Goal: Task Accomplishment & Management: Use online tool/utility

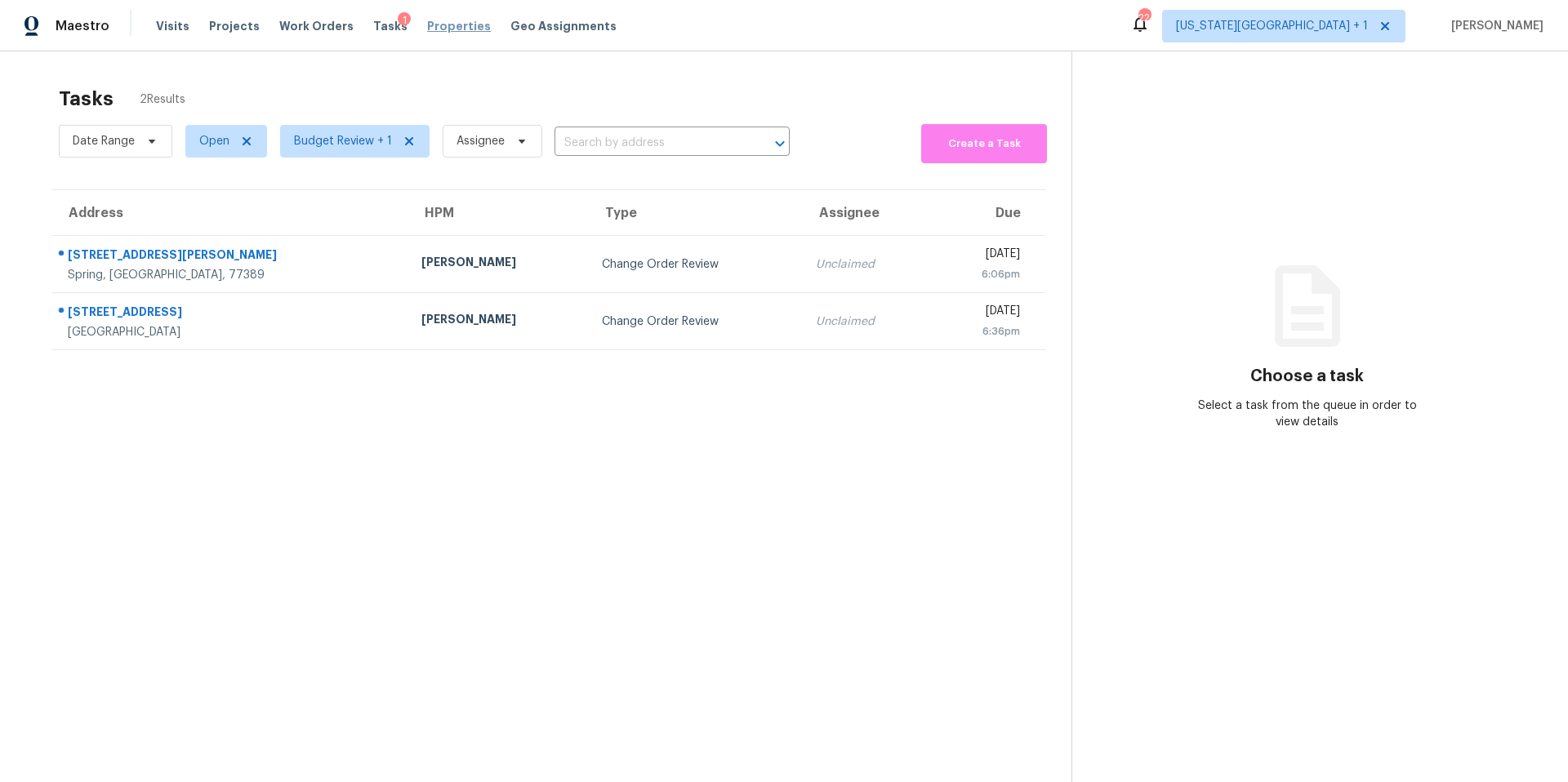
click at [427, 29] on span "Properties" at bounding box center [458, 26] width 64 height 16
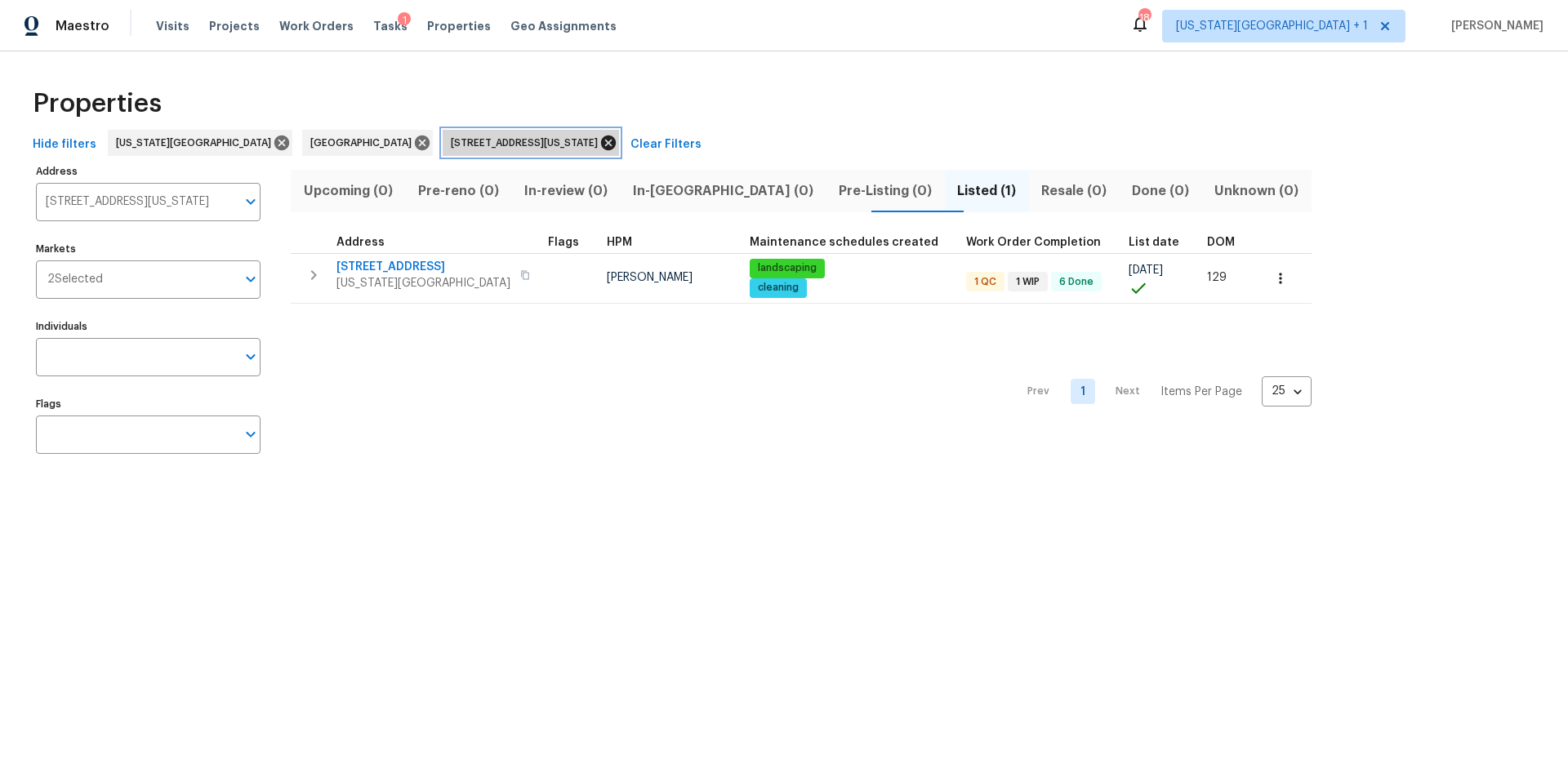
click at [600, 142] on icon at bounding box center [608, 142] width 18 height 18
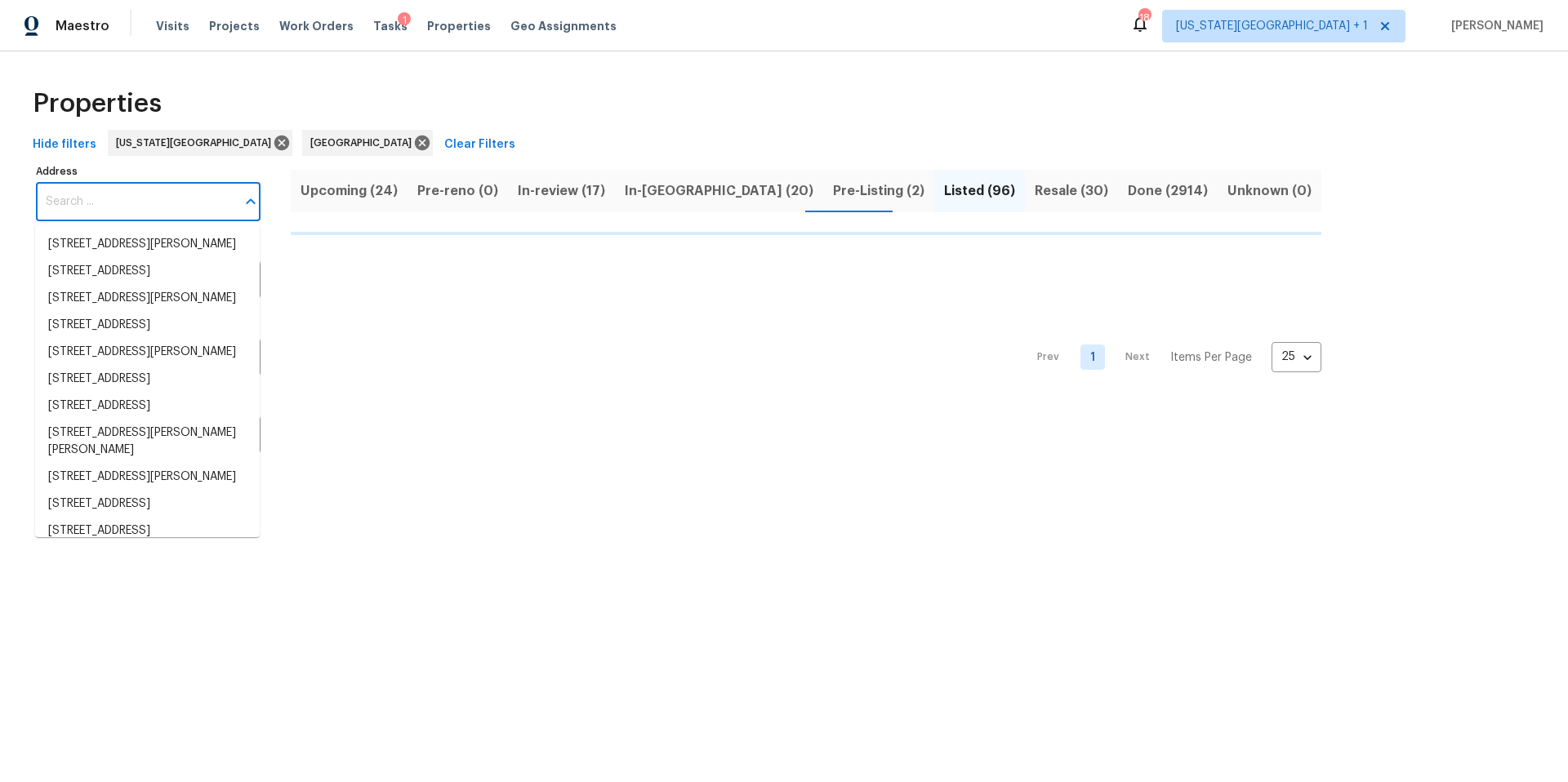
click at [114, 216] on input "Address" at bounding box center [136, 202] width 200 height 38
click at [114, 213] on input "Address" at bounding box center [136, 202] width 200 height 38
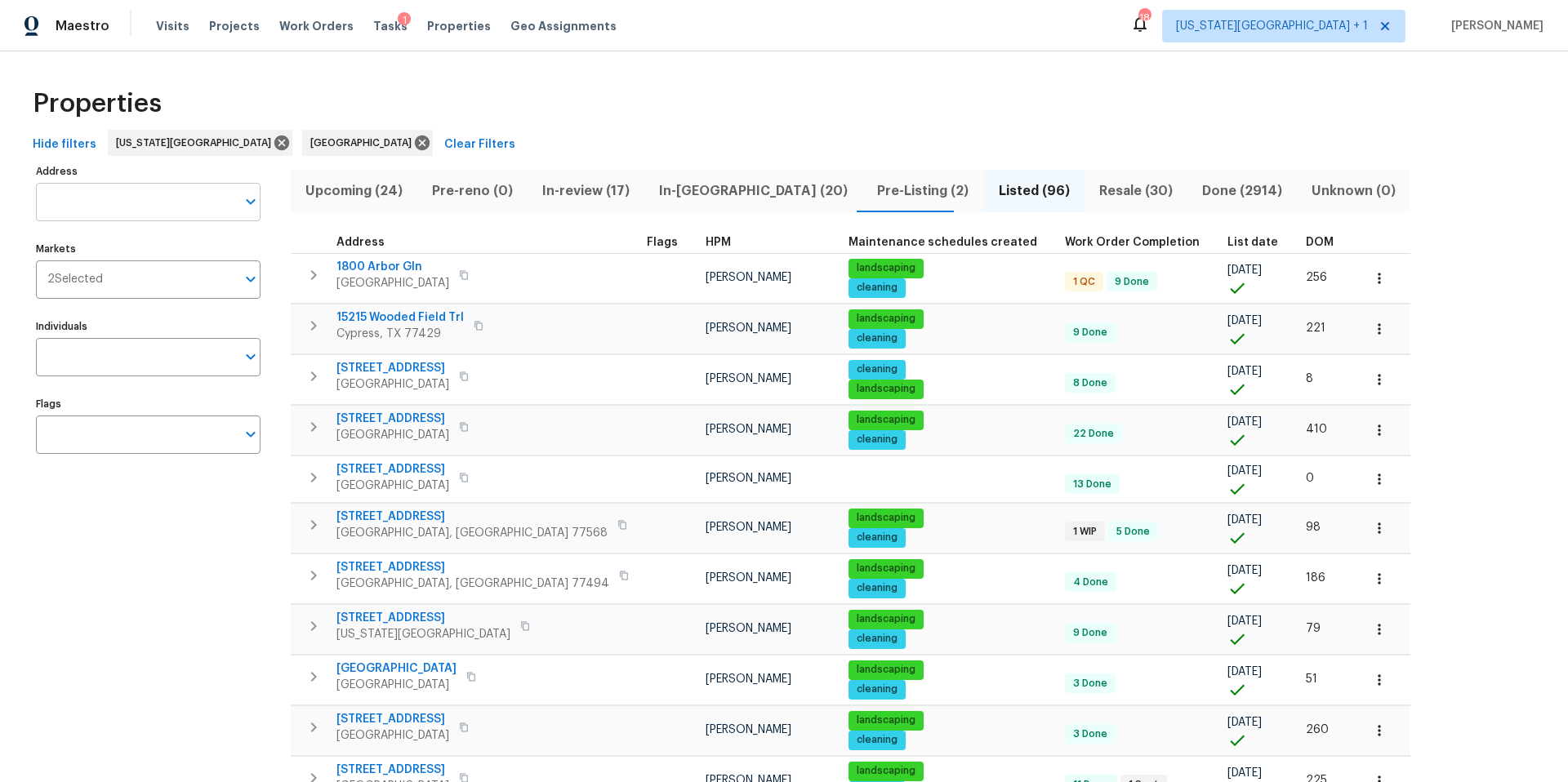
click at [93, 216] on input "Address" at bounding box center [136, 202] width 200 height 38
type input "10105"
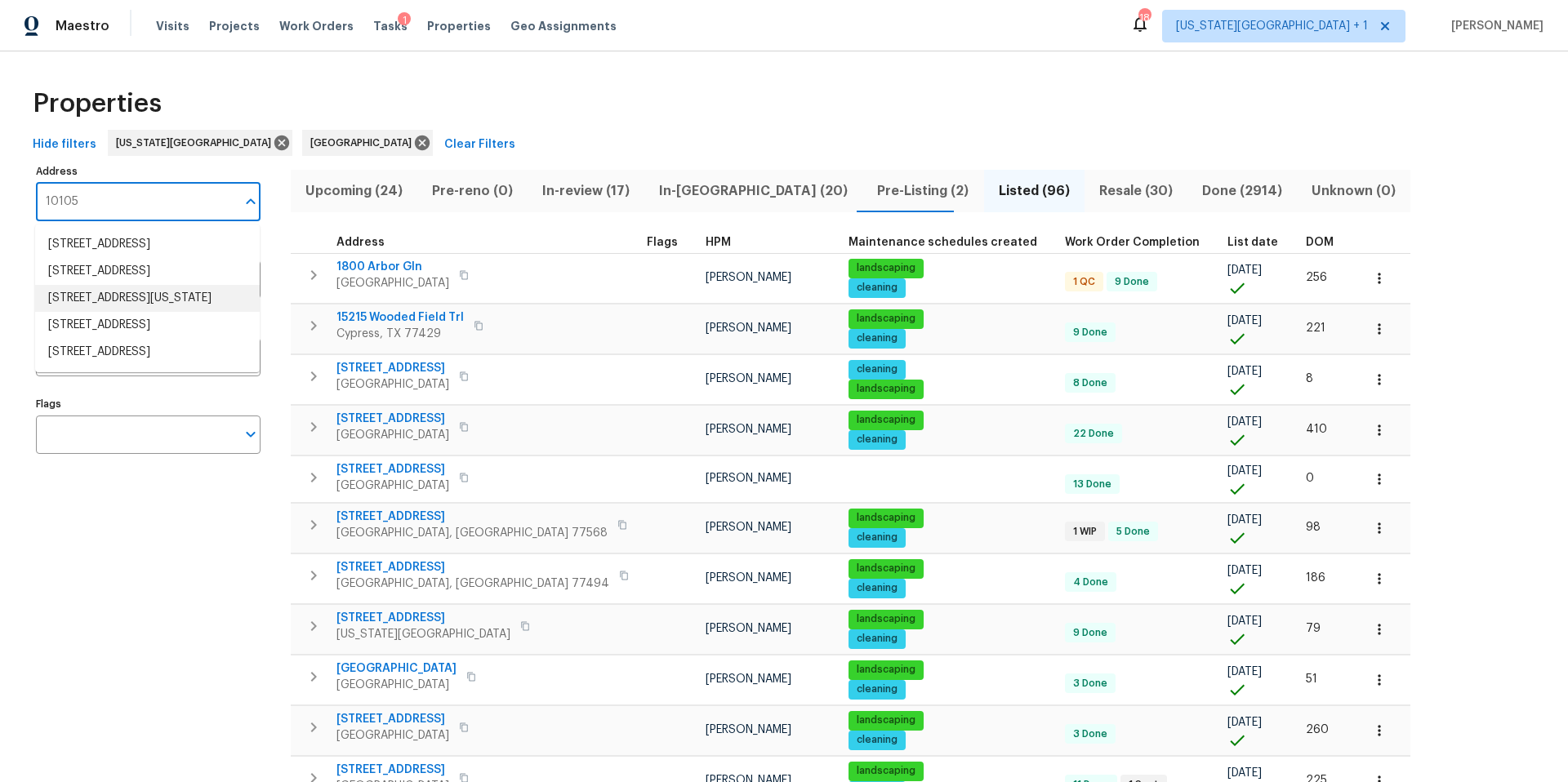
click at [107, 312] on li "10105 River Hills Dr Kansas City MO 64152" at bounding box center [147, 298] width 225 height 27
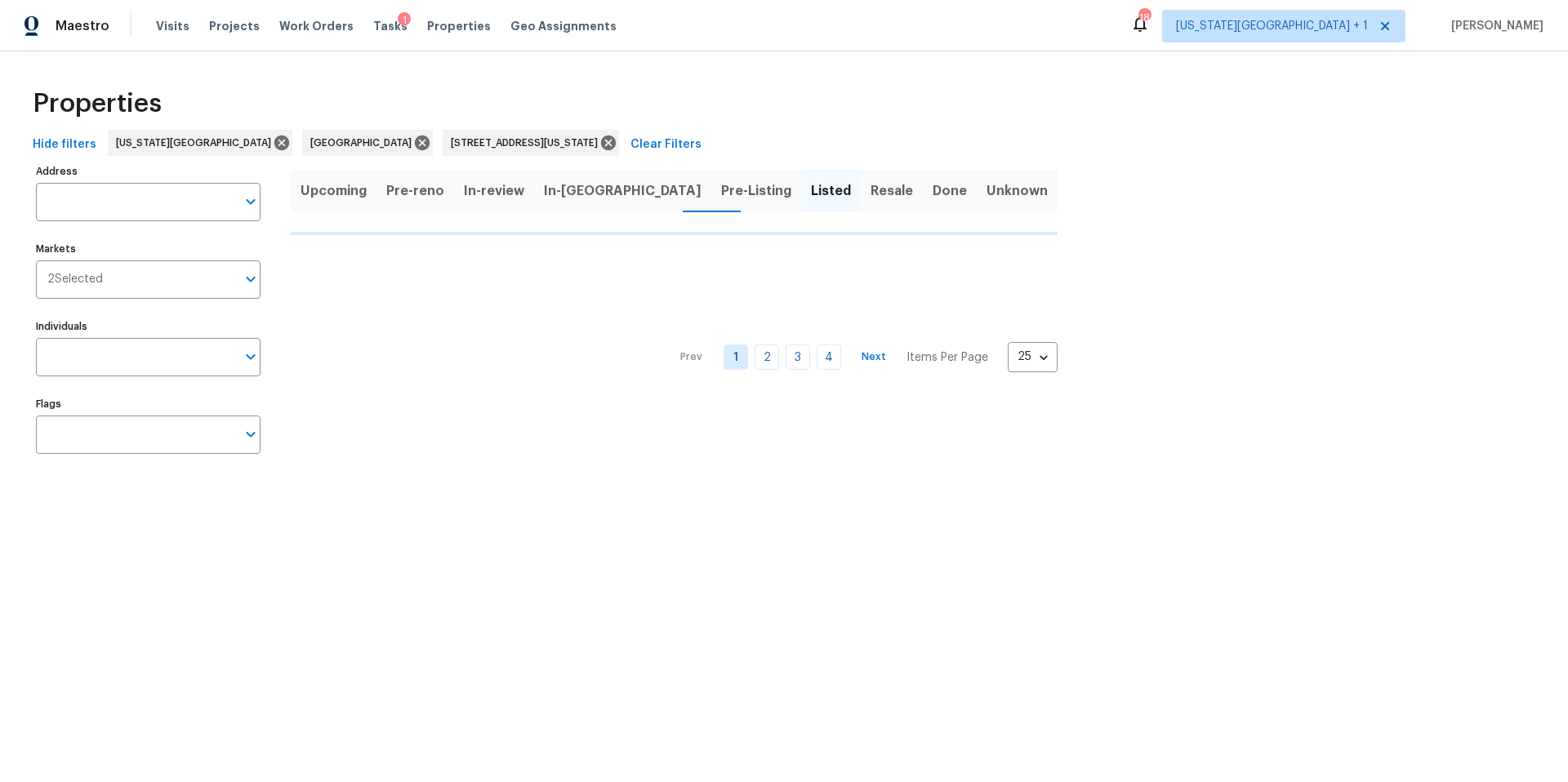
type input "10105 River Hills Dr Kansas City MO 64152"
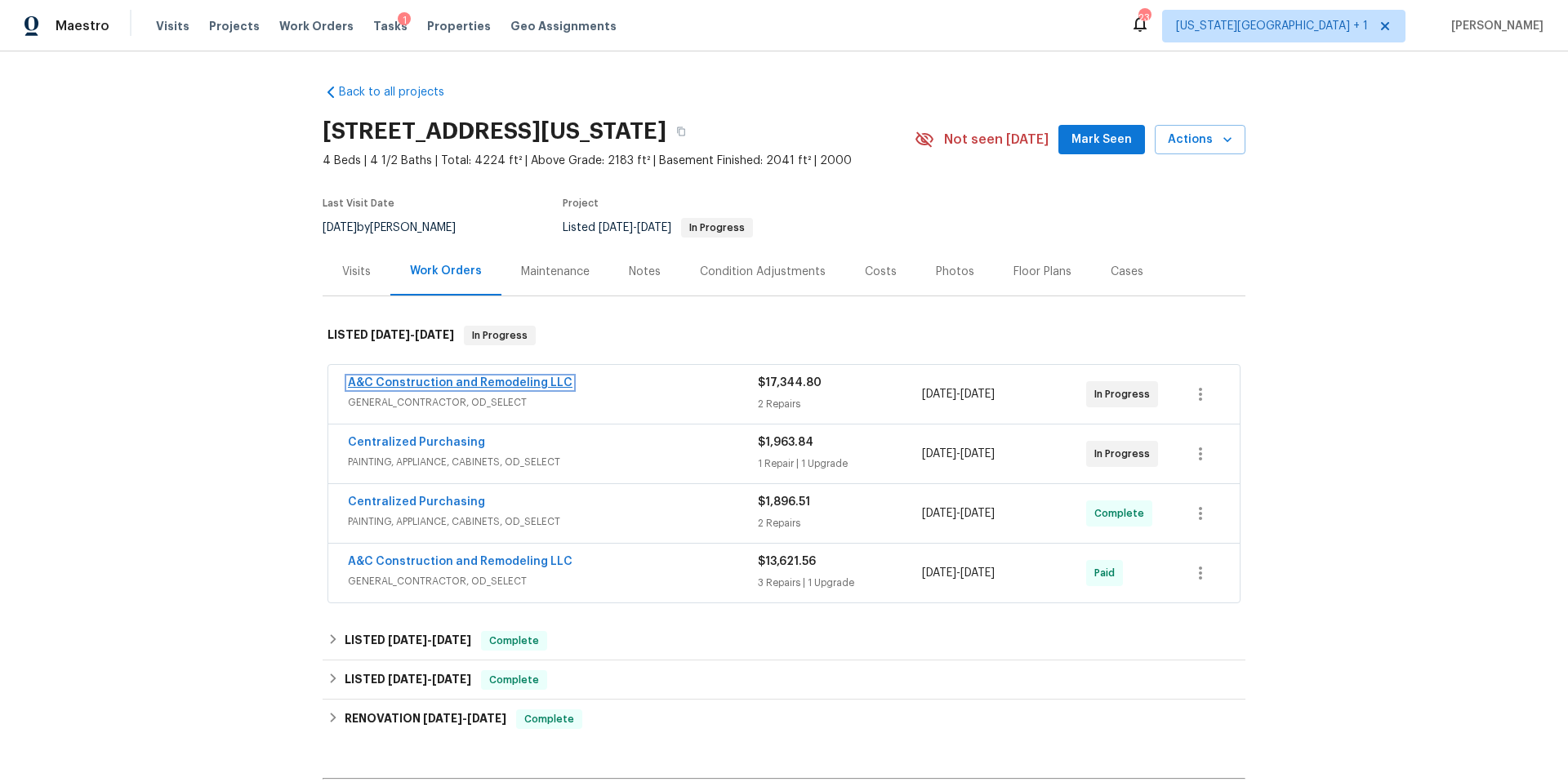
click at [399, 382] on link "A&C Construction and Remodeling LLC" at bounding box center [460, 383] width 225 height 11
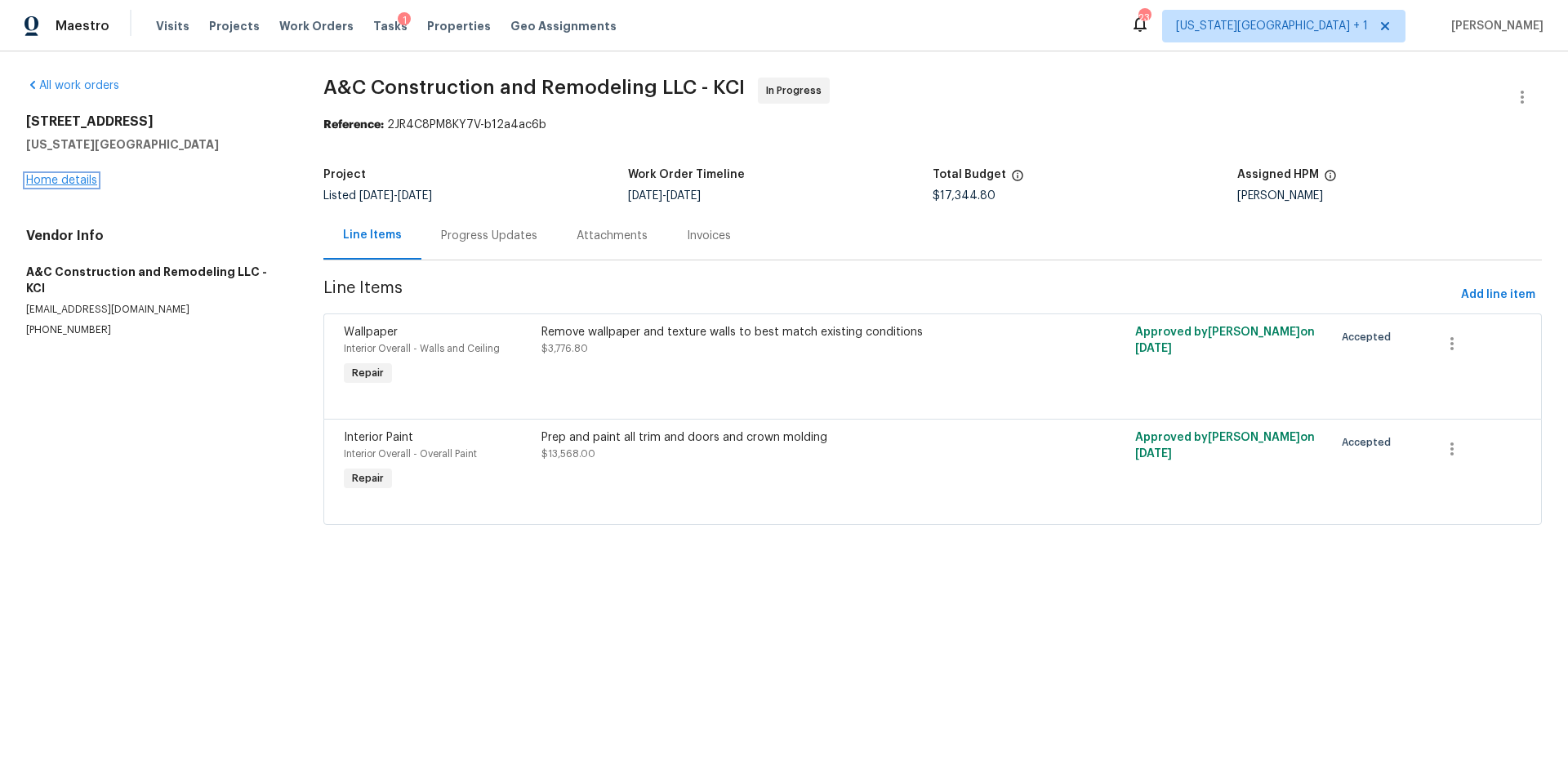
click at [82, 185] on link "Home details" at bounding box center [62, 180] width 71 height 11
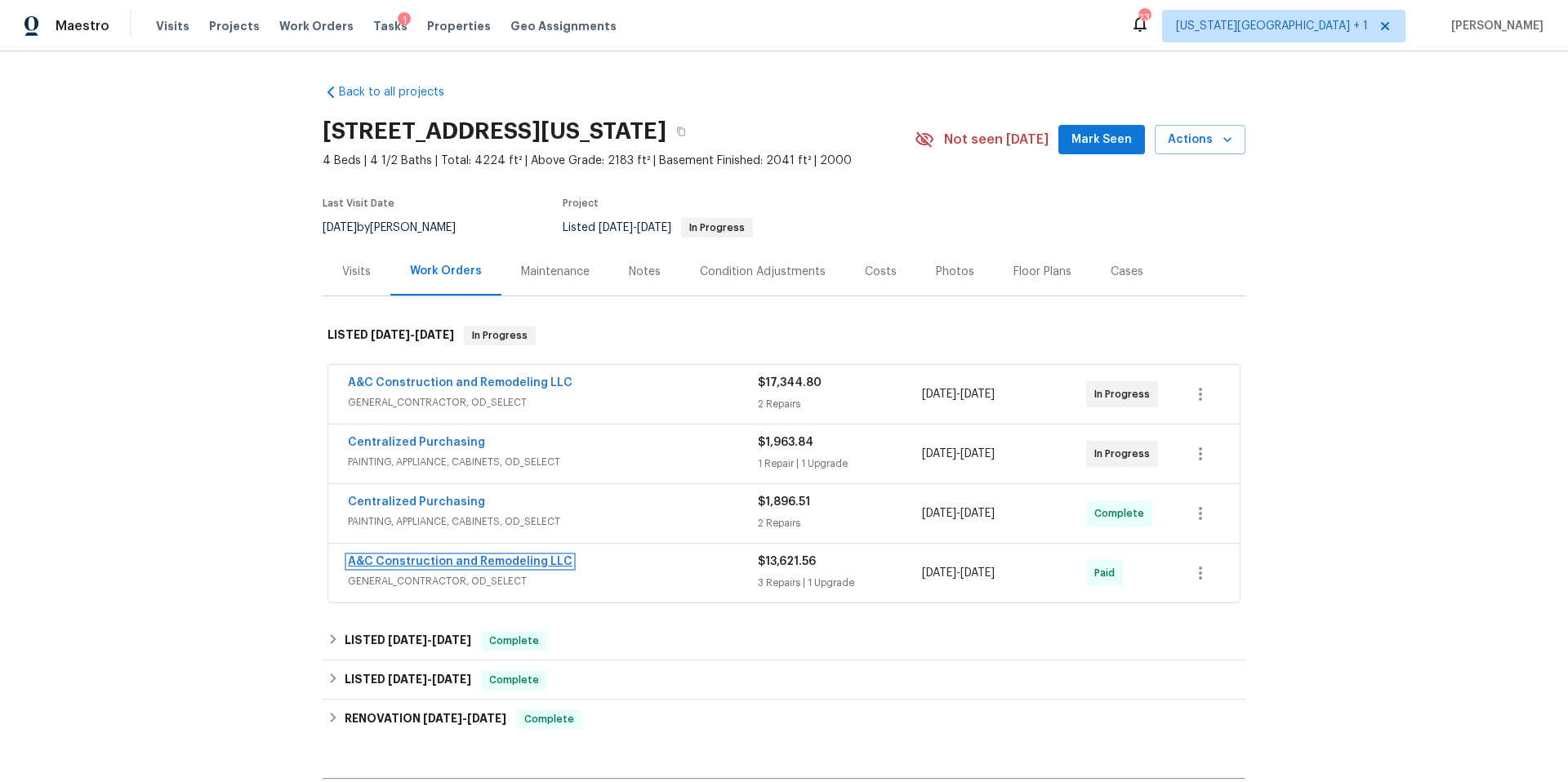
click at [436, 562] on link "A&C Construction and Remodeling LLC" at bounding box center [460, 562] width 225 height 11
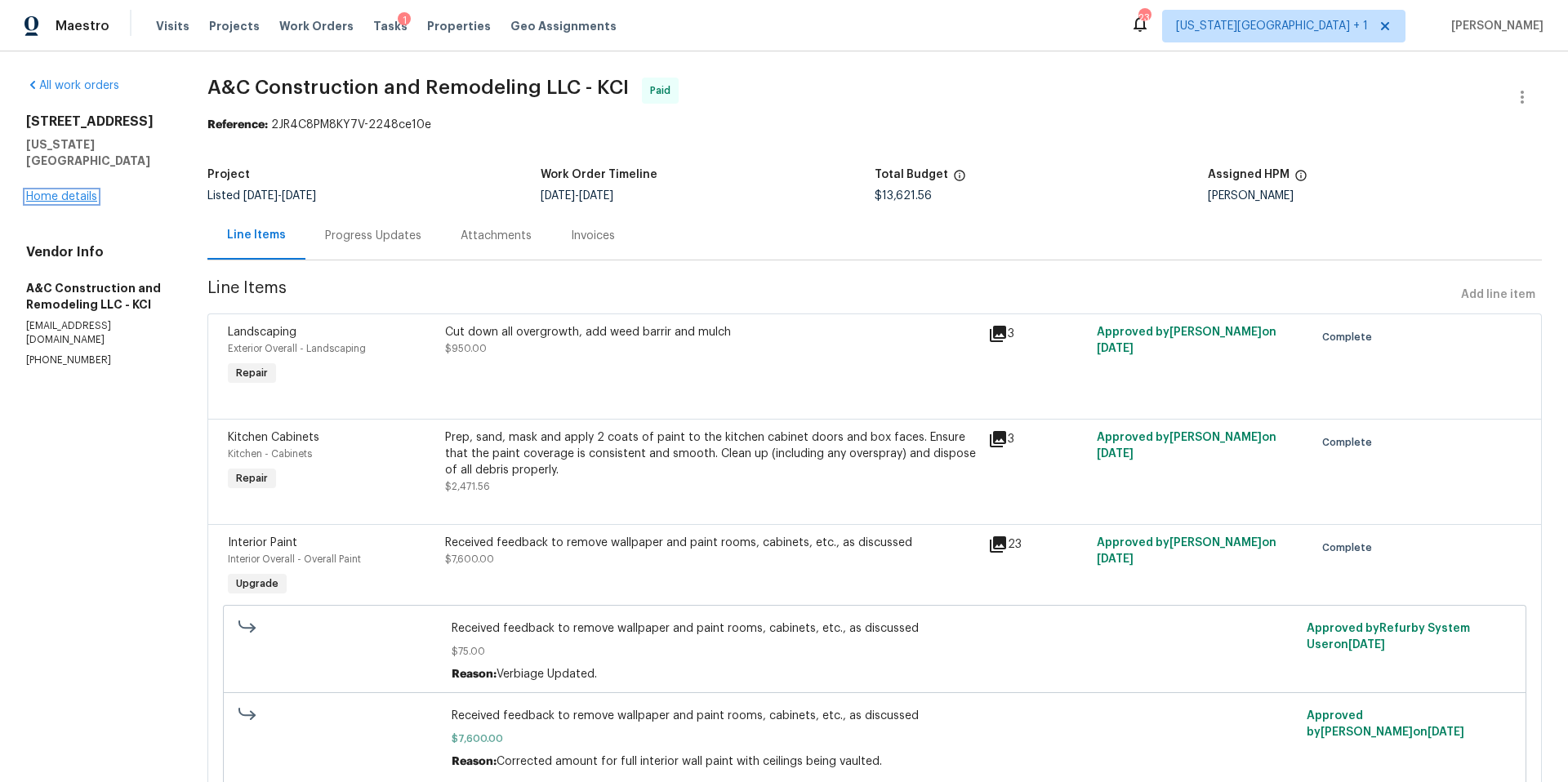
click at [82, 191] on link "Home details" at bounding box center [62, 196] width 71 height 11
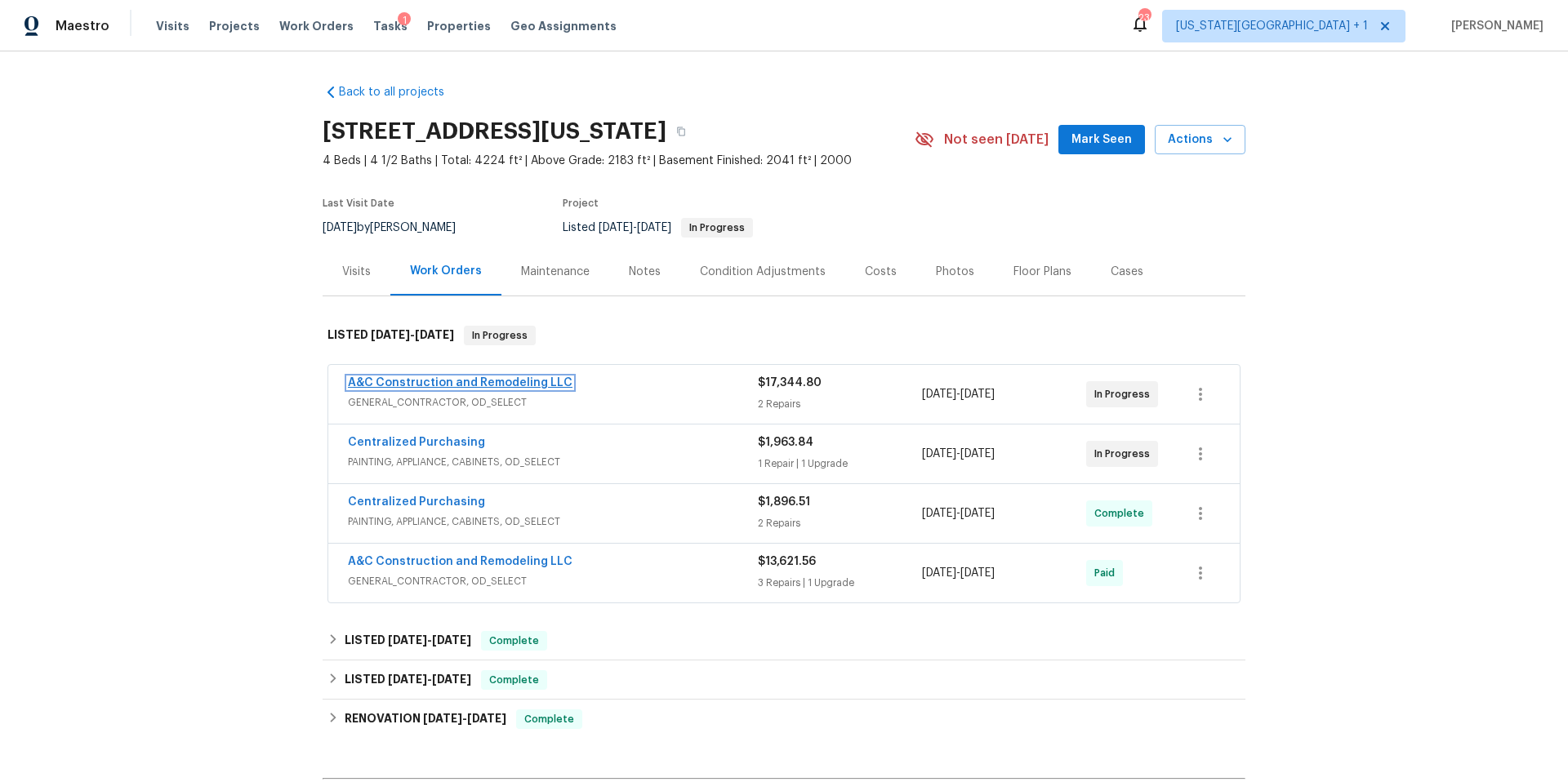
click at [400, 382] on link "A&C Construction and Remodeling LLC" at bounding box center [460, 383] width 225 height 11
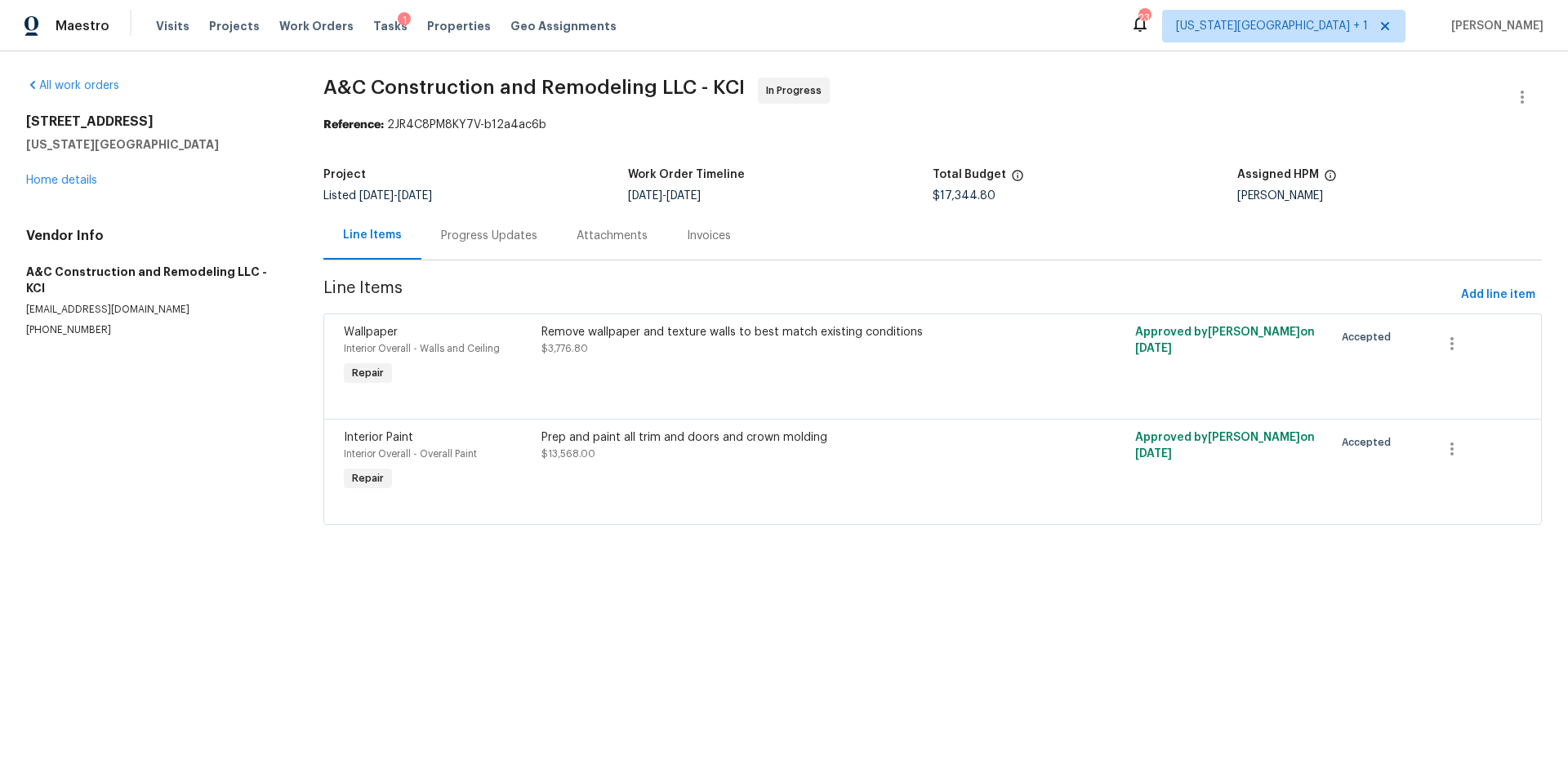
click at [469, 233] on div "Progress Updates" at bounding box center [490, 235] width 97 height 16
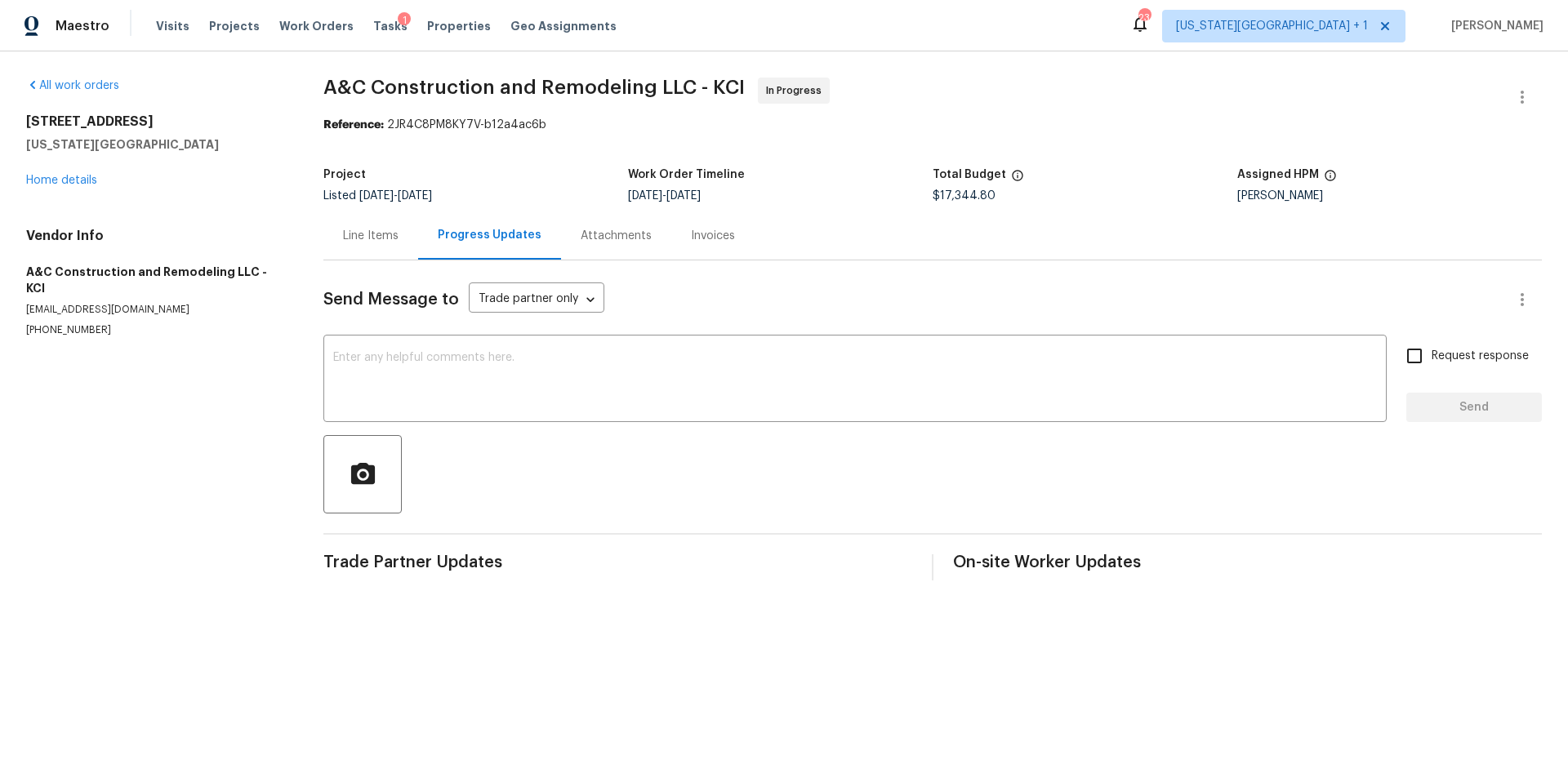
click at [354, 228] on div "Line Items" at bounding box center [370, 235] width 56 height 16
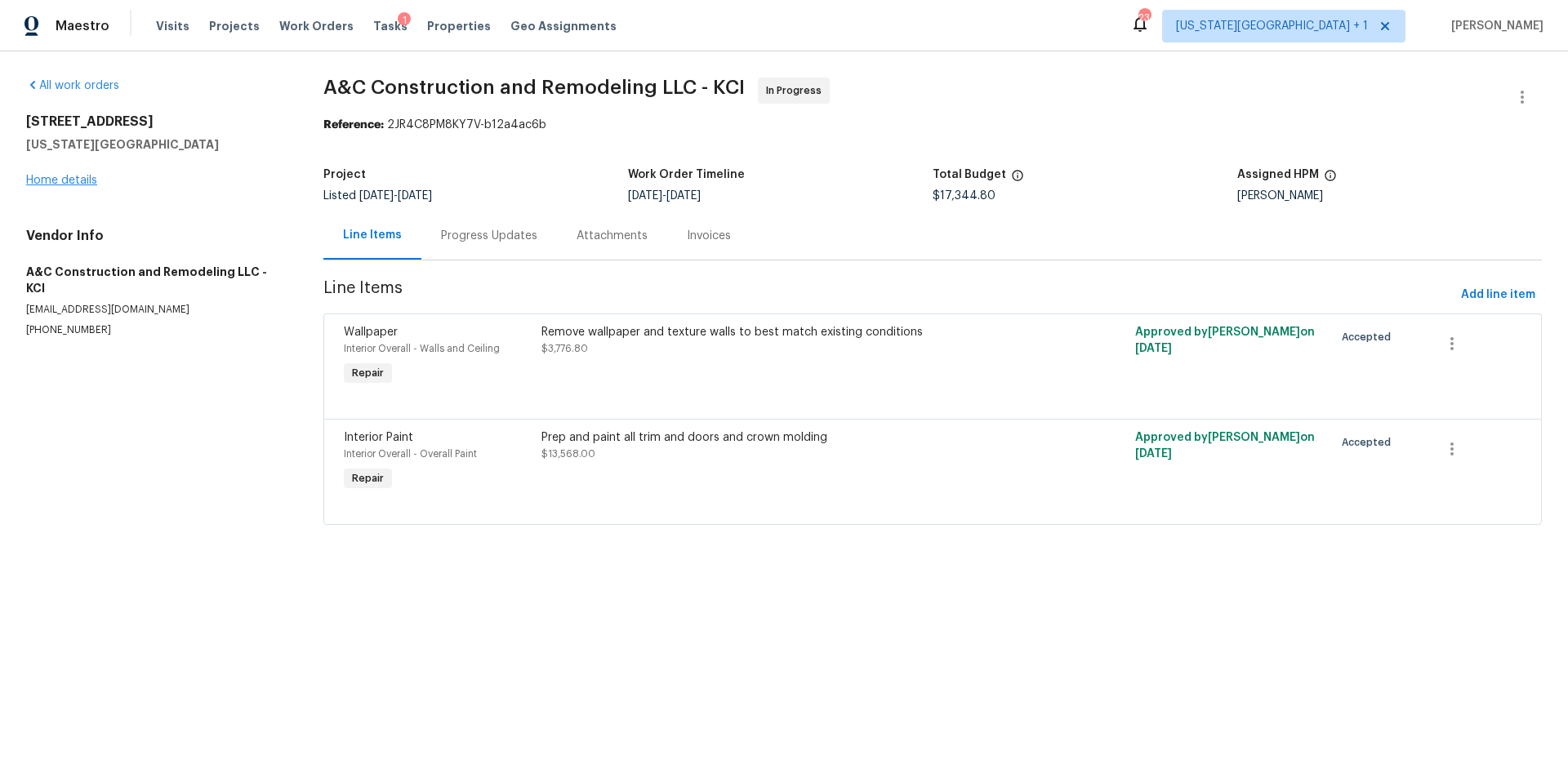
click at [70, 177] on div "10105 River Hills Dr Kansas City, MO 64152 Home details" at bounding box center [156, 151] width 258 height 75
click at [70, 177] on link "Home details" at bounding box center [62, 180] width 71 height 11
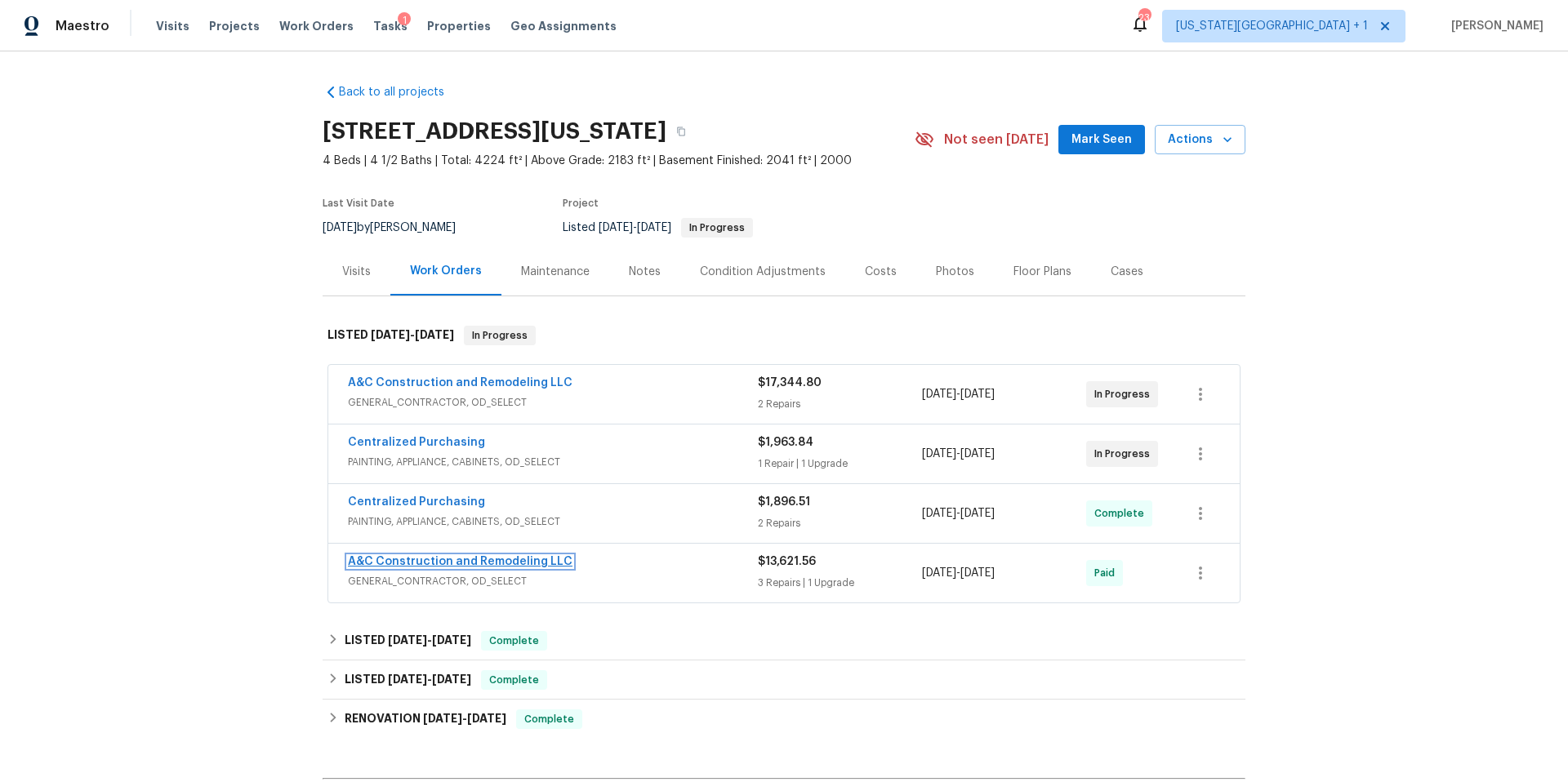
click at [430, 560] on link "A&C Construction and Remodeling LLC" at bounding box center [460, 562] width 225 height 11
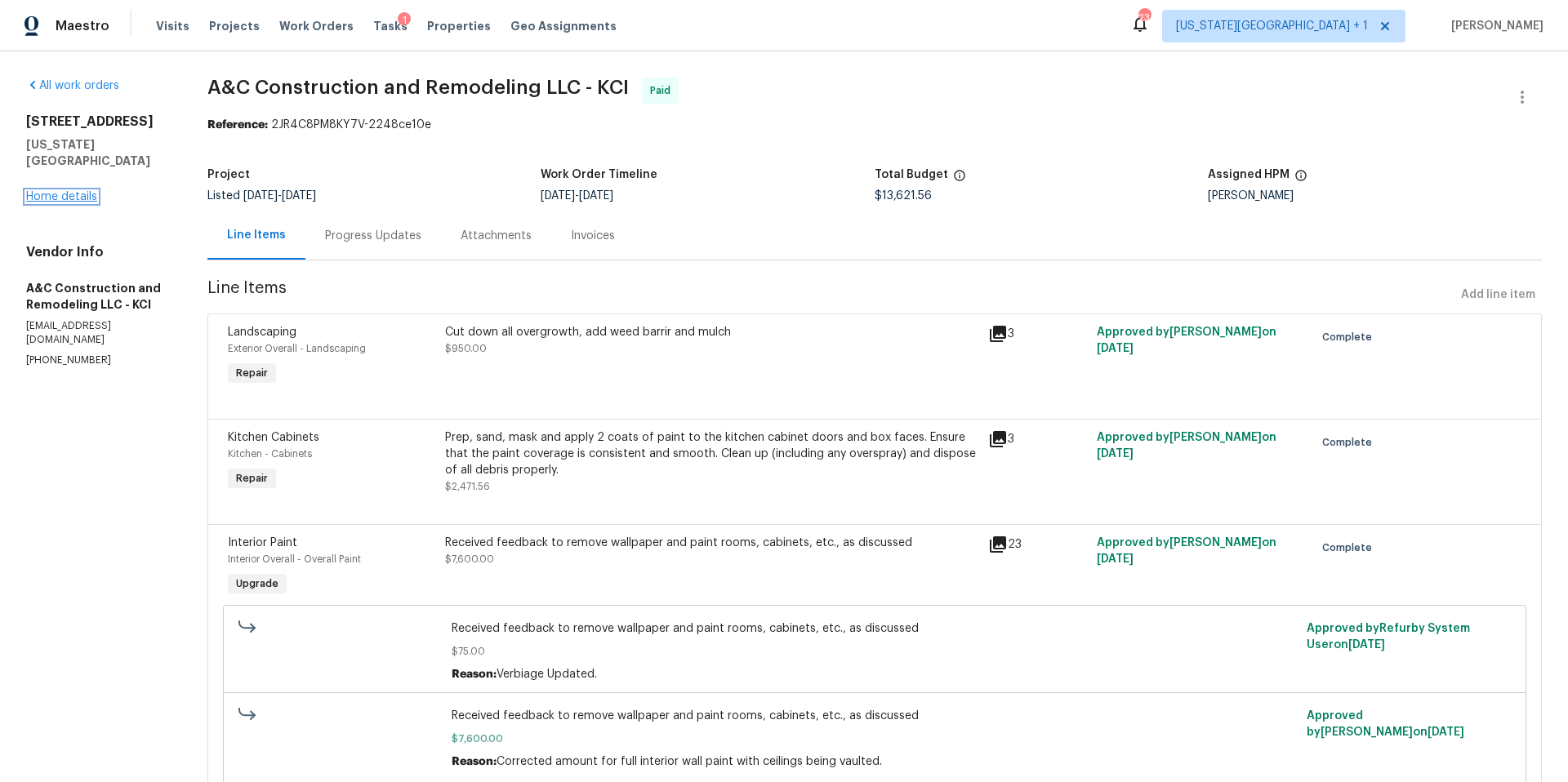
click at [81, 191] on link "Home details" at bounding box center [62, 196] width 71 height 11
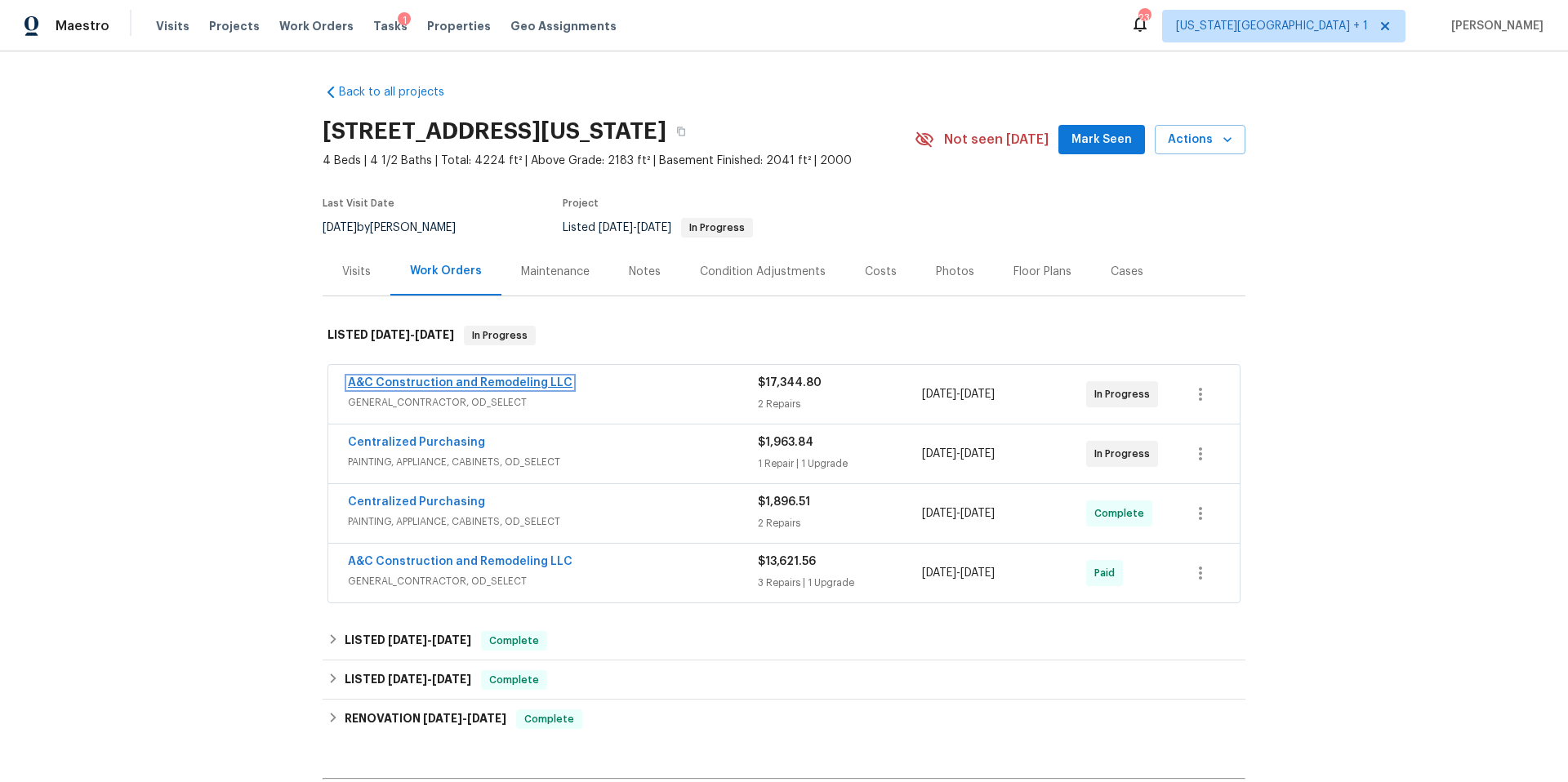
click at [472, 381] on link "A&C Construction and Remodeling LLC" at bounding box center [460, 383] width 225 height 11
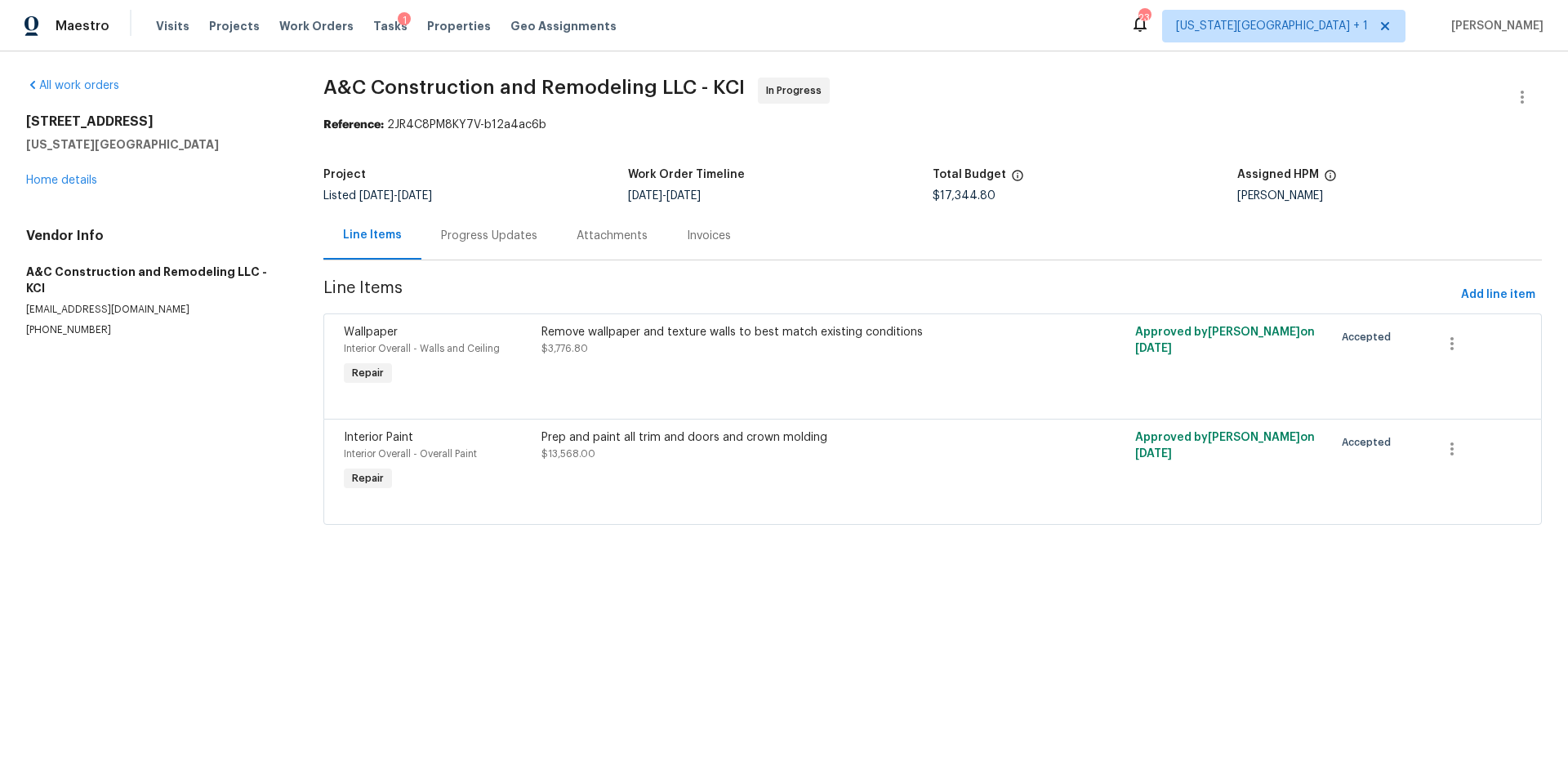
click at [612, 441] on div "Prep and paint all trim and doors and crown molding" at bounding box center [784, 438] width 485 height 16
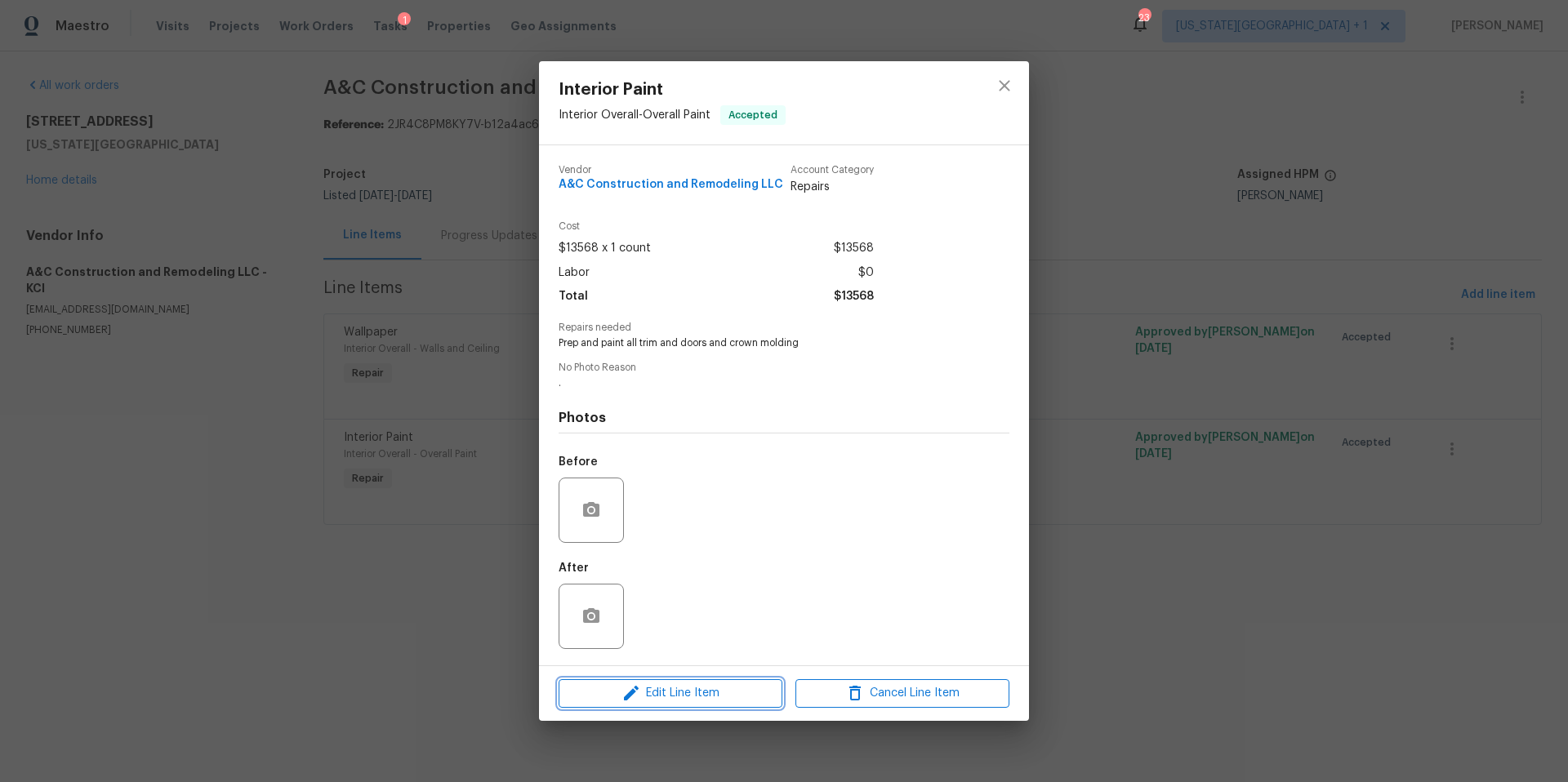
click at [674, 688] on span "Edit Line Item" at bounding box center [670, 694] width 214 height 21
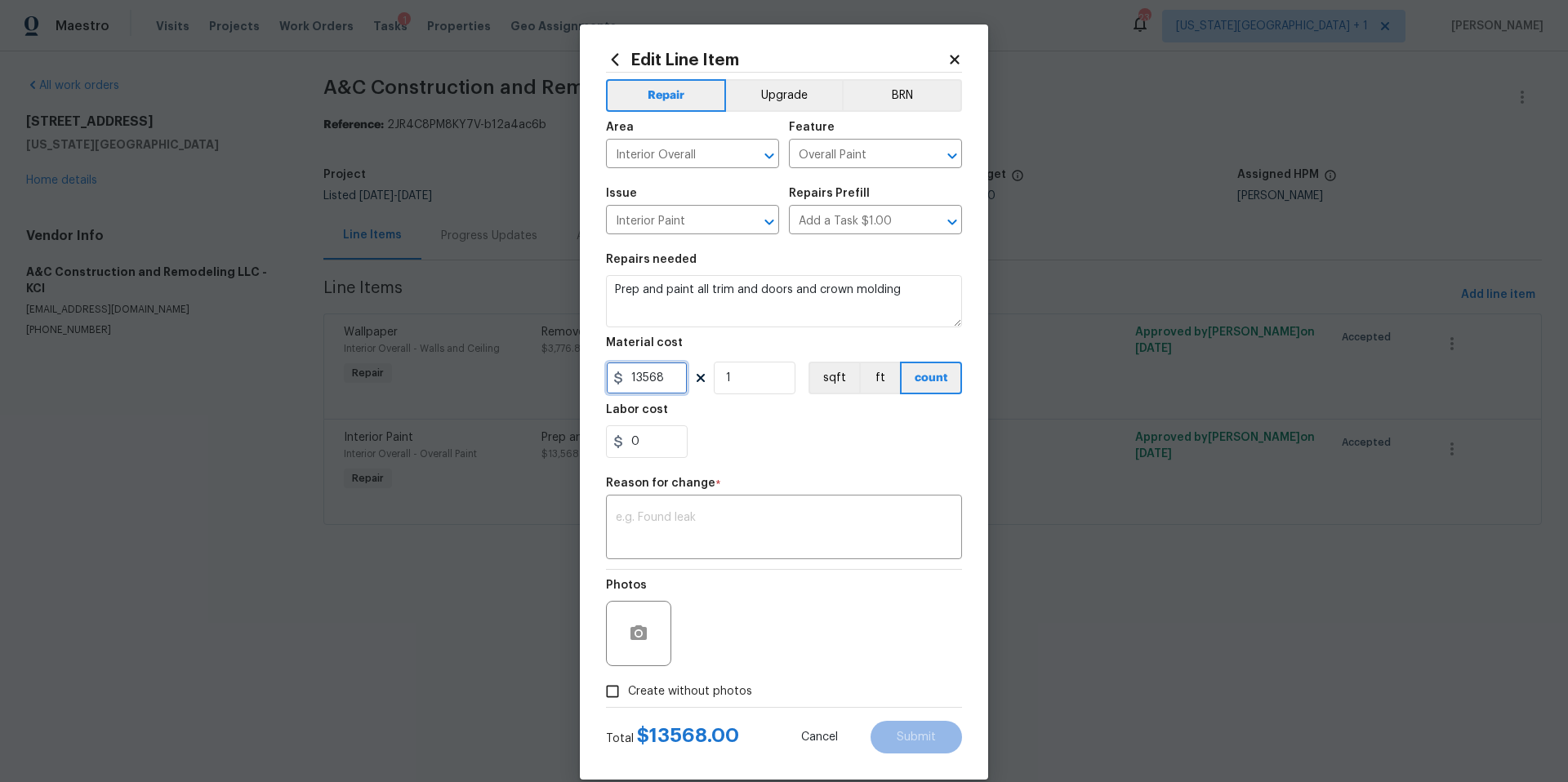
drag, startPoint x: 671, startPoint y: 383, endPoint x: 609, endPoint y: 366, distance: 64.3
click at [609, 366] on input "13568" at bounding box center [647, 378] width 82 height 32
type input "4224"
type input "0"
drag, startPoint x: 664, startPoint y: 378, endPoint x: 626, endPoint y: 376, distance: 38.1
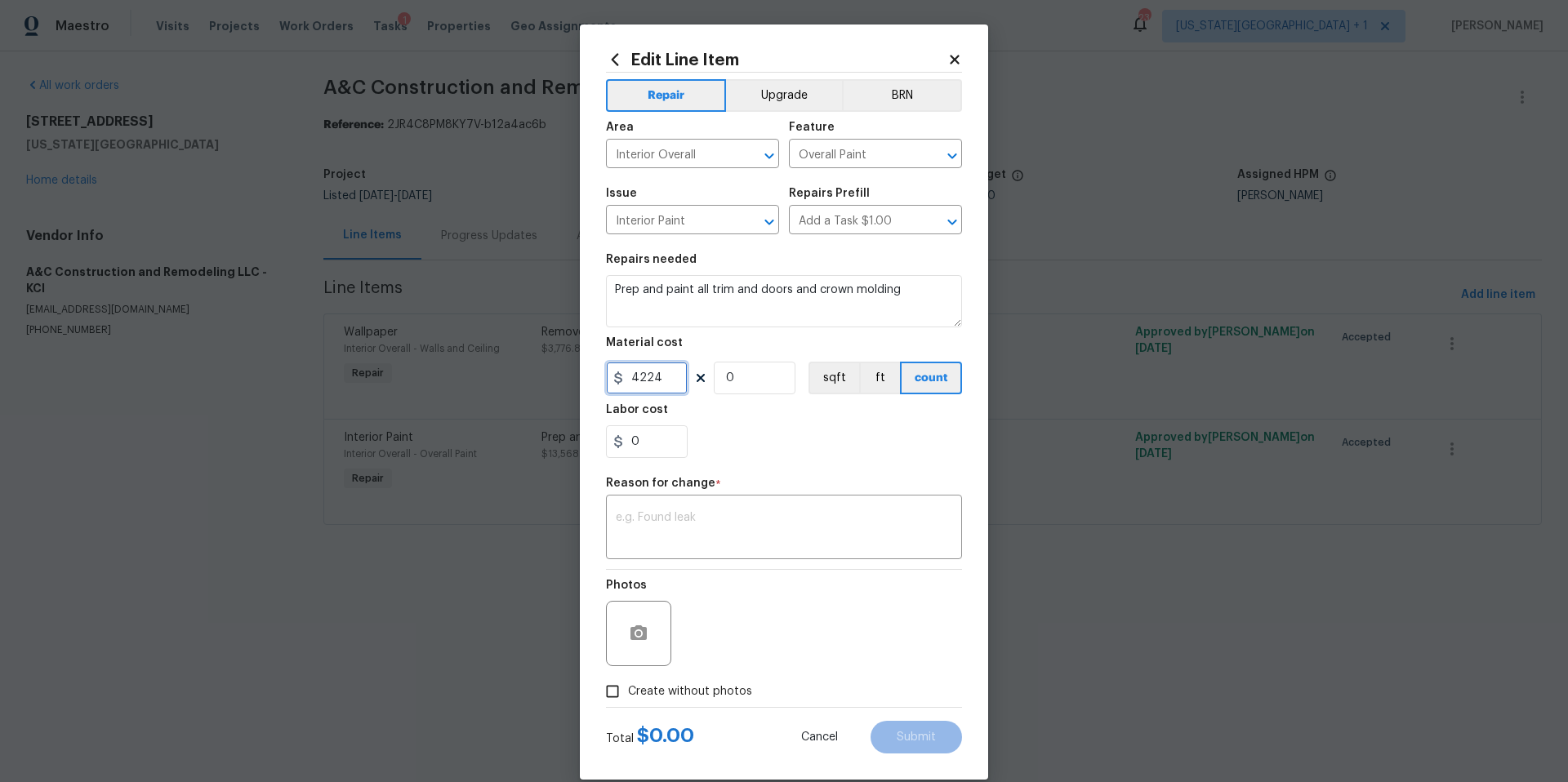
click at [626, 376] on input "4224" at bounding box center [647, 378] width 82 height 32
type input "1.65"
type input "4224"
drag, startPoint x: 664, startPoint y: 383, endPoint x: 626, endPoint y: 382, distance: 38.0
click at [626, 382] on input "1.65" at bounding box center [647, 378] width 82 height 32
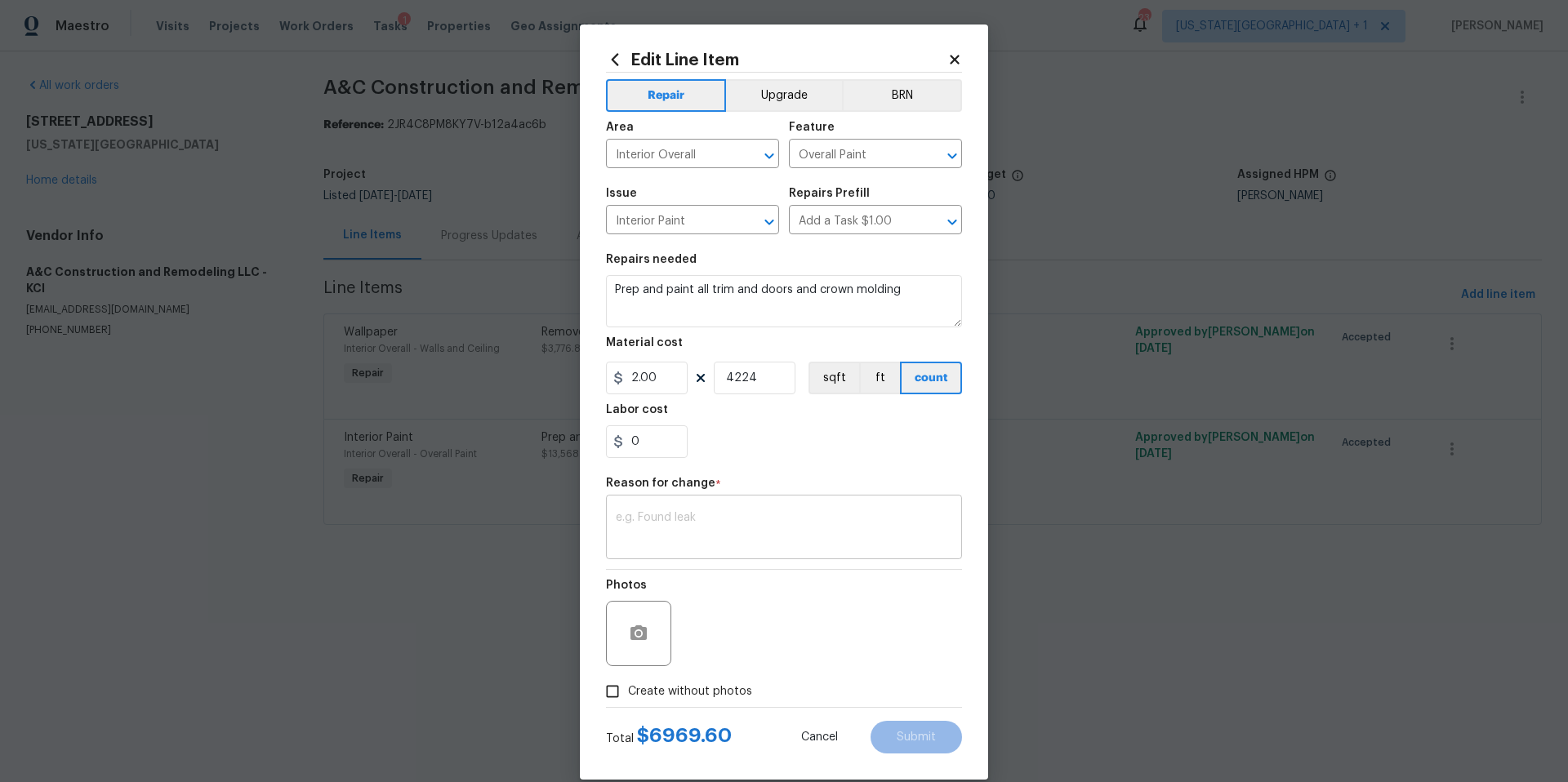
type input "2"
click at [646, 528] on textarea at bounding box center [784, 530] width 337 height 34
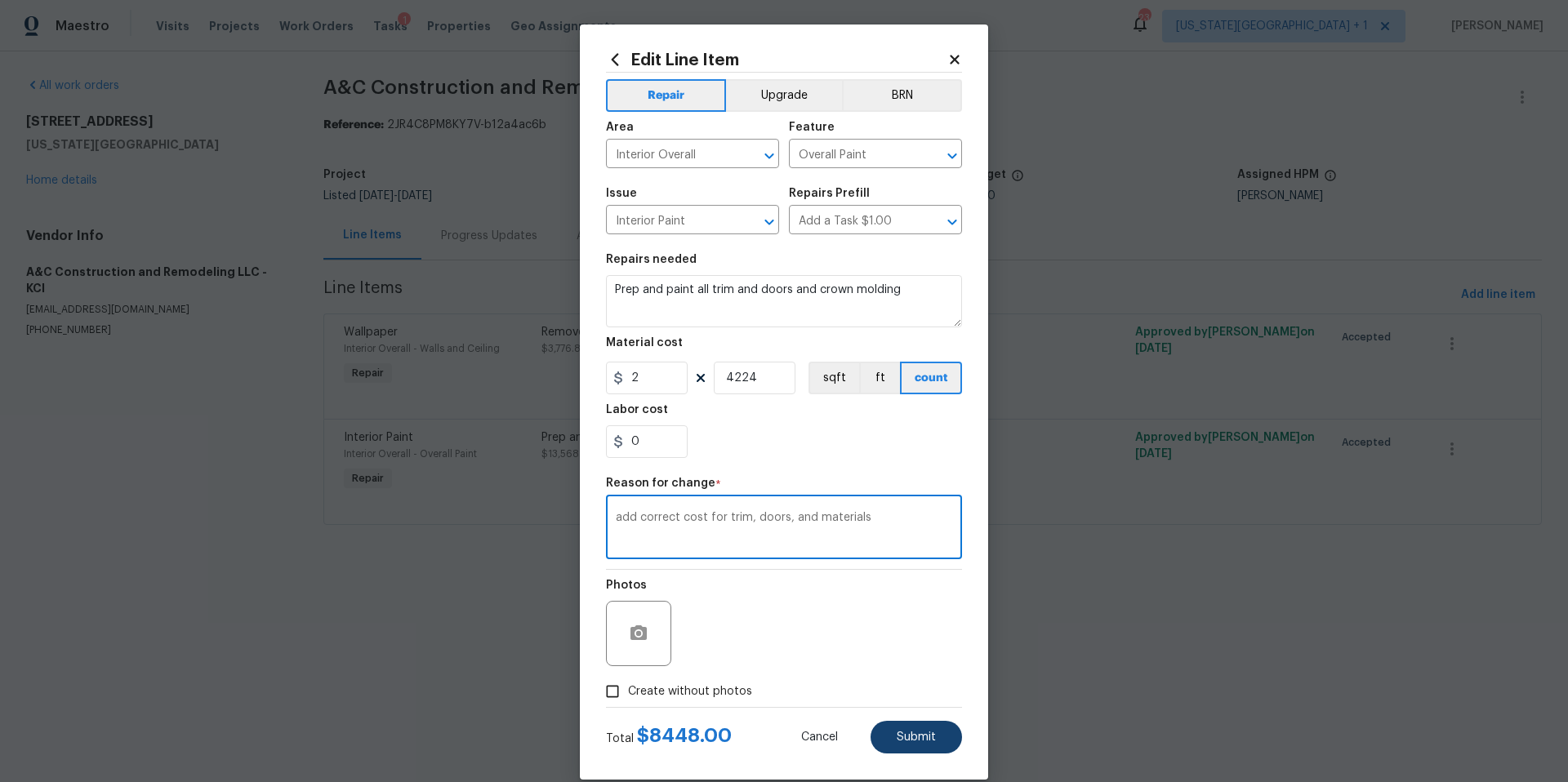
type textarea "add correct cost for trim, doors, and materials"
click at [887, 728] on button "Submit" at bounding box center [916, 737] width 91 height 32
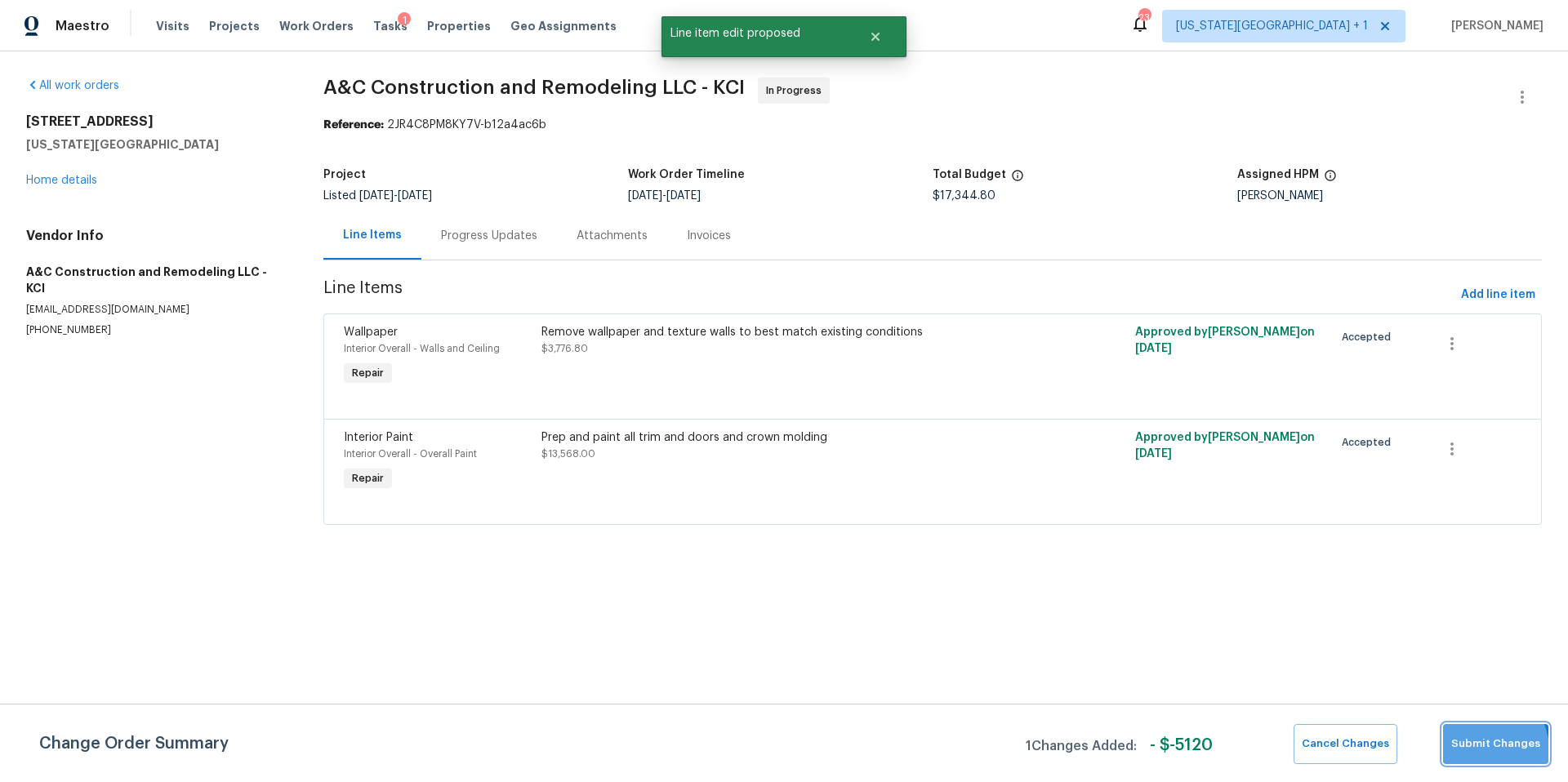
click at [1484, 751] on span "Submit Changes" at bounding box center [1496, 745] width 89 height 19
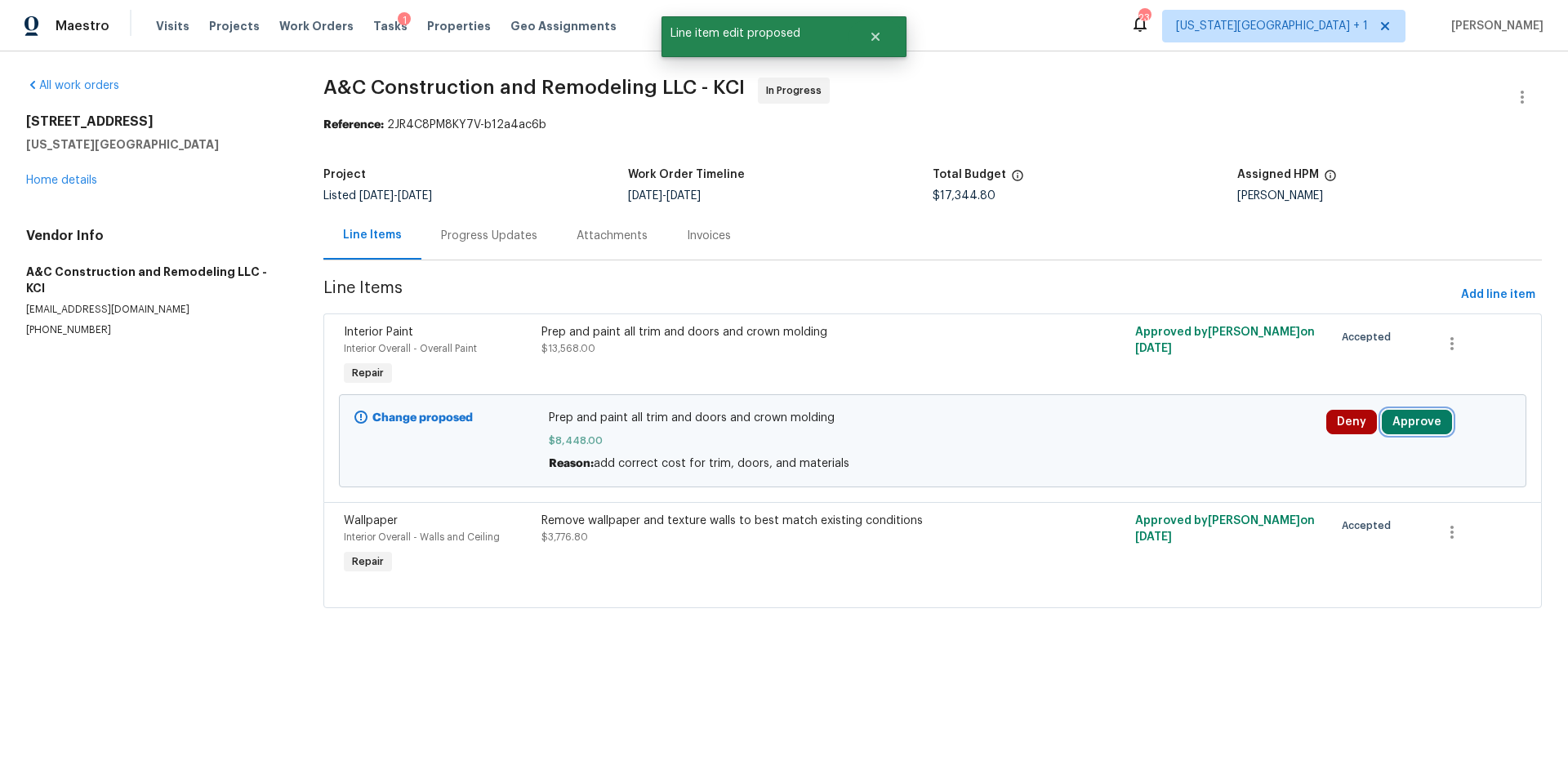
click at [1406, 429] on button "Approve" at bounding box center [1417, 422] width 70 height 25
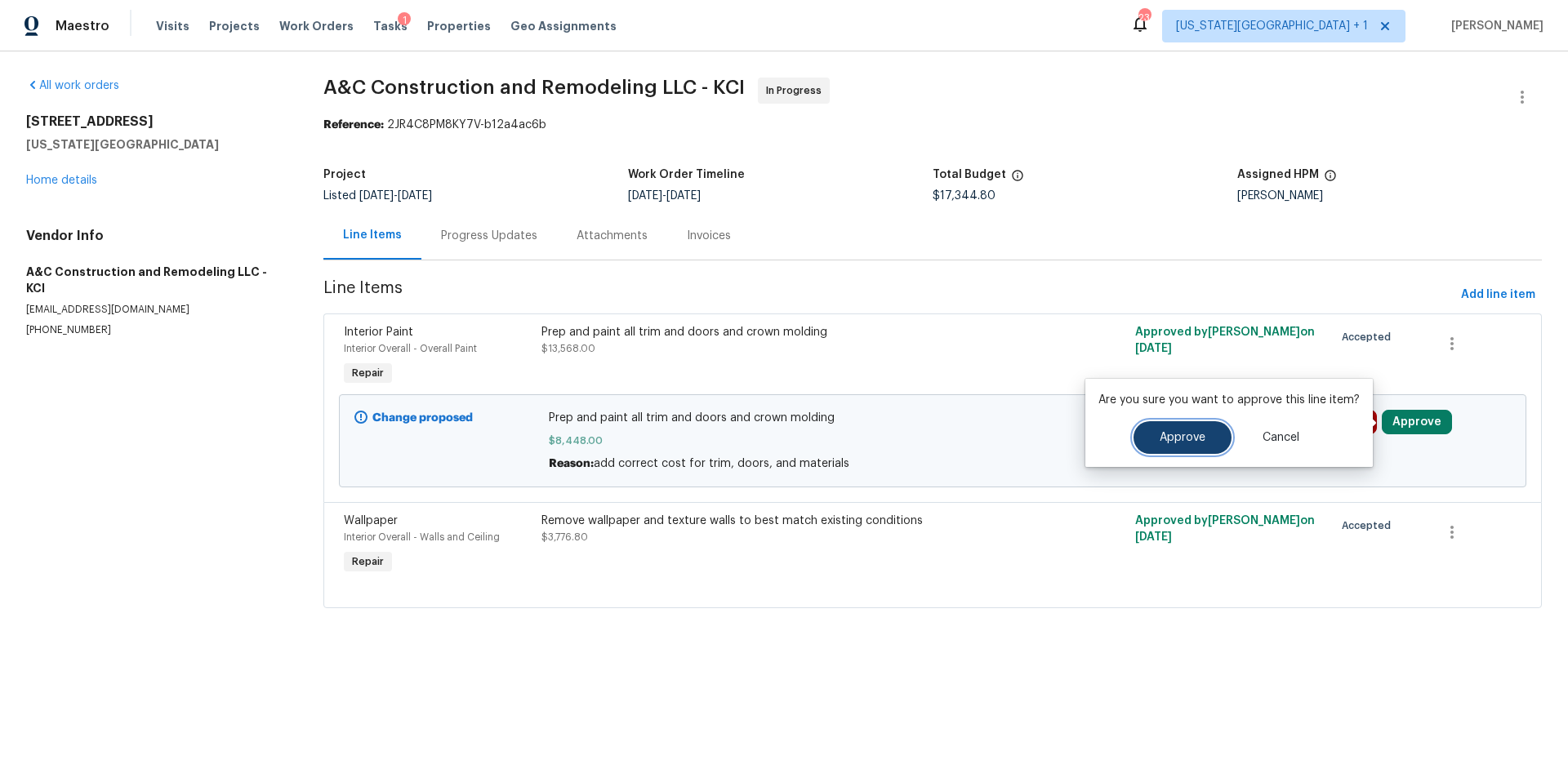
click at [1187, 447] on button "Approve" at bounding box center [1183, 438] width 98 height 32
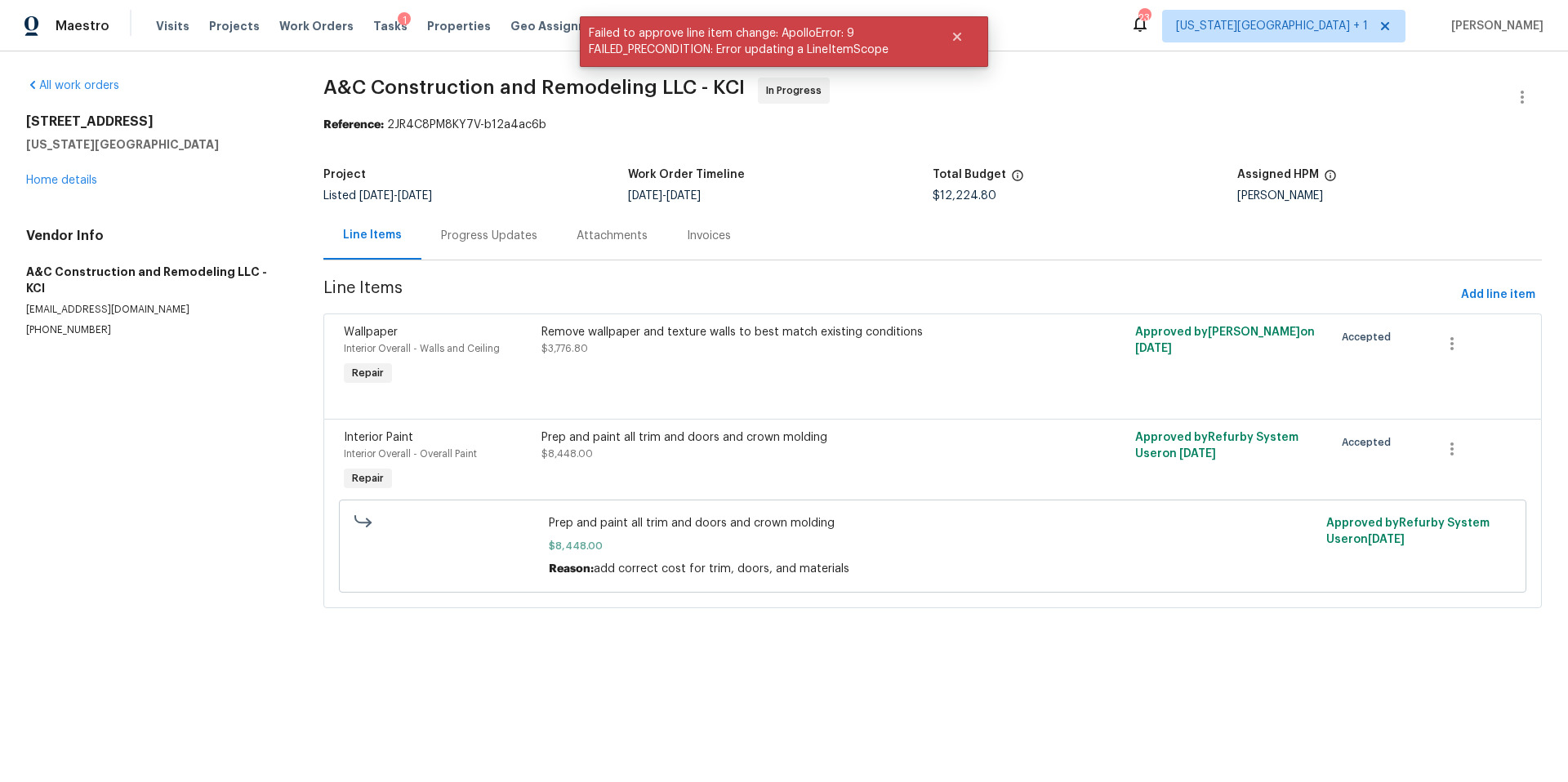
click at [68, 188] on div "10105 River Hills Dr Kansas City, MO 64152 Home details" at bounding box center [156, 151] width 258 height 75
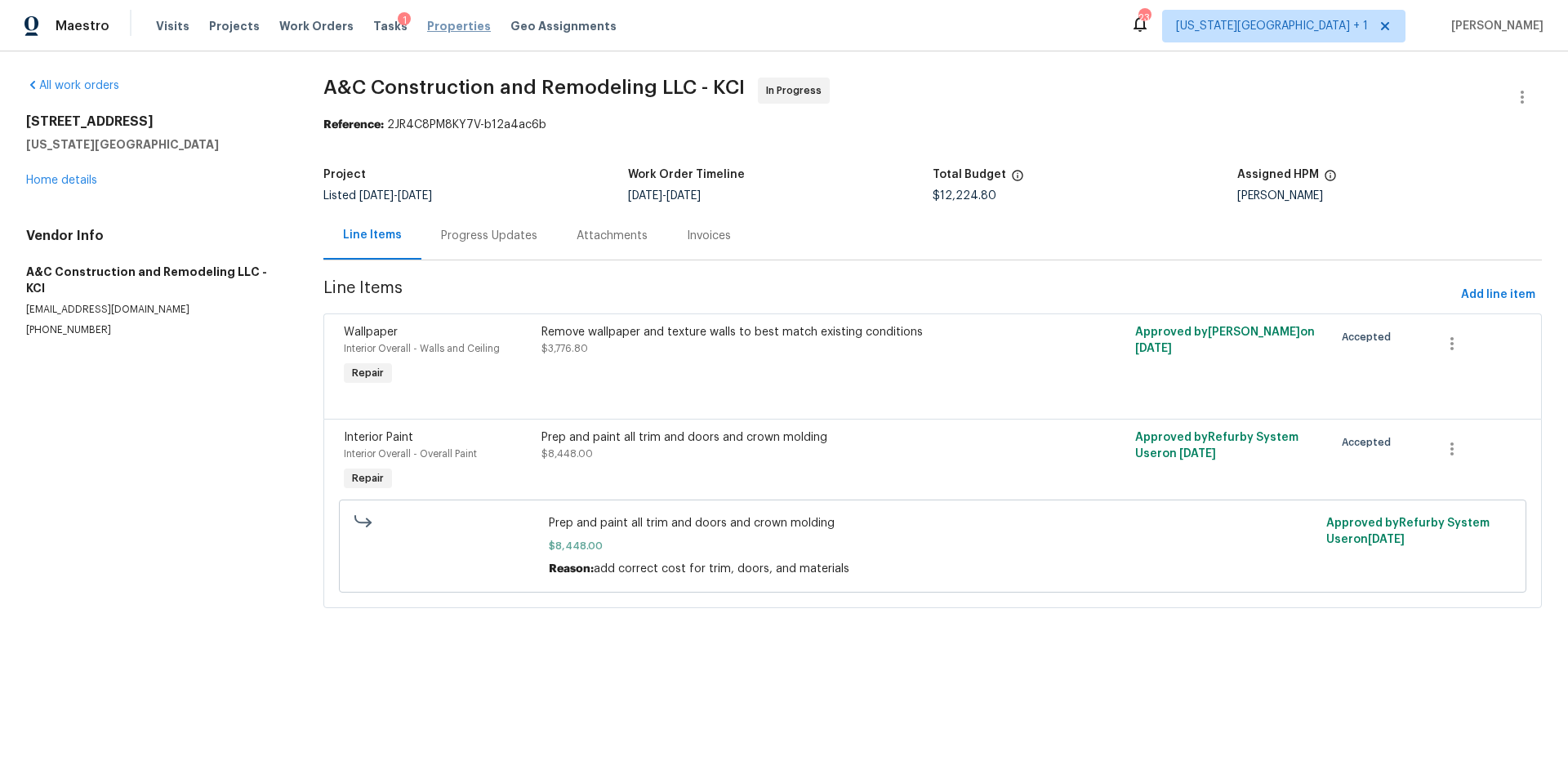
click at [432, 21] on span "Properties" at bounding box center [458, 26] width 64 height 16
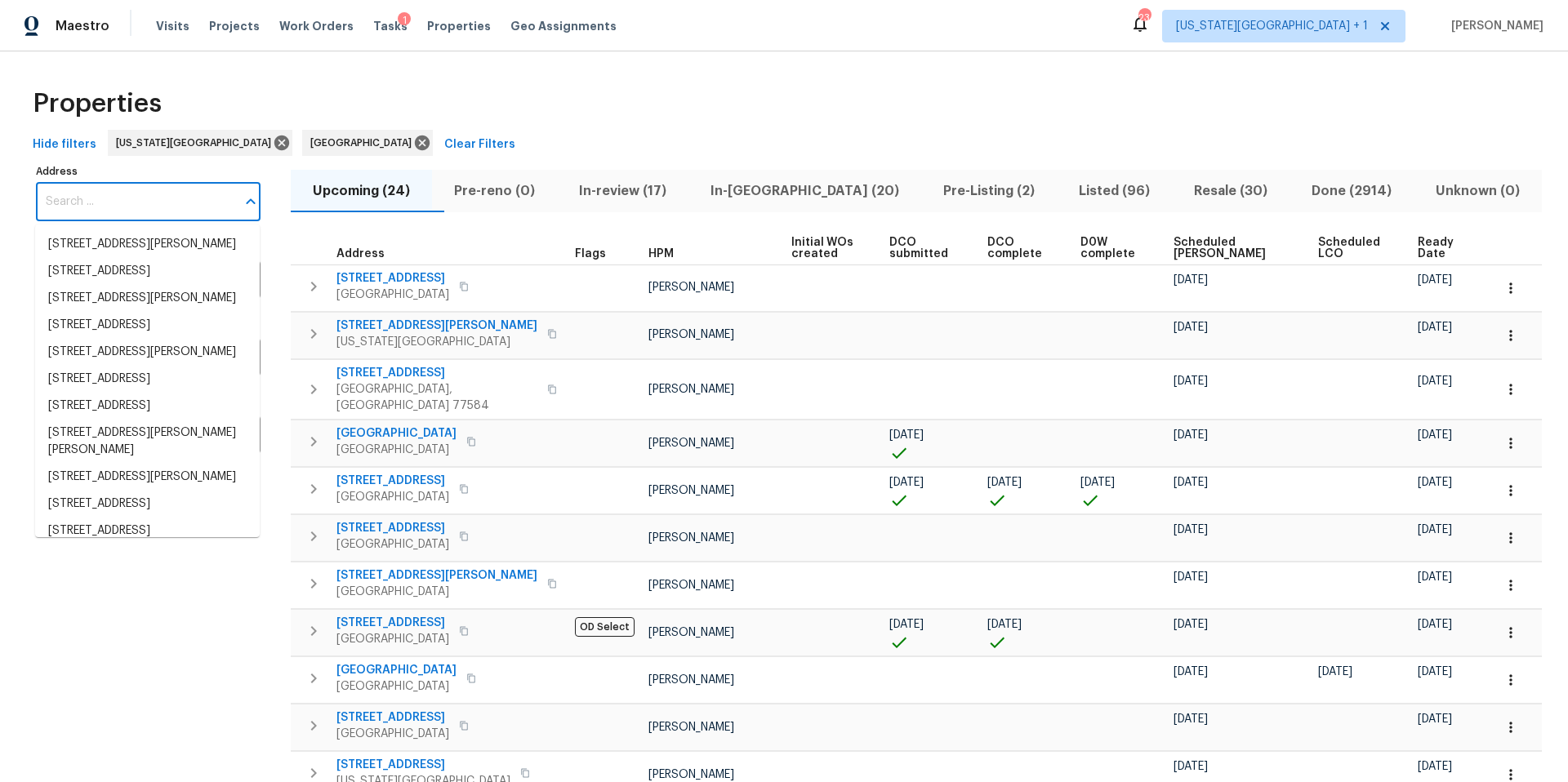
click at [169, 196] on input "Address" at bounding box center [136, 202] width 200 height 38
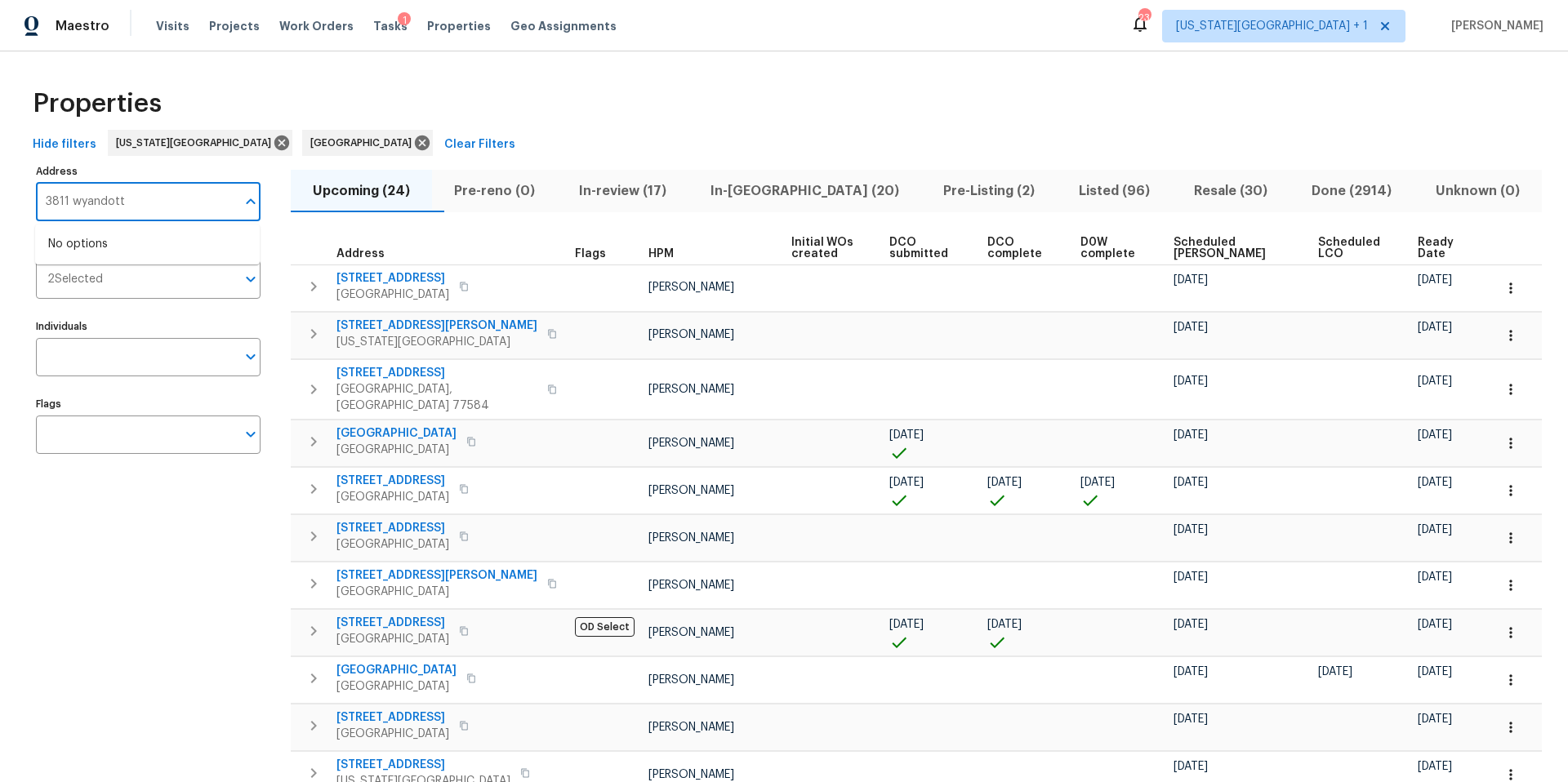
type input "3811 wyandotte"
click at [140, 243] on li "3811 Wyandotte Ave Kansas City KS 66106" at bounding box center [147, 245] width 225 height 27
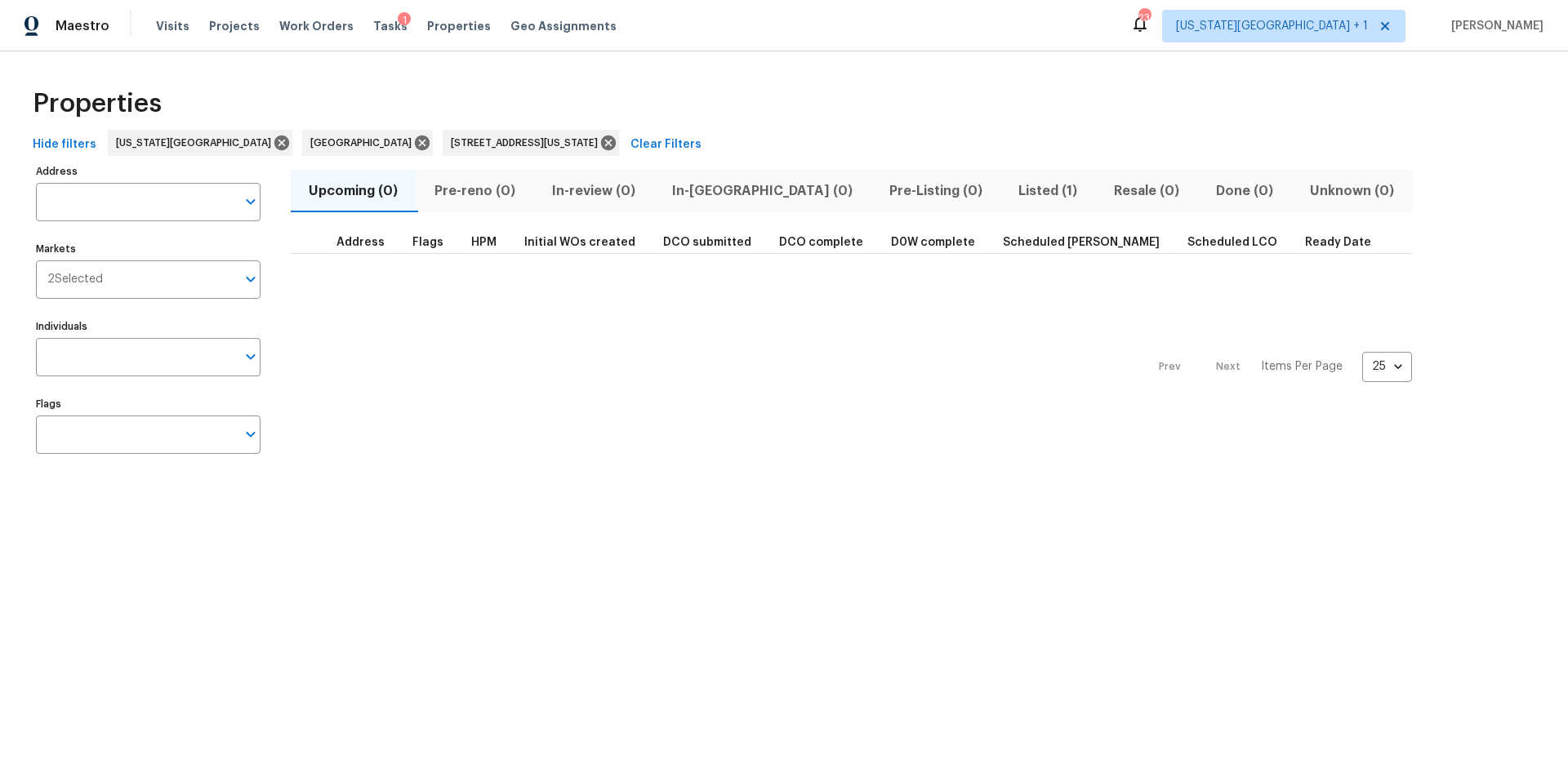
type input "3811 Wyandotte Ave Kansas City KS 66106"
click at [1011, 189] on span "Listed (1)" at bounding box center [1049, 191] width 76 height 23
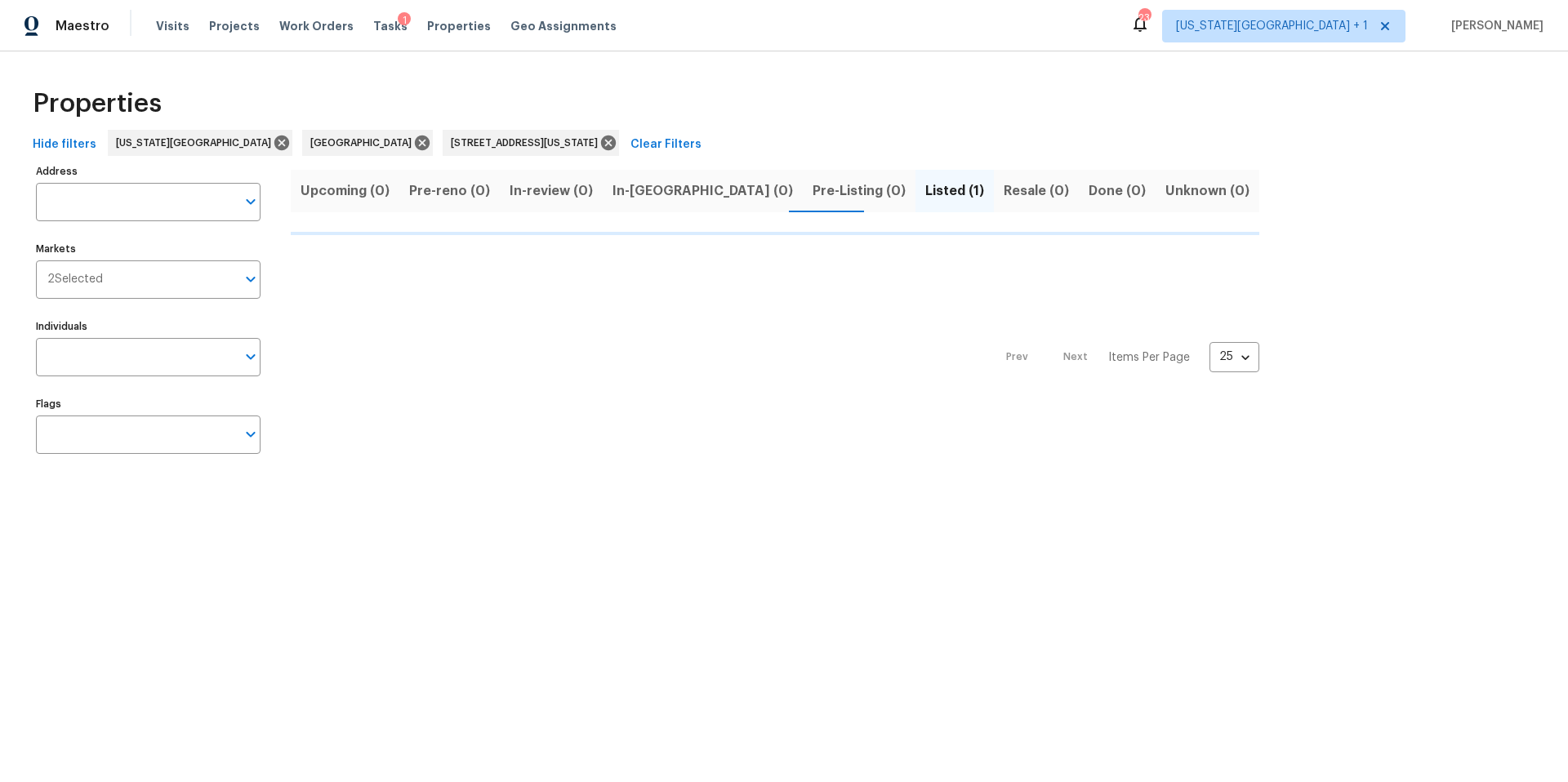
type input "3811 Wyandotte Ave Kansas City KS 66106"
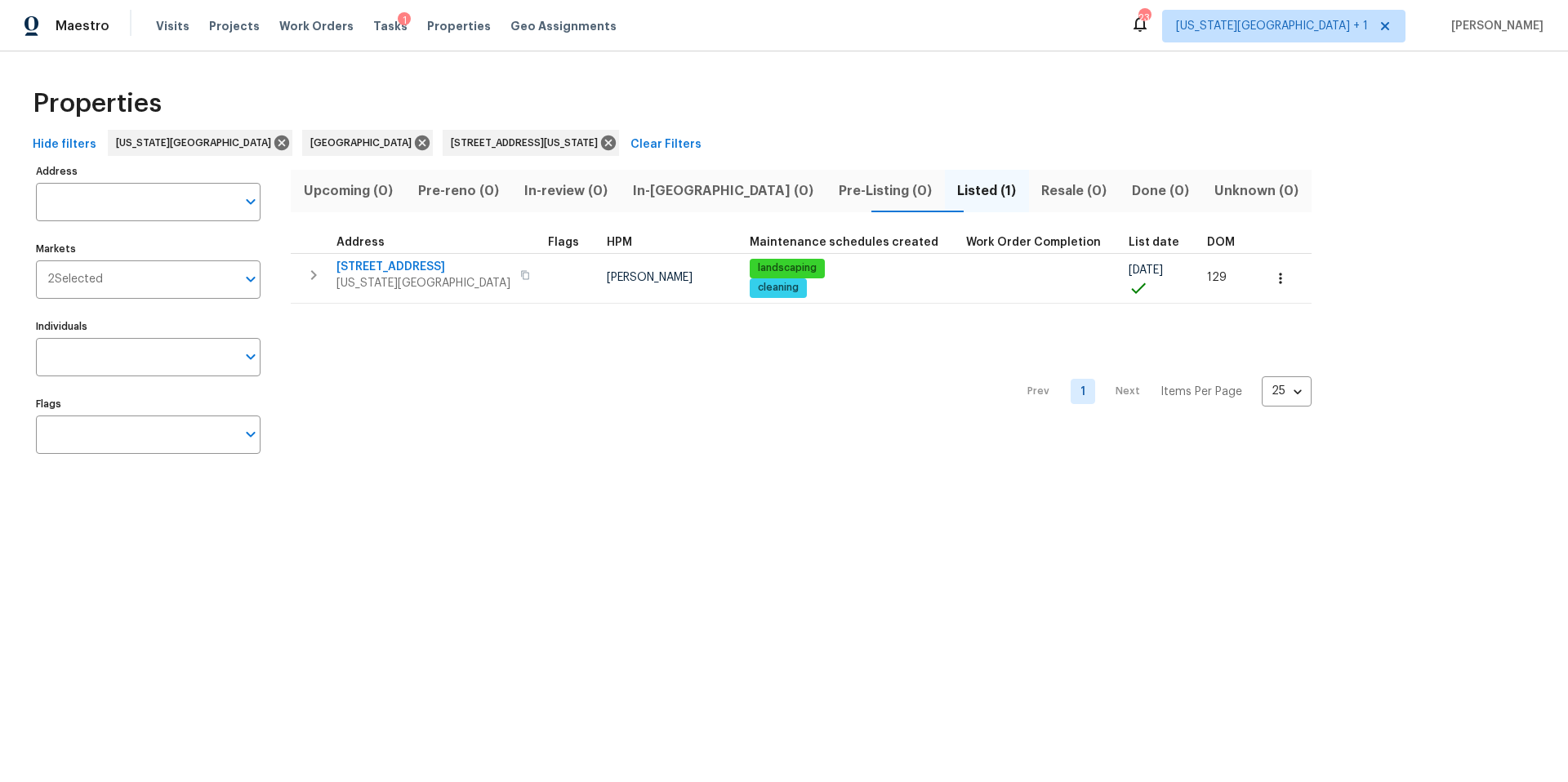
type input "3811 Wyandotte Ave Kansas City KS 66106"
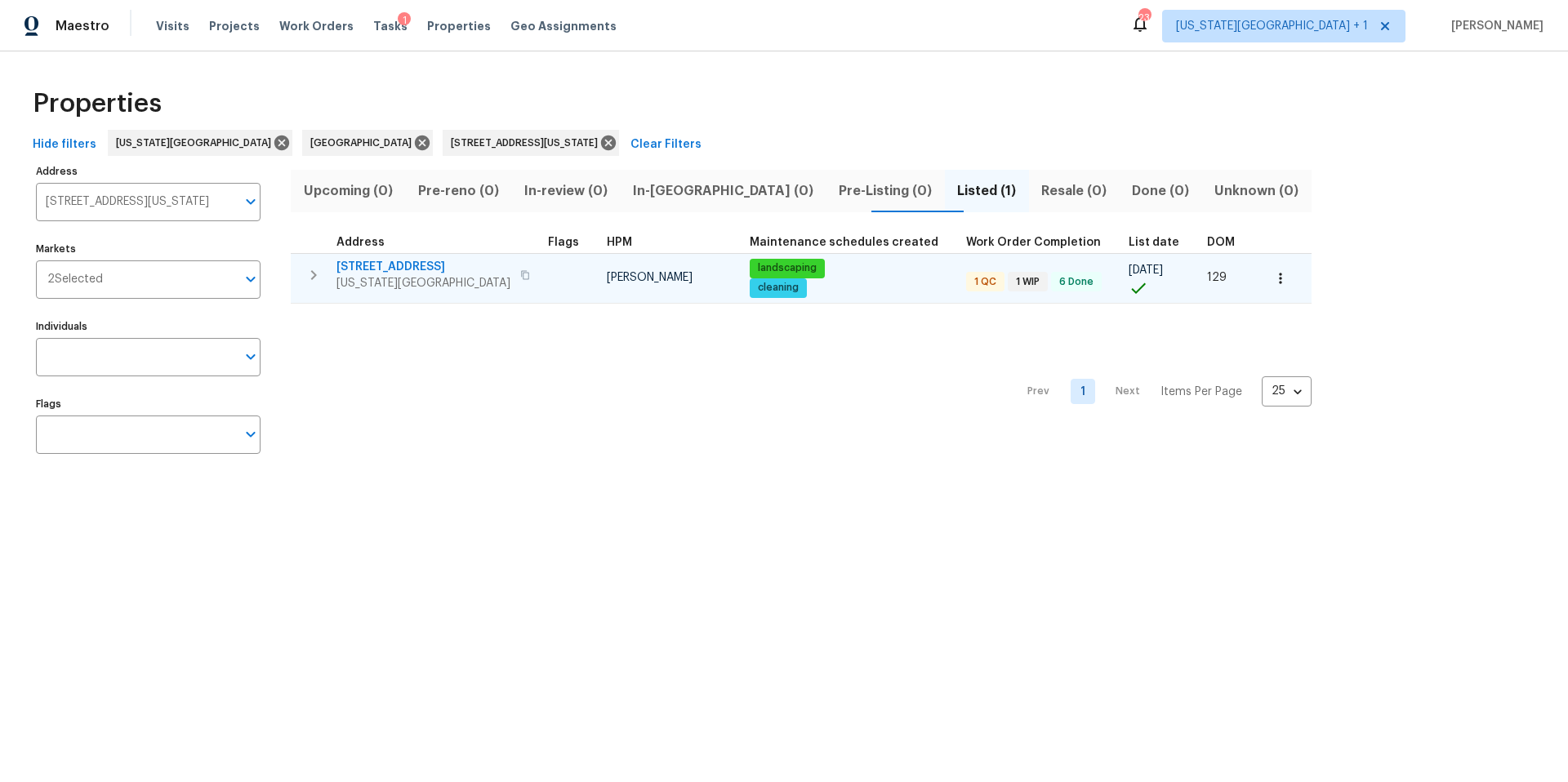
click at [364, 288] on span "Kansas City, KS 66106" at bounding box center [423, 283] width 174 height 16
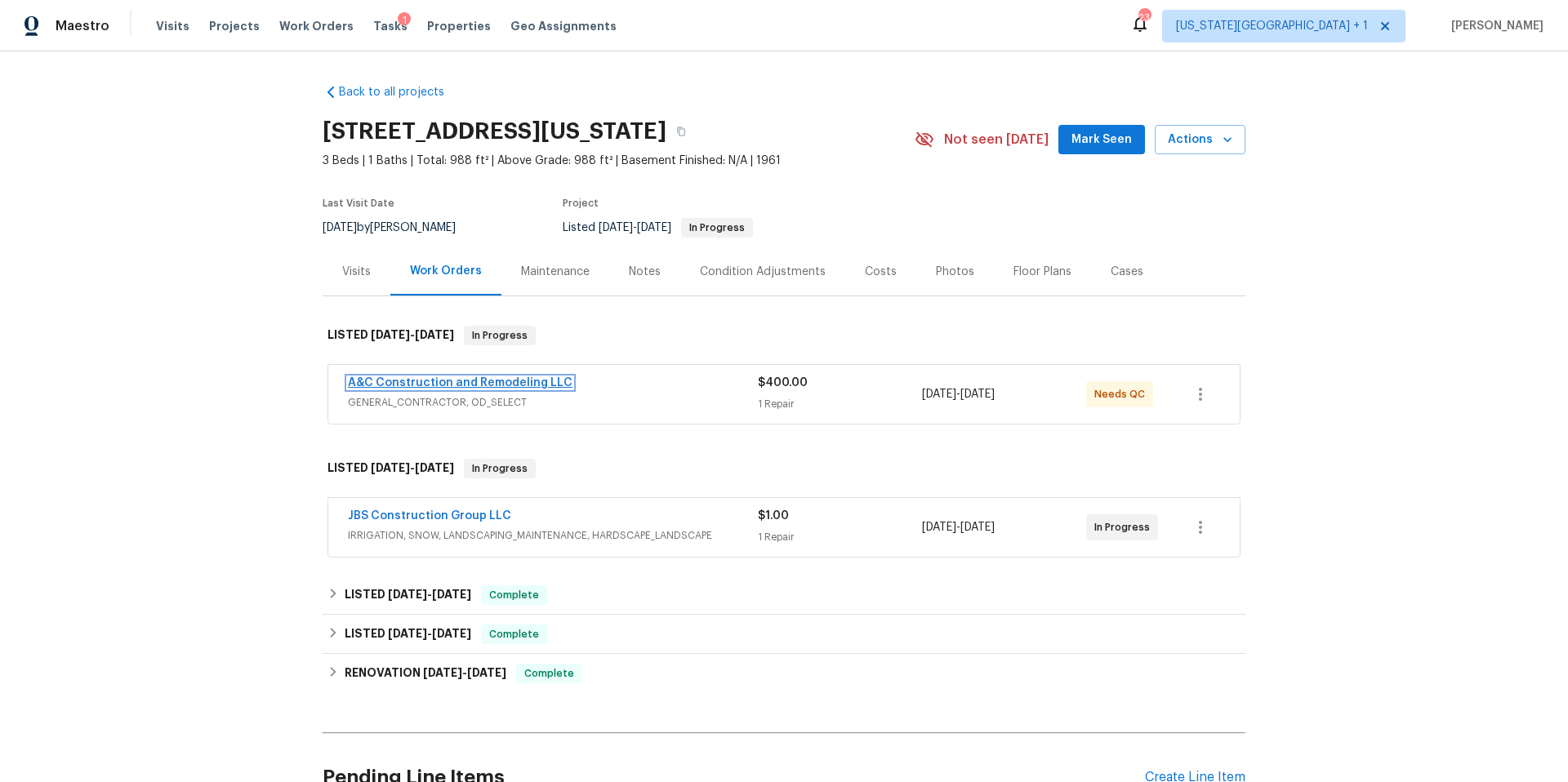
click at [519, 380] on link "A&C Construction and Remodeling LLC" at bounding box center [460, 383] width 225 height 11
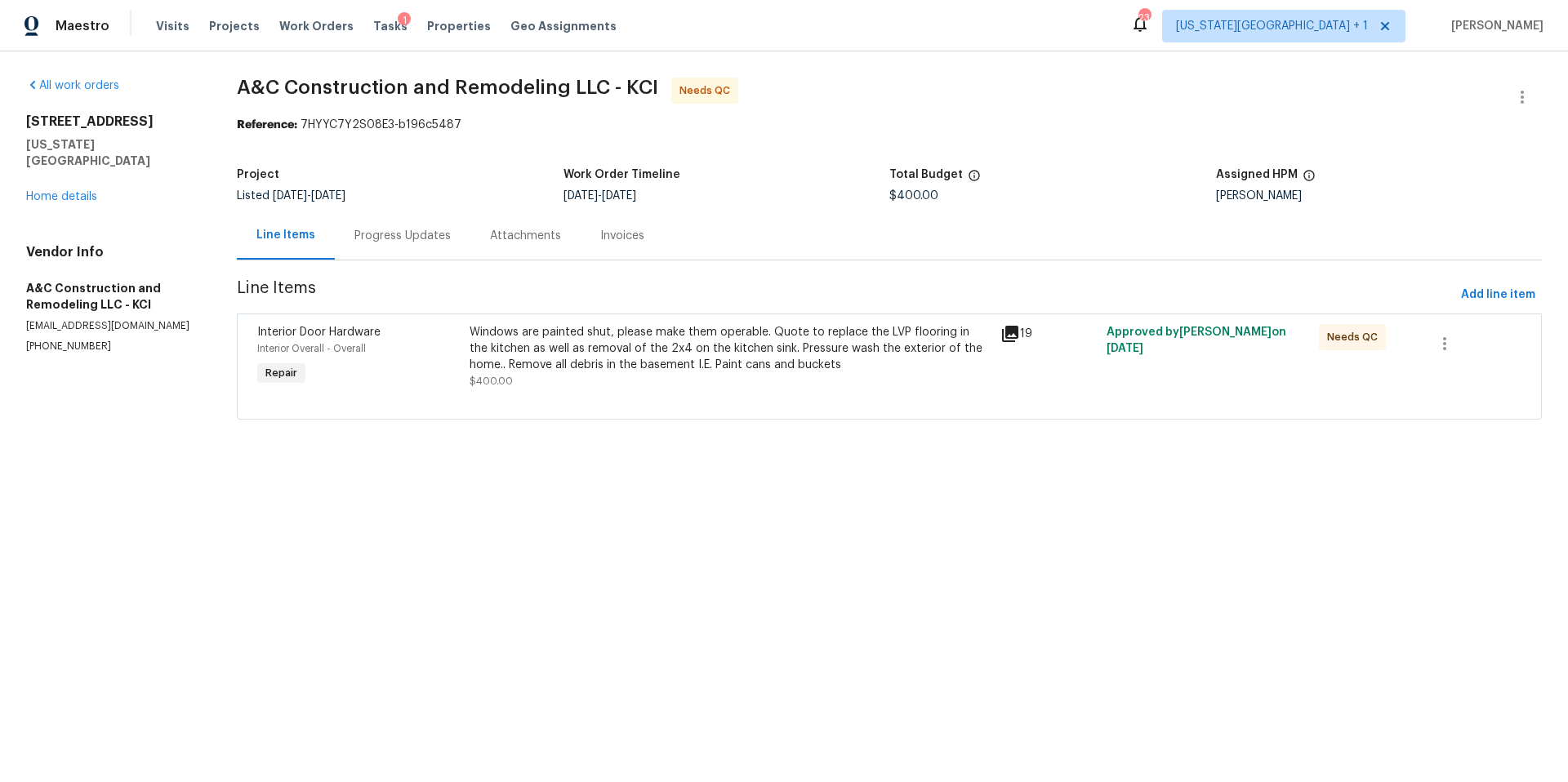
click at [405, 231] on div "Progress Updates" at bounding box center [403, 235] width 97 height 16
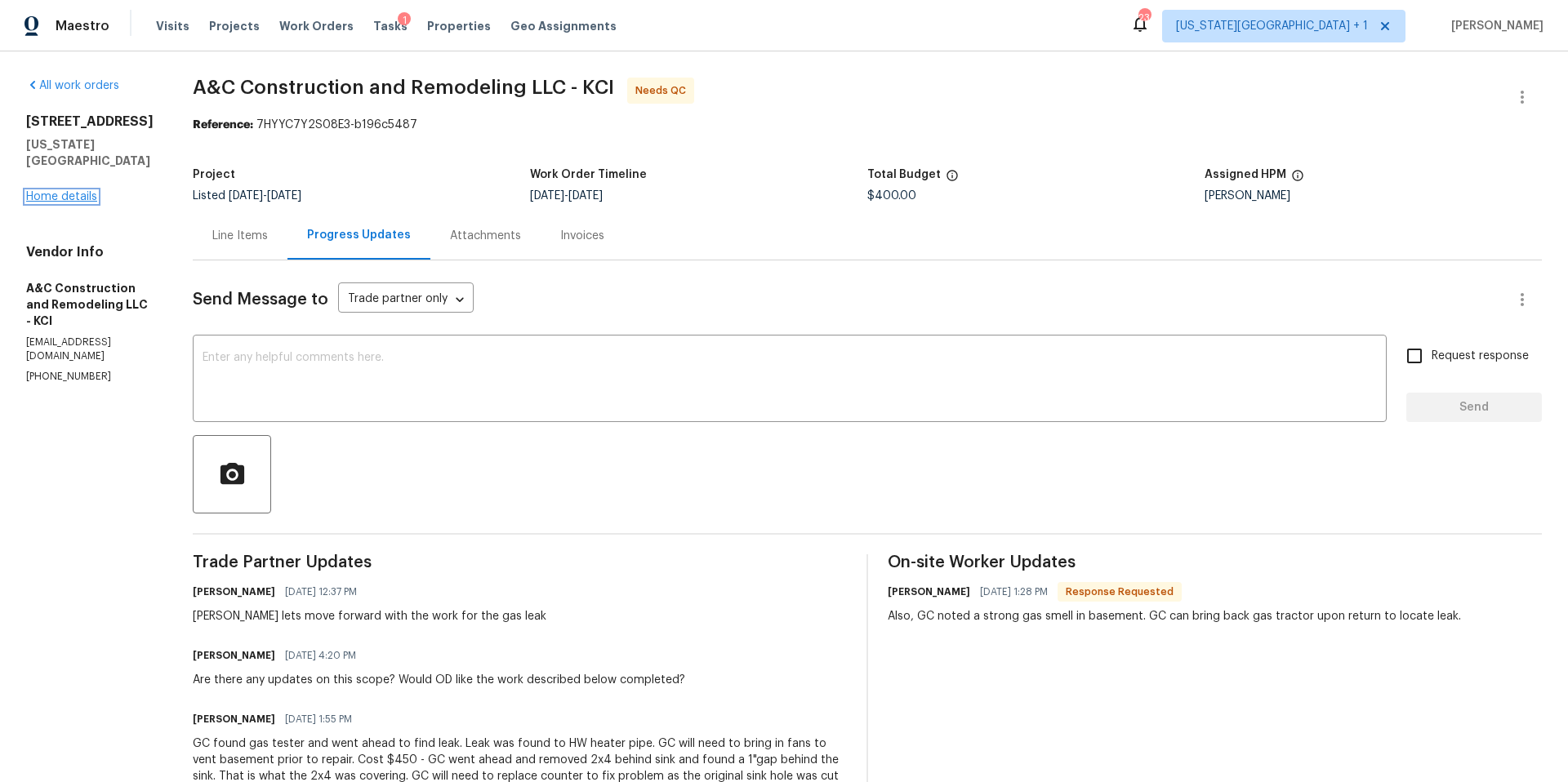
click at [70, 191] on link "Home details" at bounding box center [62, 196] width 71 height 11
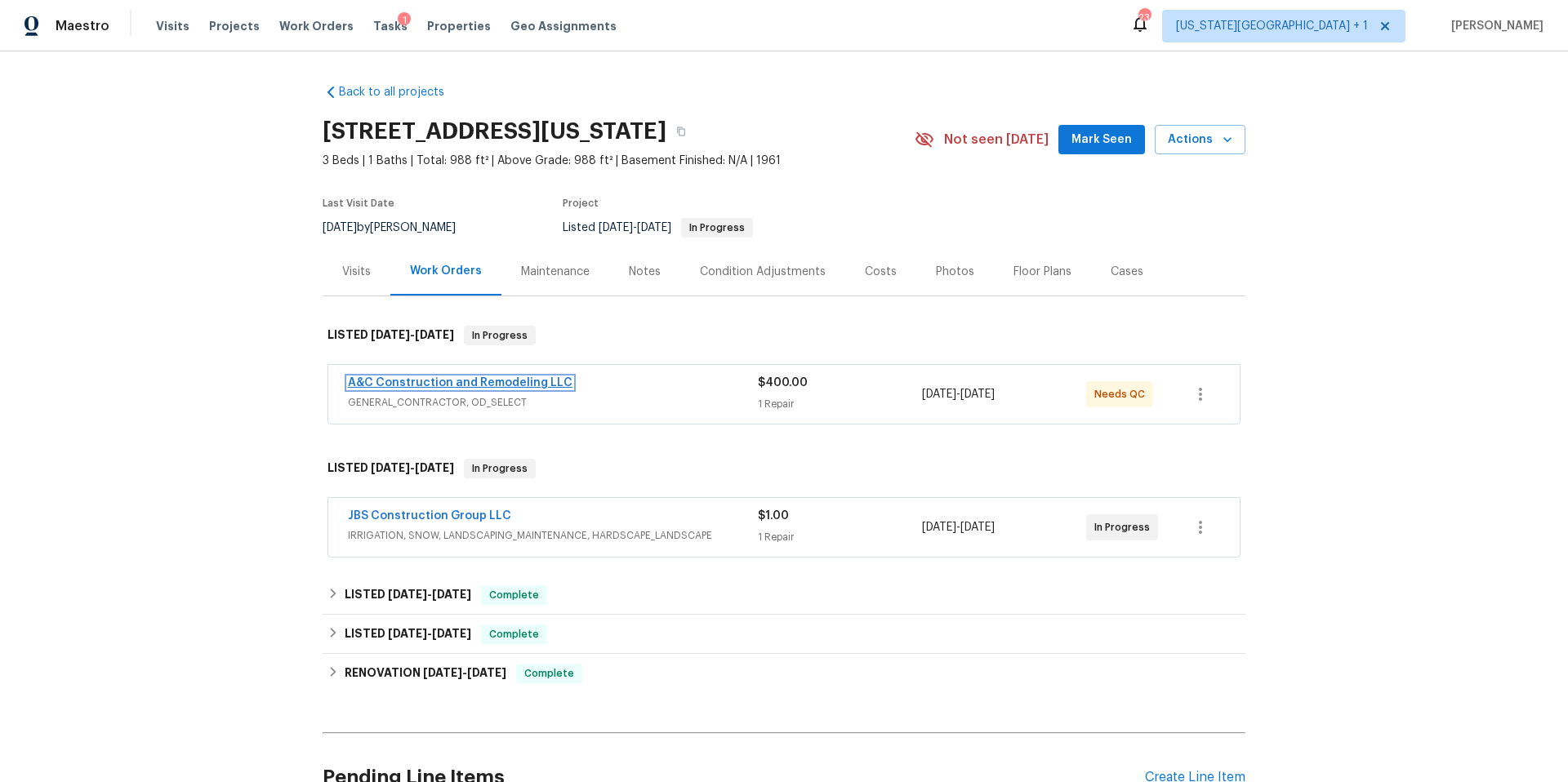
click at [403, 381] on link "A&C Construction and Remodeling LLC" at bounding box center [460, 383] width 225 height 11
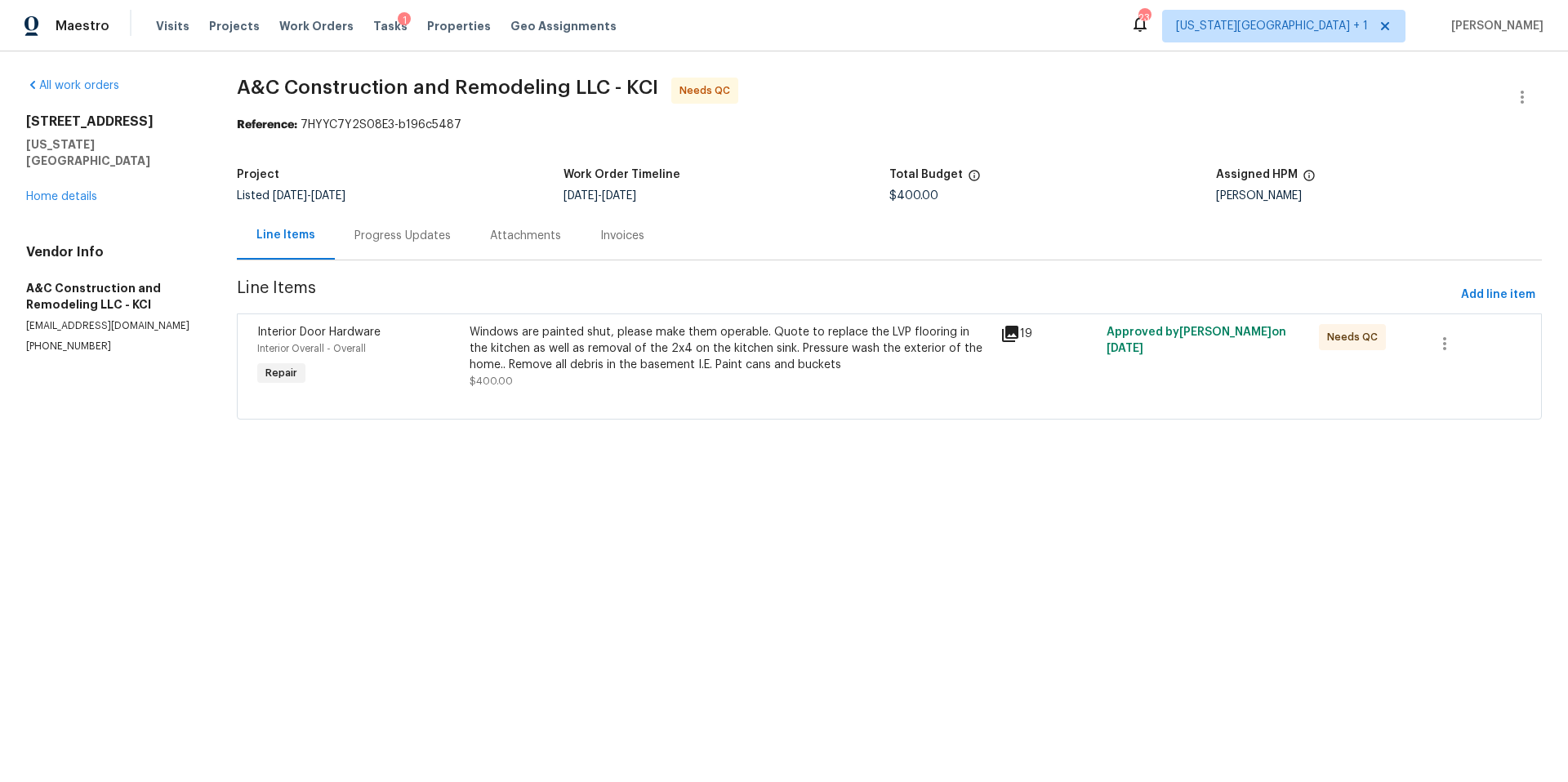
click at [387, 237] on div "Progress Updates" at bounding box center [403, 235] width 97 height 16
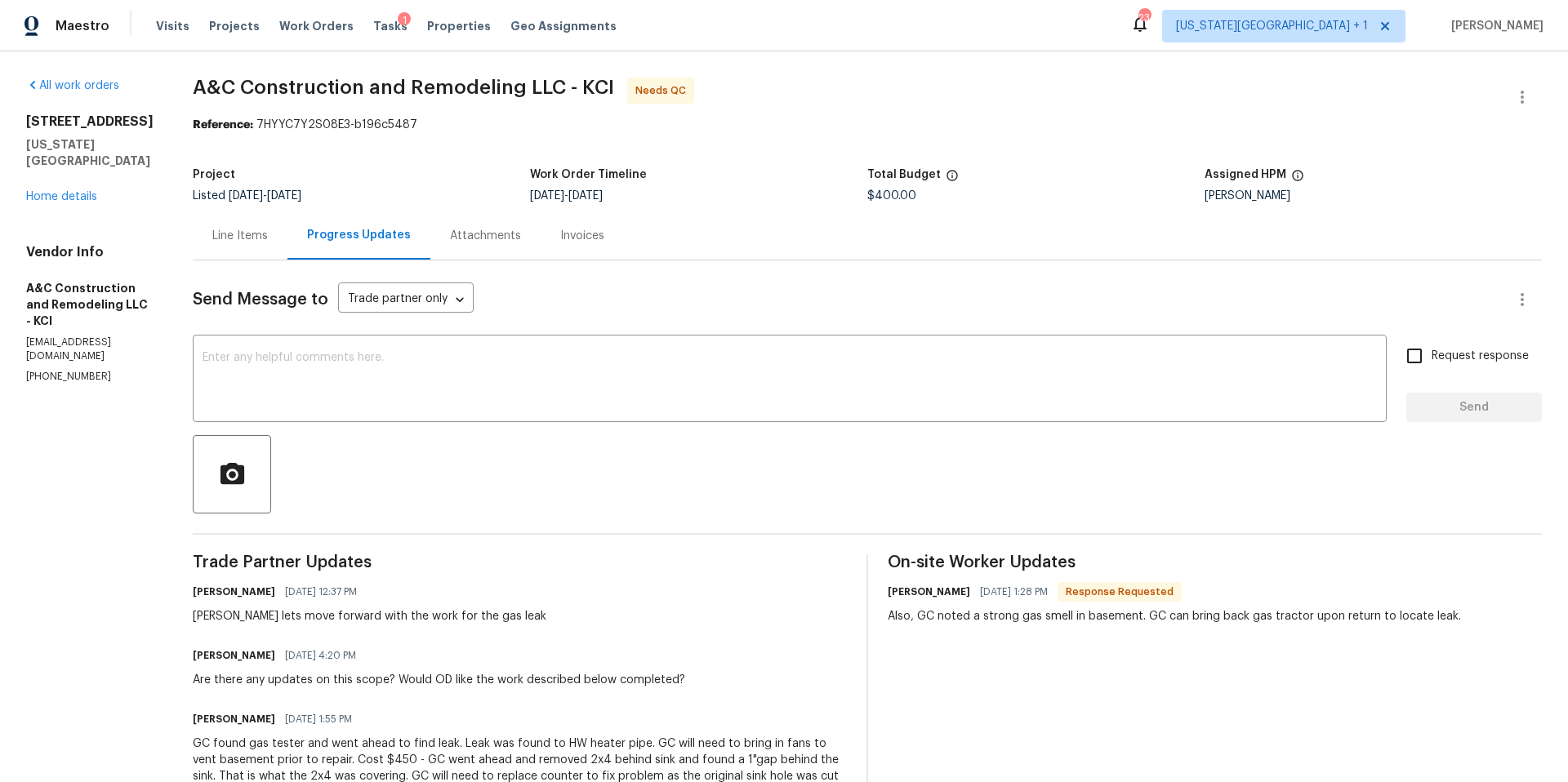
click at [268, 232] on div "Line Items" at bounding box center [240, 235] width 56 height 16
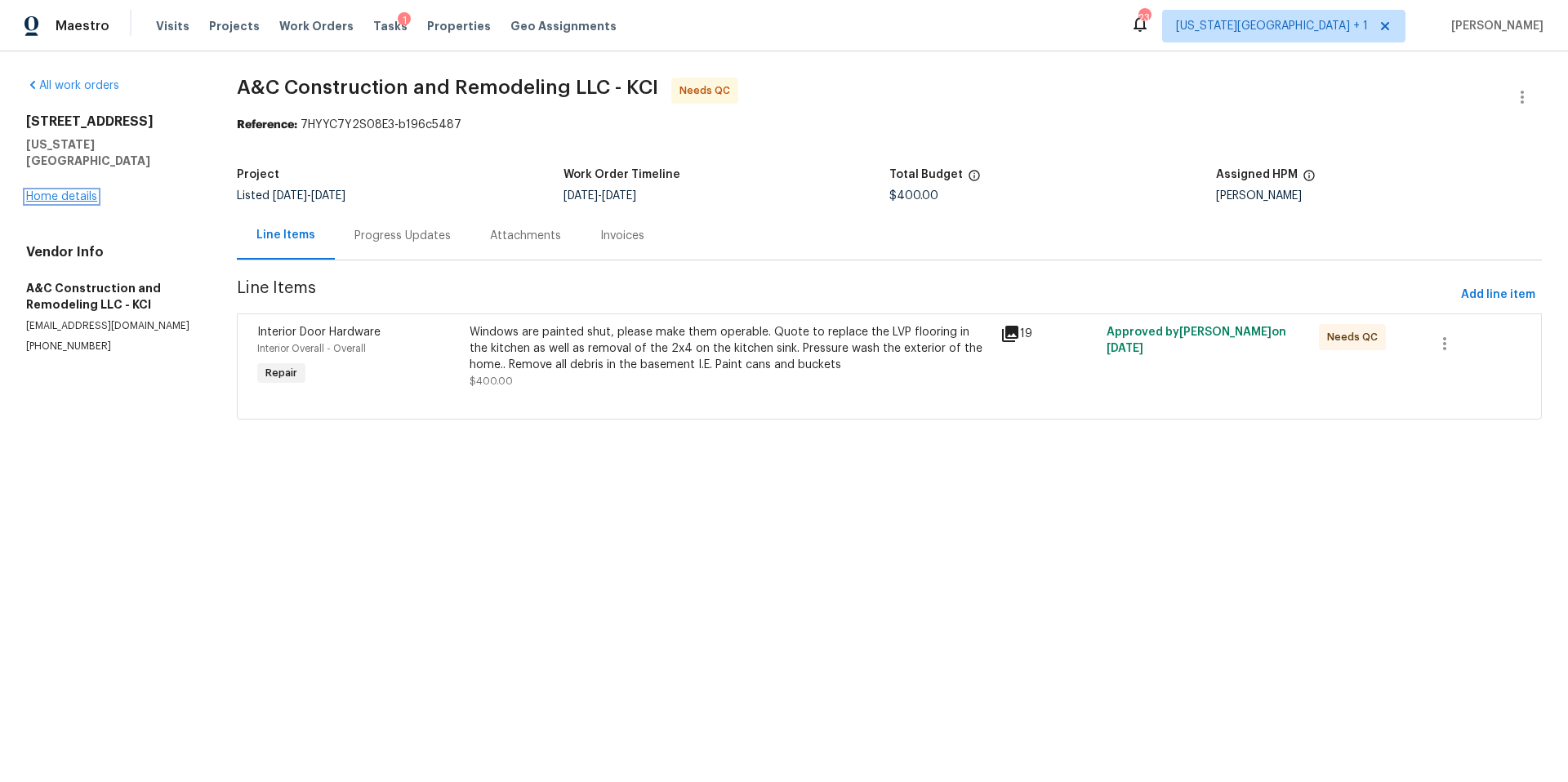
click at [76, 191] on link "Home details" at bounding box center [62, 196] width 71 height 11
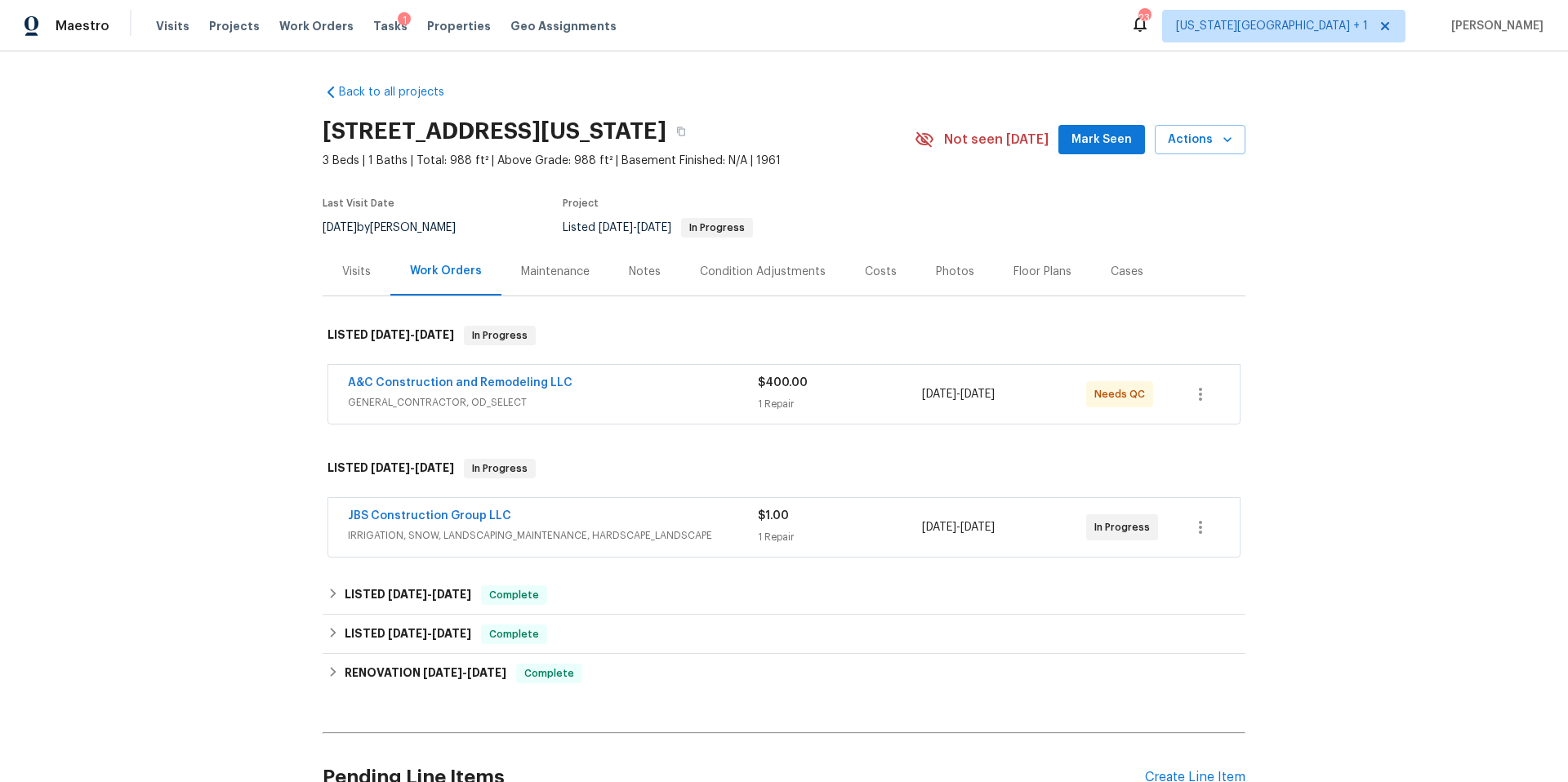
click at [366, 272] on div "Visits" at bounding box center [357, 271] width 28 height 16
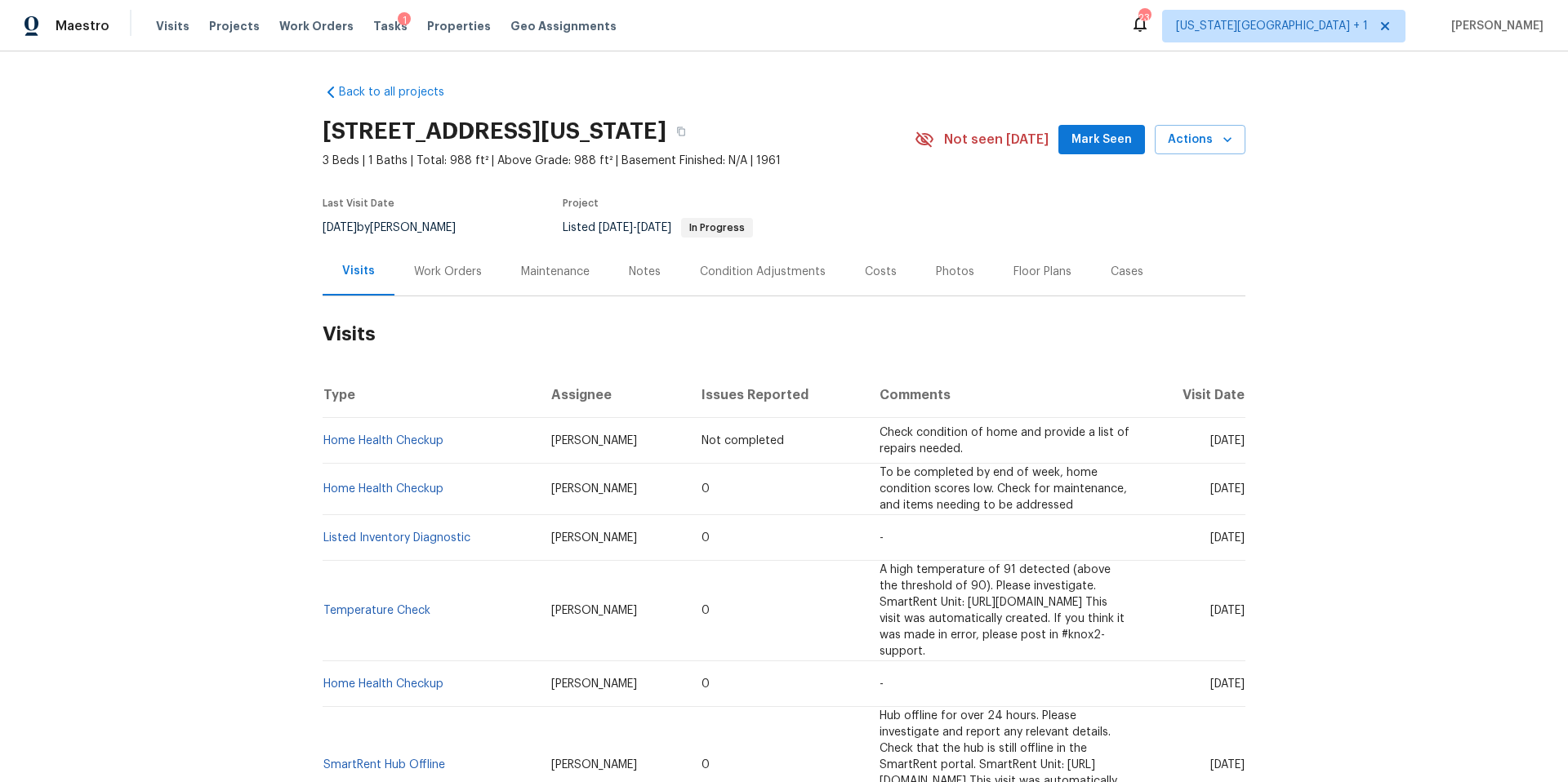
click at [457, 274] on div "Work Orders" at bounding box center [447, 271] width 67 height 16
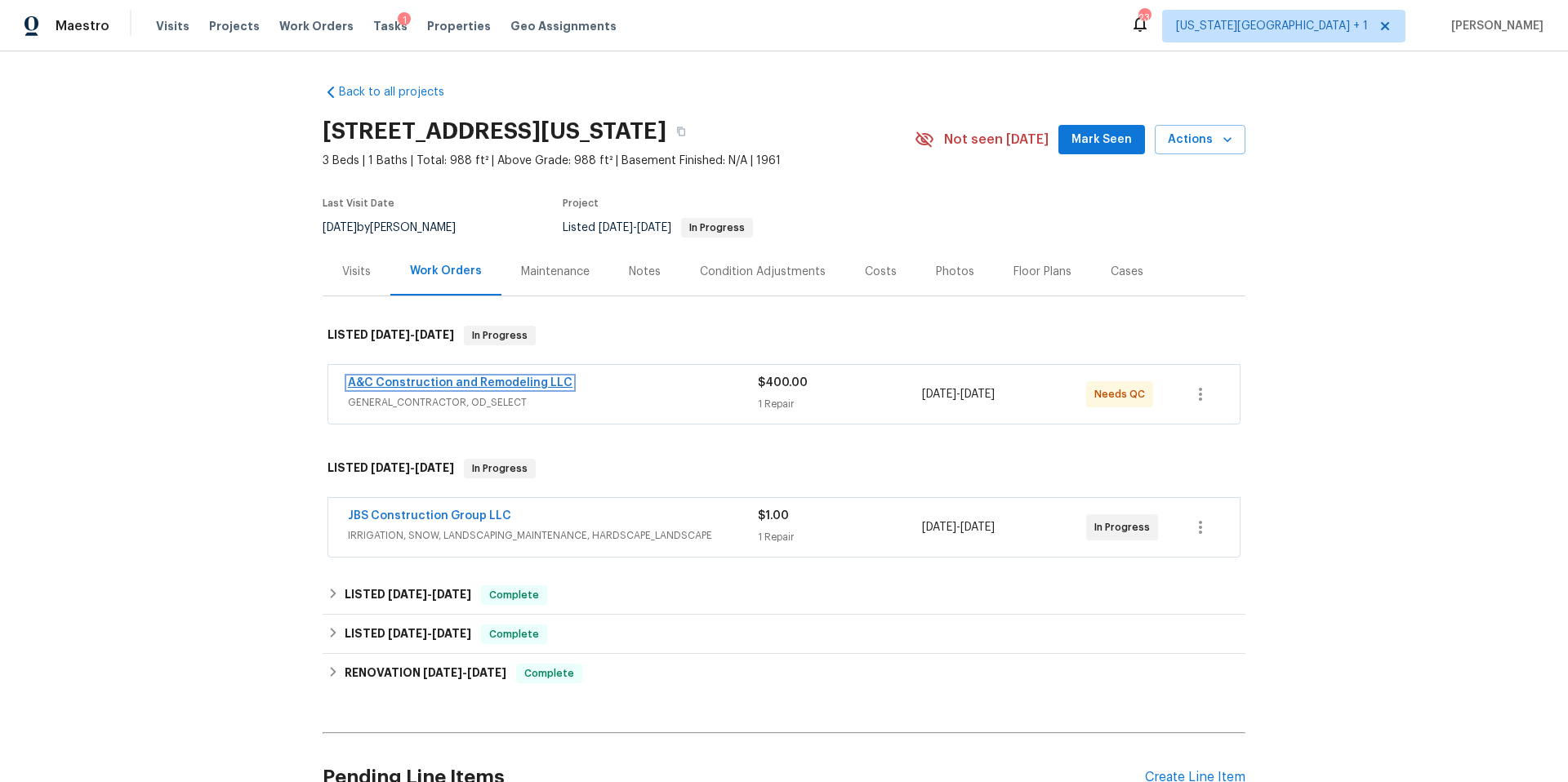
click at [504, 384] on link "A&C Construction and Remodeling LLC" at bounding box center [460, 383] width 225 height 11
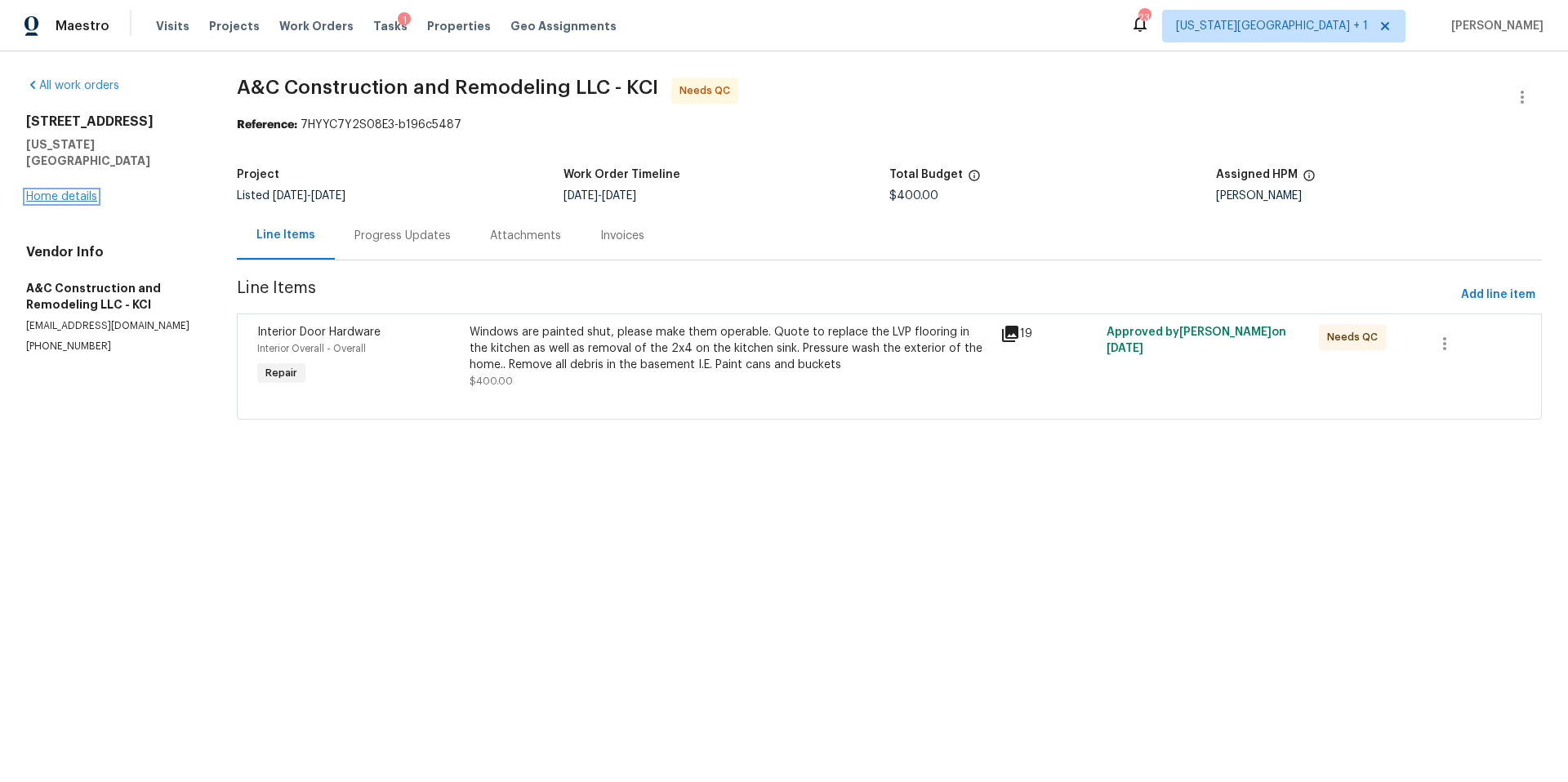
click at [84, 191] on link "Home details" at bounding box center [62, 196] width 71 height 11
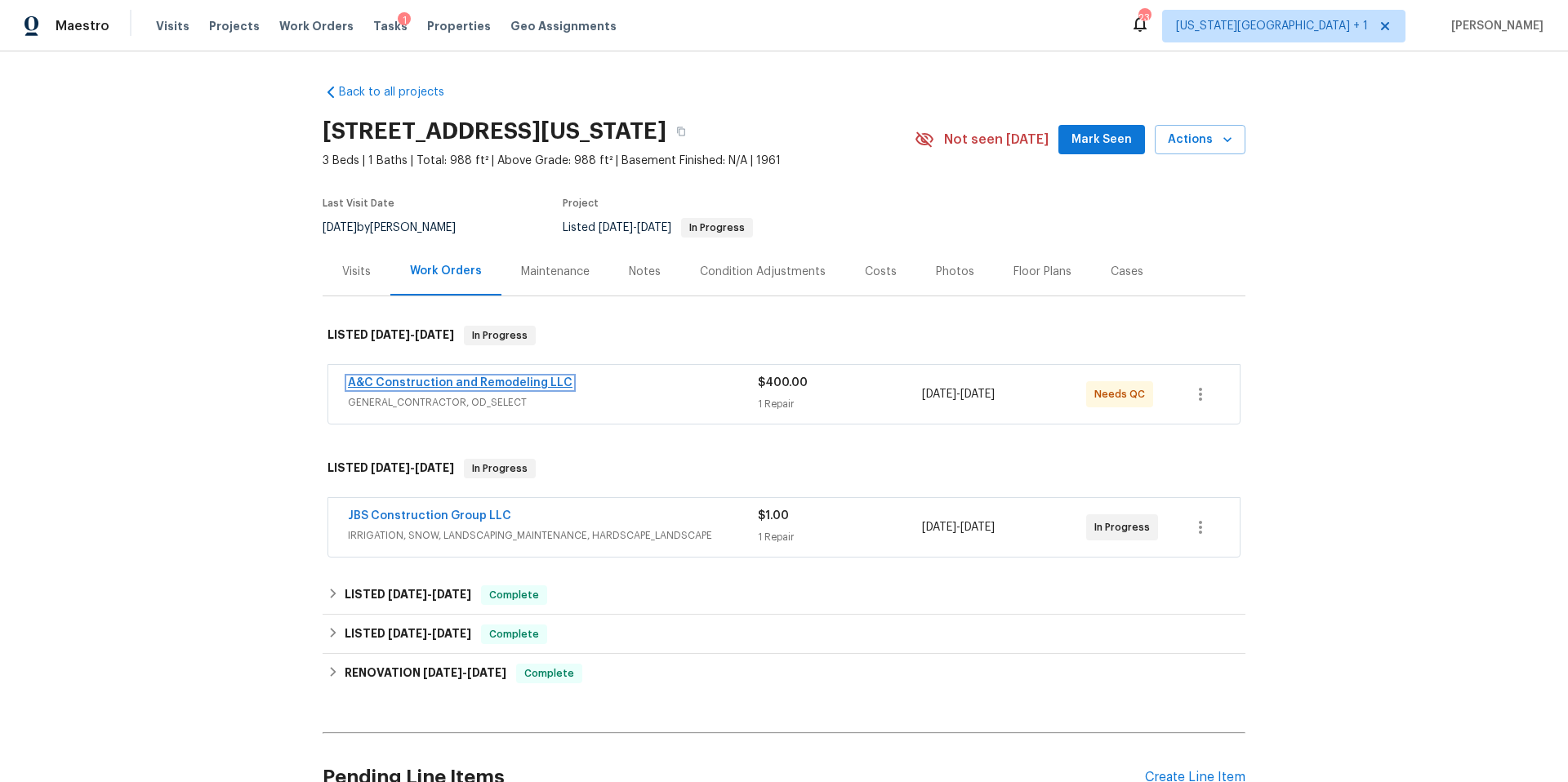
click at [507, 378] on link "A&C Construction and Remodeling LLC" at bounding box center [460, 383] width 225 height 11
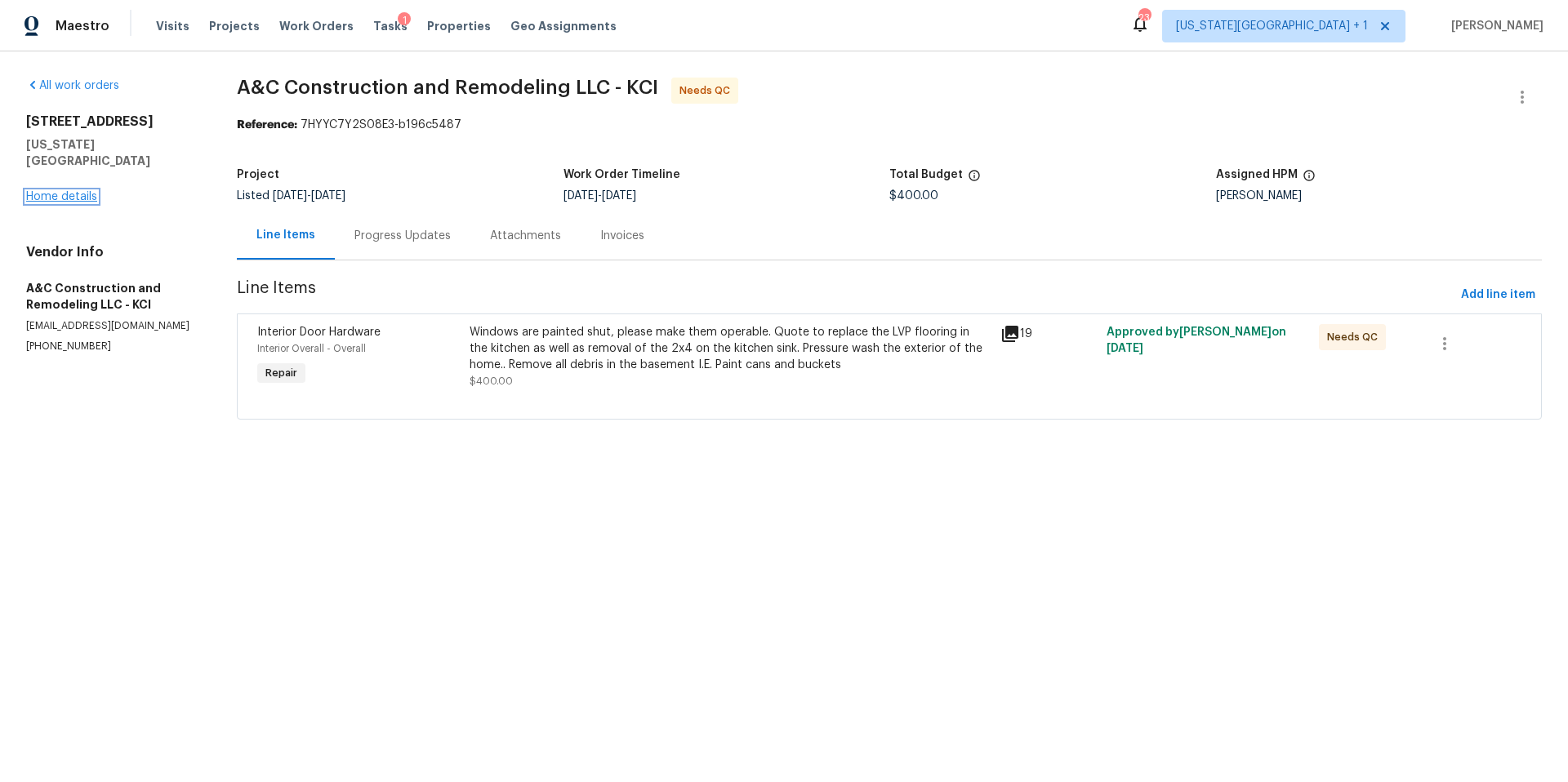
click at [85, 191] on link "Home details" at bounding box center [62, 196] width 71 height 11
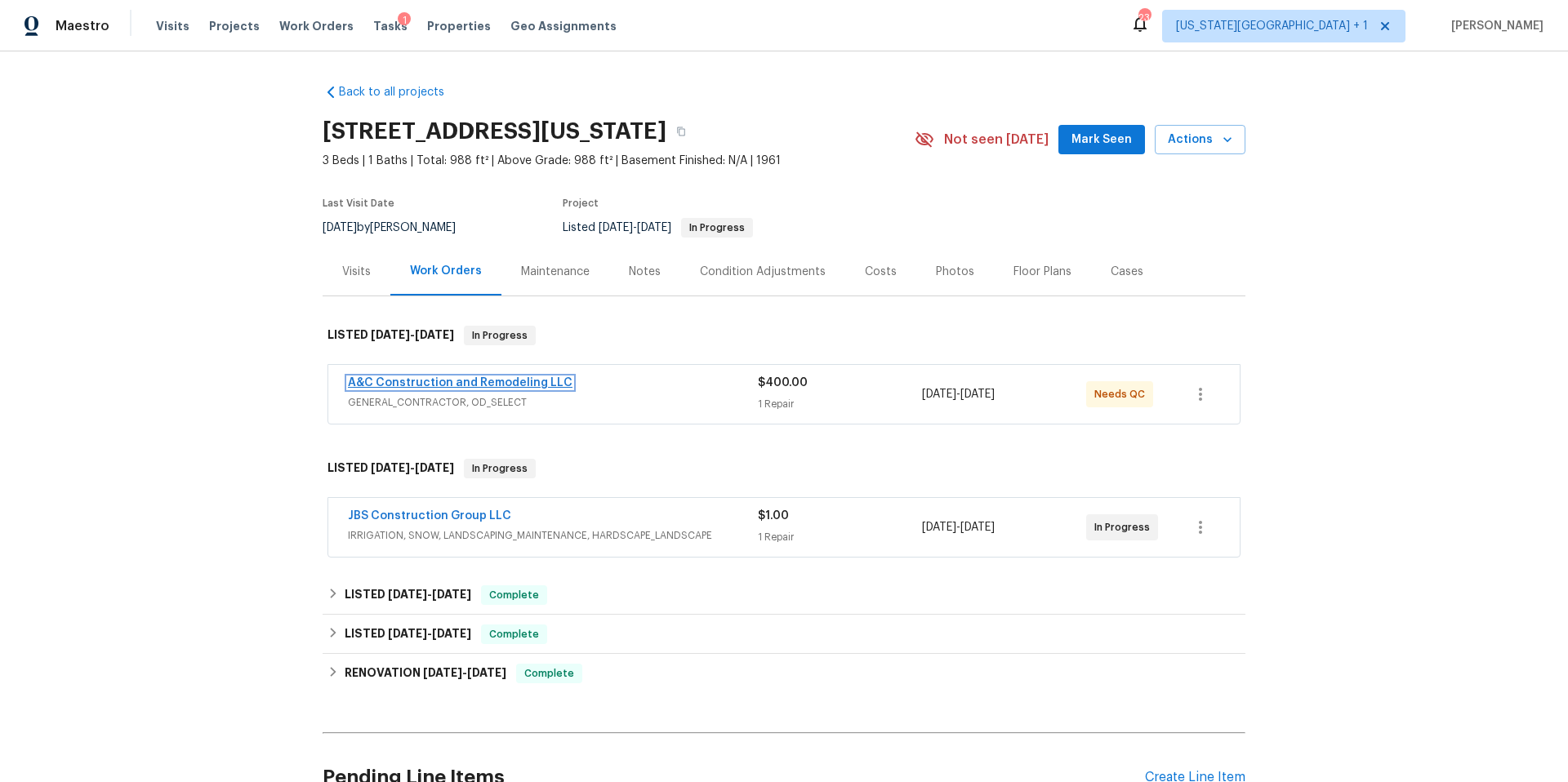
click at [392, 378] on link "A&C Construction and Remodeling LLC" at bounding box center [460, 383] width 225 height 11
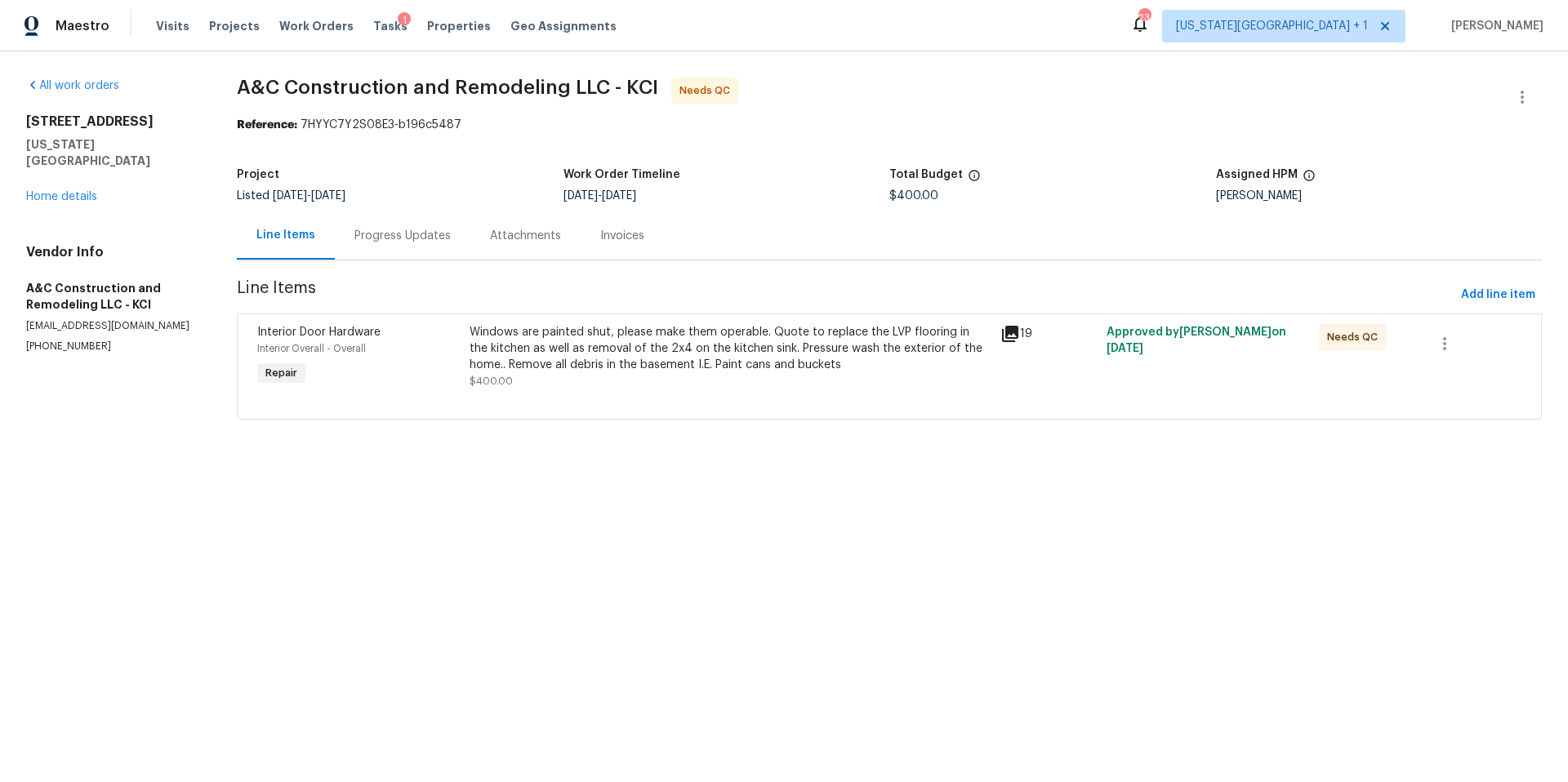
click at [403, 231] on div "Progress Updates" at bounding box center [403, 235] width 97 height 16
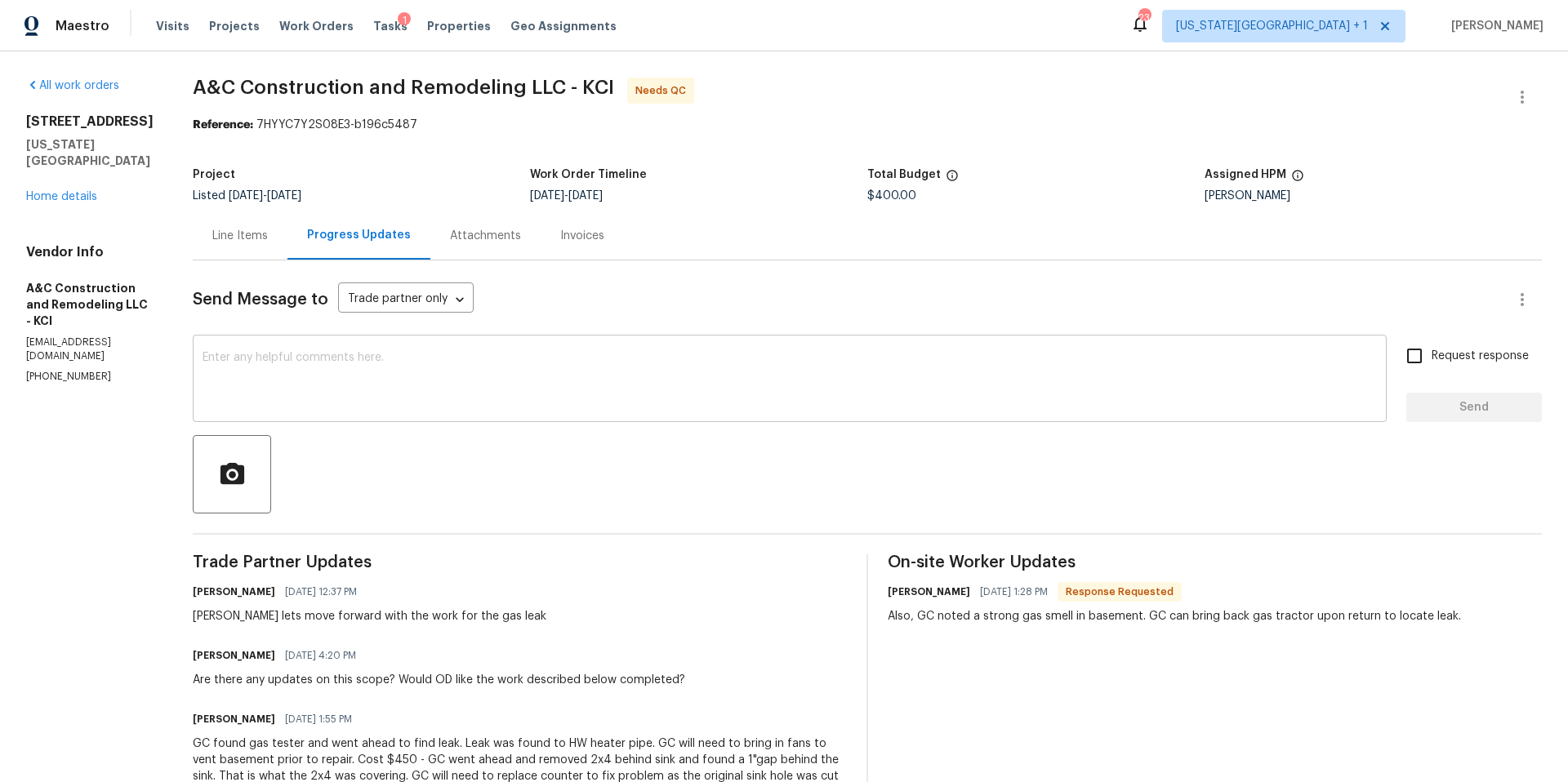
click at [346, 385] on textarea at bounding box center [790, 381] width 1175 height 57
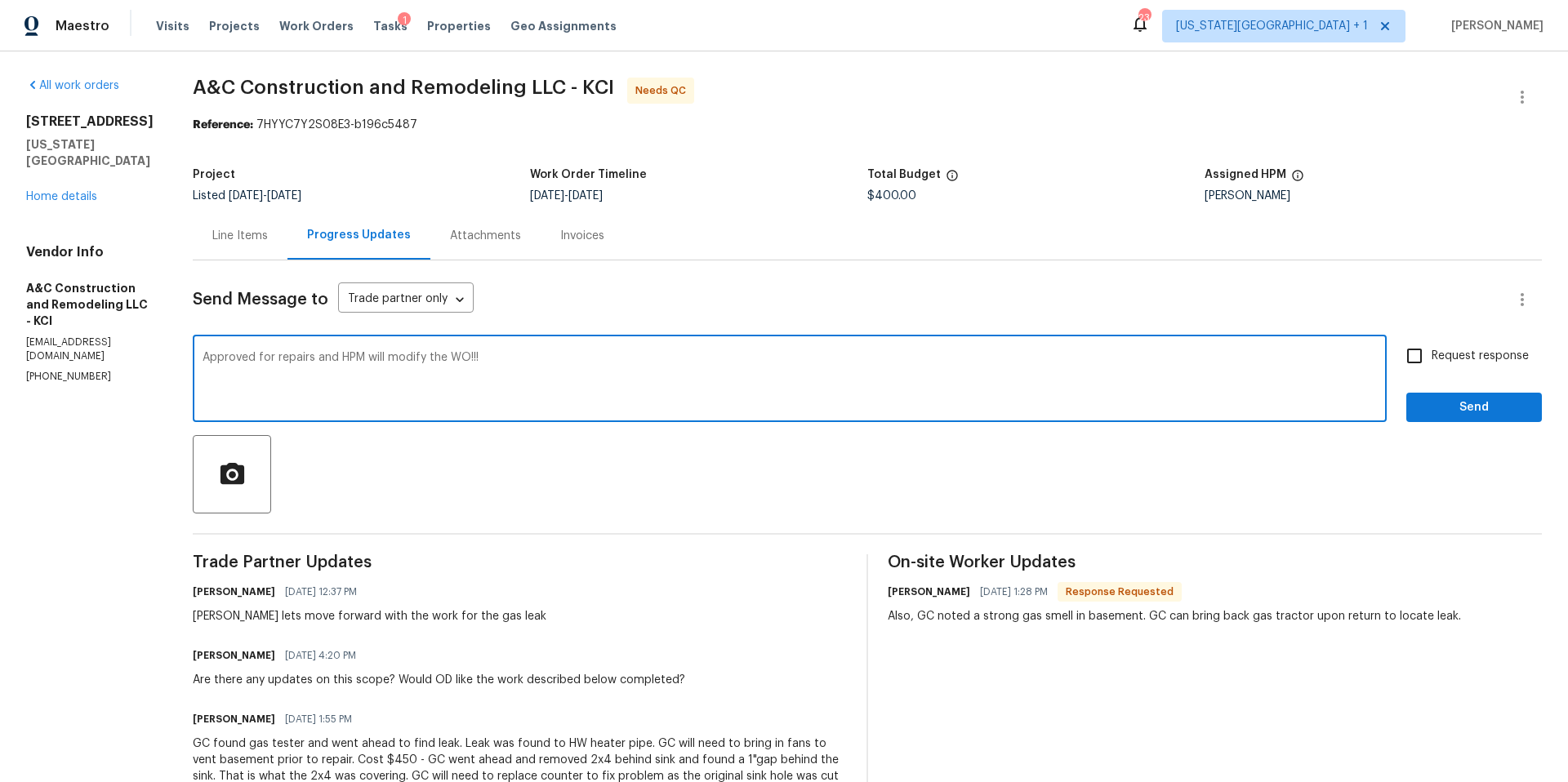
type textarea "Approved for repairs and HPM will modify the WO!!!"
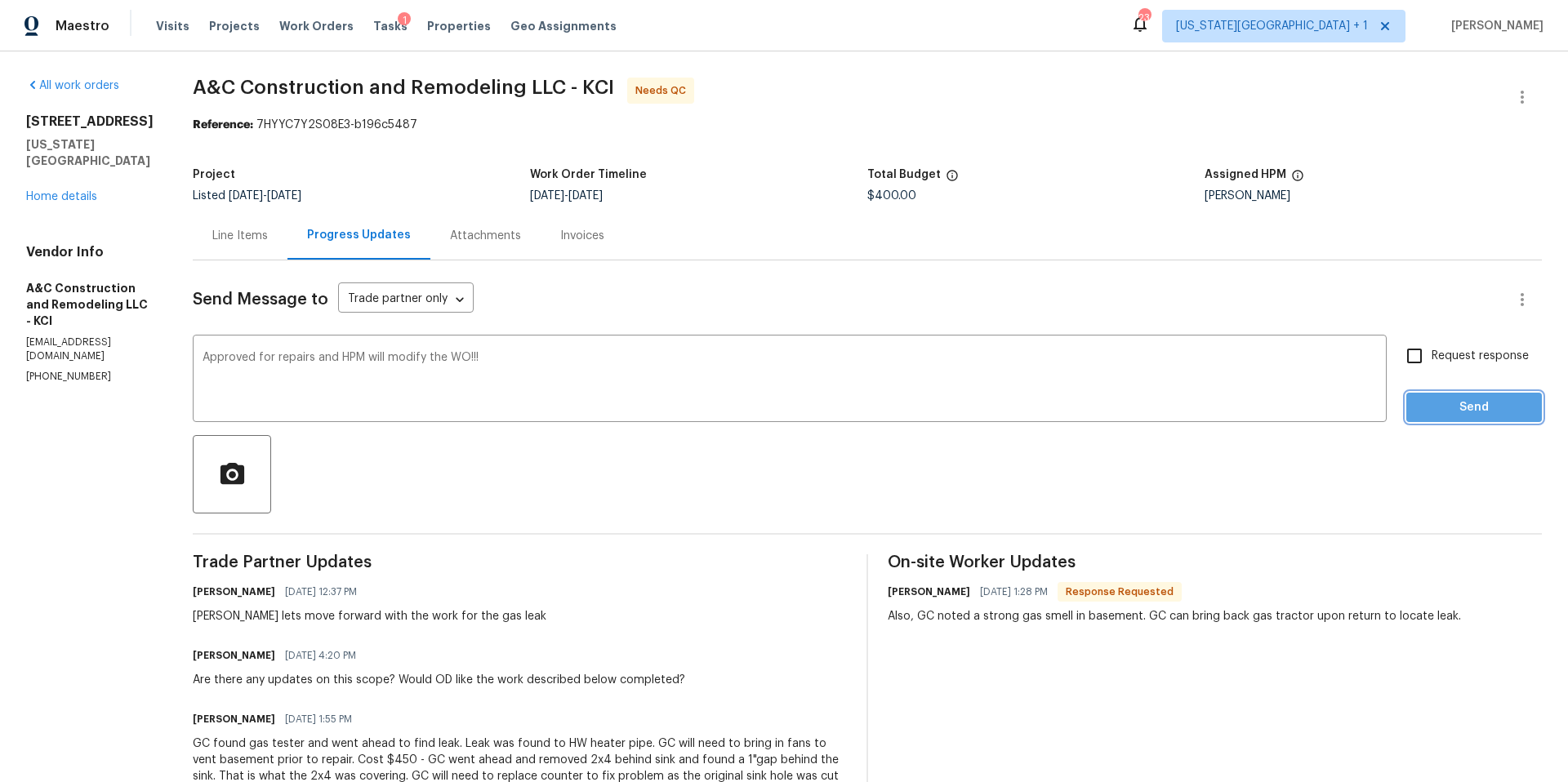
click at [1480, 401] on span "Send" at bounding box center [1474, 408] width 109 height 21
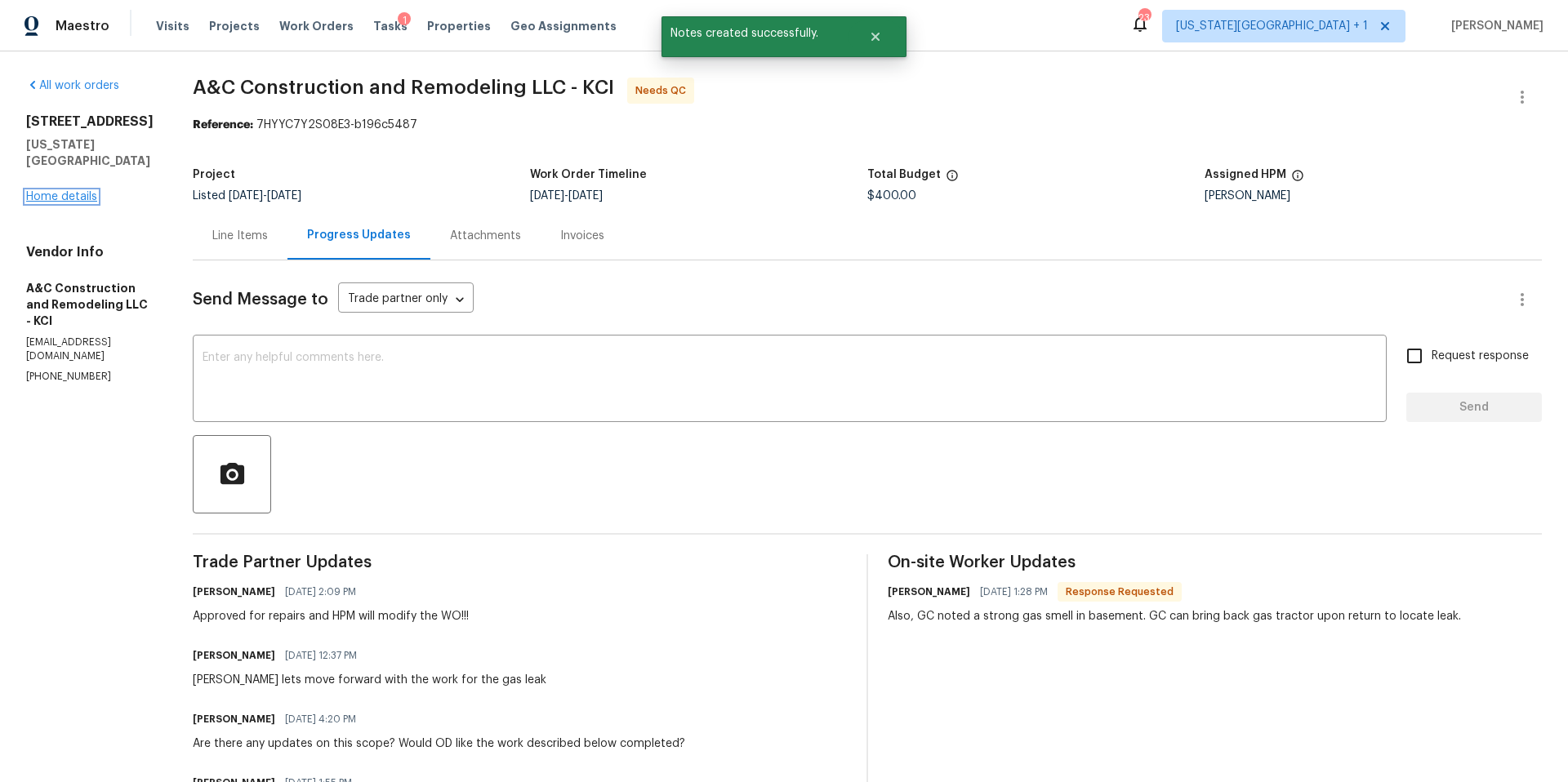
click at [81, 191] on link "Home details" at bounding box center [62, 196] width 71 height 11
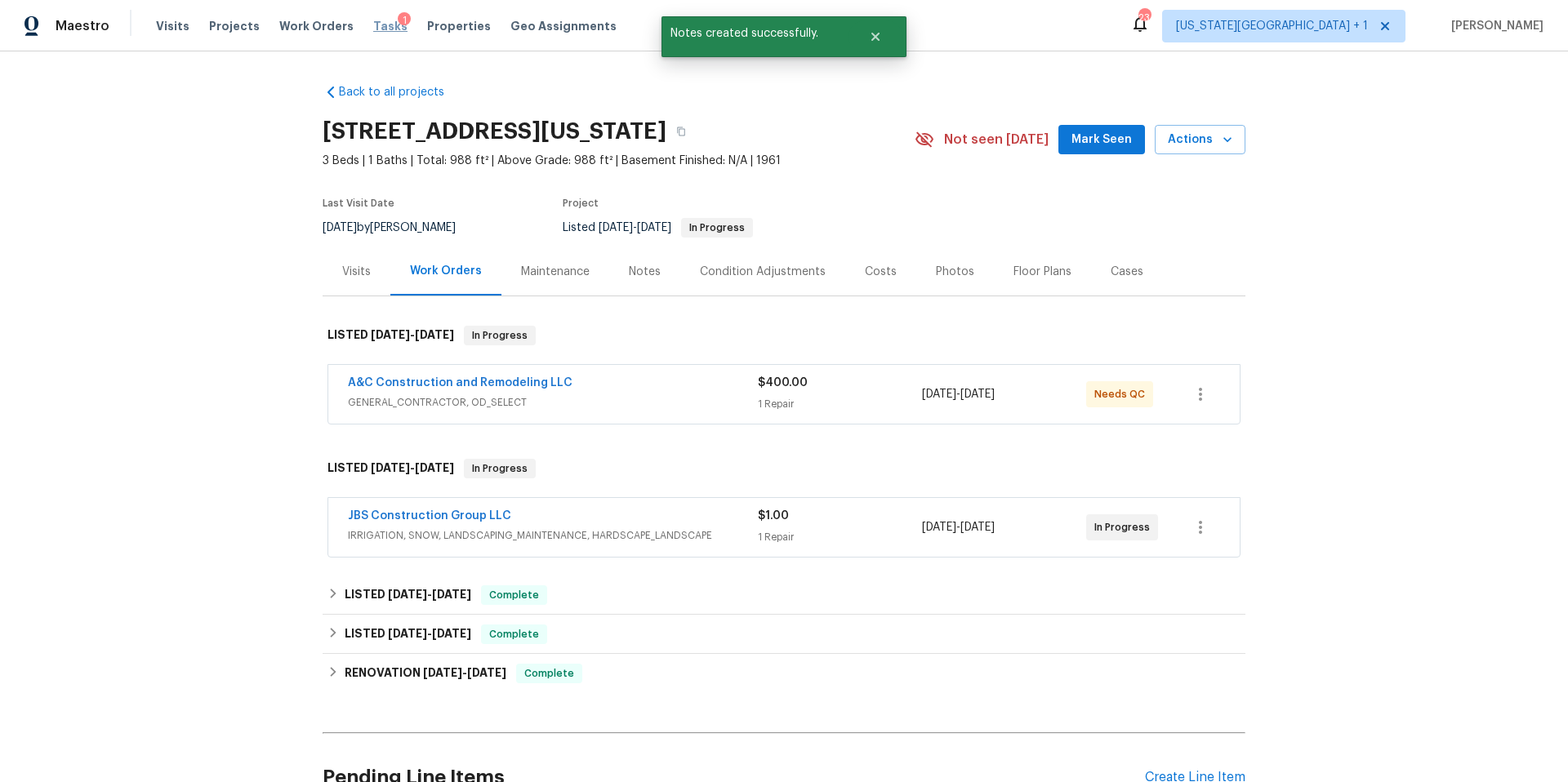
click at [373, 29] on span "Tasks" at bounding box center [390, 27] width 34 height 11
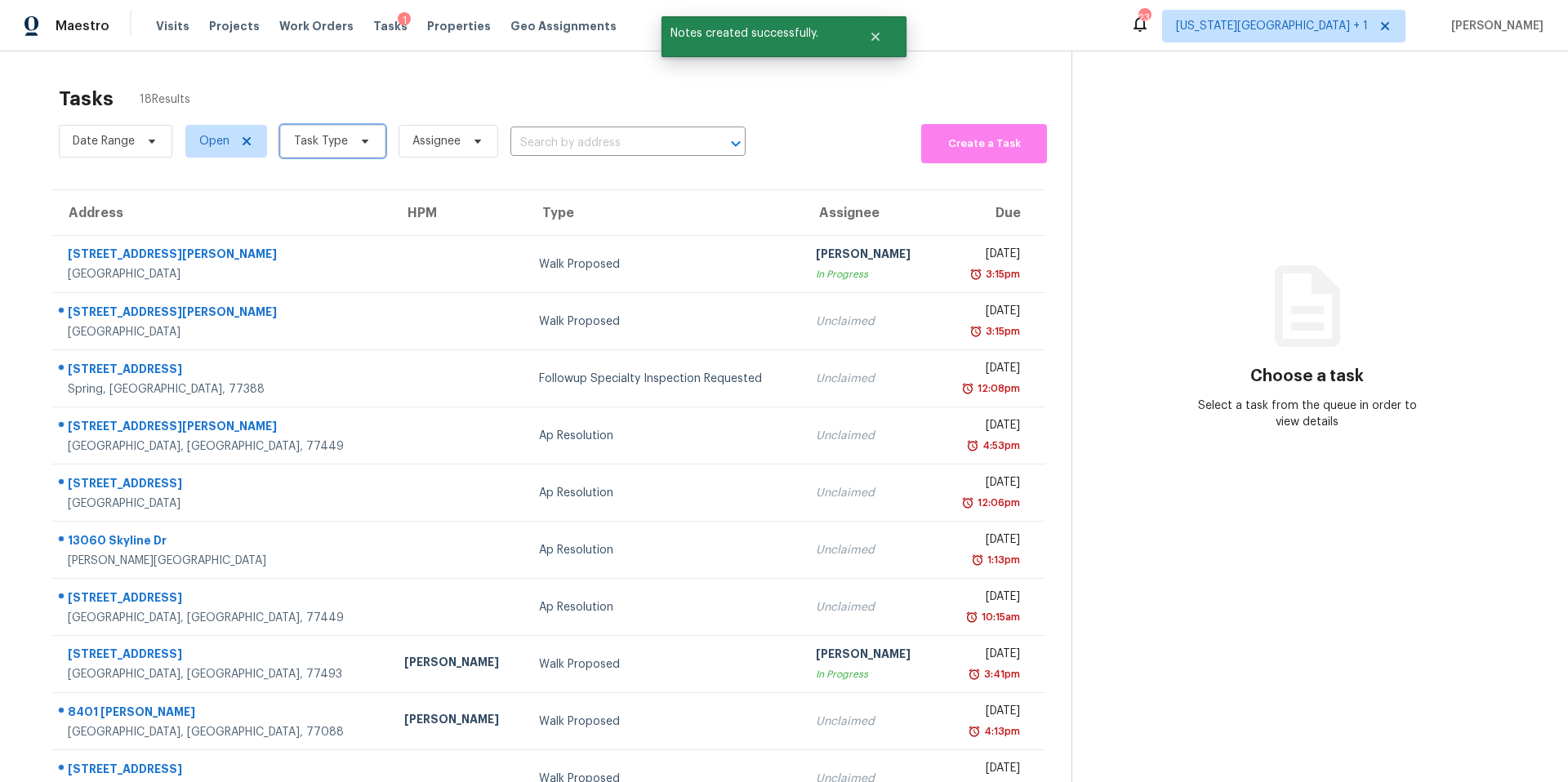
click at [325, 140] on span "Task Type" at bounding box center [321, 140] width 54 height 16
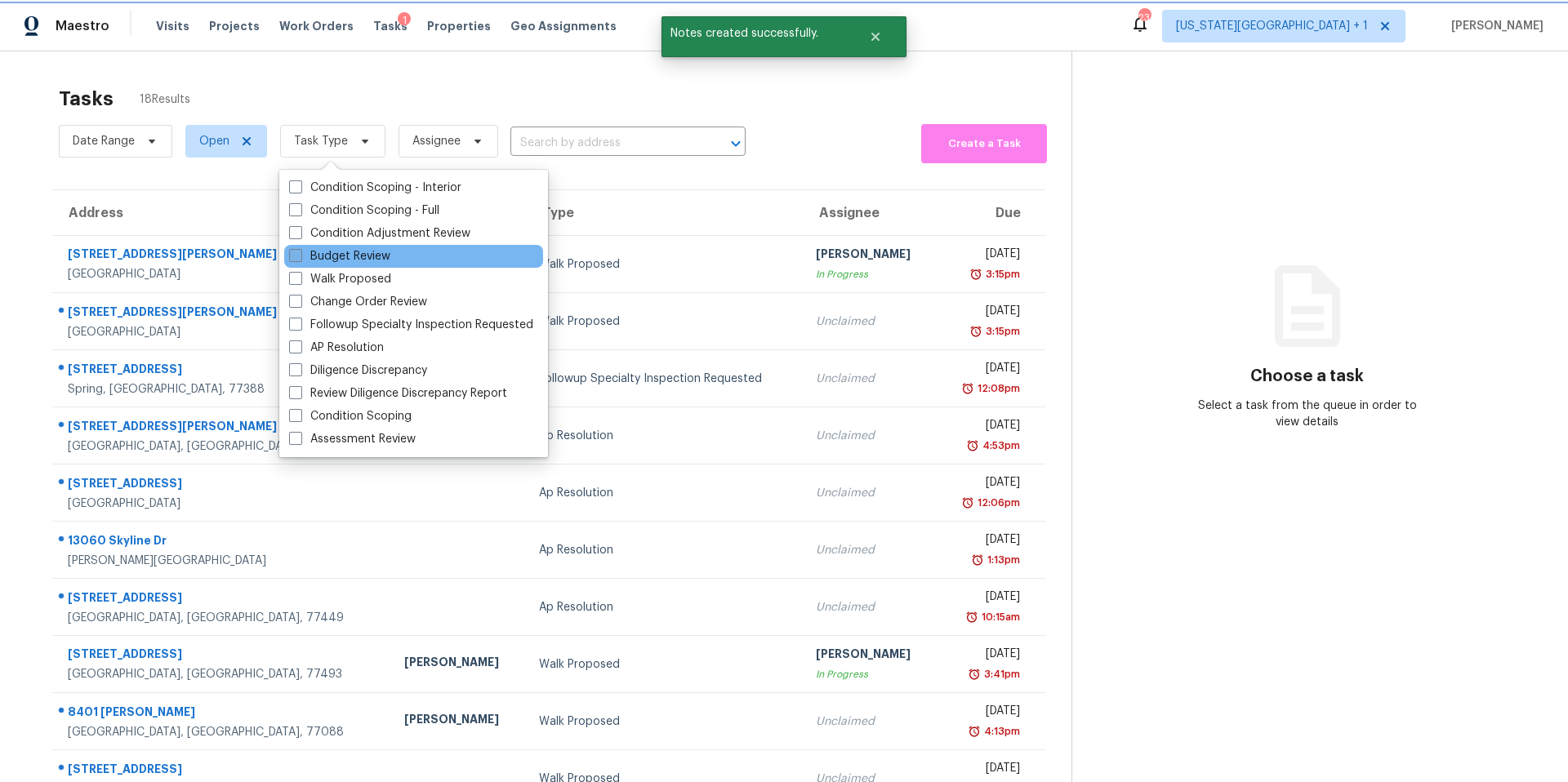
click at [322, 251] on label "Budget Review" at bounding box center [340, 256] width 102 height 16
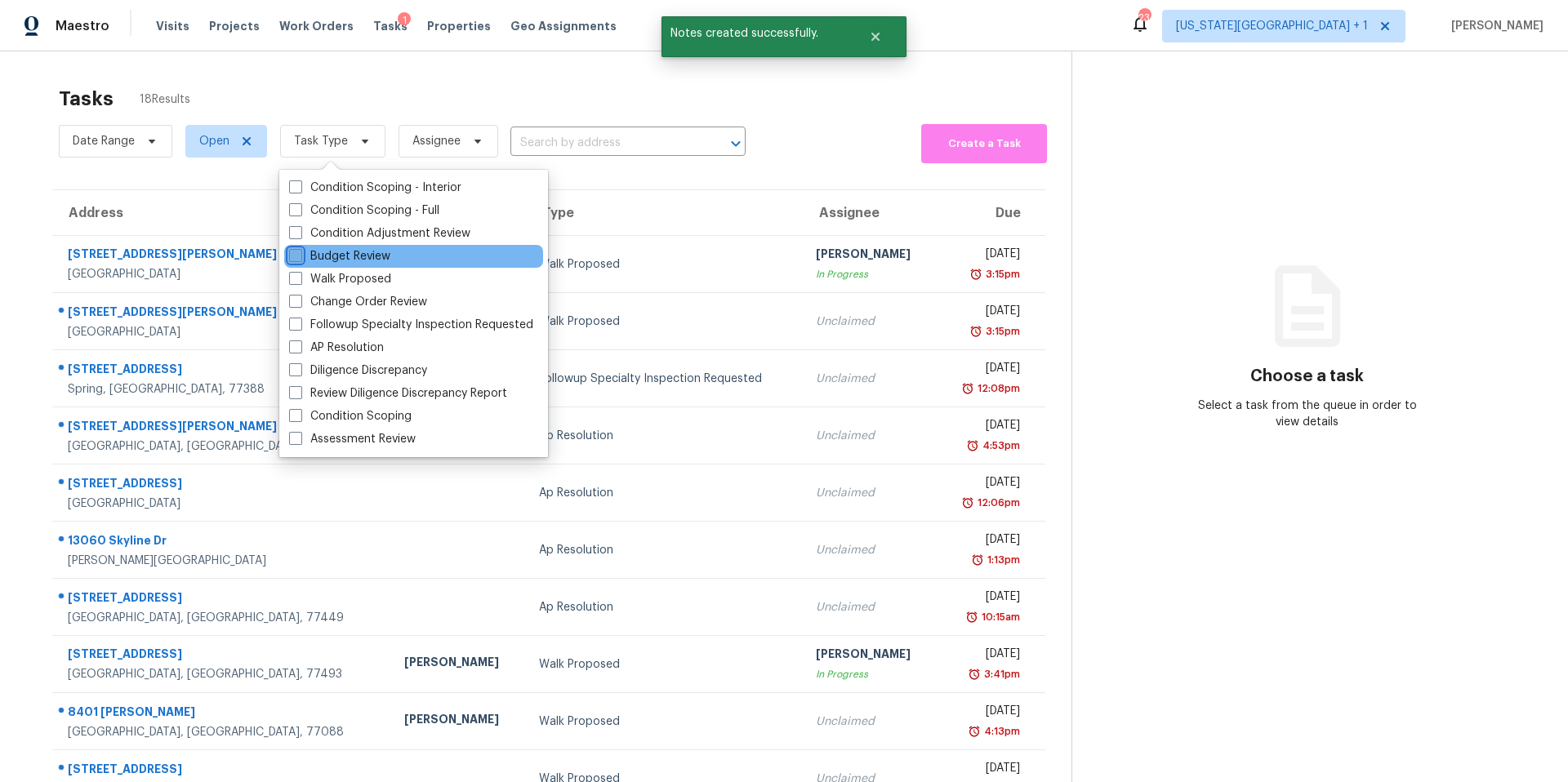
click at [300, 251] on input "Budget Review" at bounding box center [294, 253] width 10 height 10
checkbox input "true"
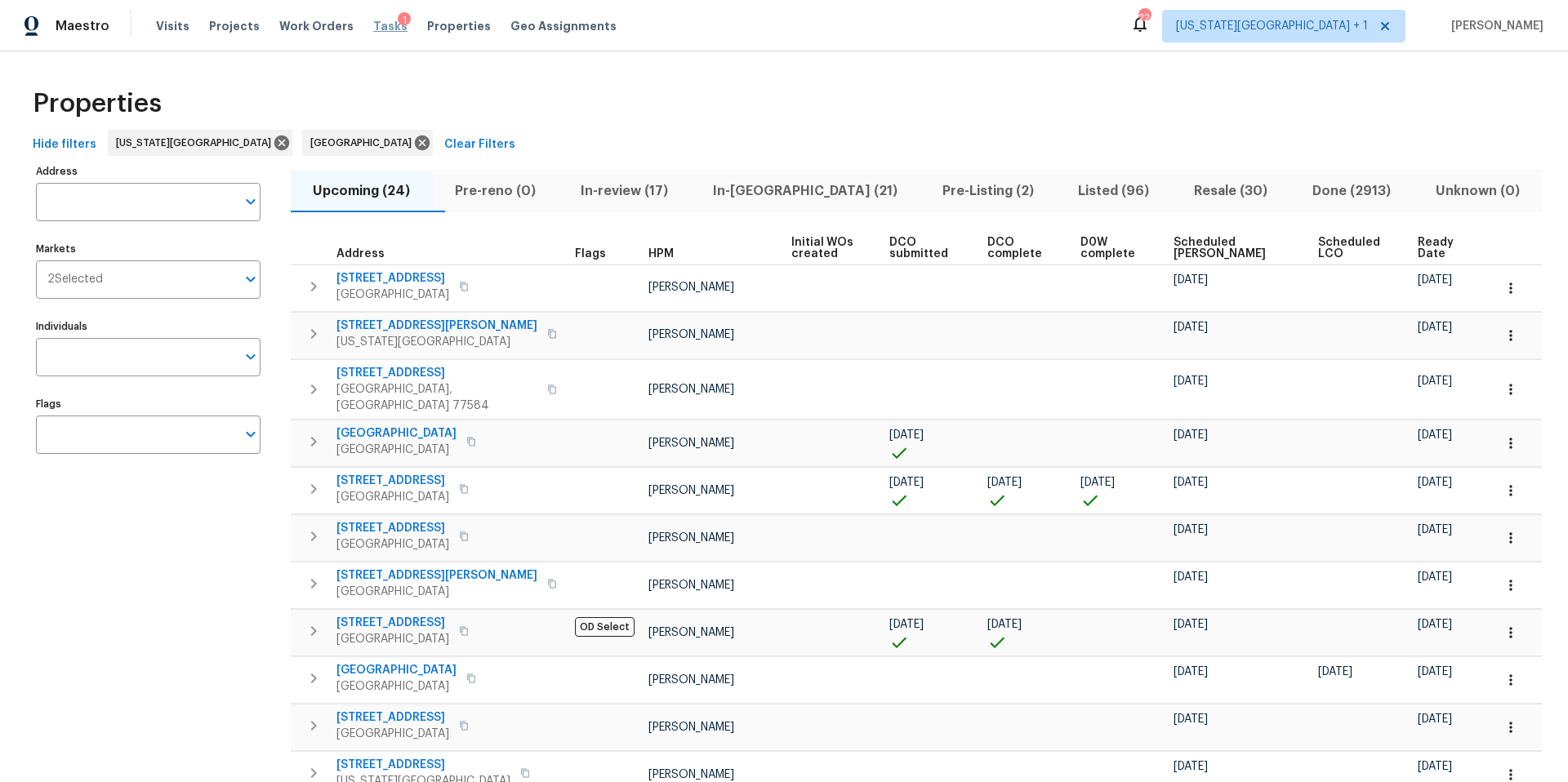
click at [373, 24] on span "Tasks" at bounding box center [390, 27] width 34 height 11
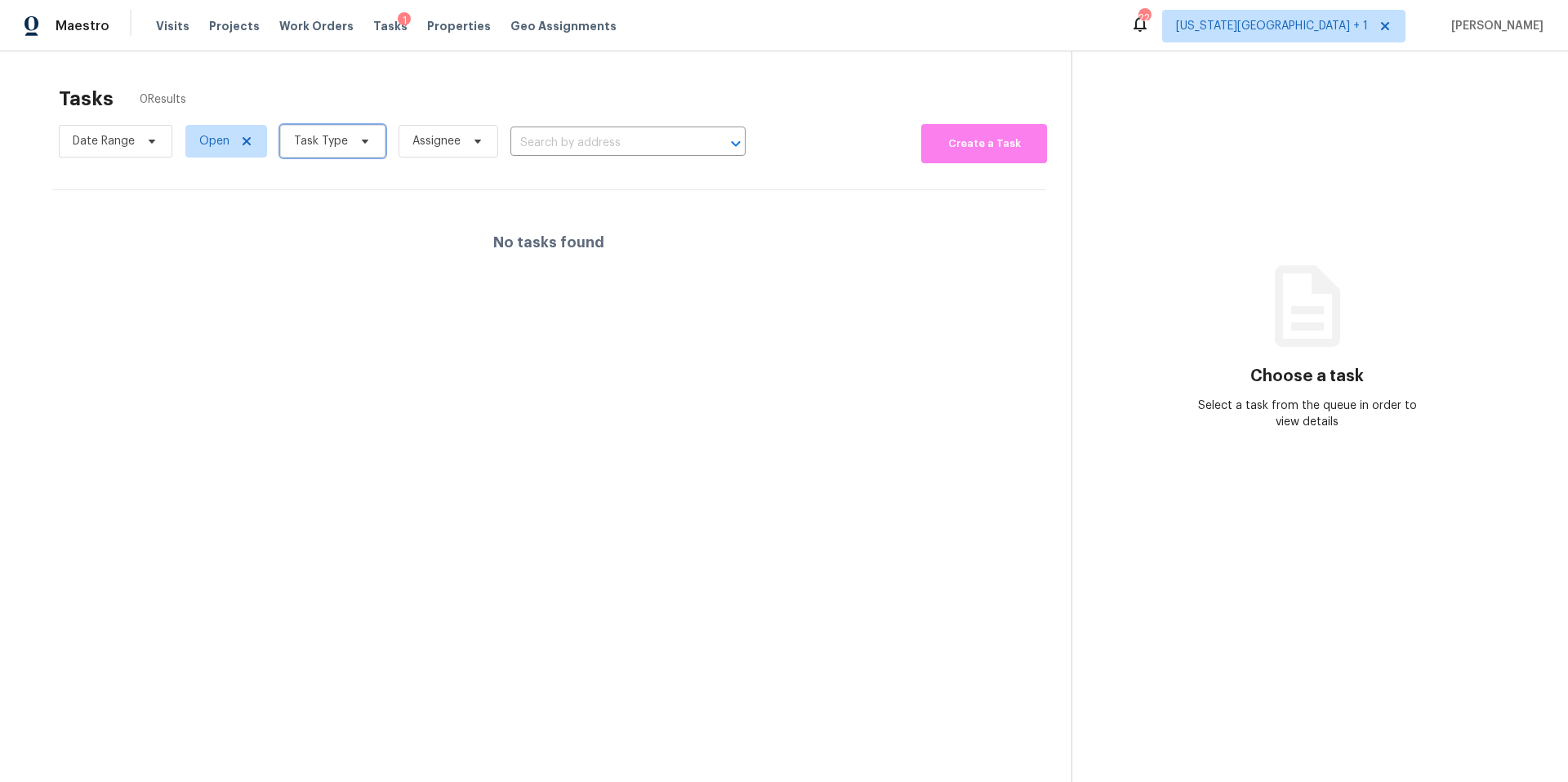
click at [327, 141] on span "Task Type" at bounding box center [321, 140] width 54 height 16
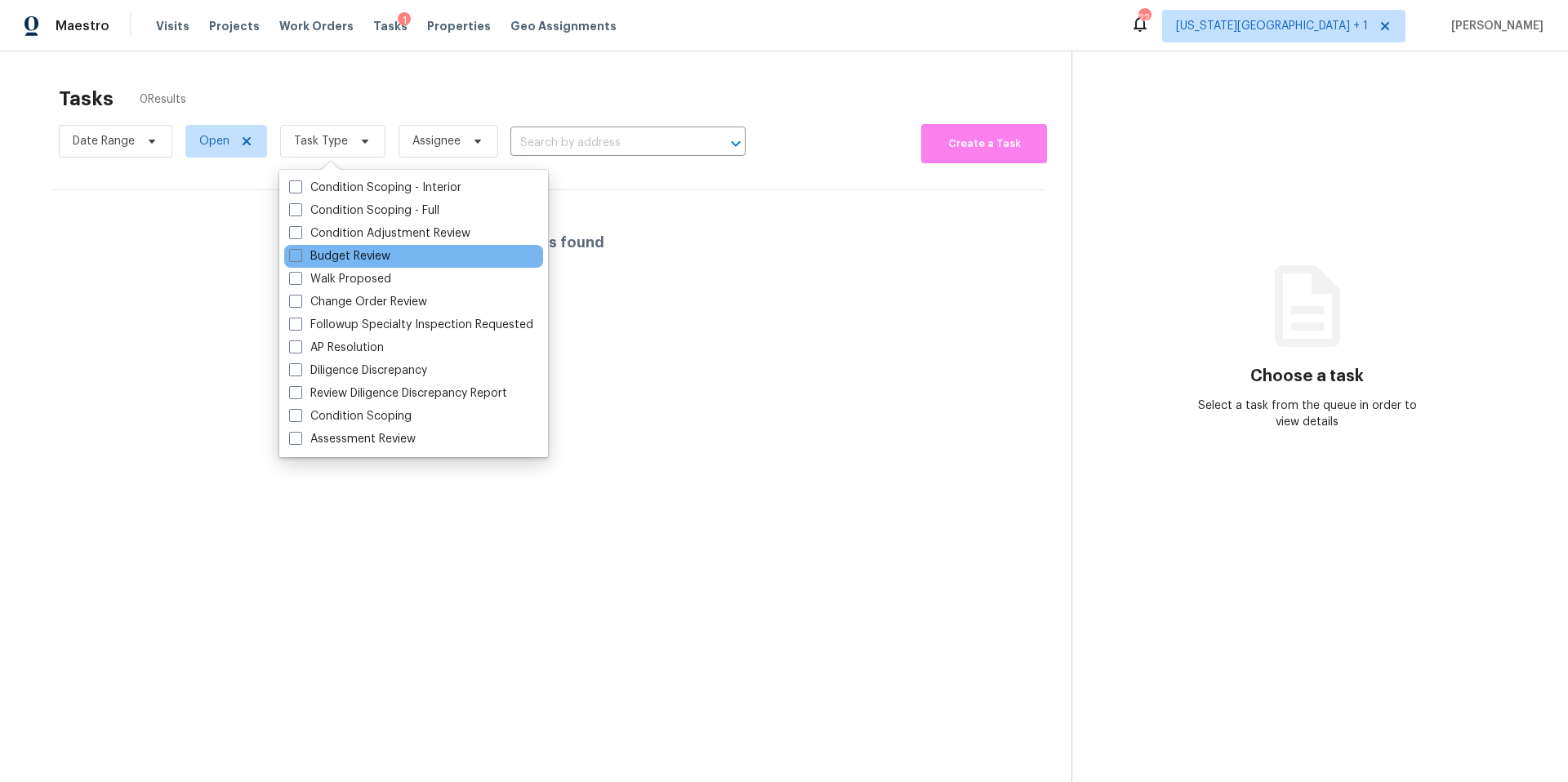
click at [318, 246] on div "Budget Review" at bounding box center [414, 256] width 259 height 23
click at [316, 255] on label "Budget Review" at bounding box center [340, 256] width 102 height 16
click at [300, 255] on input "Budget Review" at bounding box center [294, 253] width 10 height 10
checkbox input "true"
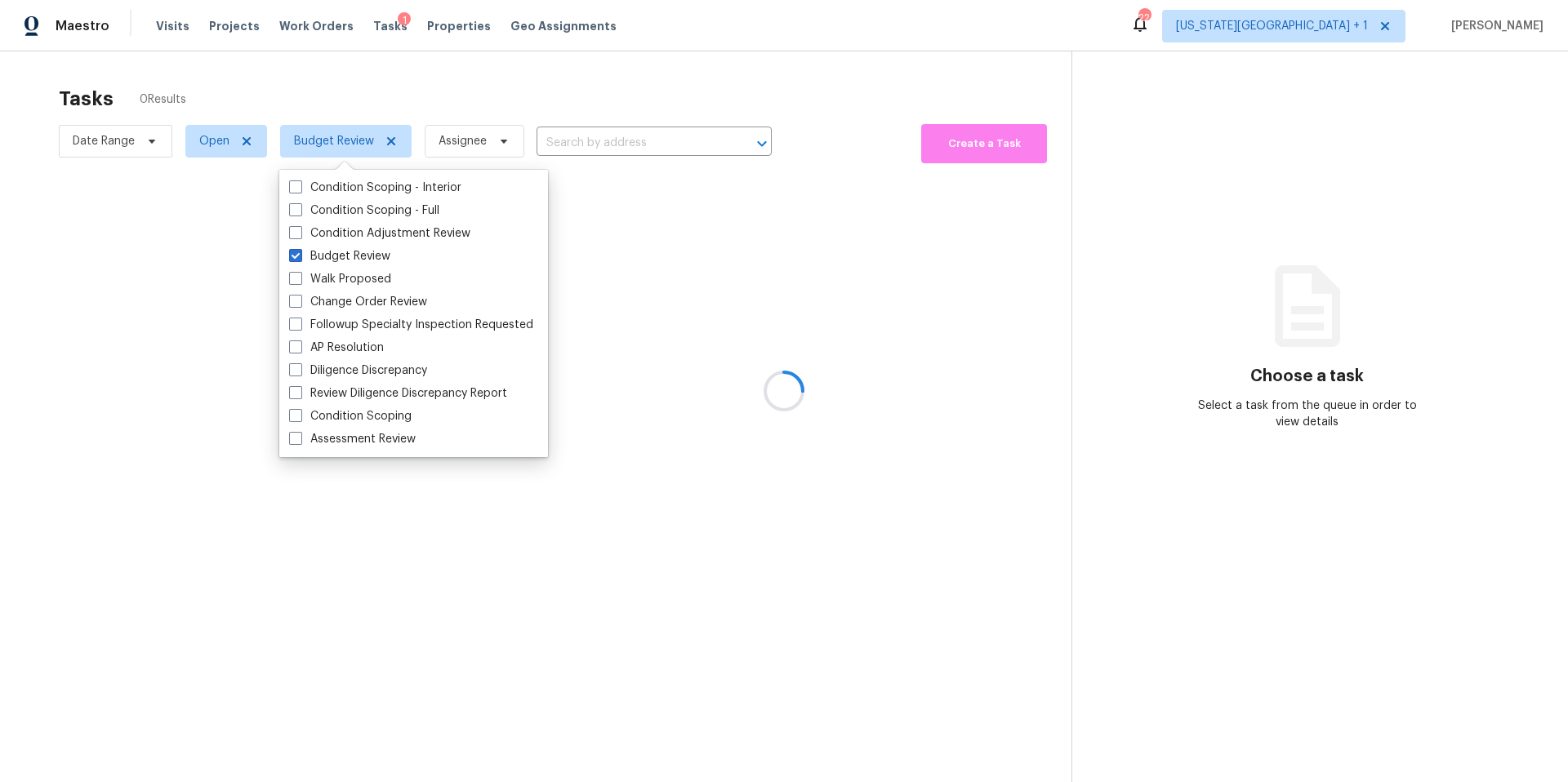
click at [378, 102] on div at bounding box center [784, 391] width 1568 height 782
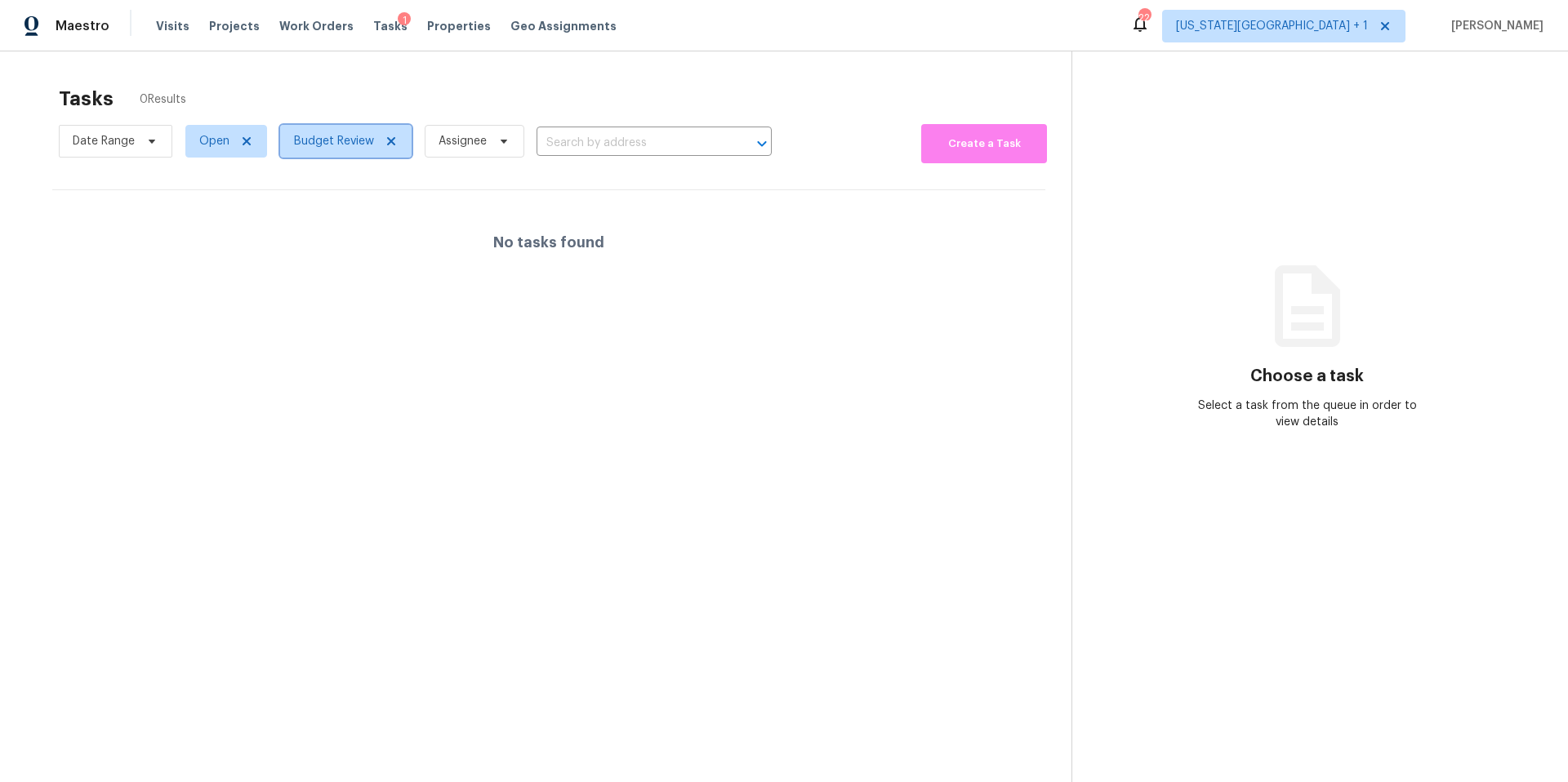
click at [345, 144] on span "Budget Review" at bounding box center [334, 140] width 80 height 16
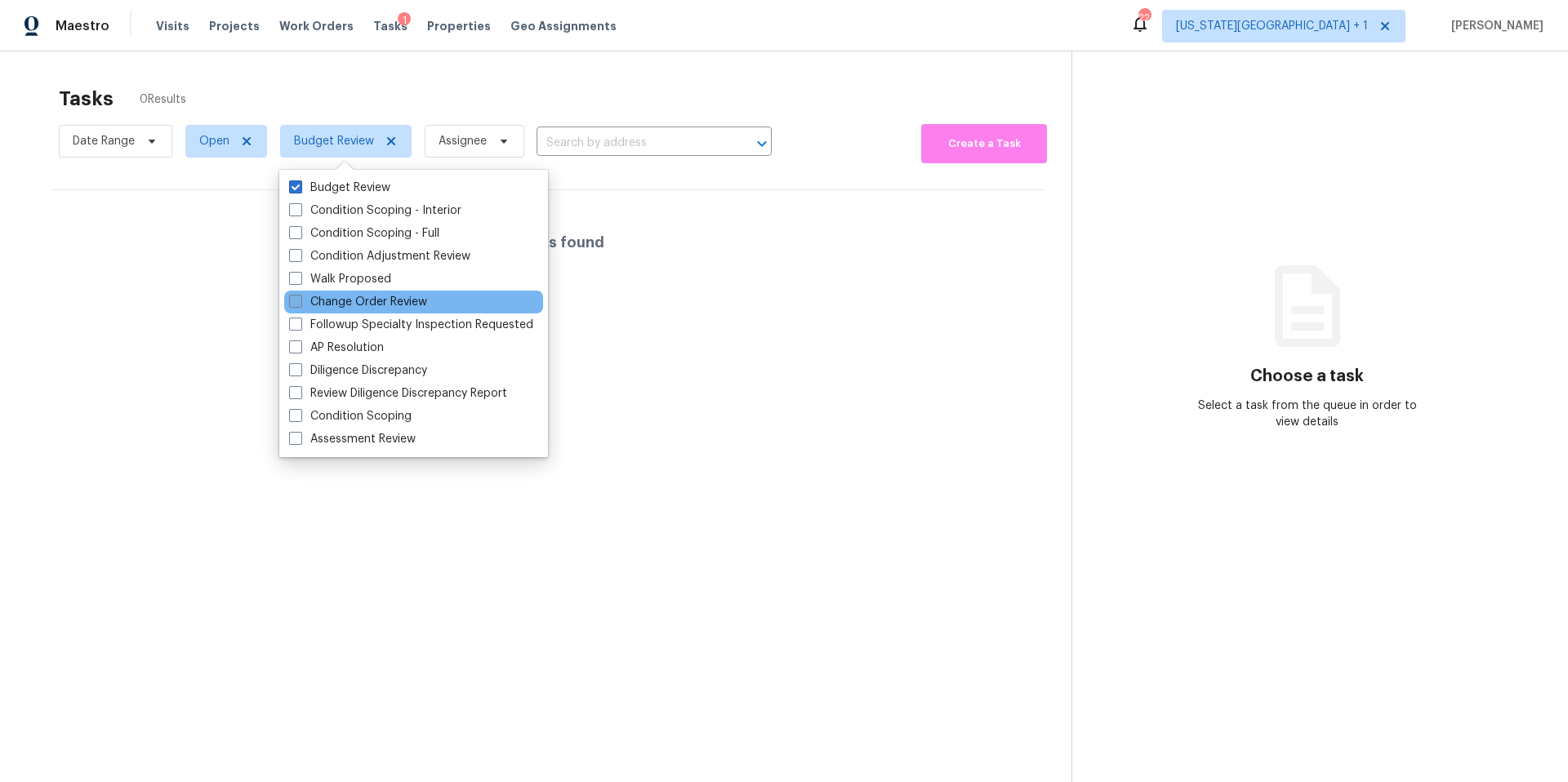
click at [315, 302] on label "Change Order Review" at bounding box center [358, 302] width 138 height 16
click at [300, 302] on input "Change Order Review" at bounding box center [294, 299] width 10 height 10
checkbox input "true"
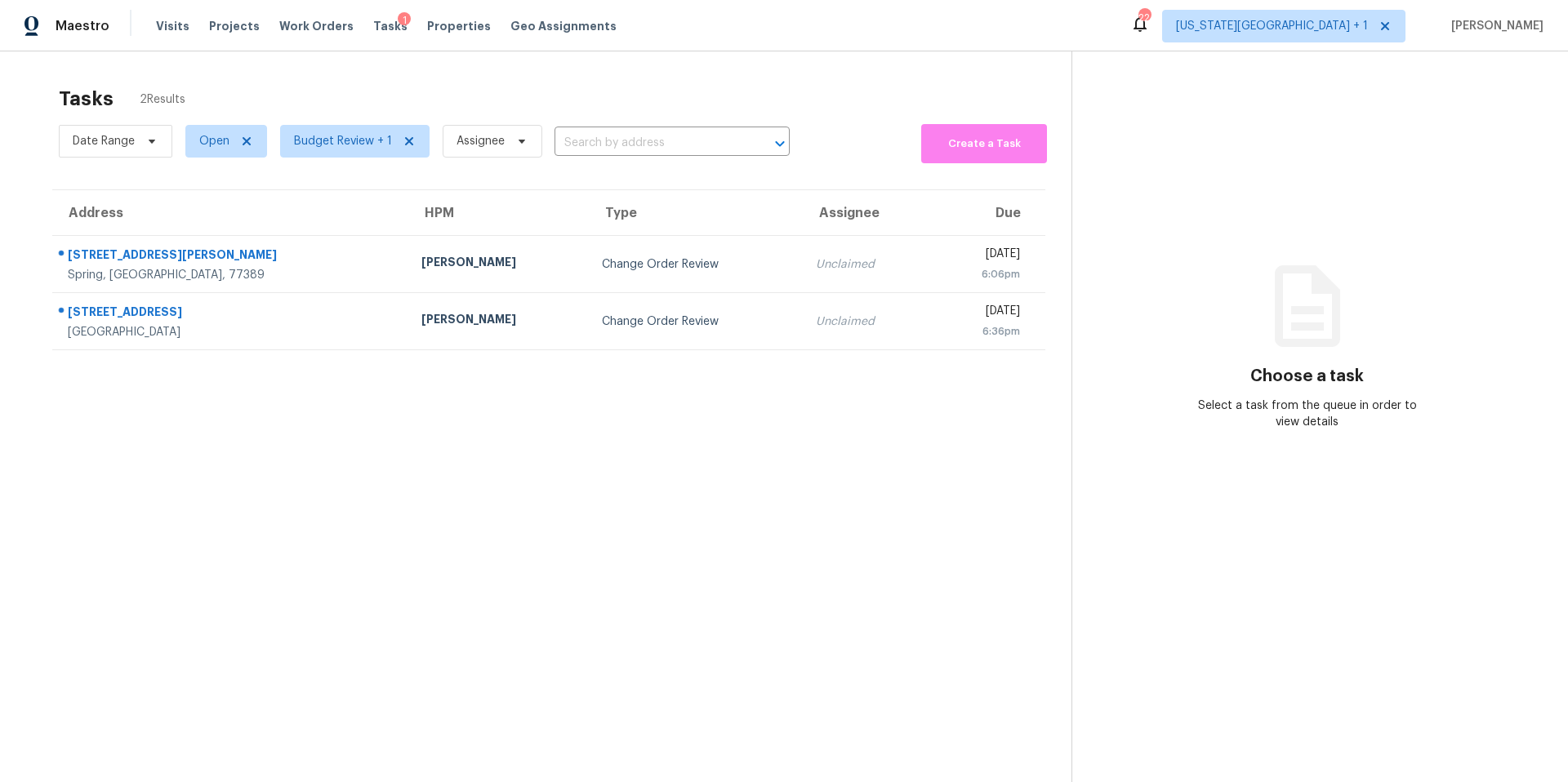
click at [384, 91] on div "Tasks 2 Results" at bounding box center [565, 99] width 1013 height 43
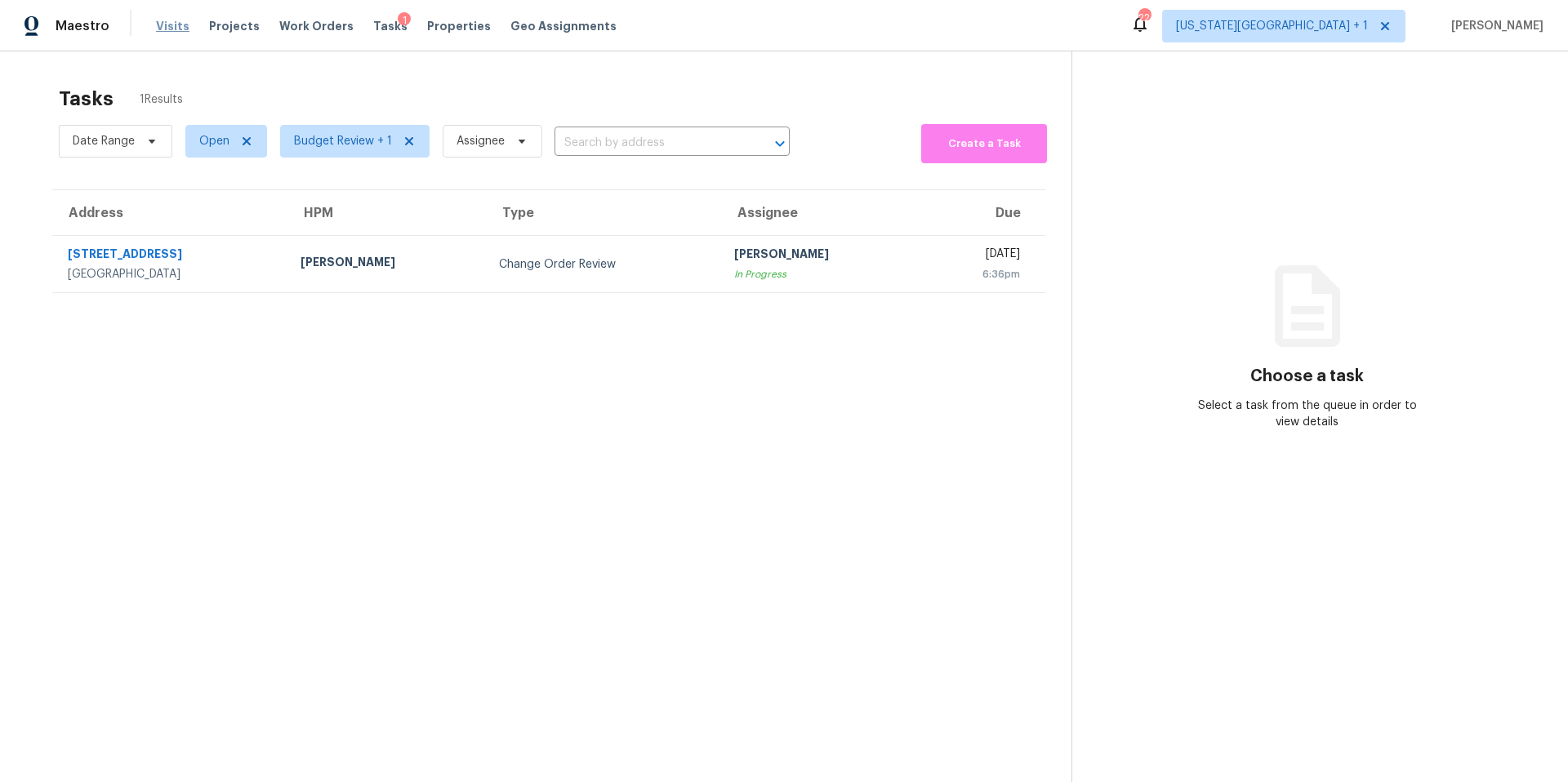
click at [174, 27] on span "Visits" at bounding box center [172, 26] width 33 height 16
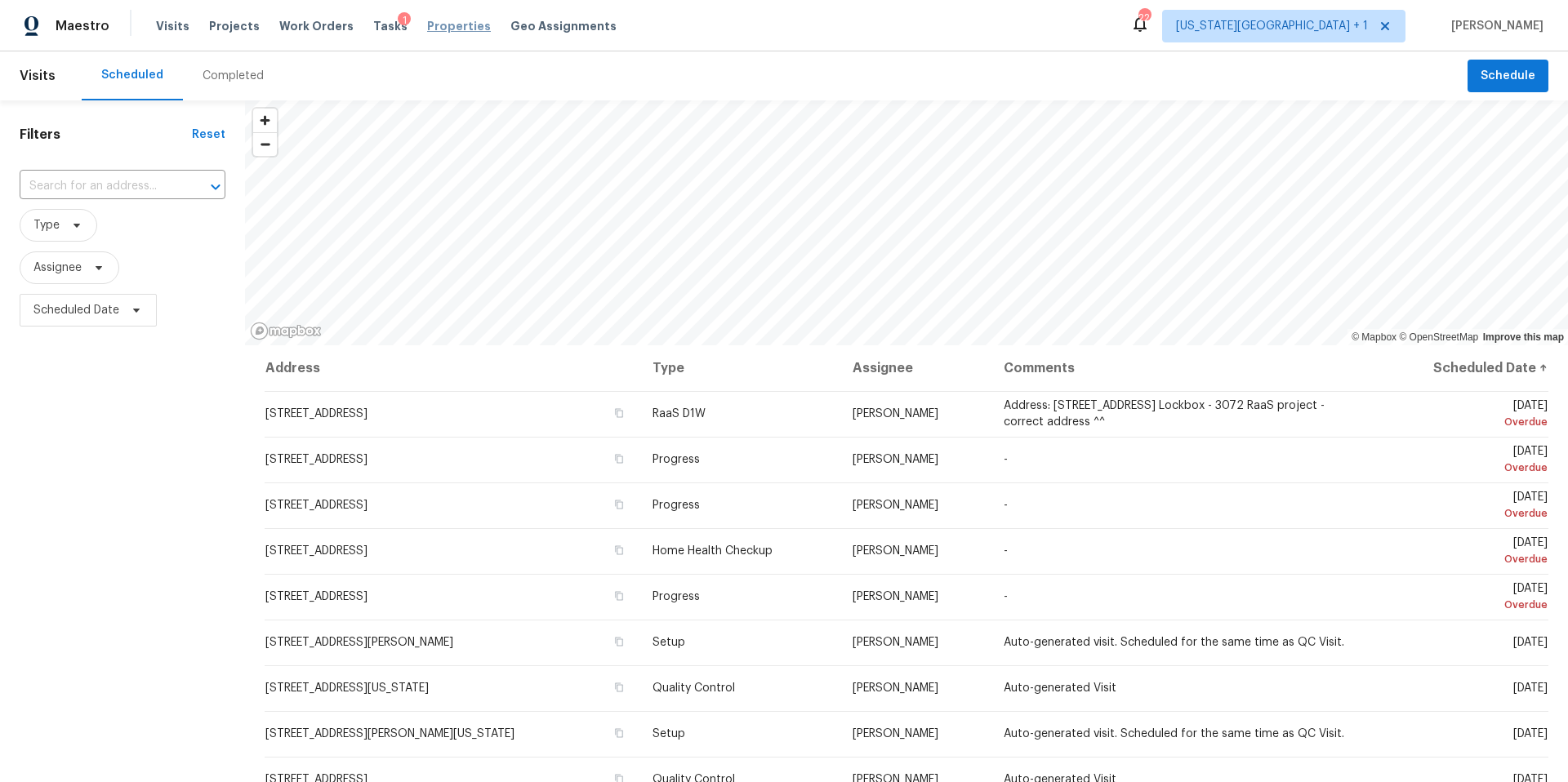
click at [427, 28] on span "Properties" at bounding box center [458, 26] width 64 height 16
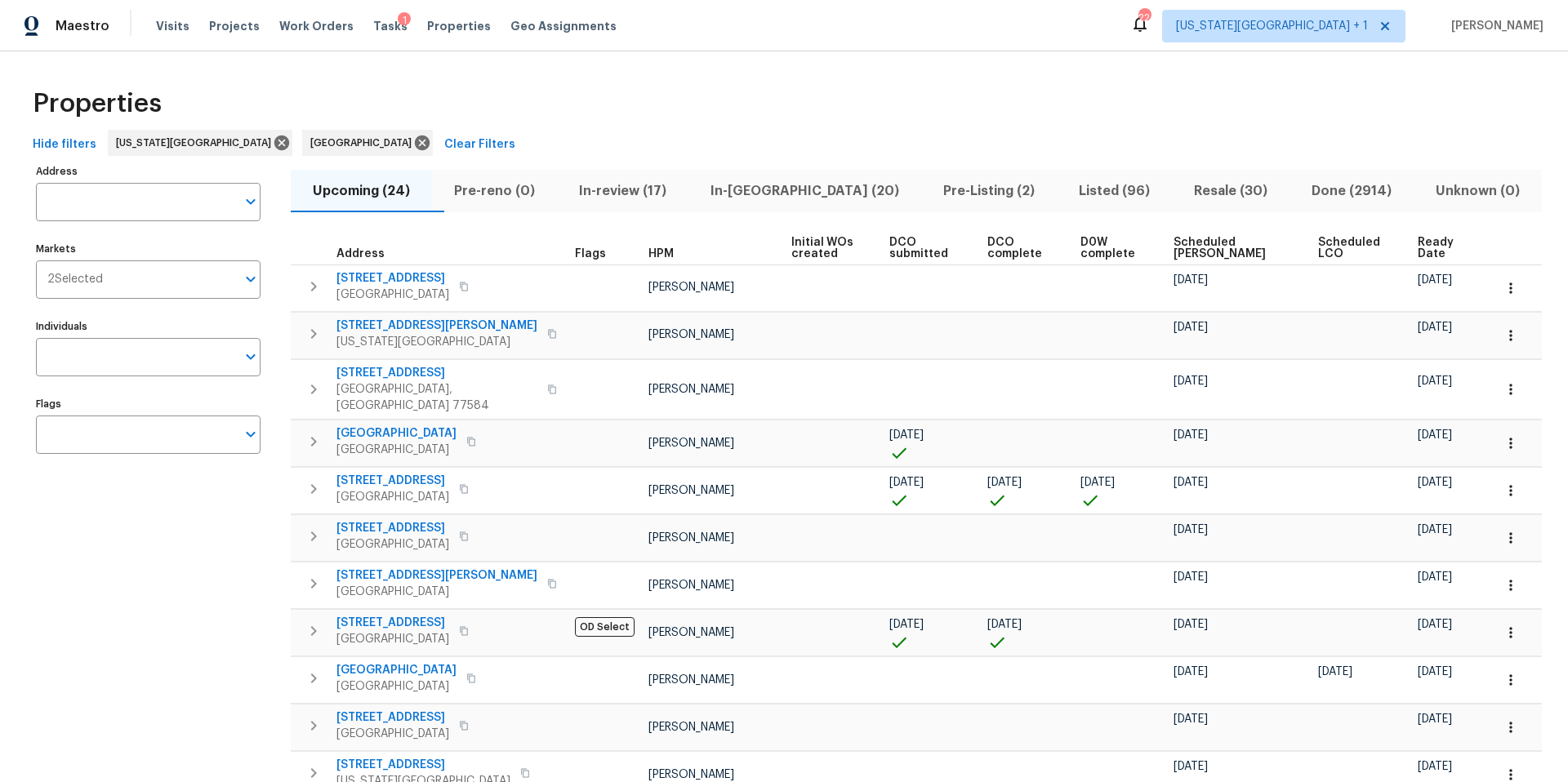
click at [900, 249] on span "DCO submitted" at bounding box center [924, 249] width 69 height 23
click at [437, 425] on span "[GEOGRAPHIC_DATA]" at bounding box center [397, 433] width 121 height 16
click at [1503, 436] on icon "button" at bounding box center [1511, 443] width 16 height 16
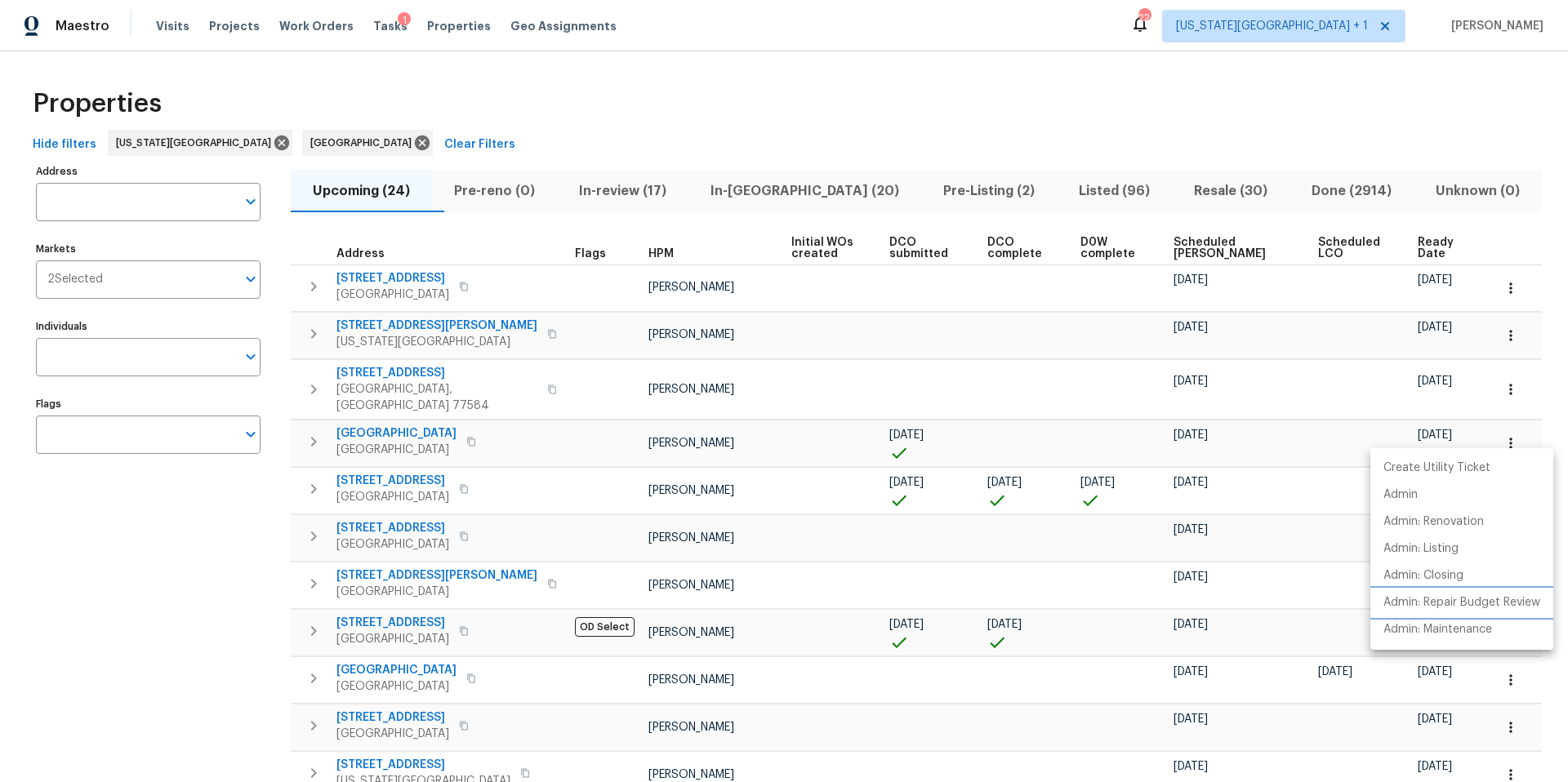
click at [1431, 595] on p "Admin: Repair Budget Review" at bounding box center [1462, 604] width 157 height 17
click at [418, 432] on div at bounding box center [784, 391] width 1568 height 782
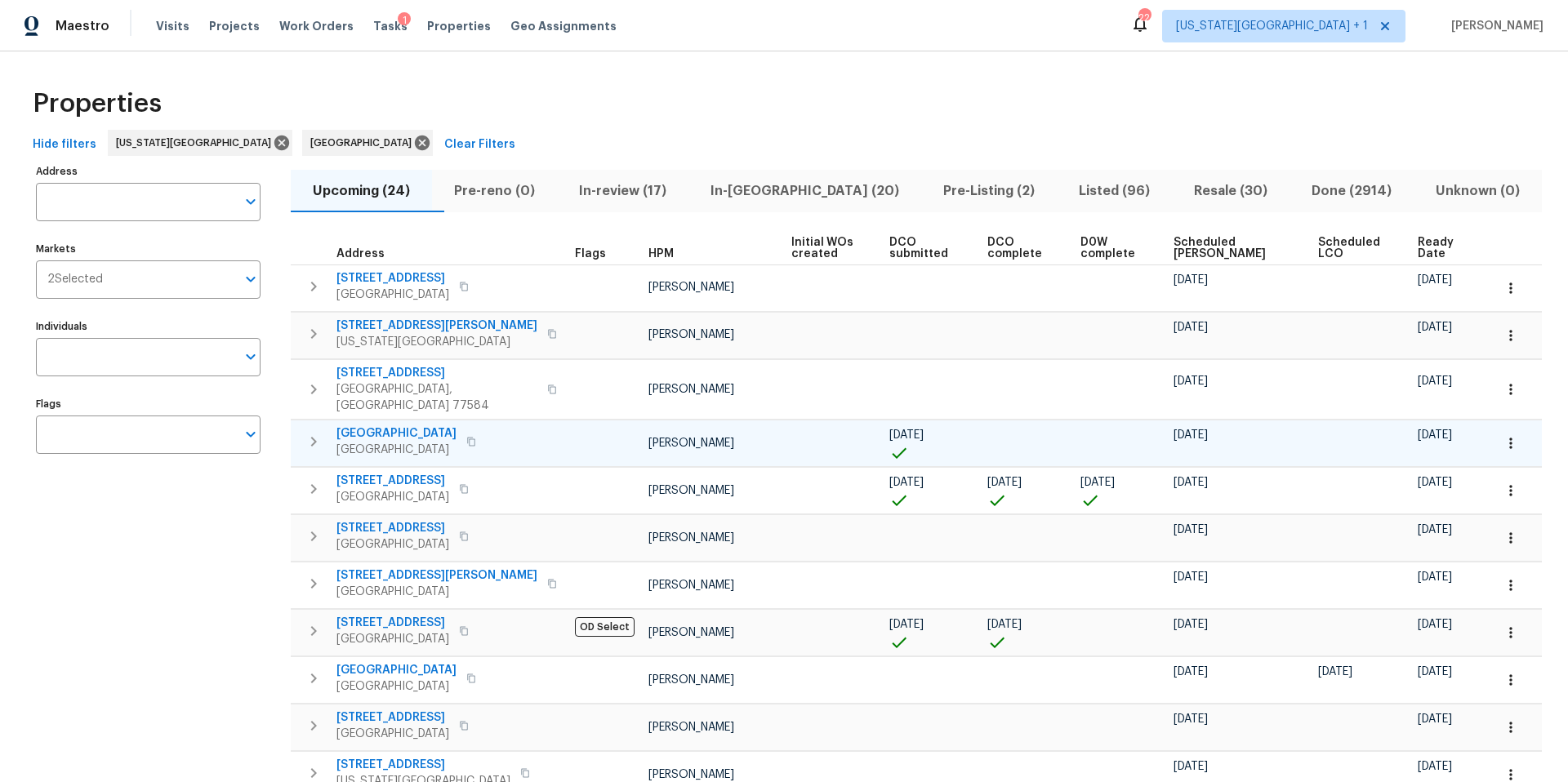
click at [425, 425] on span "[GEOGRAPHIC_DATA]" at bounding box center [397, 433] width 121 height 16
click at [1509, 436] on icon "button" at bounding box center [1511, 443] width 16 height 16
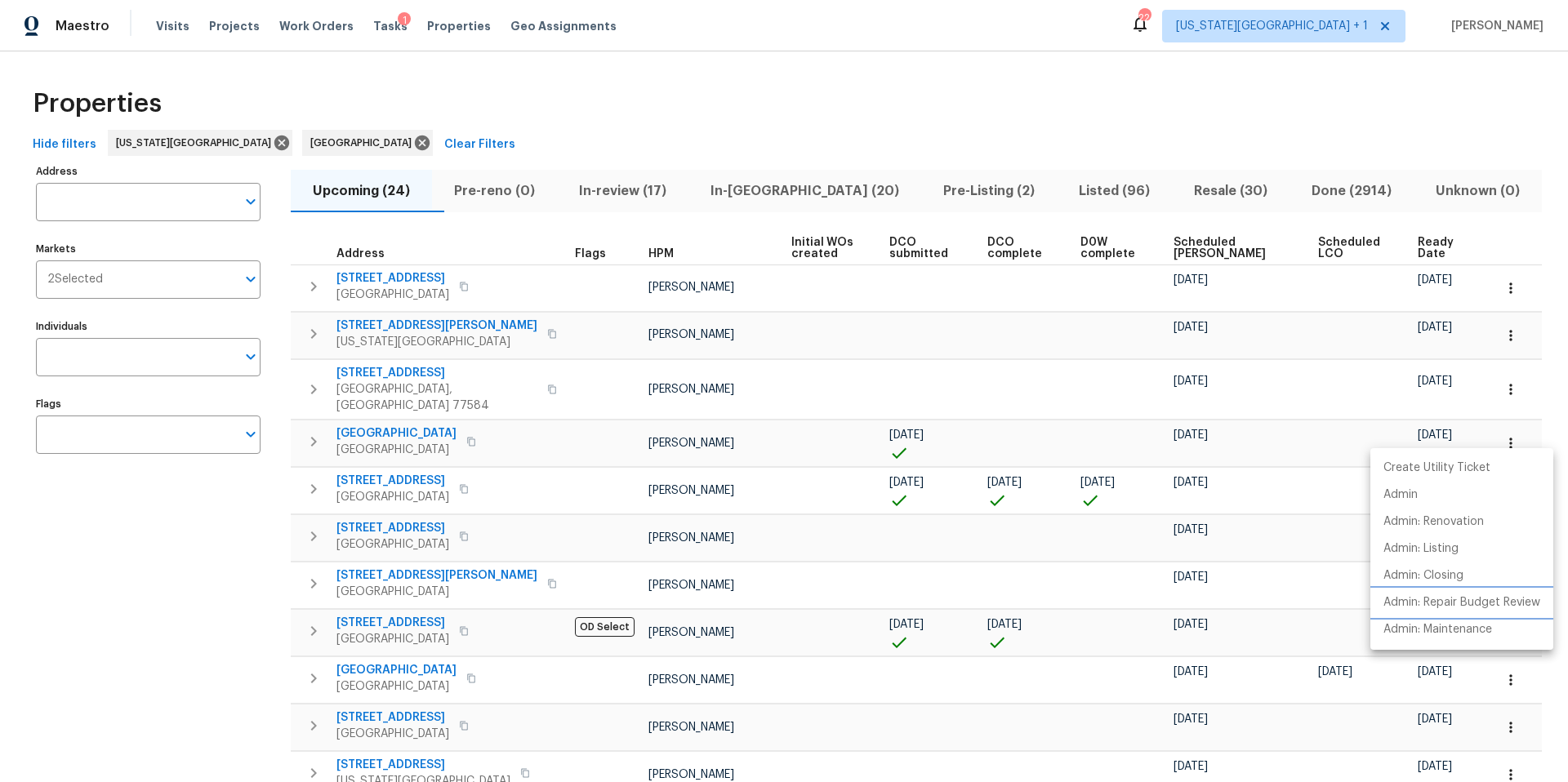
click at [1430, 598] on p "Admin: Repair Budget Review" at bounding box center [1462, 604] width 157 height 17
click at [372, 21] on div at bounding box center [784, 391] width 1568 height 782
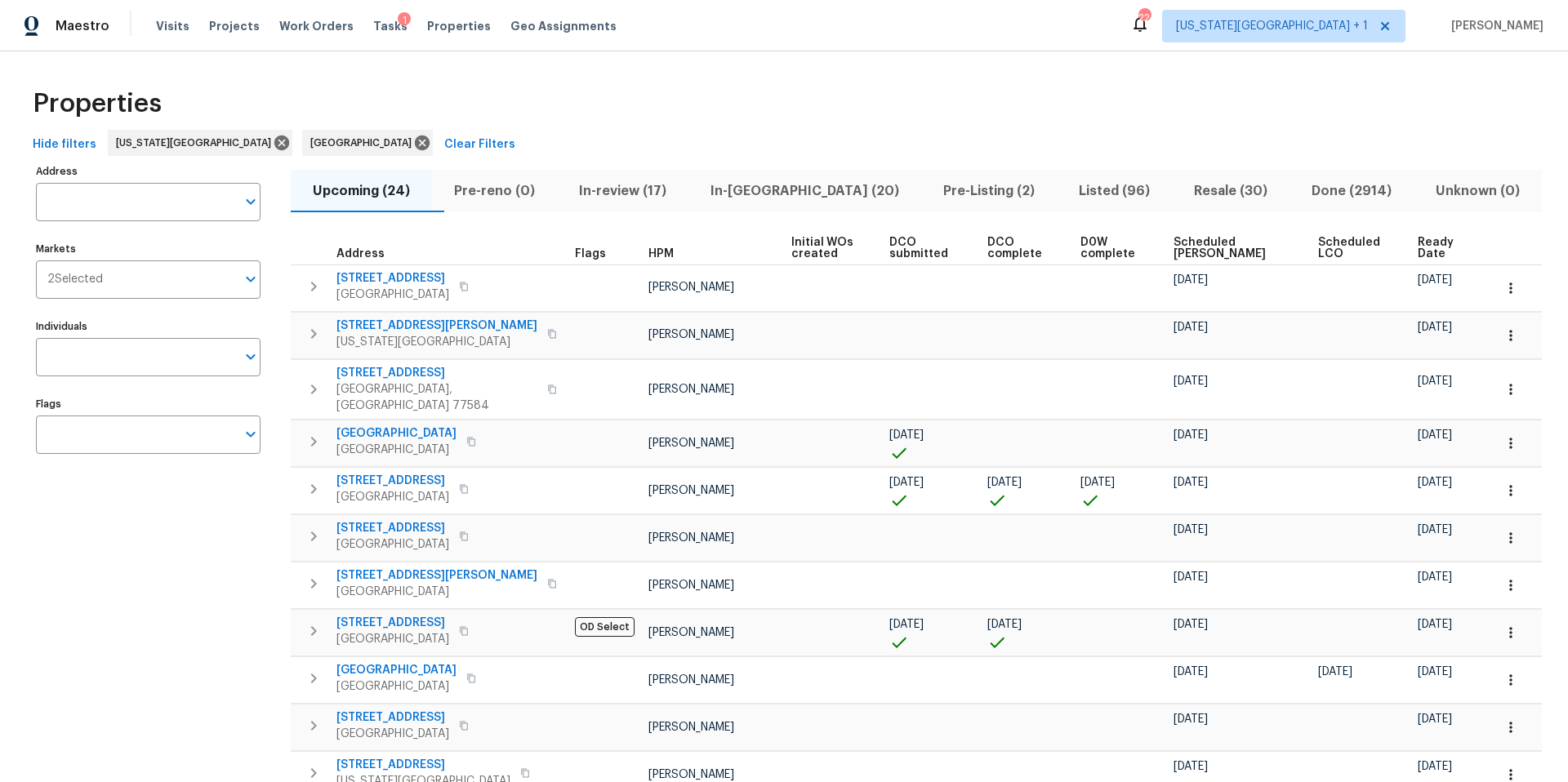
click at [373, 21] on span "Tasks" at bounding box center [390, 27] width 34 height 11
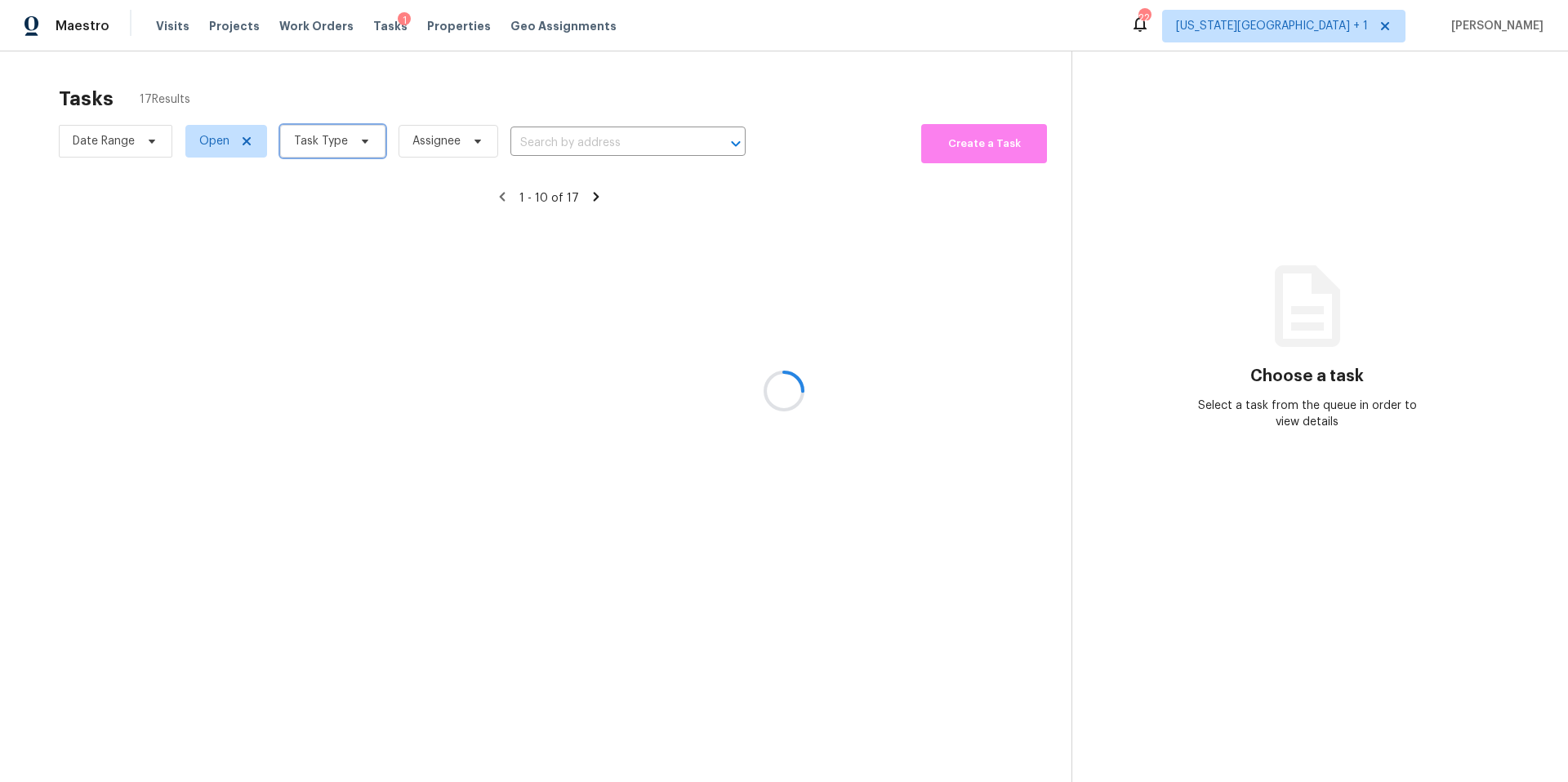
click at [326, 145] on span "Task Type" at bounding box center [321, 140] width 54 height 16
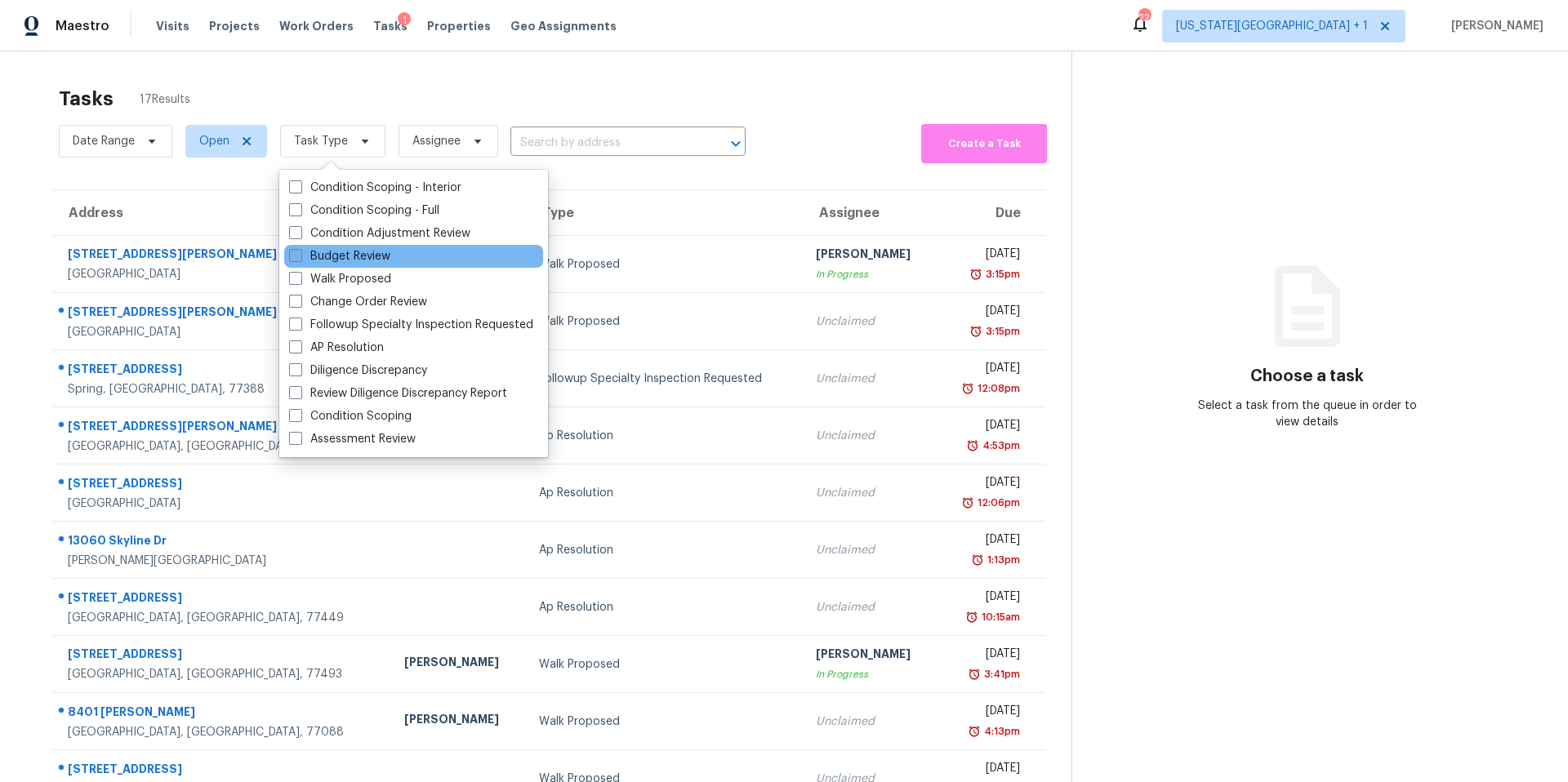
click at [320, 249] on label "Budget Review" at bounding box center [340, 256] width 102 height 16
click at [300, 249] on input "Budget Review" at bounding box center [294, 253] width 10 height 10
checkbox input "true"
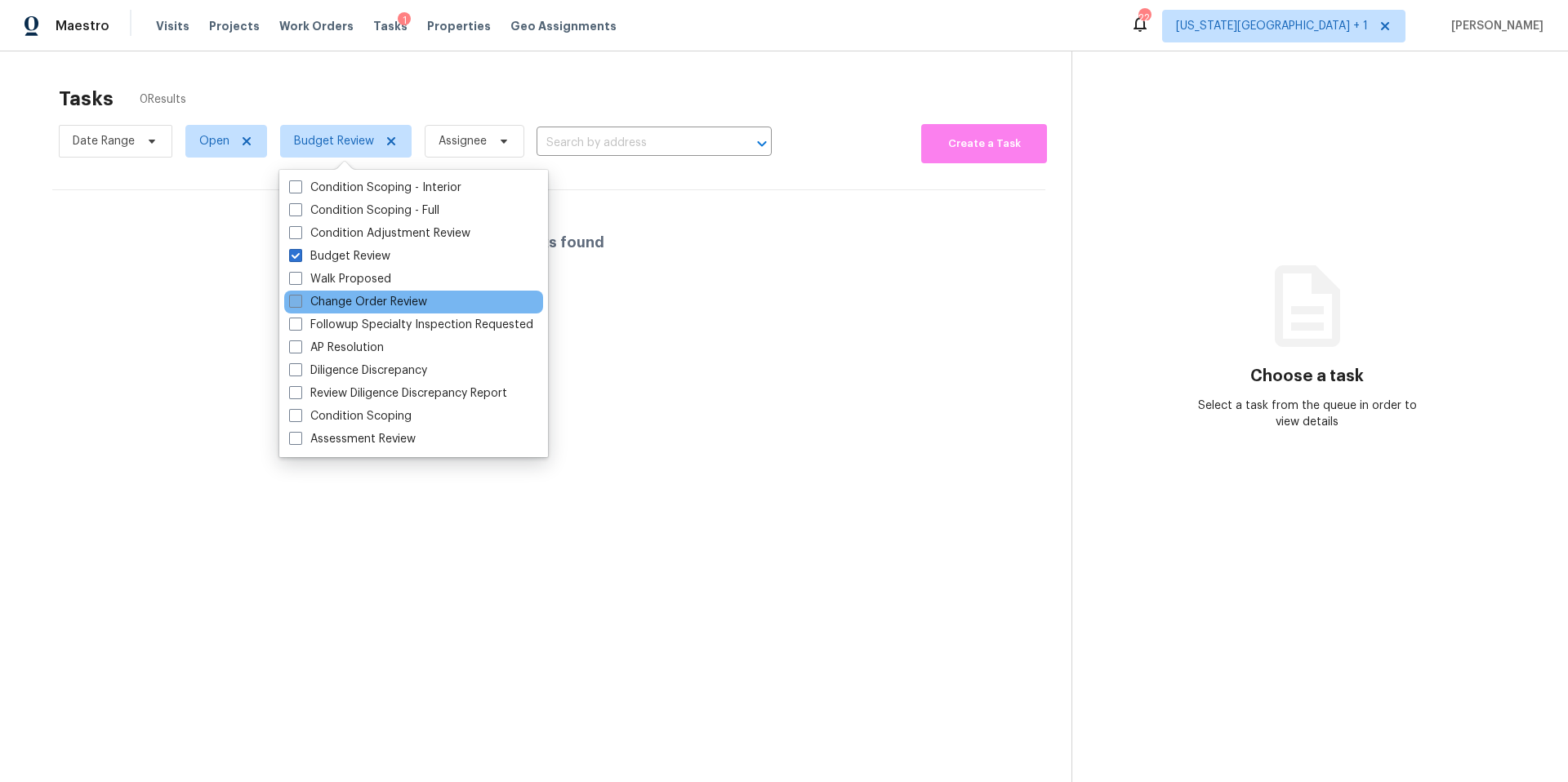
click at [320, 302] on label "Change Order Review" at bounding box center [358, 302] width 138 height 16
click at [300, 302] on input "Change Order Review" at bounding box center [294, 299] width 10 height 10
checkbox input "true"
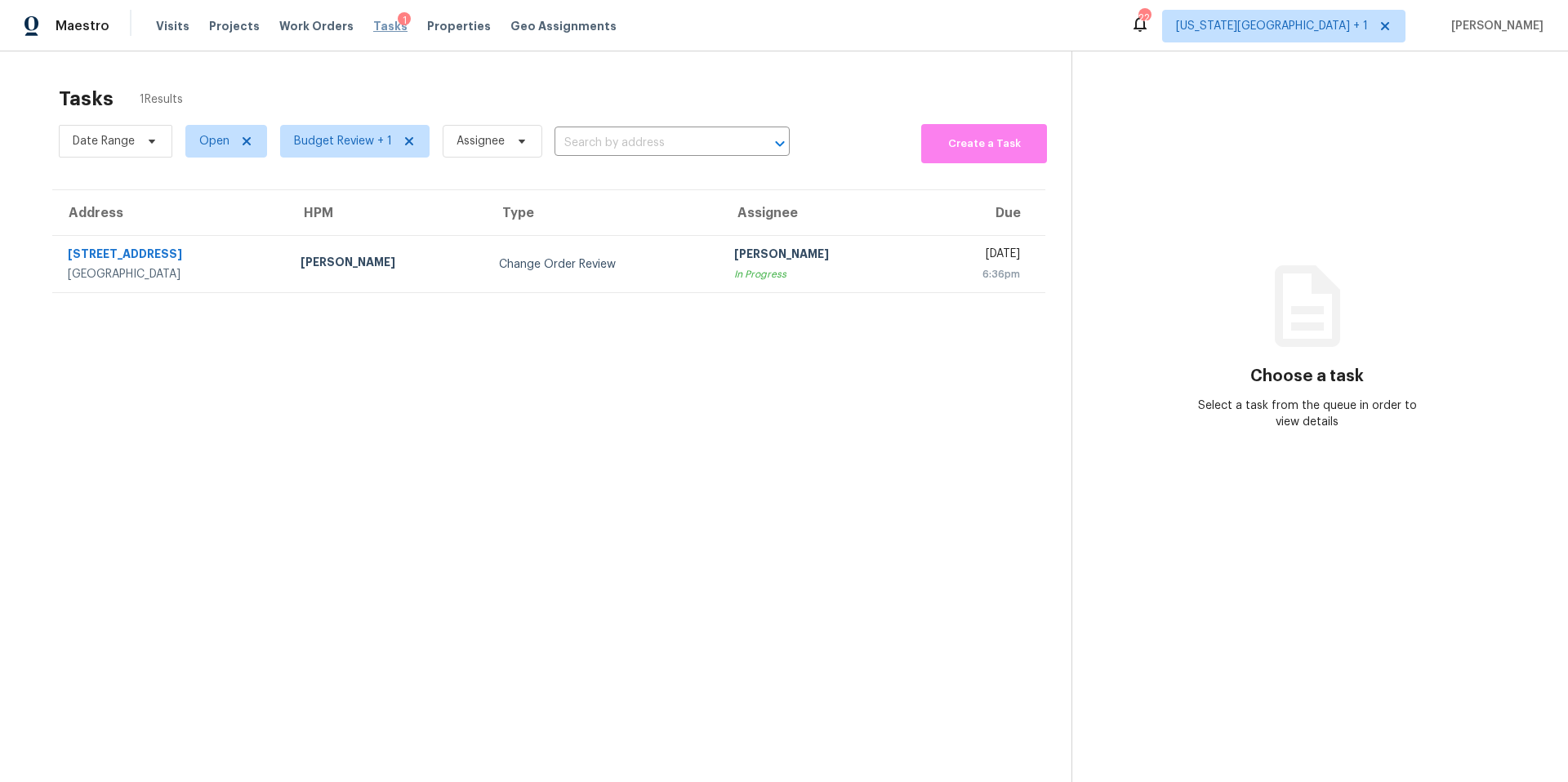
click at [373, 21] on span "Tasks" at bounding box center [390, 27] width 34 height 11
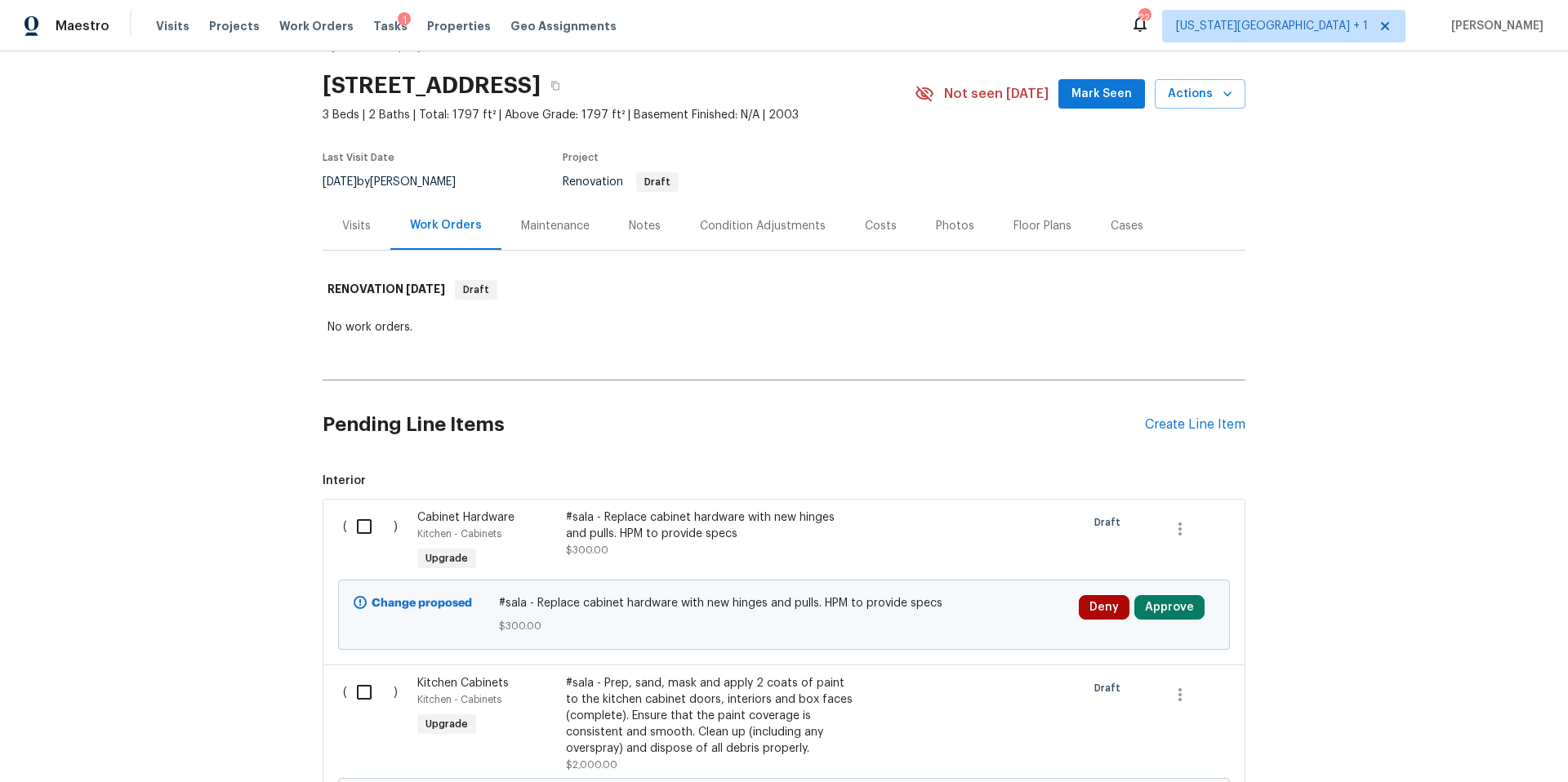
scroll to position [71, 0]
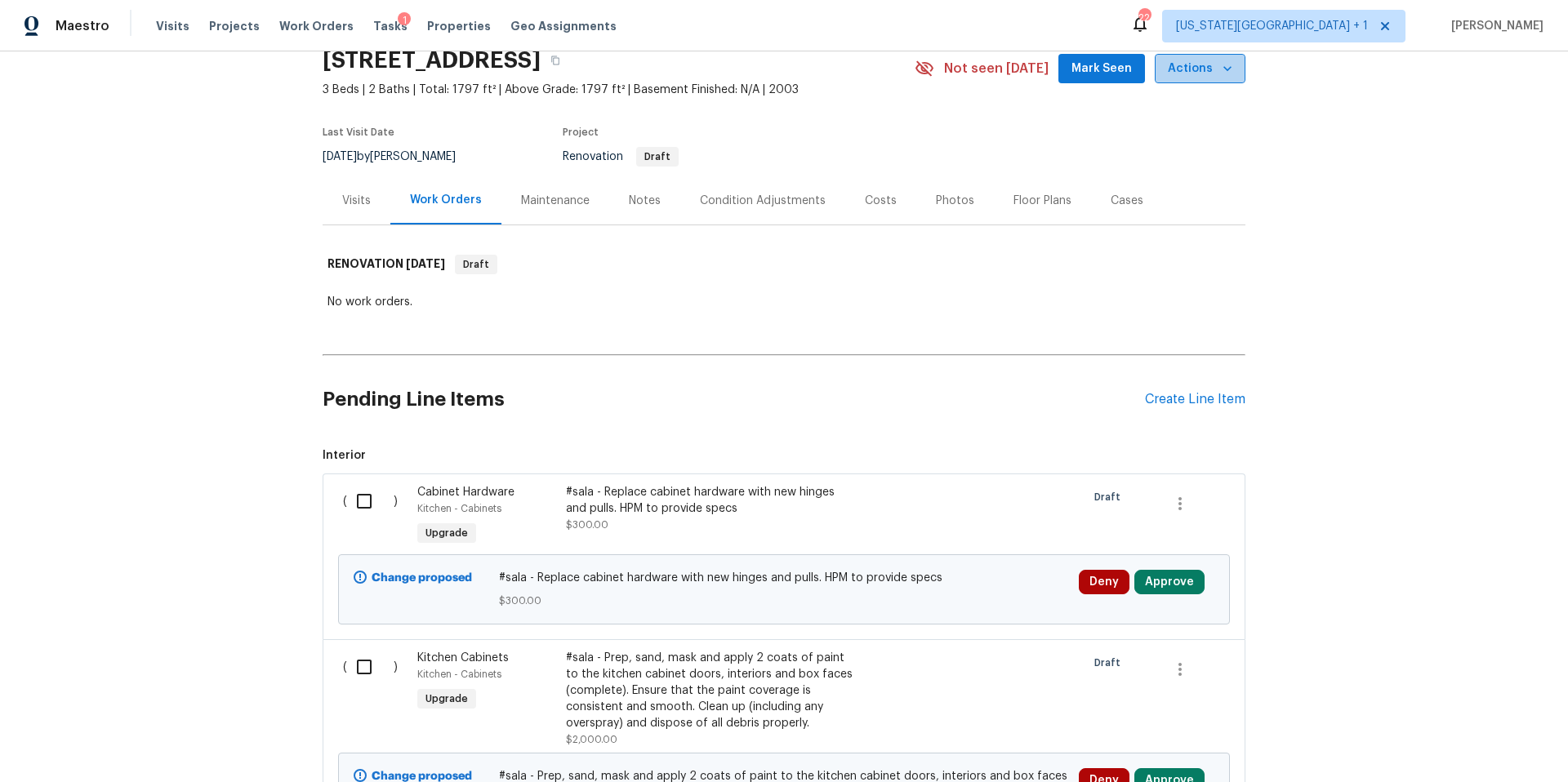
click at [1204, 72] on span "Actions" at bounding box center [1201, 69] width 65 height 21
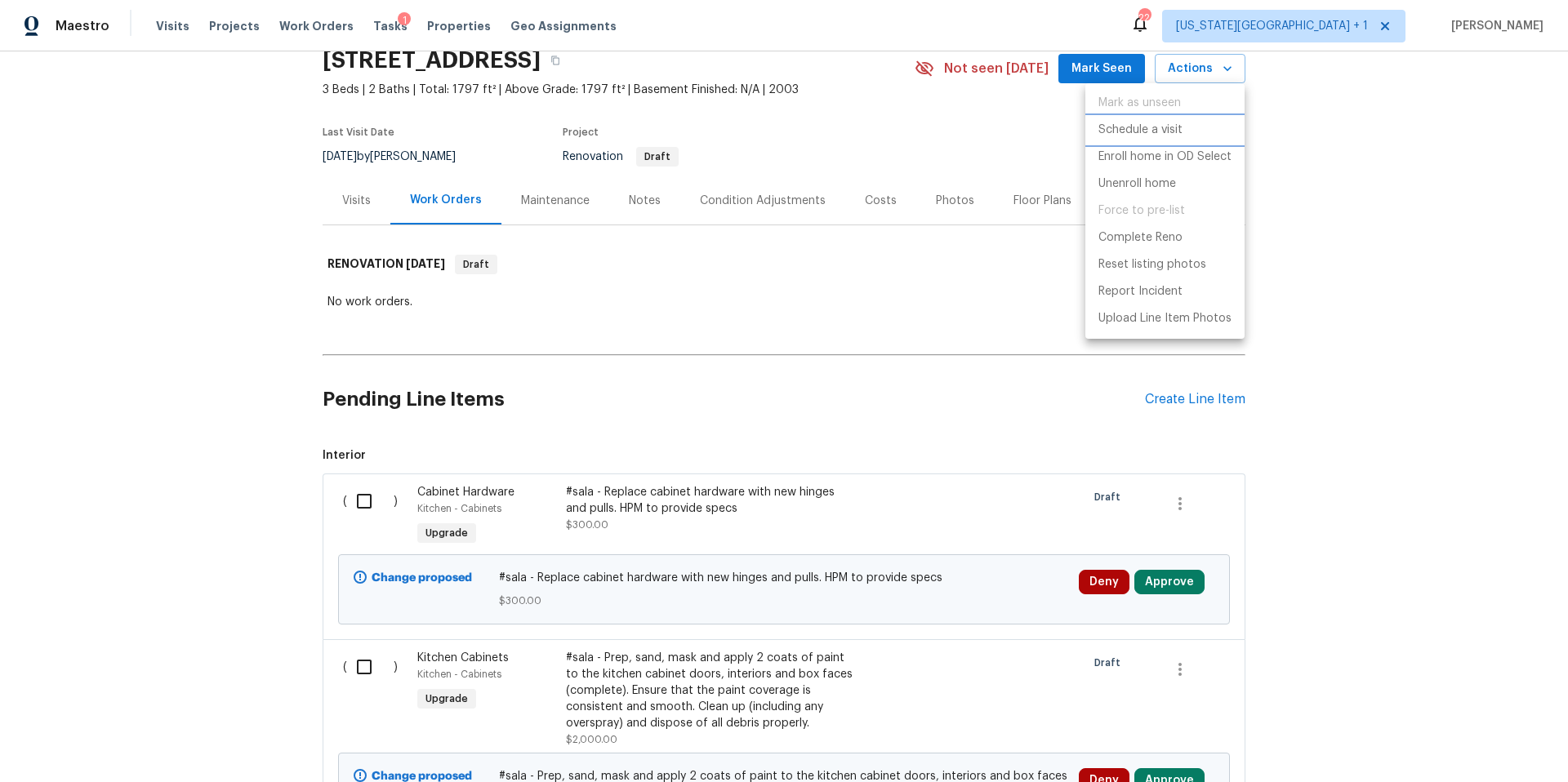
click at [1140, 126] on p "Schedule a visit" at bounding box center [1141, 130] width 84 height 17
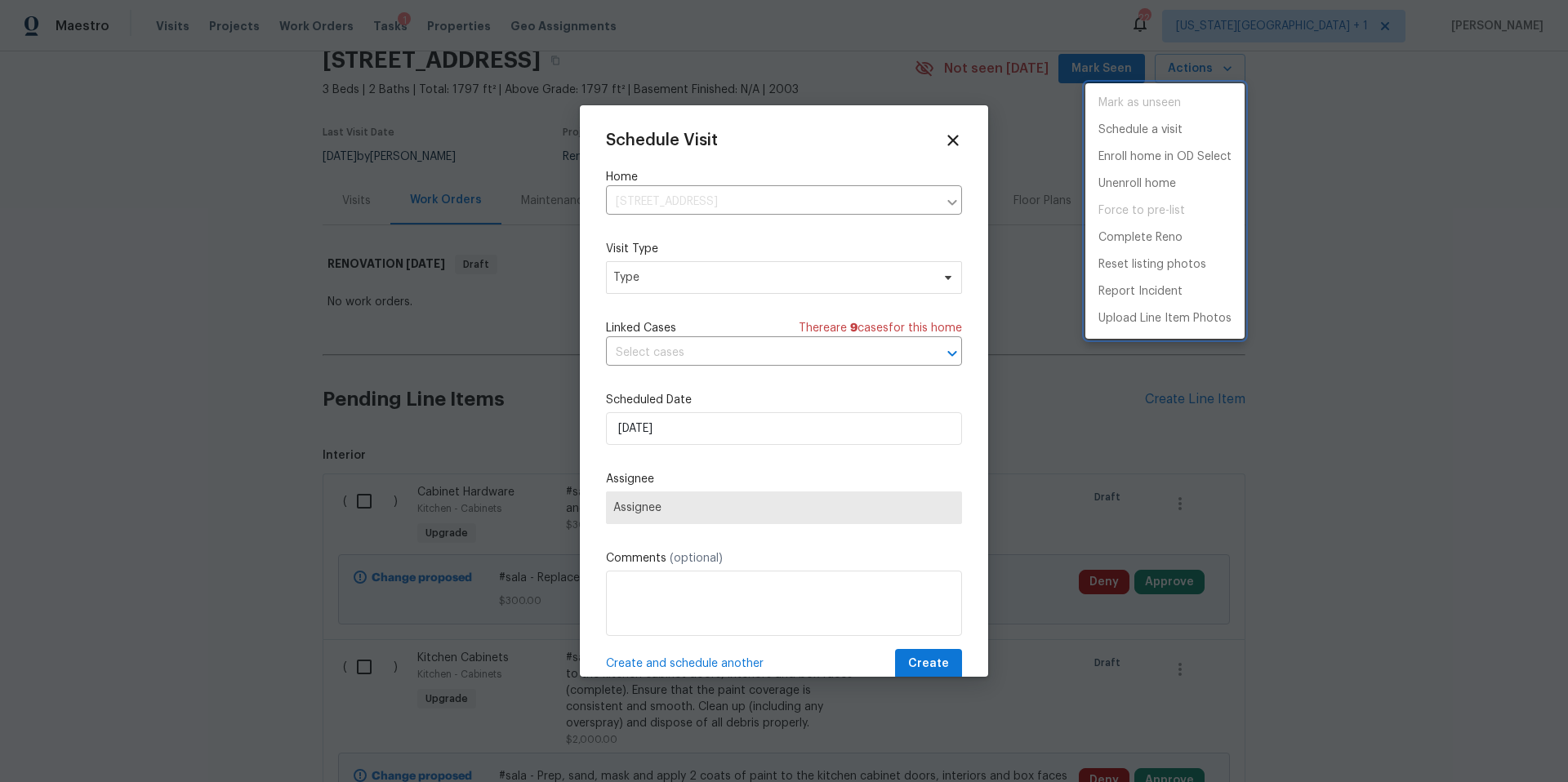
click at [704, 281] on div at bounding box center [784, 391] width 1568 height 782
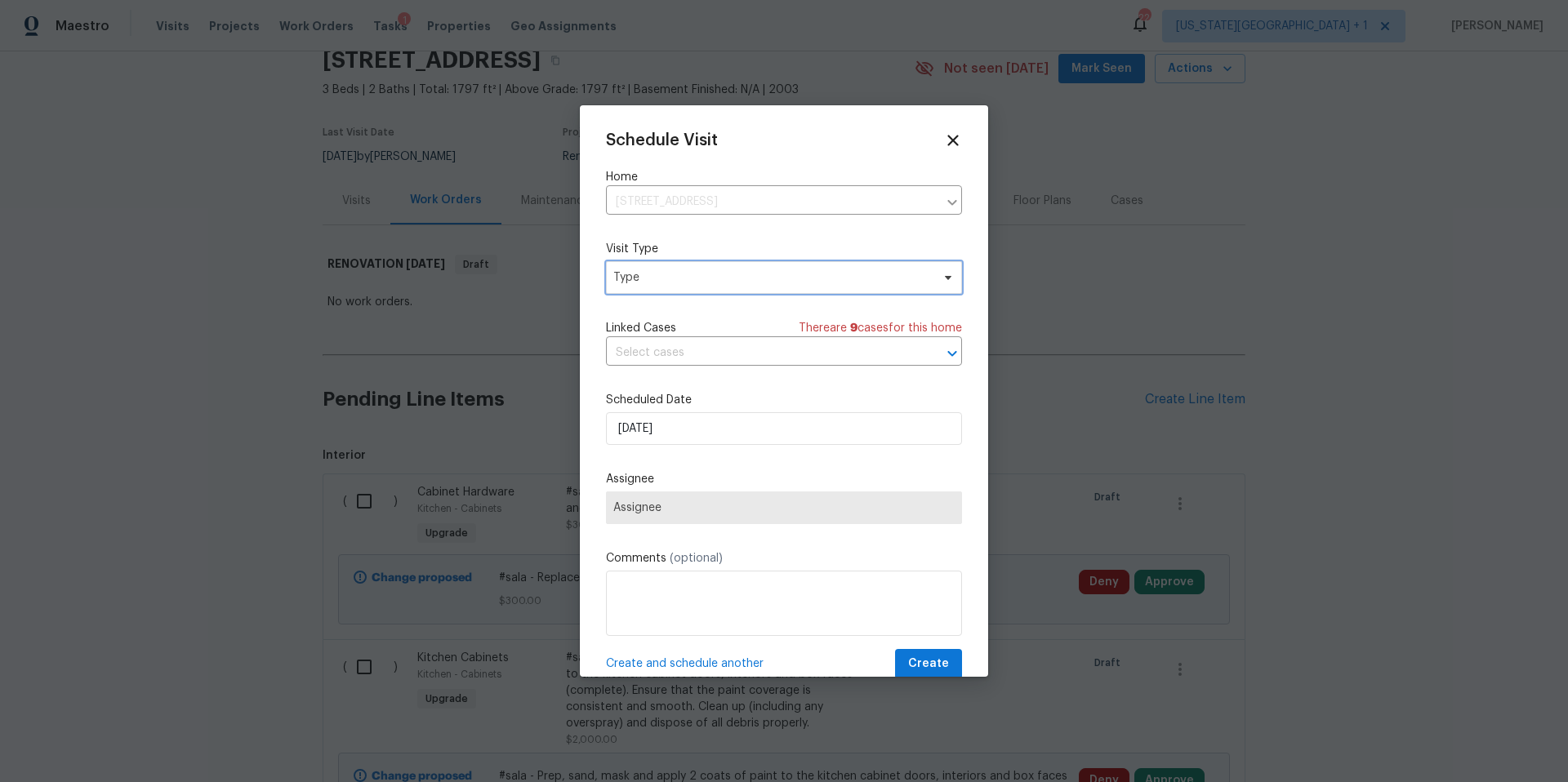
click at [704, 281] on span "Type" at bounding box center [772, 277] width 318 height 16
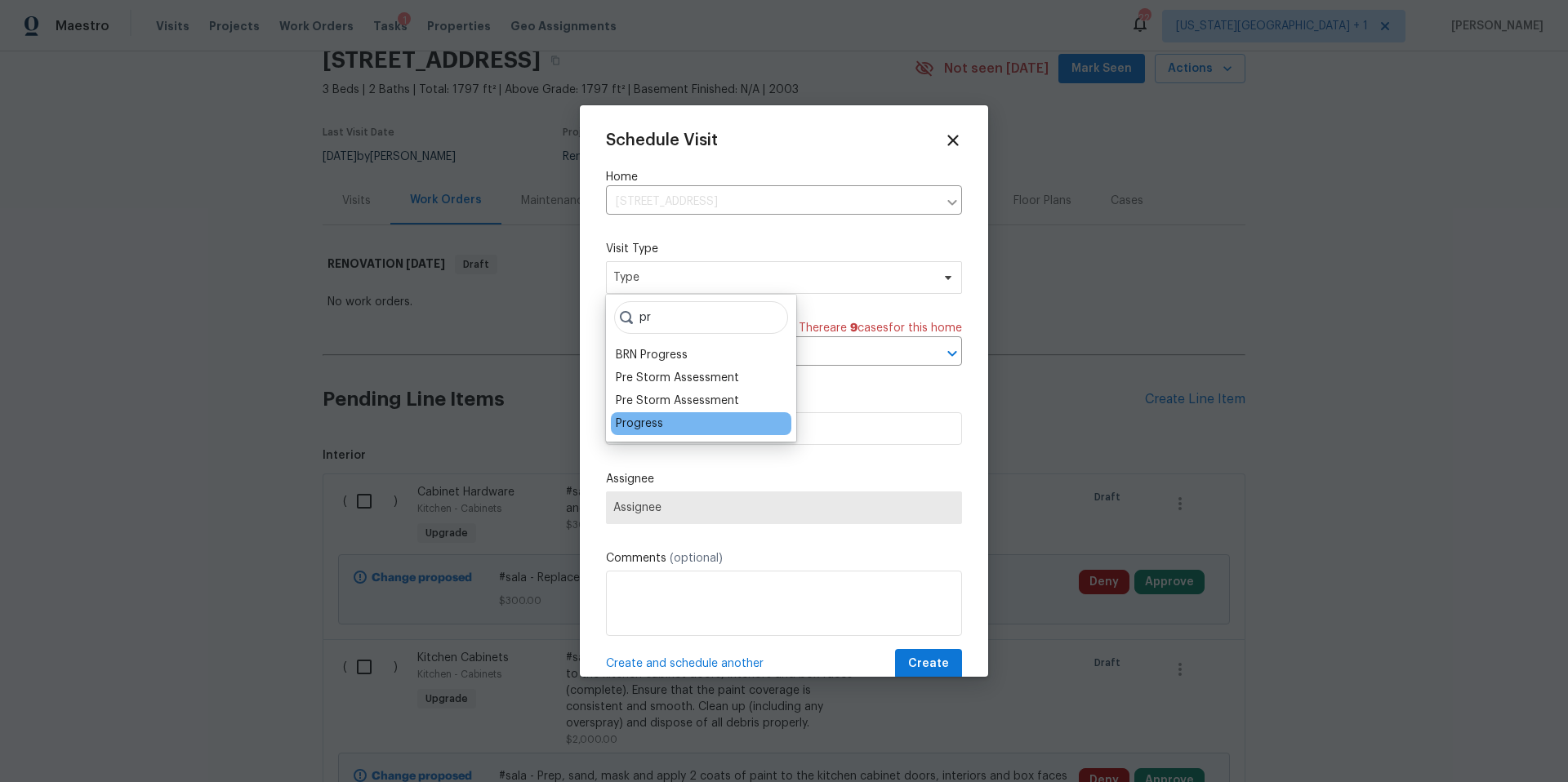
type input "pr"
click at [631, 415] on div "Progress" at bounding box center [701, 424] width 180 height 23
click at [630, 421] on div "Progress" at bounding box center [640, 423] width 47 height 16
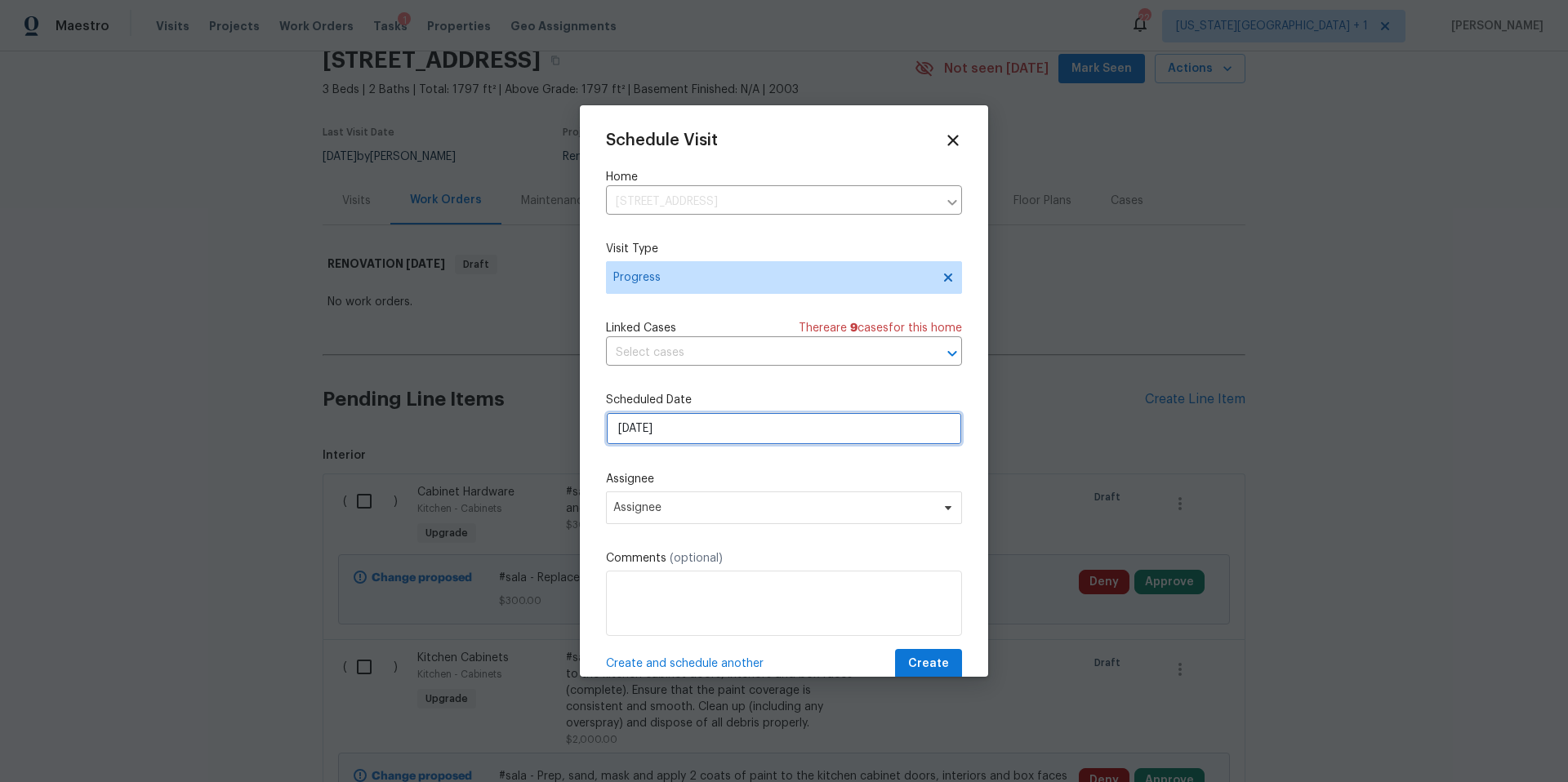
click at [710, 425] on input "[DATE]" at bounding box center [784, 429] width 356 height 32
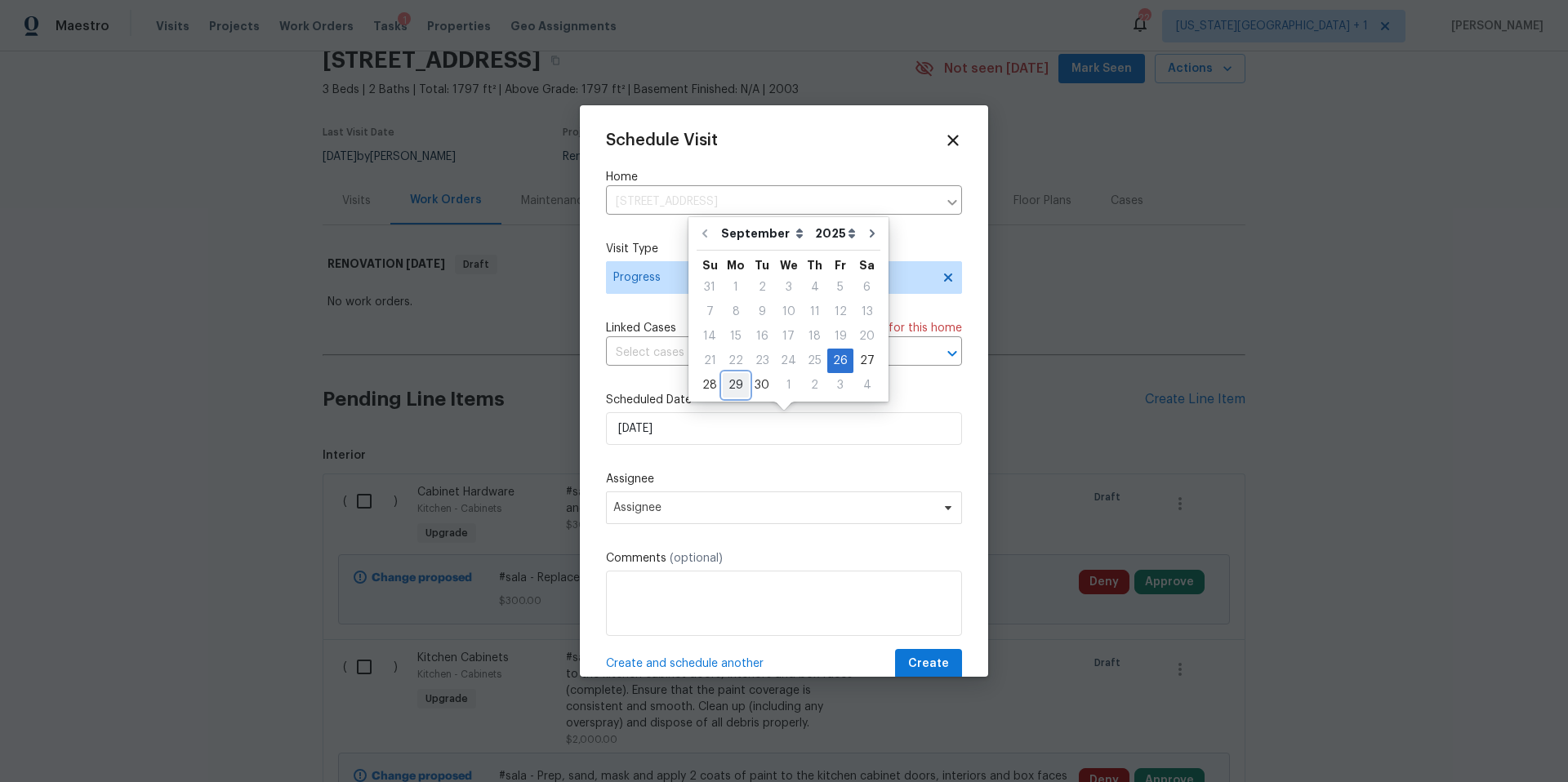
click at [739, 383] on div "29" at bounding box center [737, 385] width 27 height 23
type input "[DATE]"
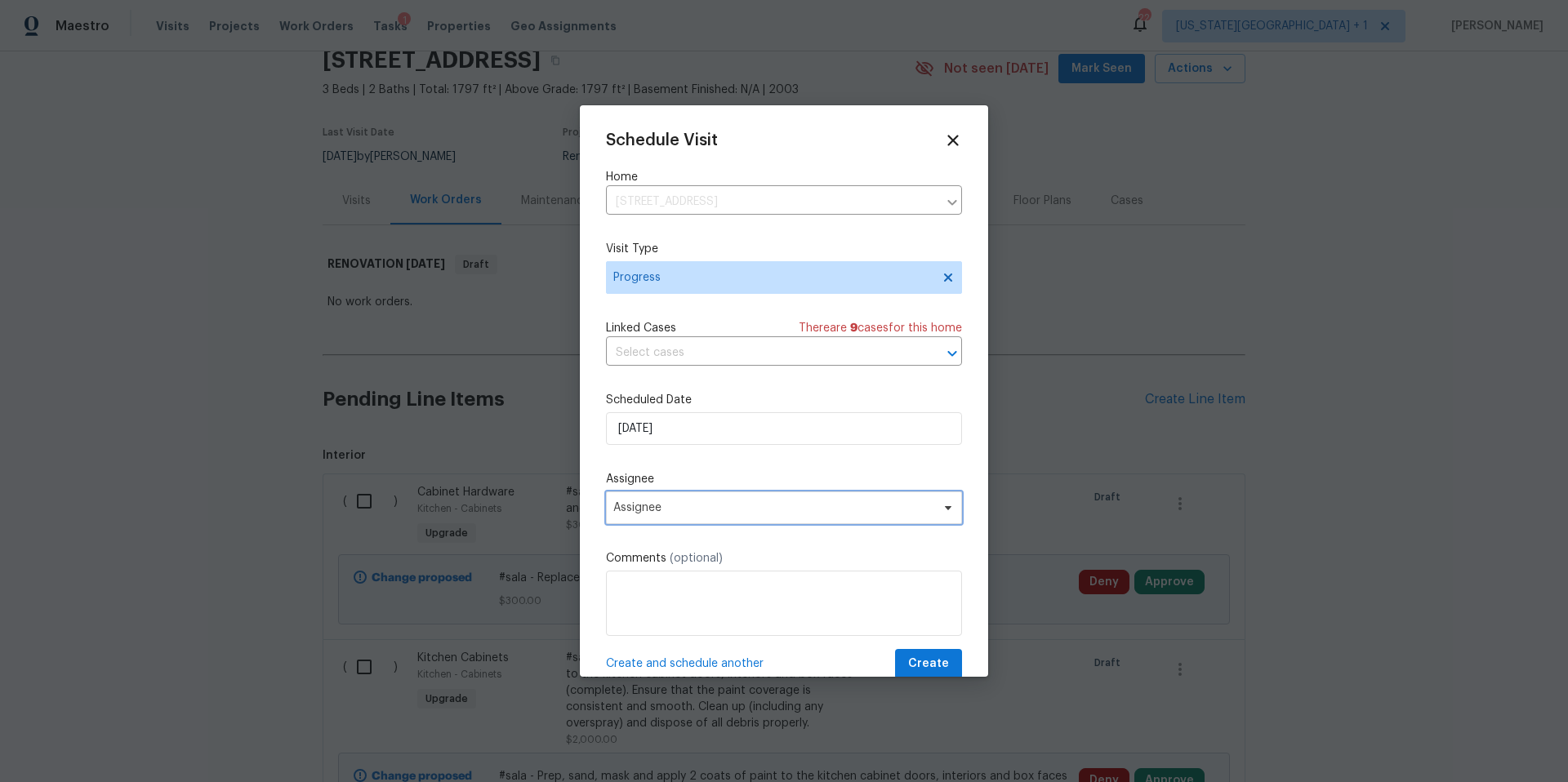
click at [677, 507] on span "Assignee" at bounding box center [773, 508] width 320 height 13
type input "lui"
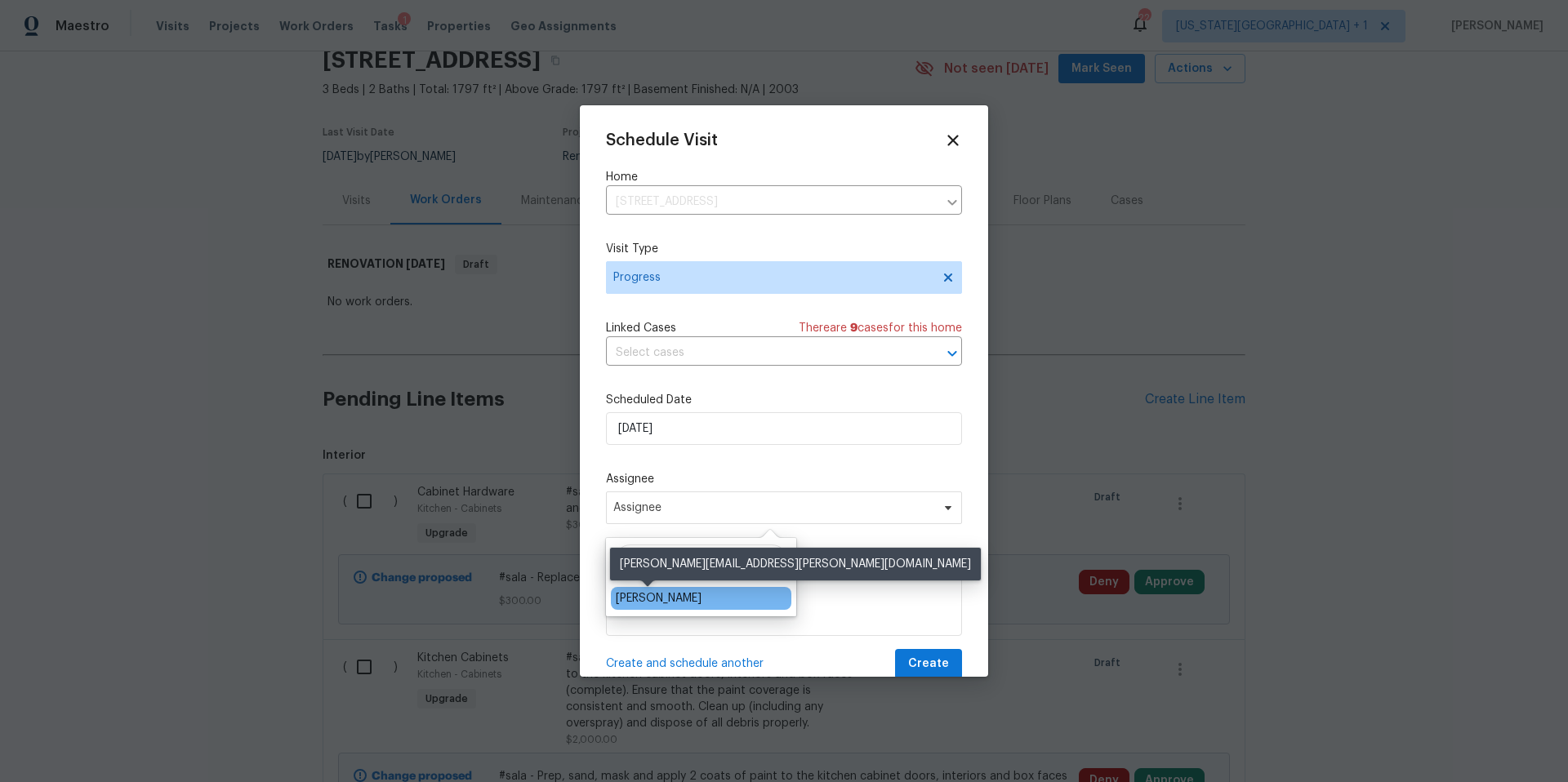
click at [642, 596] on div "[PERSON_NAME]" at bounding box center [659, 598] width 85 height 16
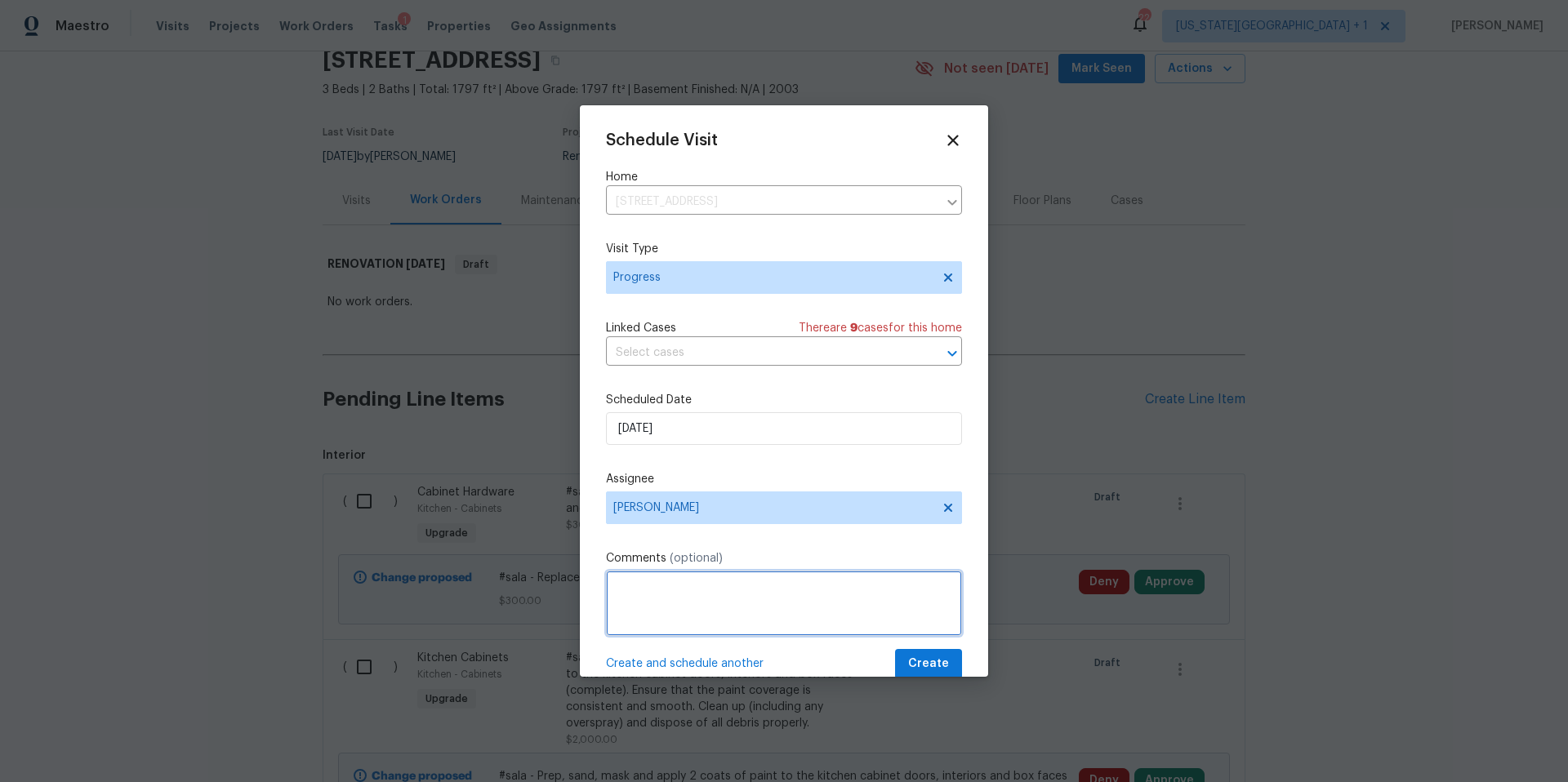
click at [642, 596] on textarea at bounding box center [784, 604] width 356 height 65
type textarea "d"
type textarea "D1W"
click at [918, 666] on span "Create" at bounding box center [928, 664] width 41 height 21
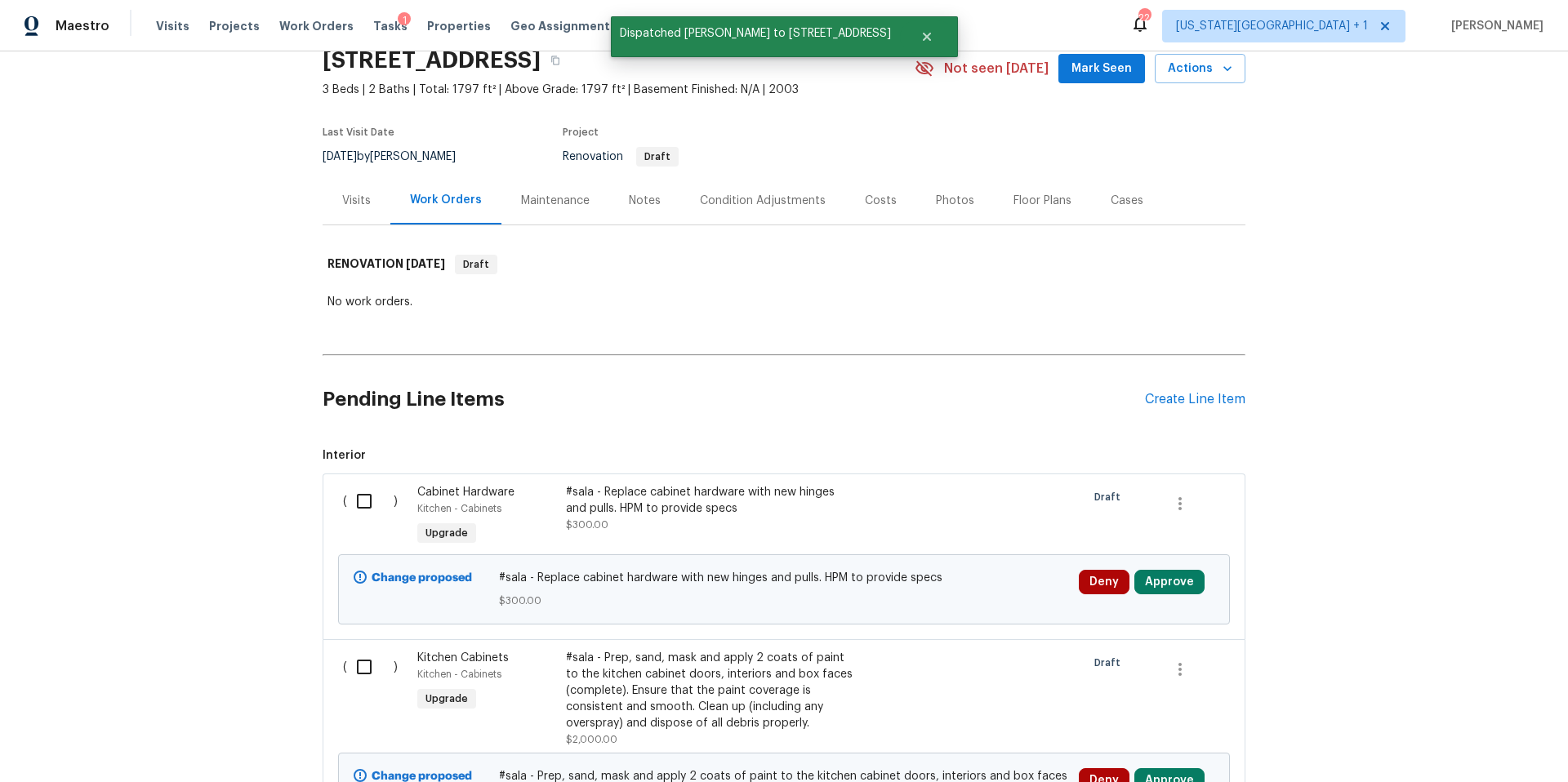
click at [359, 193] on div "Visits" at bounding box center [357, 200] width 28 height 16
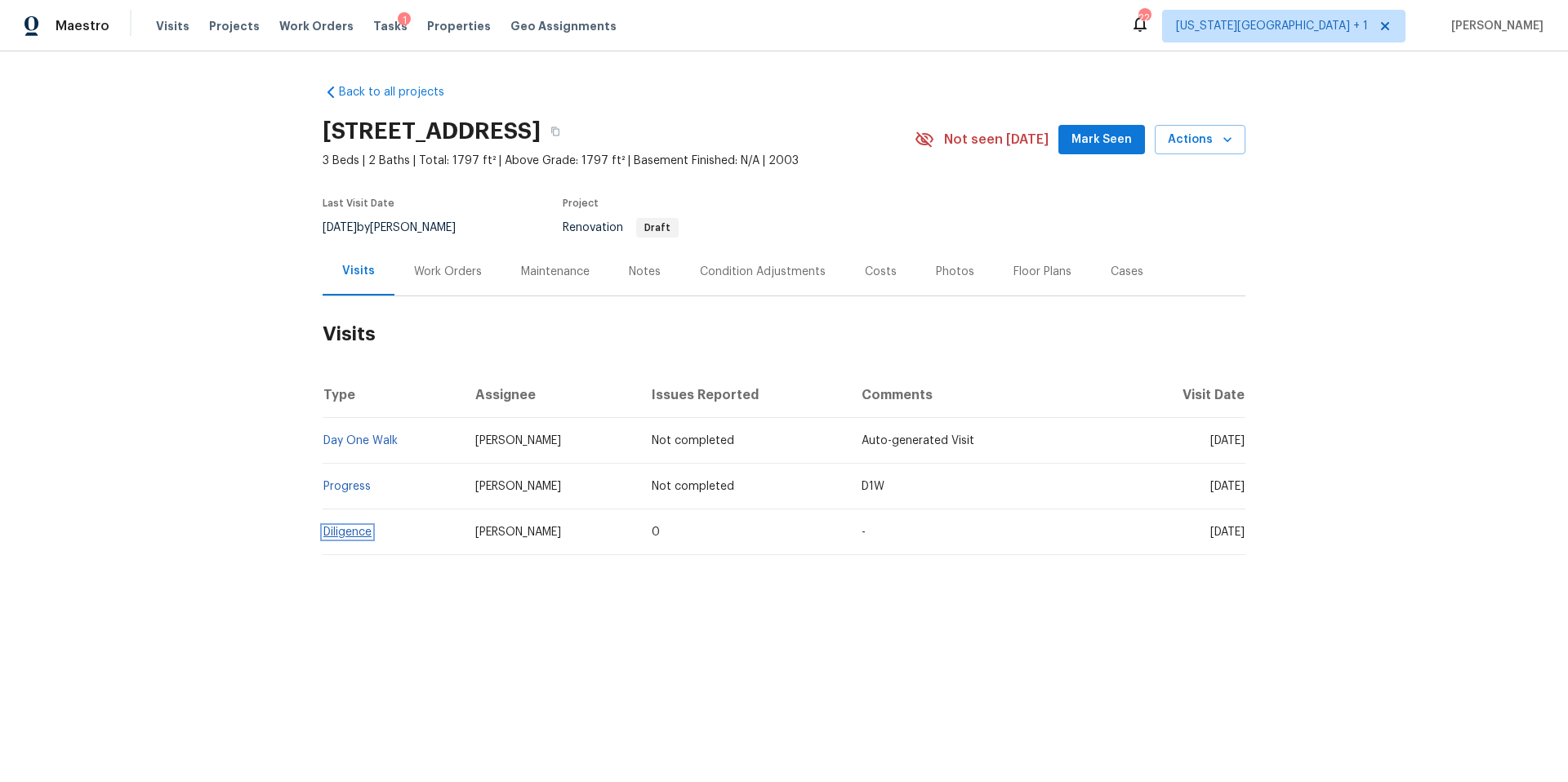
click at [348, 532] on link "Diligence" at bounding box center [347, 532] width 48 height 11
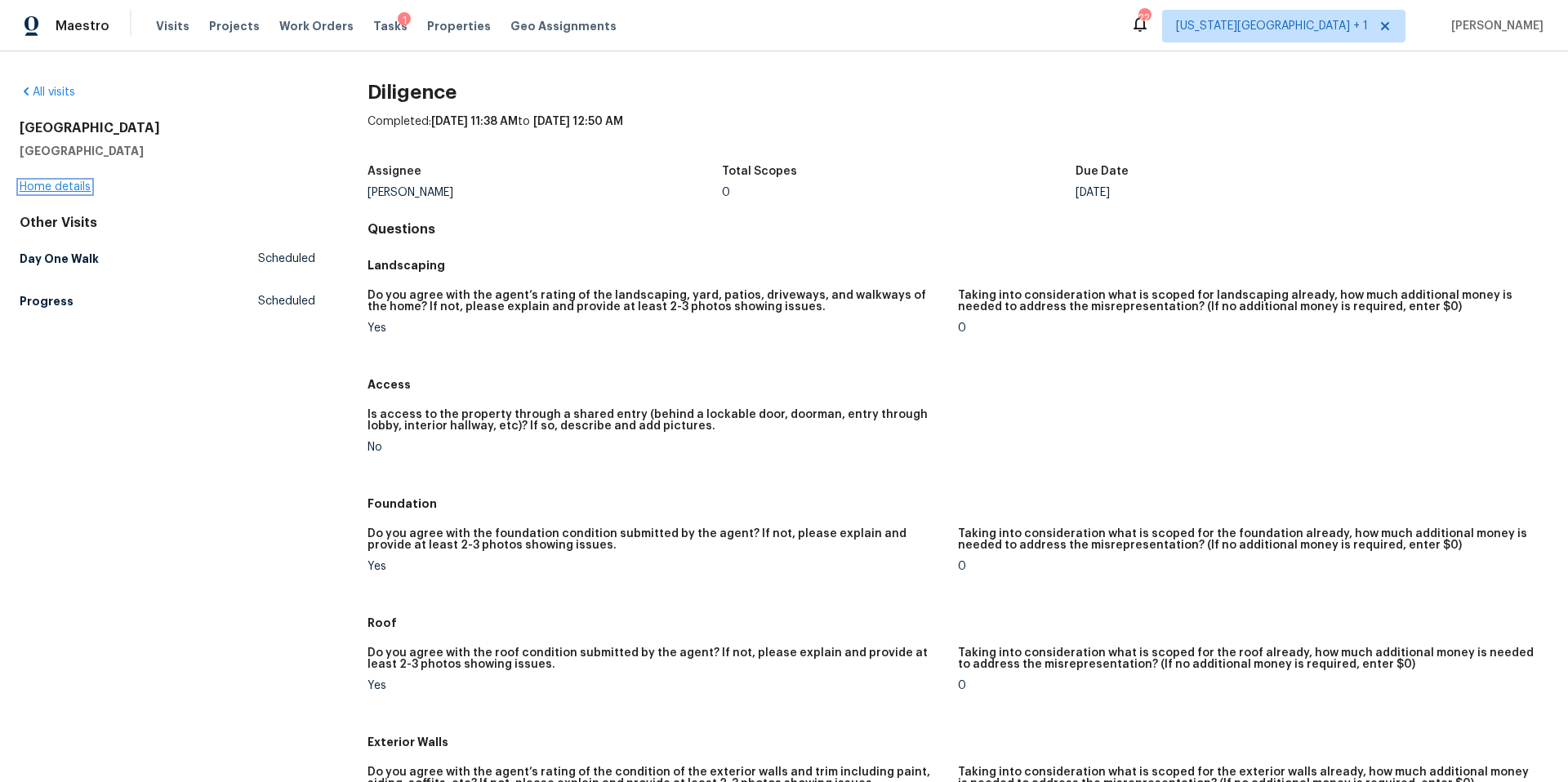
click at [86, 185] on link "Home details" at bounding box center [55, 187] width 71 height 11
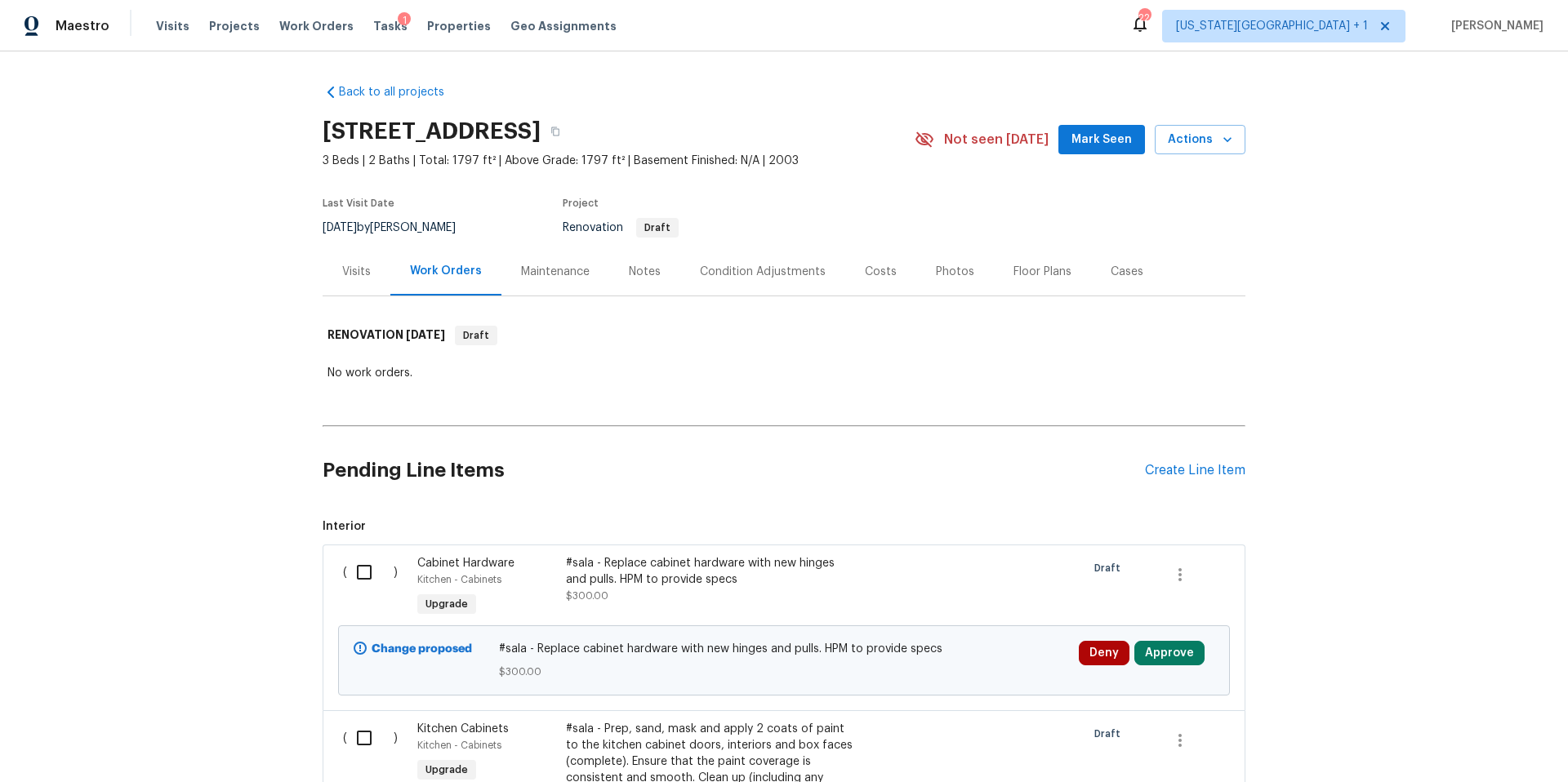
click at [375, 32] on div "Tasks 1" at bounding box center [390, 27] width 34 height 17
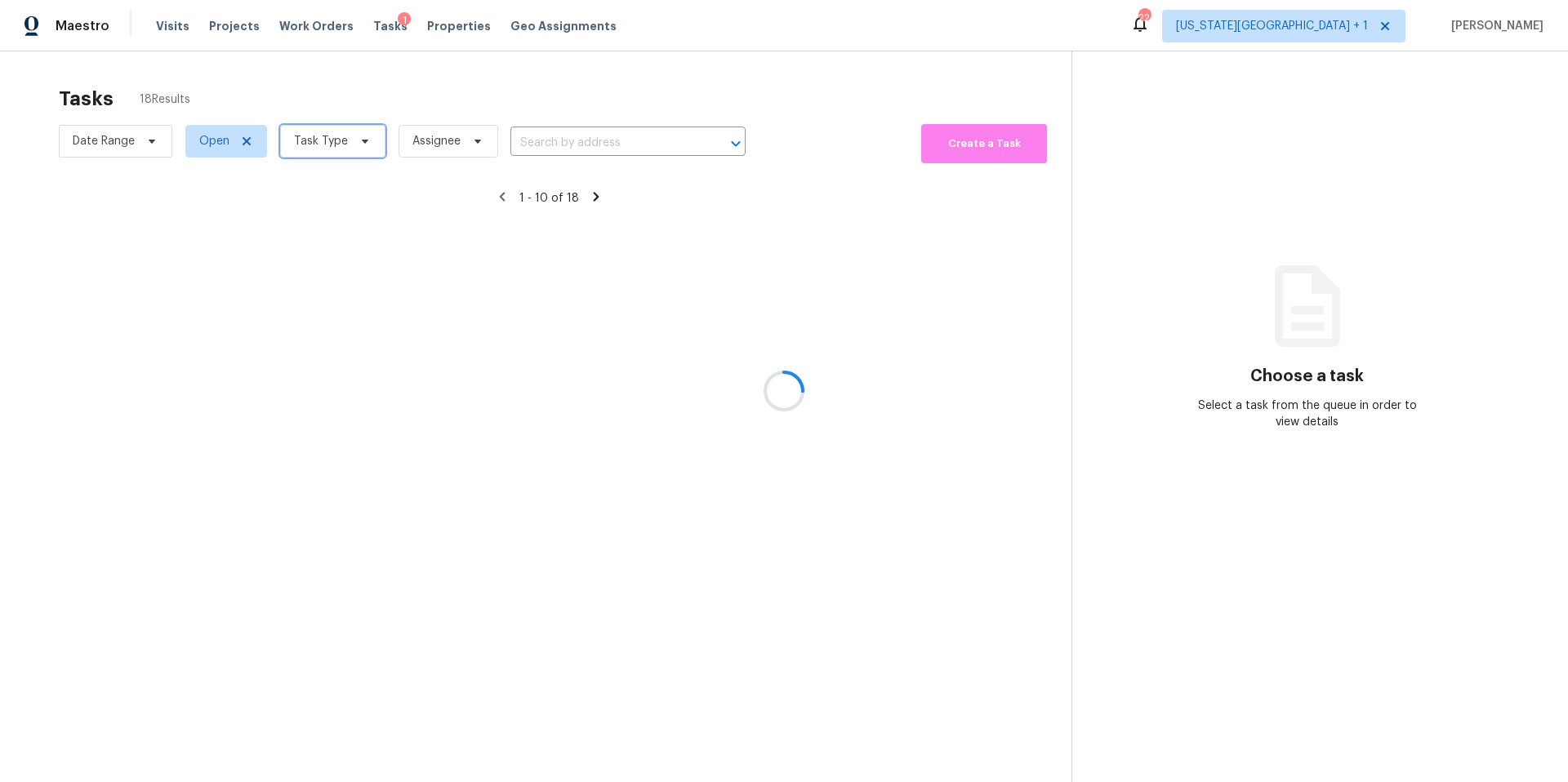
click at [325, 149] on span "Task Type" at bounding box center [332, 141] width 105 height 32
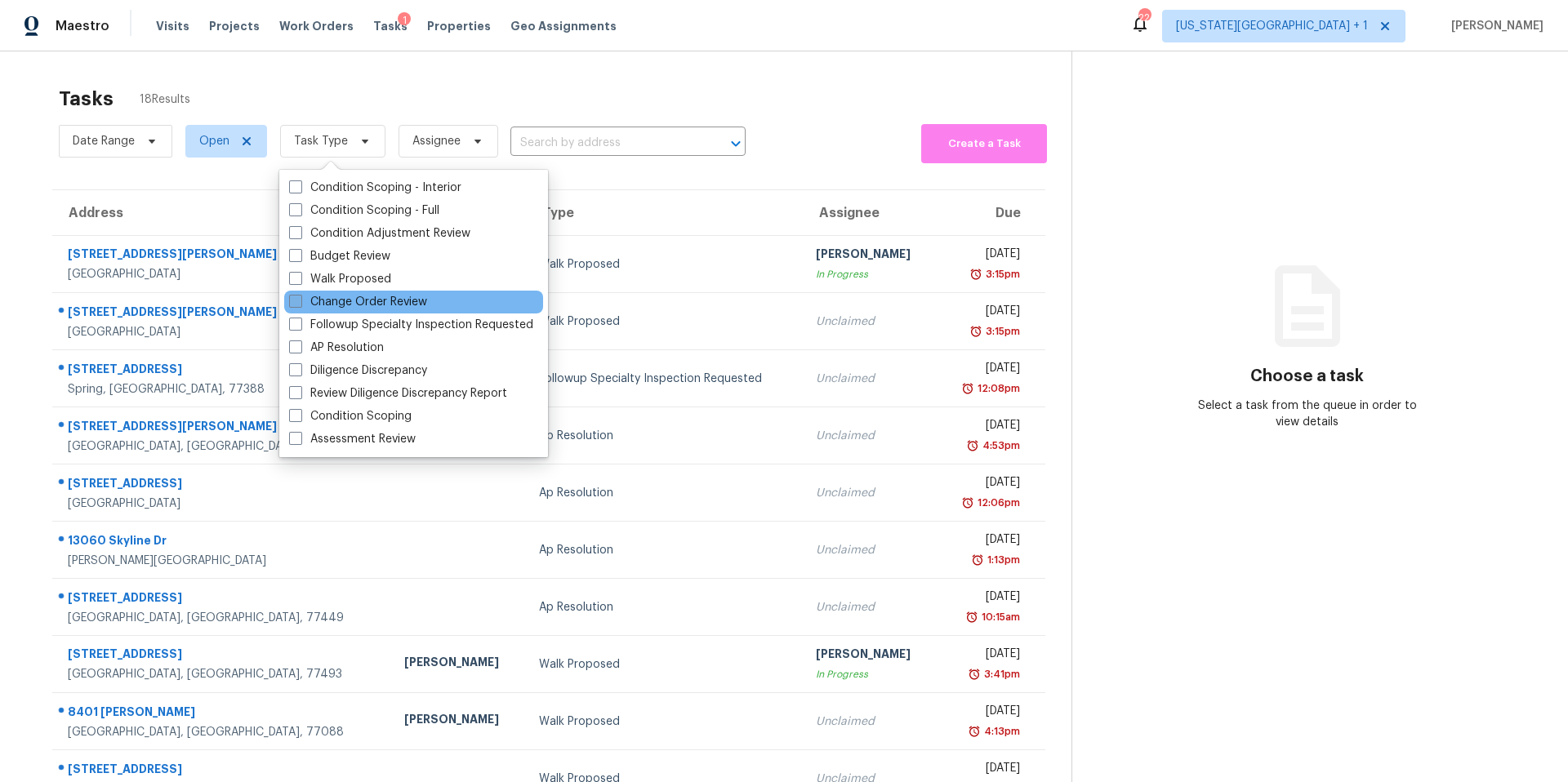
click at [349, 299] on label "Change Order Review" at bounding box center [358, 302] width 138 height 16
click at [300, 299] on input "Change Order Review" at bounding box center [294, 299] width 10 height 10
checkbox input "true"
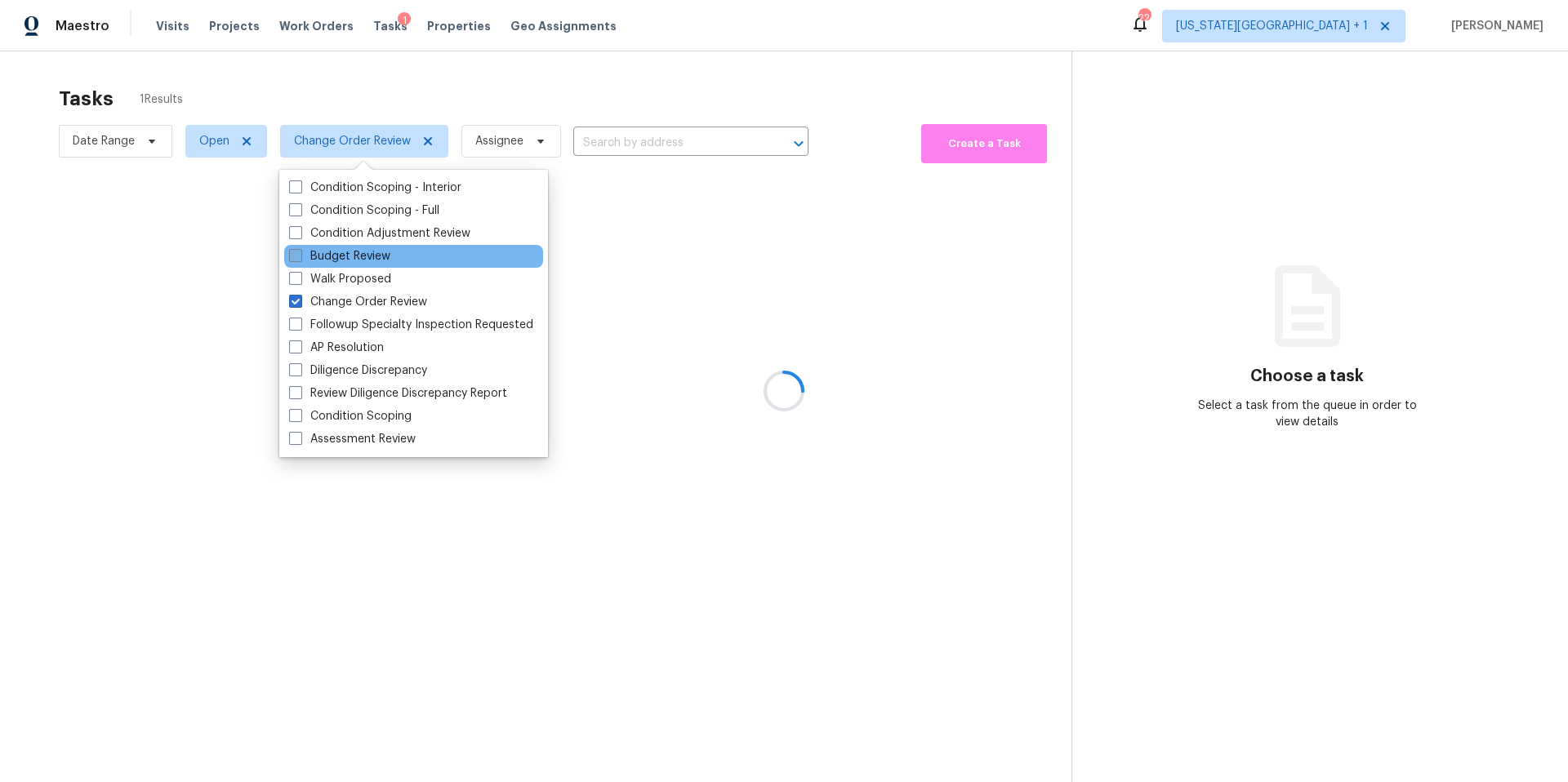
click at [338, 259] on label "Budget Review" at bounding box center [340, 256] width 102 height 16
click at [300, 259] on input "Budget Review" at bounding box center [294, 253] width 10 height 10
checkbox input "true"
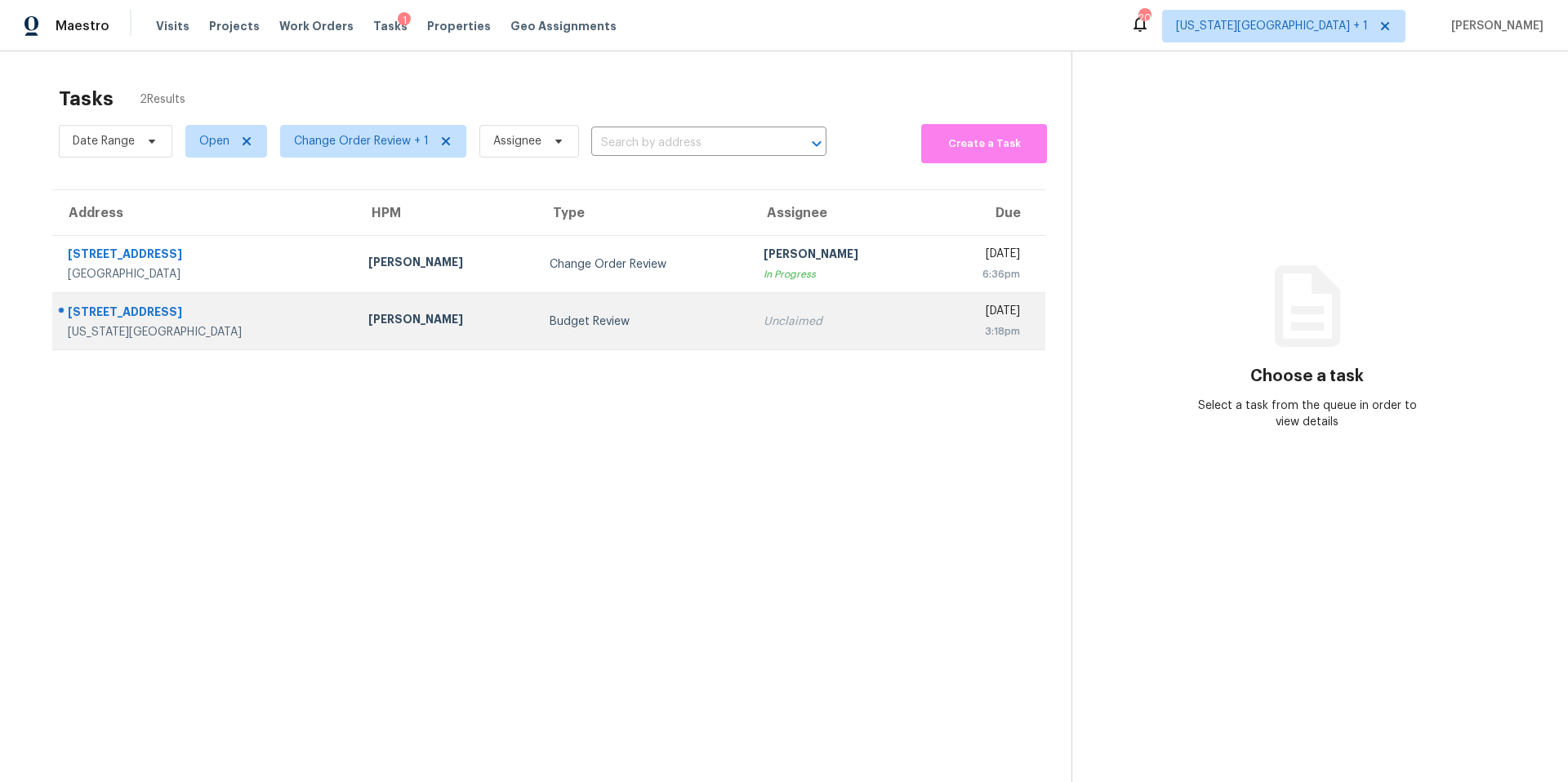
click at [175, 314] on div "[STREET_ADDRESS]" at bounding box center [204, 314] width 274 height 21
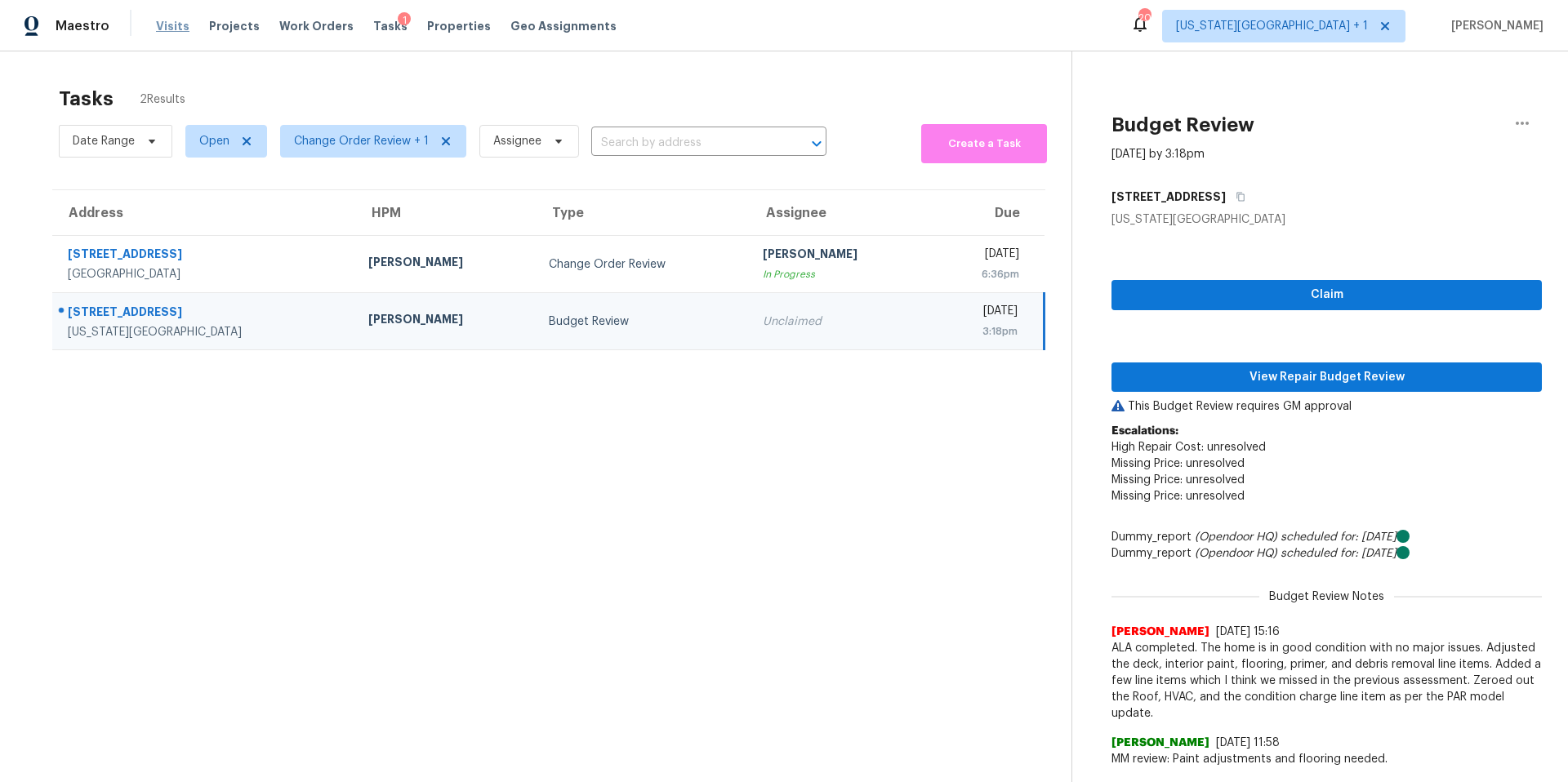
click at [159, 28] on span "Visits" at bounding box center [172, 26] width 33 height 16
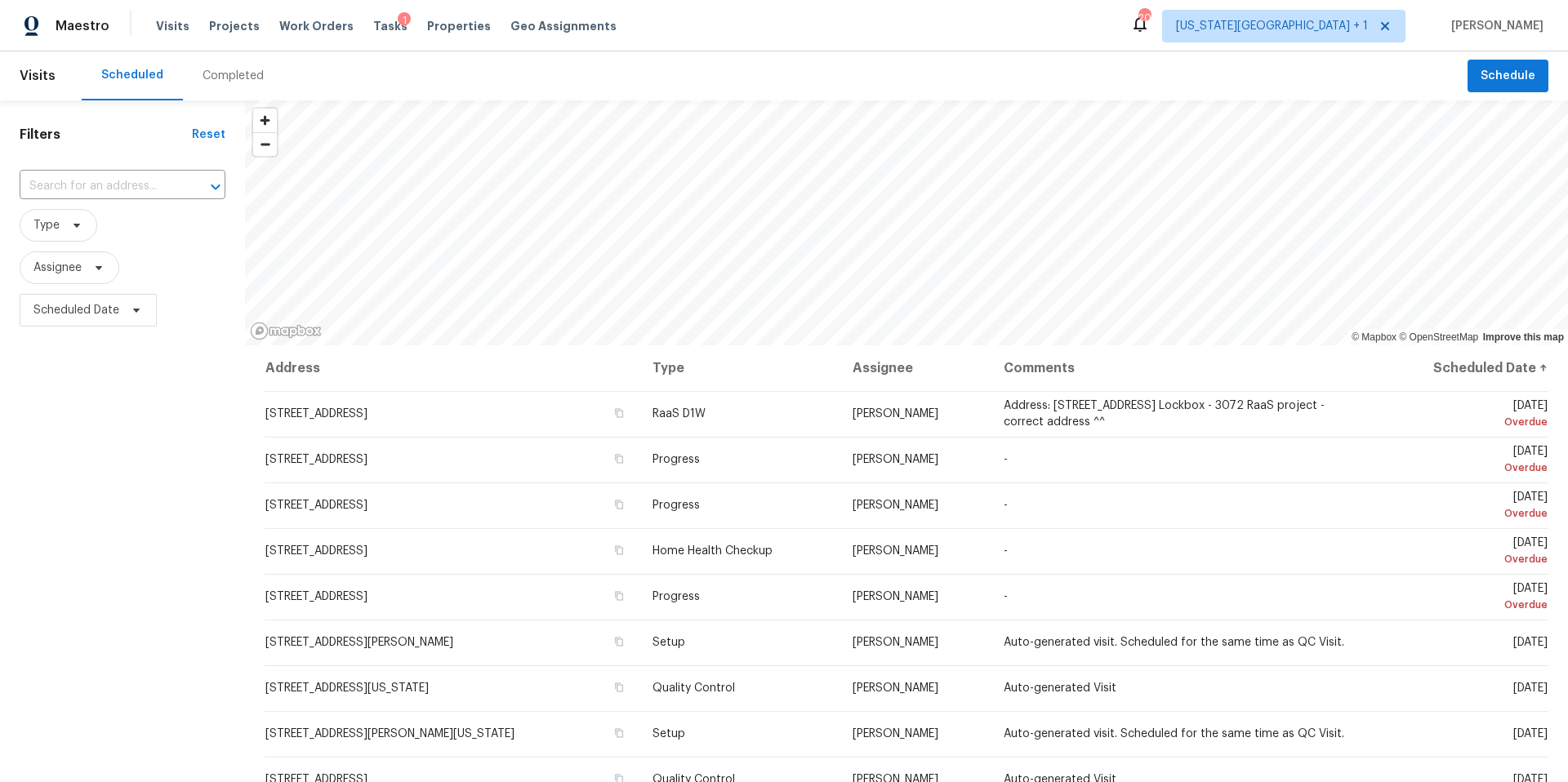
click at [228, 79] on div "Completed" at bounding box center [233, 75] width 62 height 16
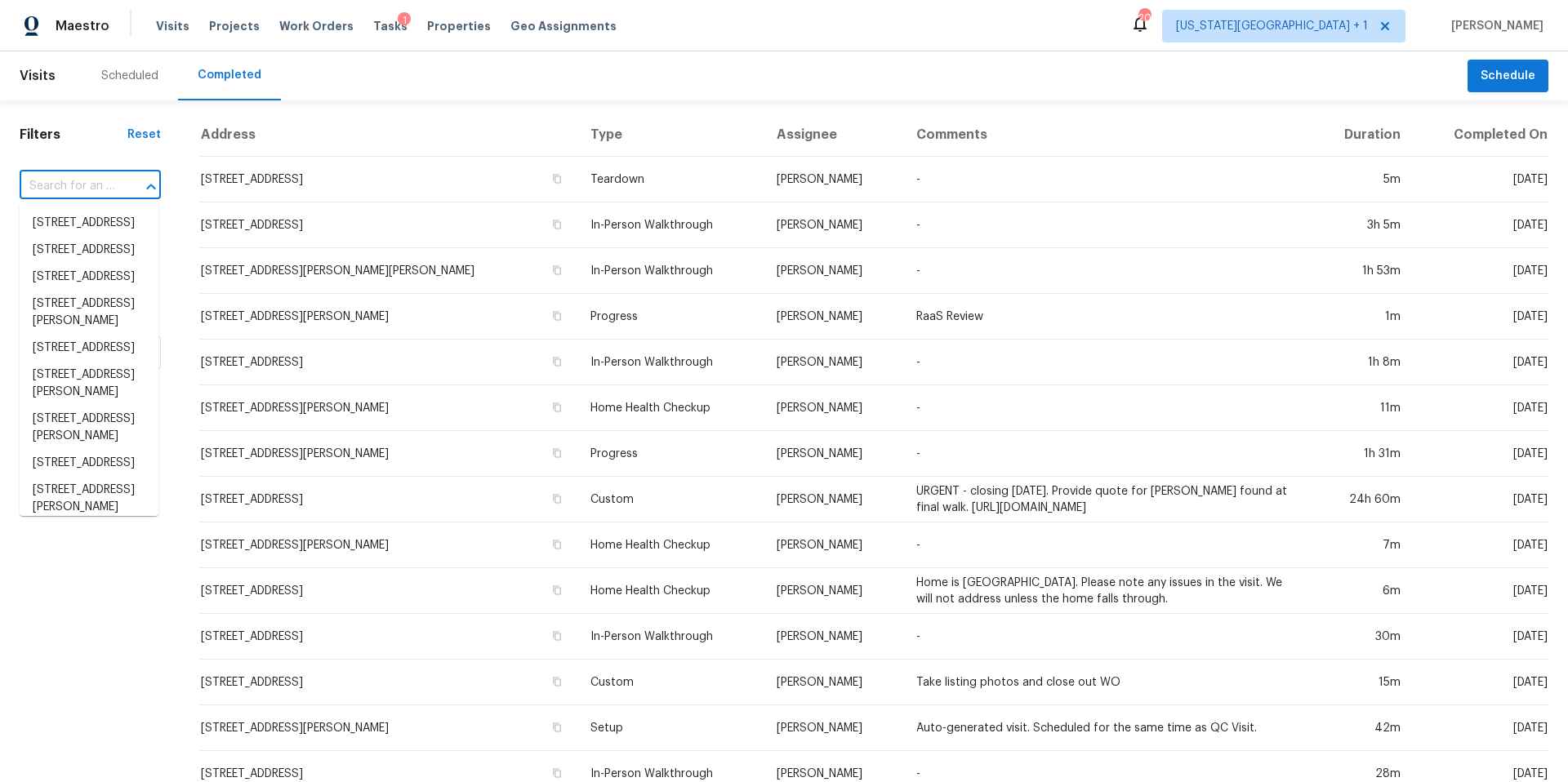
paste input "[STREET_ADDRESS][US_STATE]"
type input "[STREET_ADDRESS][US_STATE]"
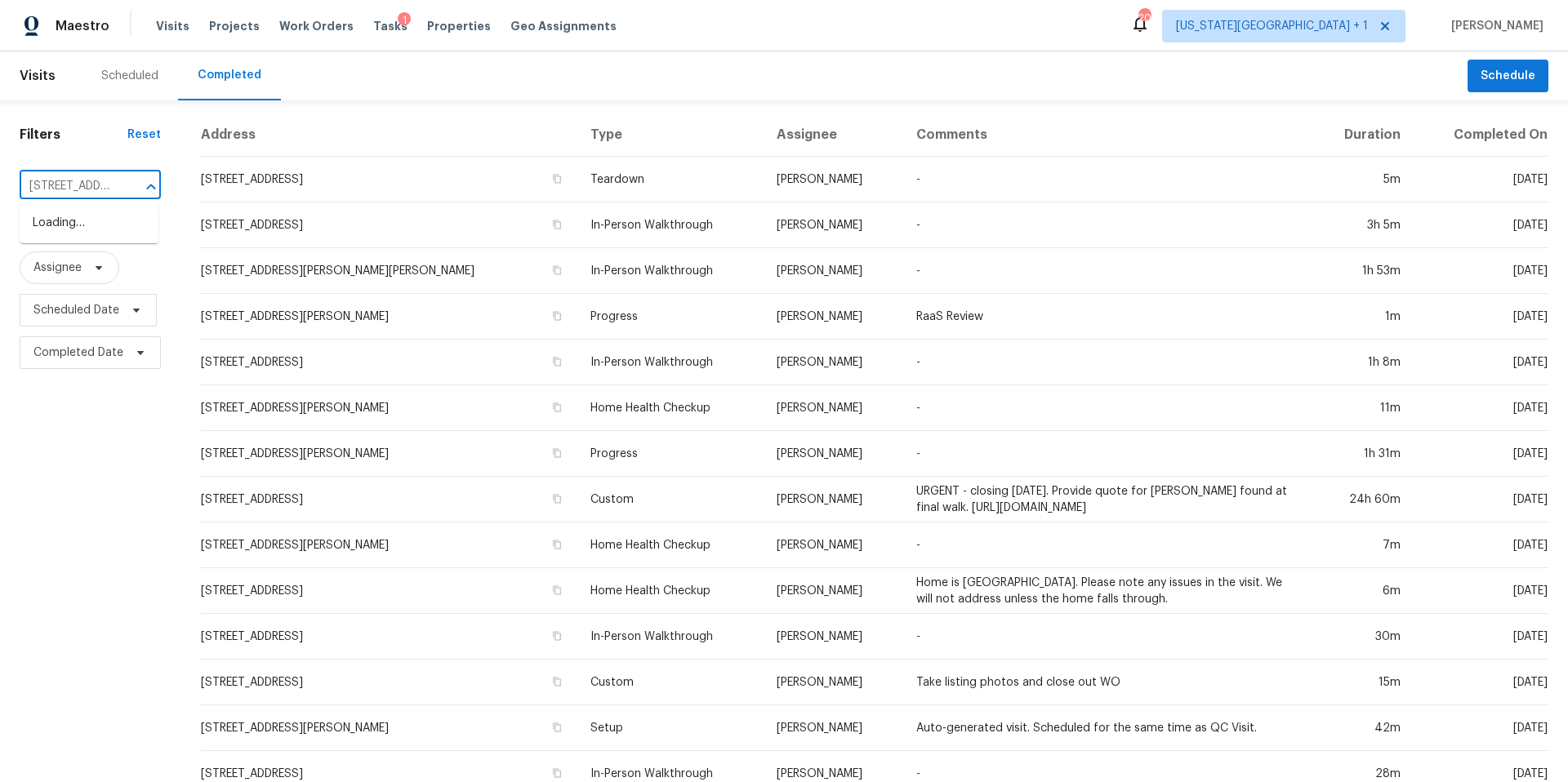
scroll to position [0, 143]
click at [98, 231] on li "[STREET_ADDRESS][US_STATE]" at bounding box center [89, 232] width 139 height 44
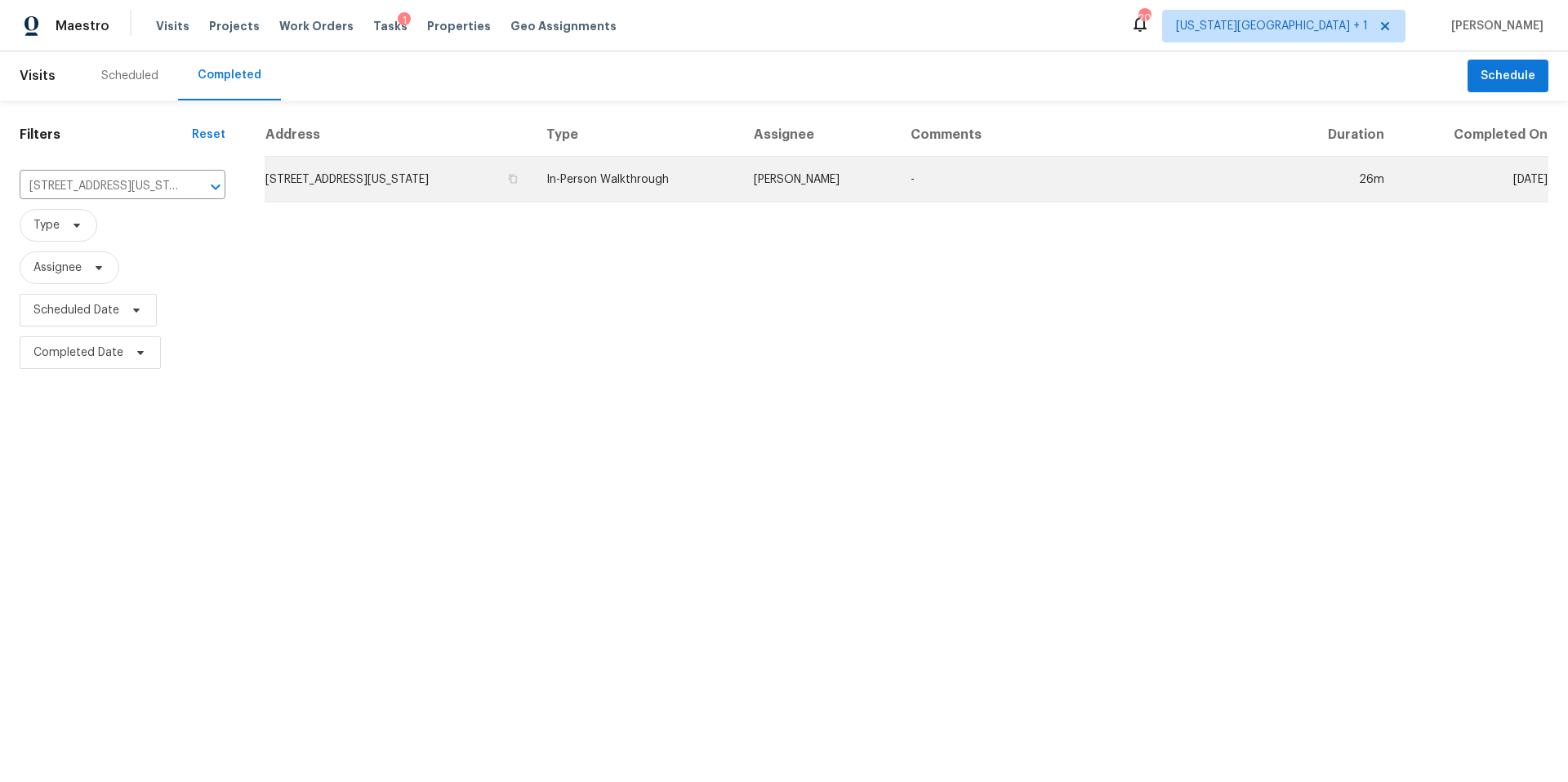
click at [308, 176] on td "[STREET_ADDRESS][US_STATE]" at bounding box center [399, 179] width 269 height 46
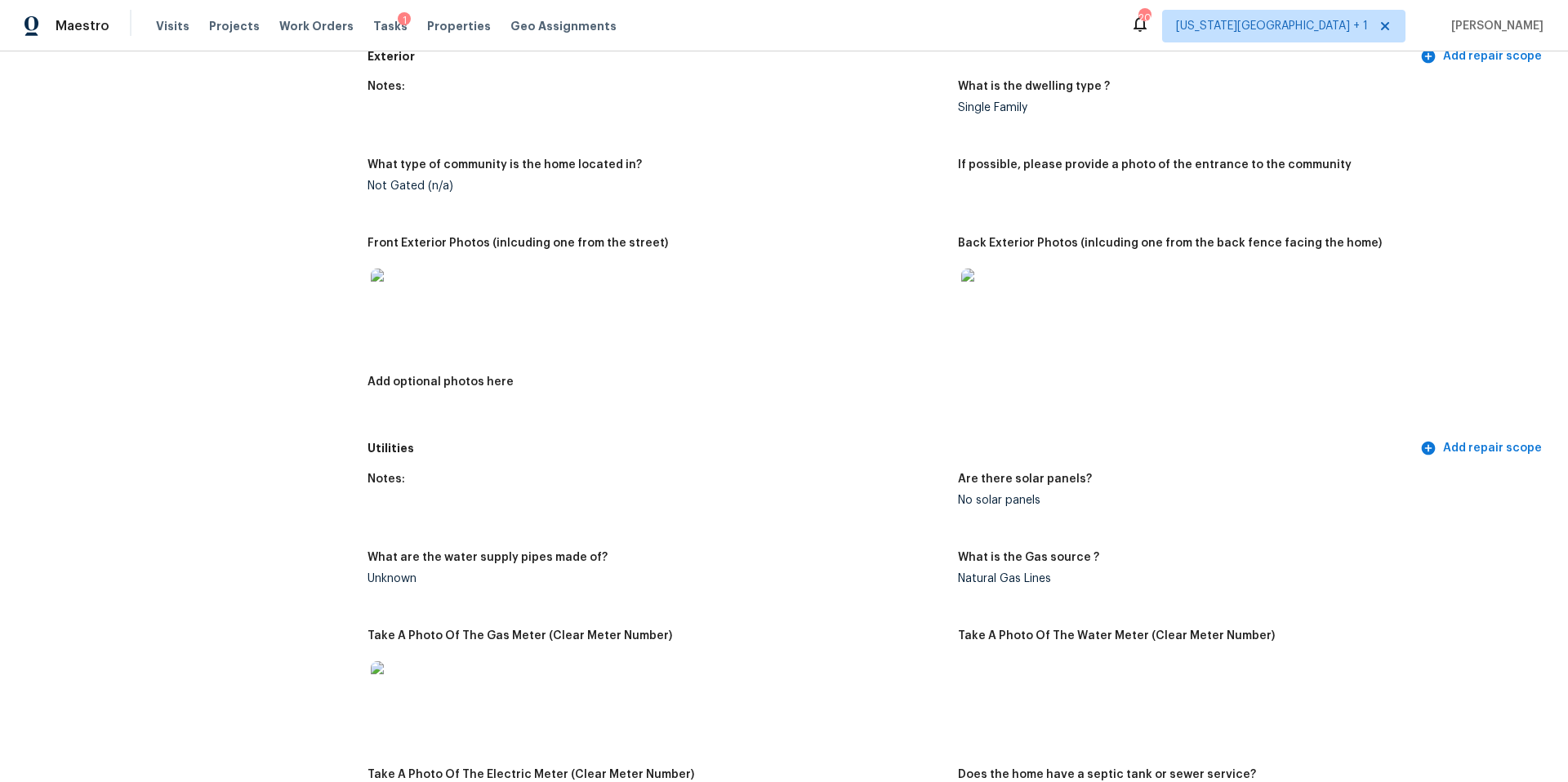
scroll to position [689, 0]
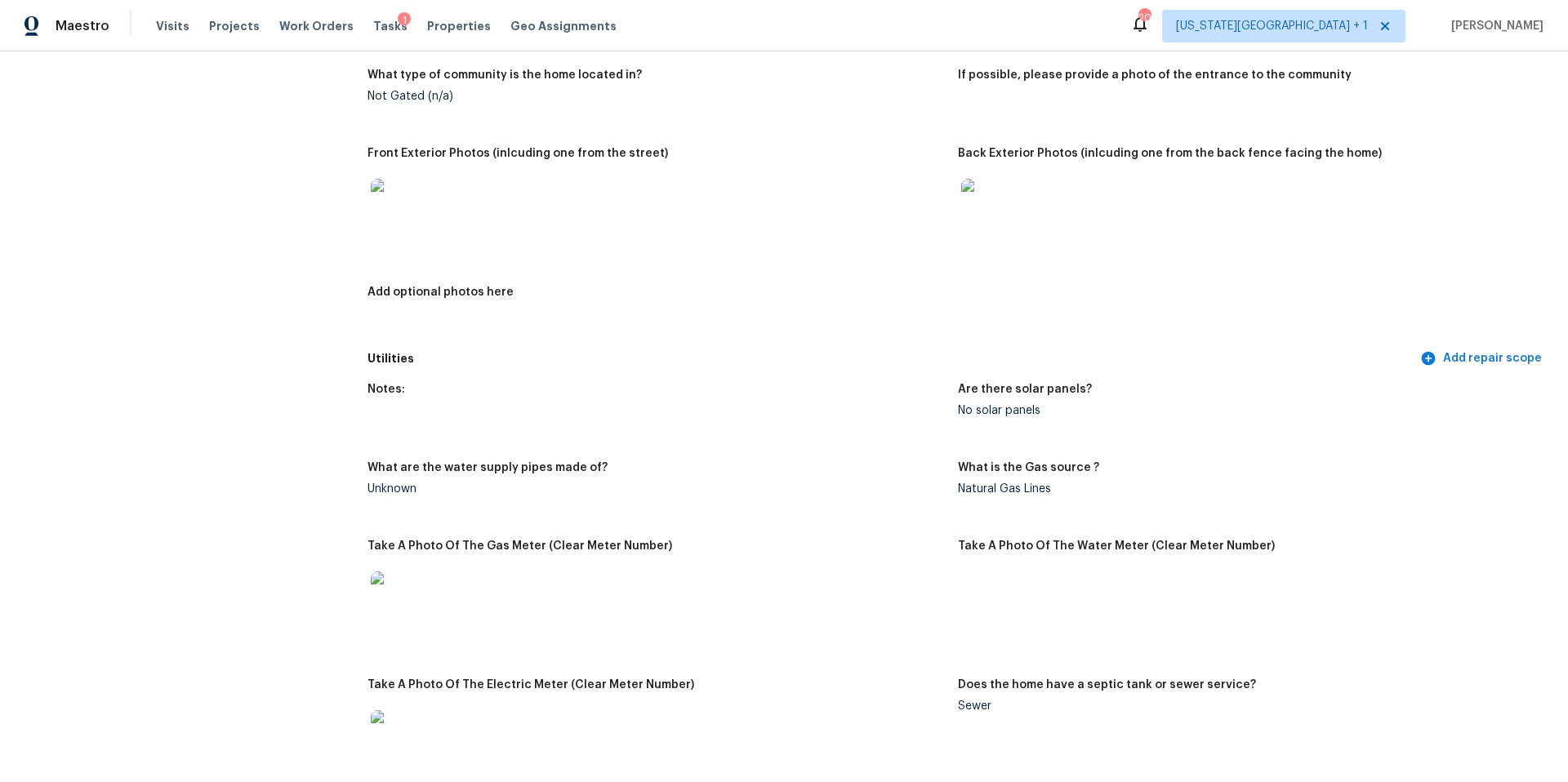
click at [991, 191] on img at bounding box center [987, 204] width 52 height 52
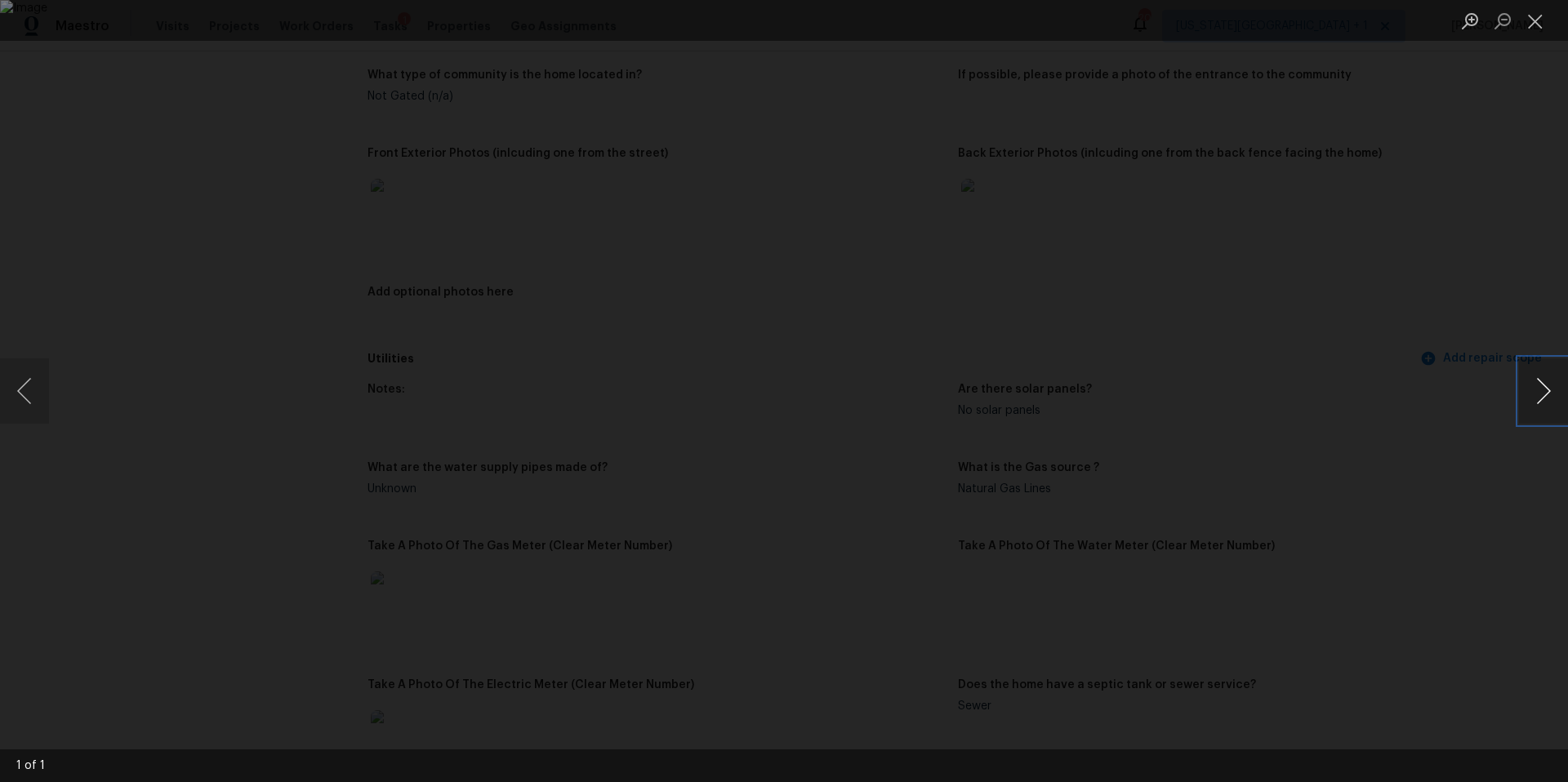
click at [1527, 410] on button "Next image" at bounding box center [1544, 391] width 49 height 65
click at [1427, 453] on div "Lightbox" at bounding box center [784, 391] width 1568 height 782
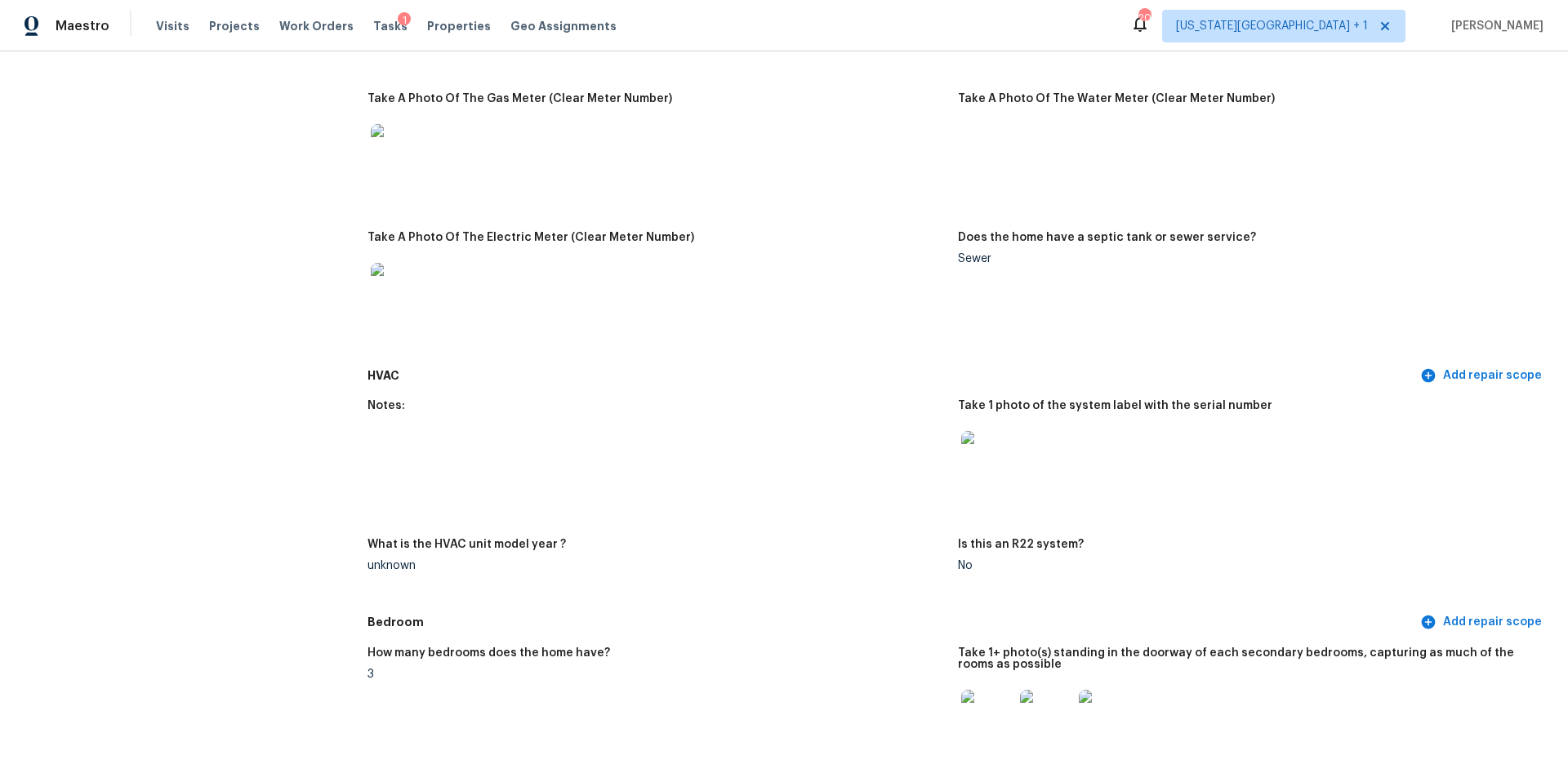
scroll to position [1160, 0]
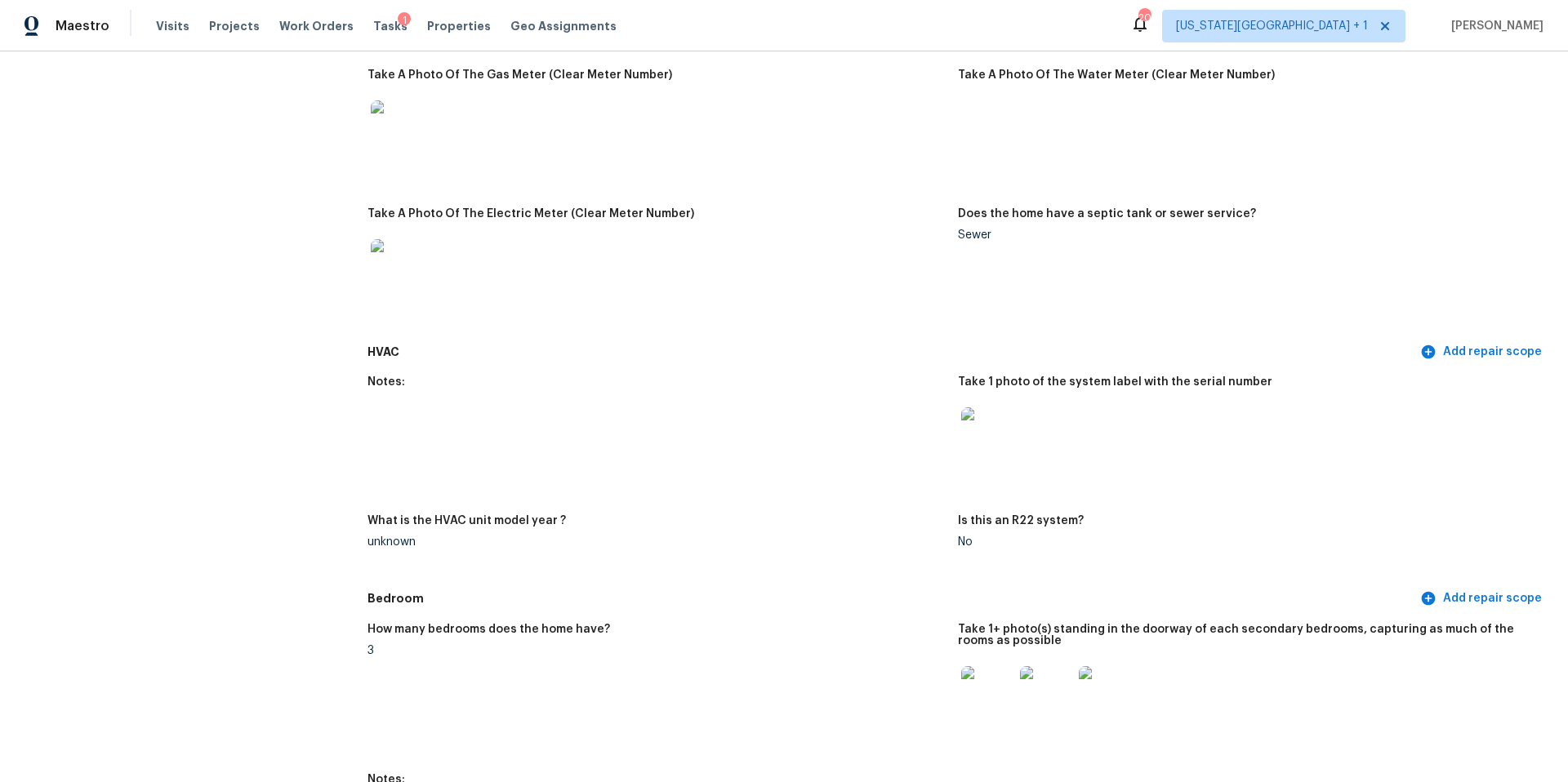
click at [994, 687] on img at bounding box center [987, 692] width 52 height 52
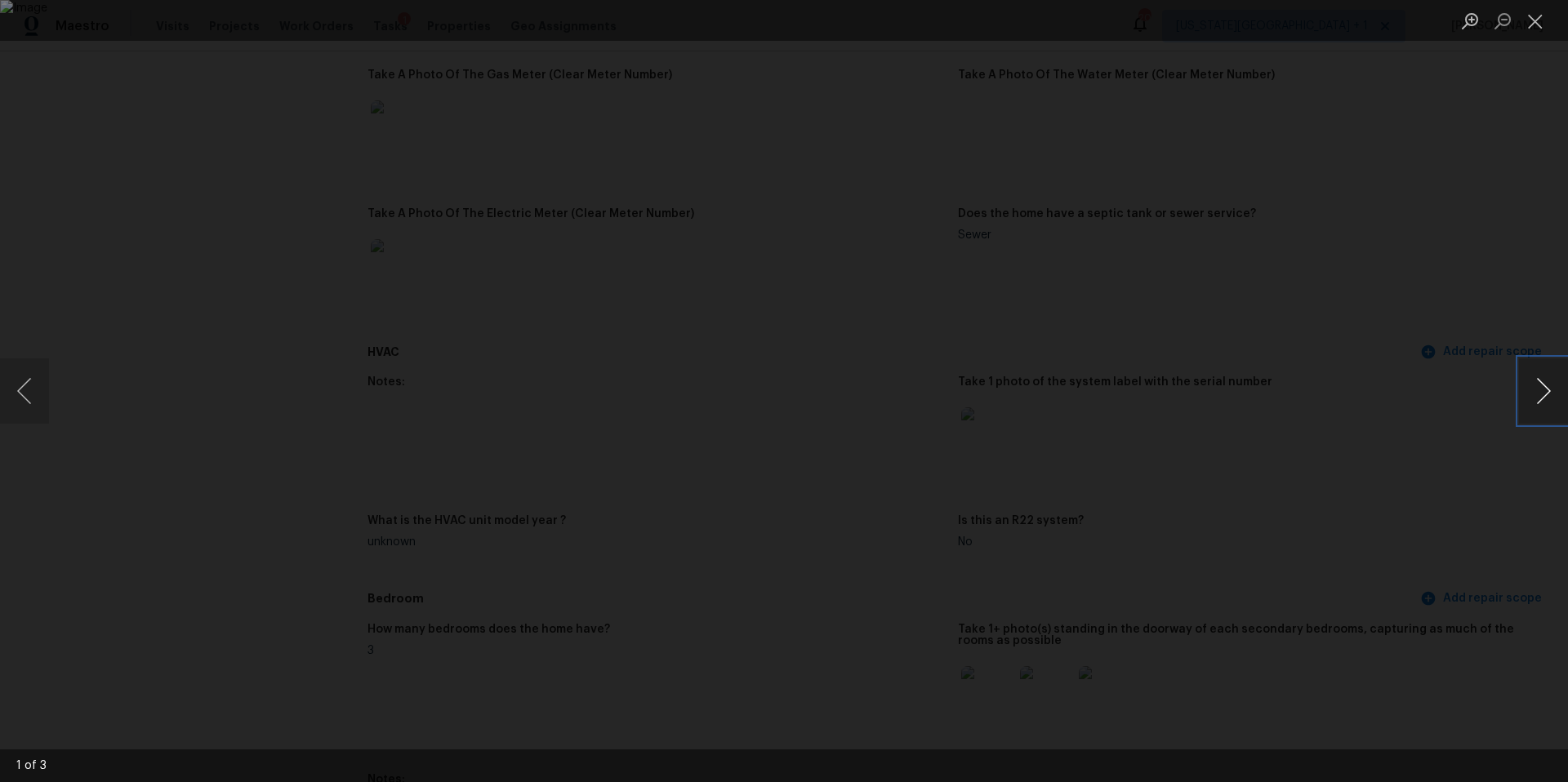
click at [1534, 397] on button "Next image" at bounding box center [1544, 391] width 49 height 65
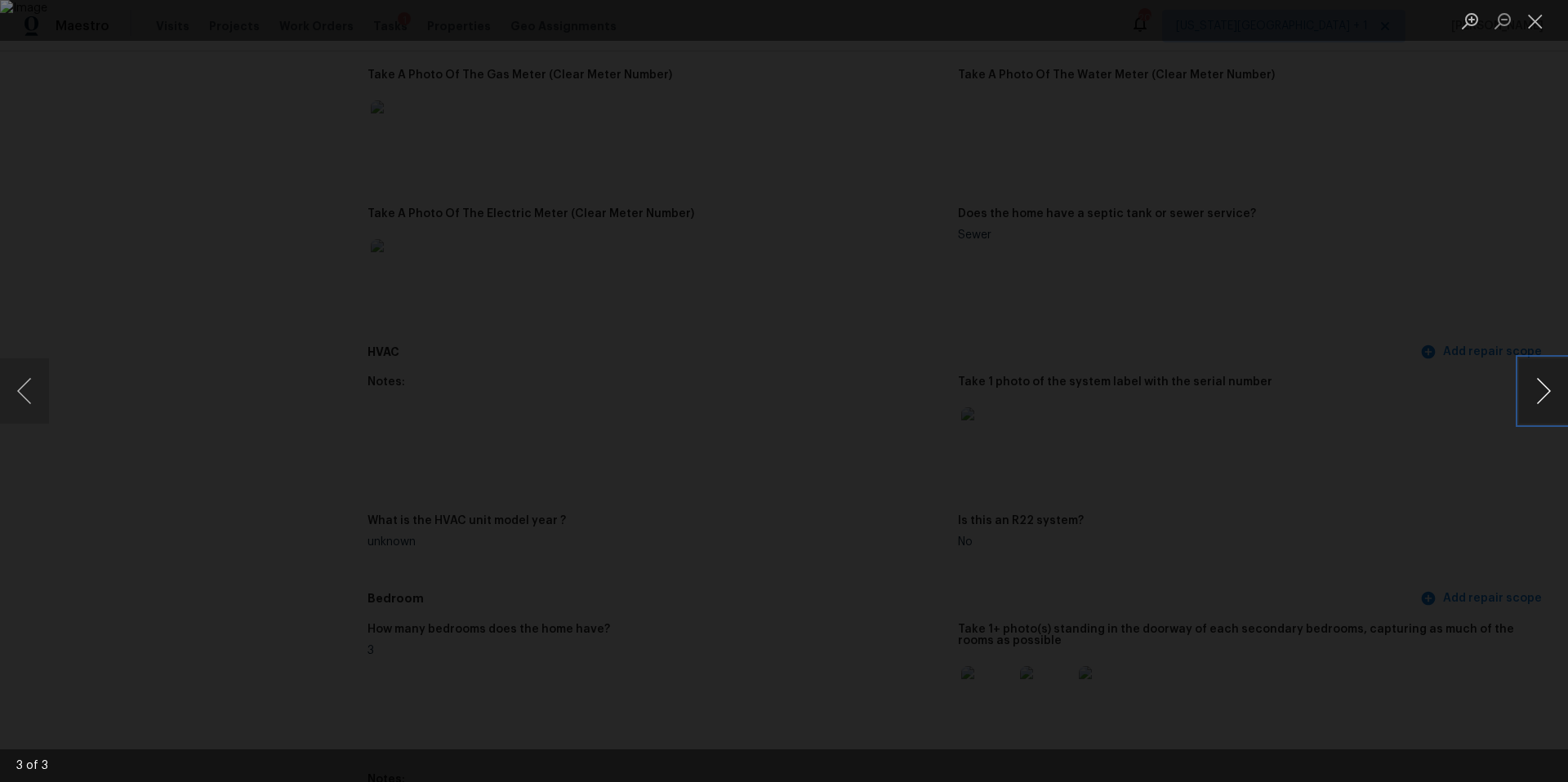
click at [1531, 397] on button "Next image" at bounding box center [1544, 391] width 49 height 65
click at [1412, 419] on div "Lightbox" at bounding box center [784, 391] width 1568 height 782
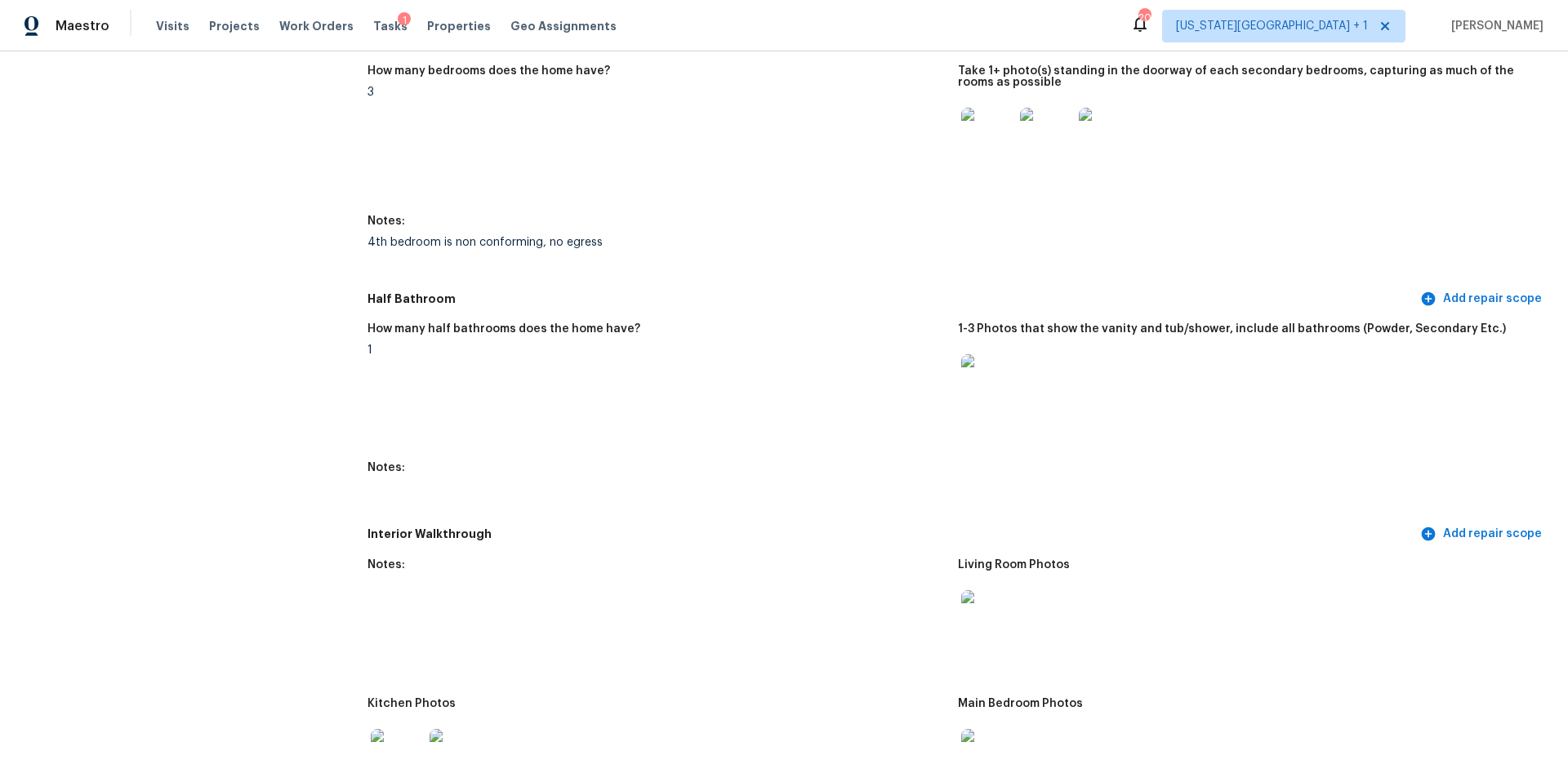
scroll to position [1741, 0]
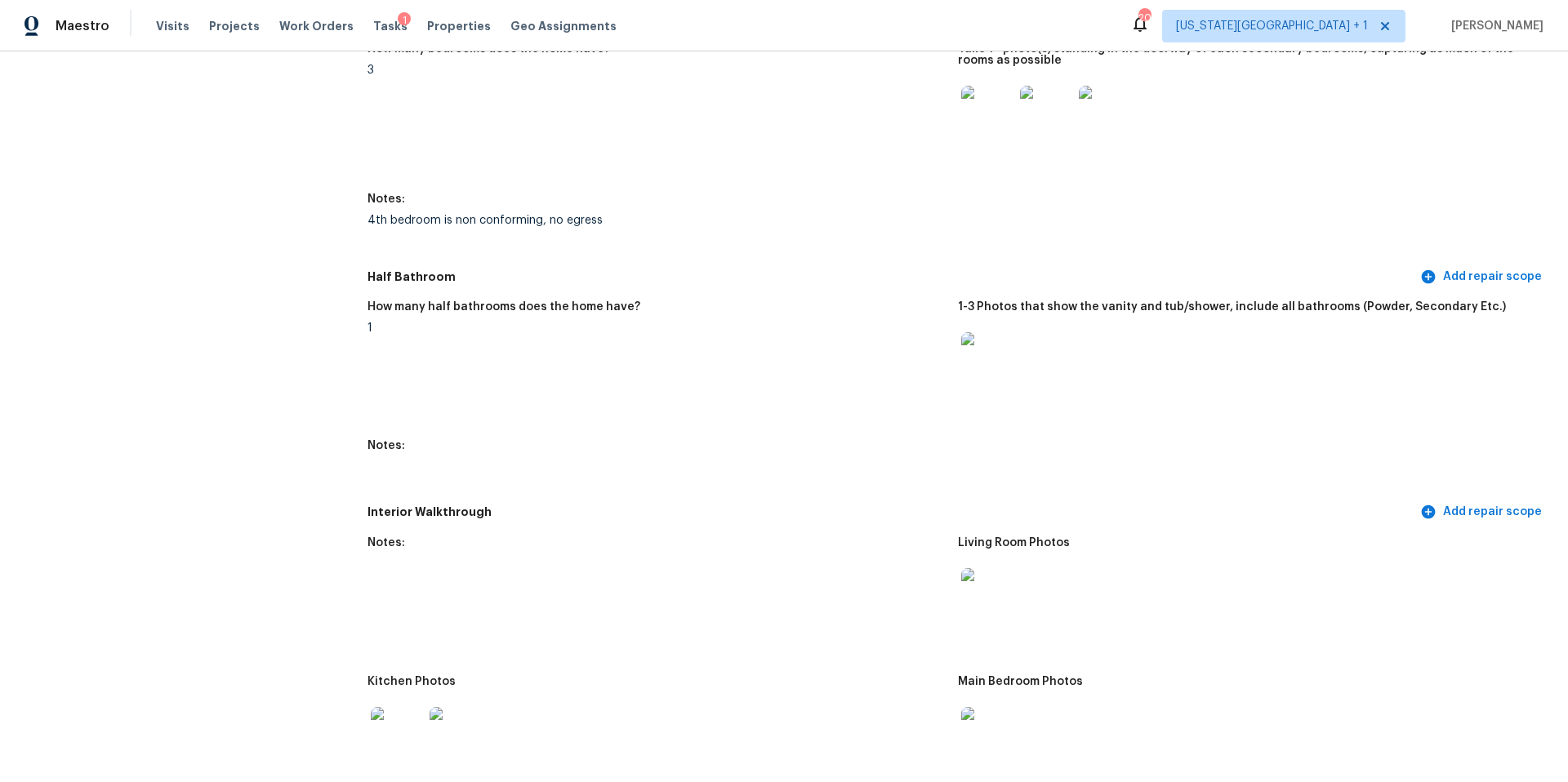
click at [1012, 575] on img at bounding box center [987, 594] width 52 height 52
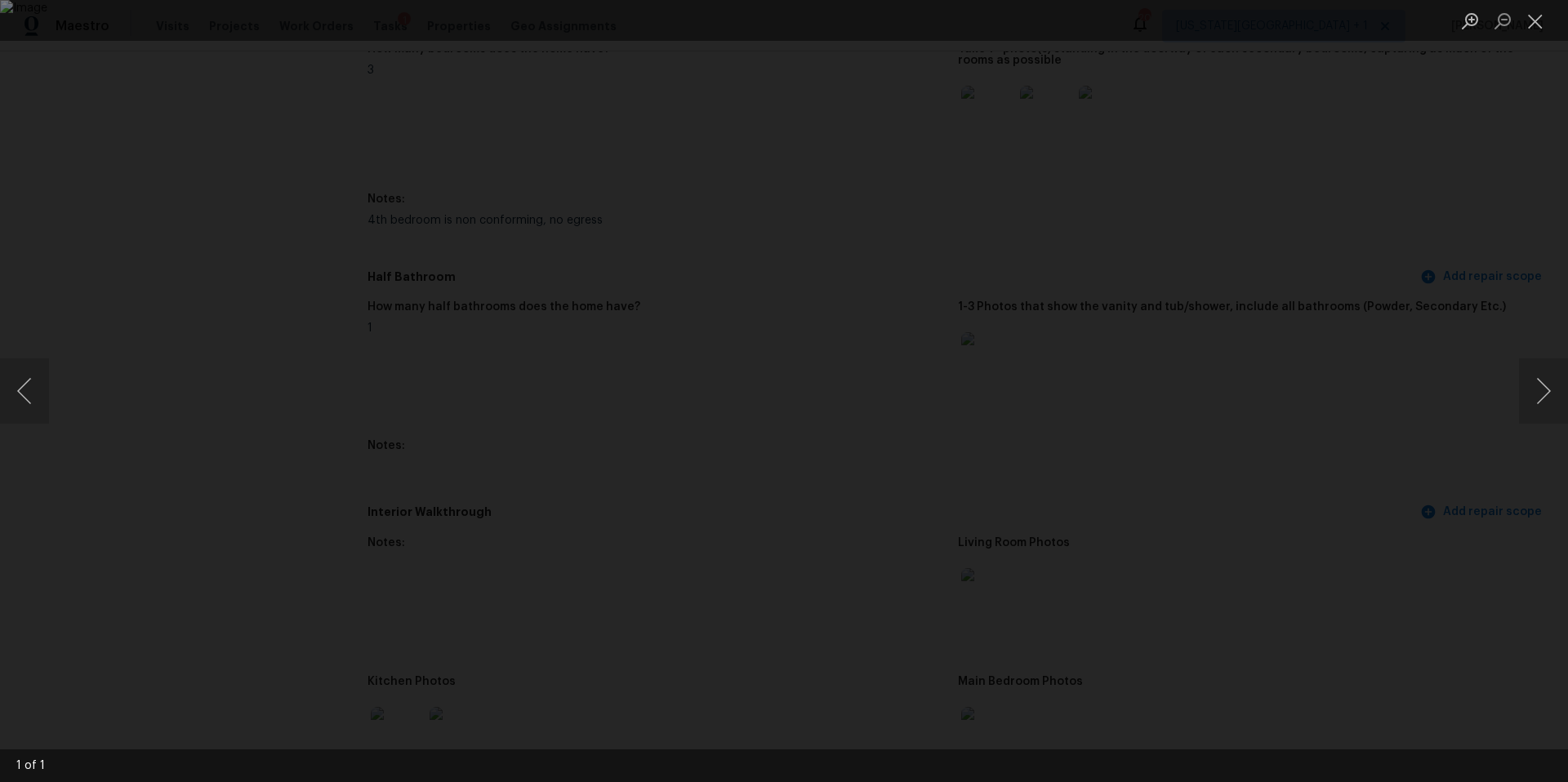
click at [1447, 460] on div "Lightbox" at bounding box center [784, 391] width 1568 height 782
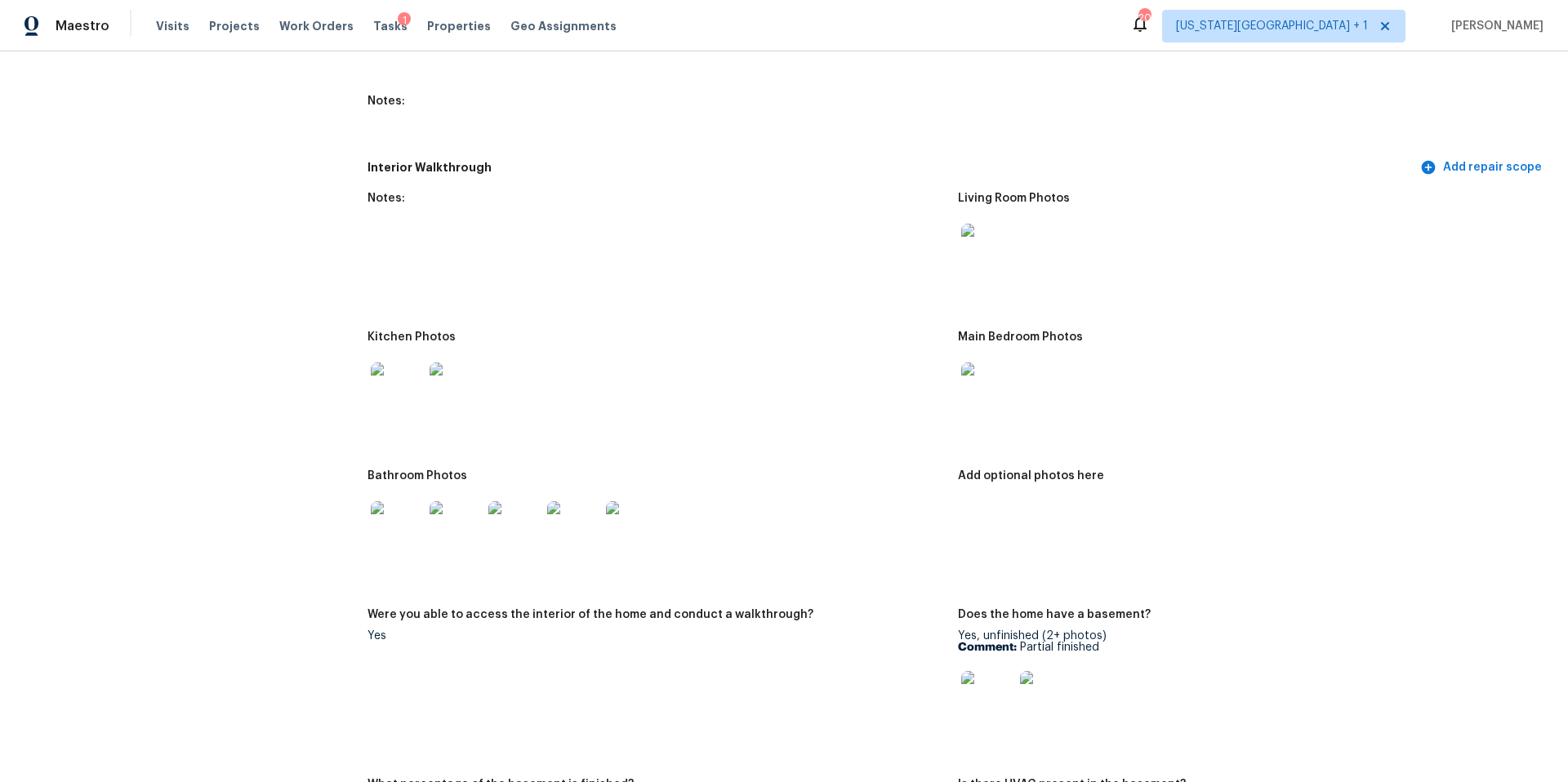
scroll to position [2162, 0]
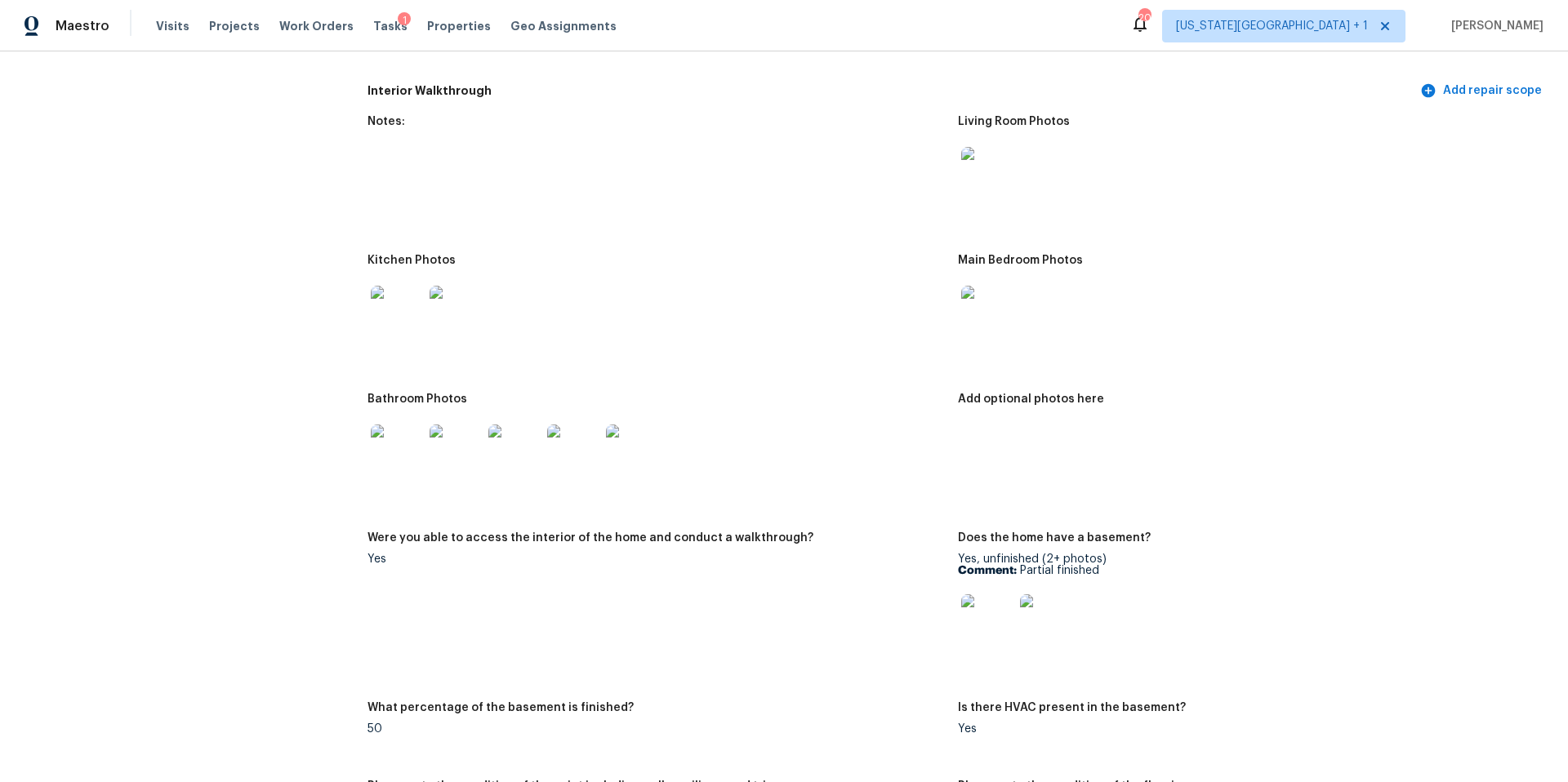
click at [409, 442] on img at bounding box center [397, 451] width 52 height 52
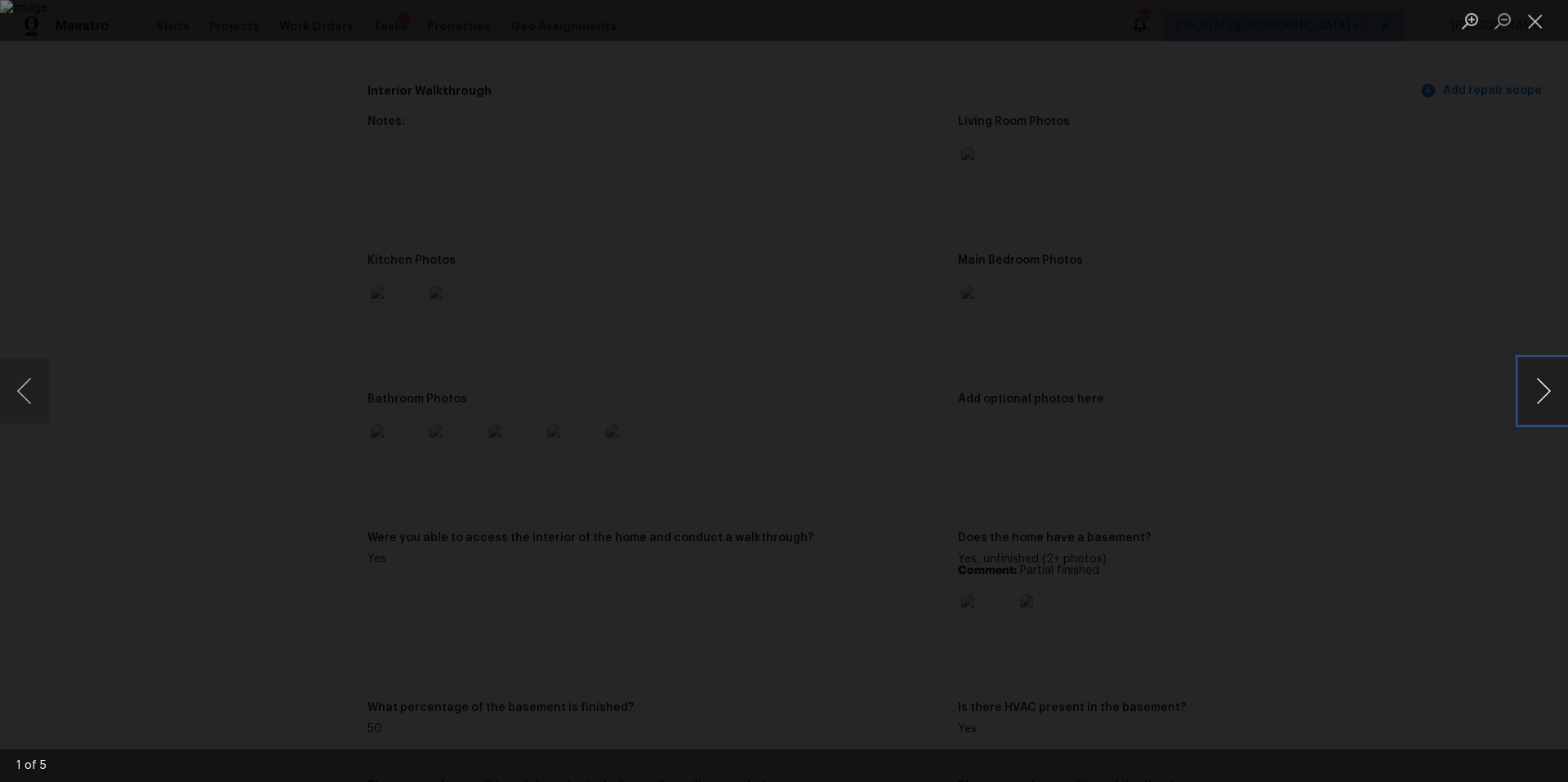
click at [1541, 391] on button "Next image" at bounding box center [1544, 391] width 49 height 65
click at [17, 396] on button "Previous image" at bounding box center [25, 391] width 49 height 65
click at [21, 395] on button "Previous image" at bounding box center [25, 391] width 49 height 65
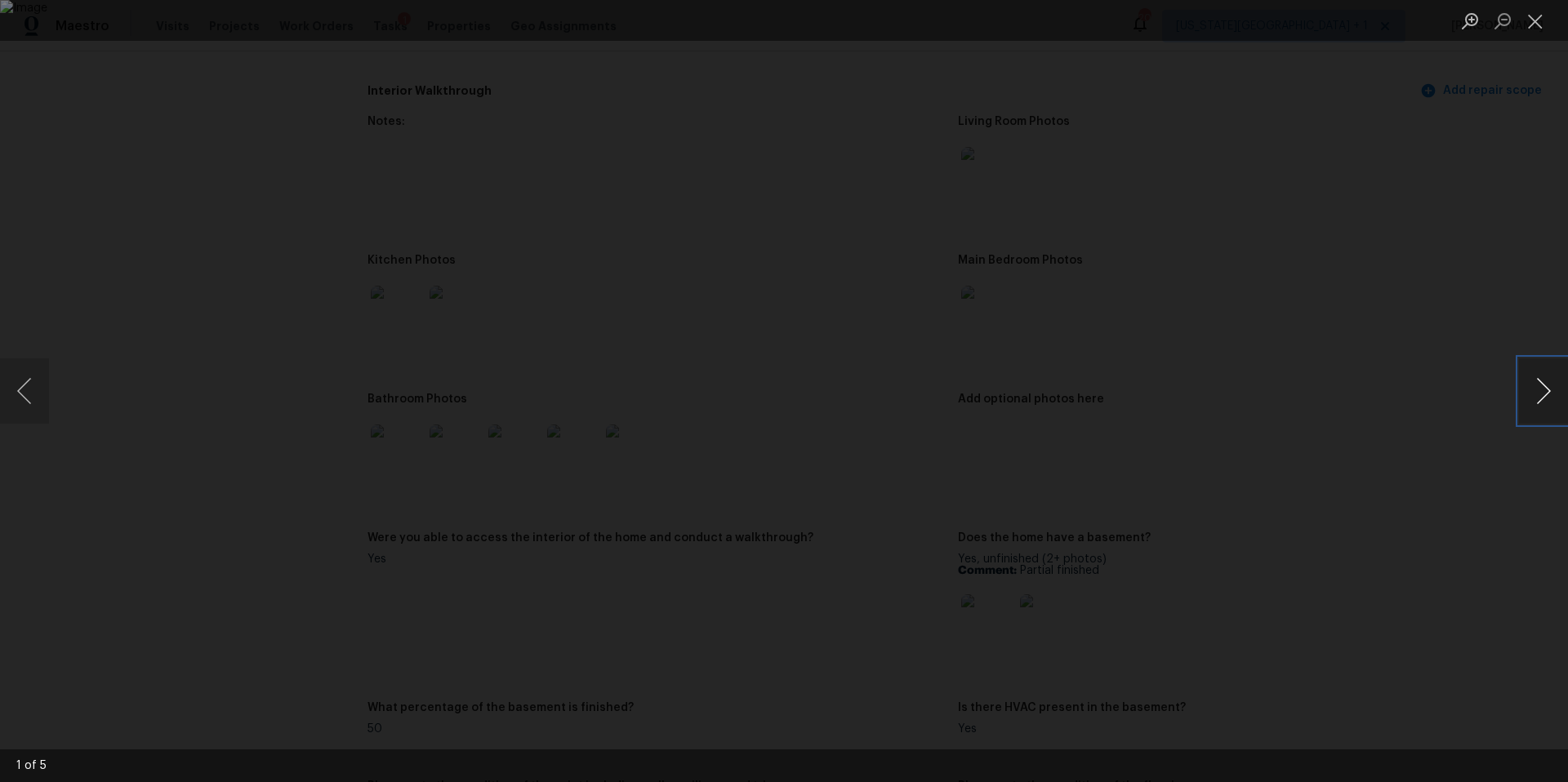
click at [1533, 382] on button "Next image" at bounding box center [1544, 391] width 49 height 65
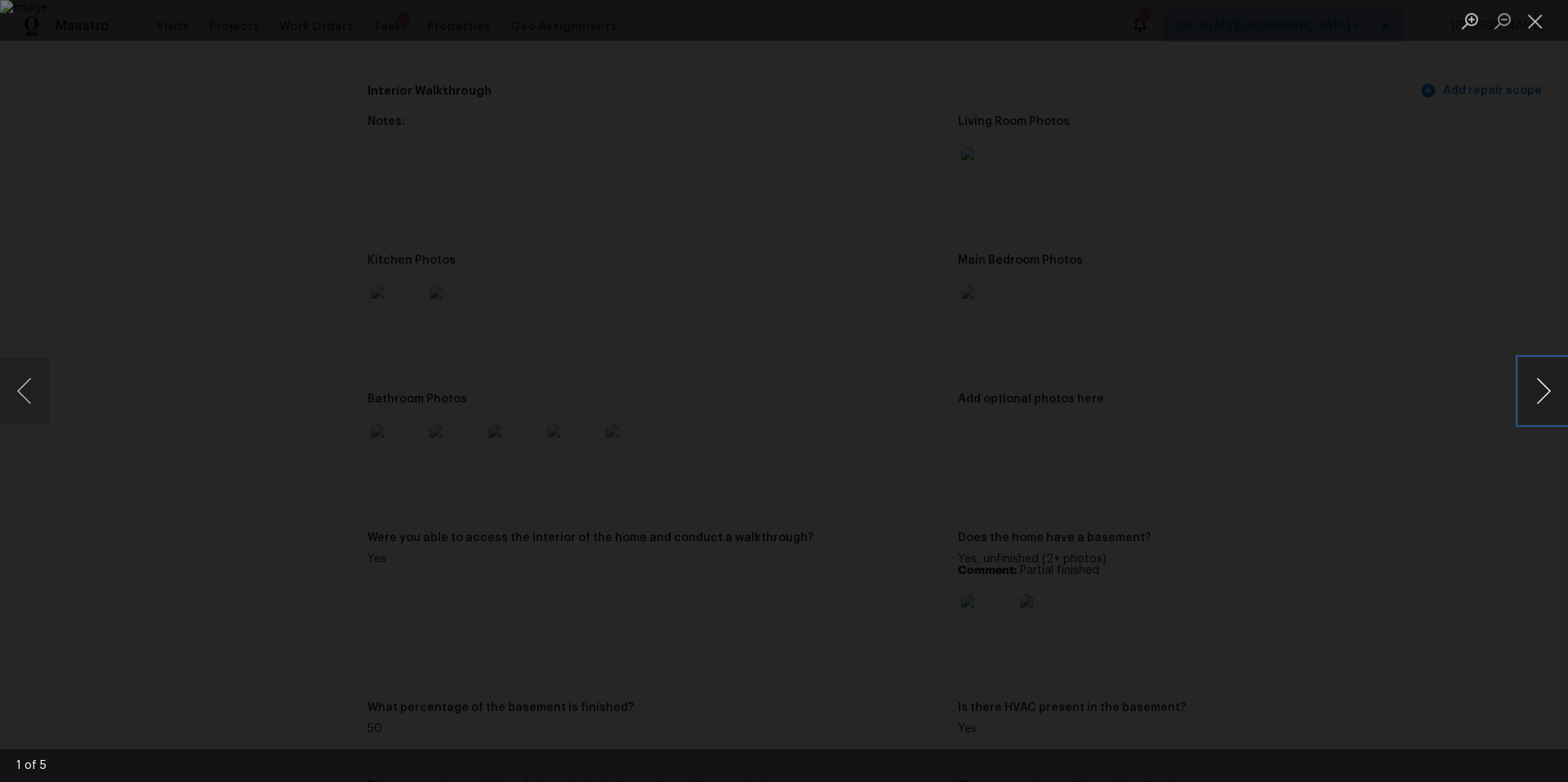
click at [1533, 382] on button "Next image" at bounding box center [1544, 391] width 49 height 65
click at [1431, 281] on div "Lightbox" at bounding box center [784, 391] width 1568 height 782
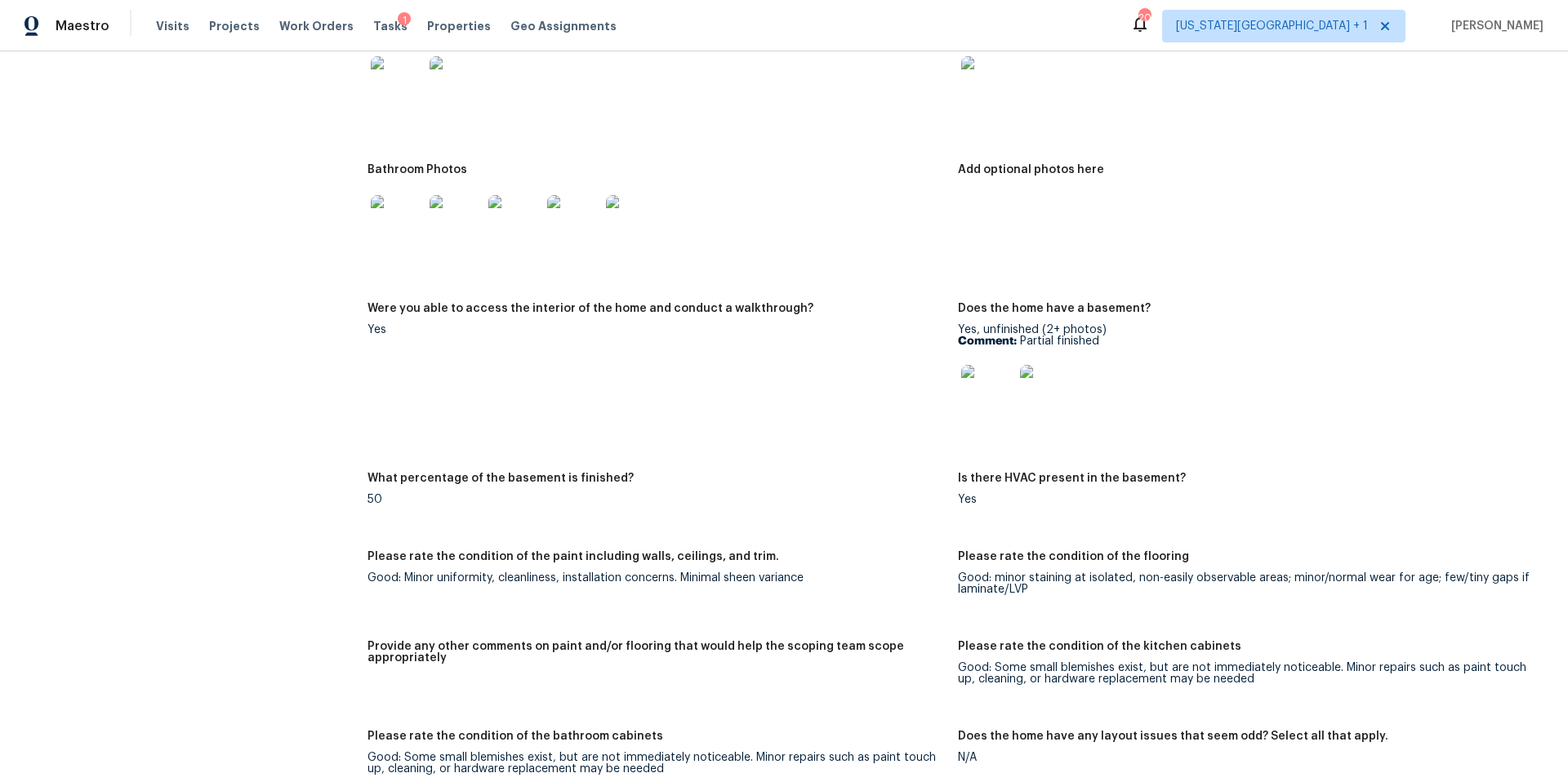
scroll to position [2400, 0]
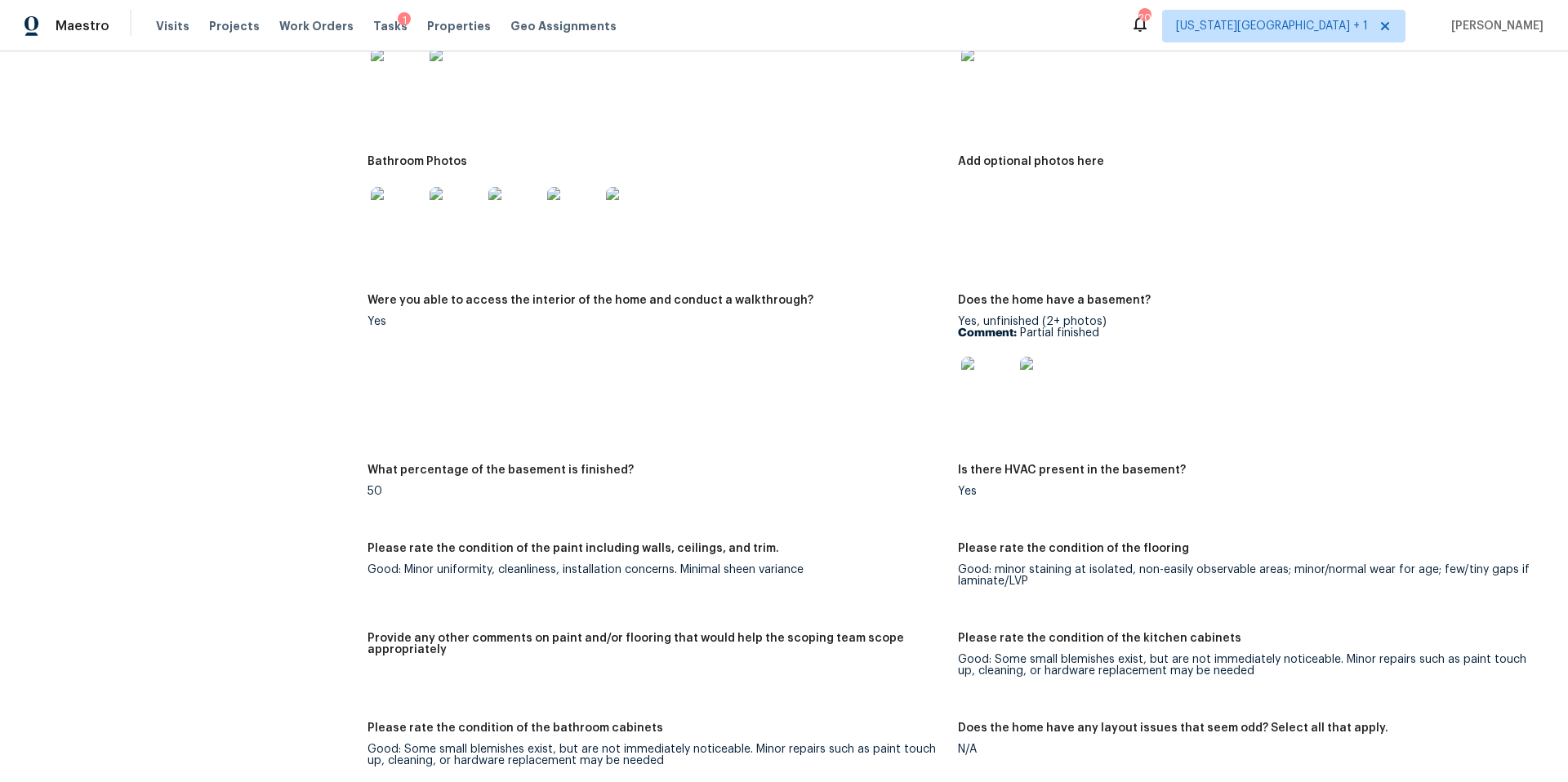
click at [982, 371] on img at bounding box center [987, 382] width 52 height 52
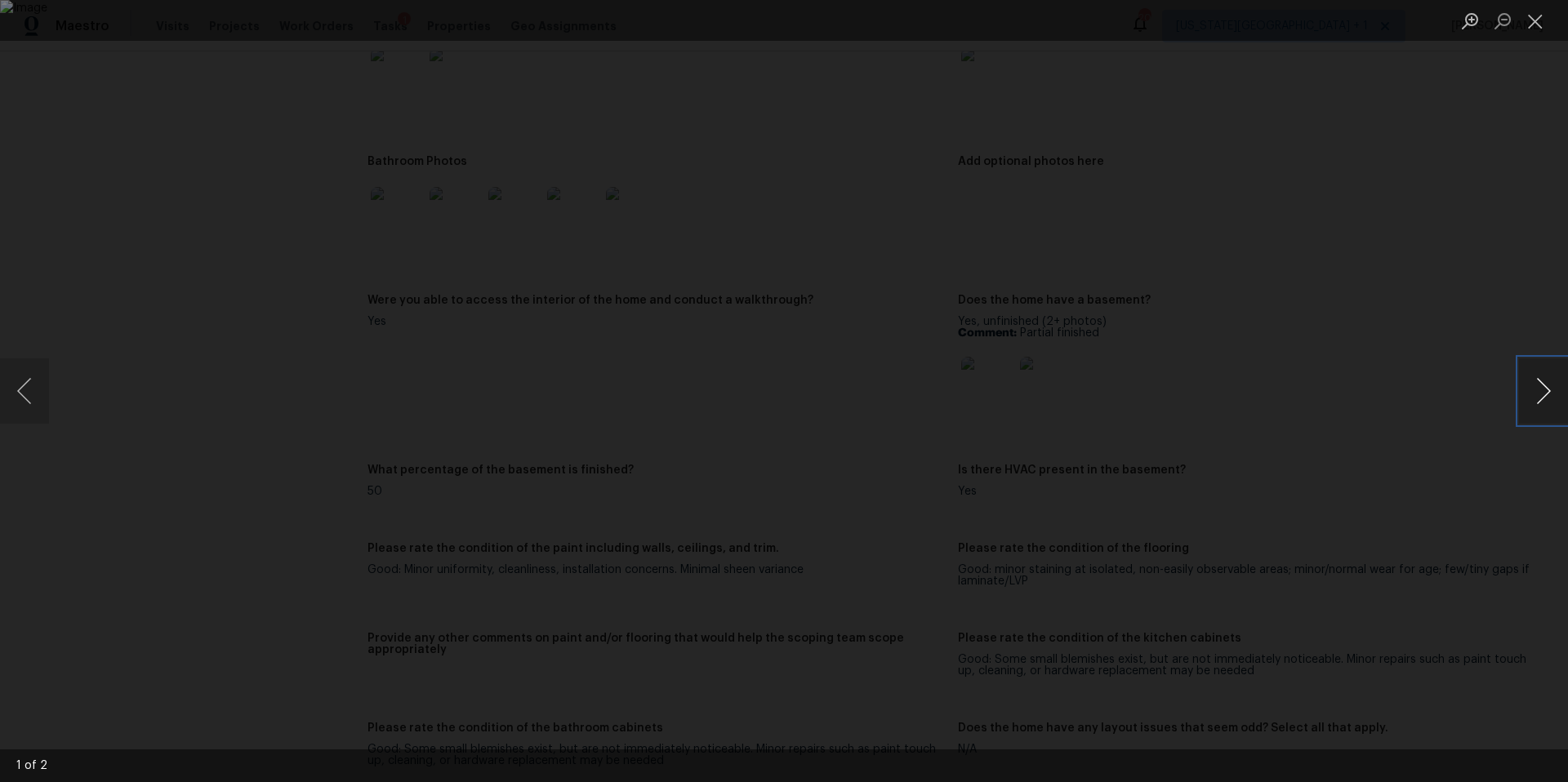
click at [1532, 395] on button "Next image" at bounding box center [1544, 391] width 49 height 65
click at [1417, 328] on div "Lightbox" at bounding box center [784, 391] width 1568 height 782
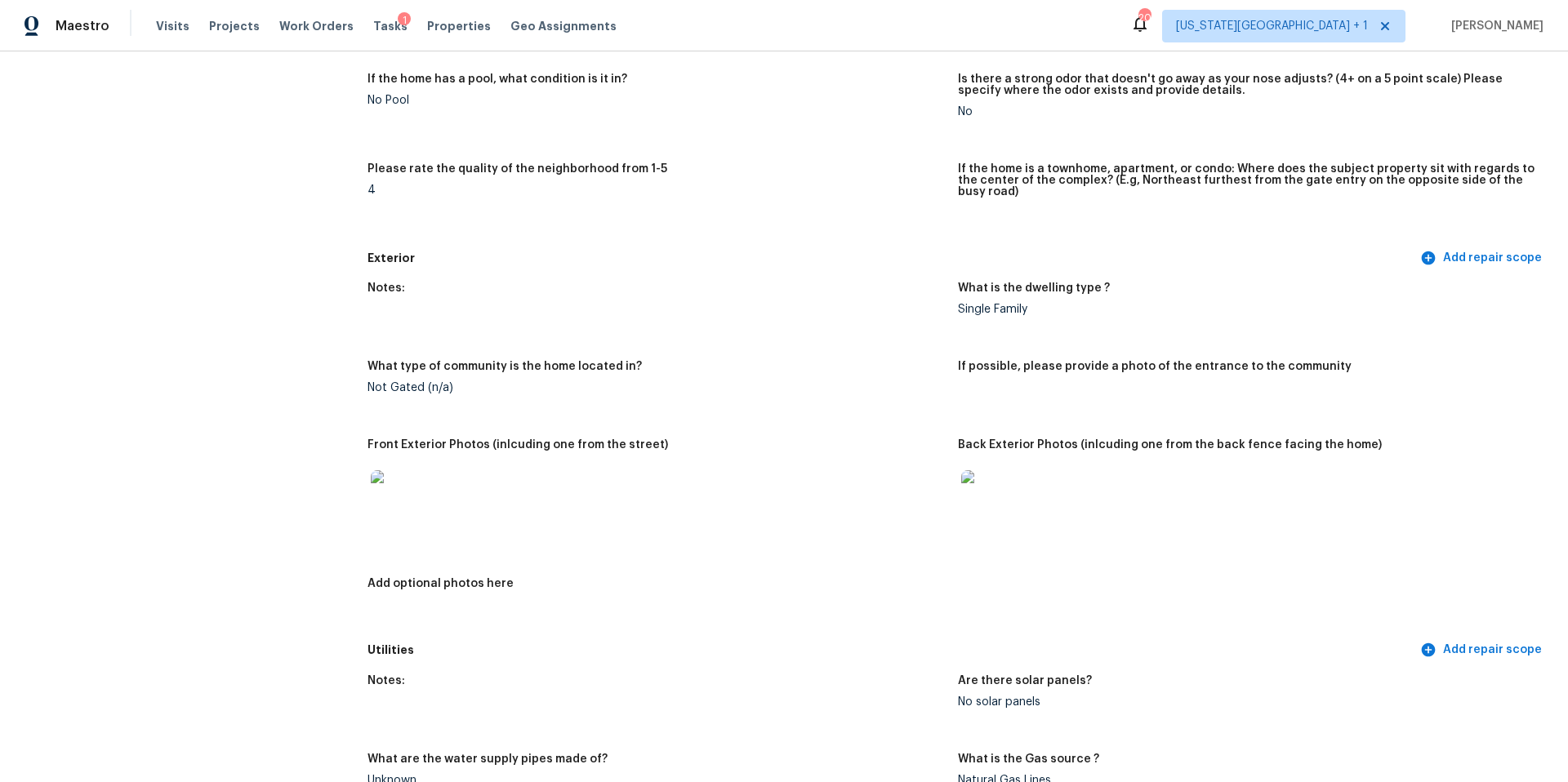
scroll to position [0, 0]
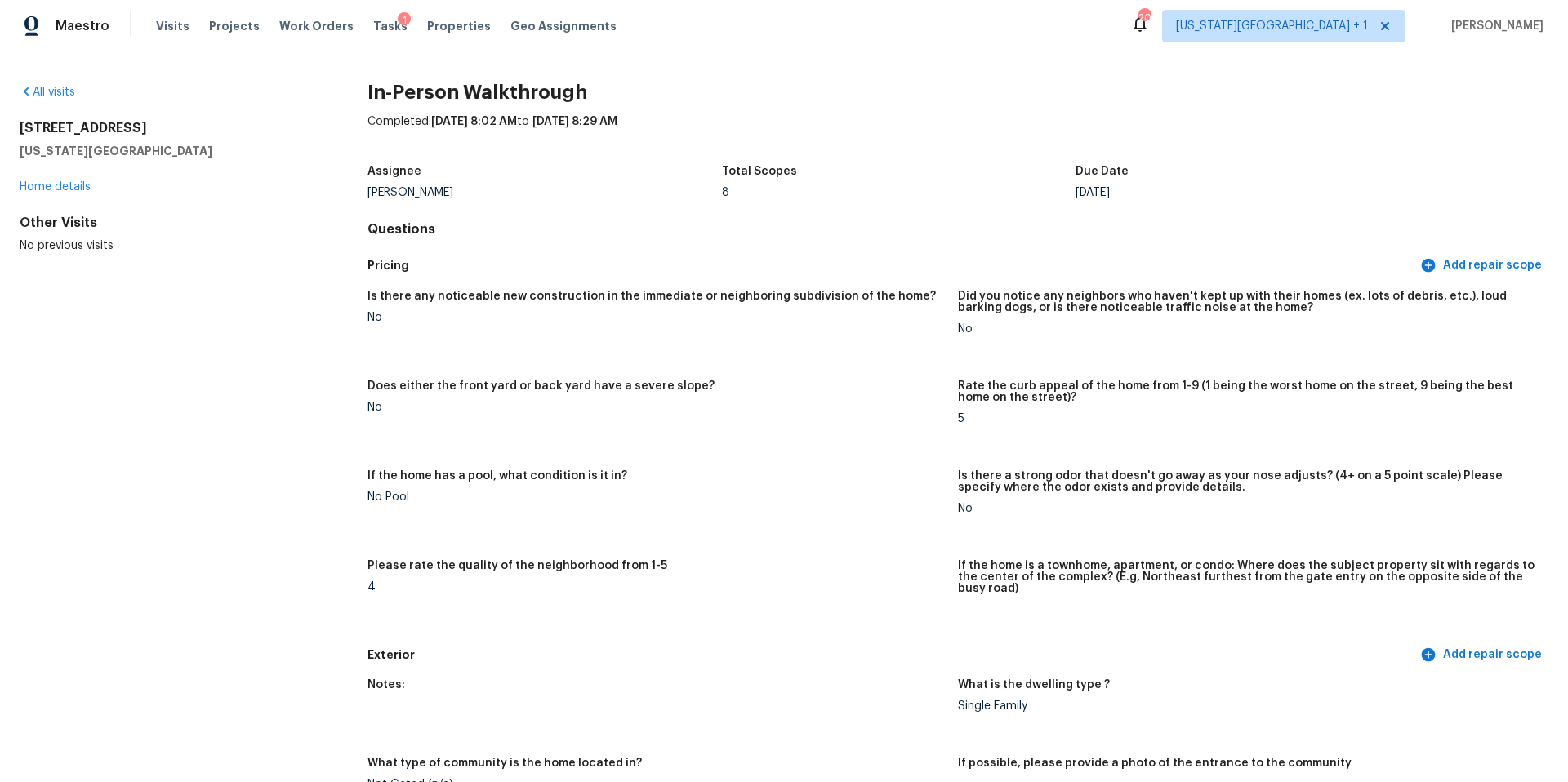
click at [65, 194] on div "[STREET_ADDRESS][US_STATE] Home details" at bounding box center [168, 158] width 296 height 75
click at [68, 185] on link "Home details" at bounding box center [55, 187] width 71 height 11
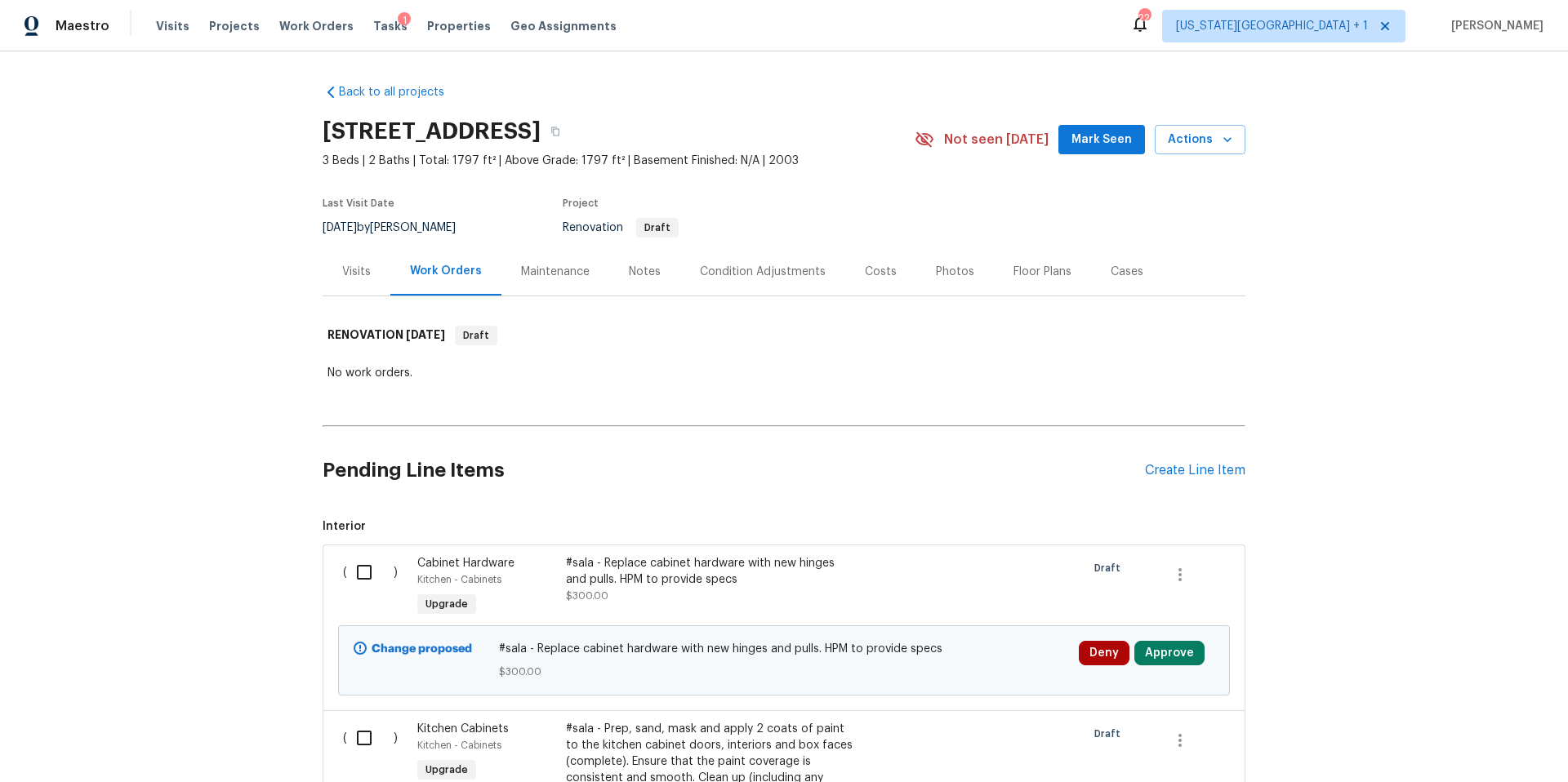
click at [354, 267] on div "Visits" at bounding box center [357, 271] width 28 height 16
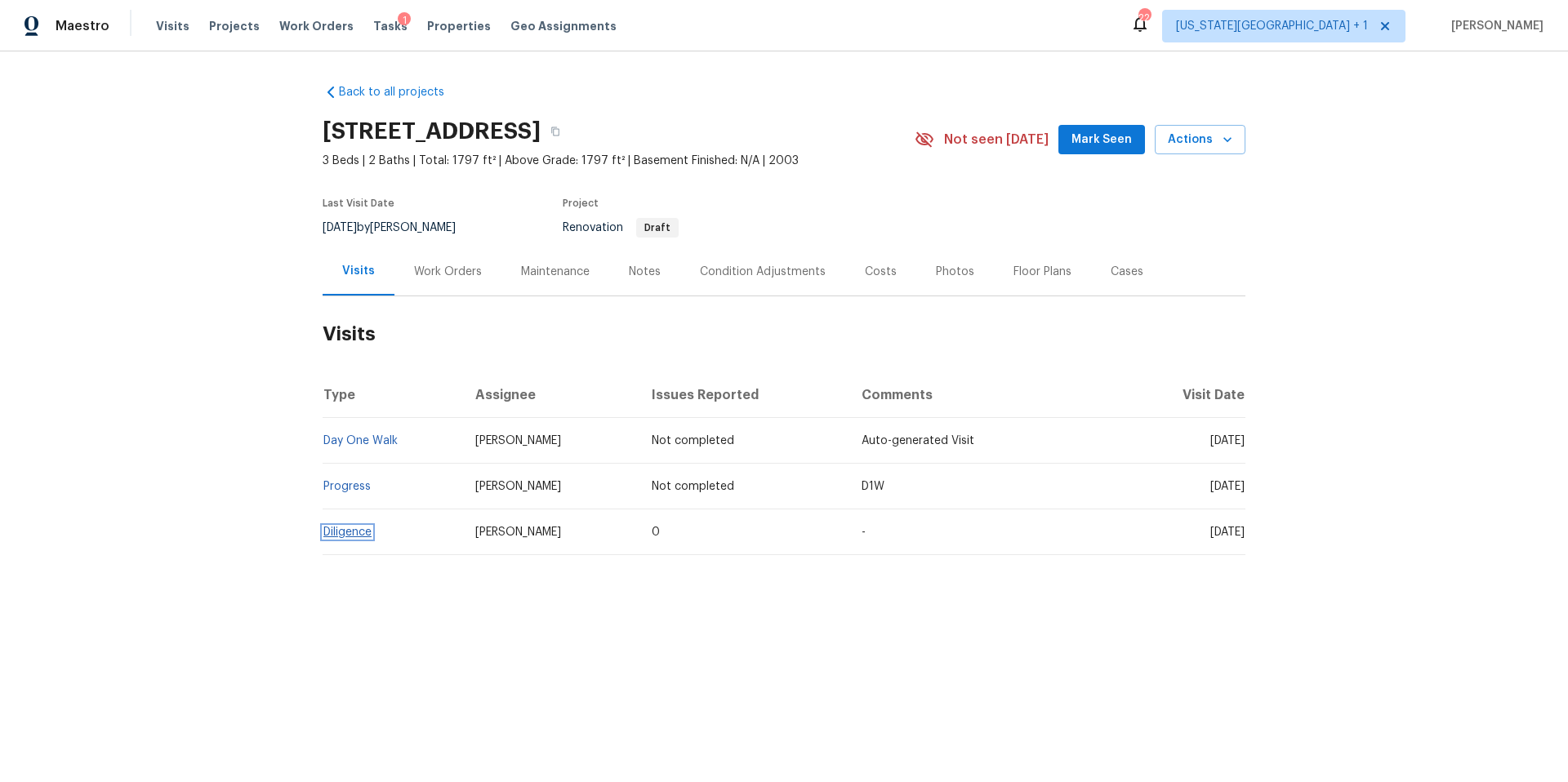
click at [363, 530] on link "Diligence" at bounding box center [347, 532] width 48 height 11
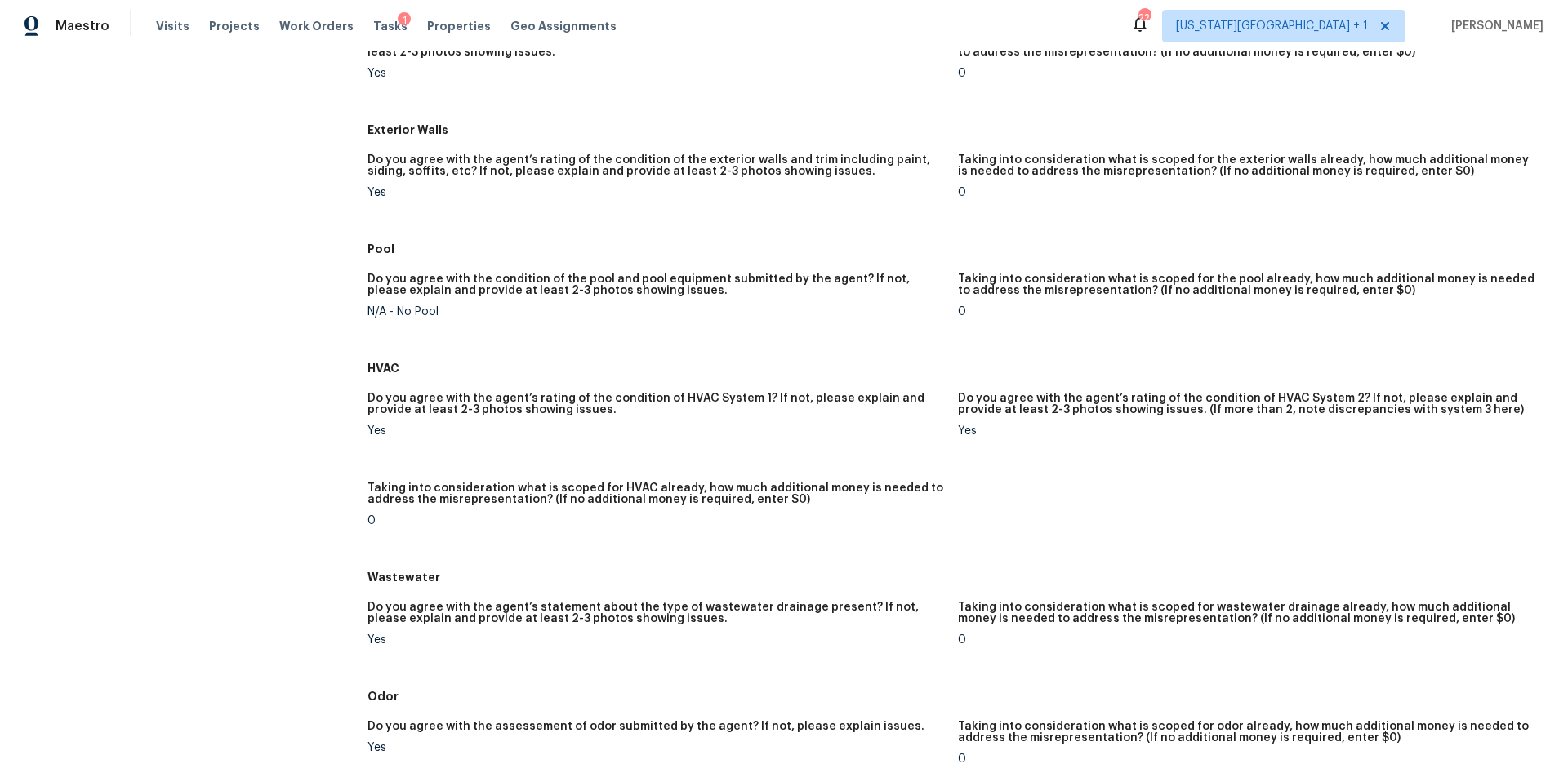
scroll to position [600, 0]
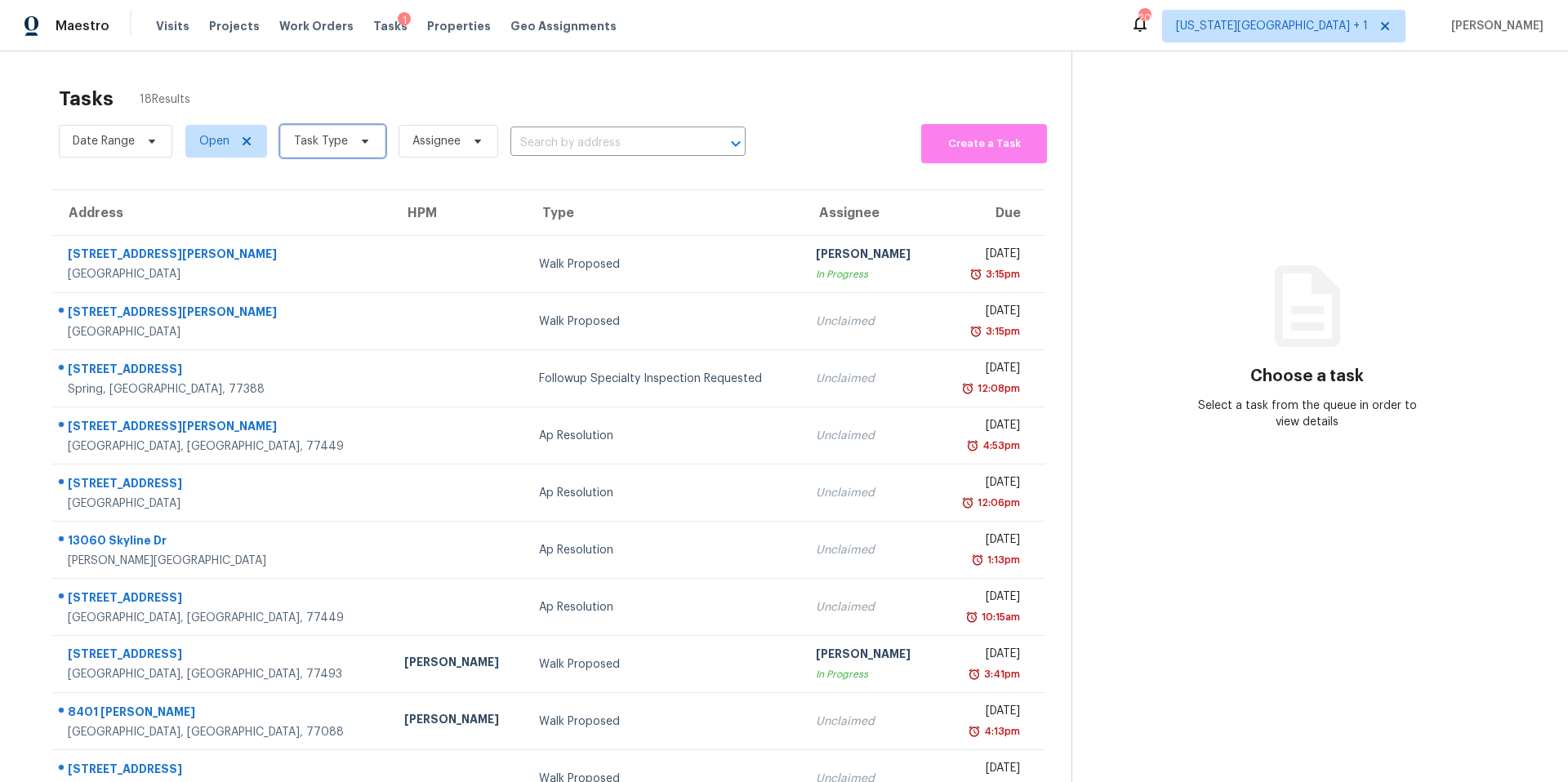
click at [363, 140] on icon at bounding box center [364, 141] width 7 height 4
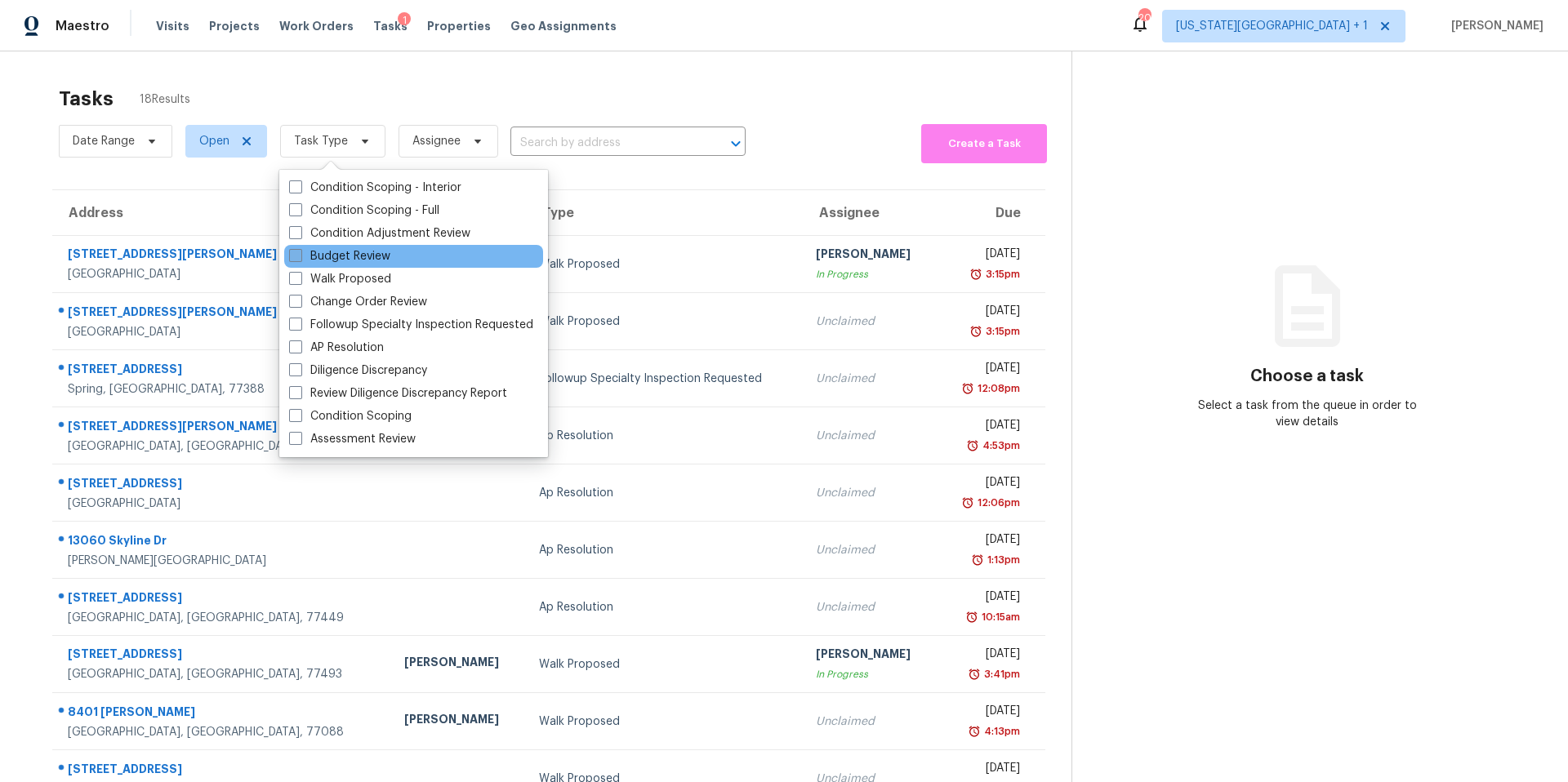
click at [327, 260] on label "Budget Review" at bounding box center [340, 256] width 102 height 16
click at [300, 259] on input "Budget Review" at bounding box center [294, 253] width 10 height 10
checkbox input "true"
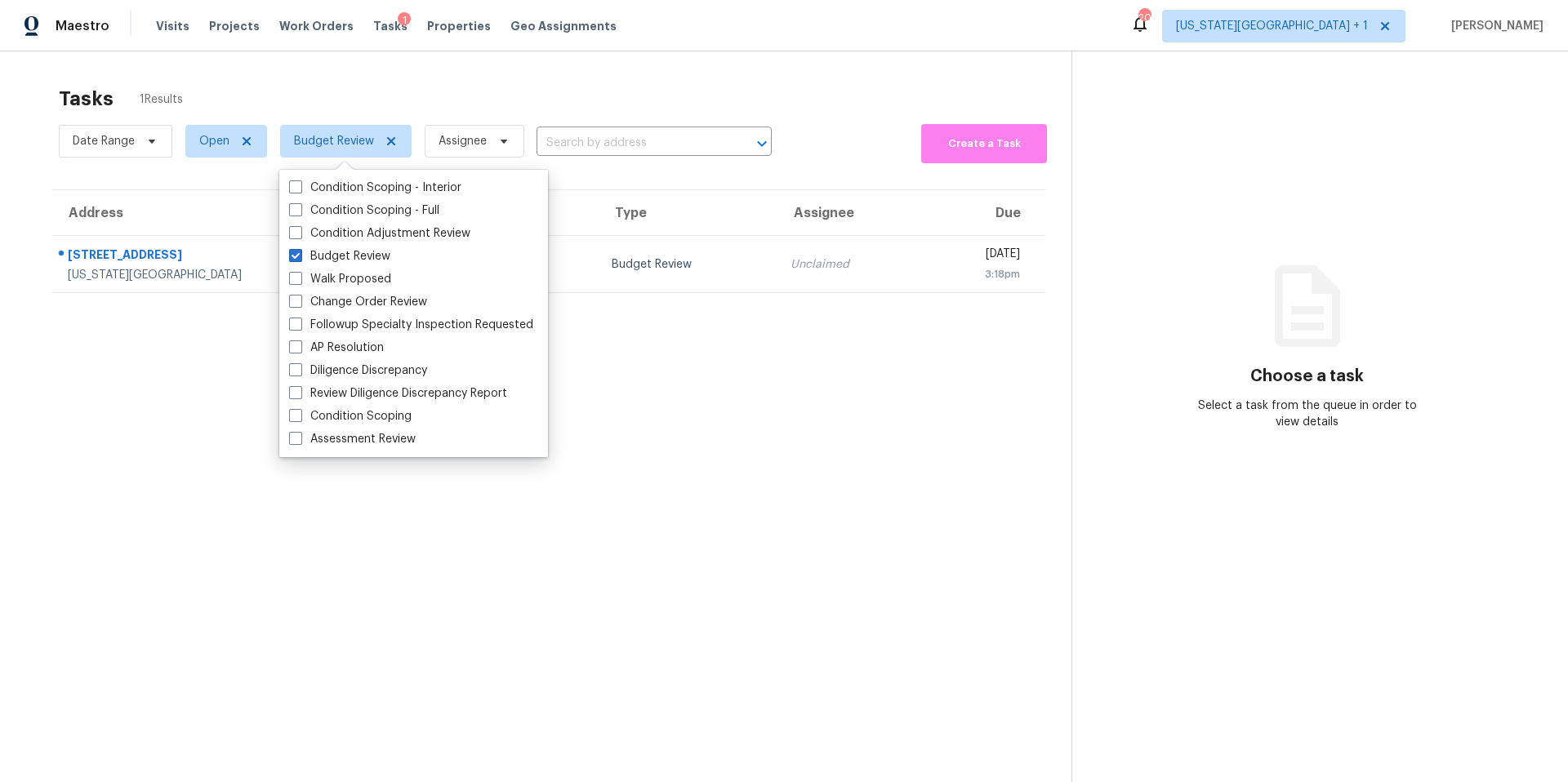
click at [436, 101] on div "Tasks 1 Results" at bounding box center [565, 99] width 1013 height 43
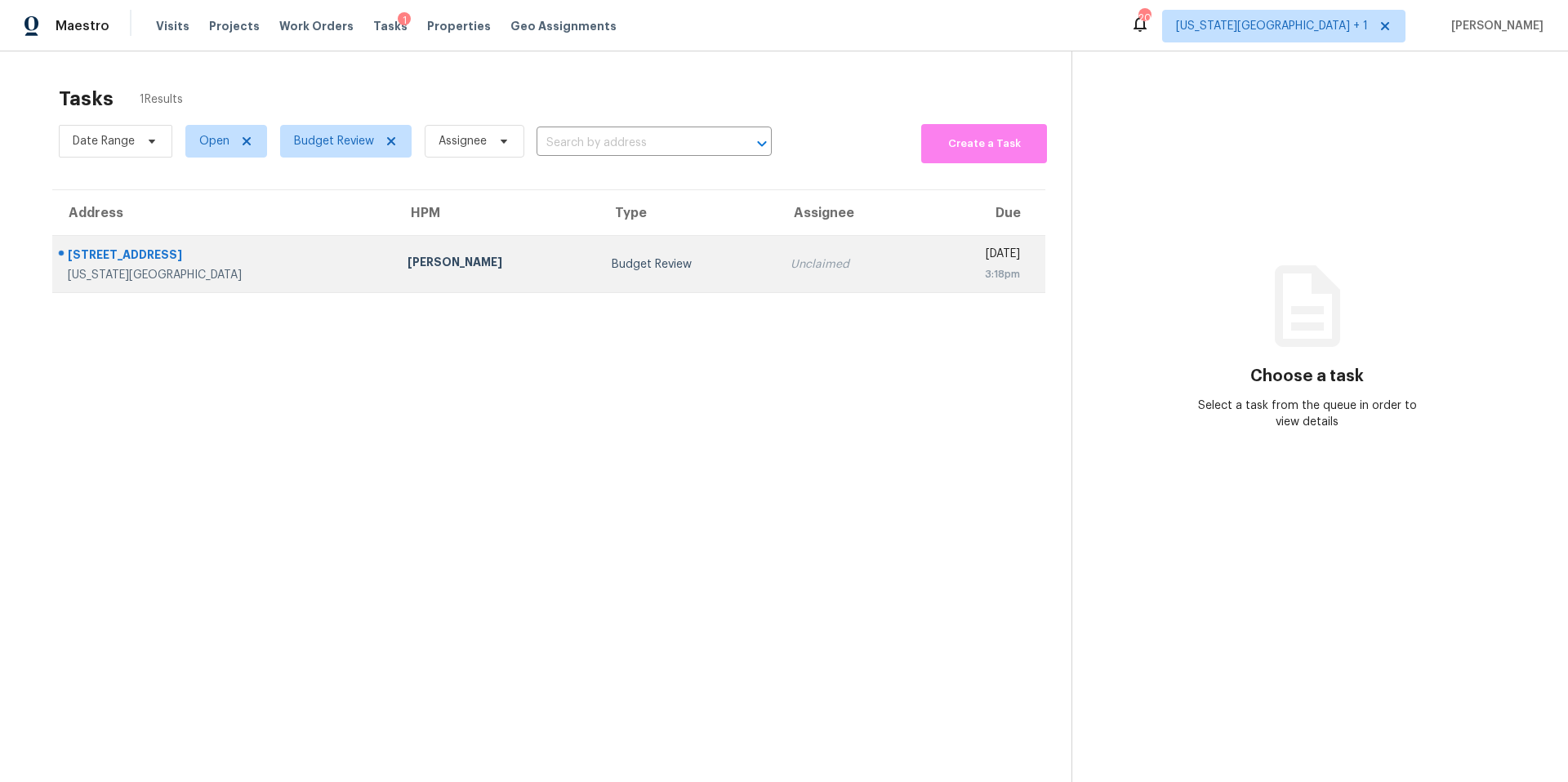
click at [407, 266] on div "[PERSON_NAME]" at bounding box center [496, 265] width 178 height 21
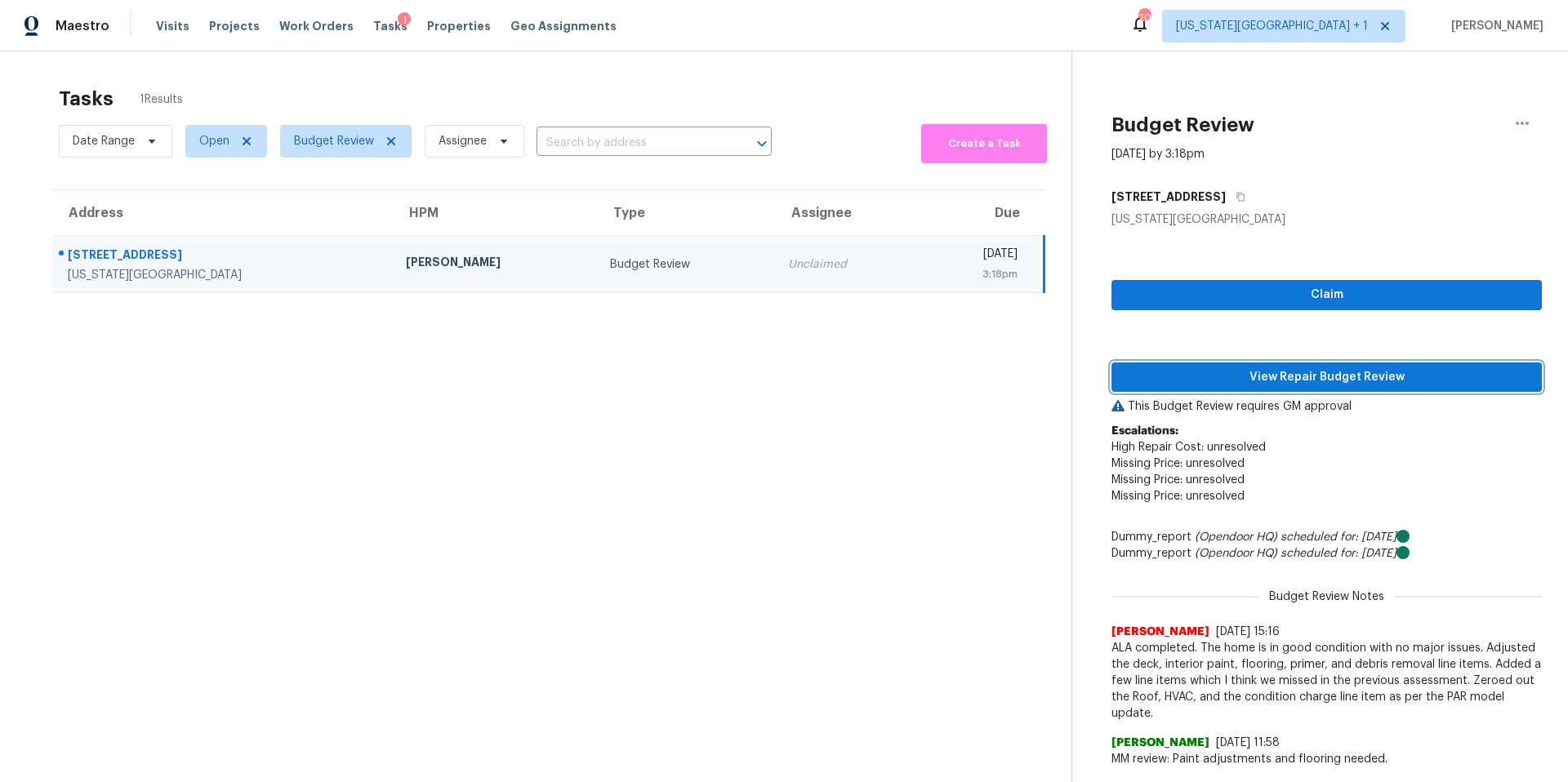
click at [1158, 381] on span "View Repair Budget Review" at bounding box center [1327, 378] width 404 height 21
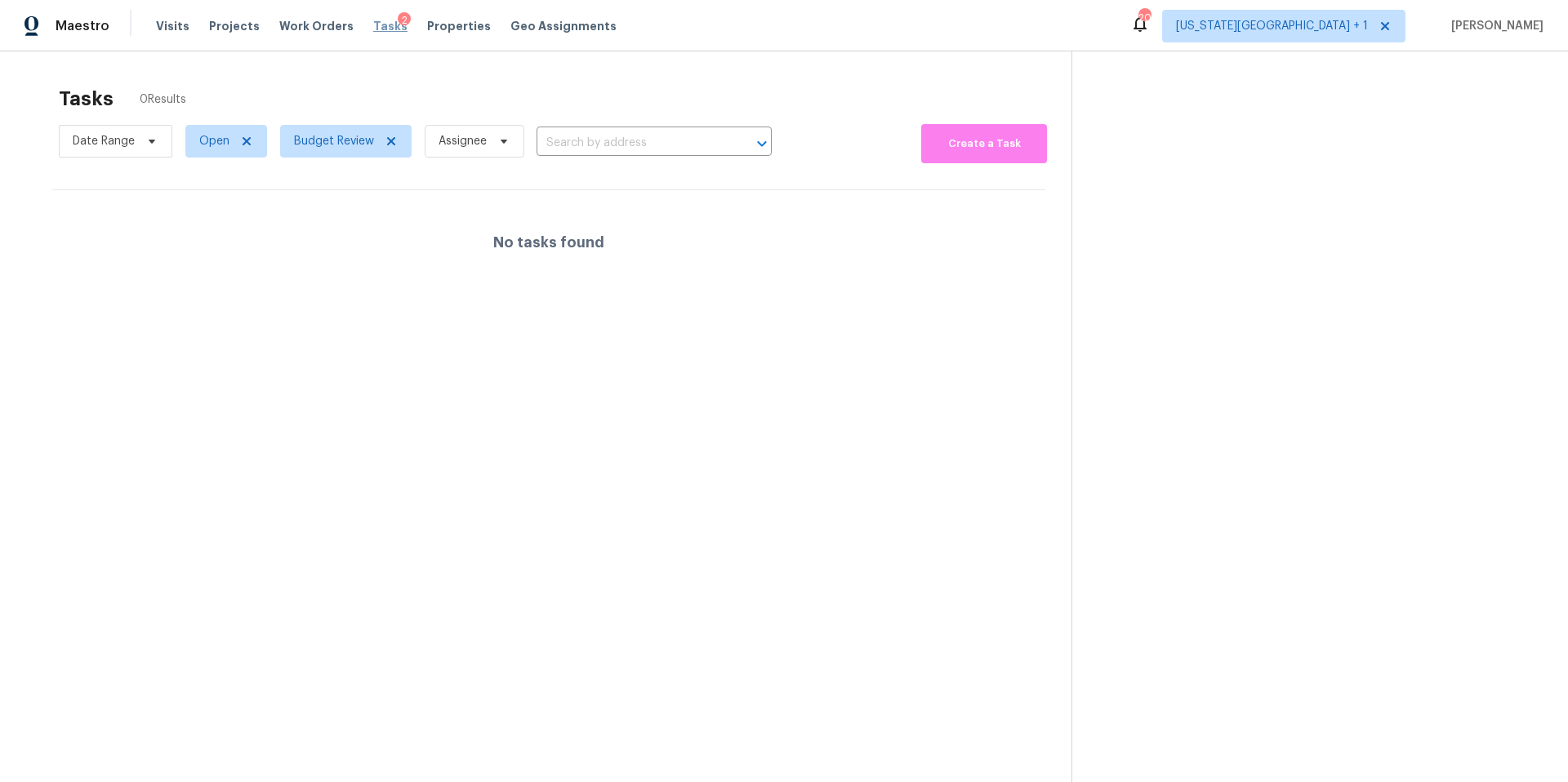
click at [377, 30] on span "Tasks" at bounding box center [390, 27] width 34 height 11
click at [333, 151] on span "Budget Review" at bounding box center [345, 141] width 132 height 32
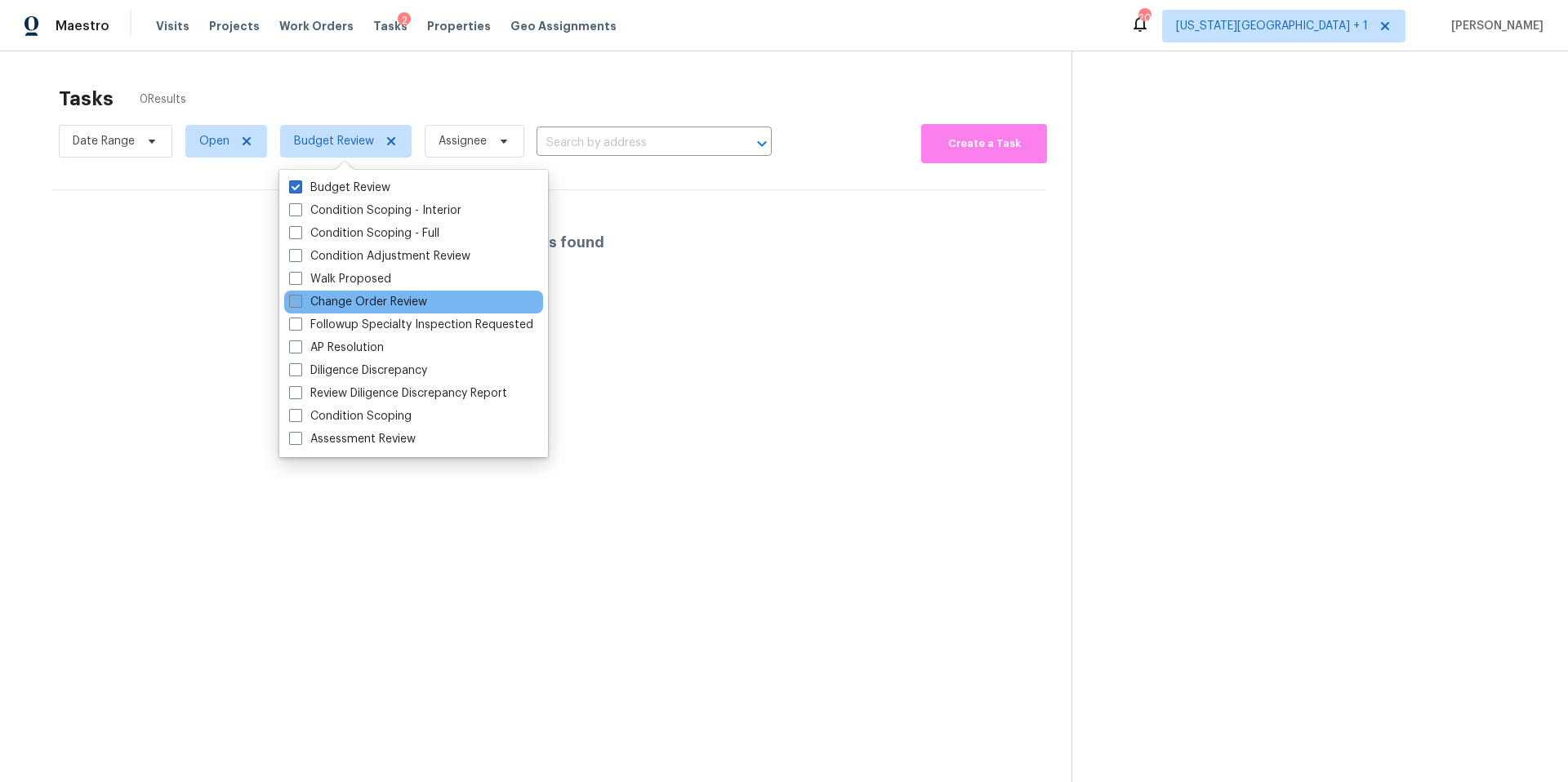
click at [326, 307] on label "Change Order Review" at bounding box center [358, 302] width 138 height 16
click at [300, 305] on input "Change Order Review" at bounding box center [294, 299] width 10 height 10
checkbox input "true"
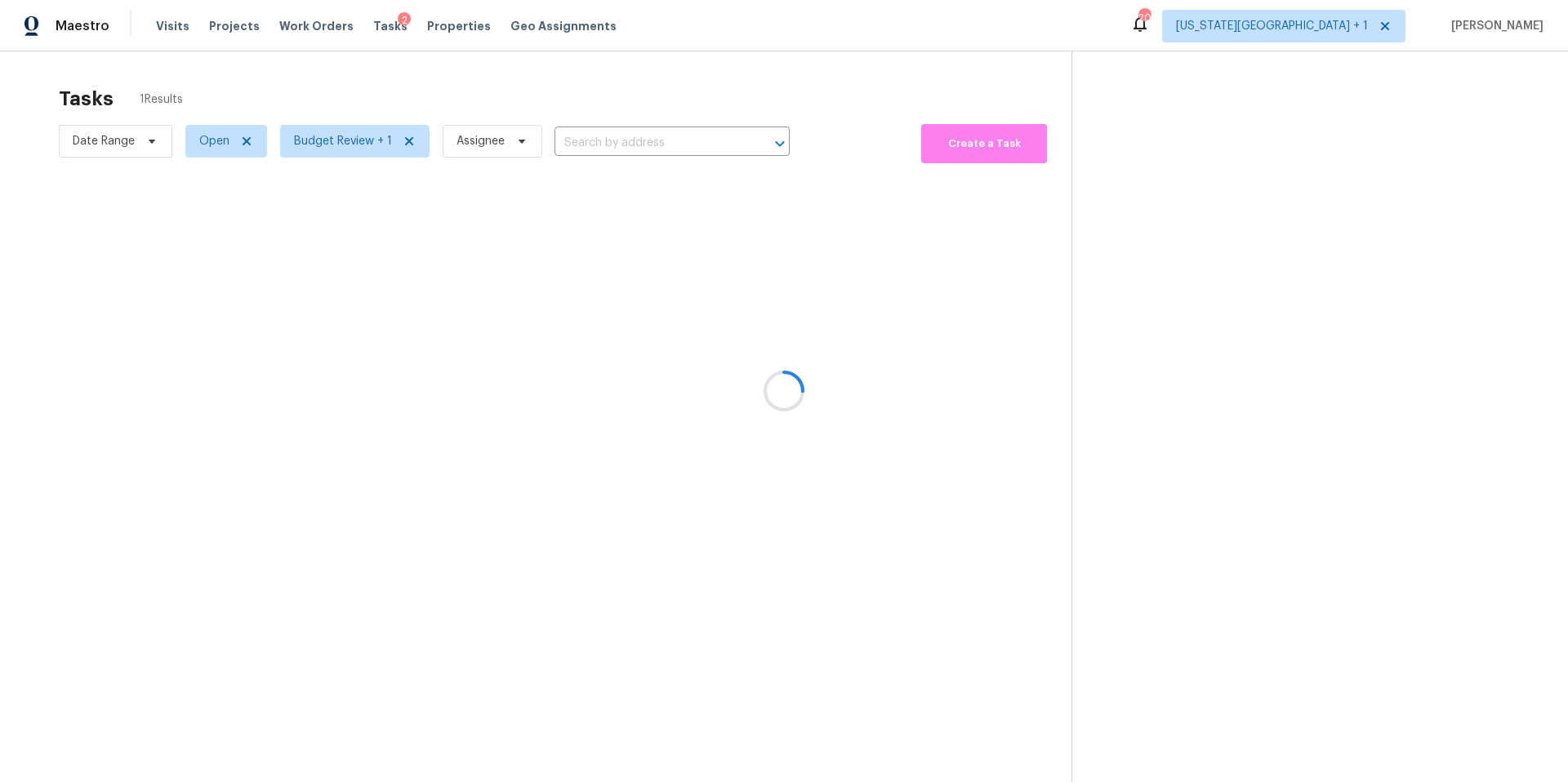
click at [359, 95] on div at bounding box center [784, 391] width 1568 height 782
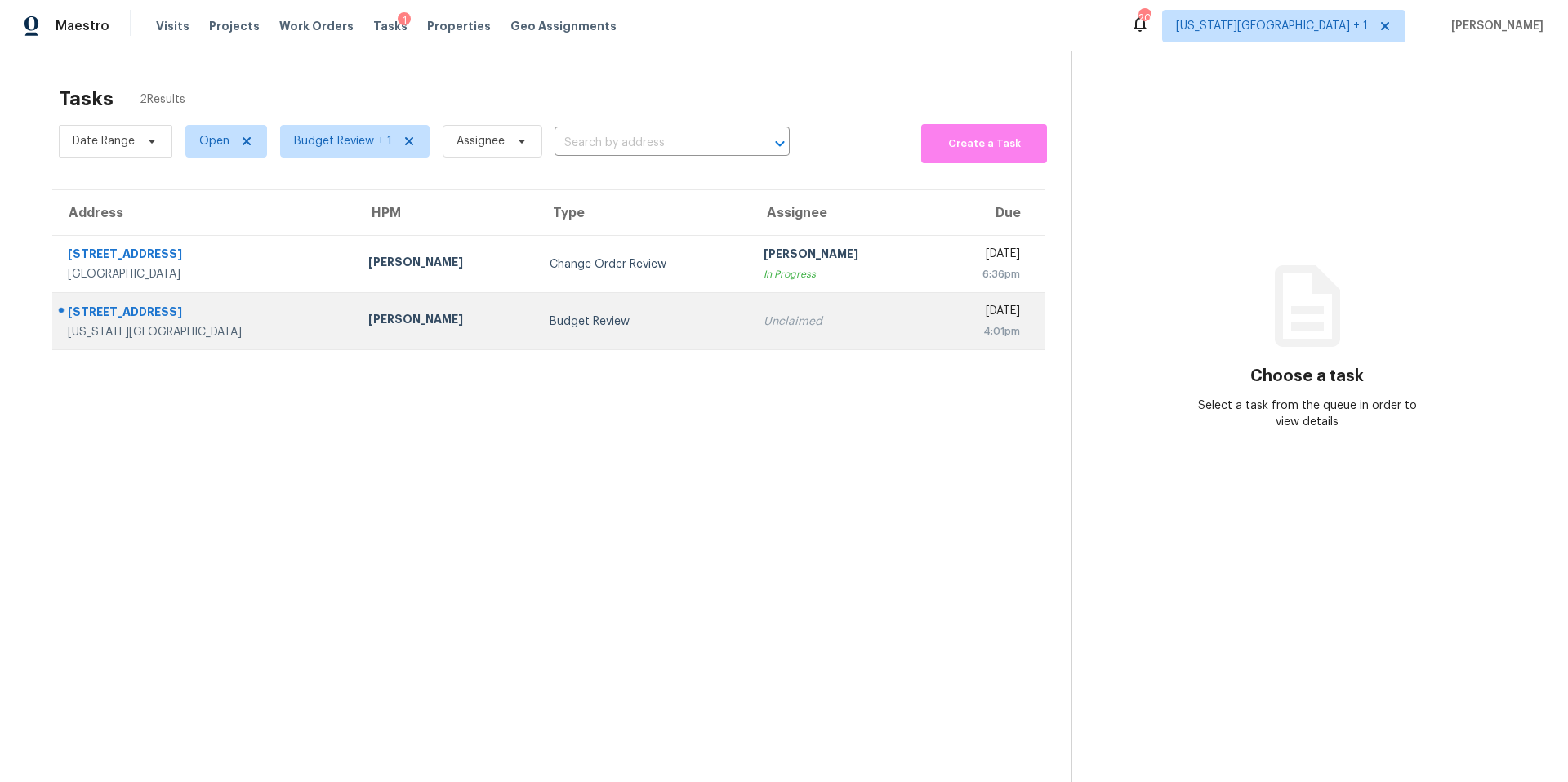
click at [550, 325] on div "Budget Review" at bounding box center [644, 321] width 188 height 16
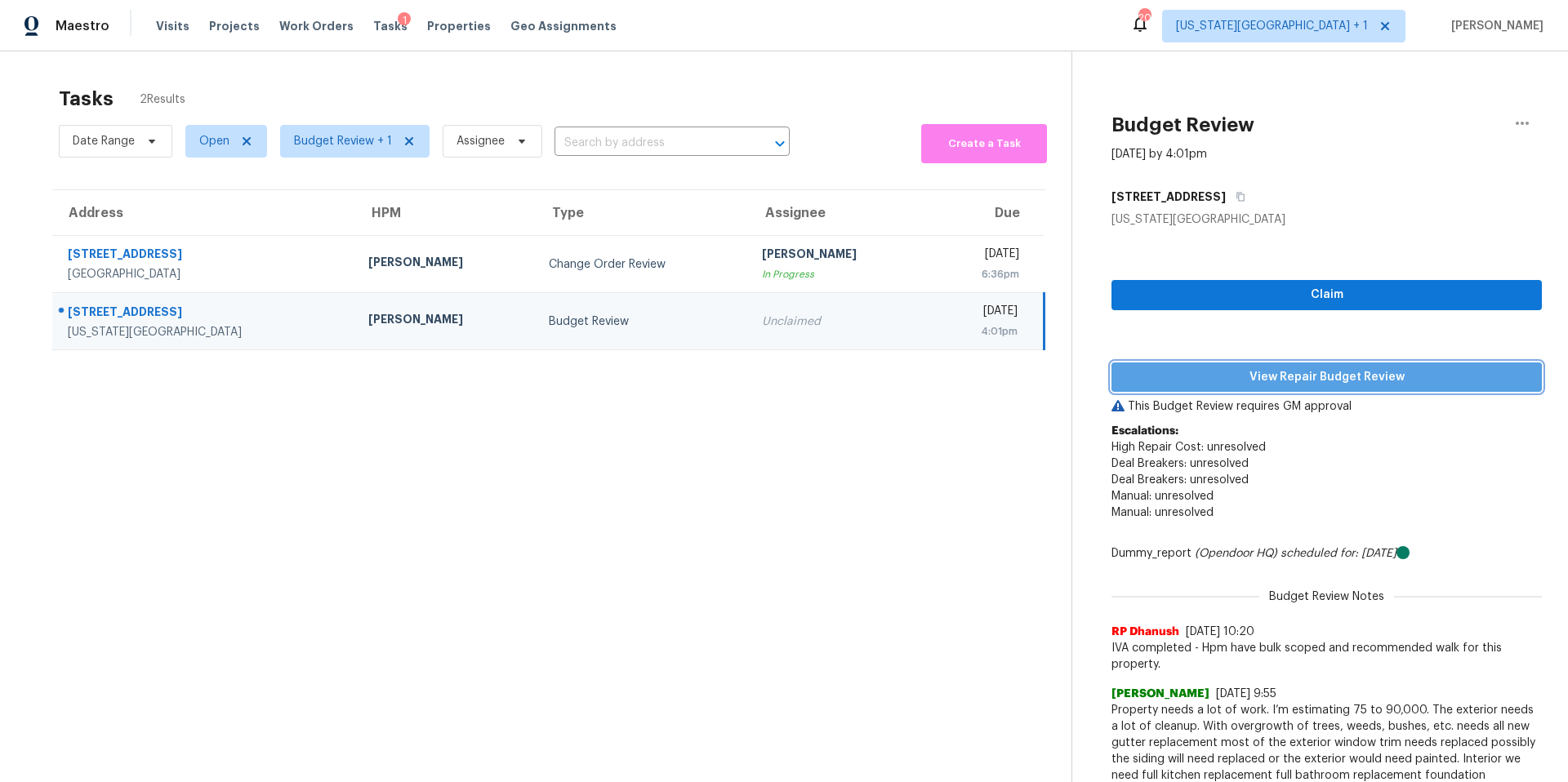
click at [1192, 369] on span "View Repair Budget Review" at bounding box center [1327, 378] width 404 height 21
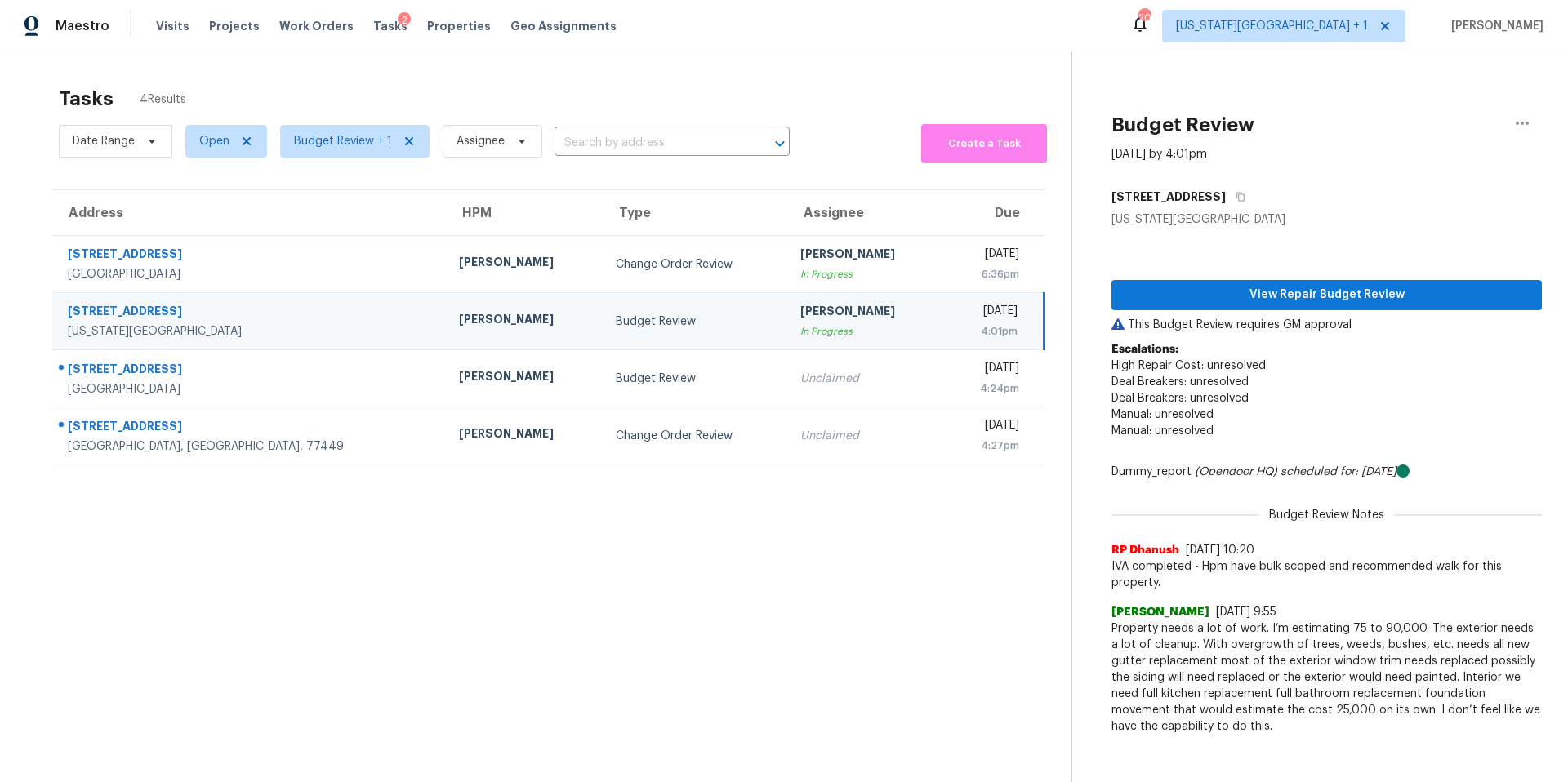
click at [459, 312] on div "[PERSON_NAME]" at bounding box center [524, 322] width 130 height 21
click at [1181, 302] on span "View Repair Budget Review" at bounding box center [1327, 295] width 404 height 21
click at [1236, 201] on icon "button" at bounding box center [1241, 196] width 9 height 9
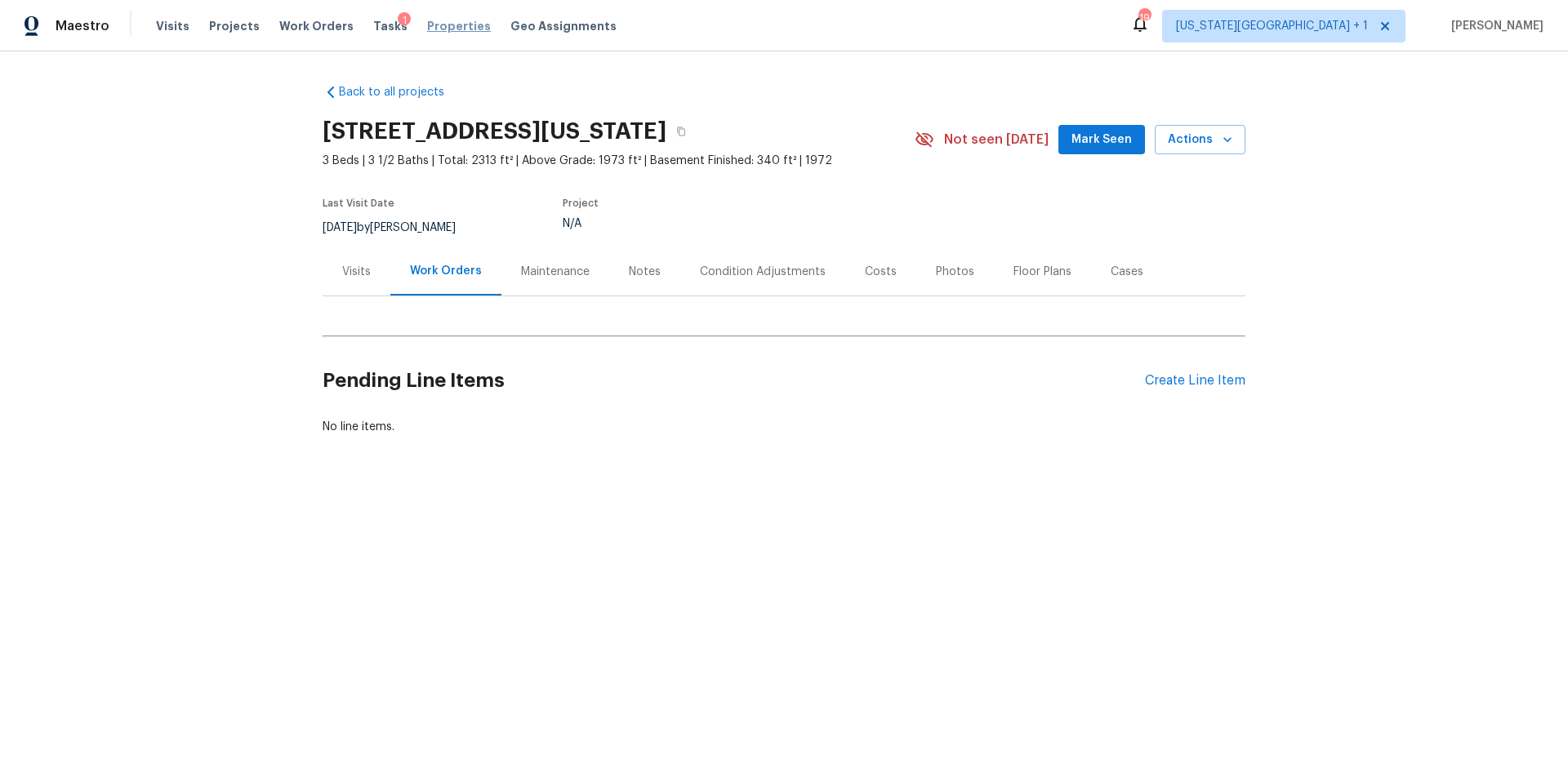
click at [448, 28] on span "Properties" at bounding box center [458, 26] width 64 height 16
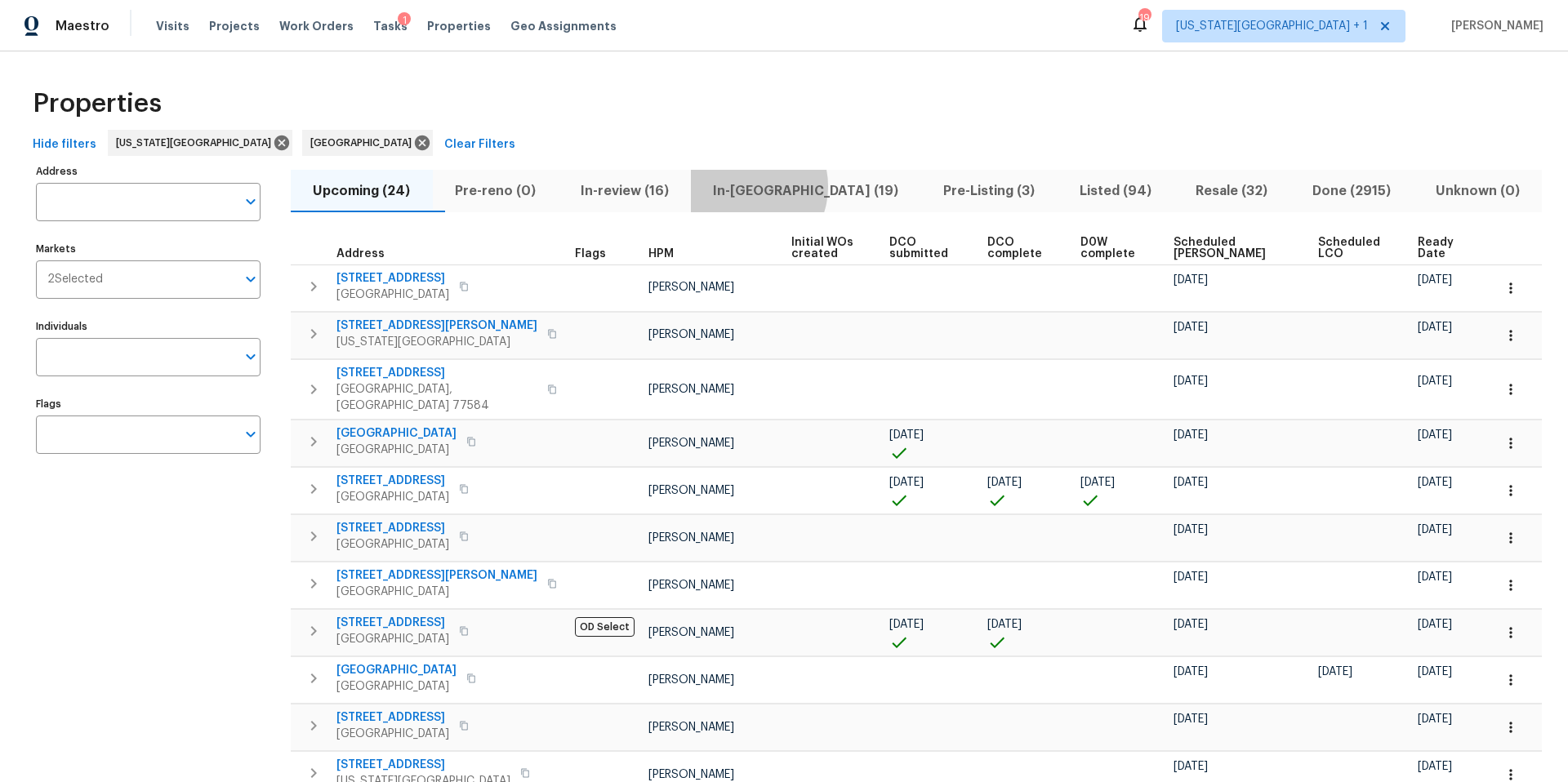
click at [781, 186] on span "In-[GEOGRAPHIC_DATA] (19)" at bounding box center [806, 191] width 211 height 23
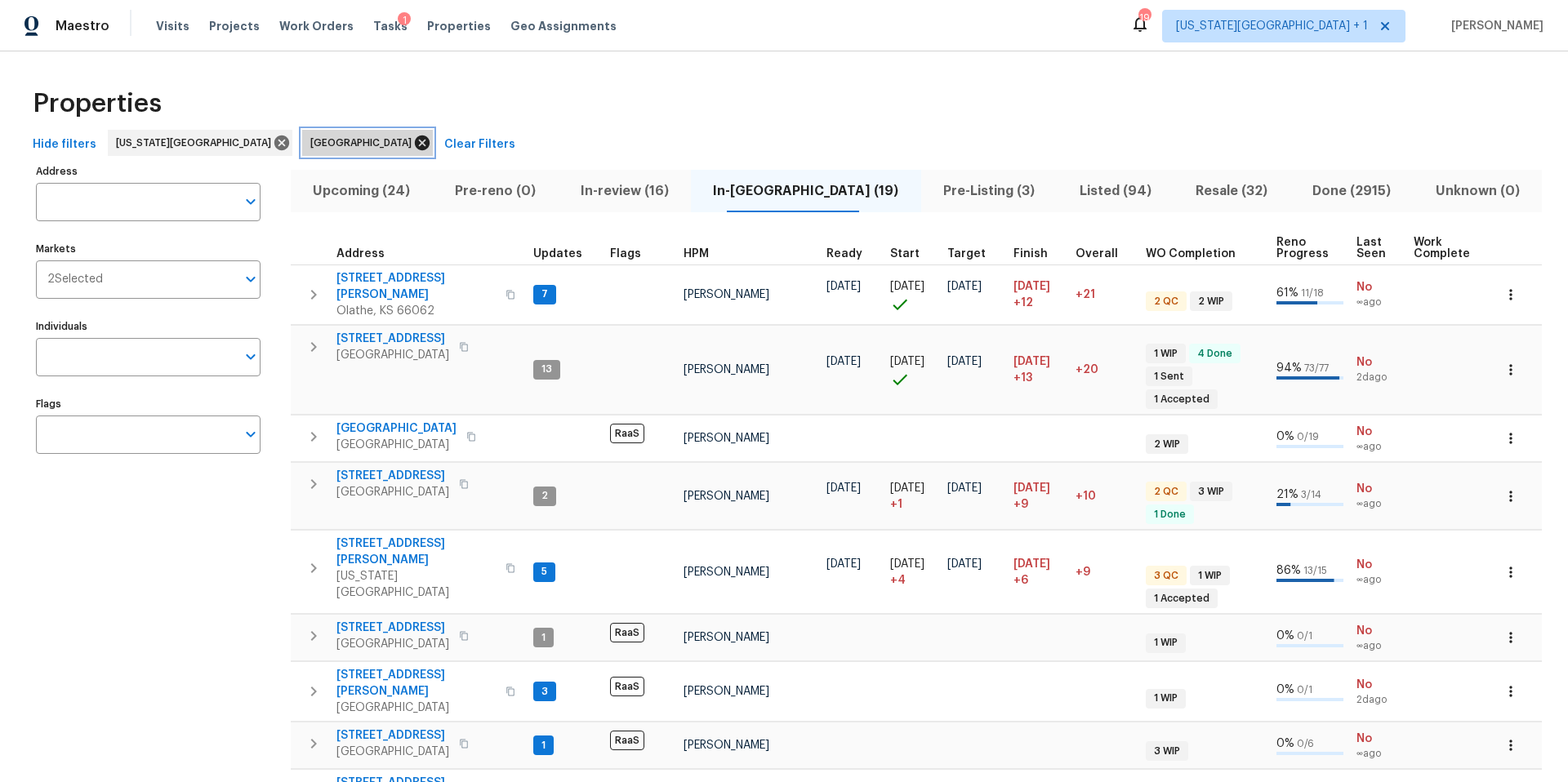
click at [415, 140] on icon at bounding box center [421, 142] width 14 height 14
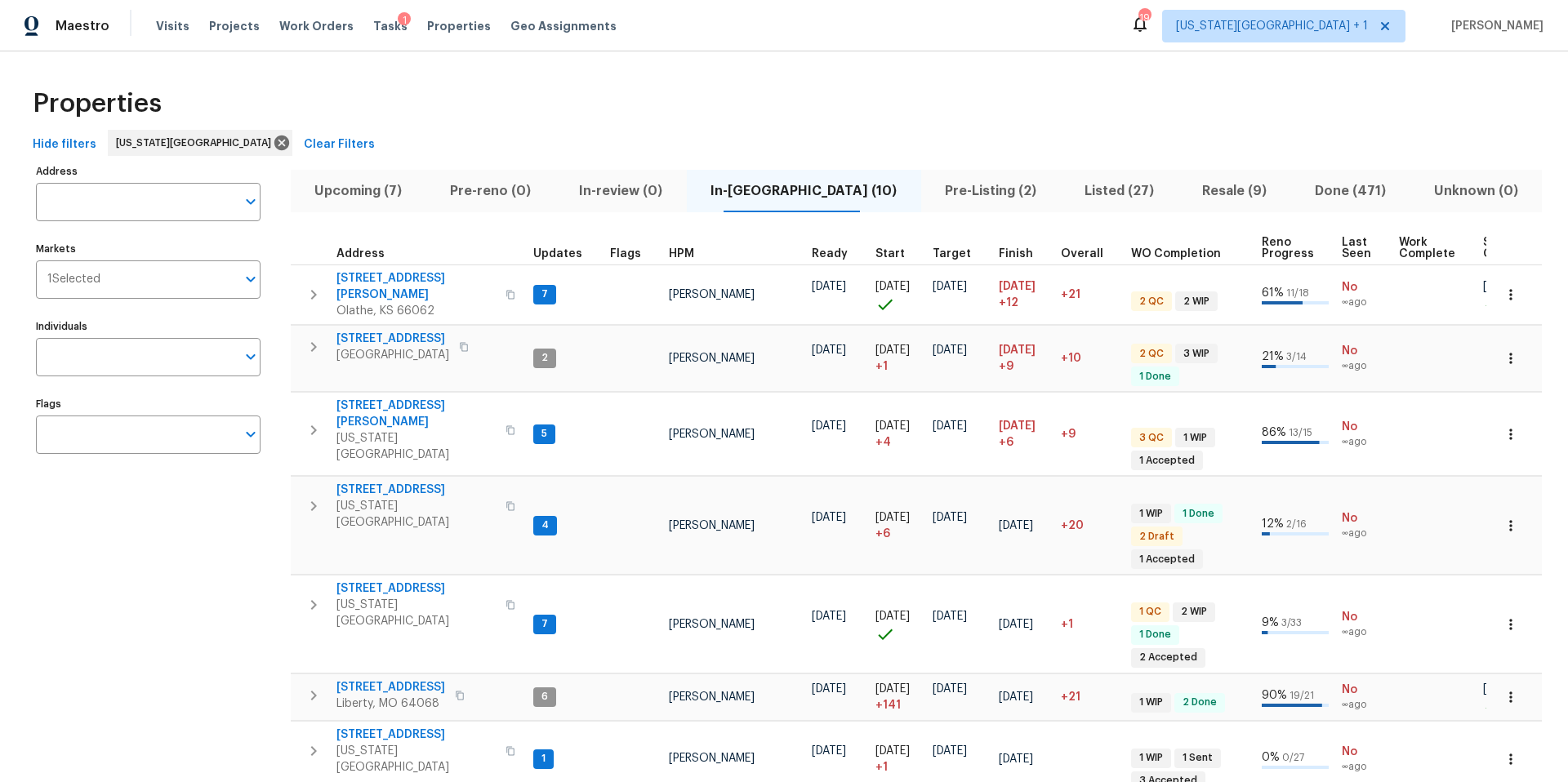
click at [931, 184] on span "Pre-Listing (2)" at bounding box center [991, 191] width 121 height 23
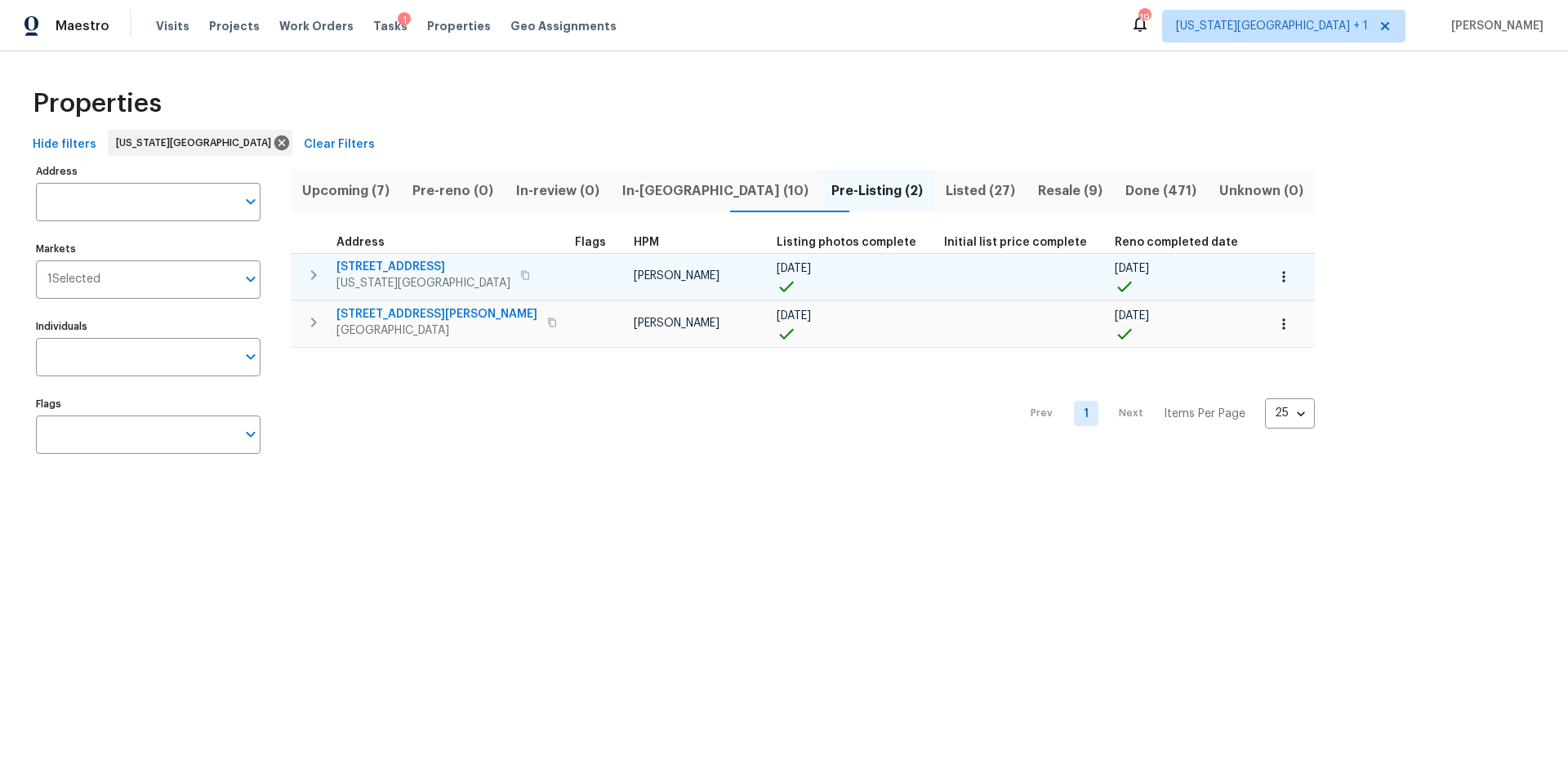
click at [385, 275] on span "Kansas City, KS 66102" at bounding box center [423, 283] width 174 height 16
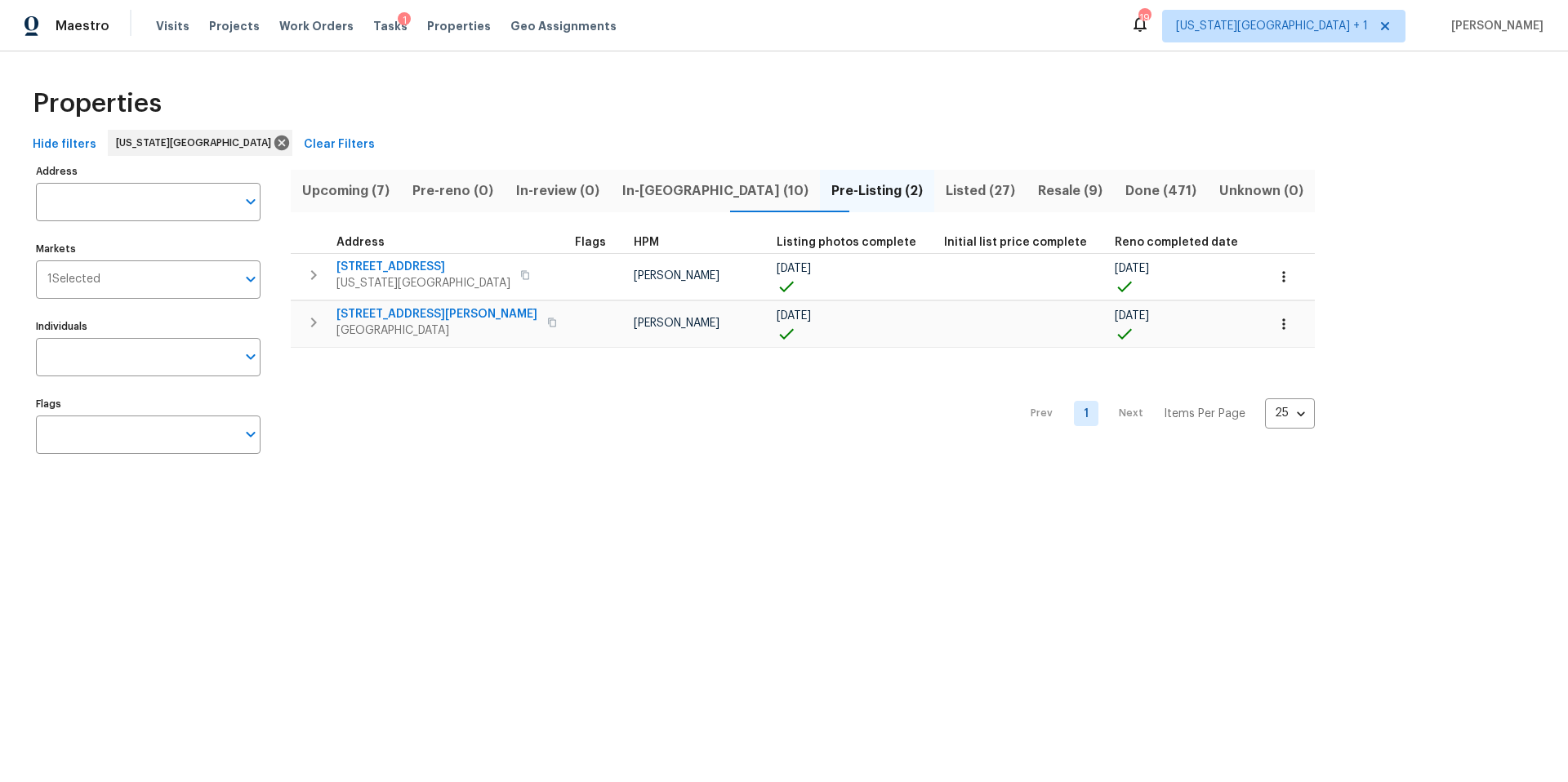
click at [160, 17] on div "Visits Projects Work Orders Tasks 1 Properties Geo Assignments" at bounding box center [396, 26] width 480 height 32
click at [160, 18] on span "Visits" at bounding box center [172, 26] width 33 height 16
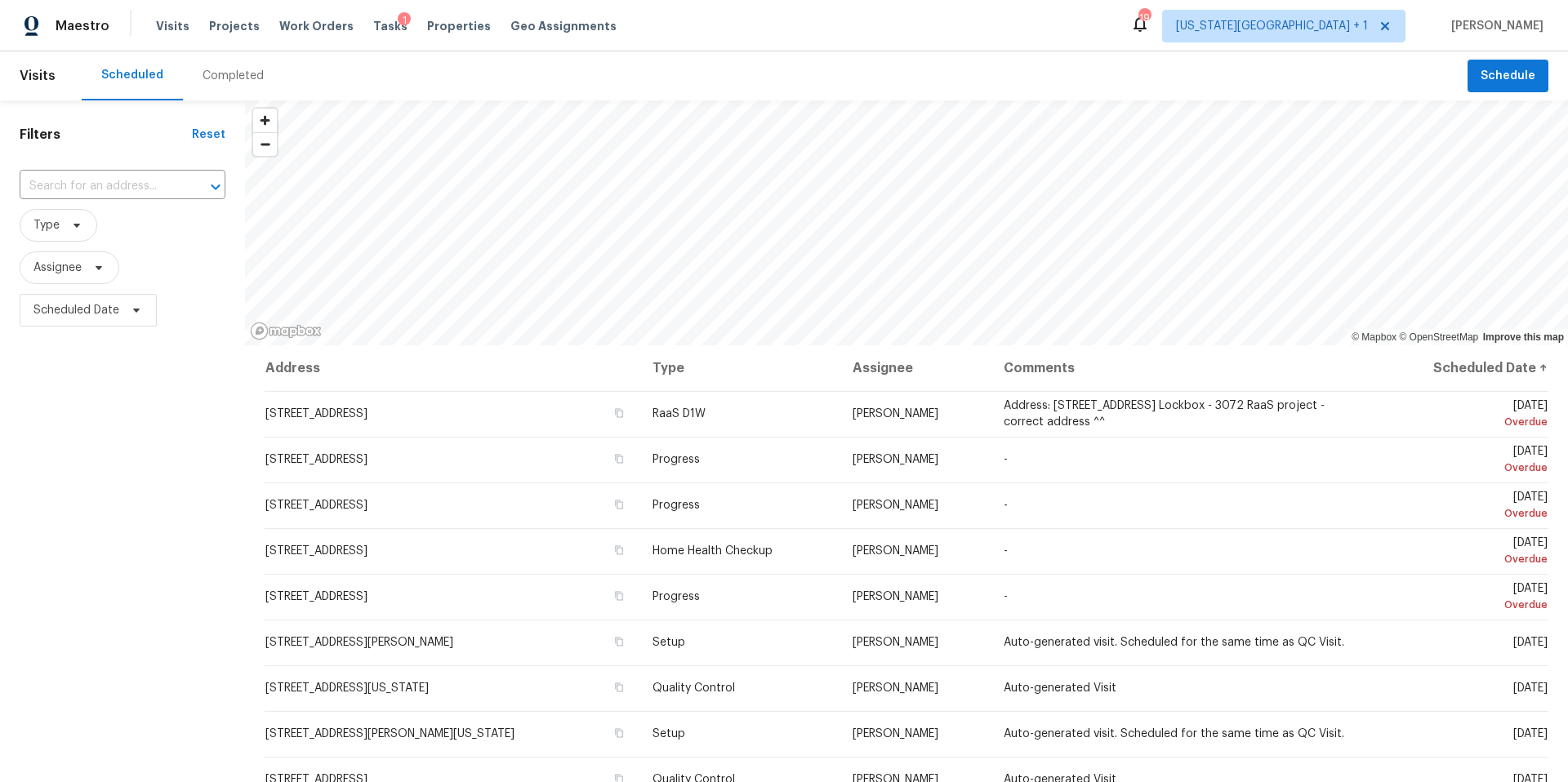
click at [223, 75] on div "Completed" at bounding box center [233, 75] width 62 height 16
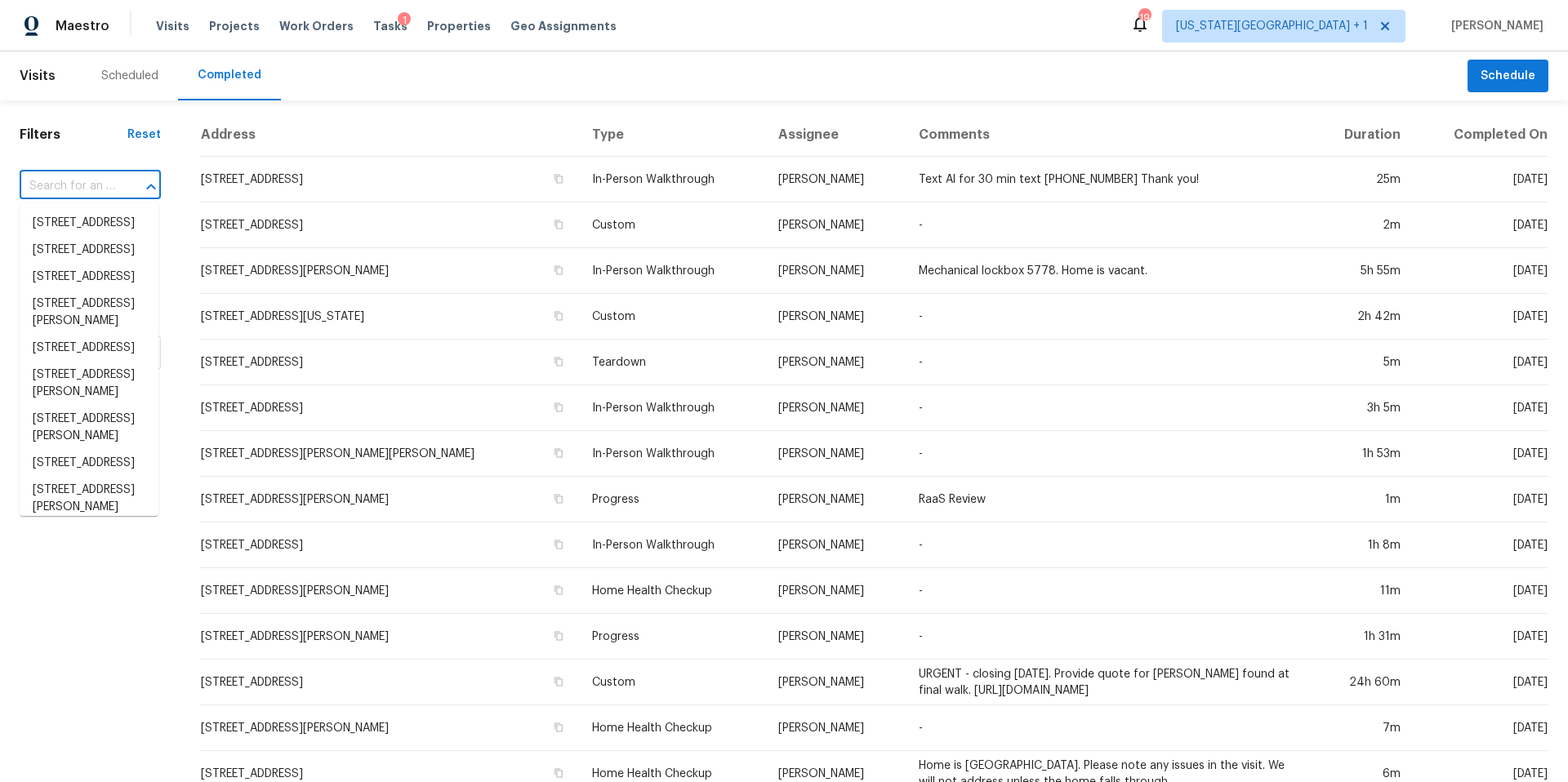
click at [75, 178] on input "text" at bounding box center [67, 186] width 96 height 26
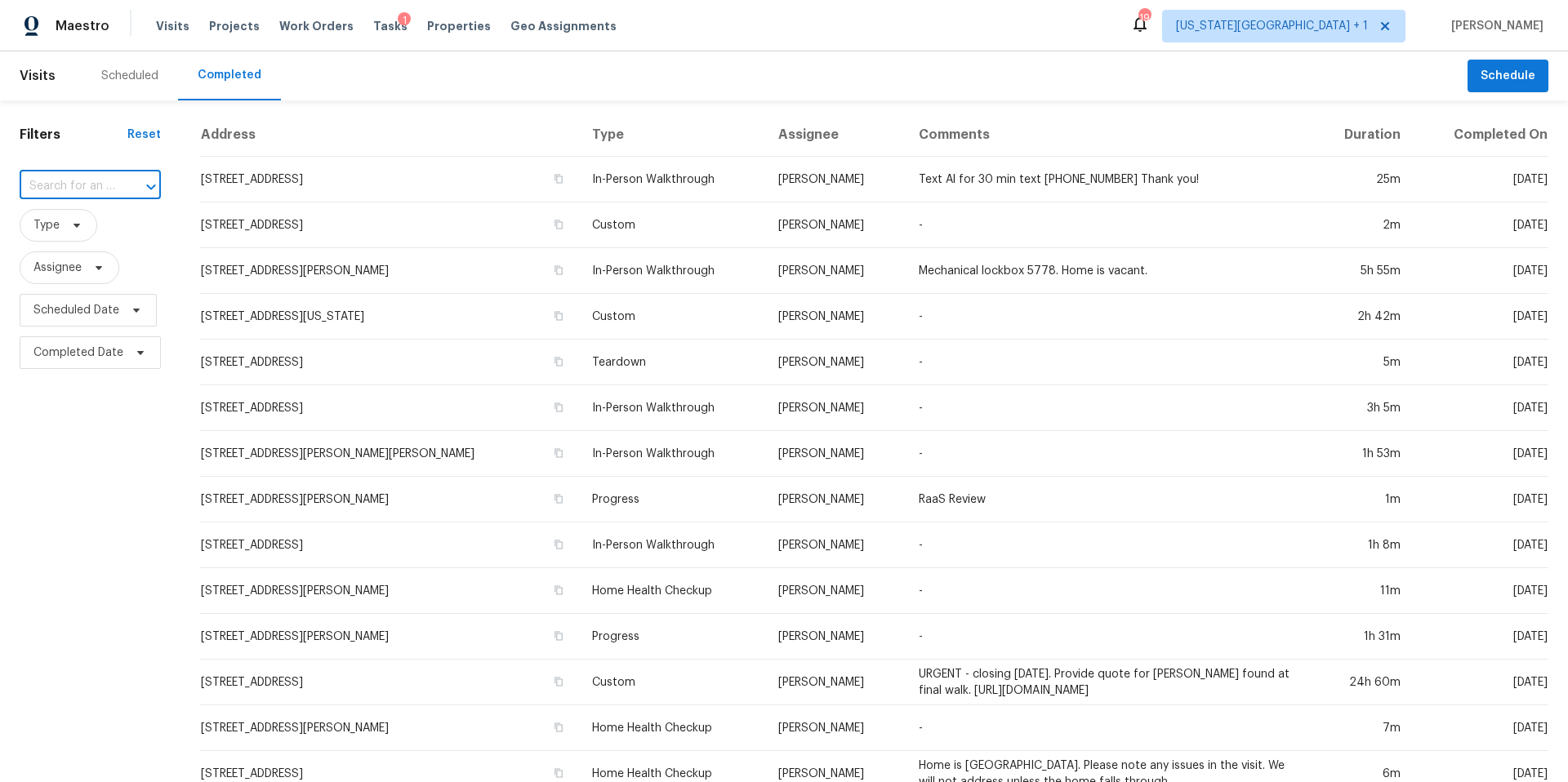
paste input "4639 E 43rd Ter, Kansas City, MO 64130"
type input "4639 E 43rd Ter, Kansas City, MO 64130"
click at [85, 248] on li "4639 E 43rd Ter, Kansas City, MO 64130" at bounding box center [89, 232] width 139 height 44
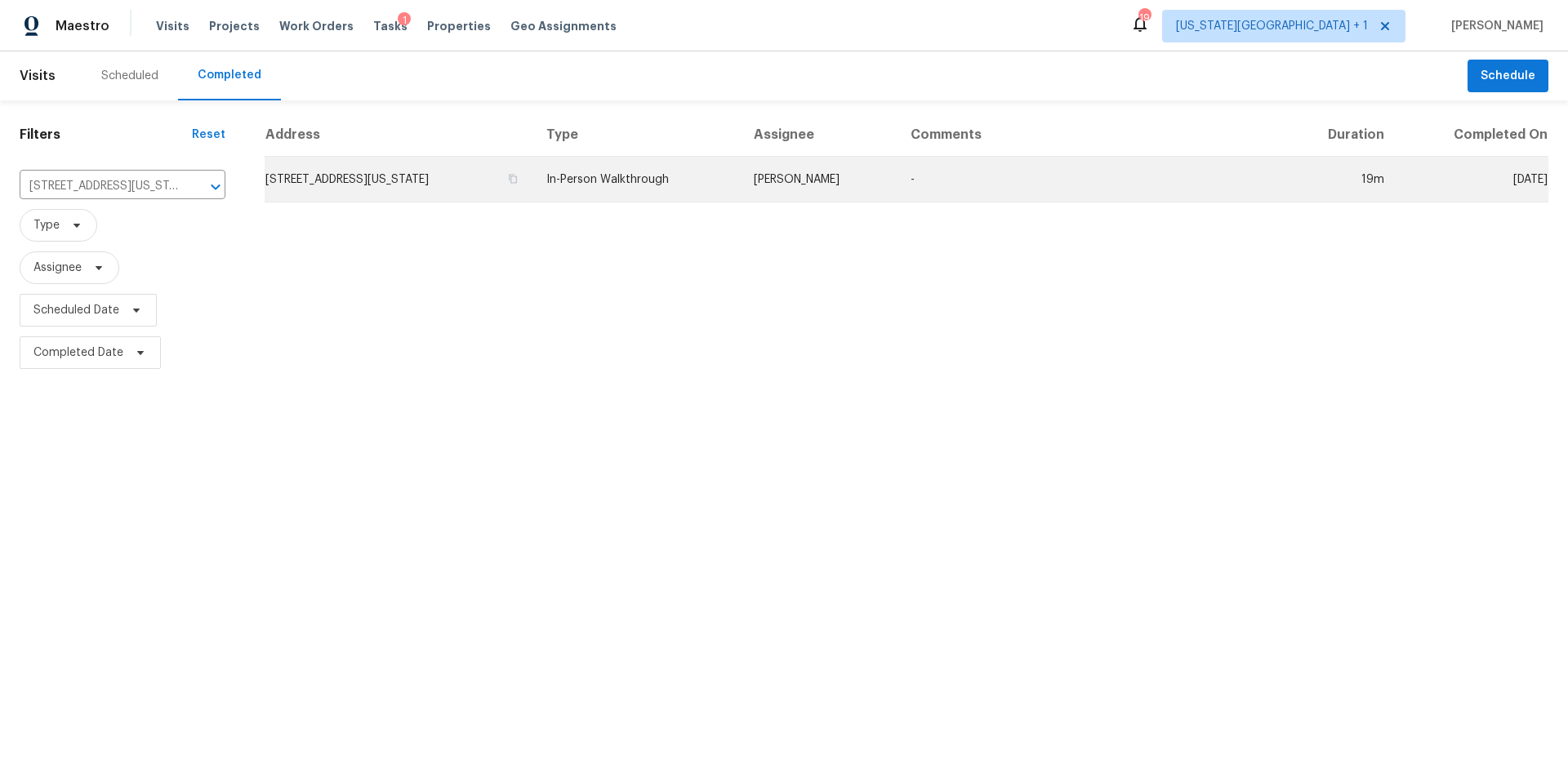
click at [350, 178] on td "4639 E 43rd Ter, Kansas City, MO 64130" at bounding box center [399, 179] width 269 height 46
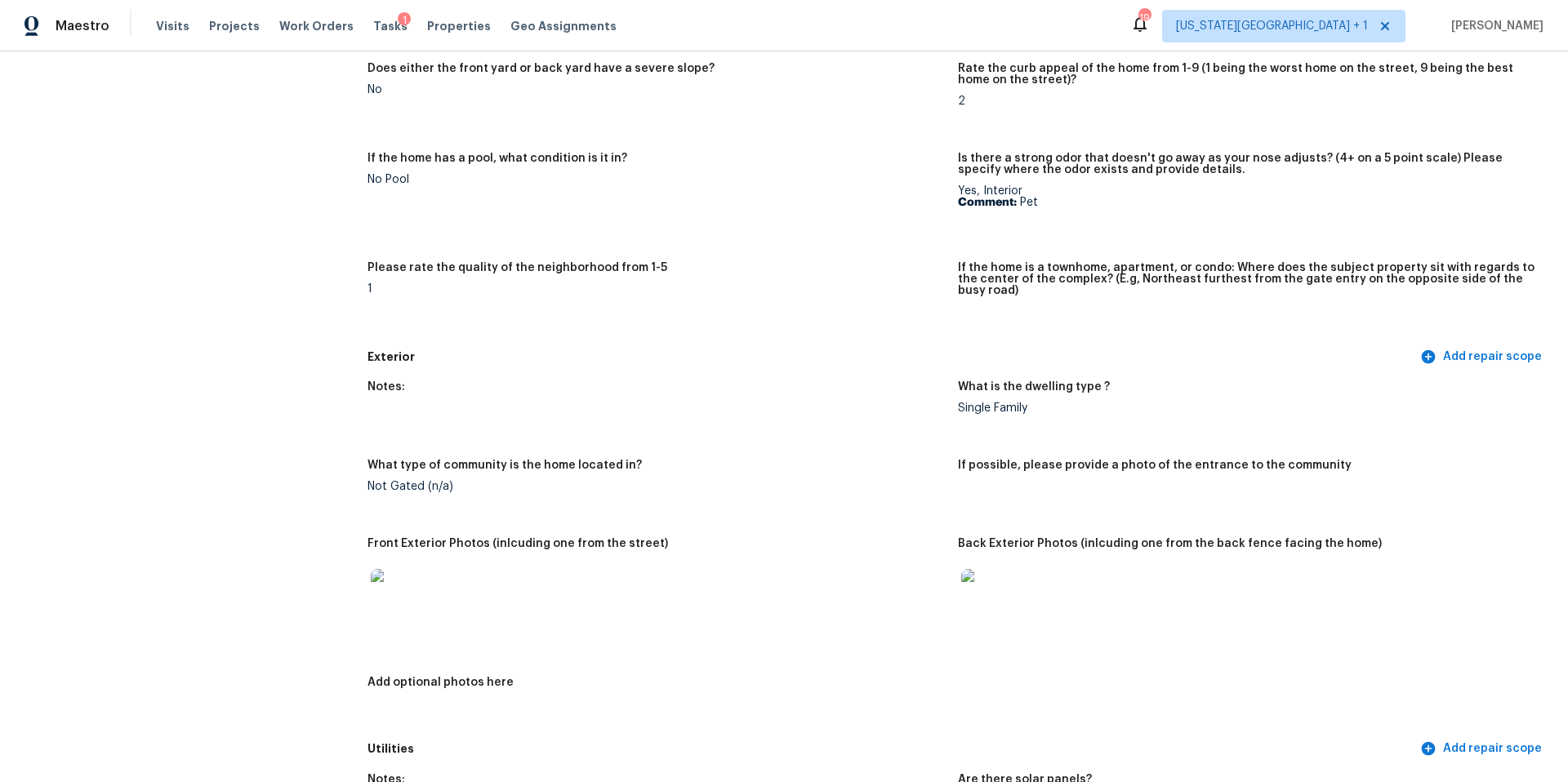
scroll to position [342, 0]
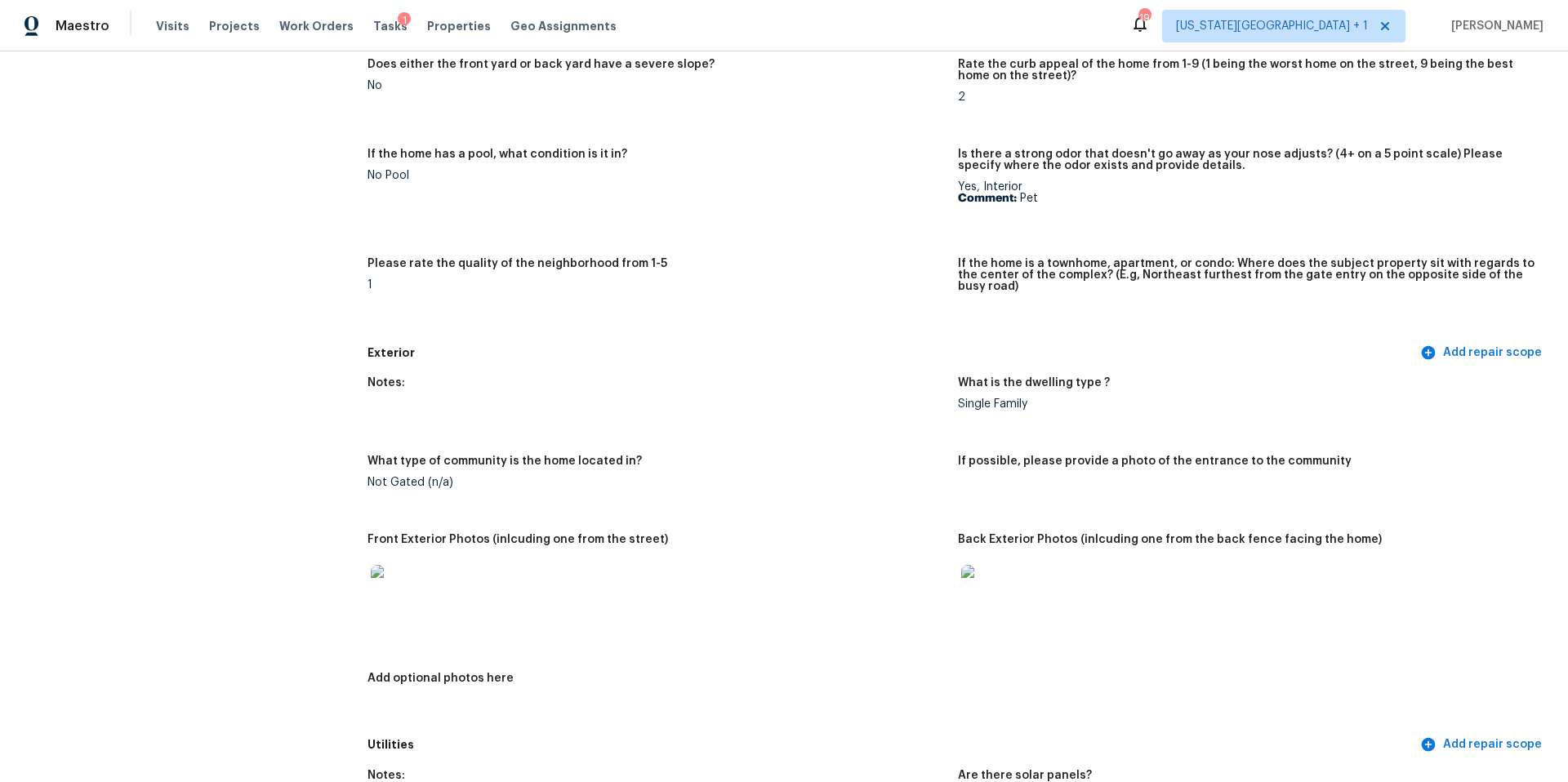
click at [393, 576] on img at bounding box center [397, 591] width 52 height 52
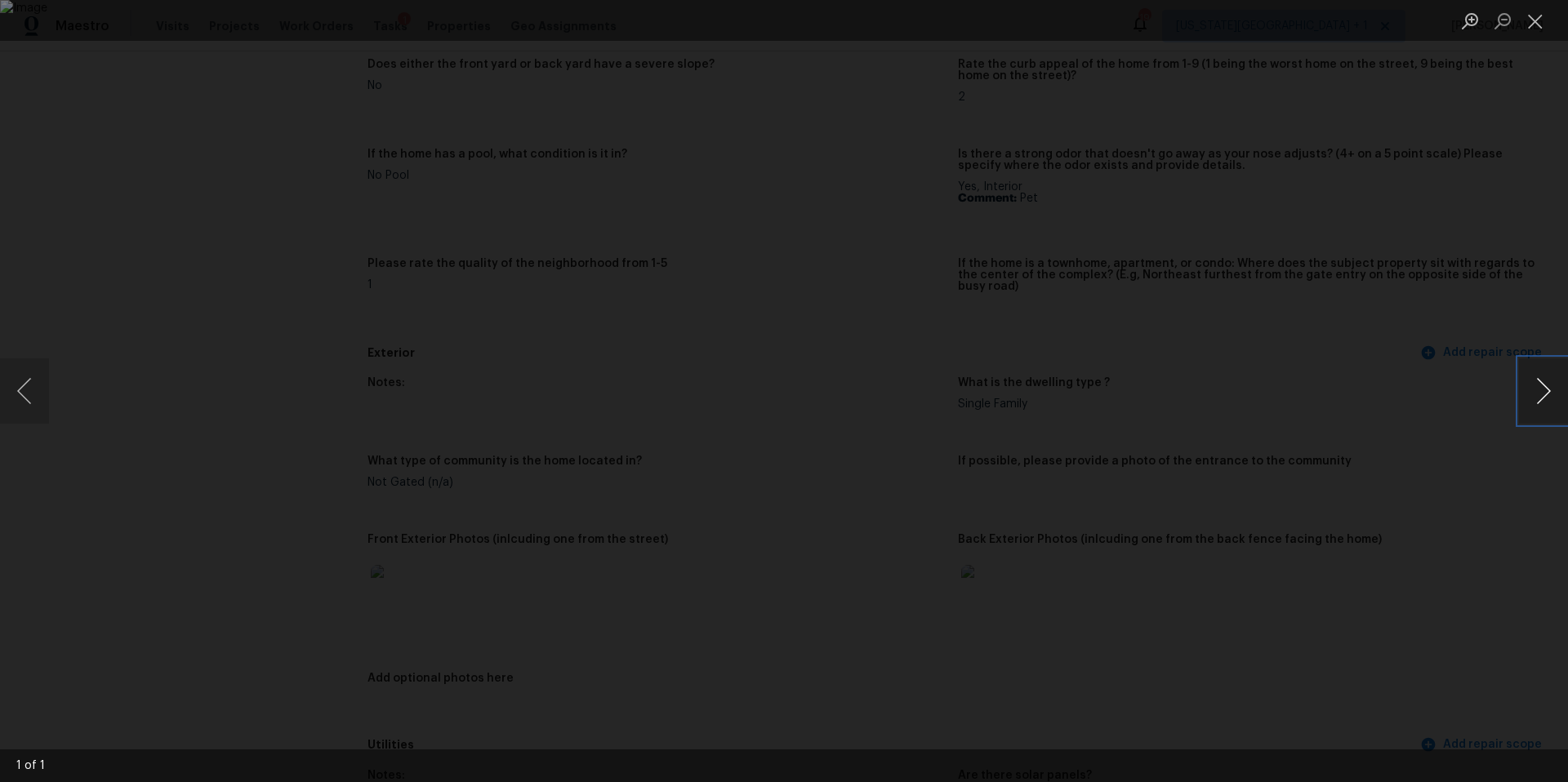
click at [1539, 399] on button "Next image" at bounding box center [1544, 391] width 49 height 65
click at [1409, 443] on div "Lightbox" at bounding box center [784, 391] width 1568 height 782
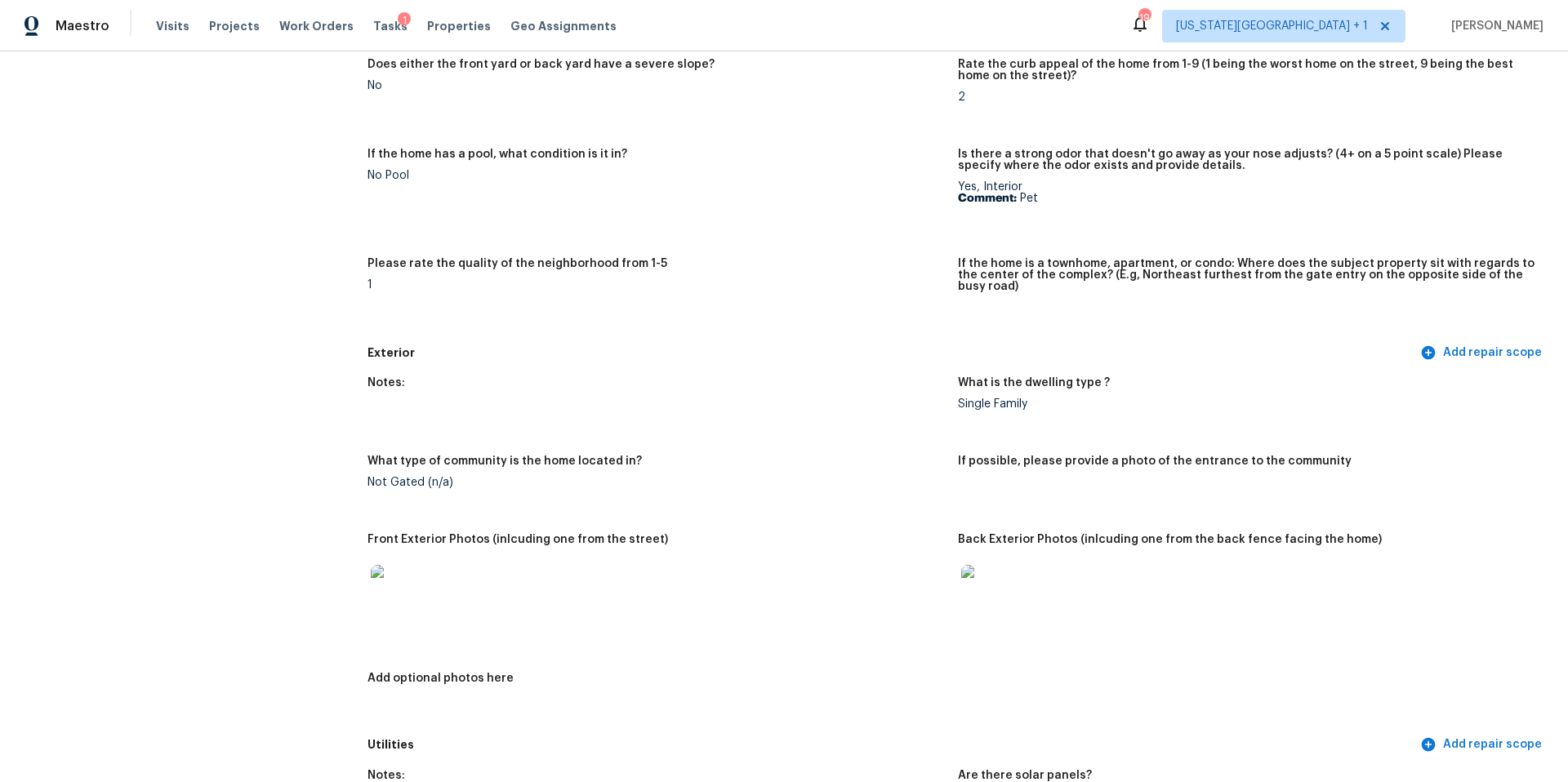
click at [986, 569] on img at bounding box center [987, 591] width 52 height 52
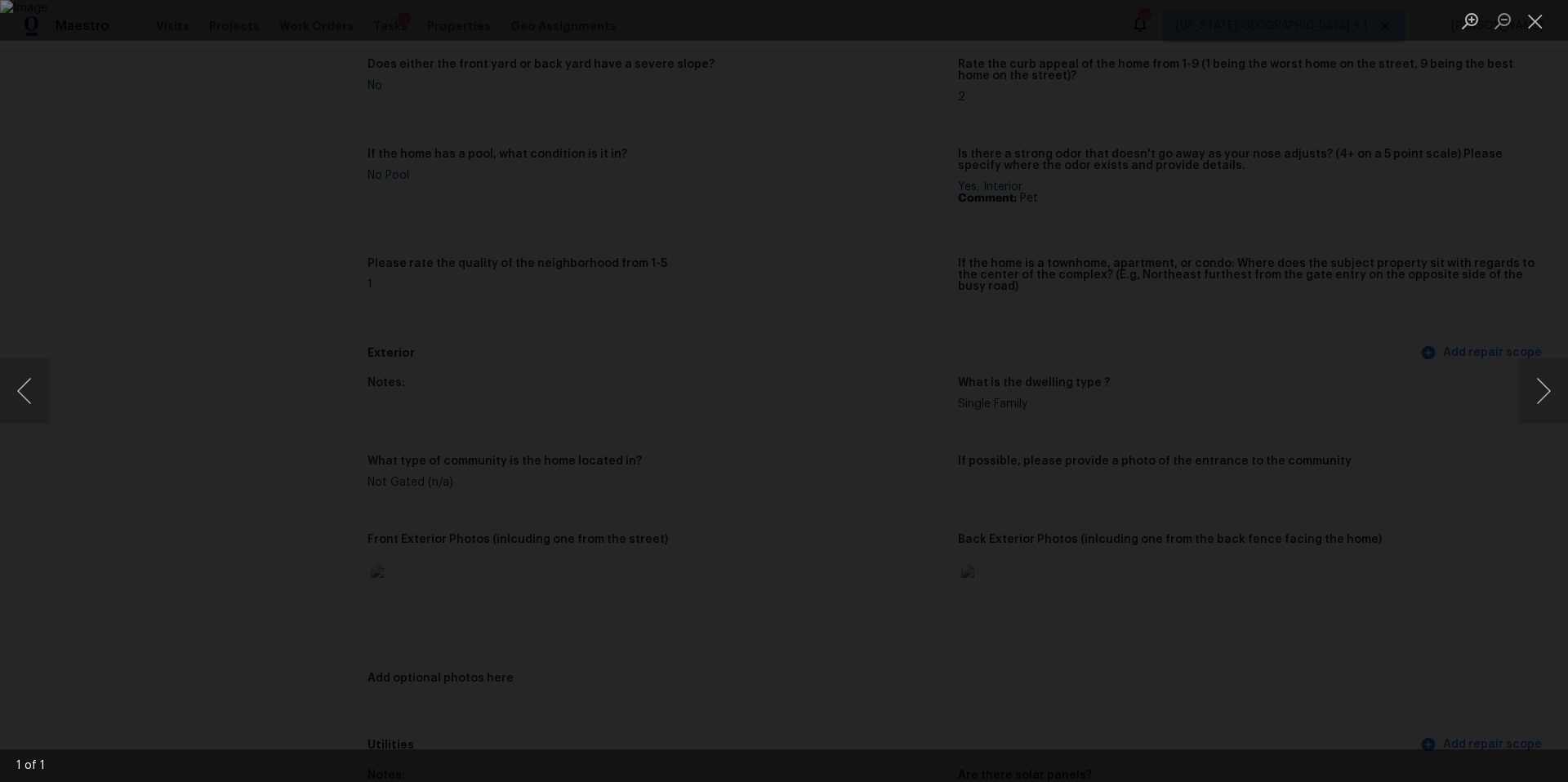
click at [1332, 470] on div "Lightbox" at bounding box center [784, 391] width 1568 height 782
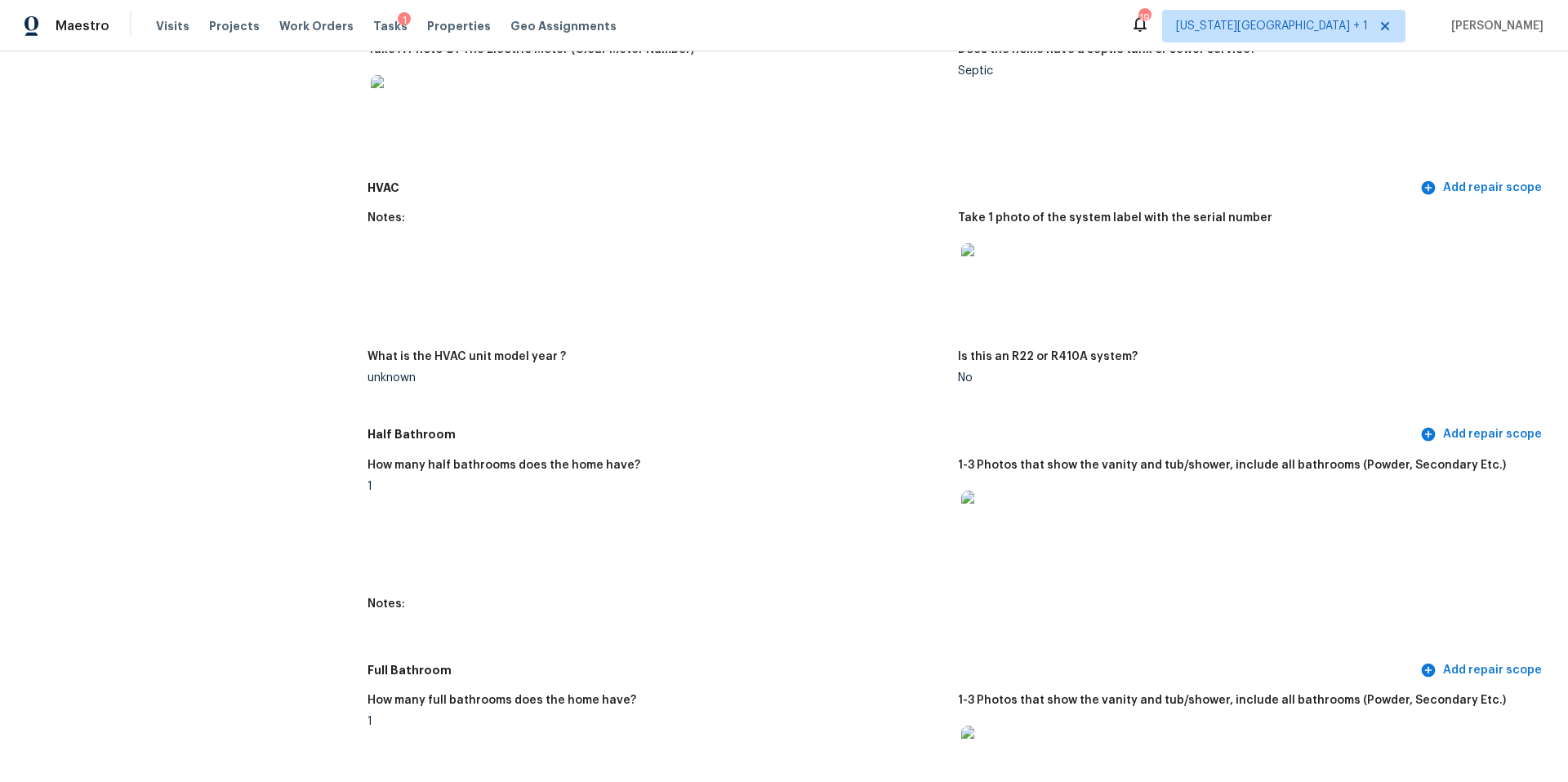
scroll to position [1368, 0]
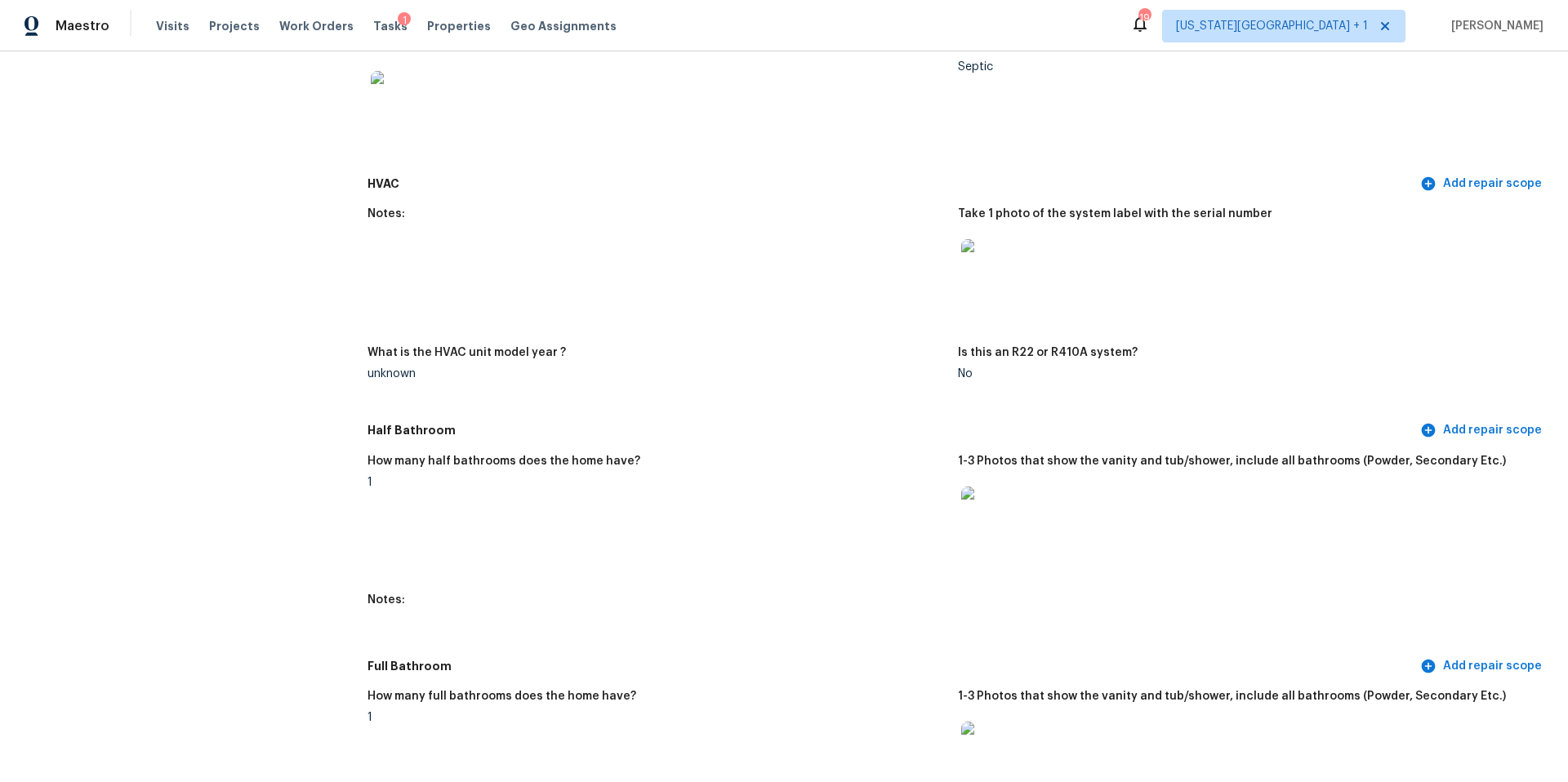
click at [993, 501] on img at bounding box center [987, 512] width 52 height 52
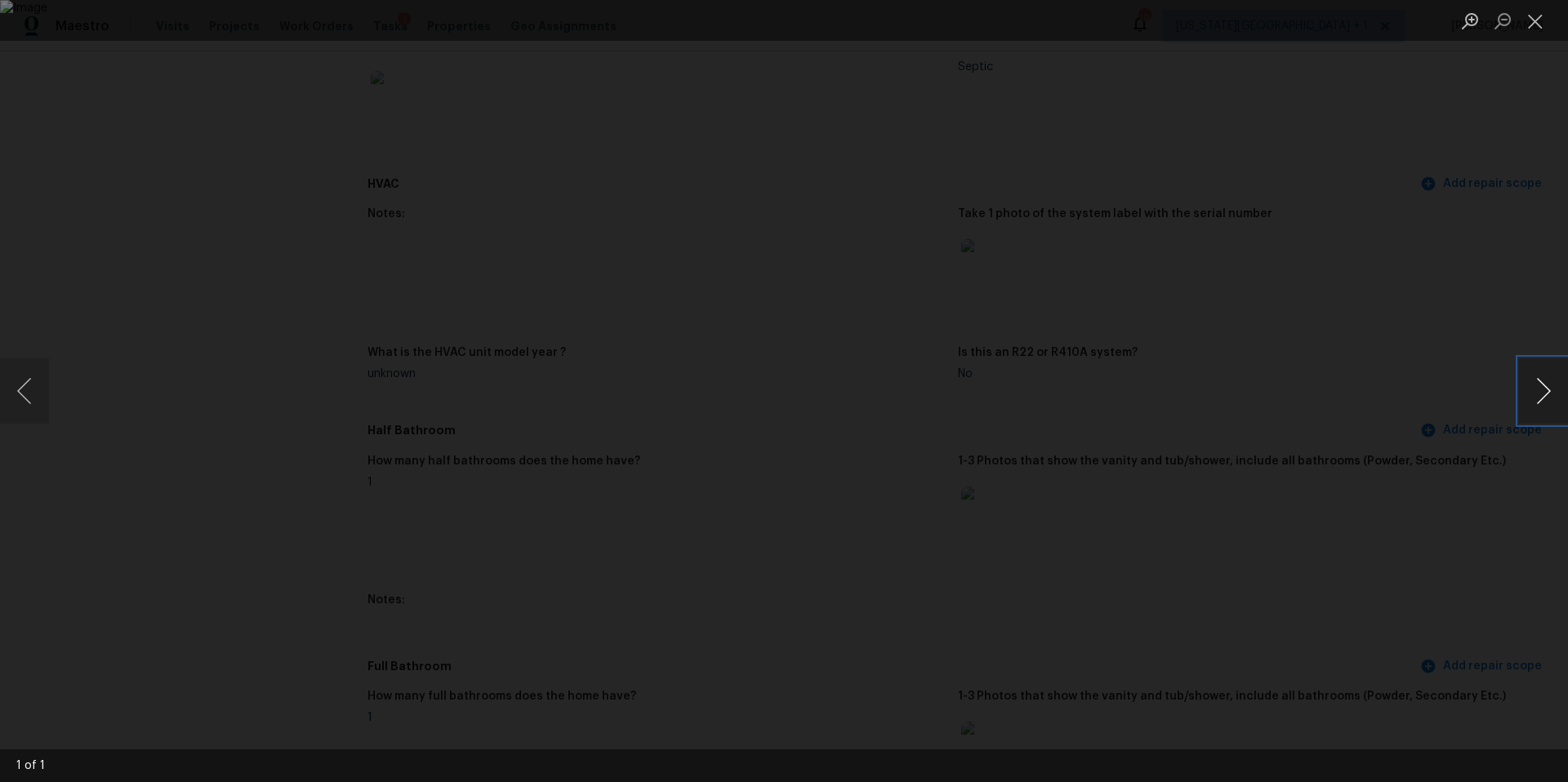
click at [1545, 389] on button "Next image" at bounding box center [1544, 391] width 49 height 65
click at [1446, 430] on div "Lightbox" at bounding box center [784, 391] width 1568 height 782
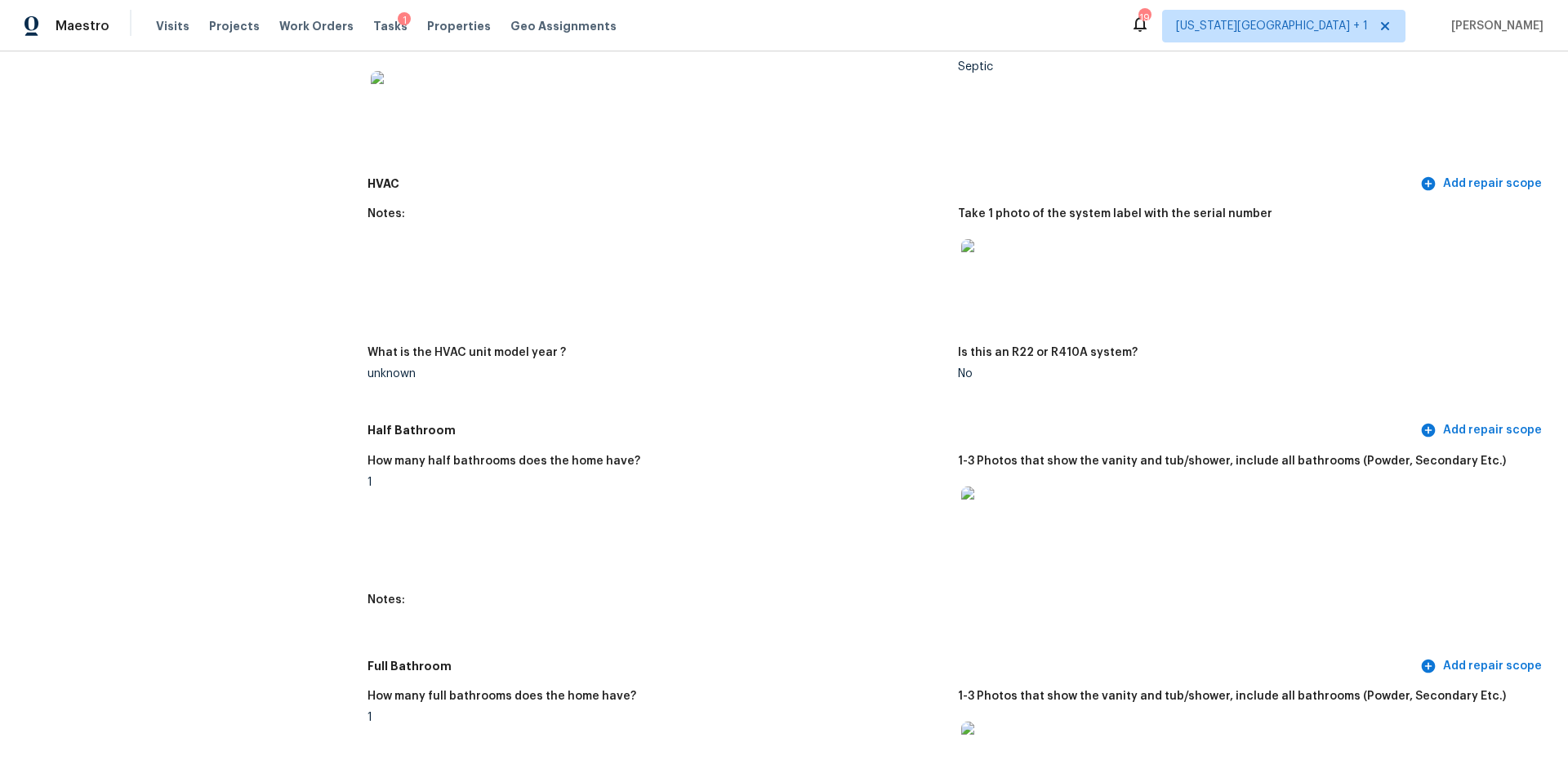
click at [993, 747] on img at bounding box center [987, 748] width 52 height 52
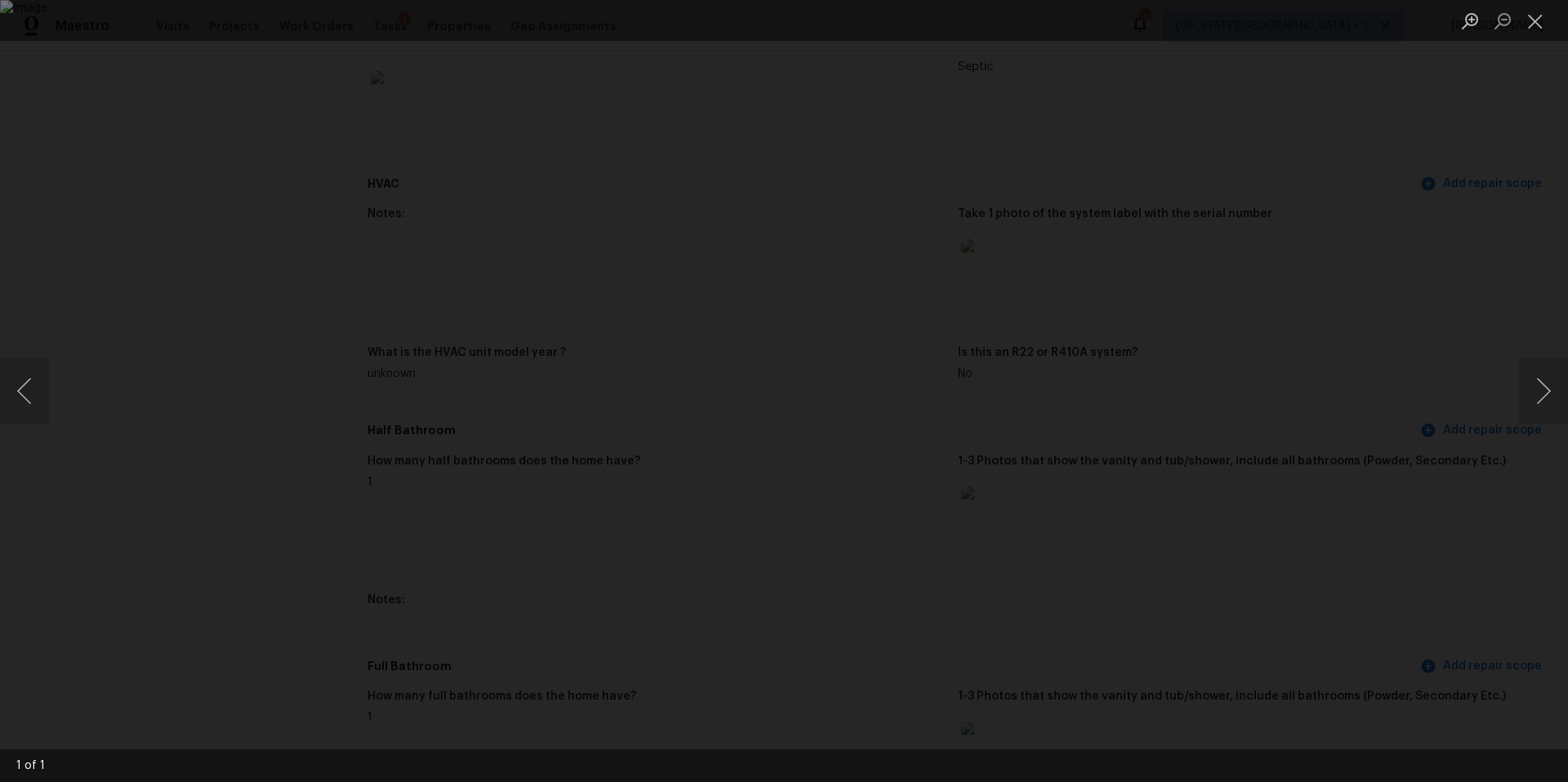
click at [1410, 542] on div "Lightbox" at bounding box center [784, 391] width 1568 height 782
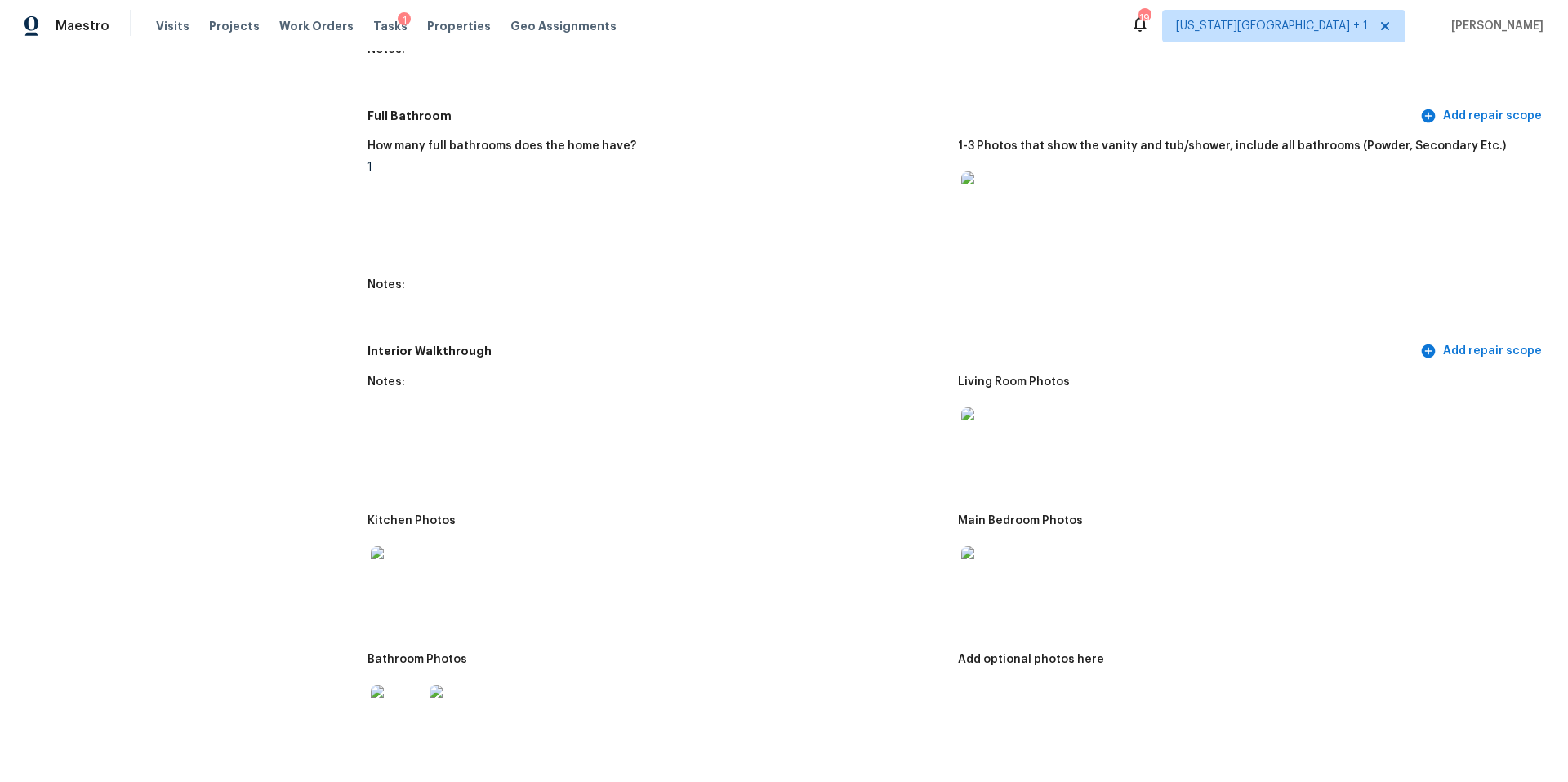
scroll to position [1921, 0]
click at [1003, 419] on img at bounding box center [987, 430] width 52 height 52
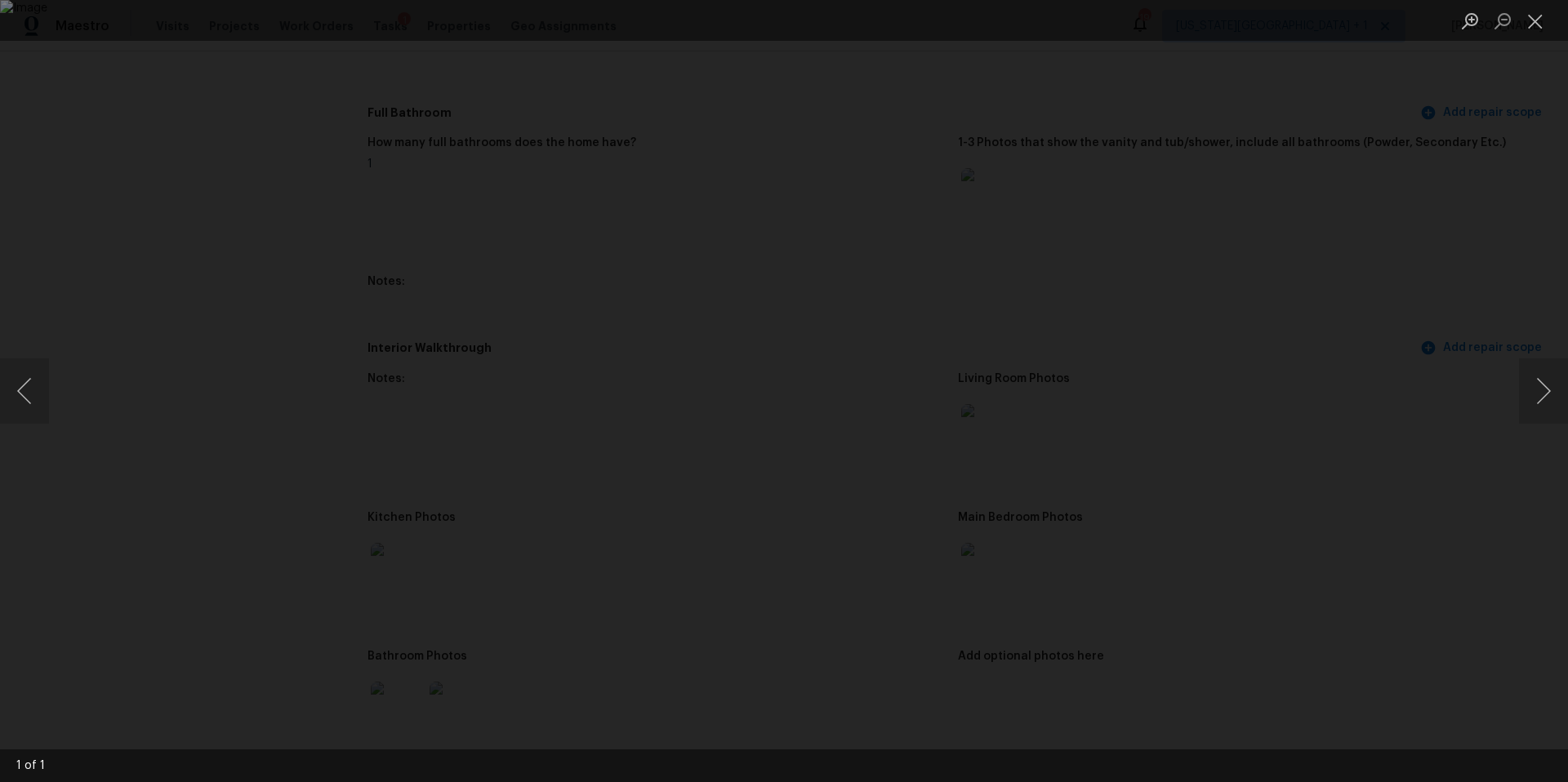
click at [1394, 413] on div "Lightbox" at bounding box center [784, 391] width 1568 height 782
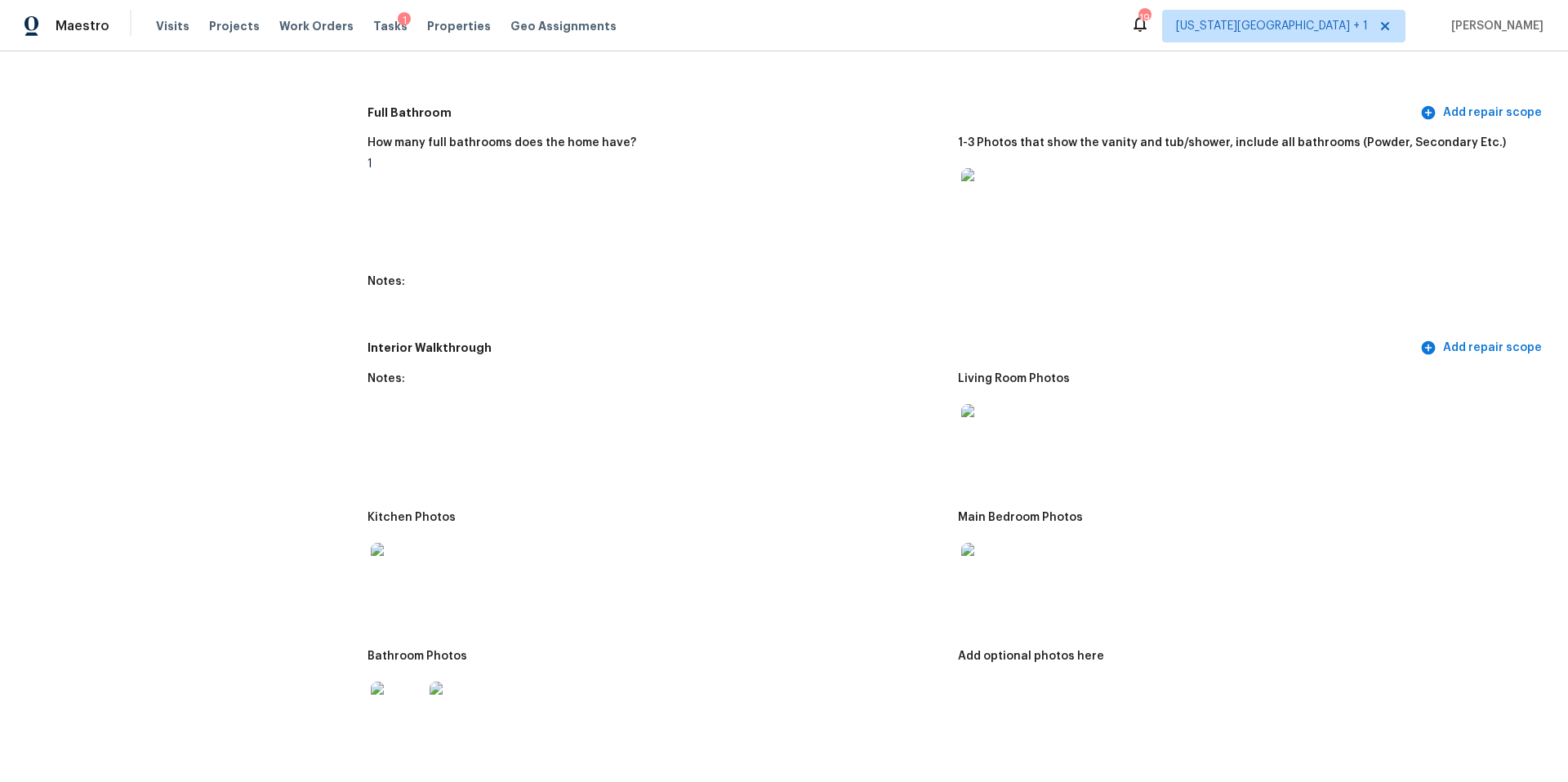
click at [1005, 564] on img at bounding box center [987, 568] width 52 height 52
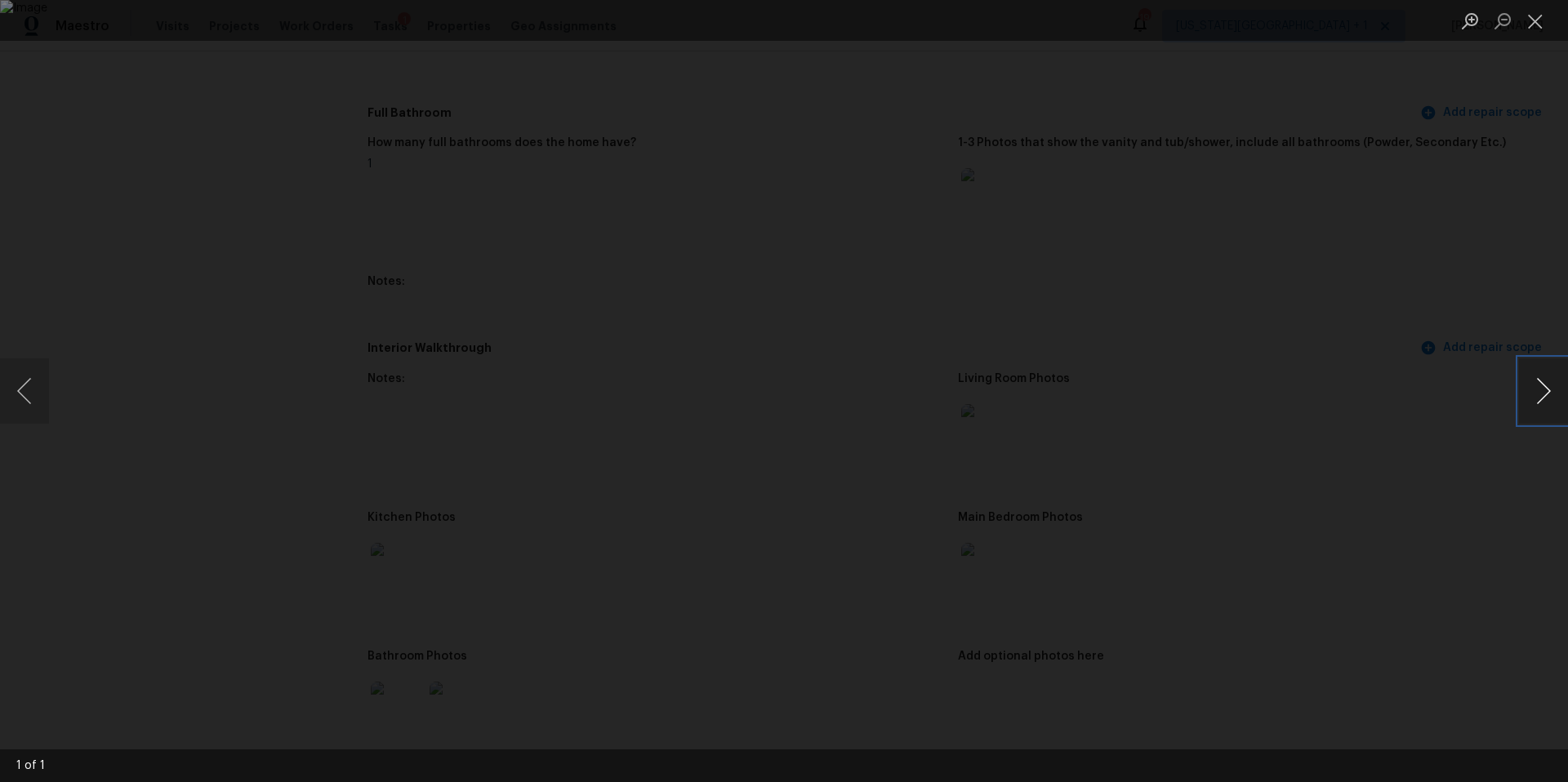
click at [1536, 391] on button "Next image" at bounding box center [1544, 391] width 49 height 65
click at [1391, 439] on div "Lightbox" at bounding box center [784, 391] width 1568 height 782
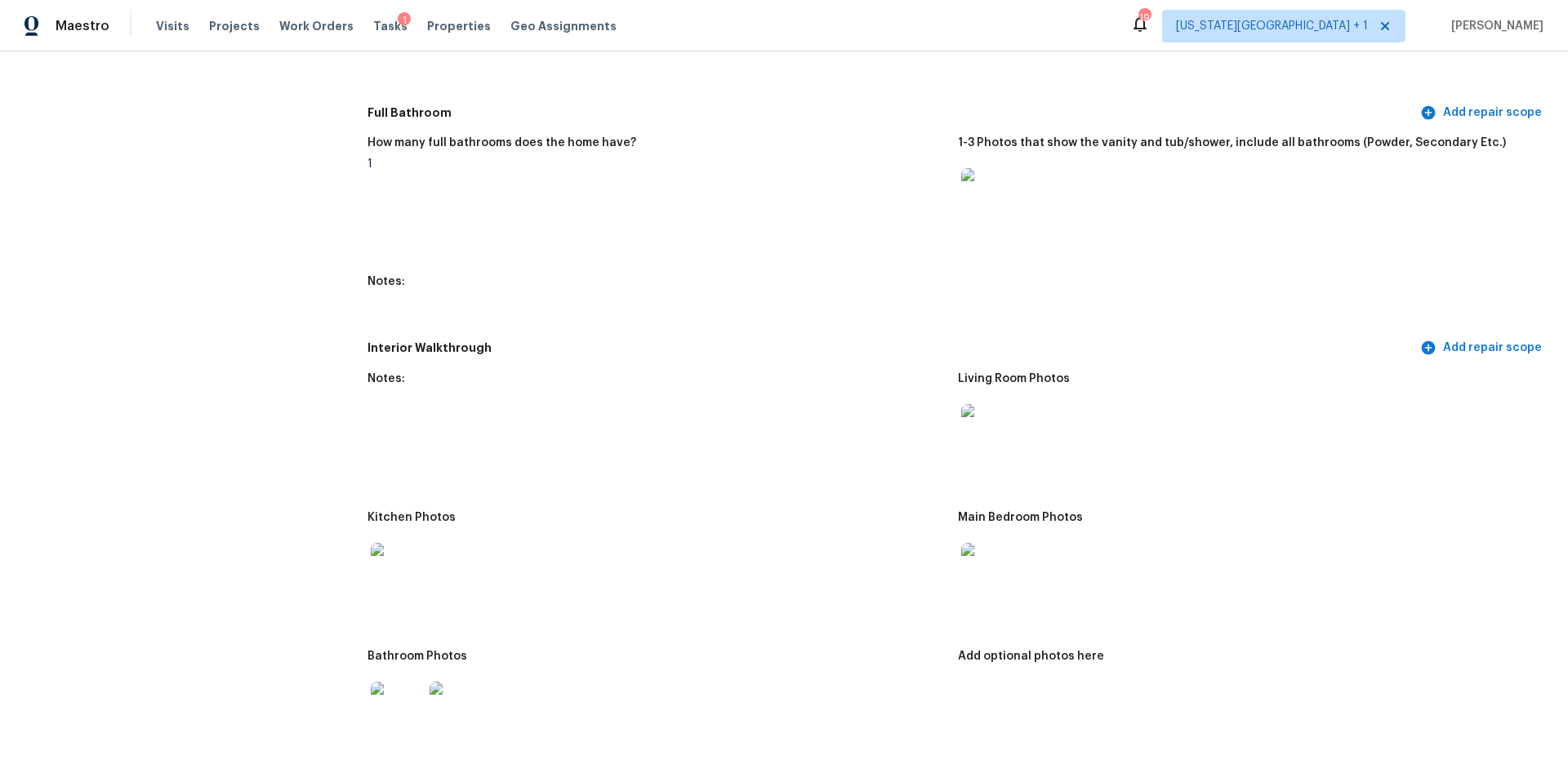
click at [377, 714] on img at bounding box center [397, 708] width 52 height 52
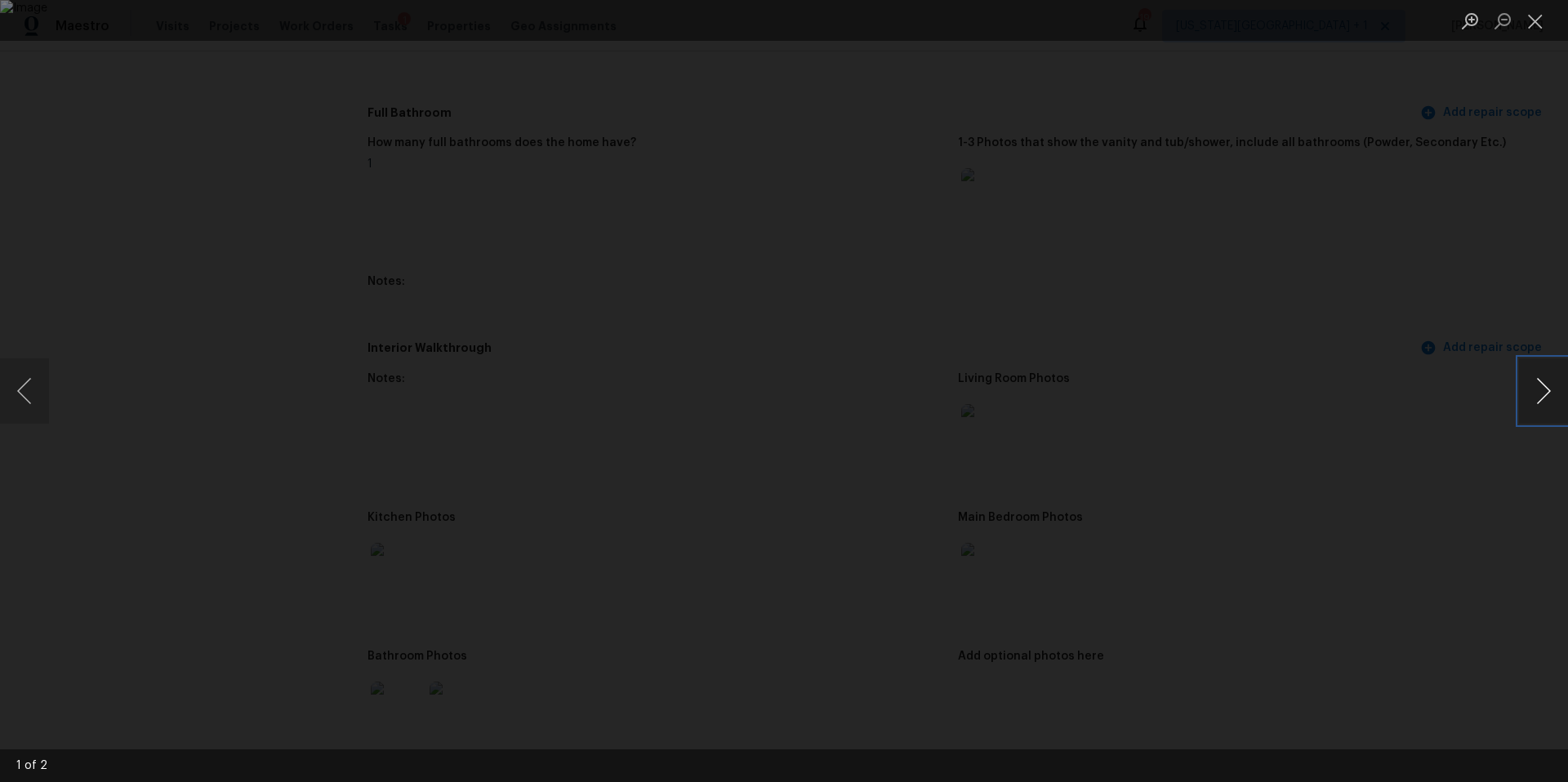
click at [1541, 383] on button "Next image" at bounding box center [1544, 391] width 49 height 65
click at [1535, 383] on button "Next image" at bounding box center [1544, 391] width 49 height 65
click at [1424, 411] on div "Lightbox" at bounding box center [784, 391] width 1568 height 782
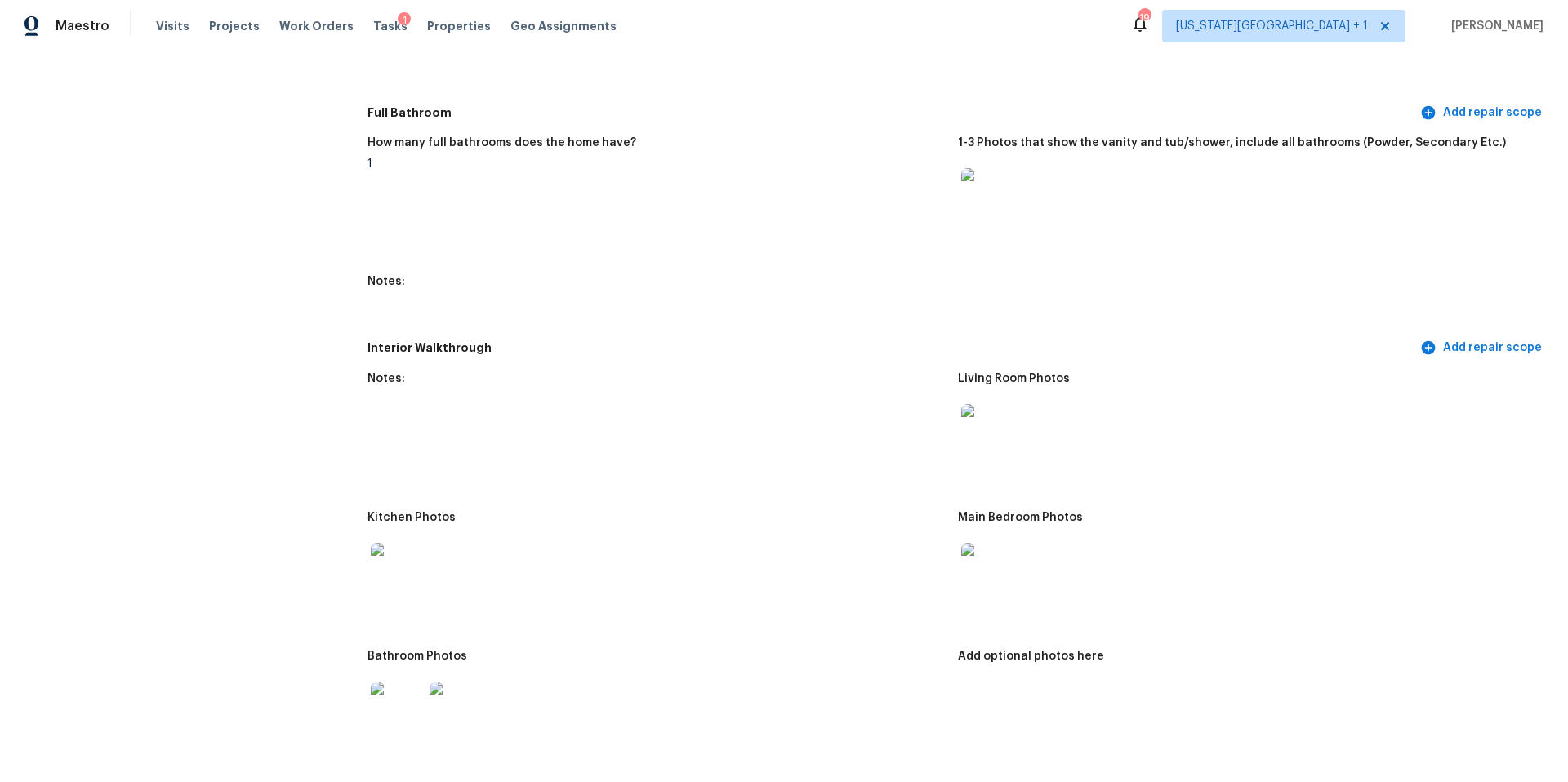
click at [975, 572] on img at bounding box center [987, 568] width 52 height 52
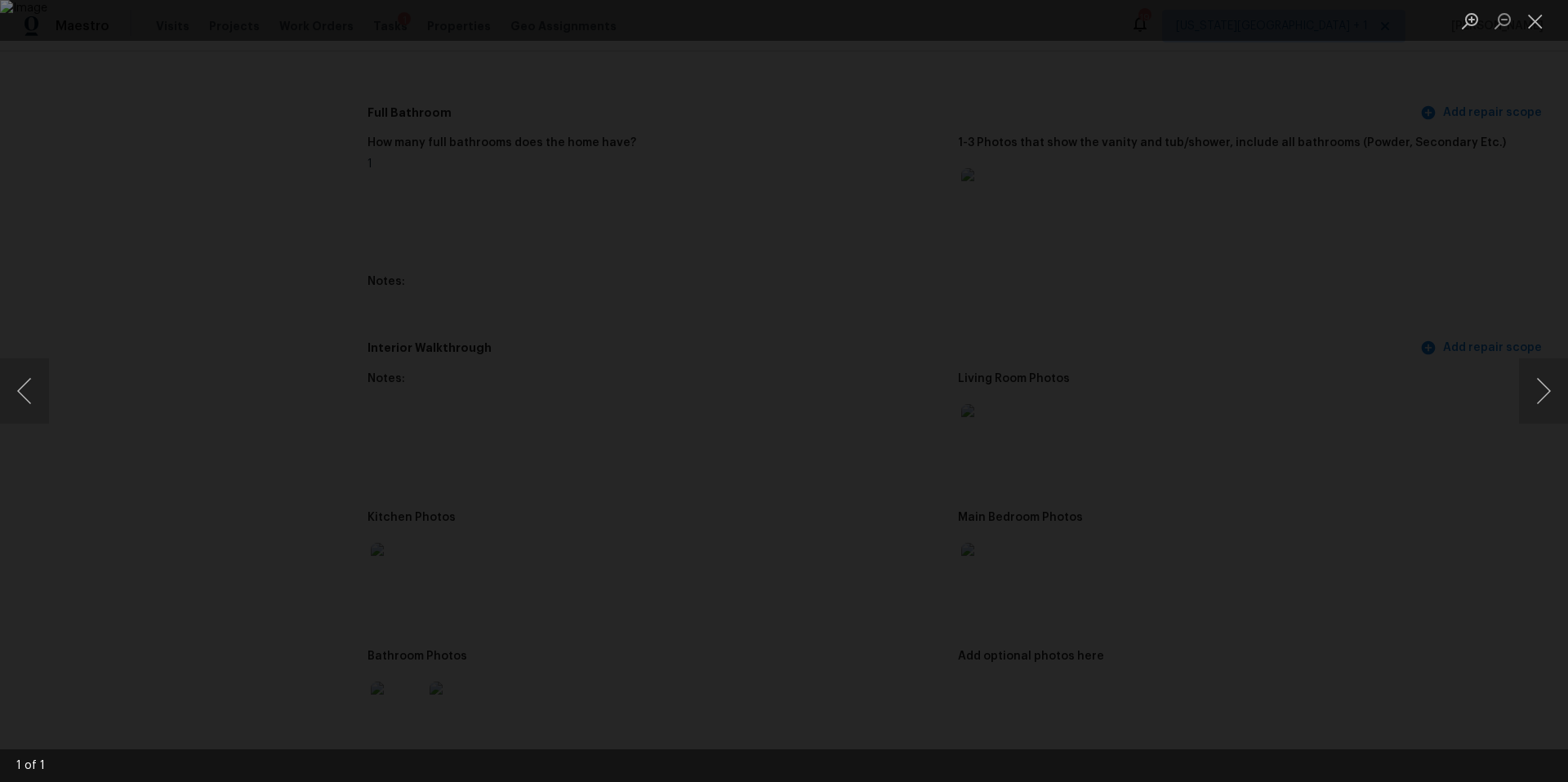
click at [1374, 565] on div "Lightbox" at bounding box center [784, 391] width 1568 height 782
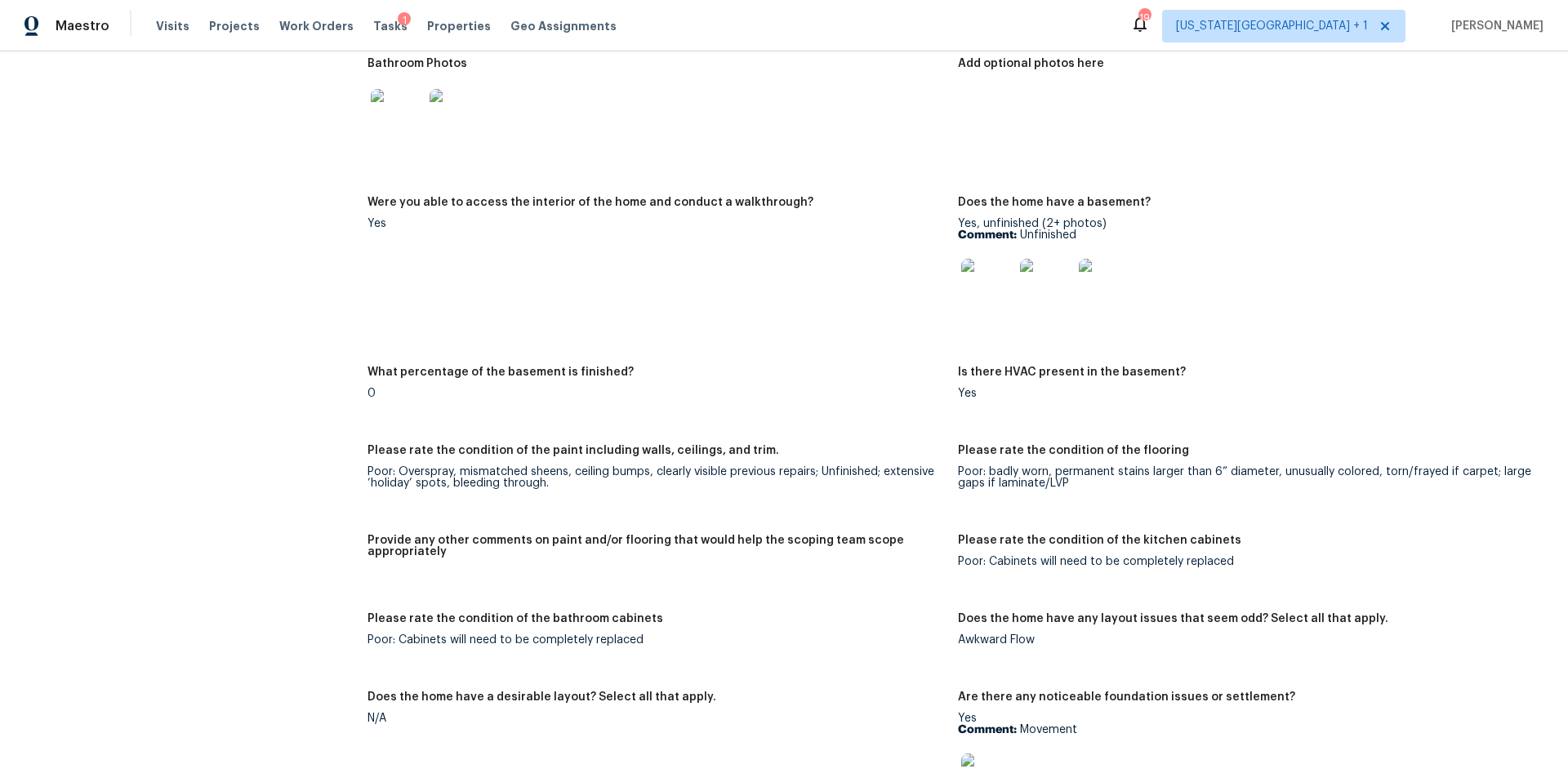
scroll to position [2570, 0]
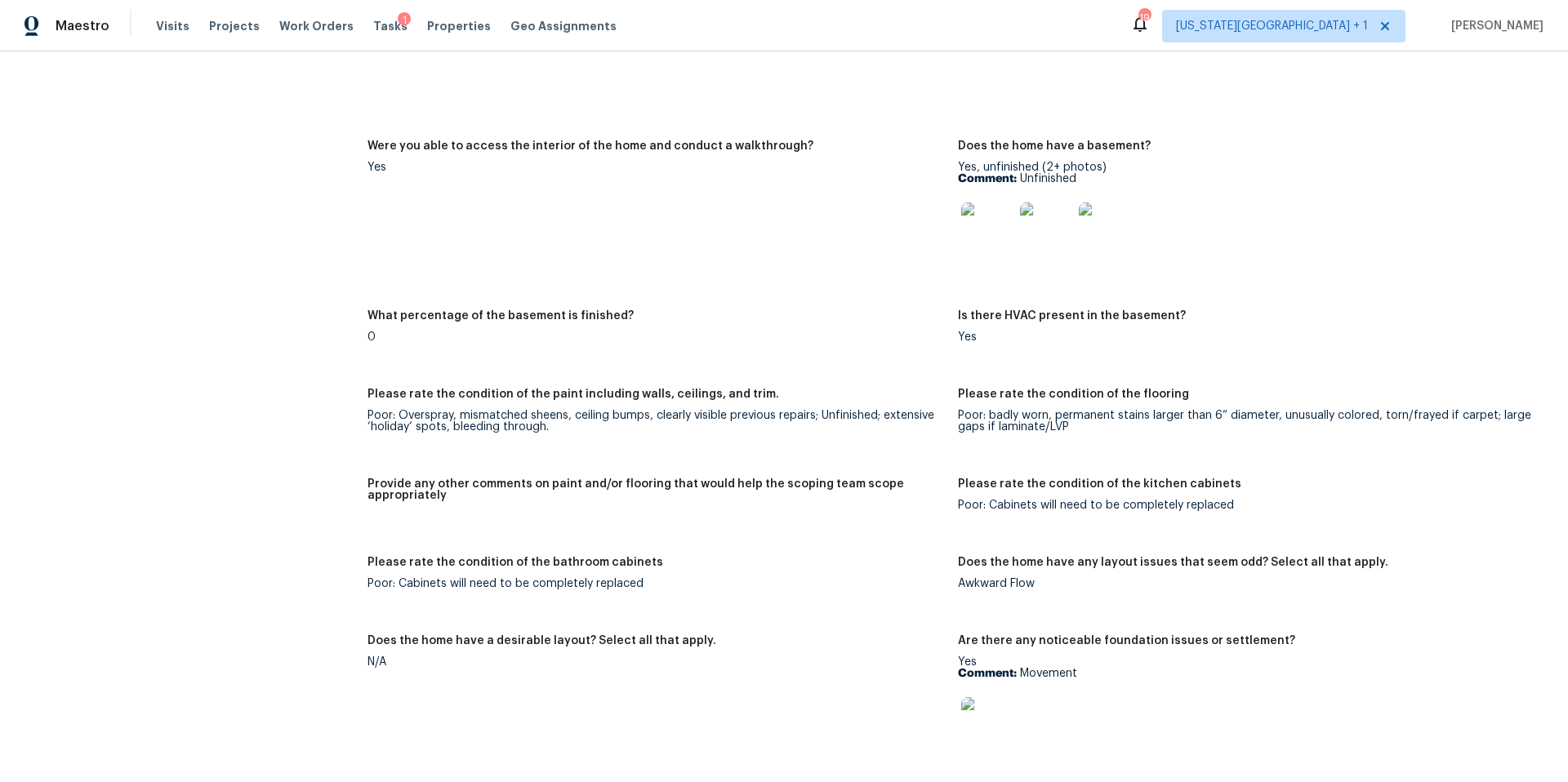
click at [993, 215] on img at bounding box center [987, 228] width 52 height 52
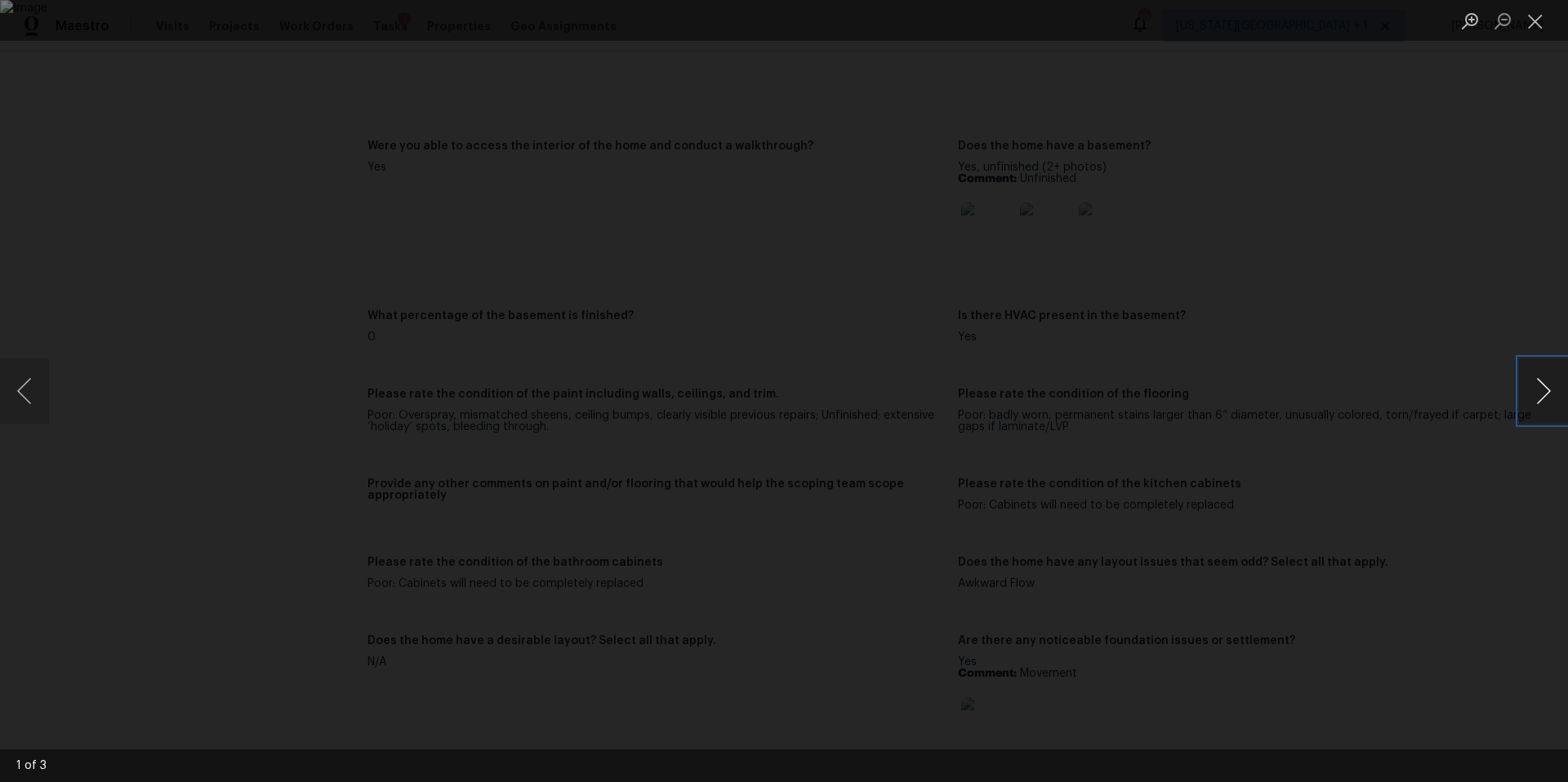
click at [1559, 393] on button "Next image" at bounding box center [1544, 391] width 49 height 65
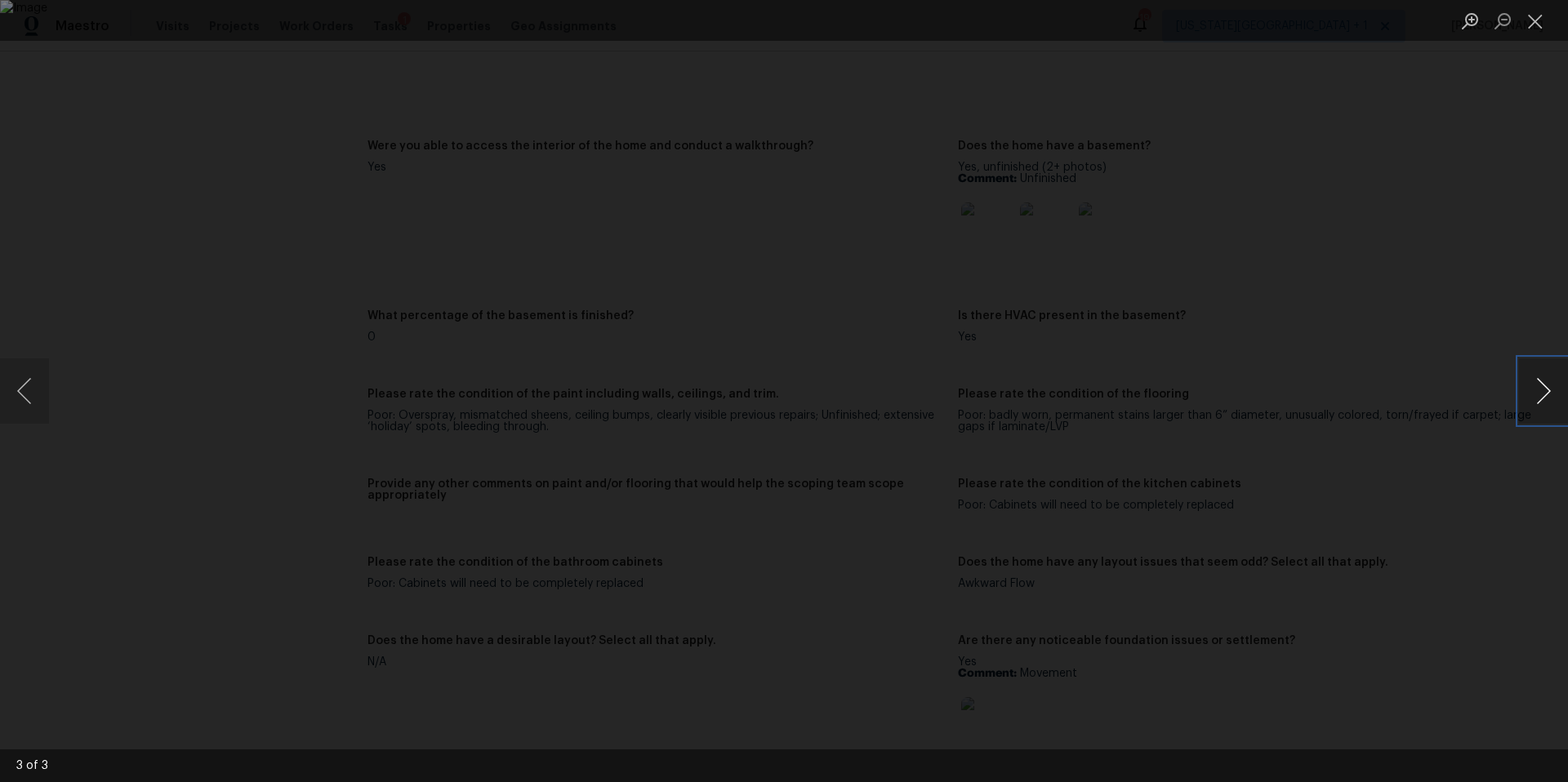
click at [1559, 393] on button "Next image" at bounding box center [1544, 391] width 49 height 65
click at [1452, 279] on div "Lightbox" at bounding box center [784, 391] width 1568 height 782
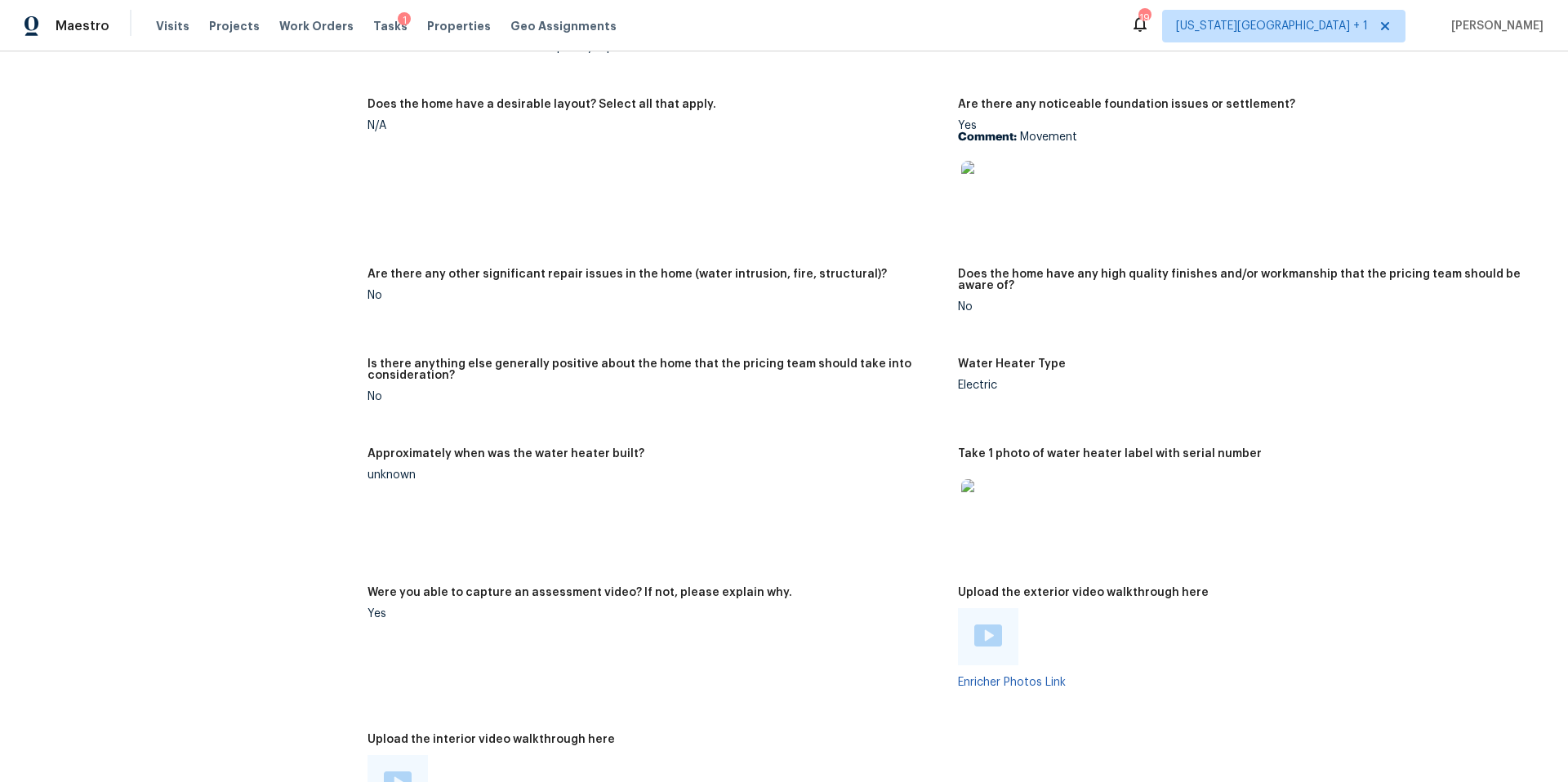
scroll to position [3094, 0]
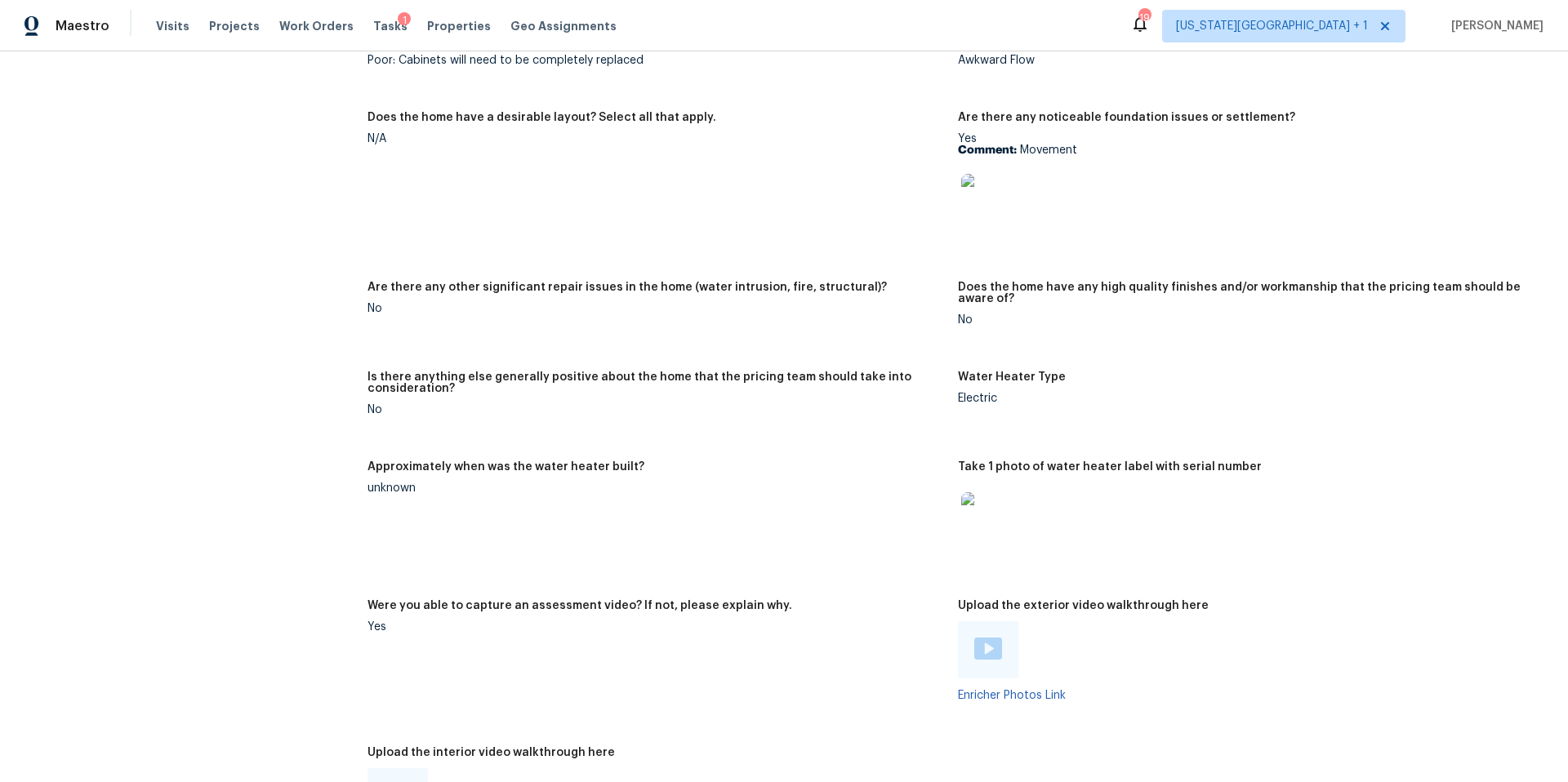
click at [1011, 196] on img at bounding box center [987, 199] width 52 height 52
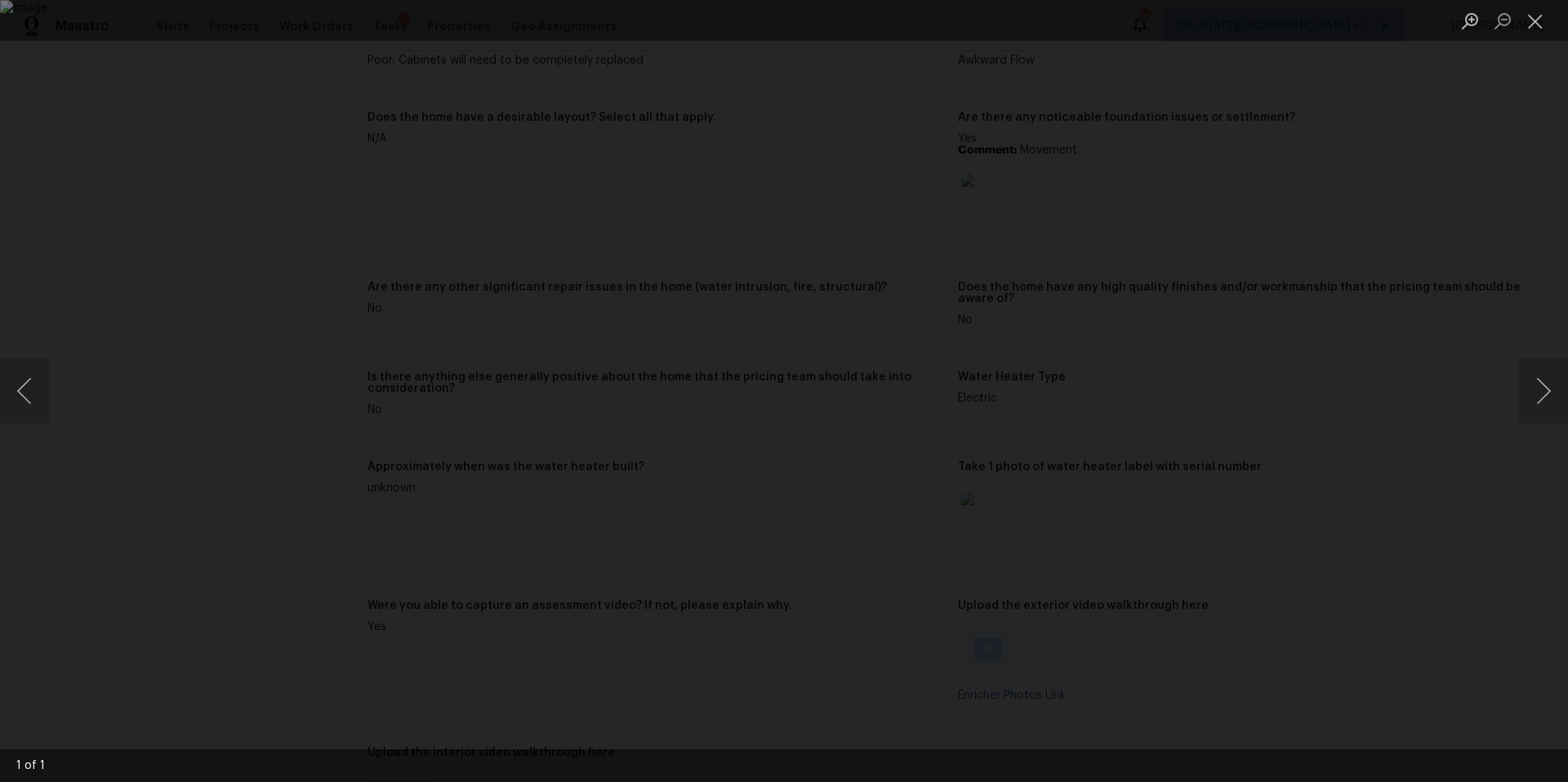
click at [1485, 249] on div "Lightbox" at bounding box center [784, 391] width 1568 height 782
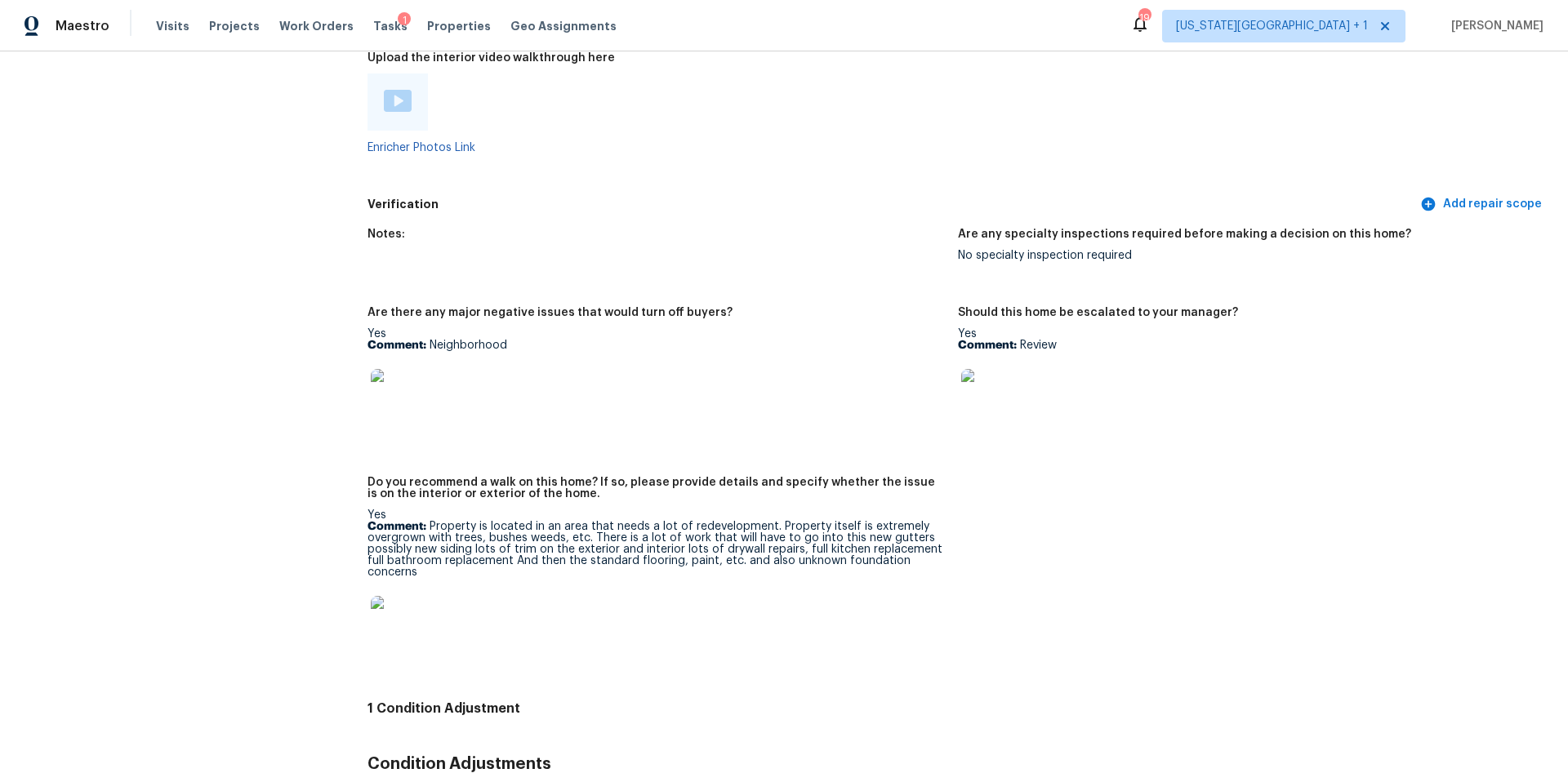
scroll to position [3791, 0]
click at [408, 613] on img at bounding box center [397, 620] width 52 height 52
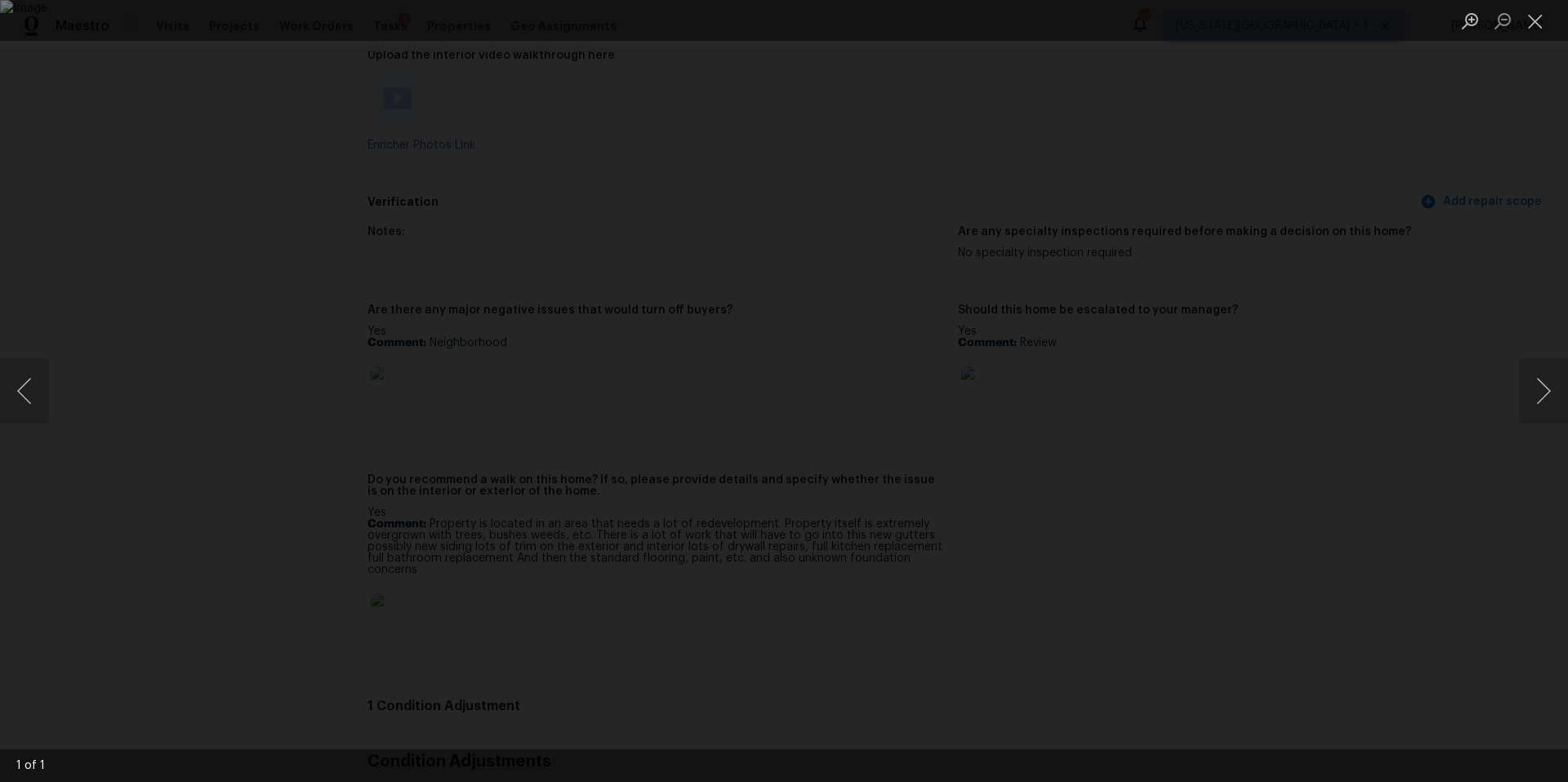
click at [1350, 327] on div "Lightbox" at bounding box center [784, 391] width 1568 height 782
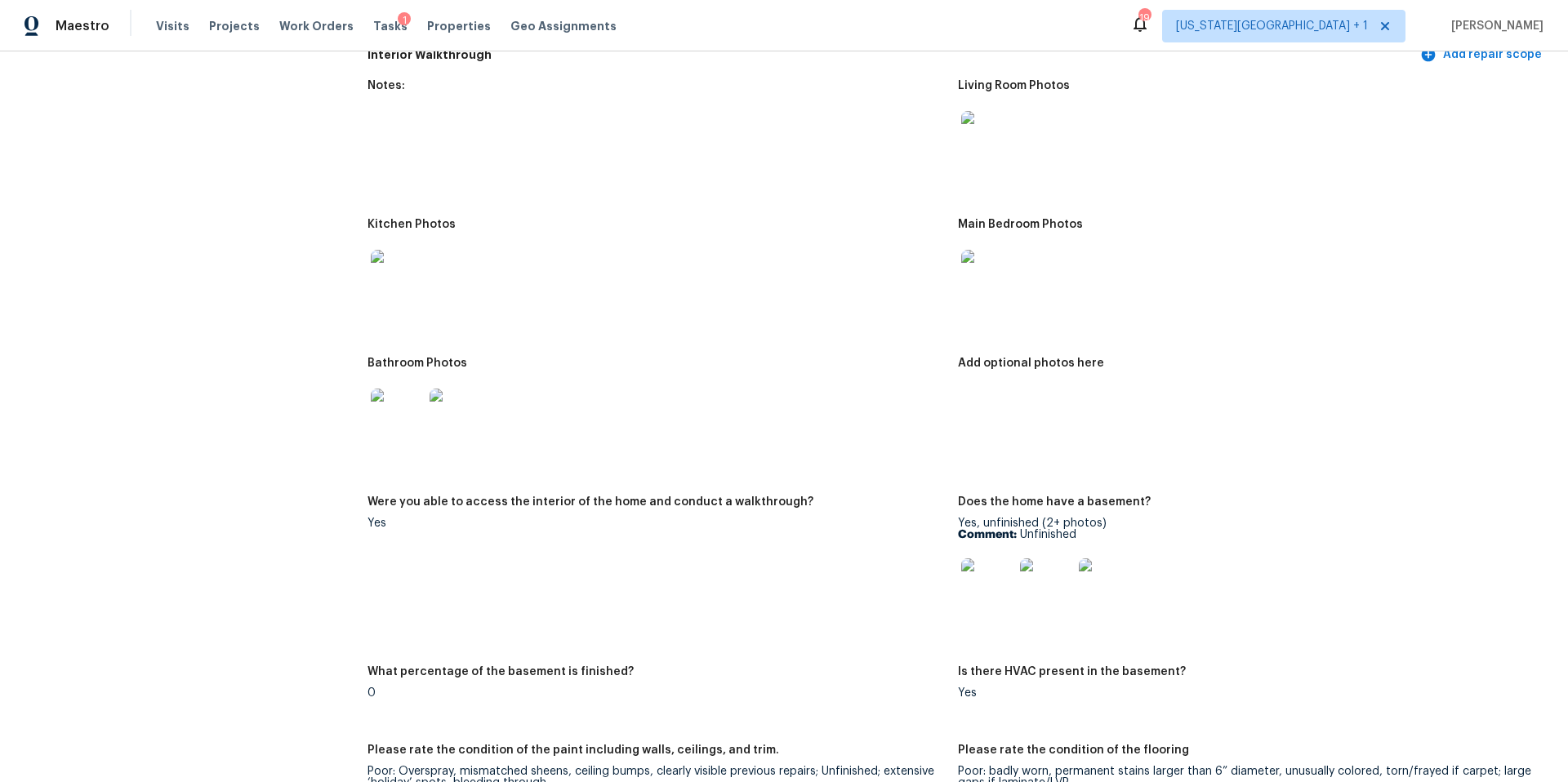
scroll to position [2212, 0]
click at [406, 272] on img at bounding box center [397, 278] width 52 height 52
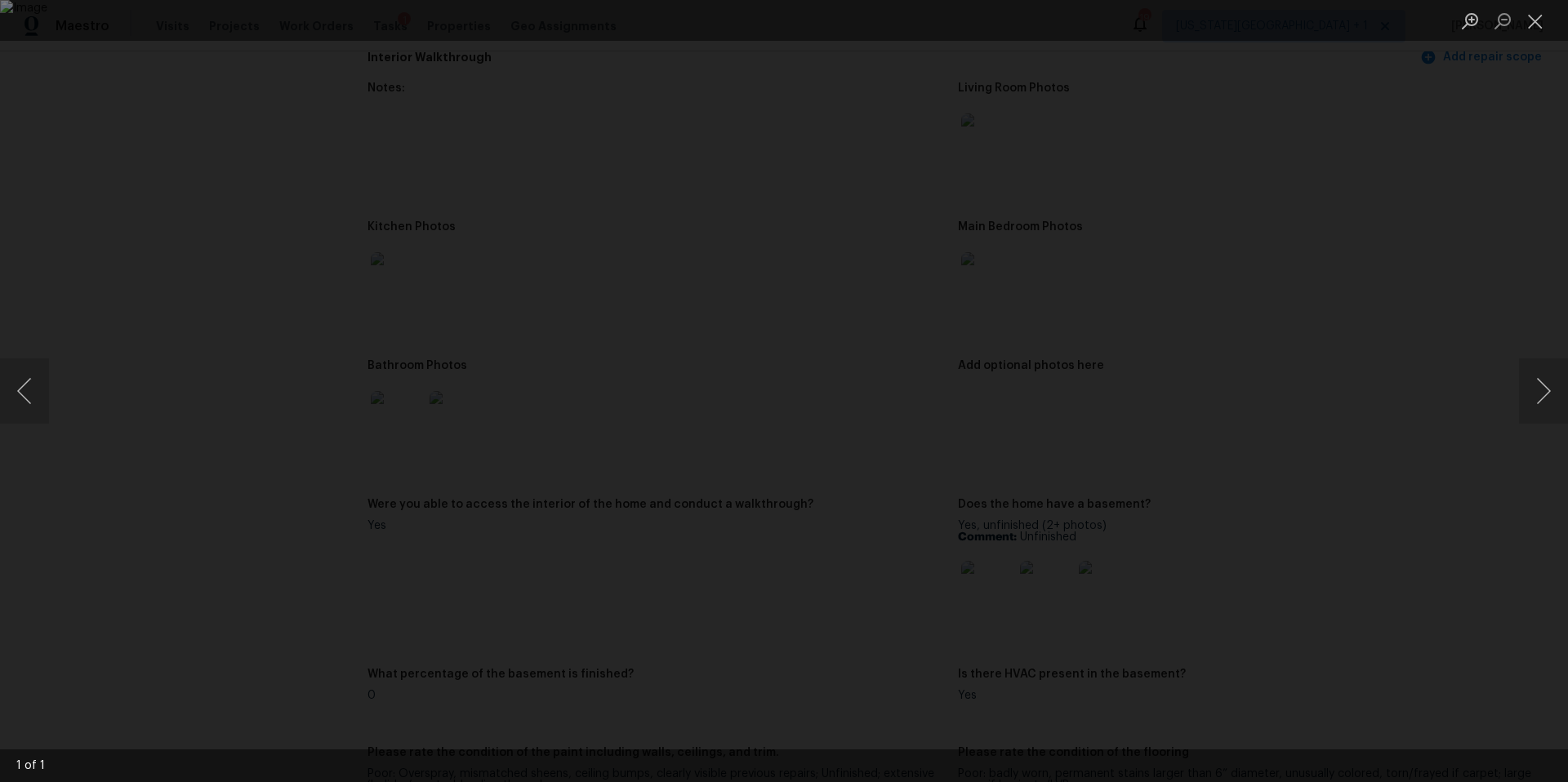
click at [1515, 378] on div "Lightbox" at bounding box center [784, 391] width 1568 height 782
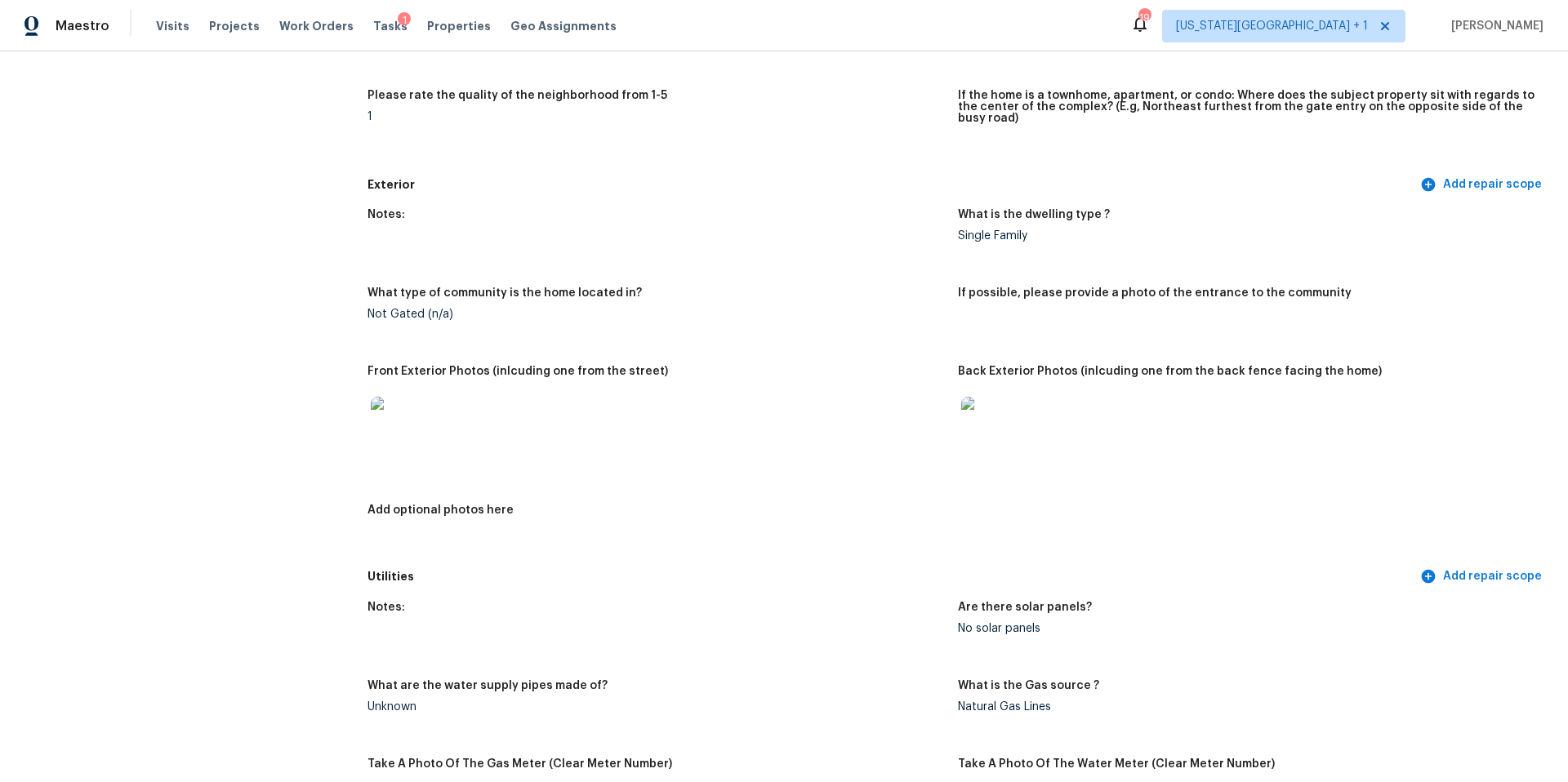
scroll to position [0, 0]
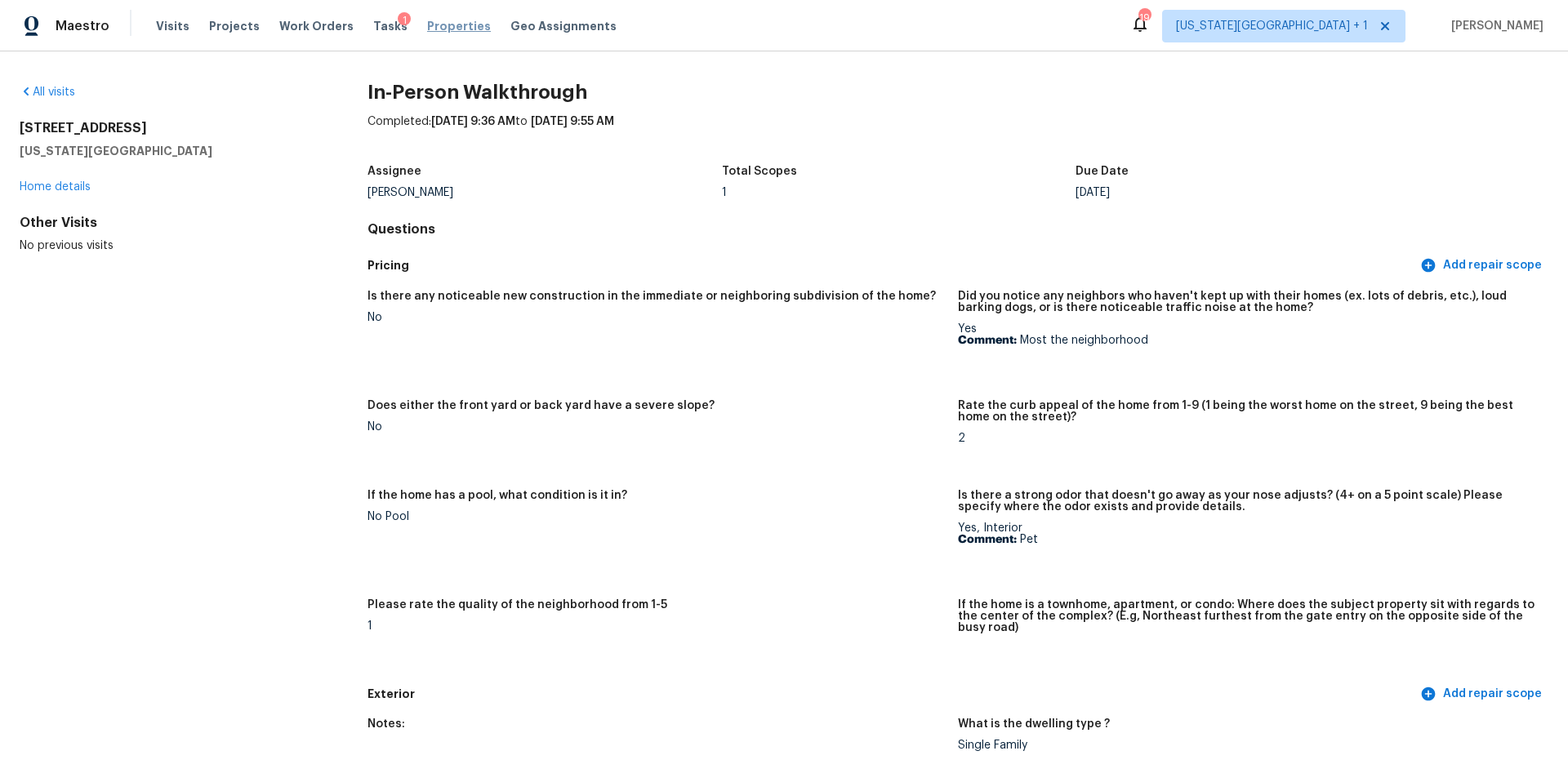
click at [438, 26] on span "Properties" at bounding box center [458, 26] width 64 height 16
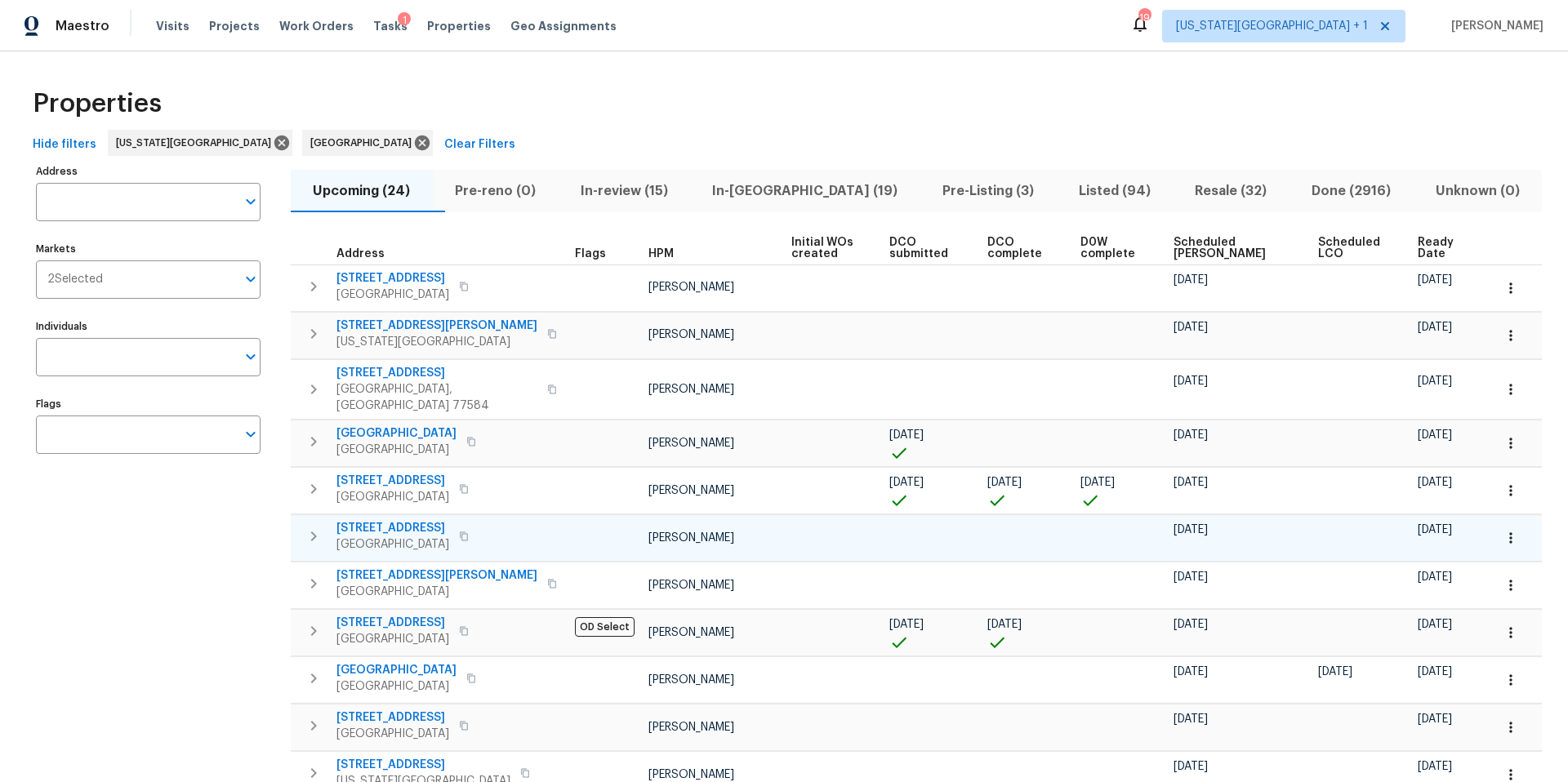
scroll to position [8, 0]
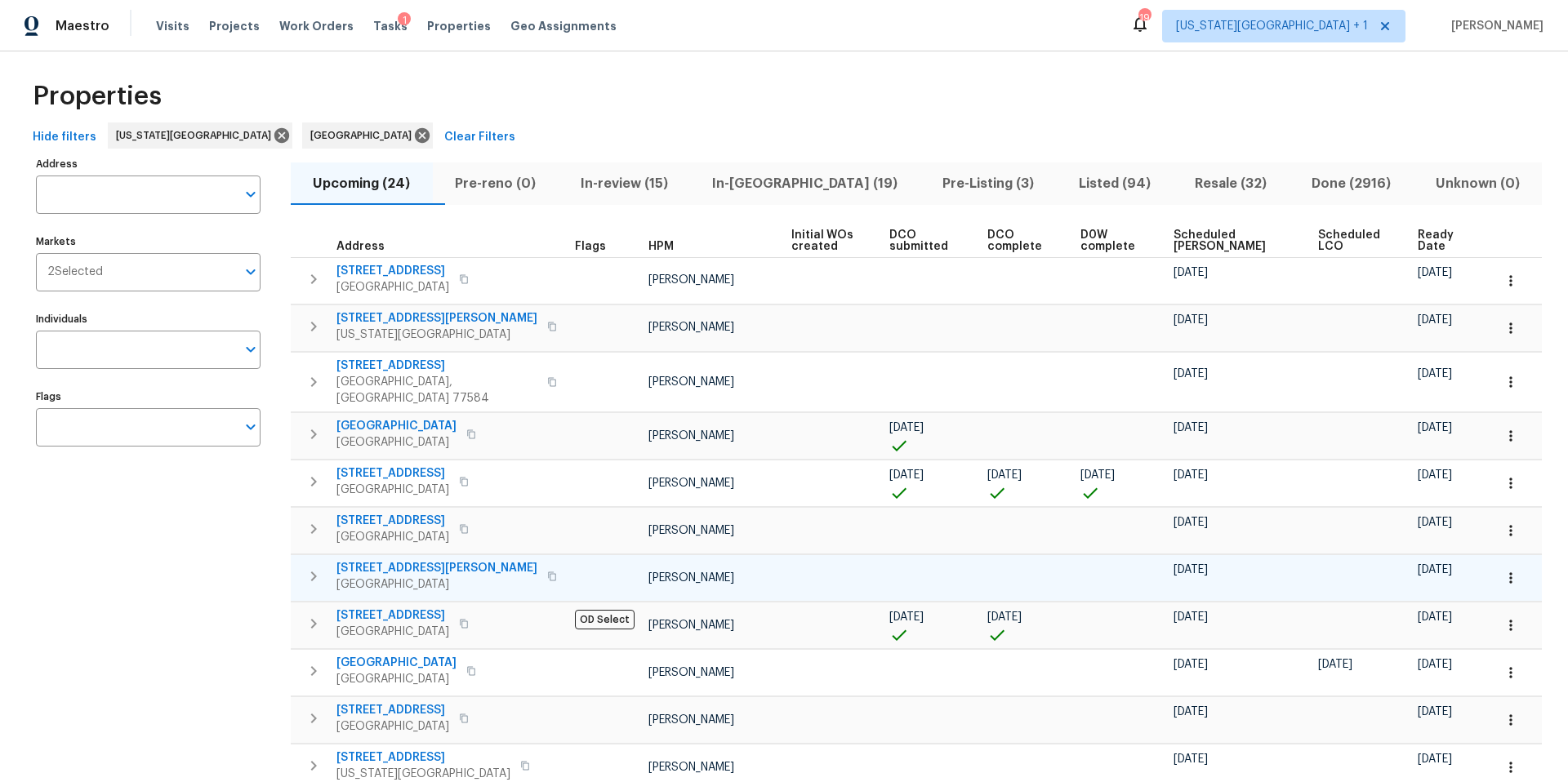
click at [428, 560] on span "9432 Carter Dr" at bounding box center [438, 568] width 201 height 16
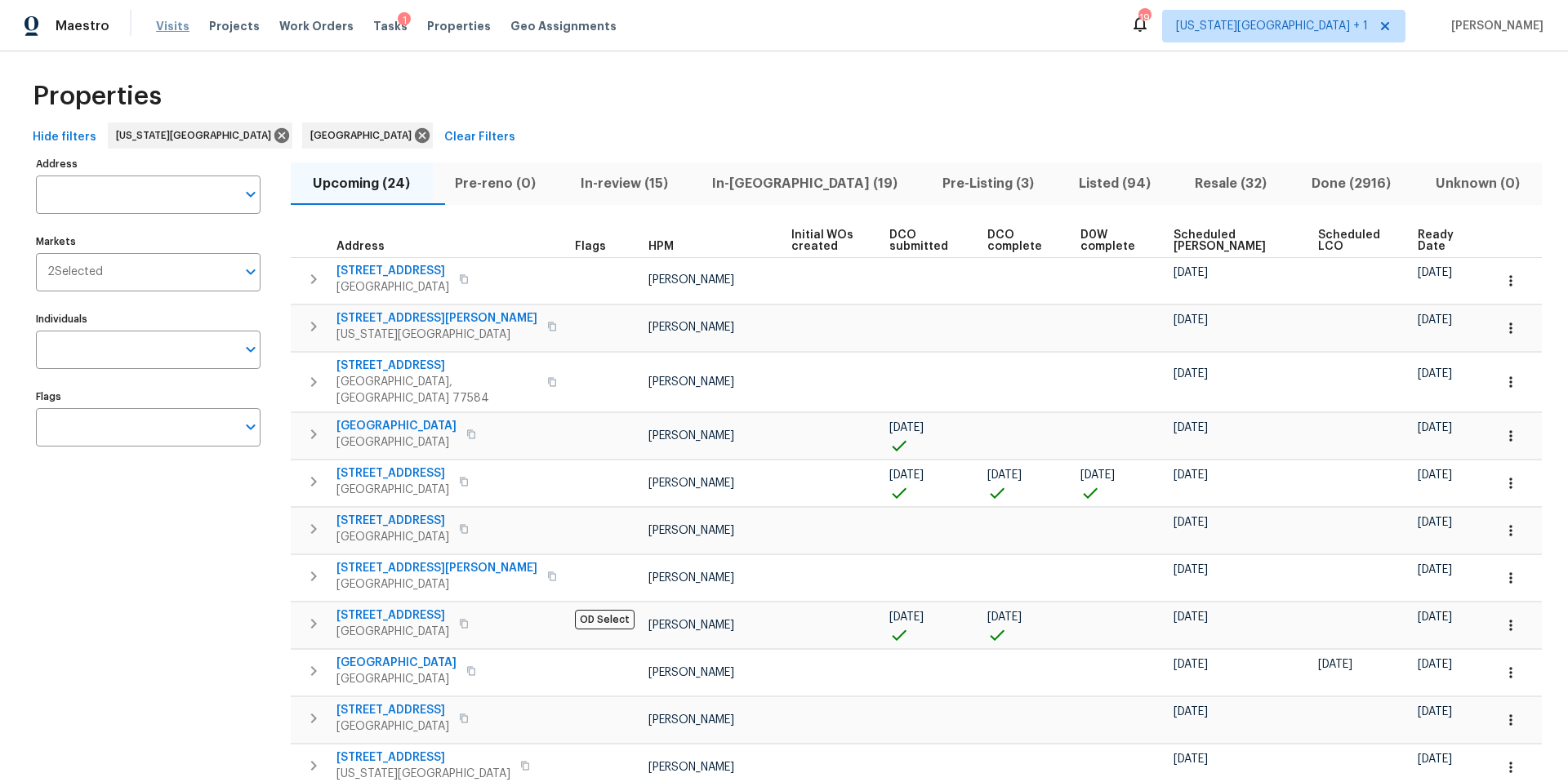
click at [157, 19] on span "Visits" at bounding box center [172, 26] width 33 height 16
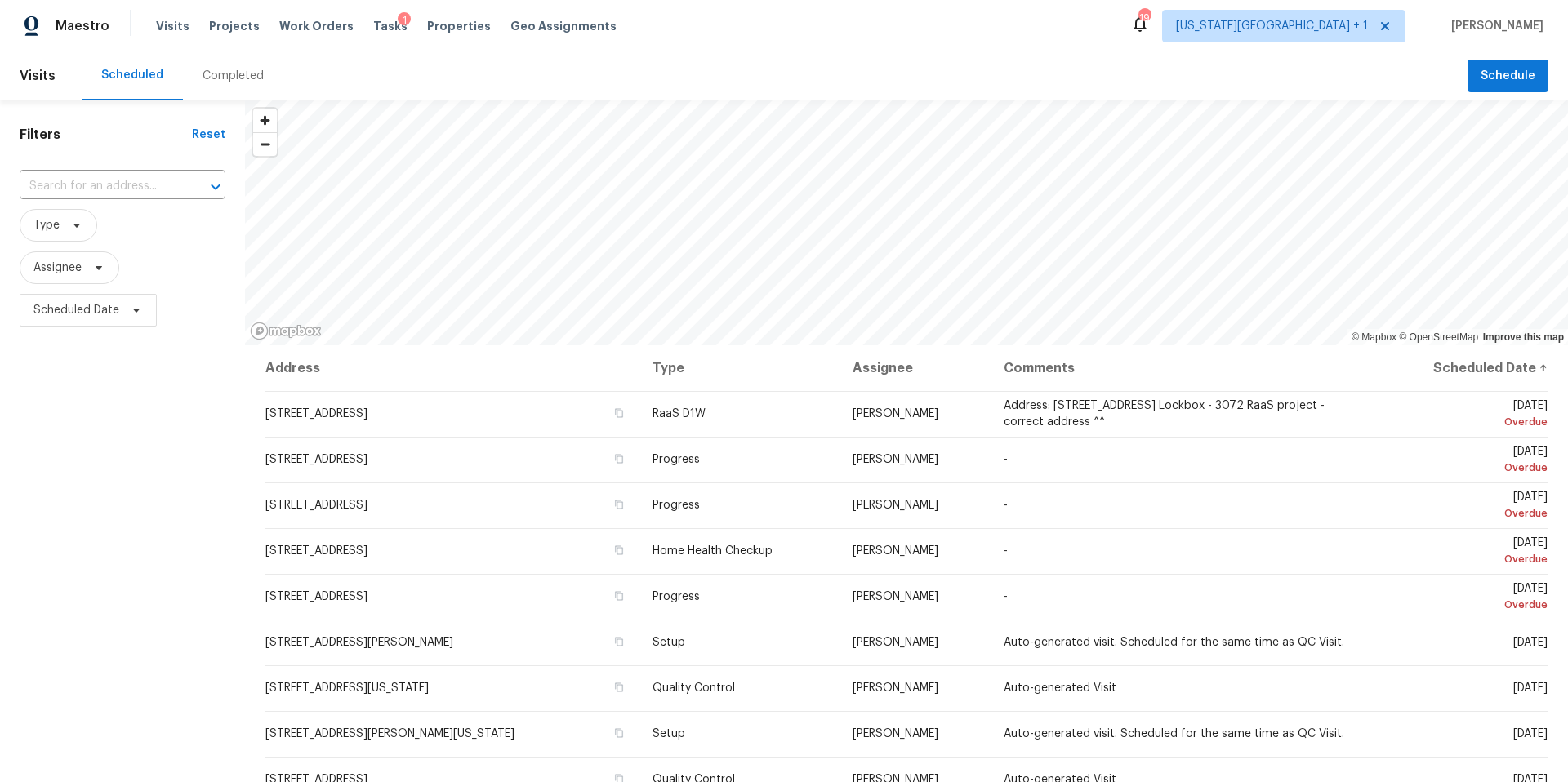
click at [222, 68] on div "Completed" at bounding box center [233, 75] width 62 height 16
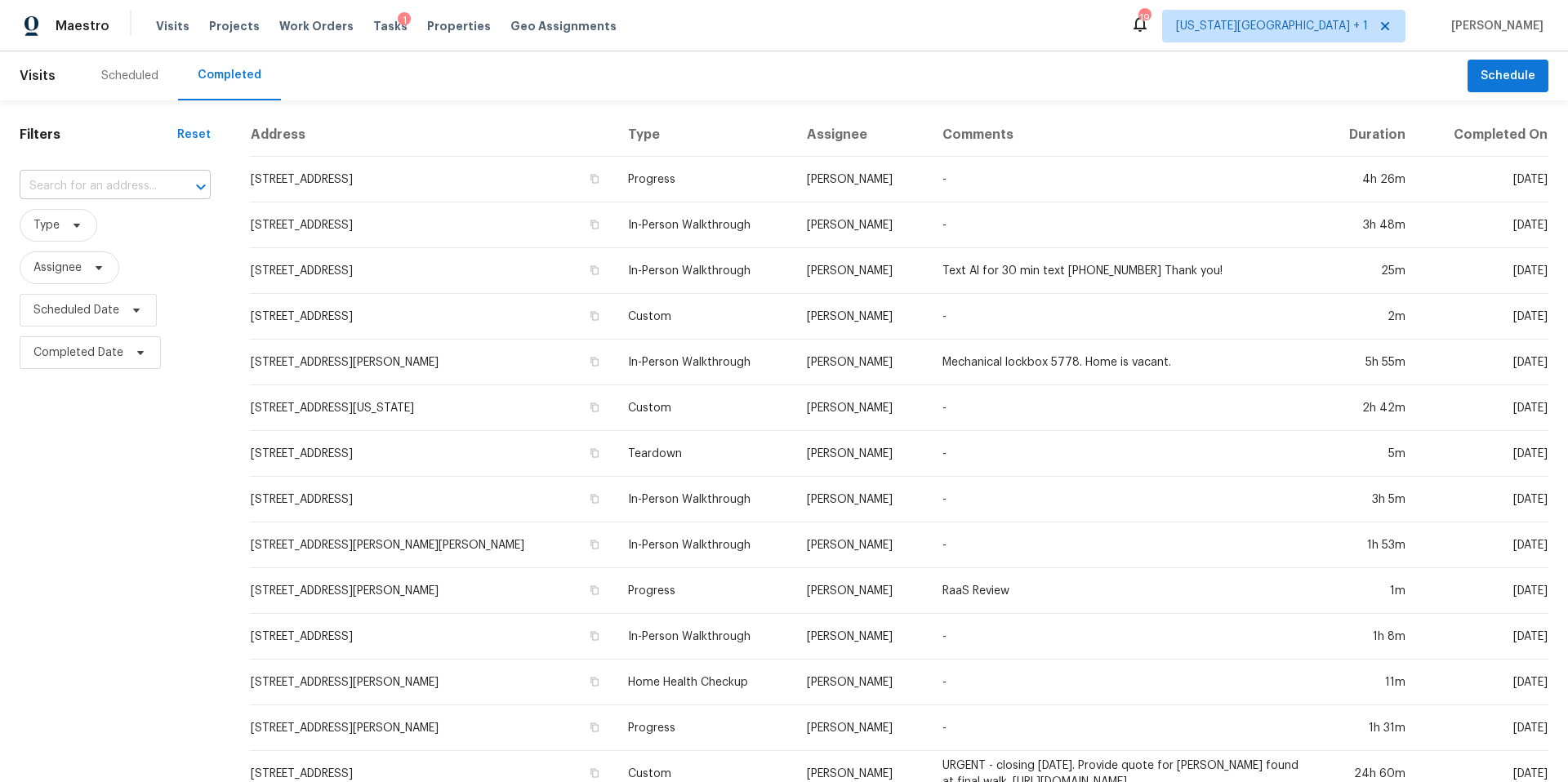
click at [47, 198] on input "text" at bounding box center [92, 186] width 145 height 26
paste input "4639 E 43rd Ter, Kansas City, MO 64130"
type input "4639 E 43rd Ter, Kansas City, MO 64130"
click at [76, 229] on li "4639 E 43rd Ter, Kansas City, MO 64130" at bounding box center [103, 232] width 168 height 44
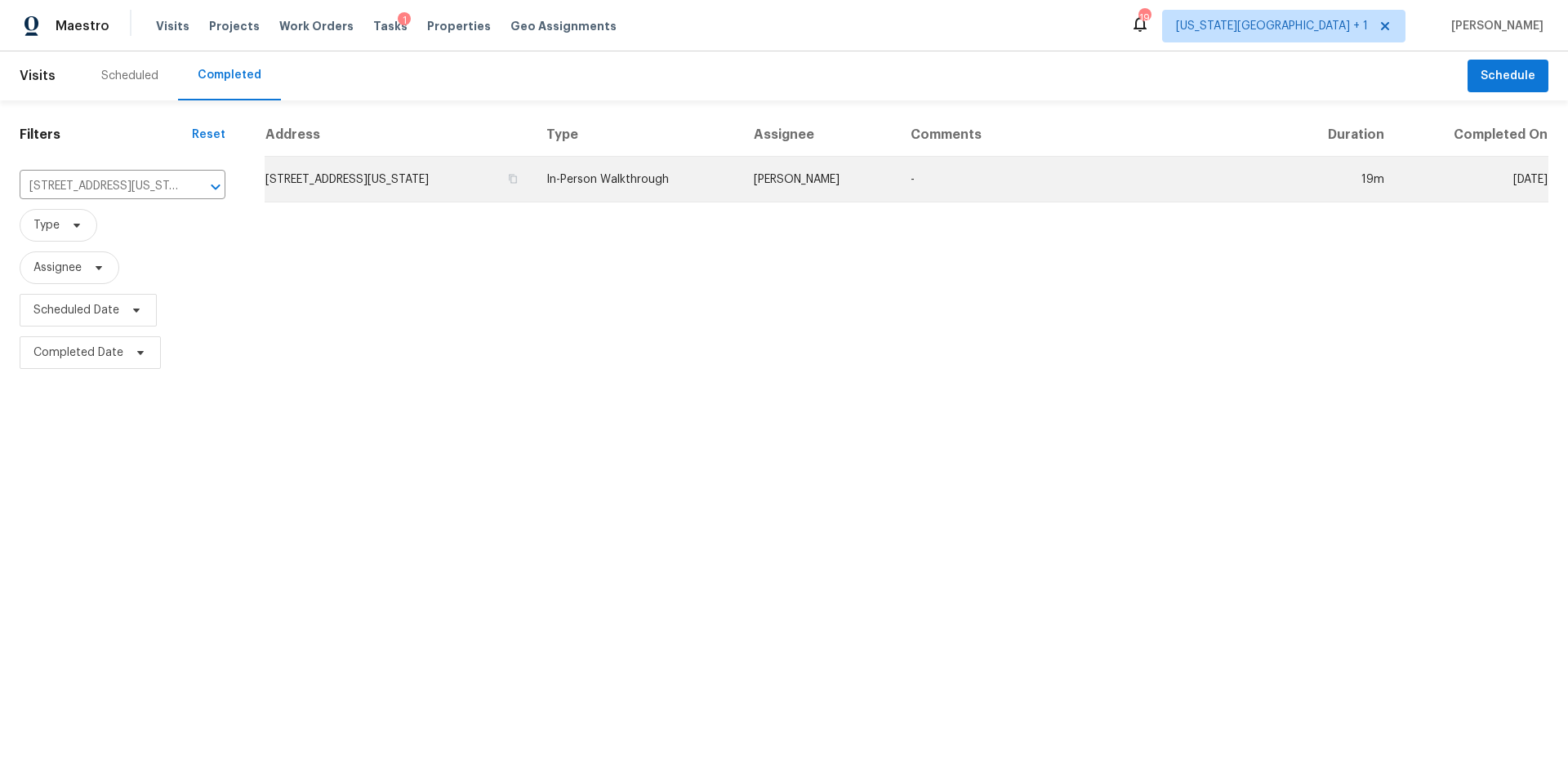
click at [379, 178] on td "4639 E 43rd Ter, Kansas City, MO 64130" at bounding box center [399, 179] width 269 height 46
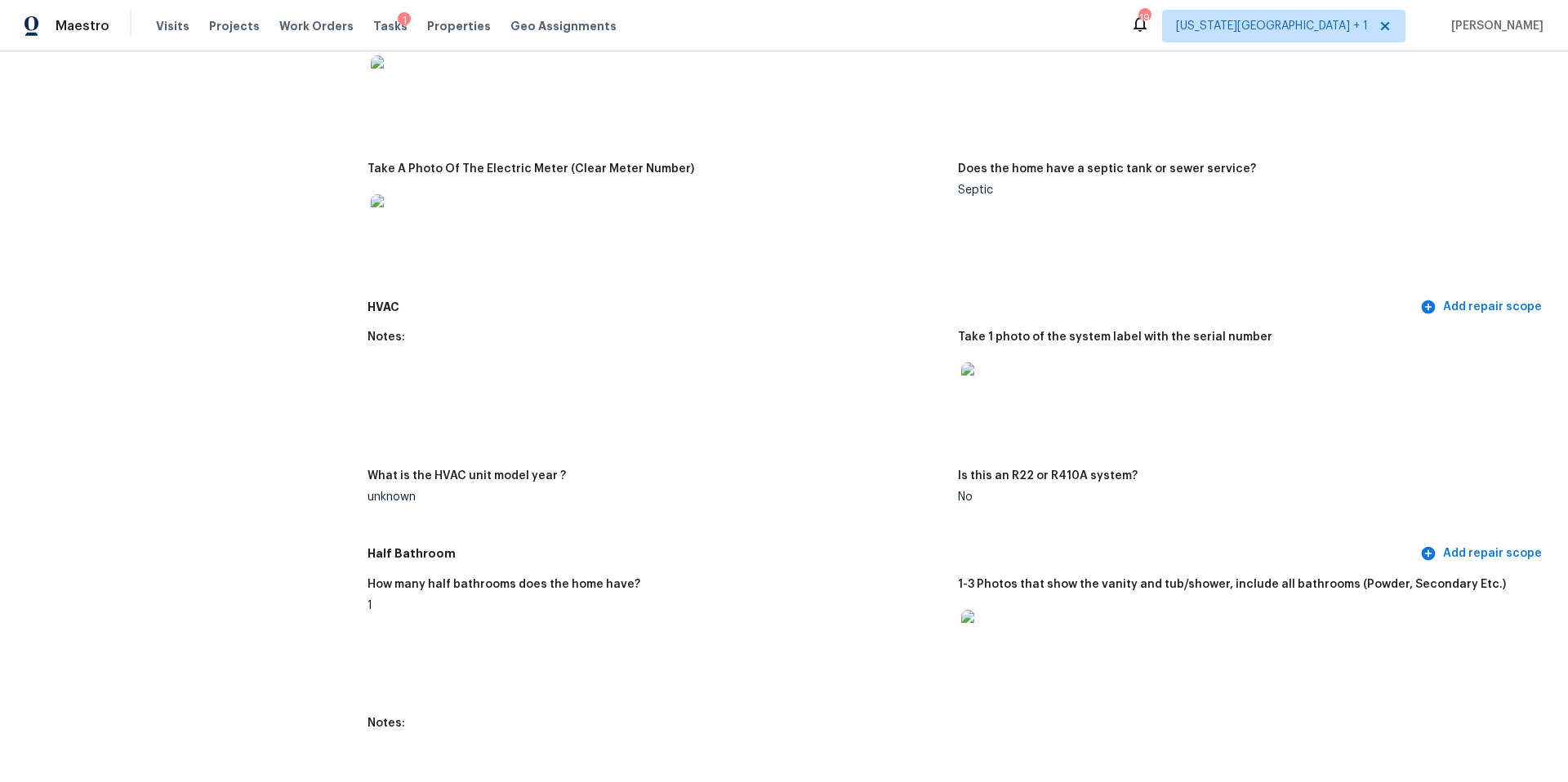
scroll to position [1245, 0]
click at [976, 378] on img at bounding box center [987, 386] width 52 height 52
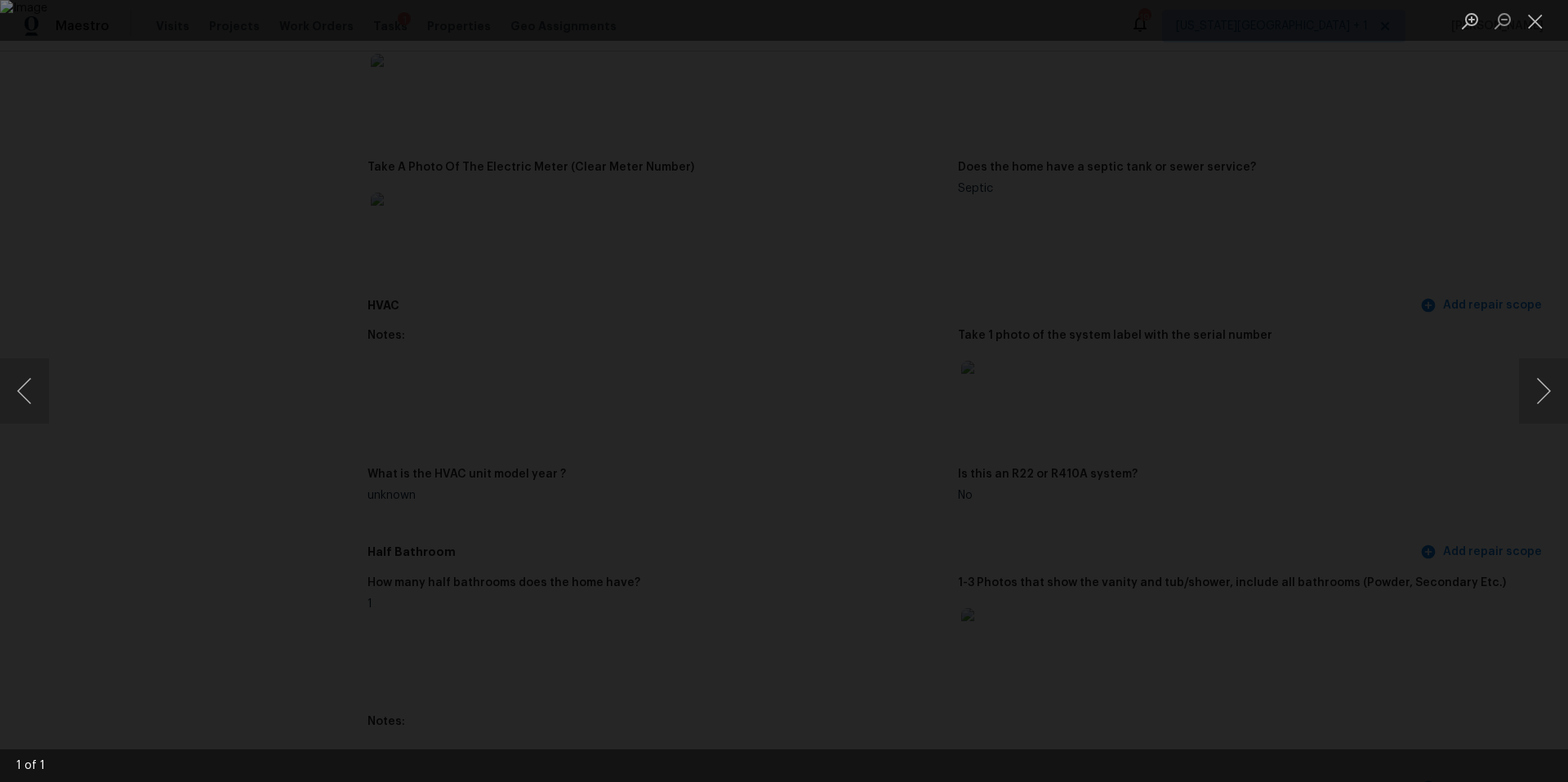
click at [1469, 351] on div "Lightbox" at bounding box center [784, 391] width 1568 height 782
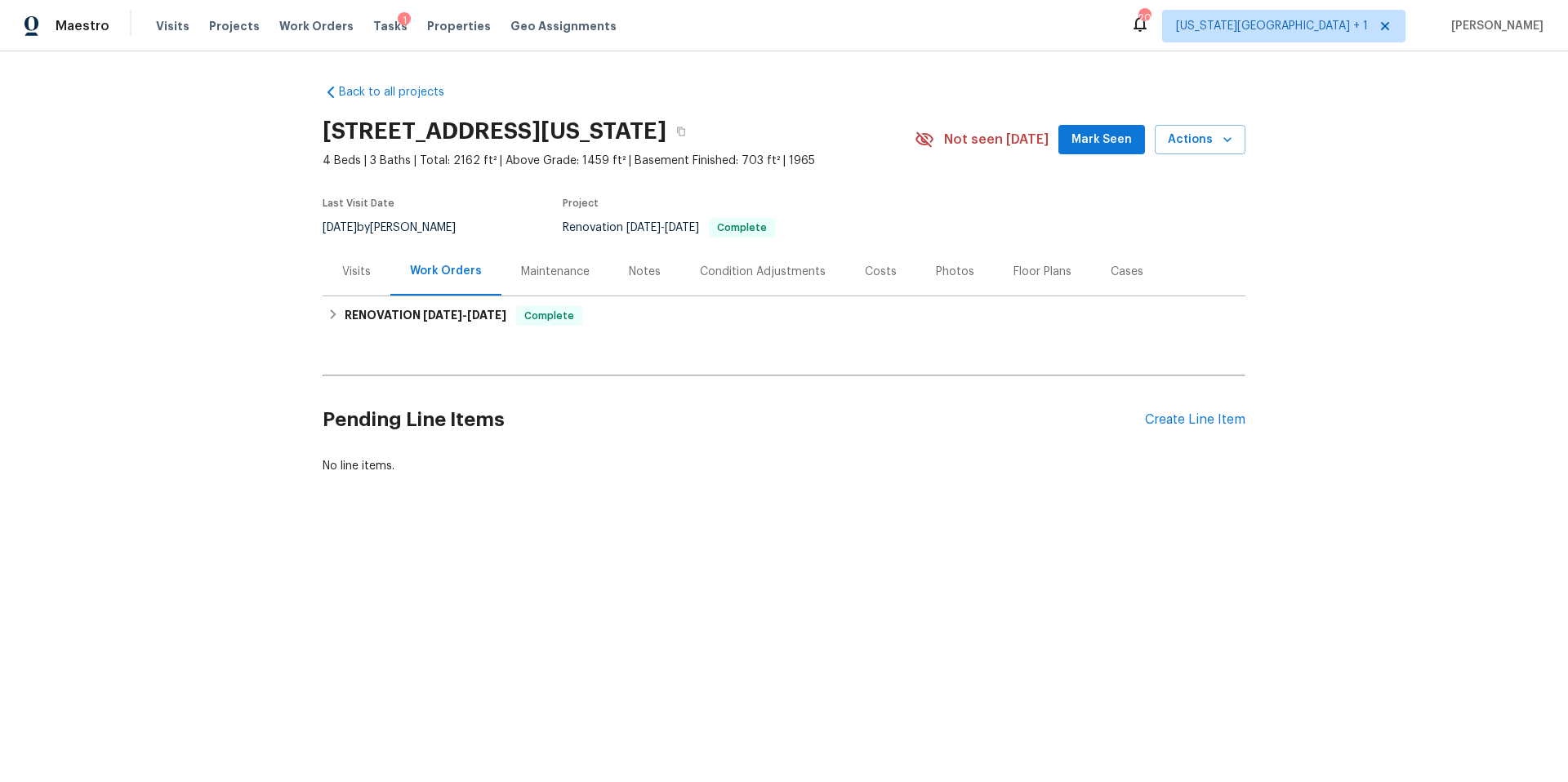
click at [936, 266] on div "Photos" at bounding box center [955, 271] width 38 height 16
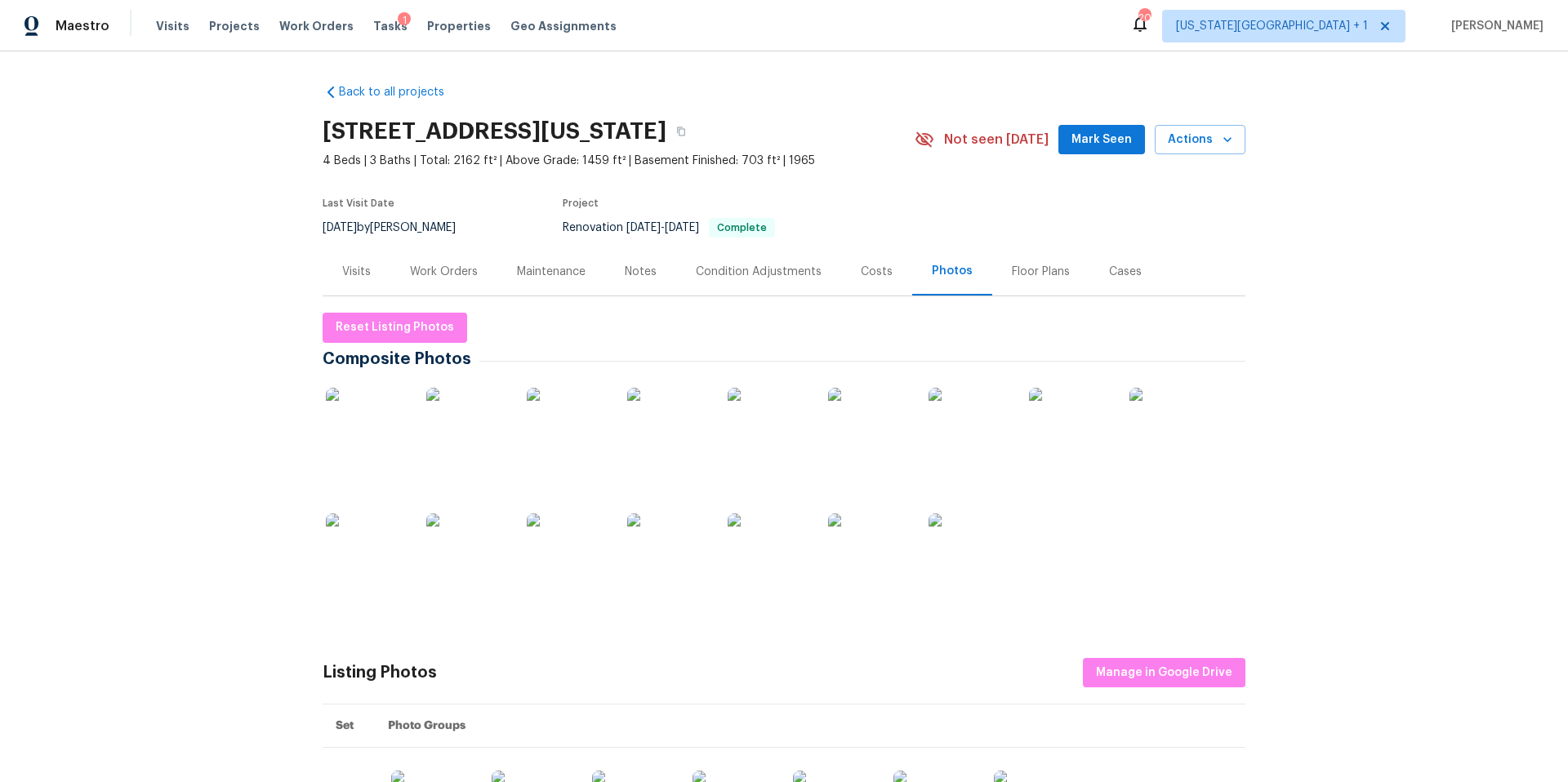
click at [464, 445] on img at bounding box center [467, 429] width 82 height 82
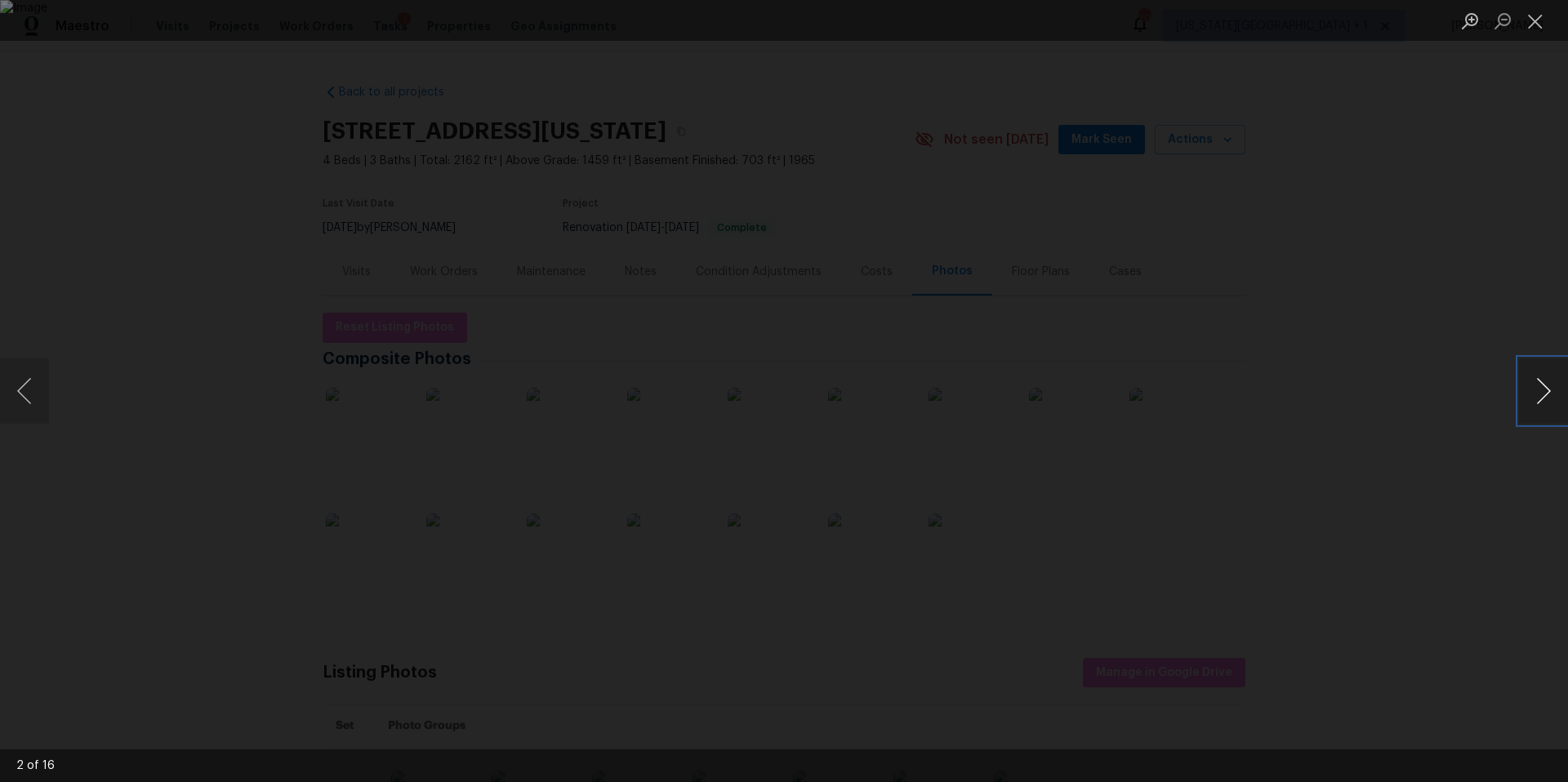
click at [1536, 396] on button "Next image" at bounding box center [1544, 391] width 49 height 65
click at [1411, 414] on div "Lightbox" at bounding box center [784, 391] width 1568 height 782
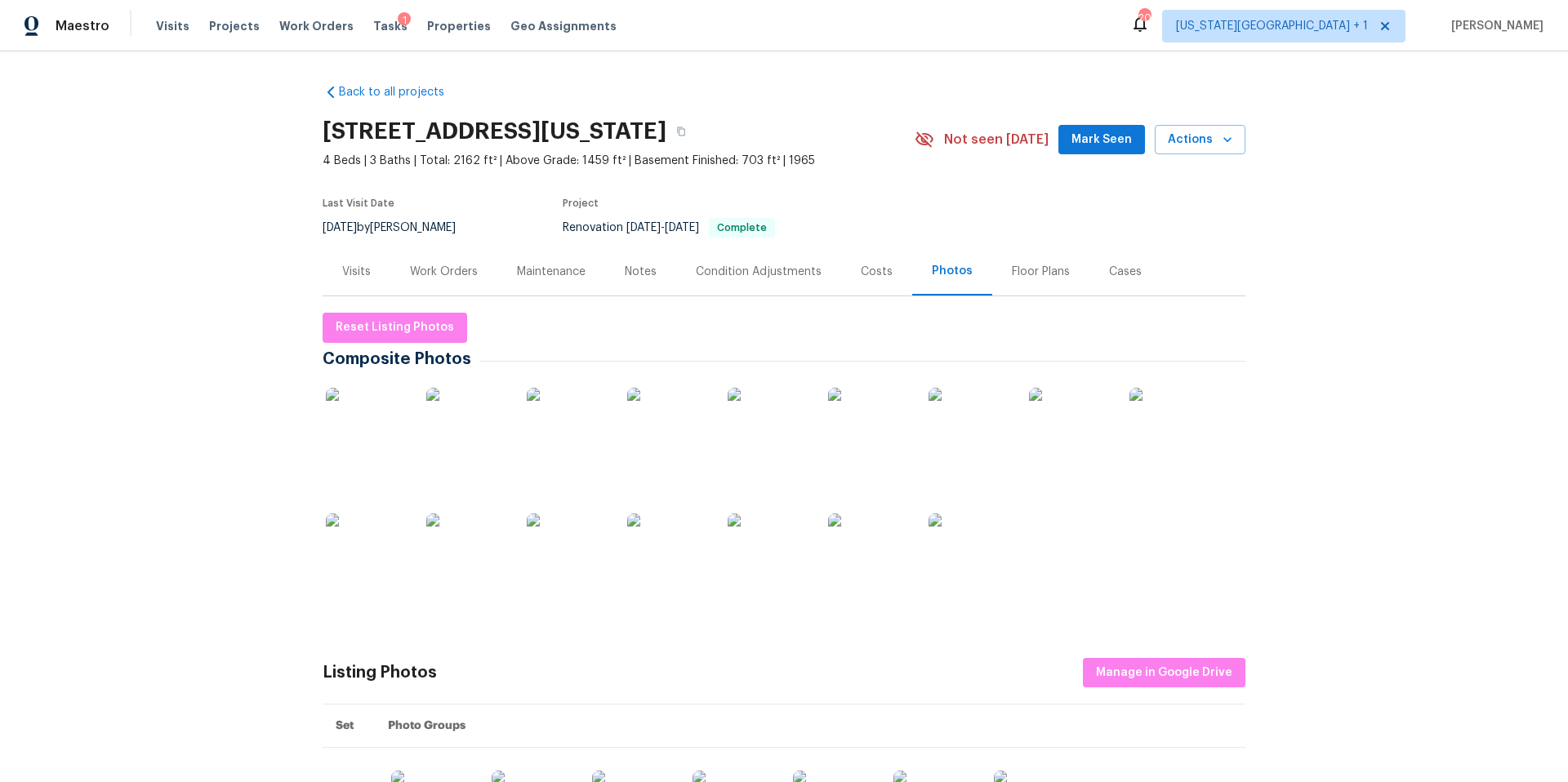
click at [485, 553] on img at bounding box center [467, 554] width 82 height 82
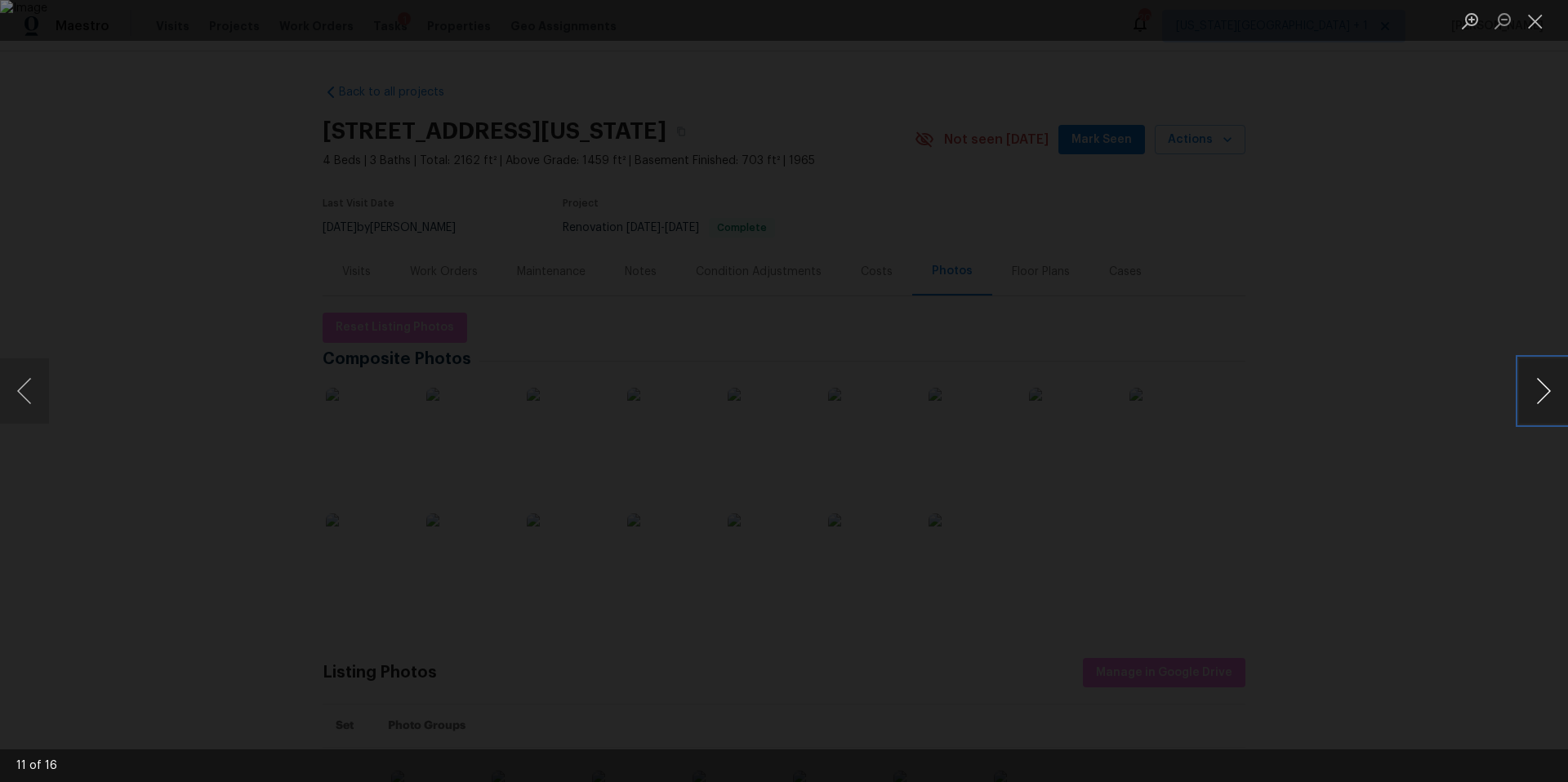
click at [1539, 382] on button "Next image" at bounding box center [1544, 391] width 49 height 65
click at [1539, 384] on button "Next image" at bounding box center [1544, 391] width 49 height 65
click at [1539, 382] on button "Next image" at bounding box center [1544, 391] width 49 height 65
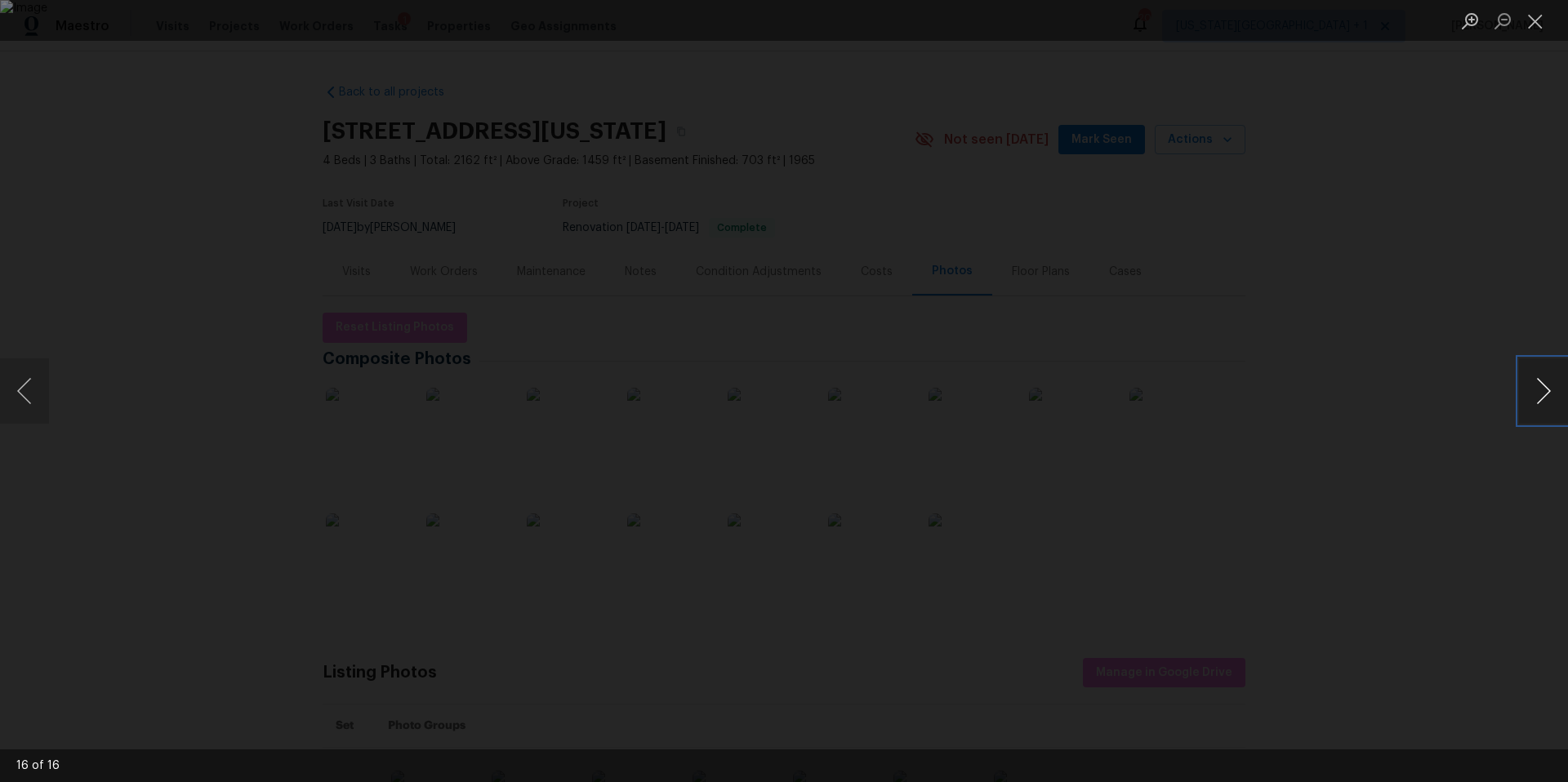
click at [1539, 382] on button "Next image" at bounding box center [1544, 391] width 49 height 65
click at [1009, 405] on img "Lightbox" at bounding box center [784, 391] width 1568 height 782
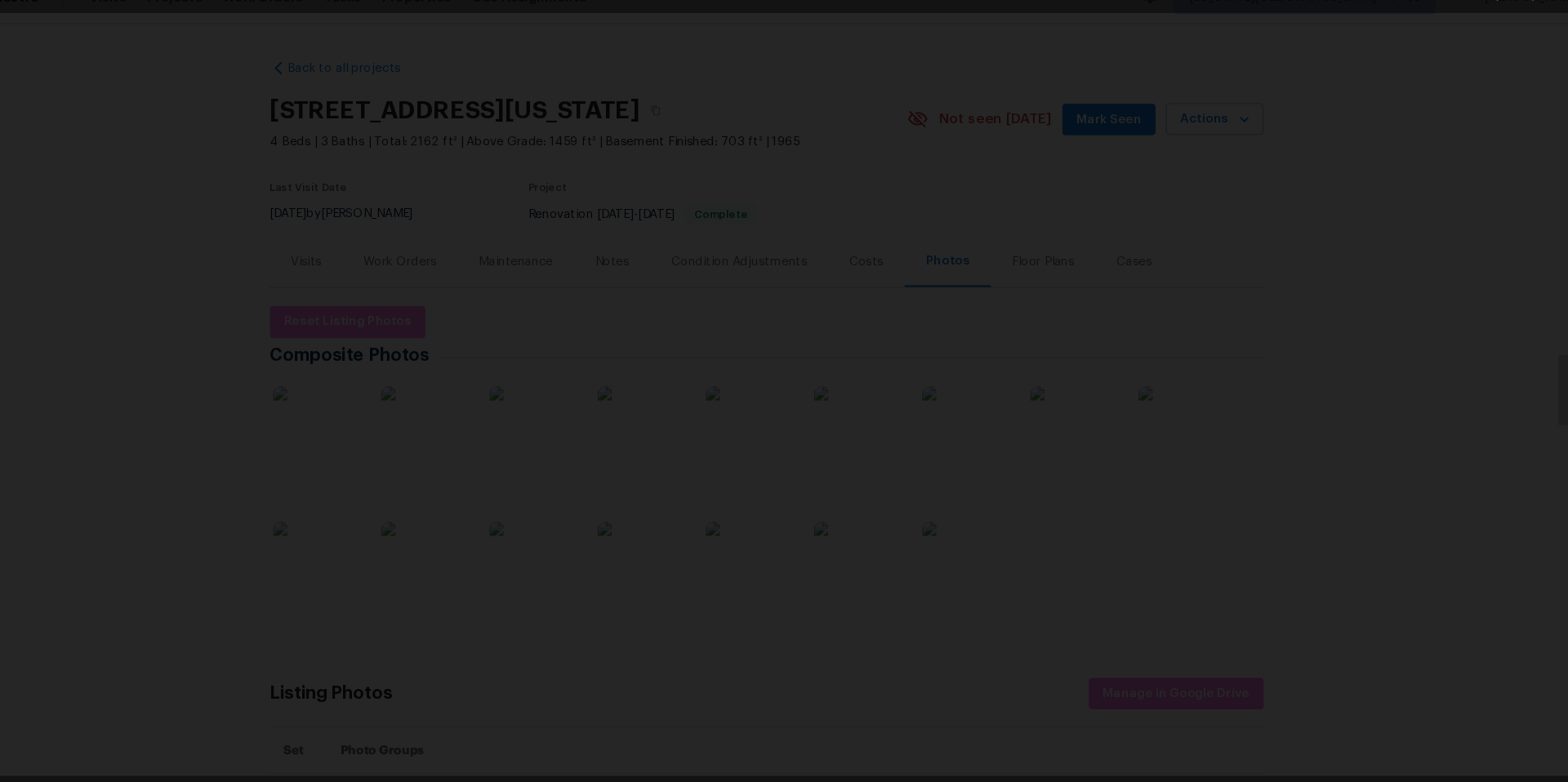
click at [1350, 331] on div "Lightbox" at bounding box center [784, 391] width 1568 height 782
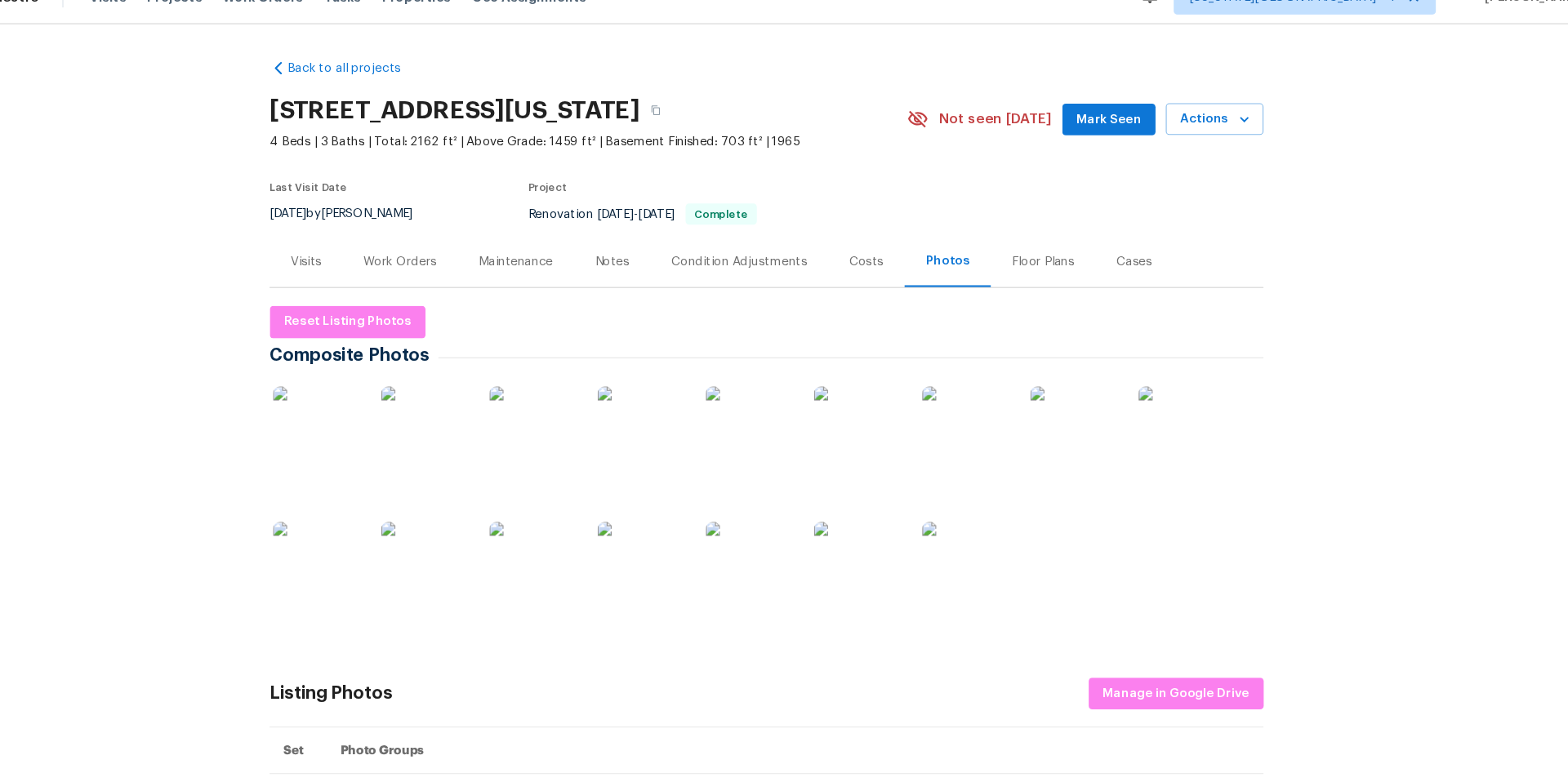
click at [464, 276] on div "Work Orders" at bounding box center [443, 271] width 67 height 16
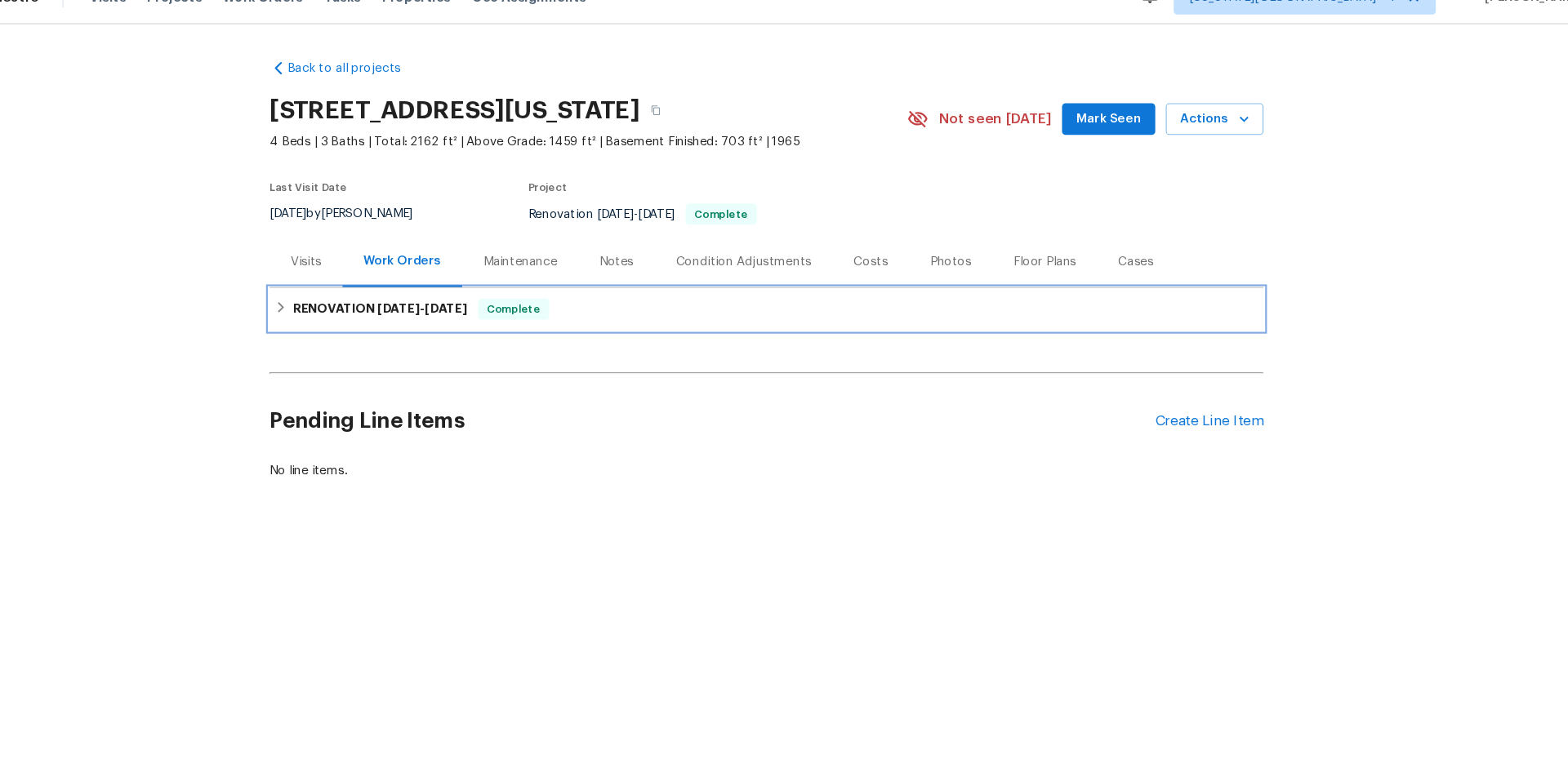
click at [431, 326] on h6 "RENOVATION [DATE] - [DATE]" at bounding box center [425, 316] width 161 height 20
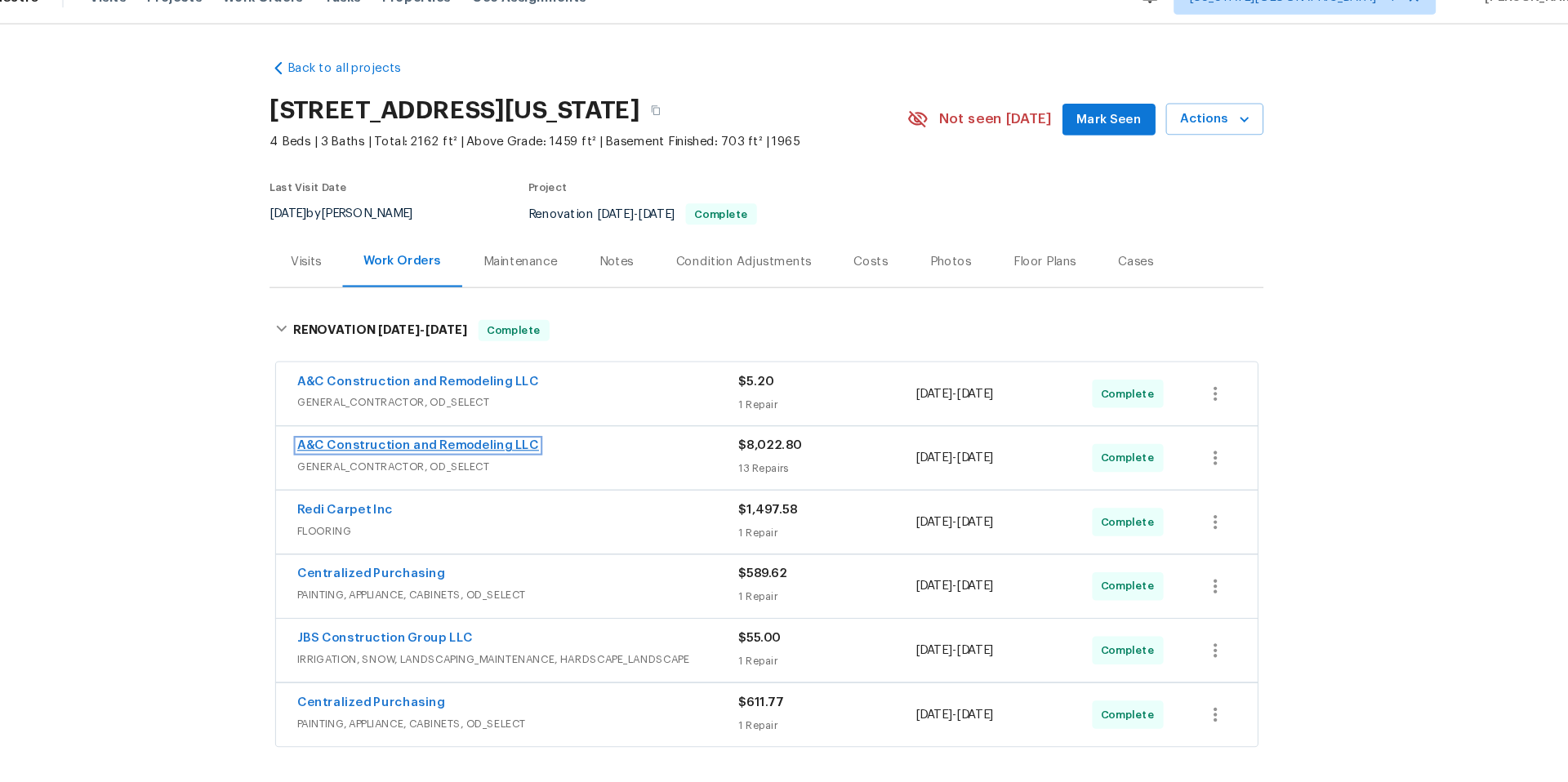
click at [517, 439] on link "A&C Construction and Remodeling LLC" at bounding box center [460, 442] width 225 height 11
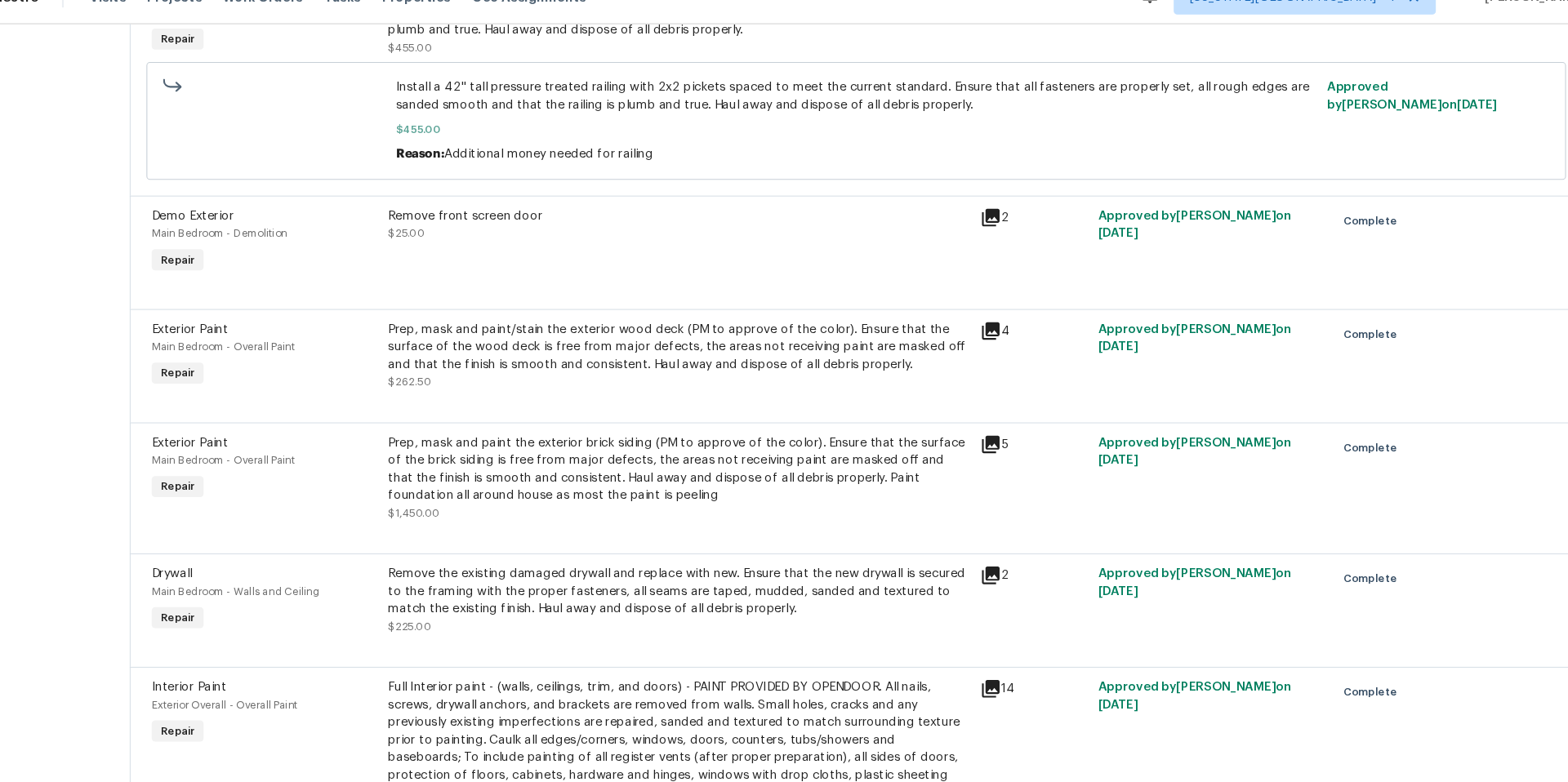
scroll to position [928, 0]
click at [1000, 441] on icon at bounding box center [992, 440] width 16 height 16
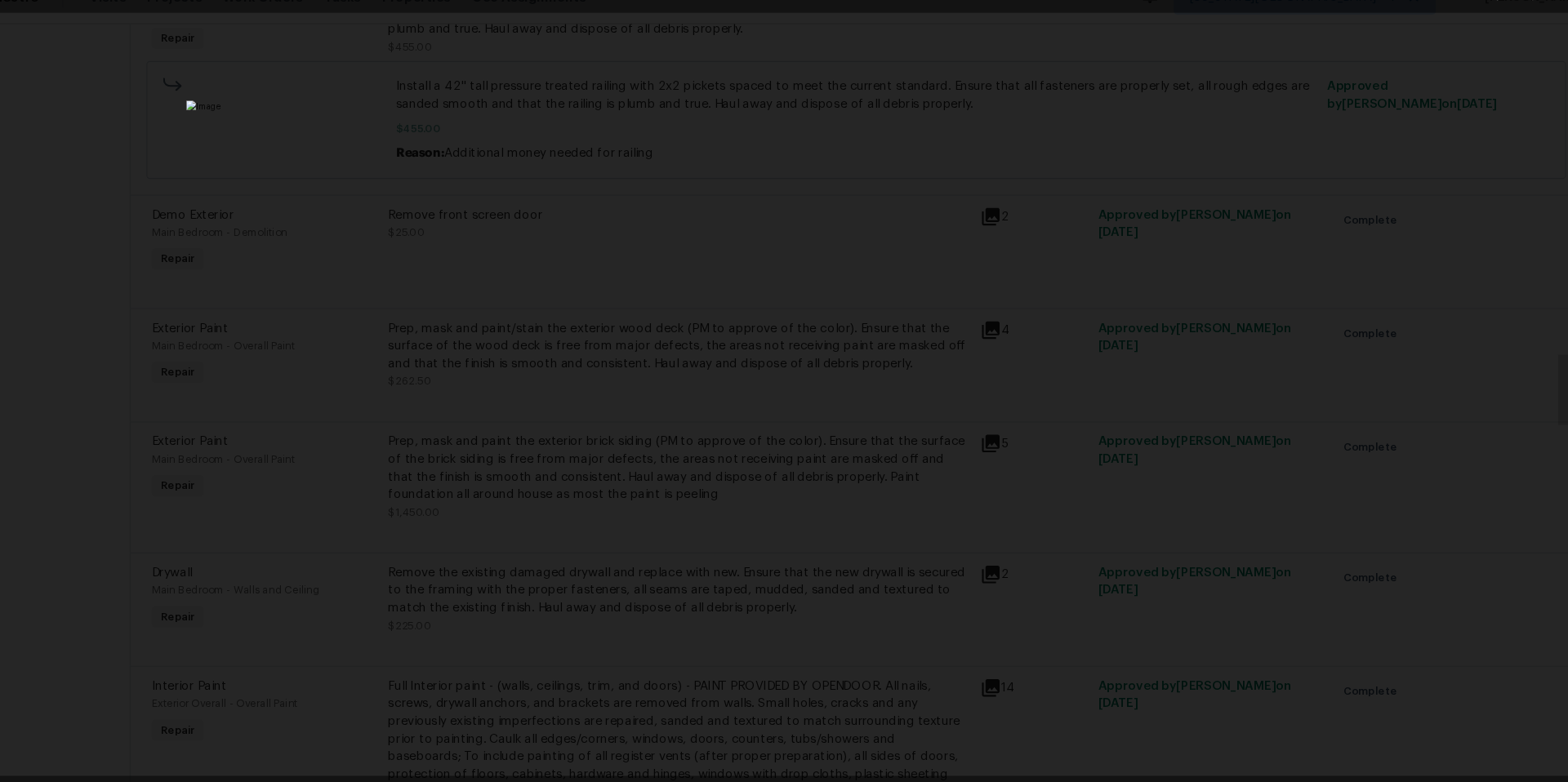
click at [1415, 390] on div "Lightbox" at bounding box center [784, 391] width 1568 height 782
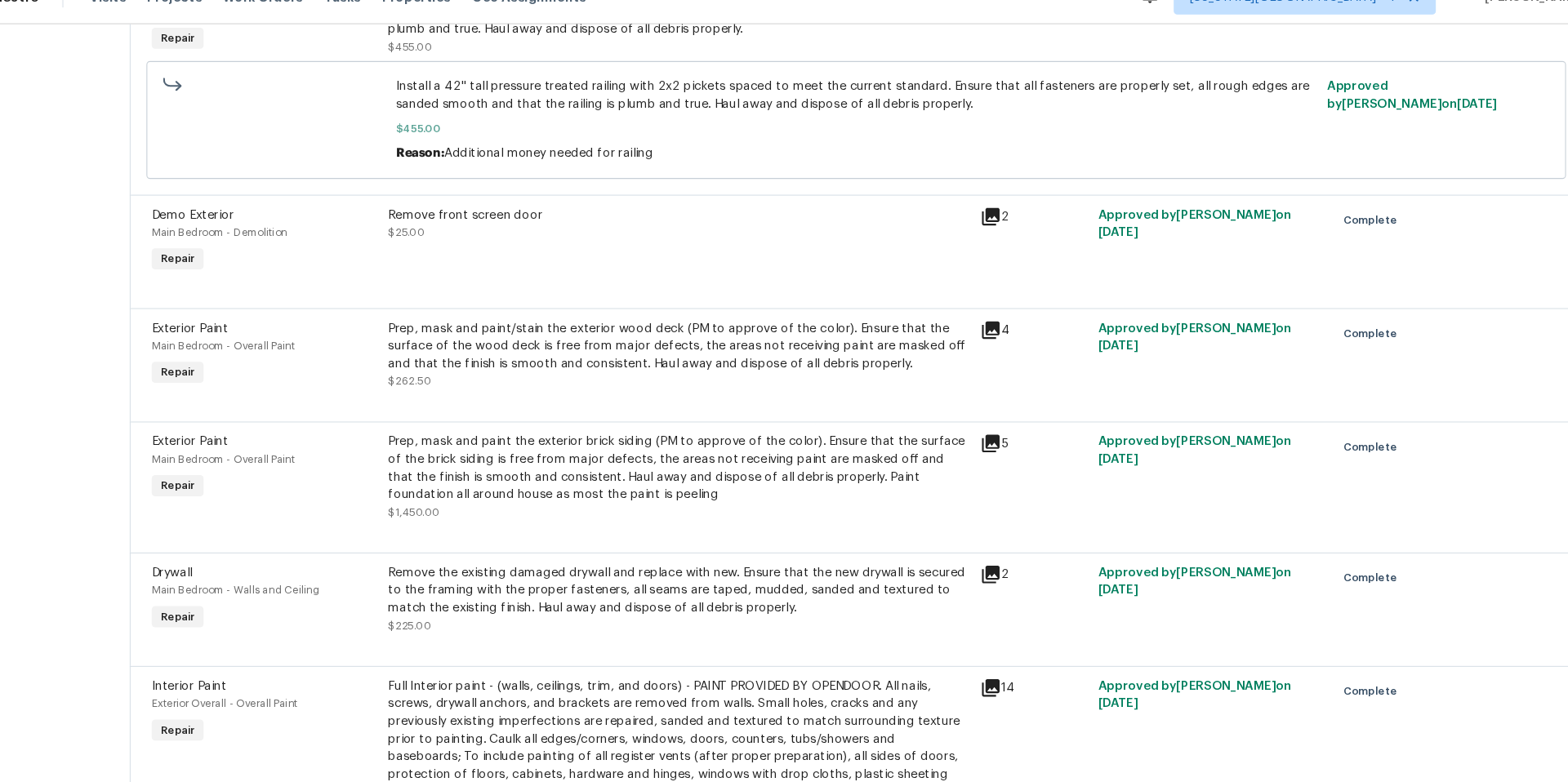
click at [1000, 440] on icon at bounding box center [992, 440] width 16 height 16
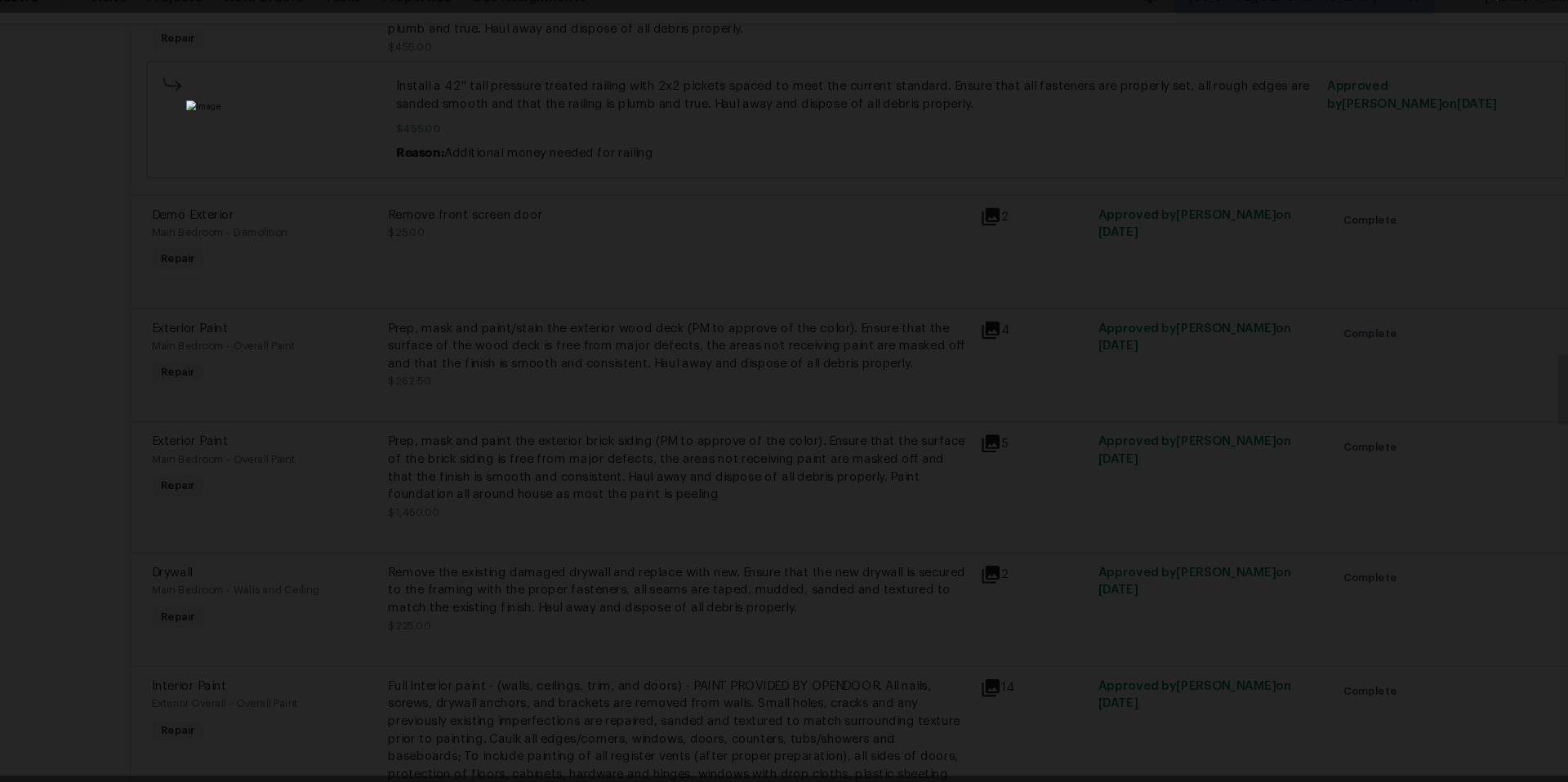
click at [1135, 419] on div "Lightbox" at bounding box center [784, 391] width 1568 height 782
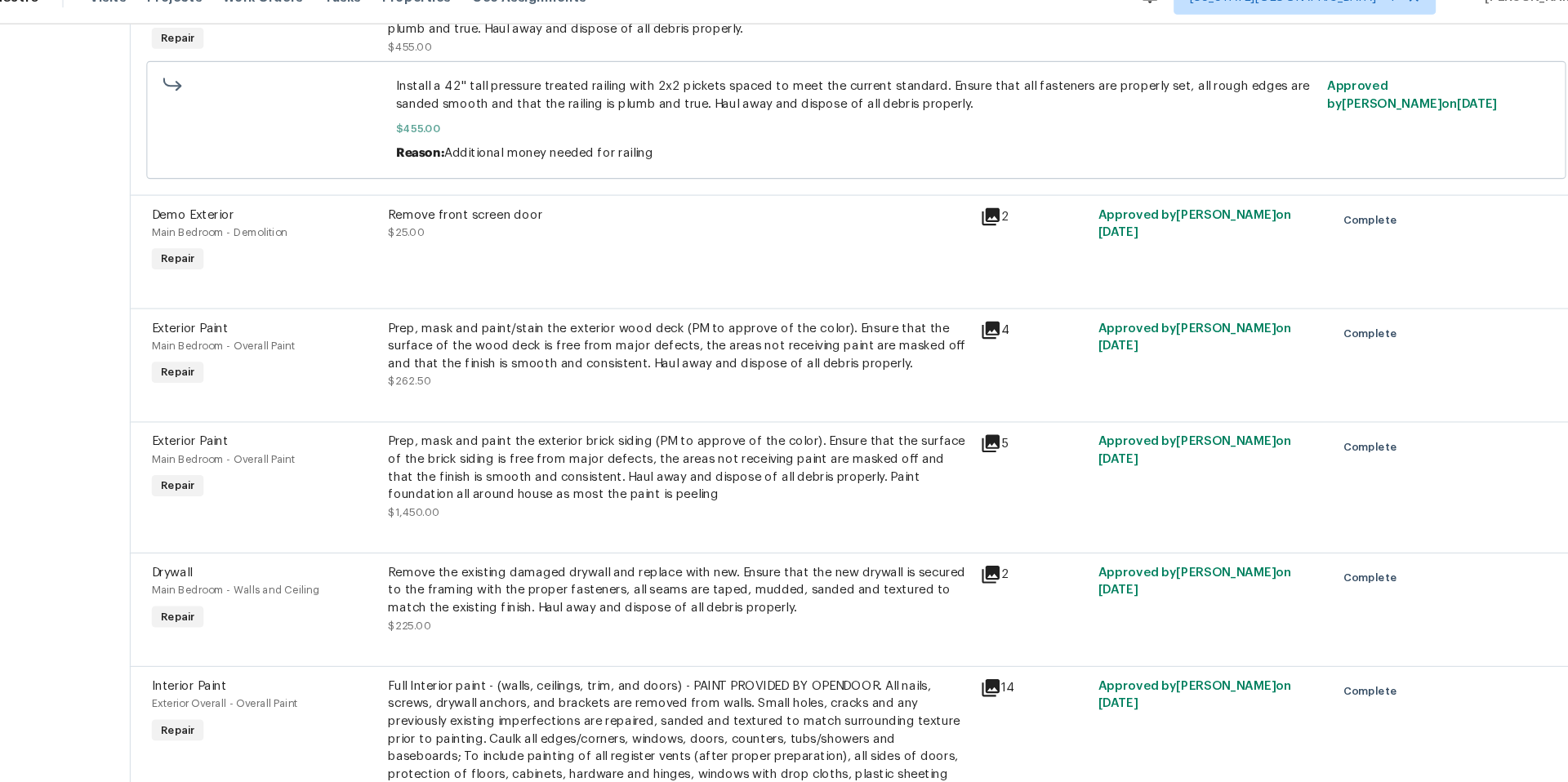
click at [729, 461] on div "Prep, mask and paint the exterior brick siding (PM to approve of the color). En…" at bounding box center [702, 463] width 540 height 65
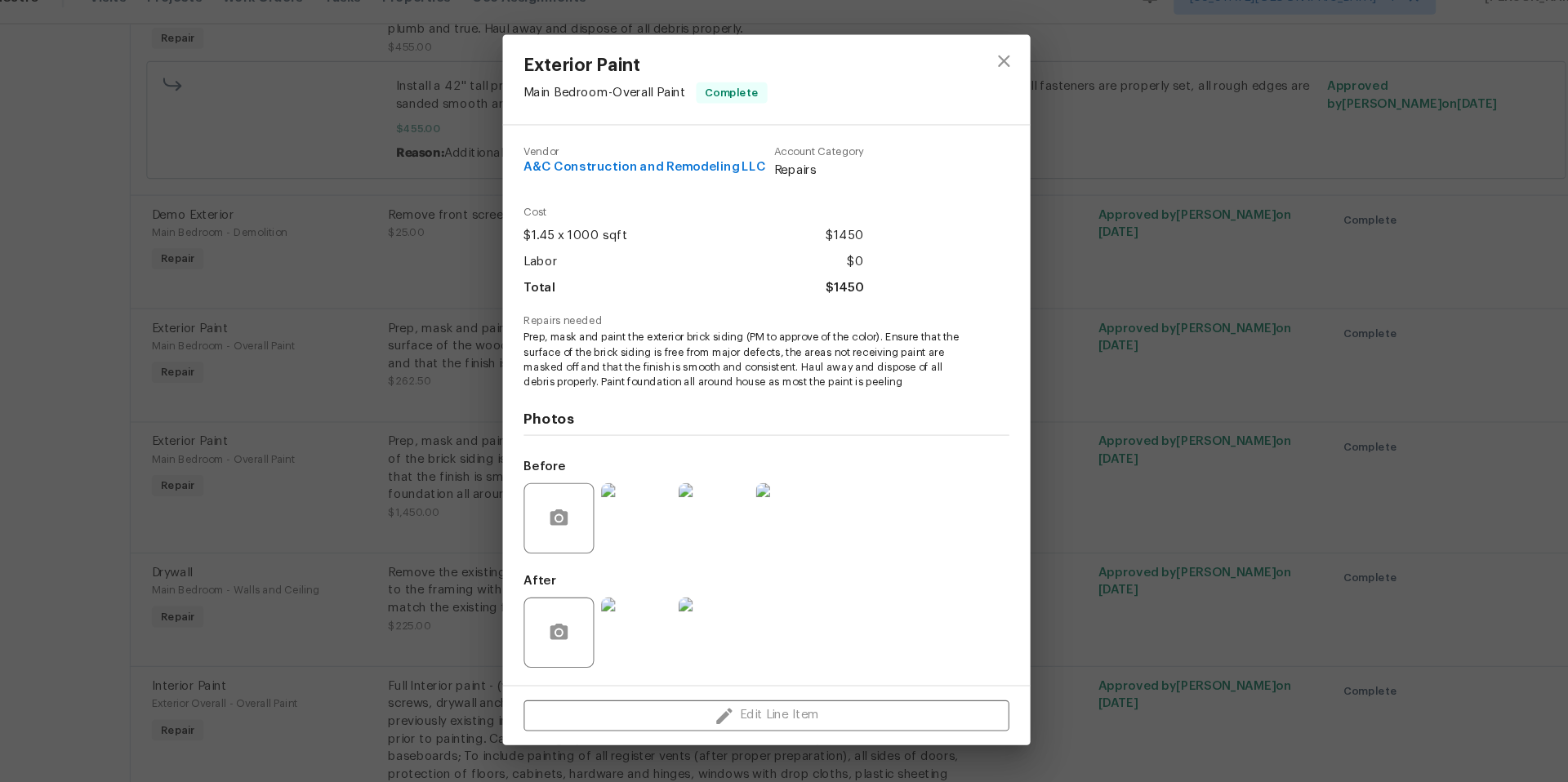
click at [677, 593] on img at bounding box center [663, 616] width 65 height 65
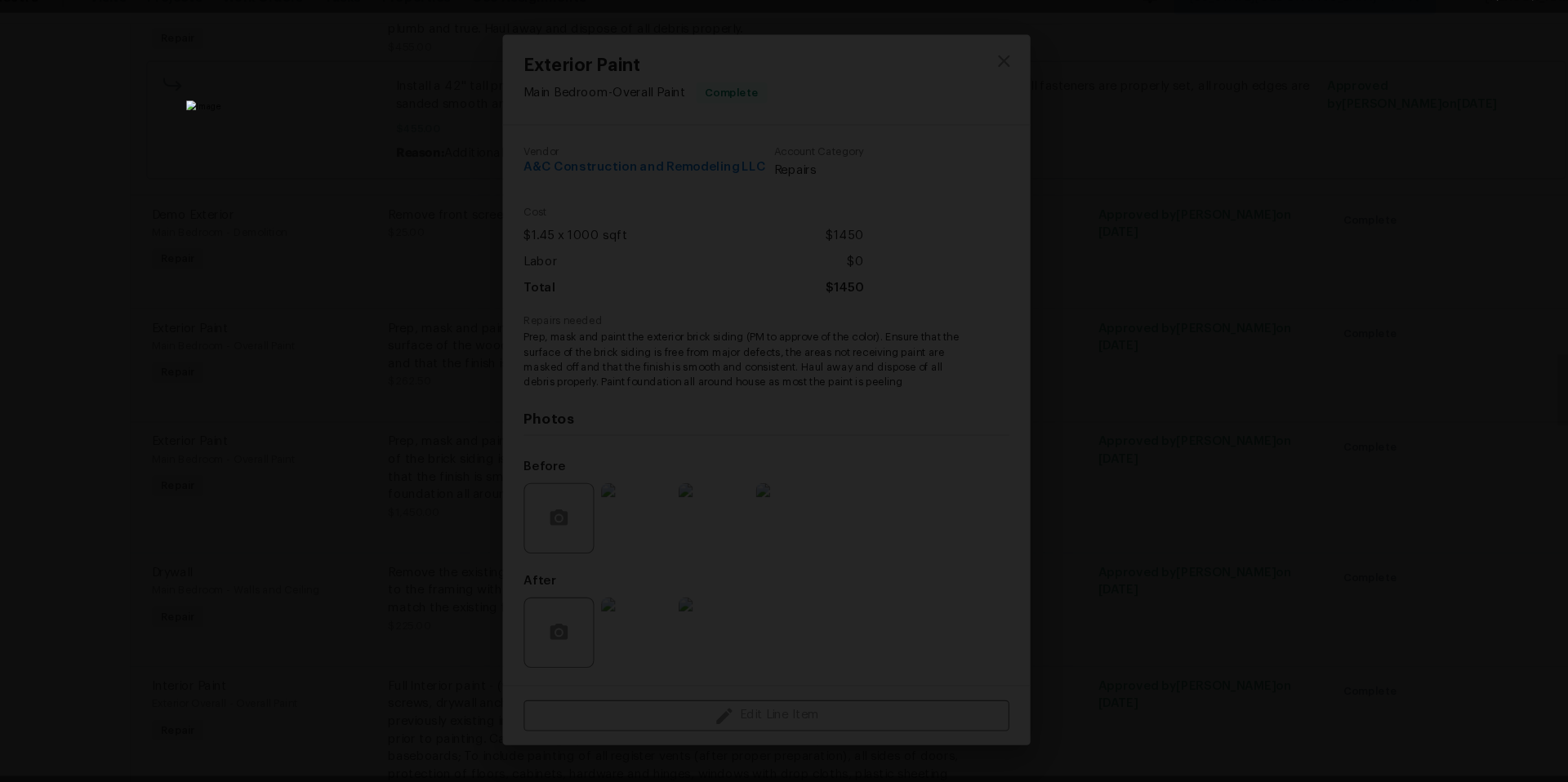
click at [1282, 431] on div "Lightbox" at bounding box center [784, 391] width 1568 height 782
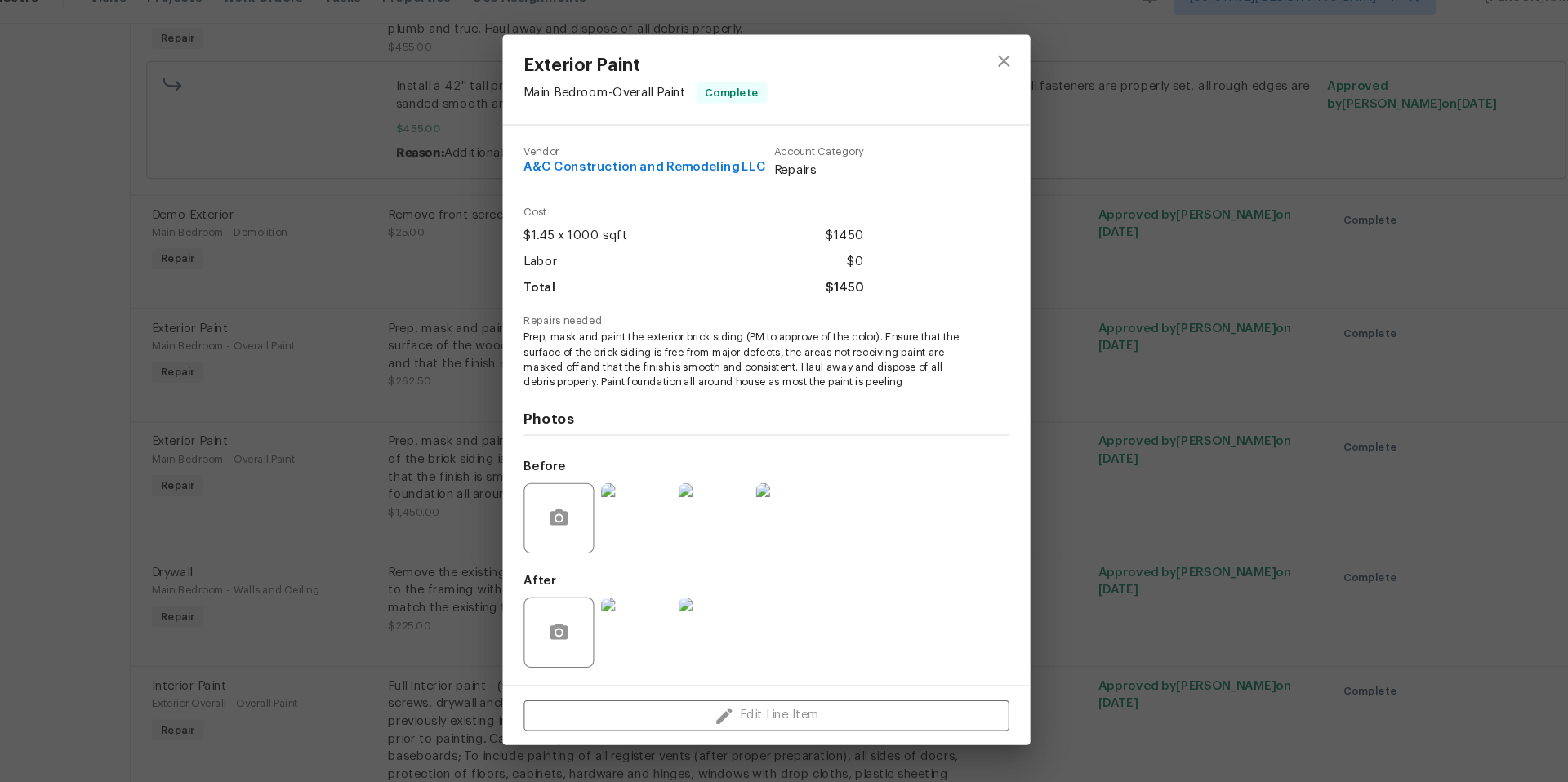
click at [740, 620] on img at bounding box center [735, 616] width 65 height 65
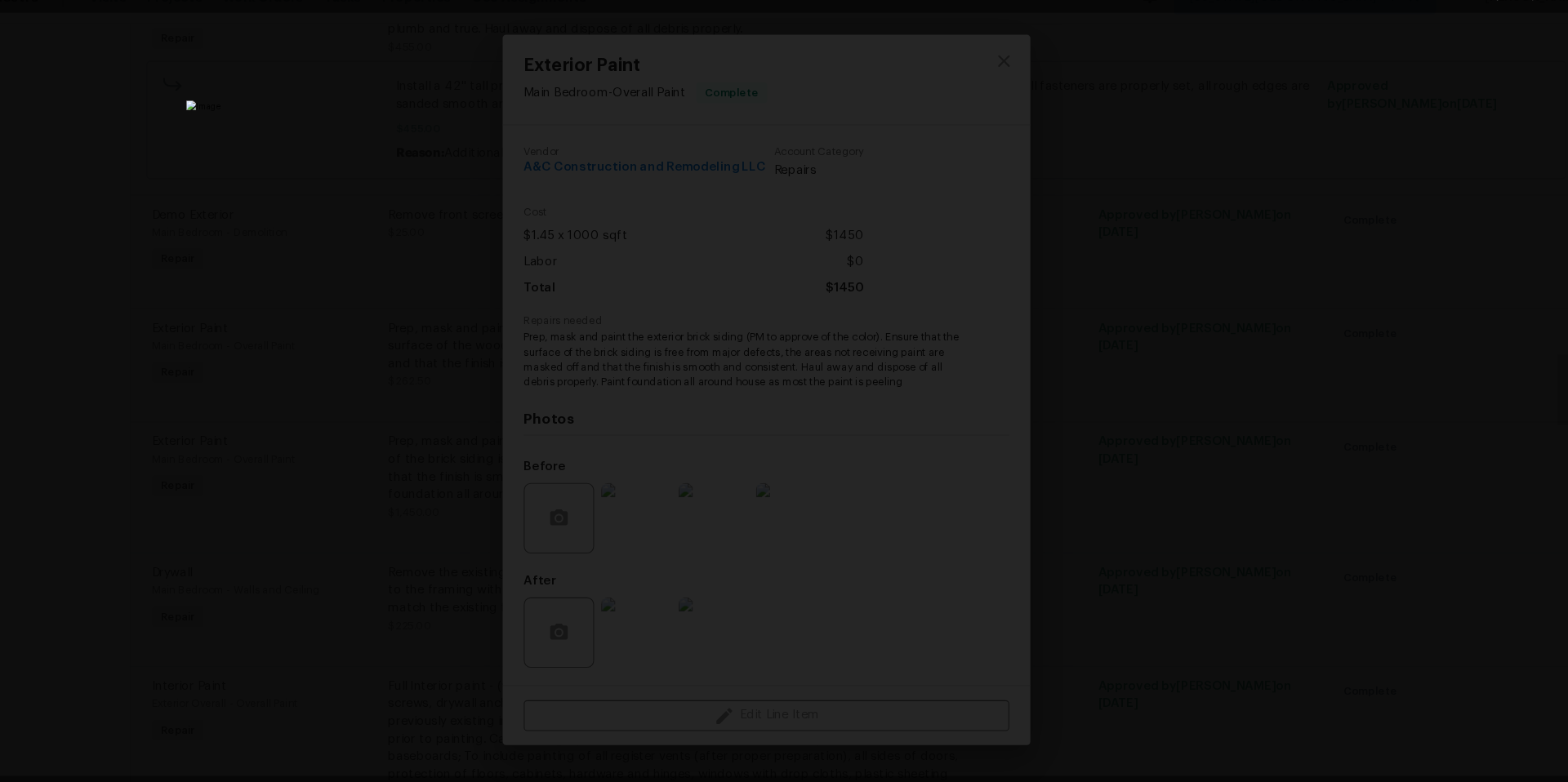
click at [1204, 460] on div "Lightbox" at bounding box center [784, 391] width 1568 height 782
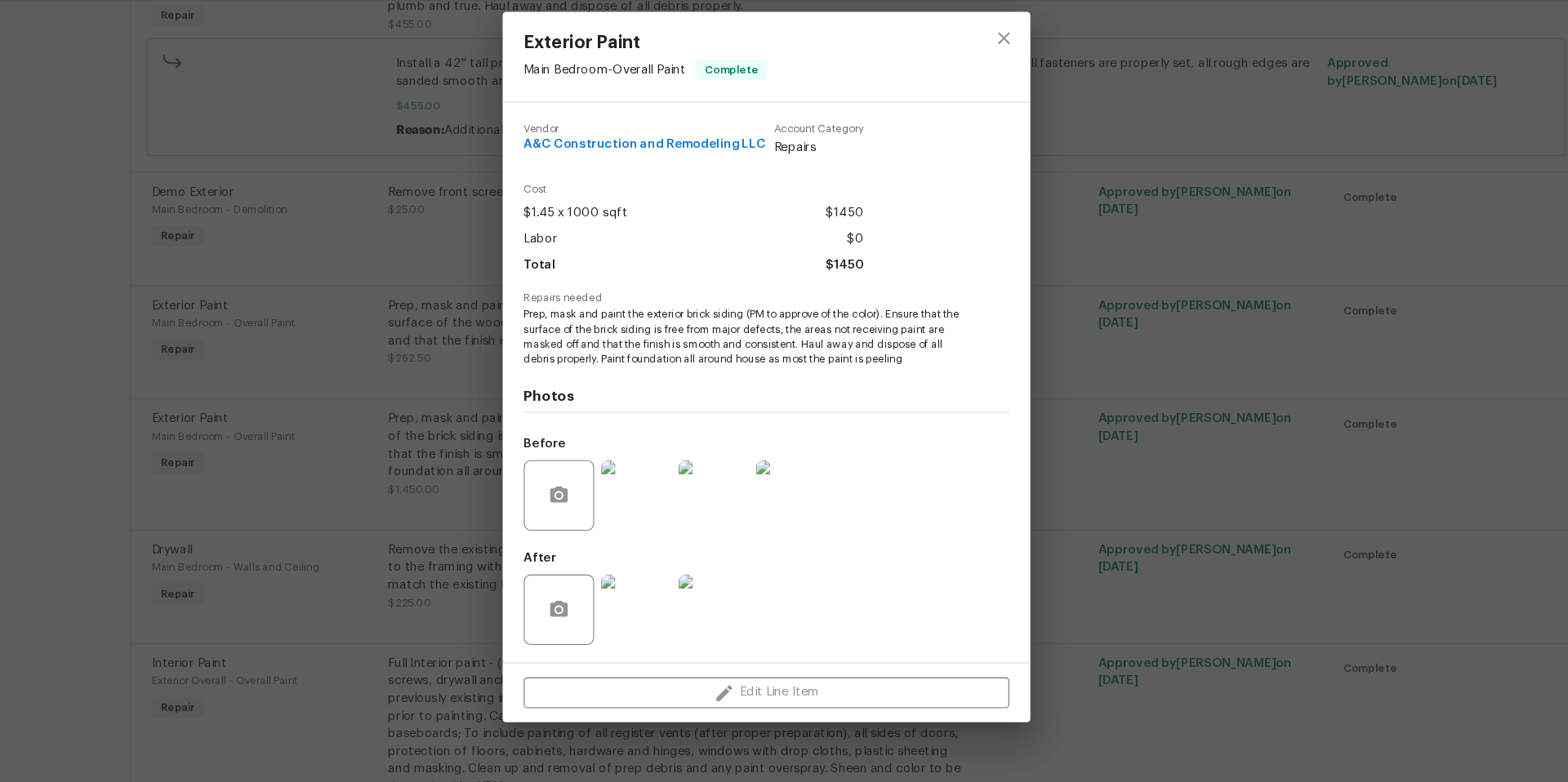
click at [1144, 508] on div "Exterior Paint Main Bedroom - Overall Paint Complete Vendor A&C Construction an…" at bounding box center [784, 391] width 1568 height 782
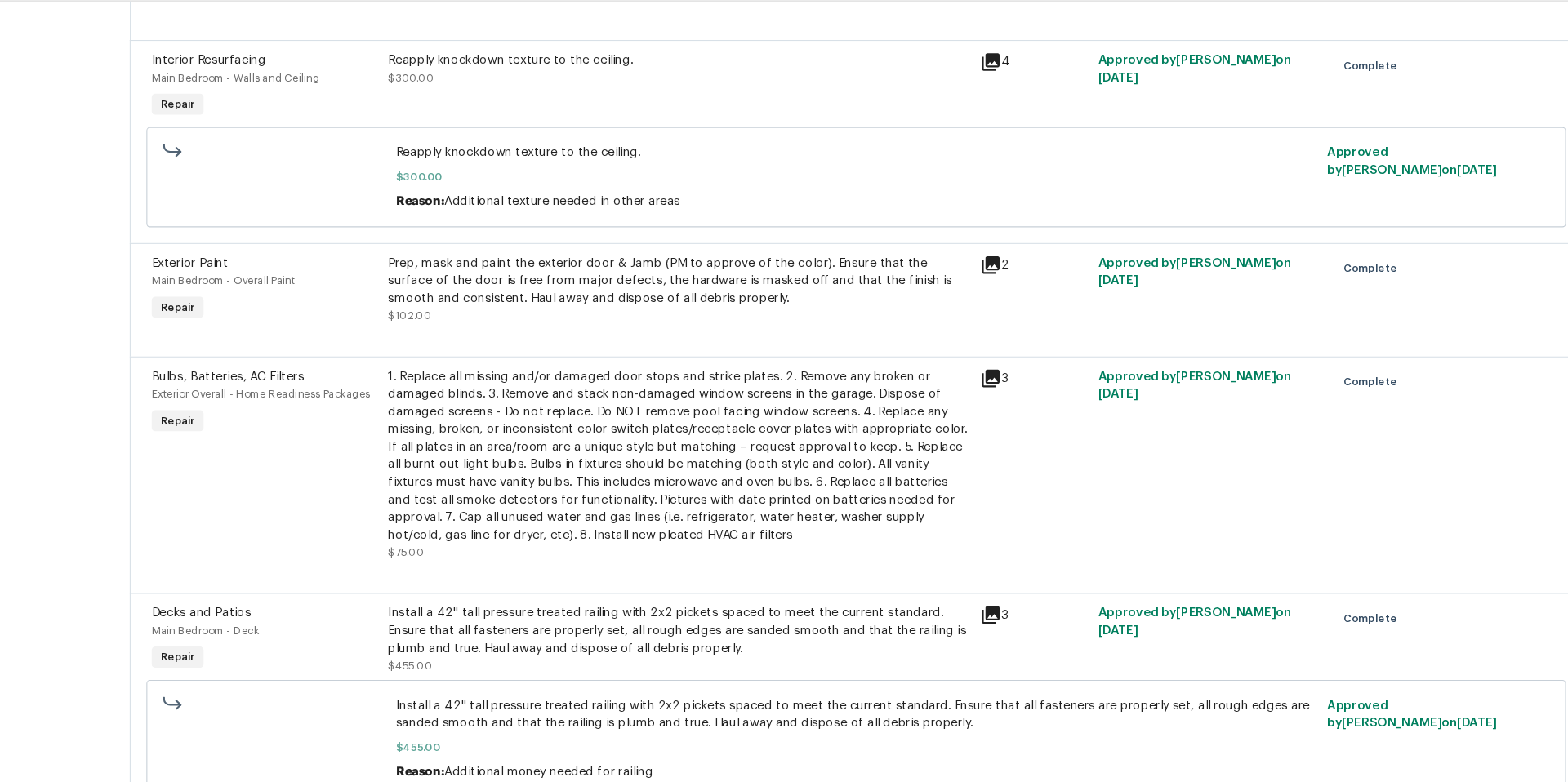
scroll to position [0, 0]
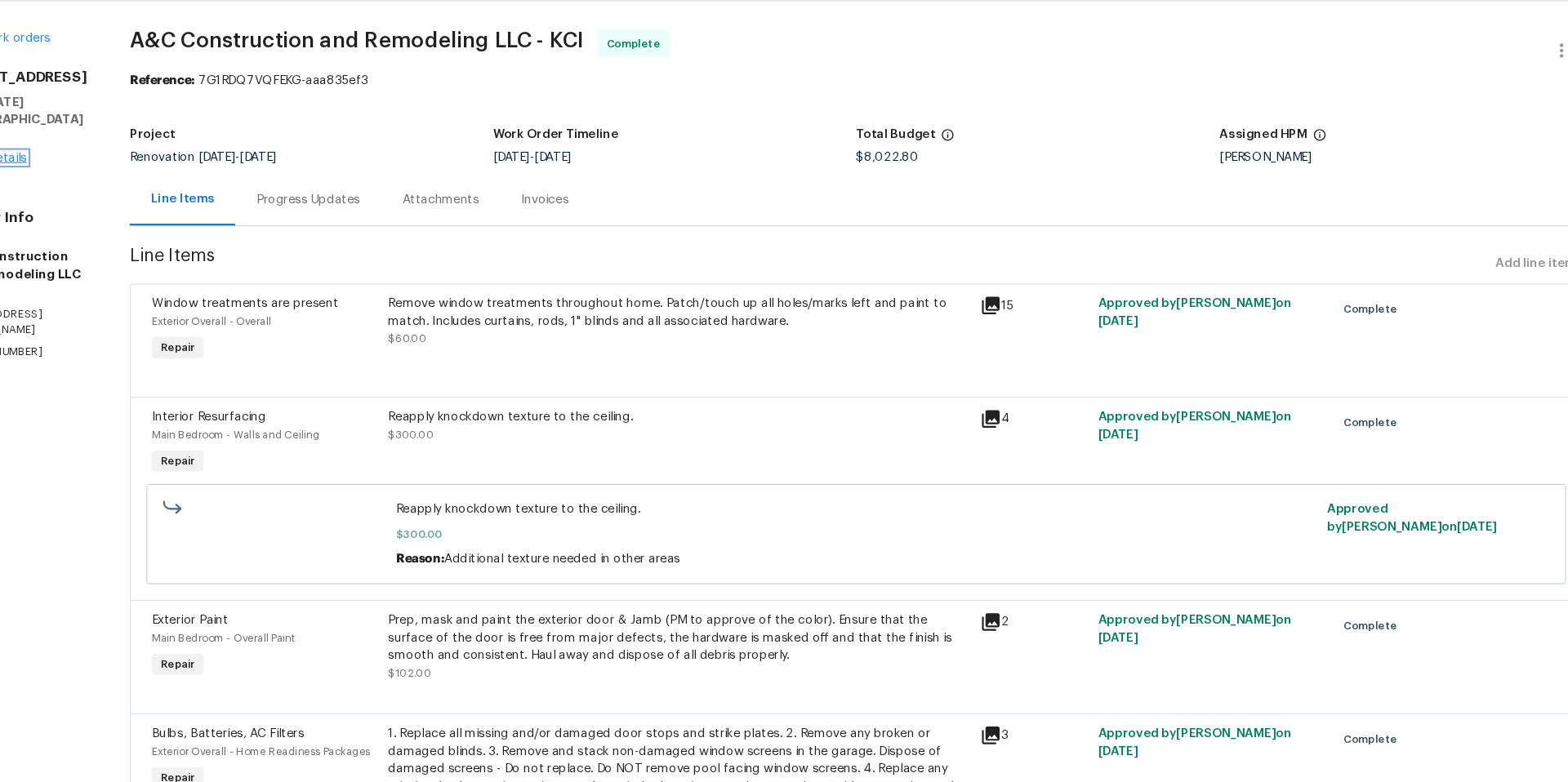
click at [92, 191] on link "Home details" at bounding box center [62, 196] width 71 height 11
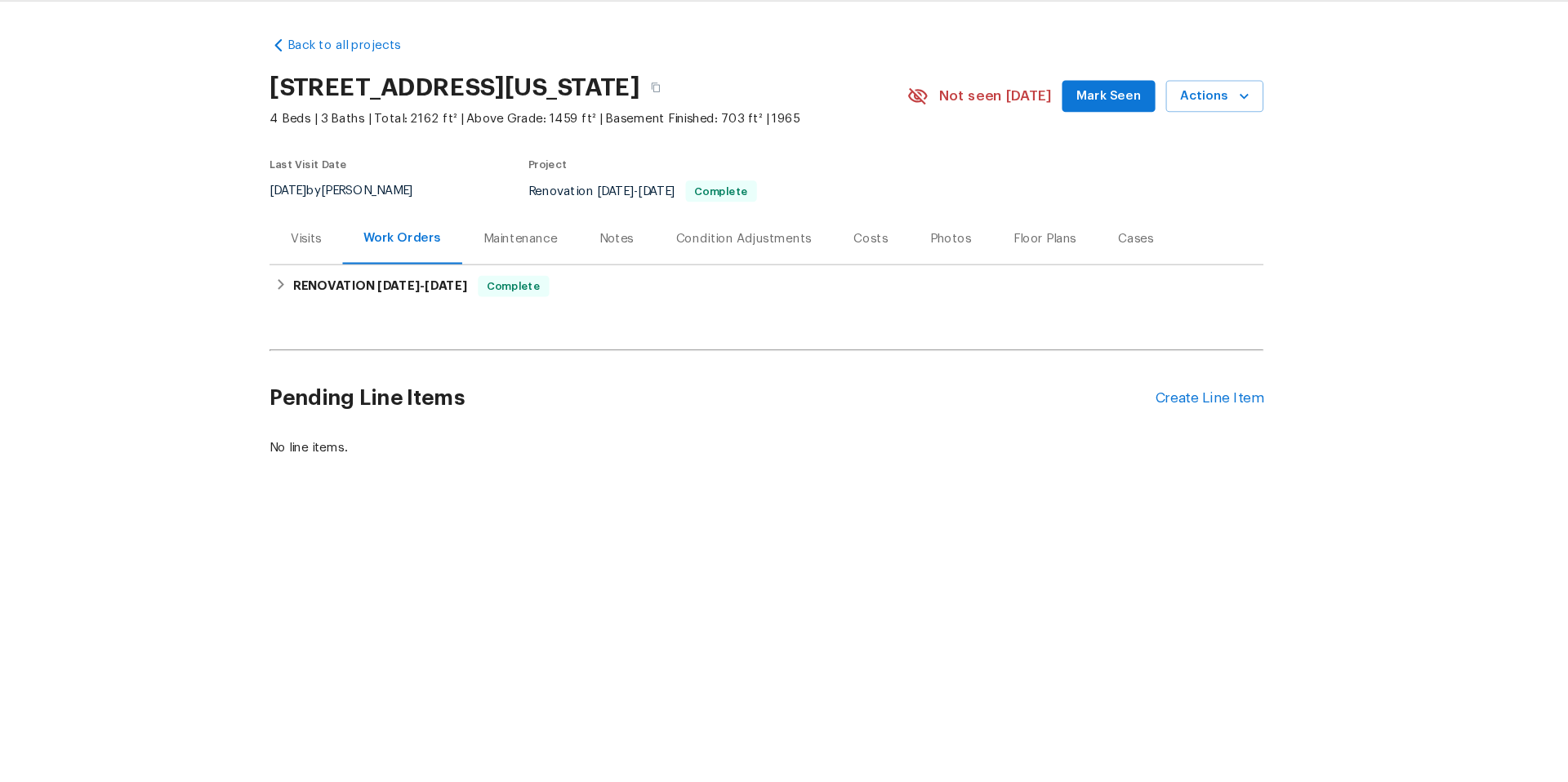
click at [355, 273] on div "Visits" at bounding box center [357, 271] width 28 height 16
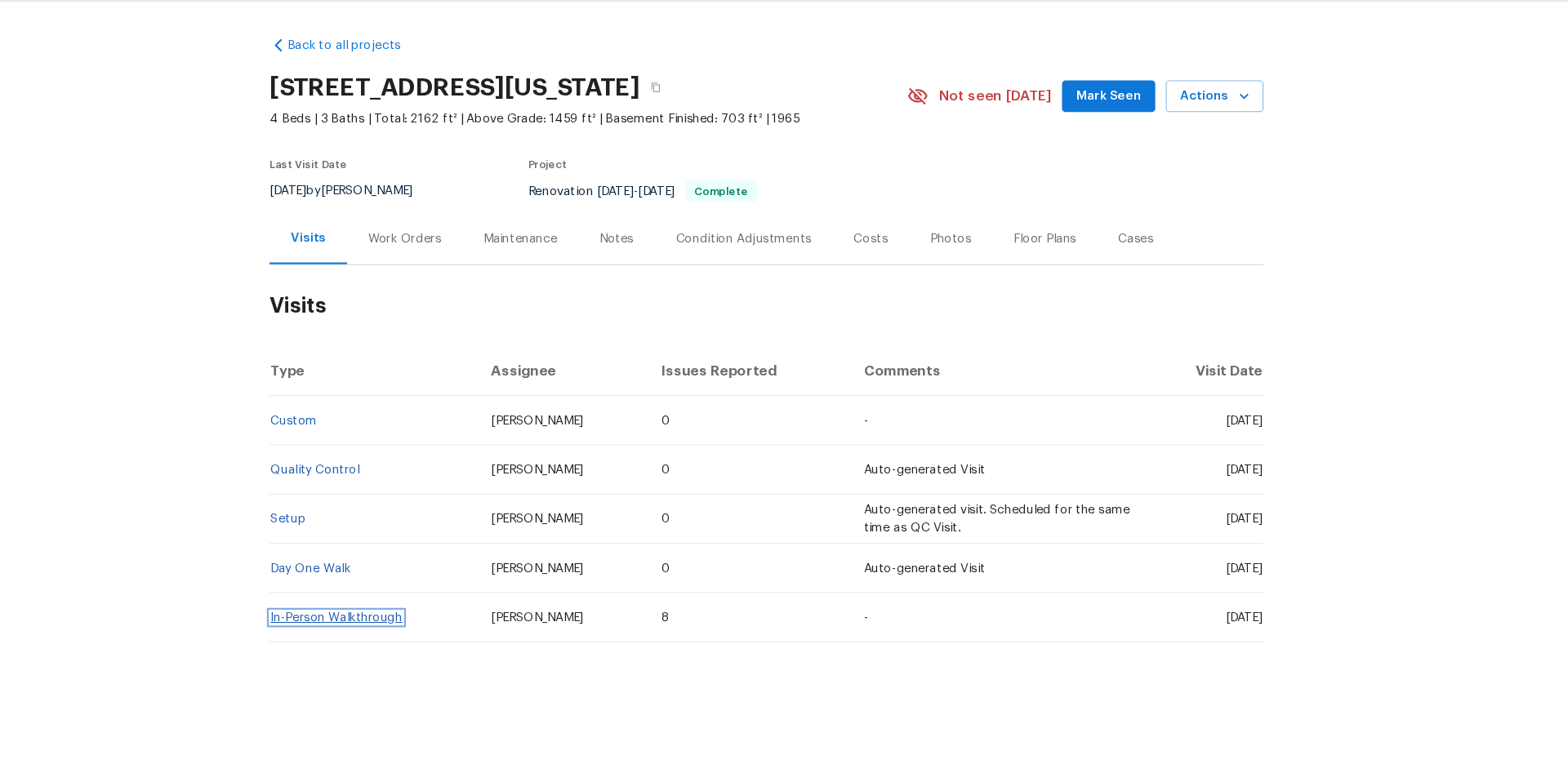
click at [378, 625] on link "In-Person Walkthrough" at bounding box center [384, 624] width 122 height 11
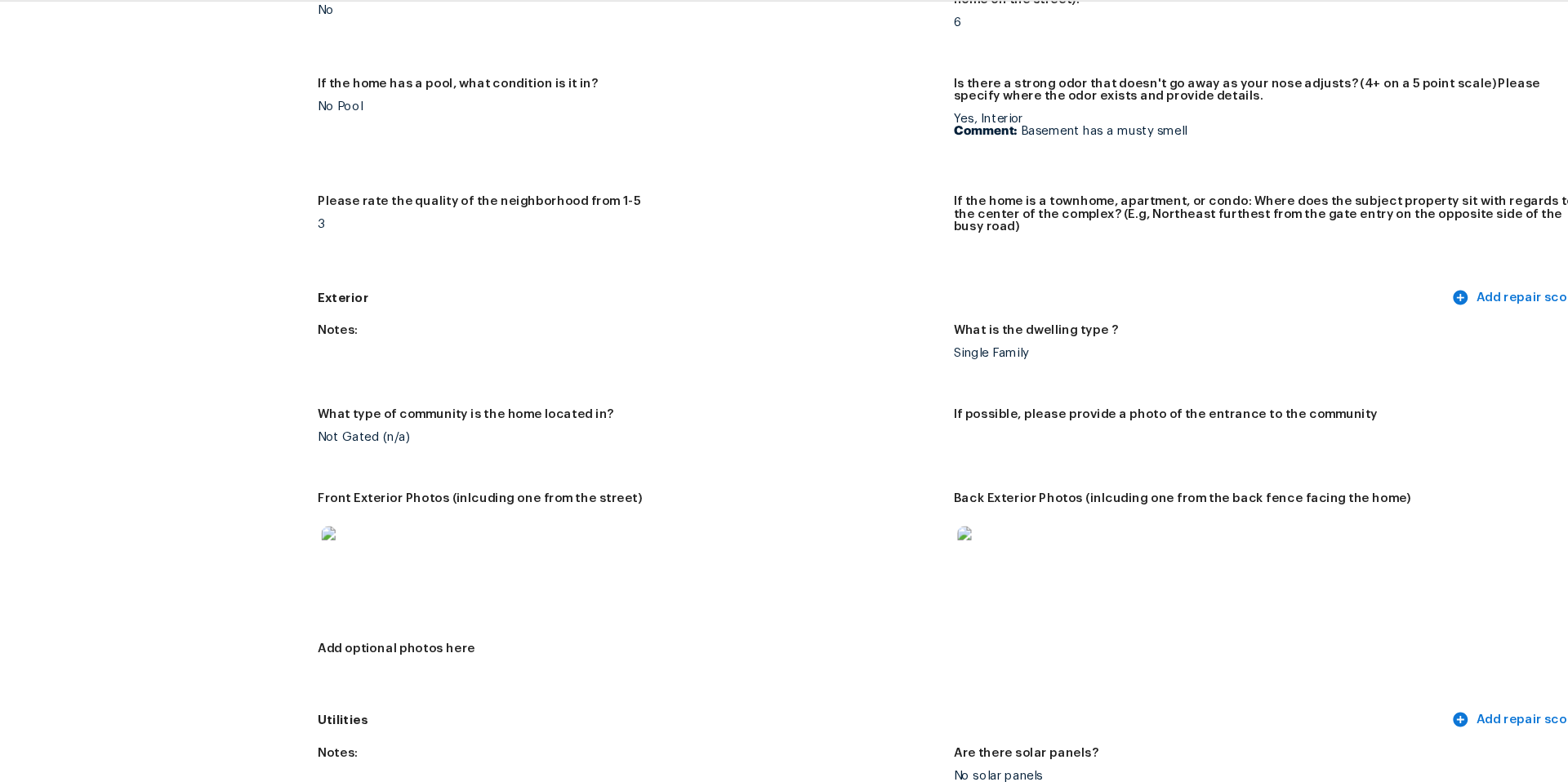
scroll to position [400, 0]
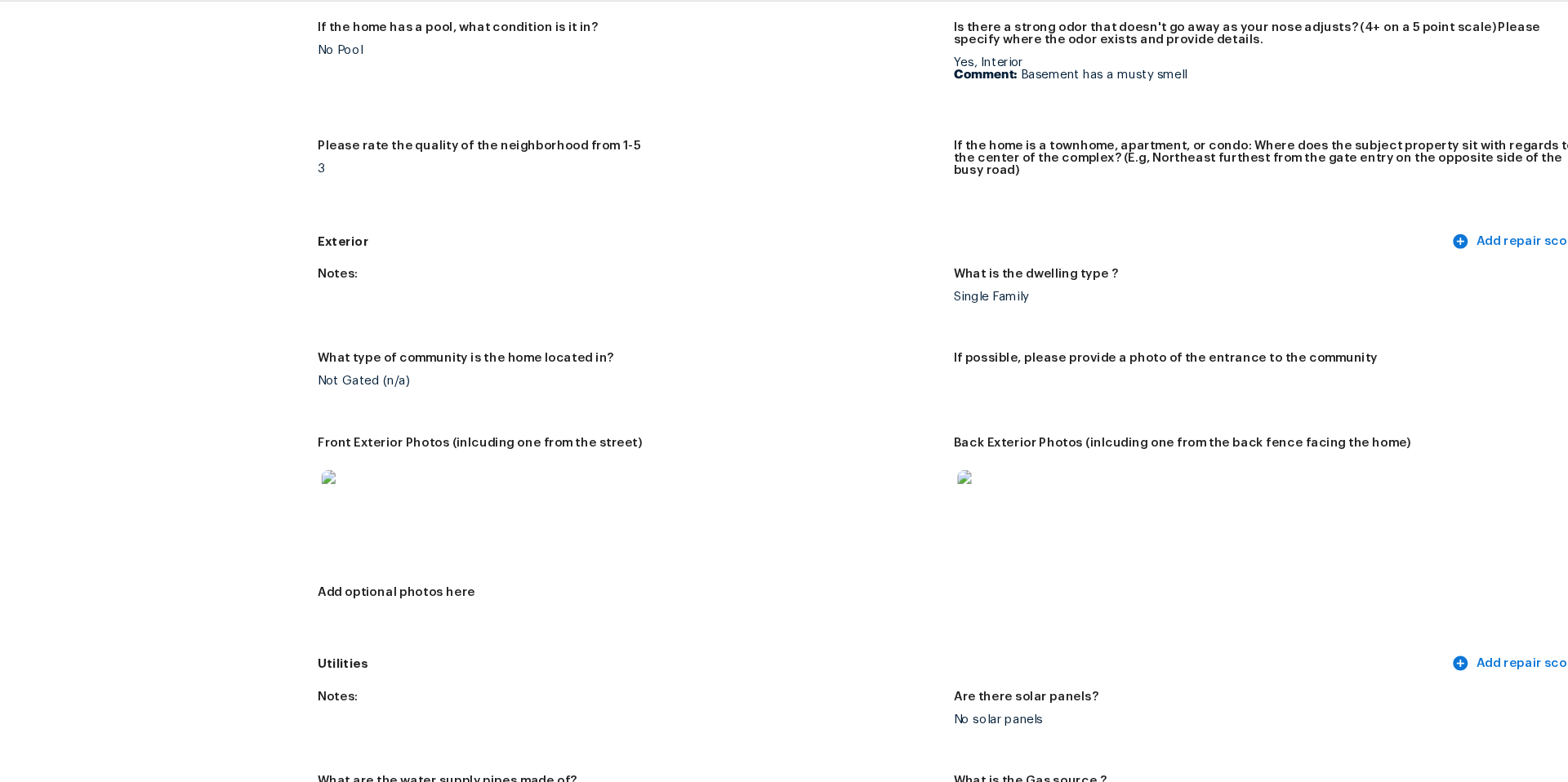
click at [398, 502] on img at bounding box center [397, 512] width 52 height 52
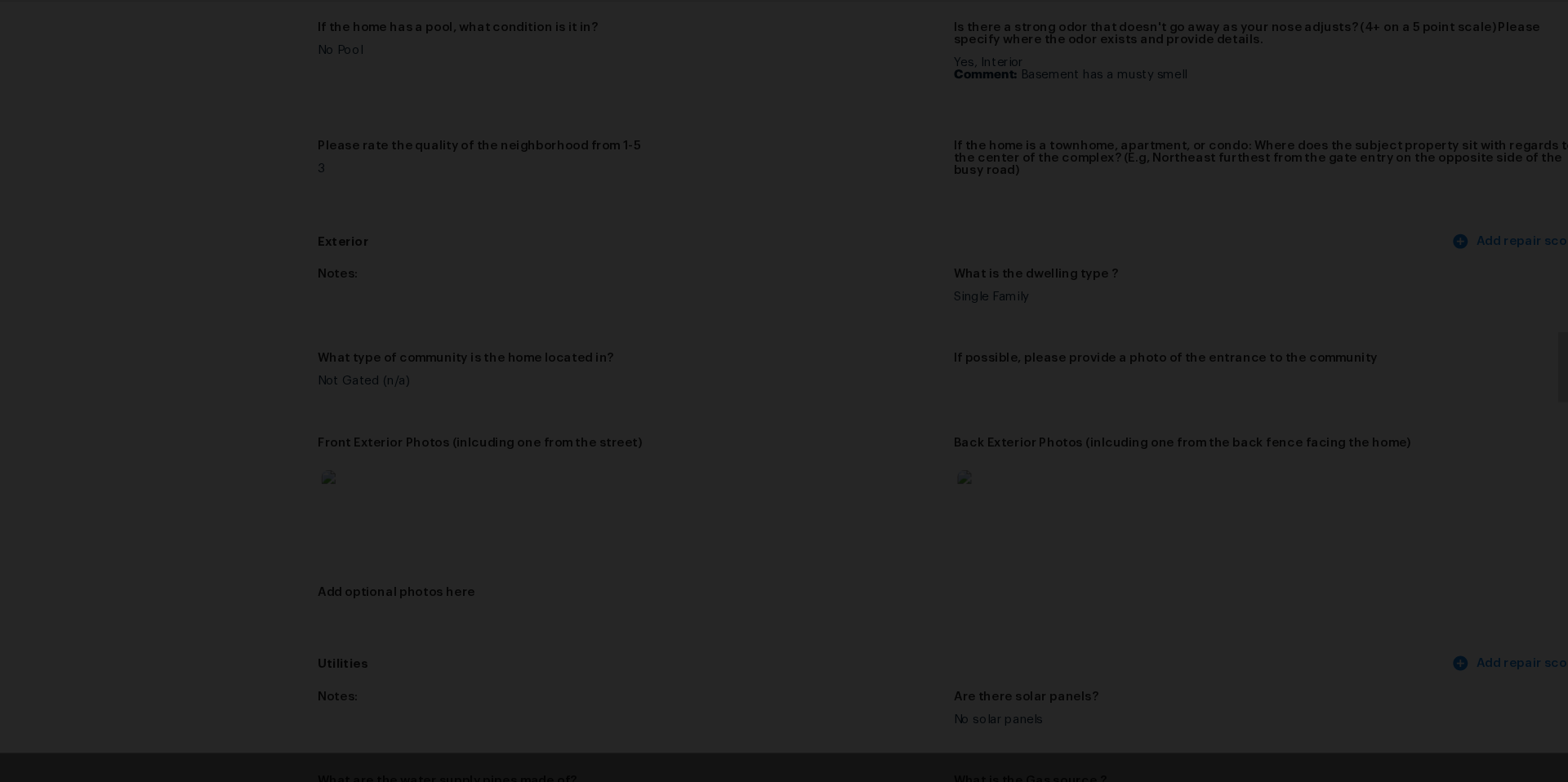
click at [1427, 412] on div "Lightbox" at bounding box center [784, 391] width 1568 height 782
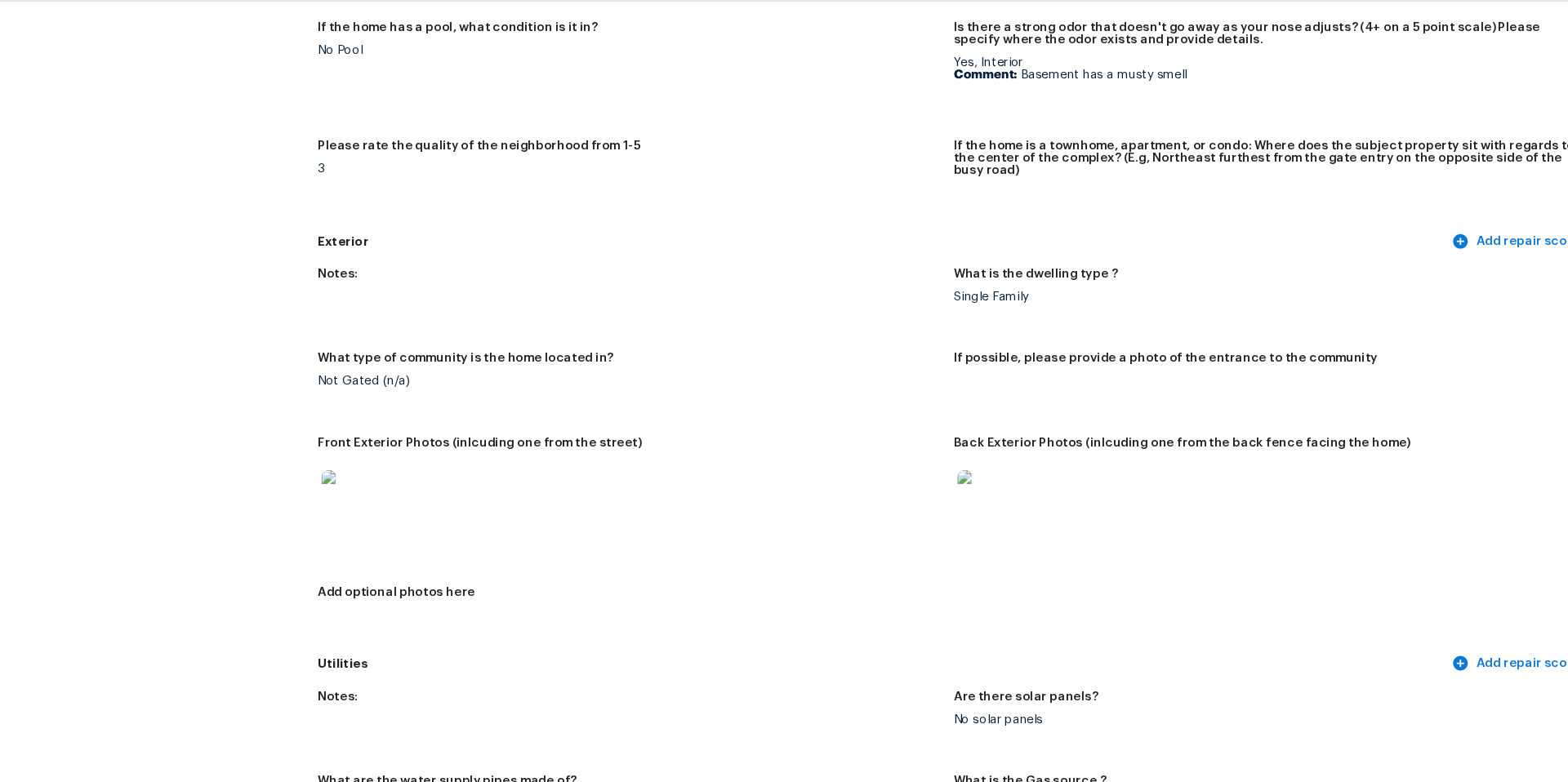
click at [980, 507] on img at bounding box center [987, 512] width 52 height 52
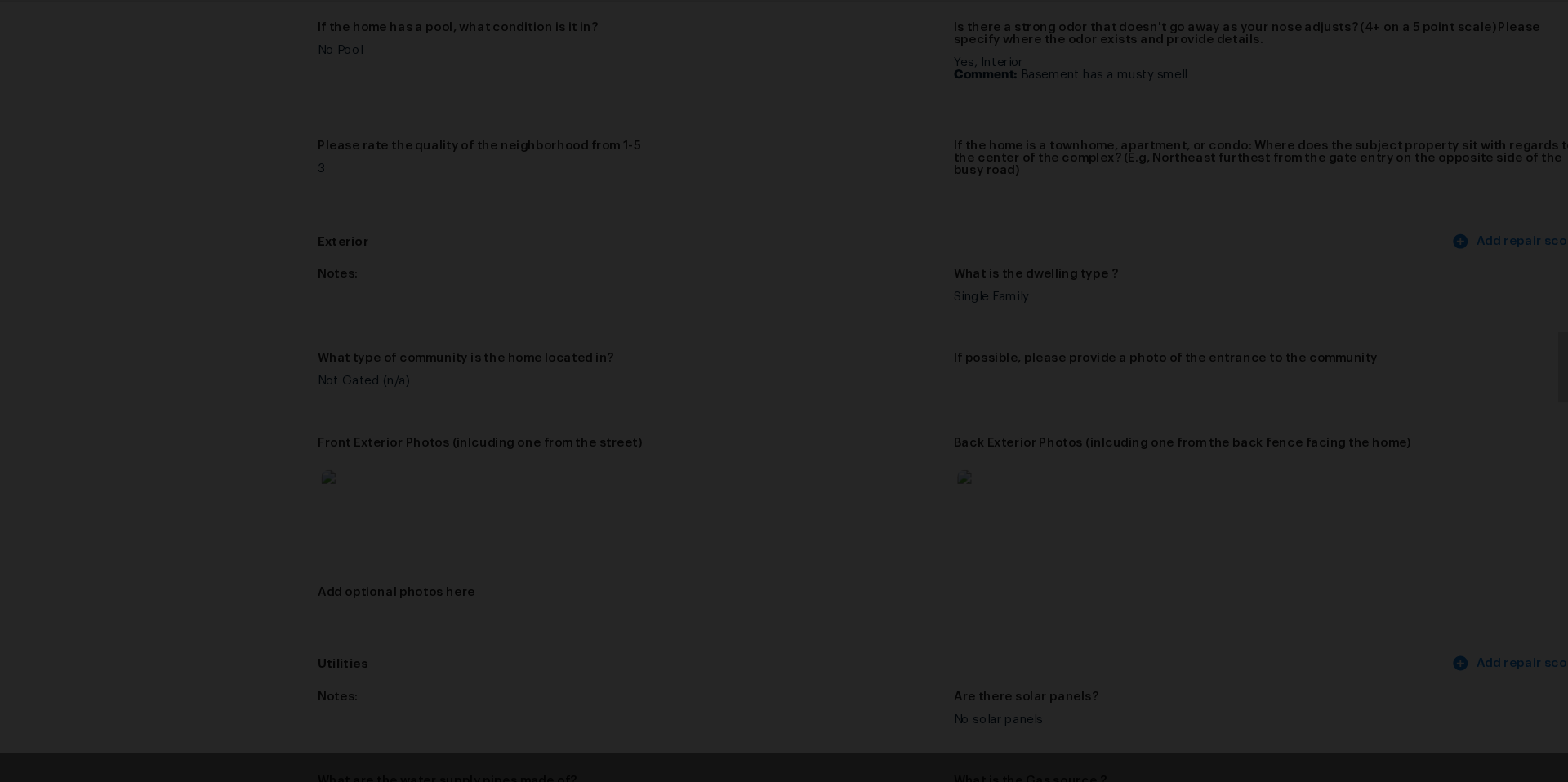
click at [220, 367] on div "Lightbox" at bounding box center [784, 391] width 1568 height 782
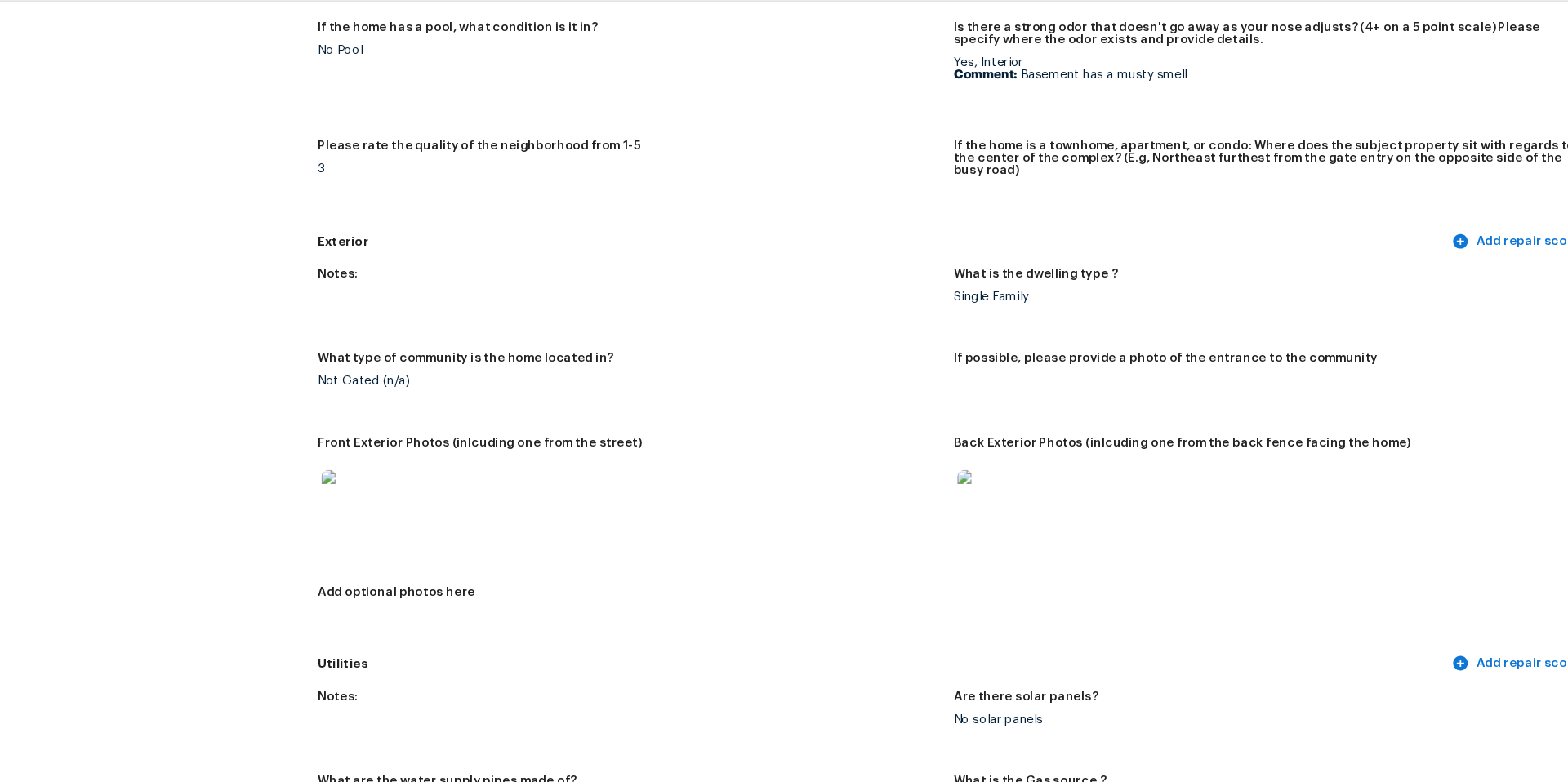
click at [397, 487] on img at bounding box center [397, 512] width 52 height 52
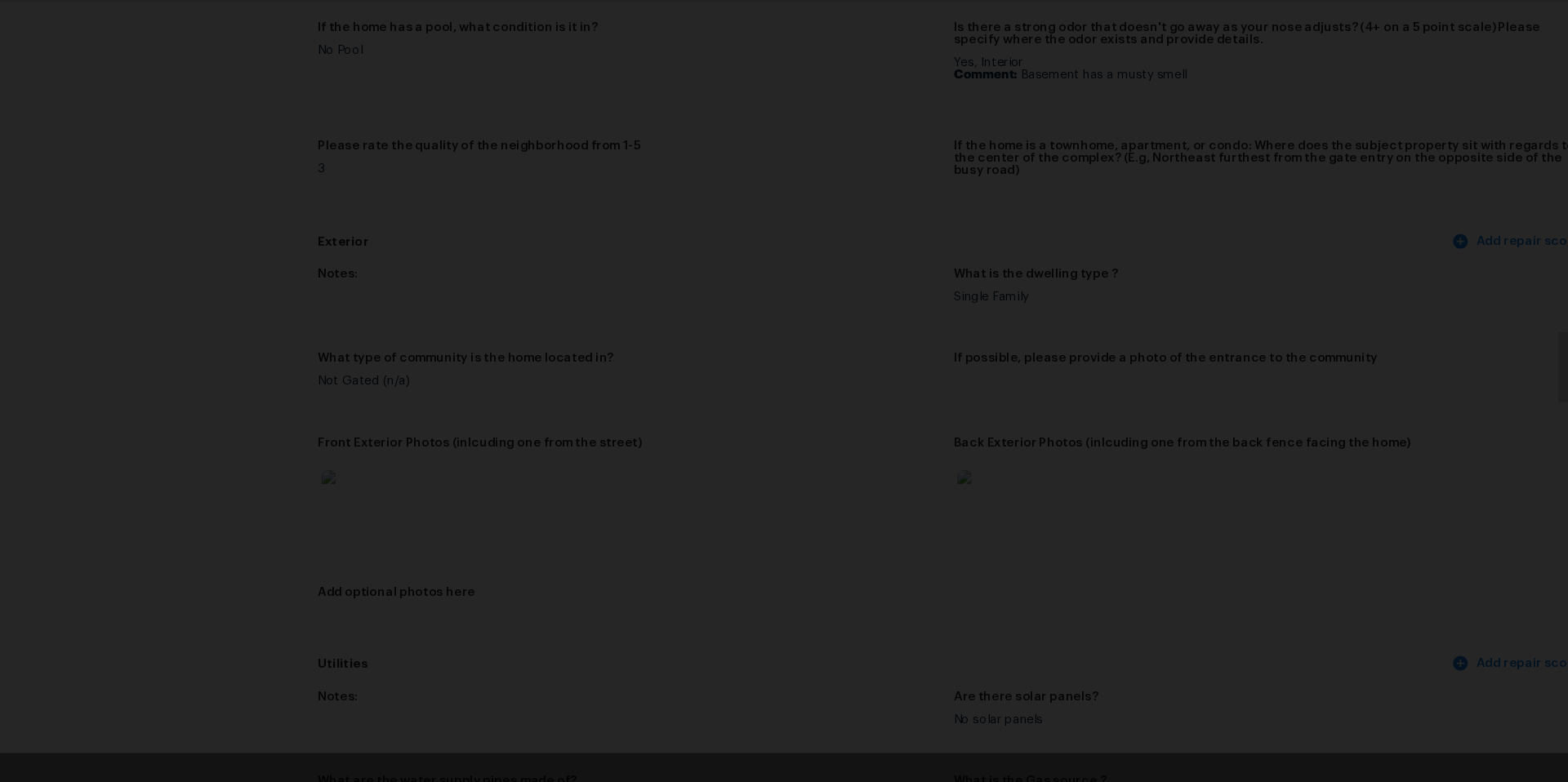
click at [1252, 324] on div "Lightbox" at bounding box center [784, 391] width 1568 height 782
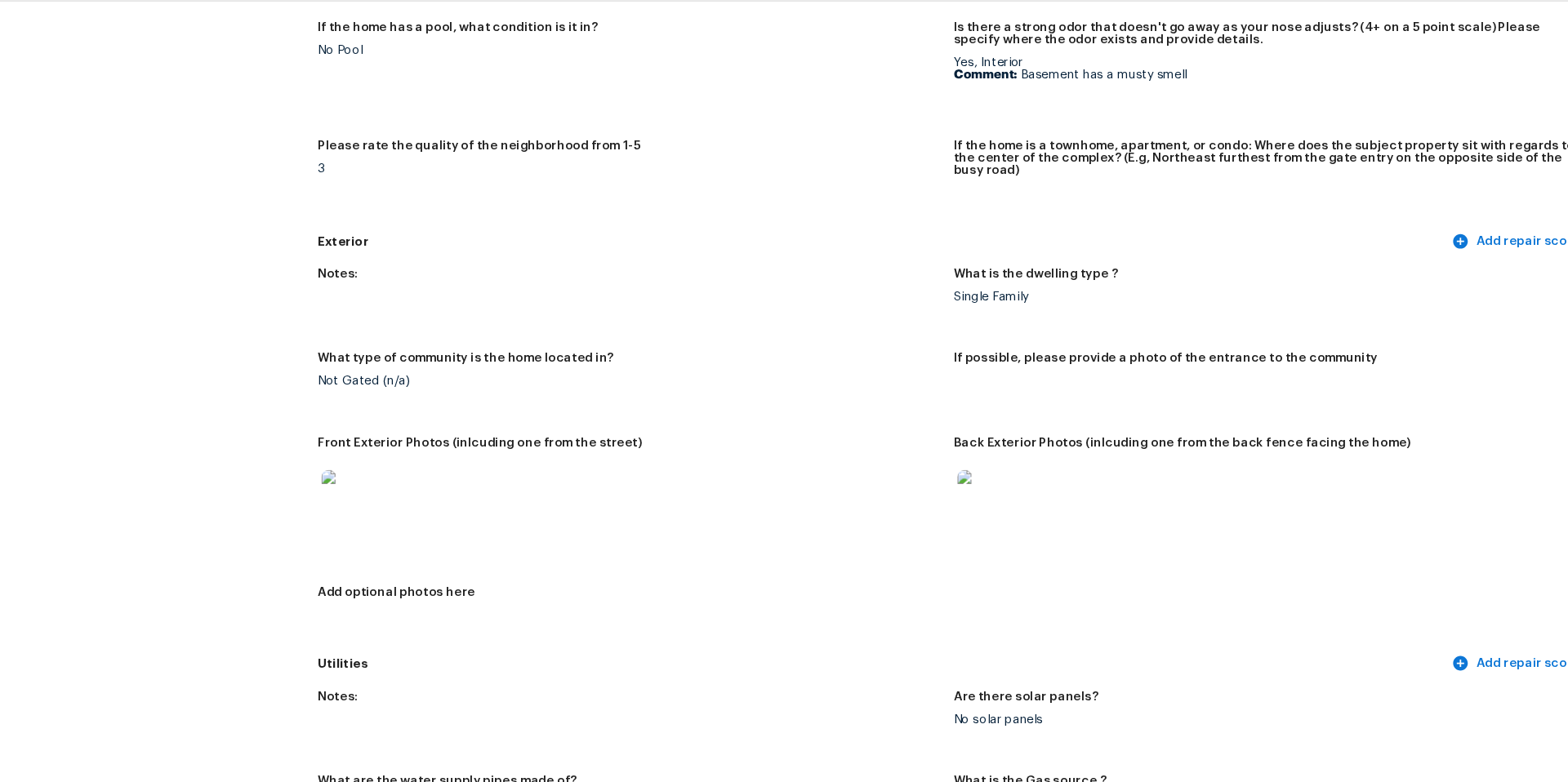
click at [1001, 503] on img at bounding box center [987, 512] width 52 height 52
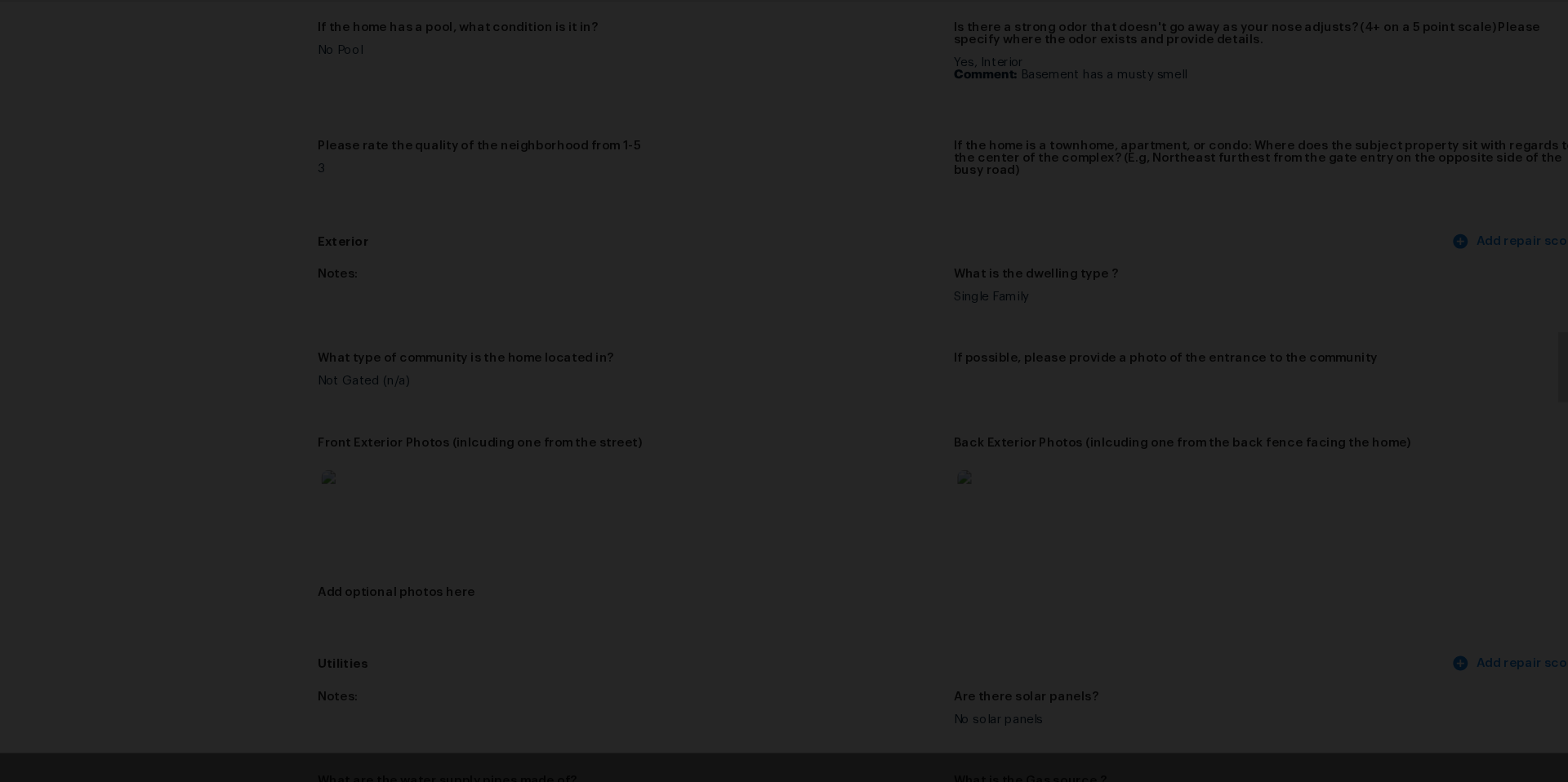
click at [1361, 484] on div "Lightbox" at bounding box center [784, 391] width 1568 height 782
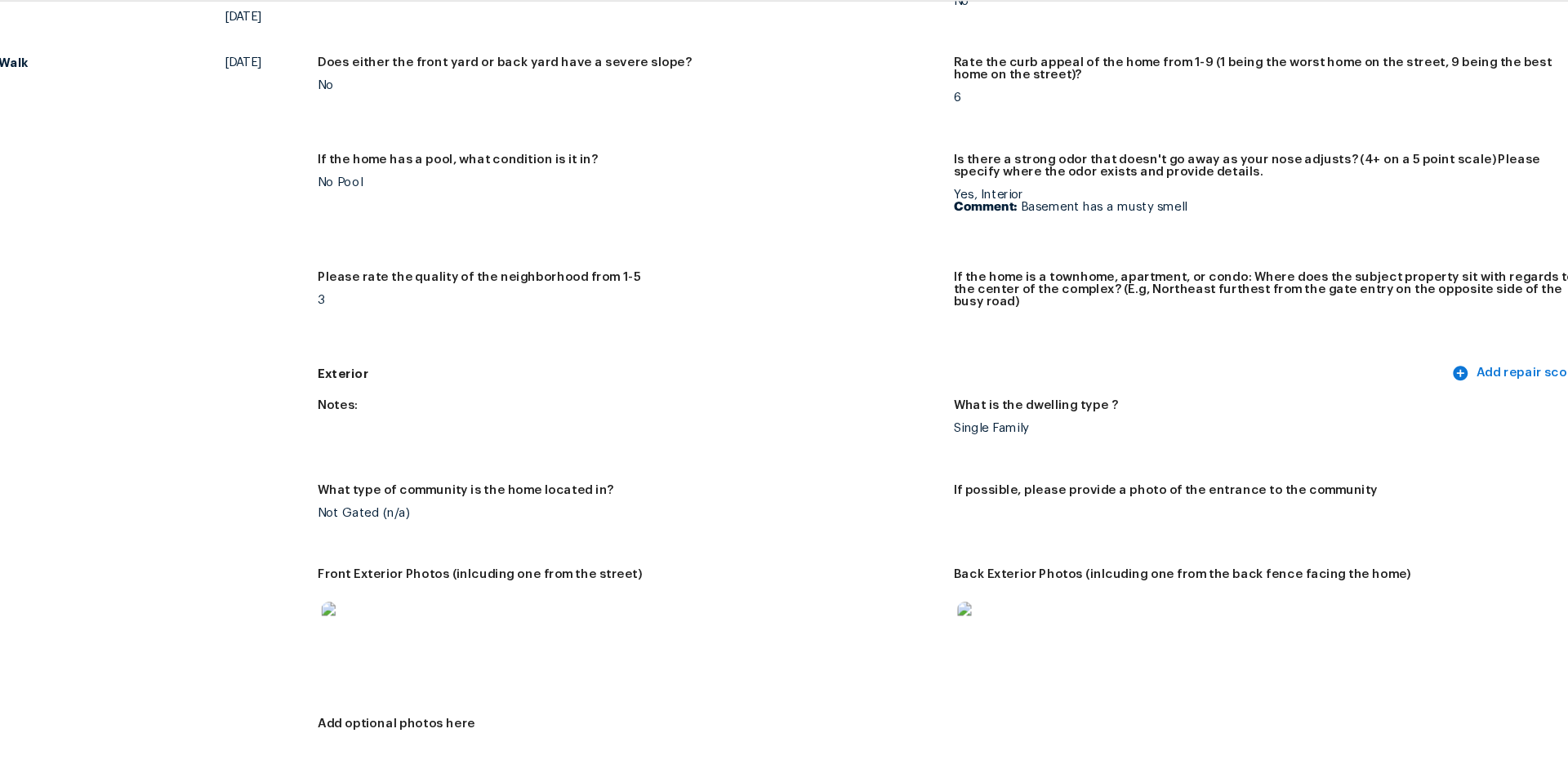
scroll to position [0, 0]
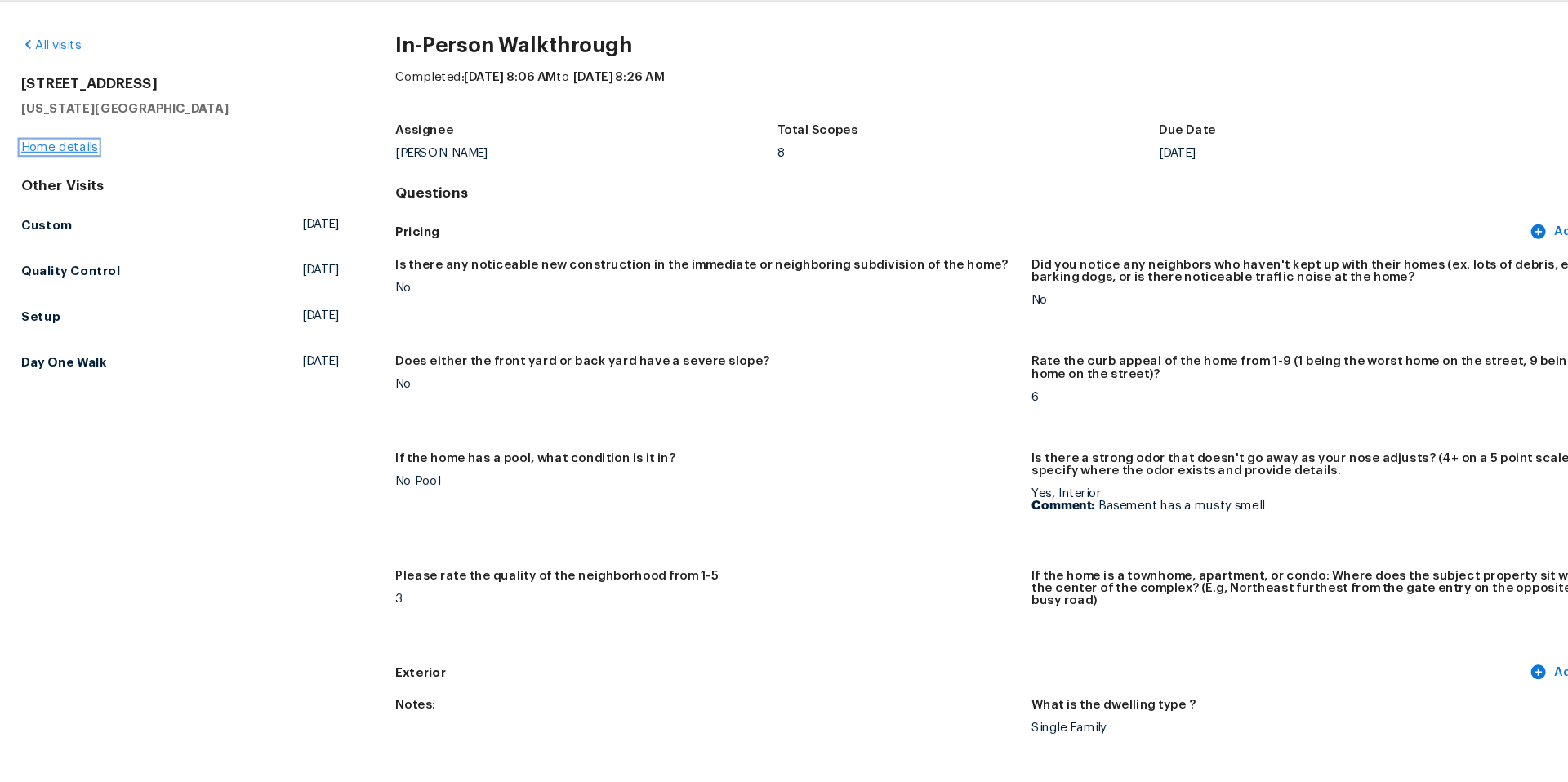
click at [54, 188] on link "Home details" at bounding box center [55, 187] width 71 height 11
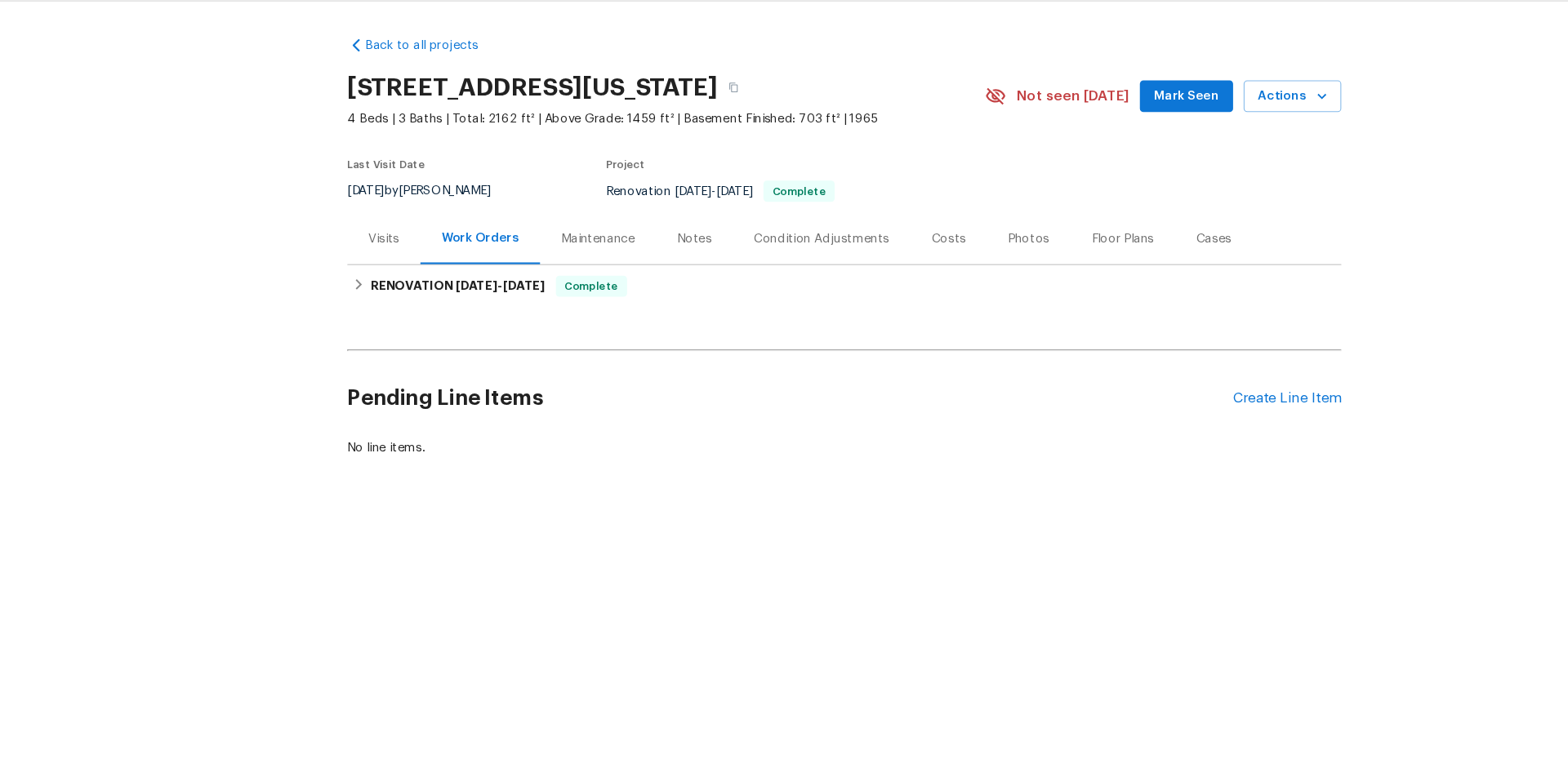
click at [342, 262] on div "Visits" at bounding box center [356, 271] width 67 height 48
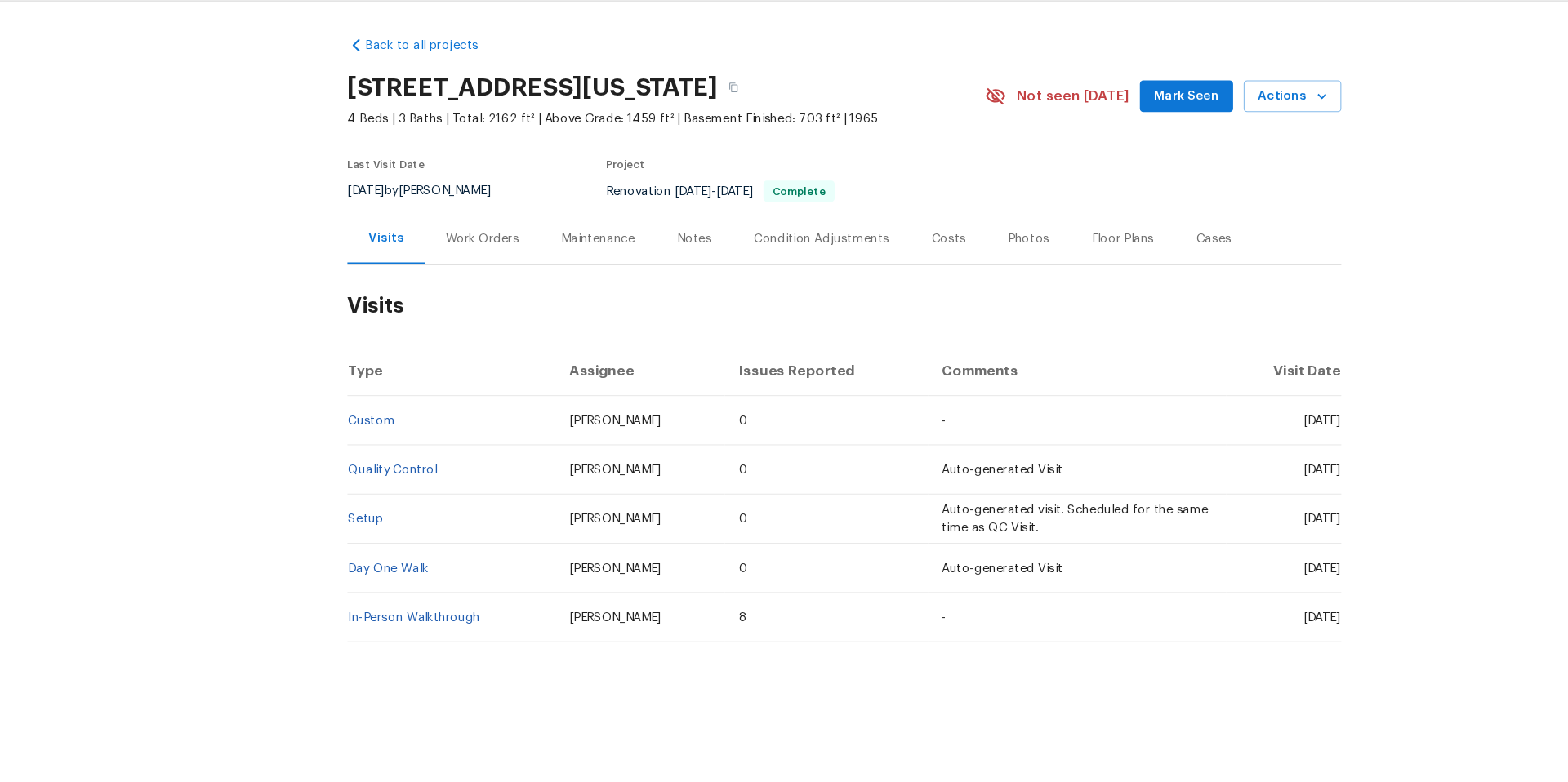
click at [449, 267] on div "Work Orders" at bounding box center [447, 271] width 67 height 16
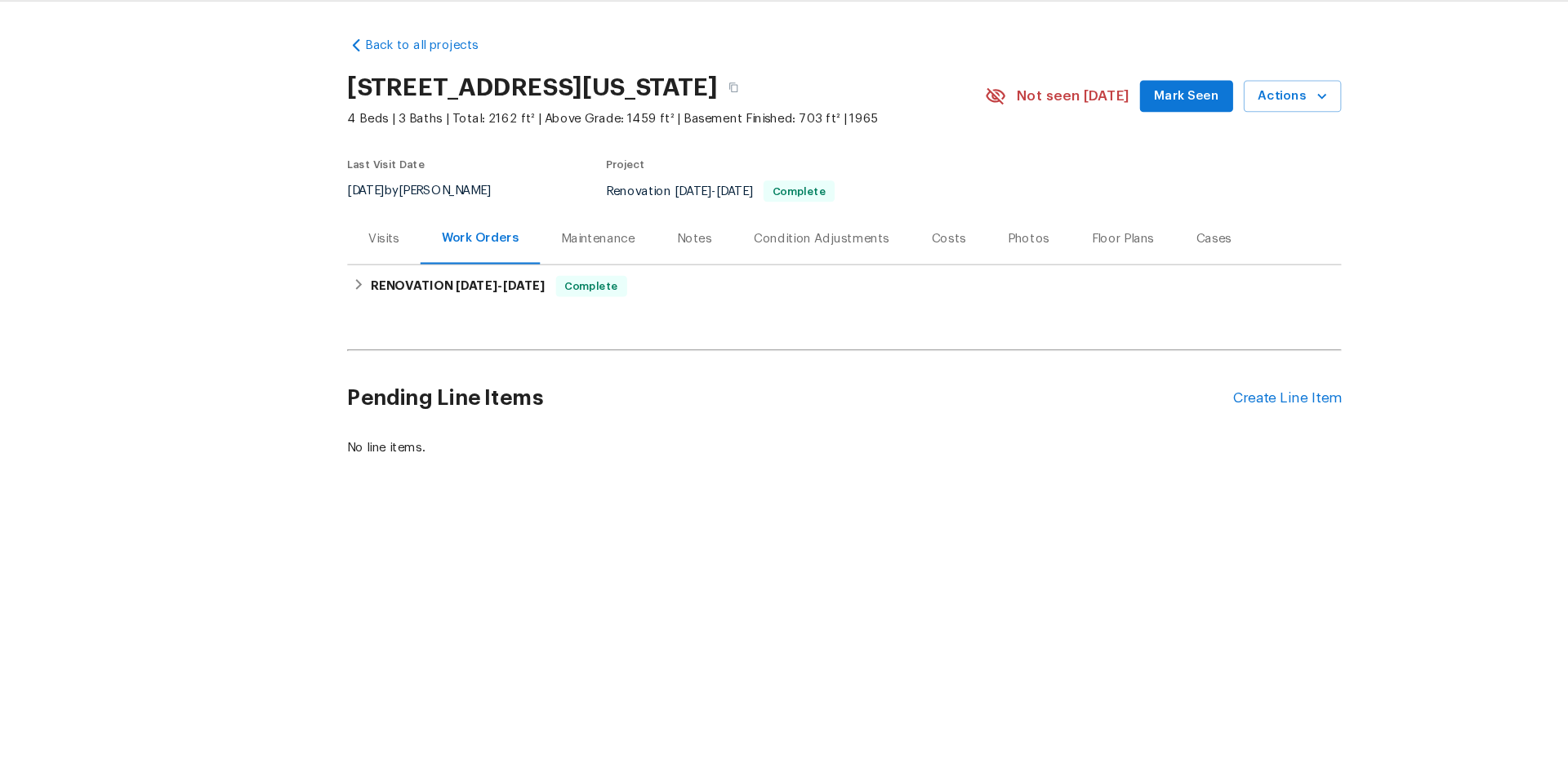
click at [426, 337] on div "Back to all projects 623 N 62nd Pl, Kansas City, KS 66102 4 Beds | 3 Baths | To…" at bounding box center [784, 279] width 924 height 417
click at [428, 326] on div "RENOVATION 8/28/25 - 9/19/25 Complete" at bounding box center [784, 315] width 924 height 39
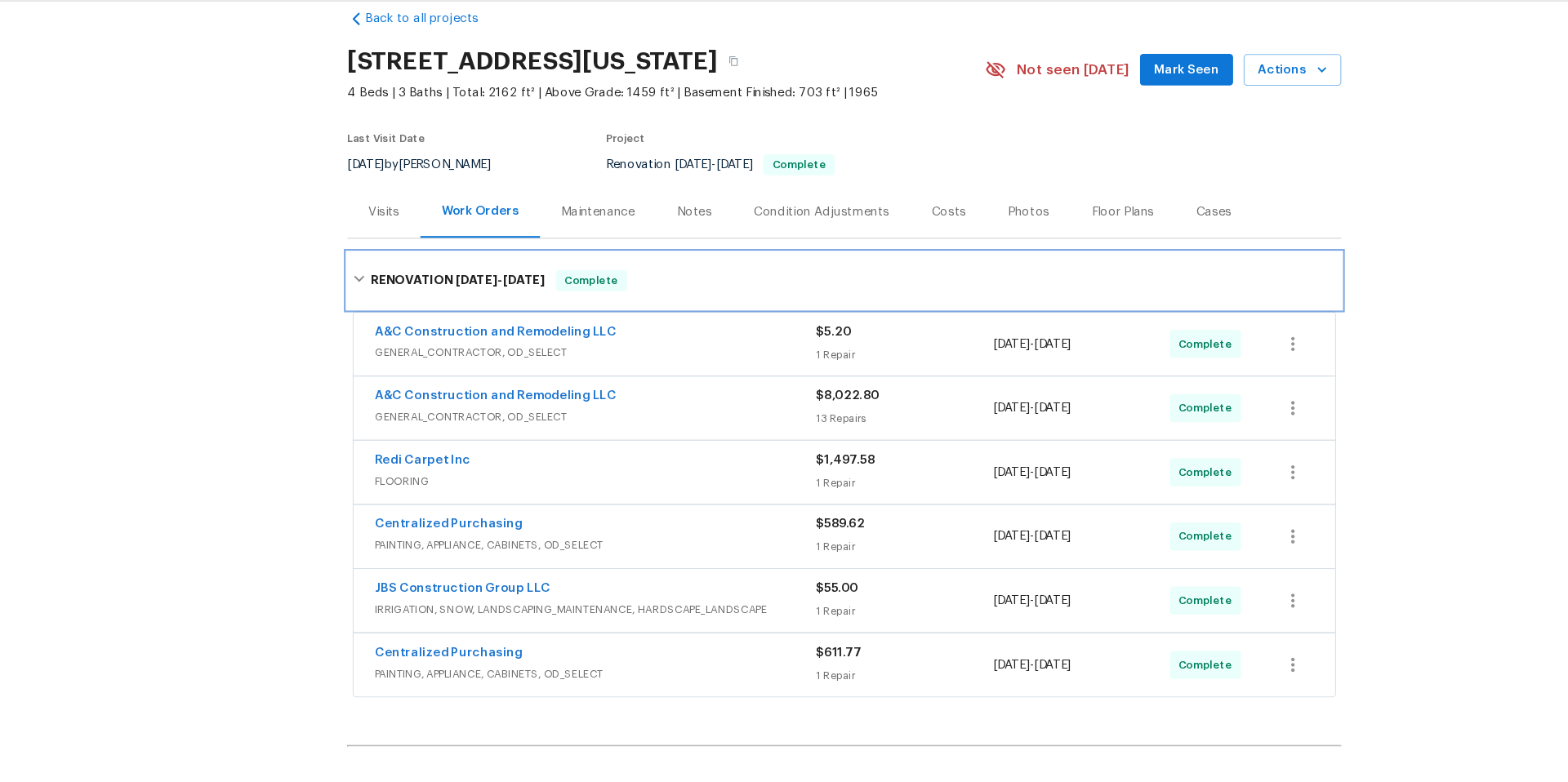
scroll to position [26, 0]
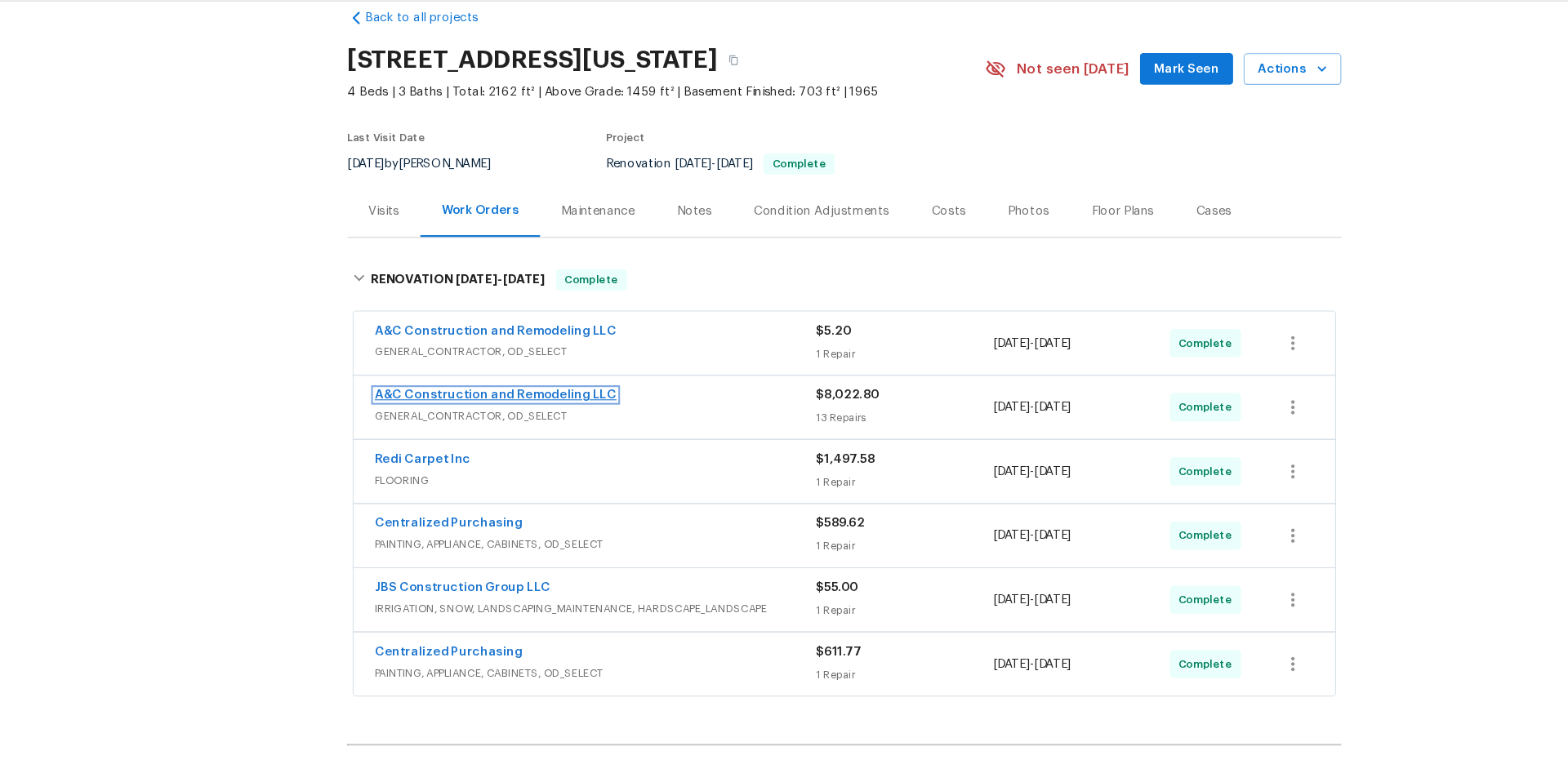
click at [538, 418] on link "A&C Construction and Remodeling LLC" at bounding box center [460, 418] width 225 height 11
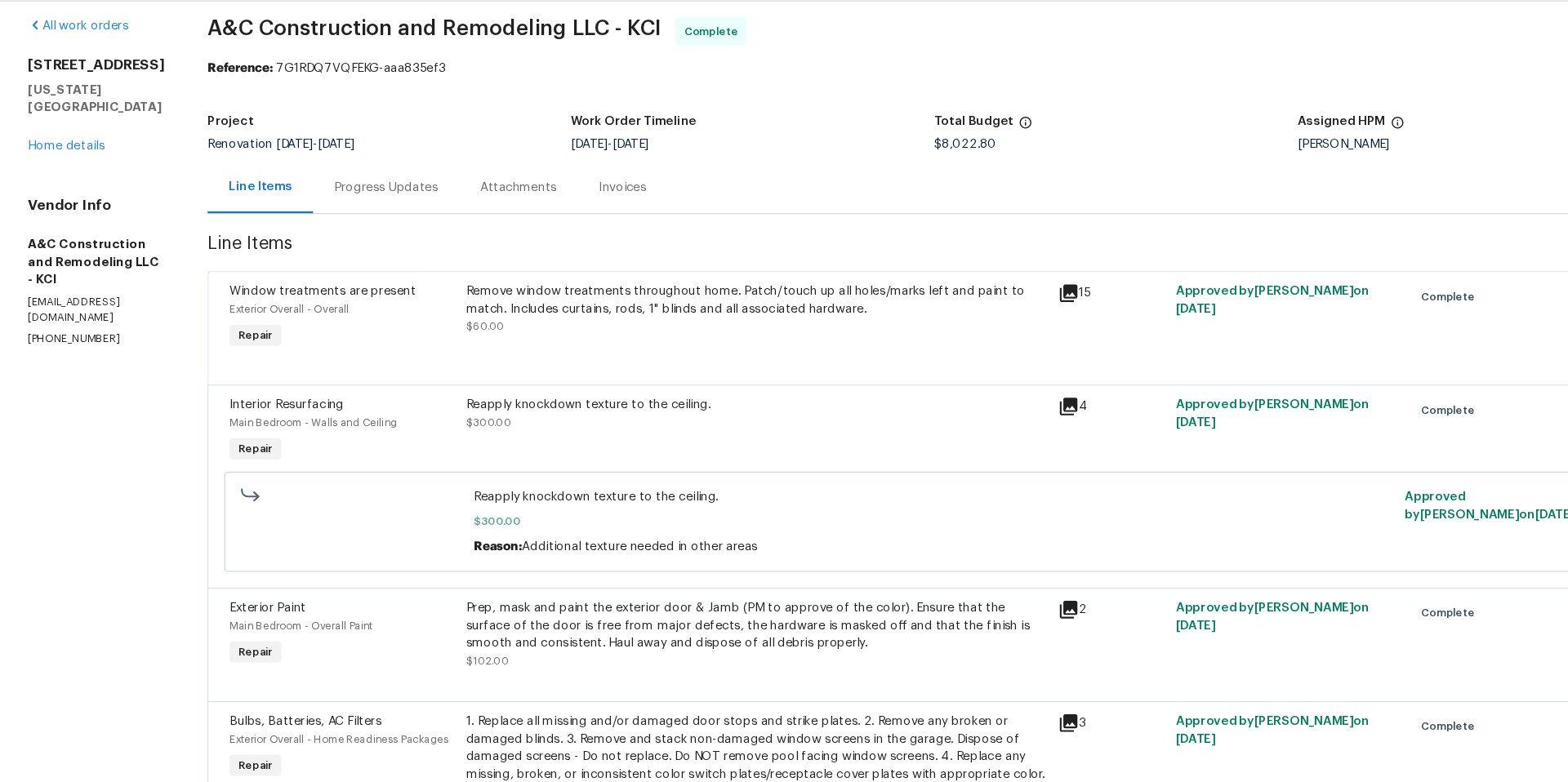
scroll to position [14, 0]
click at [714, 350] on div "Remove window treatments throughout home. Patch/touch up all holes/marks left a…" at bounding box center [702, 335] width 540 height 49
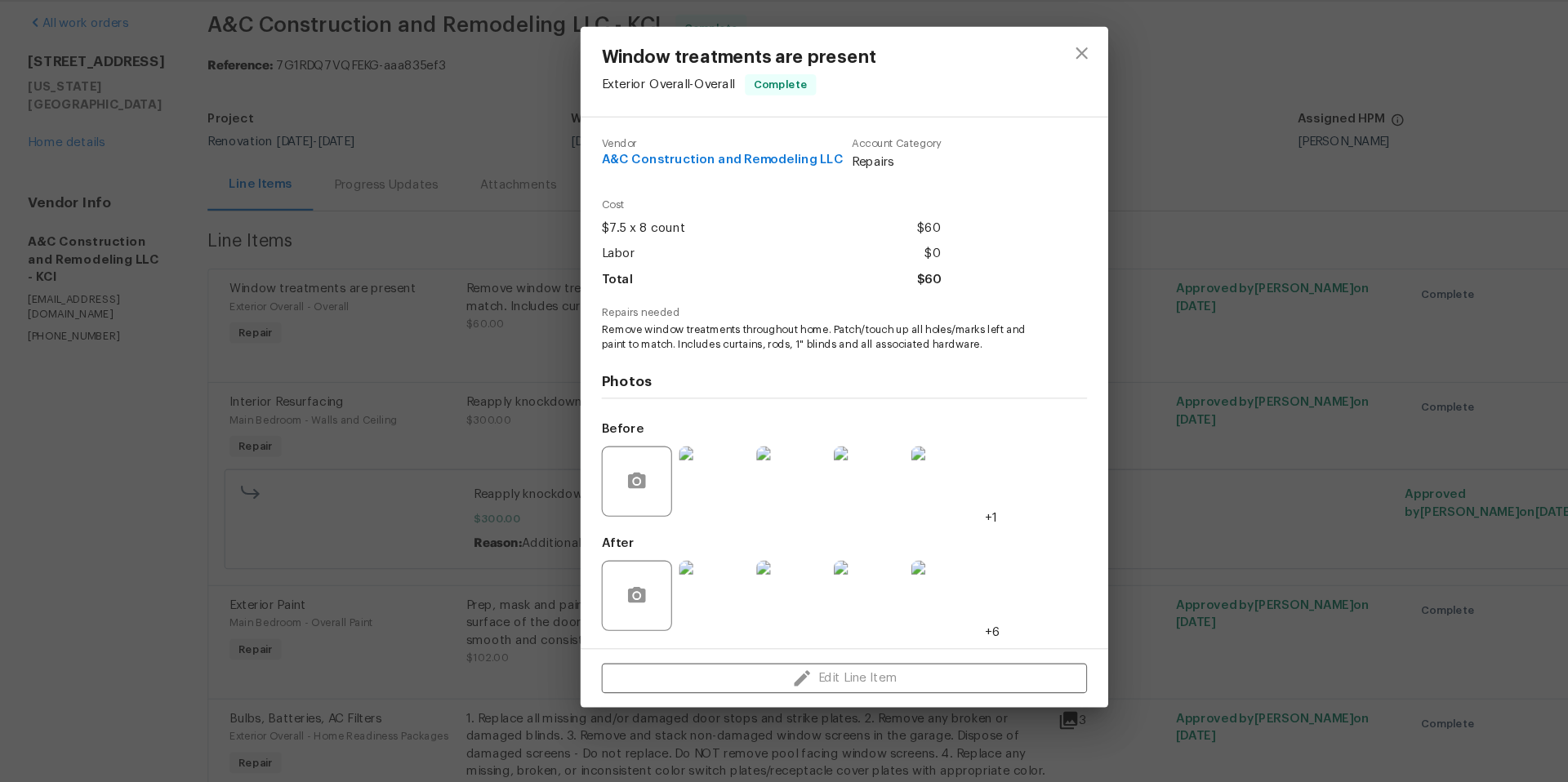
click at [1146, 421] on div "Window treatments are present Exterior Overall - Overall Complete Vendor A&C Co…" at bounding box center [784, 391] width 1568 height 782
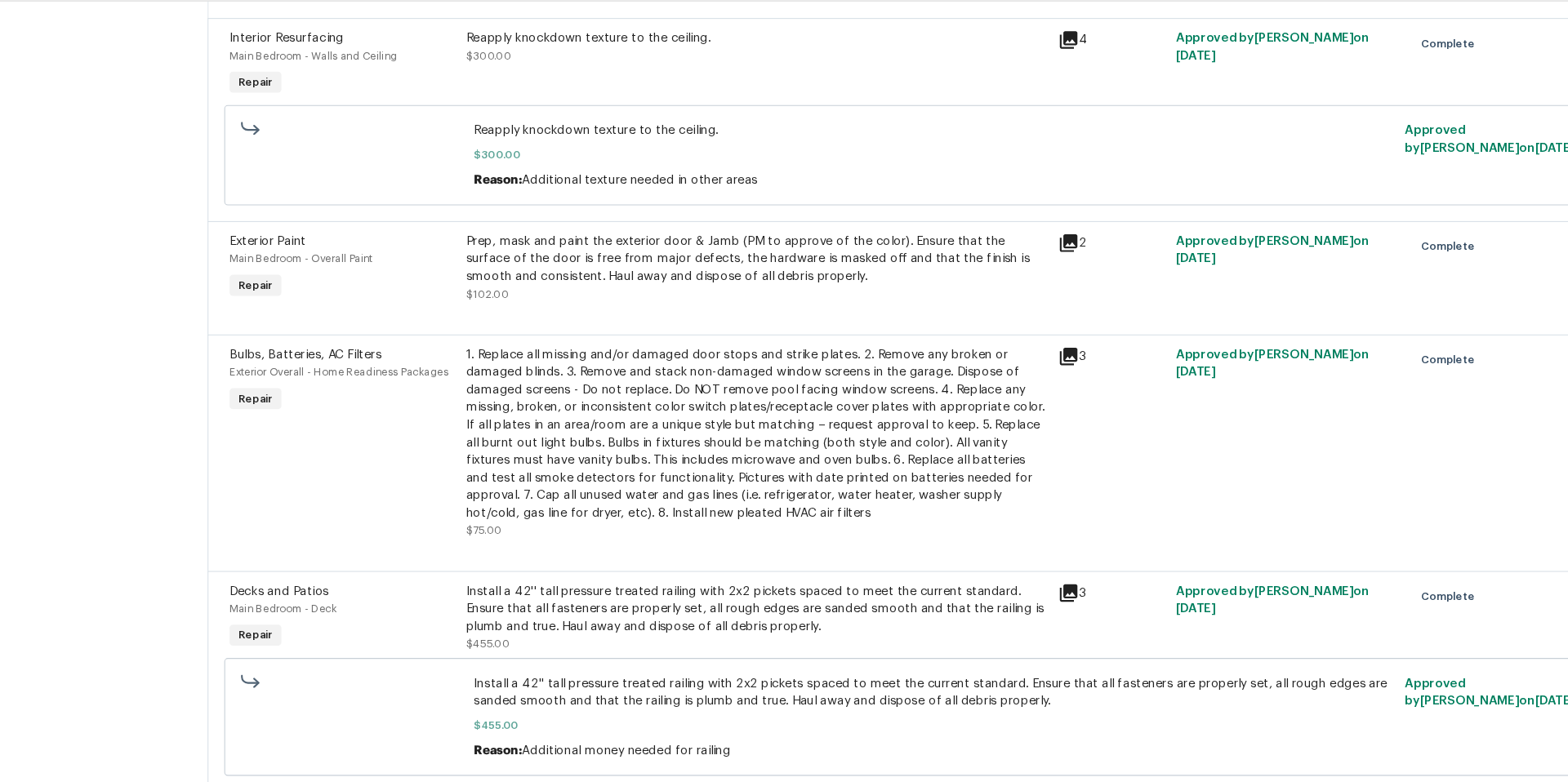
scroll to position [376, 0]
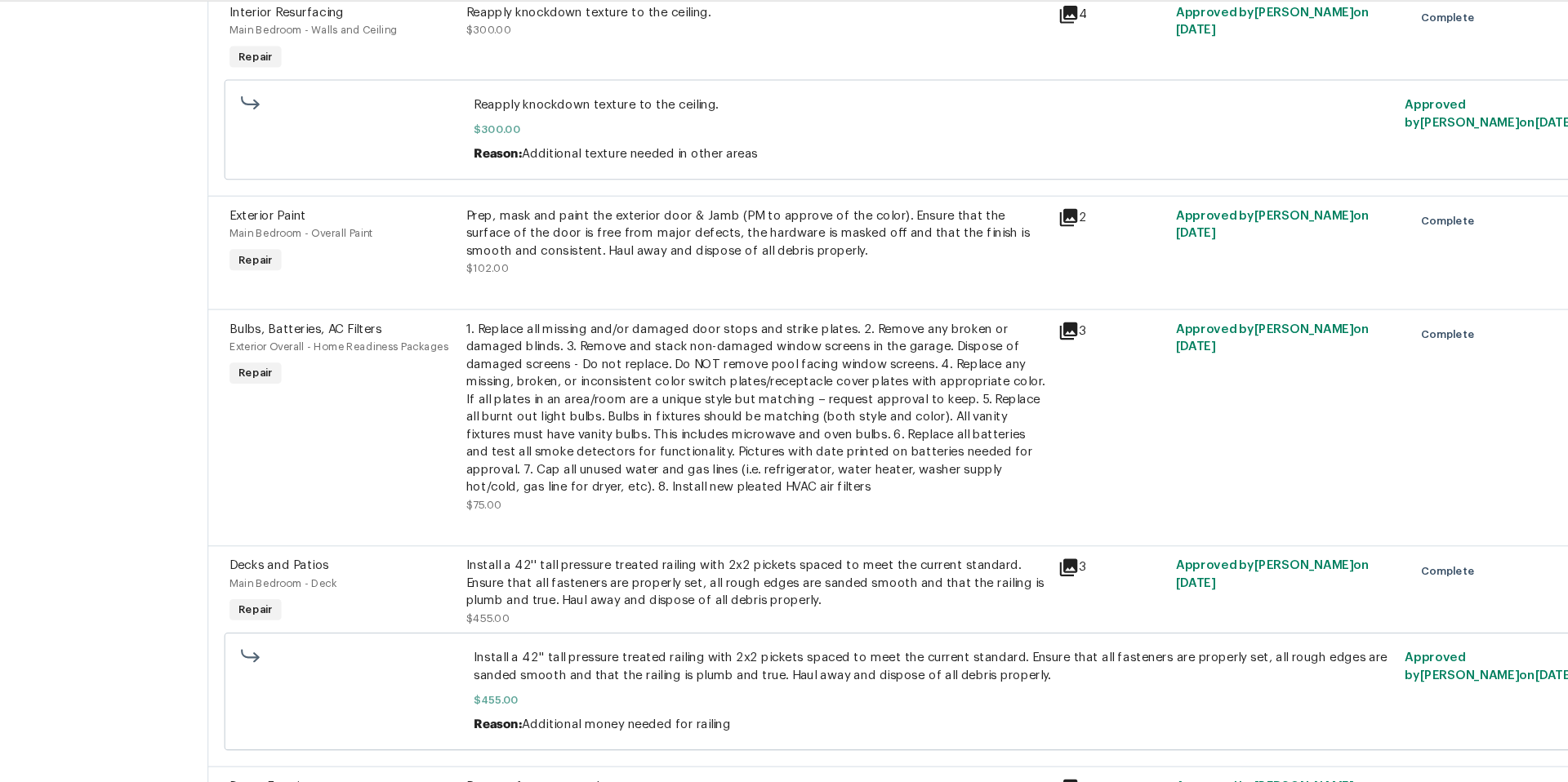
click at [1000, 251] on icon at bounding box center [992, 251] width 16 height 16
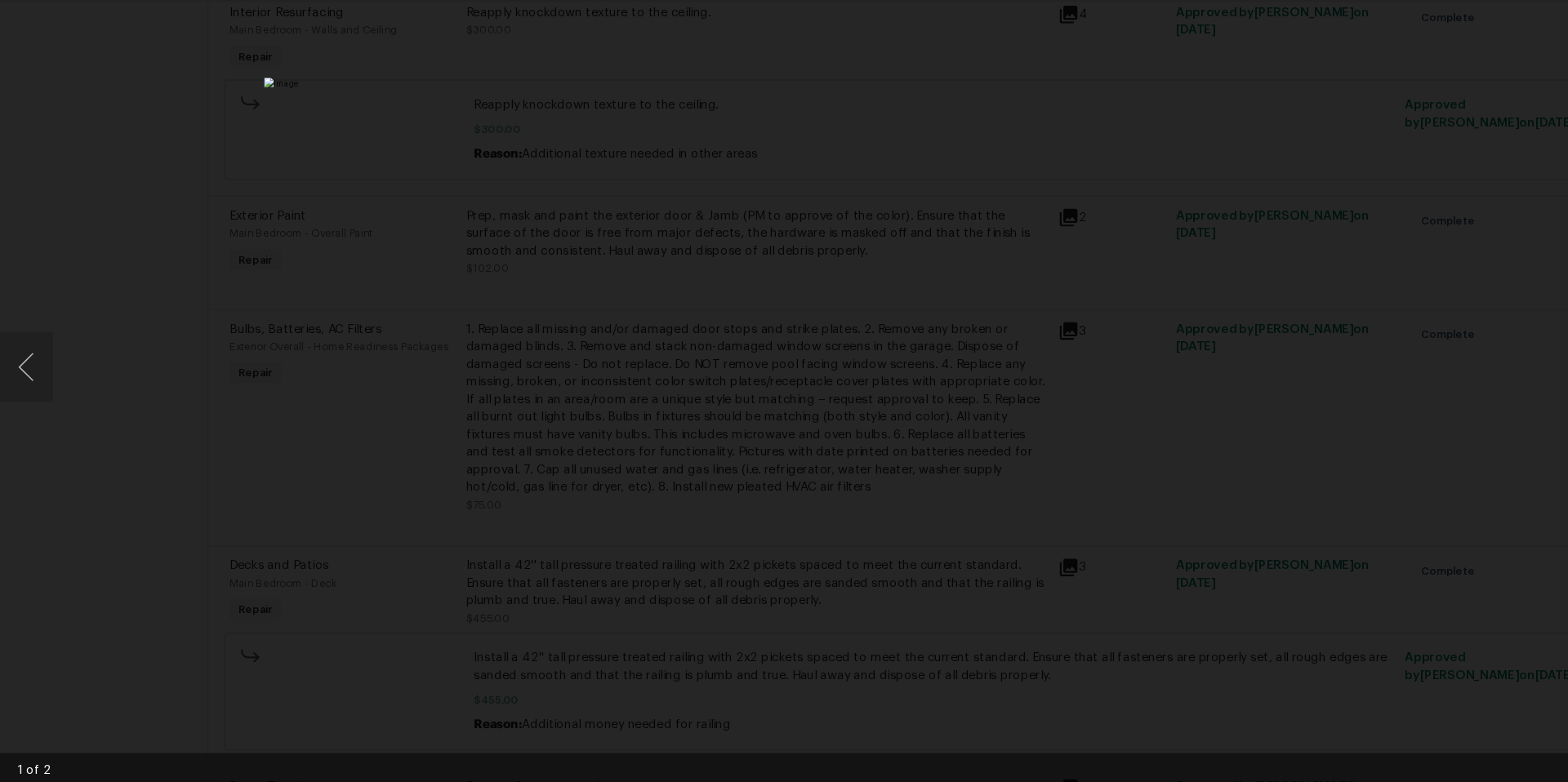
click at [1258, 313] on div "Lightbox" at bounding box center [784, 391] width 1568 height 782
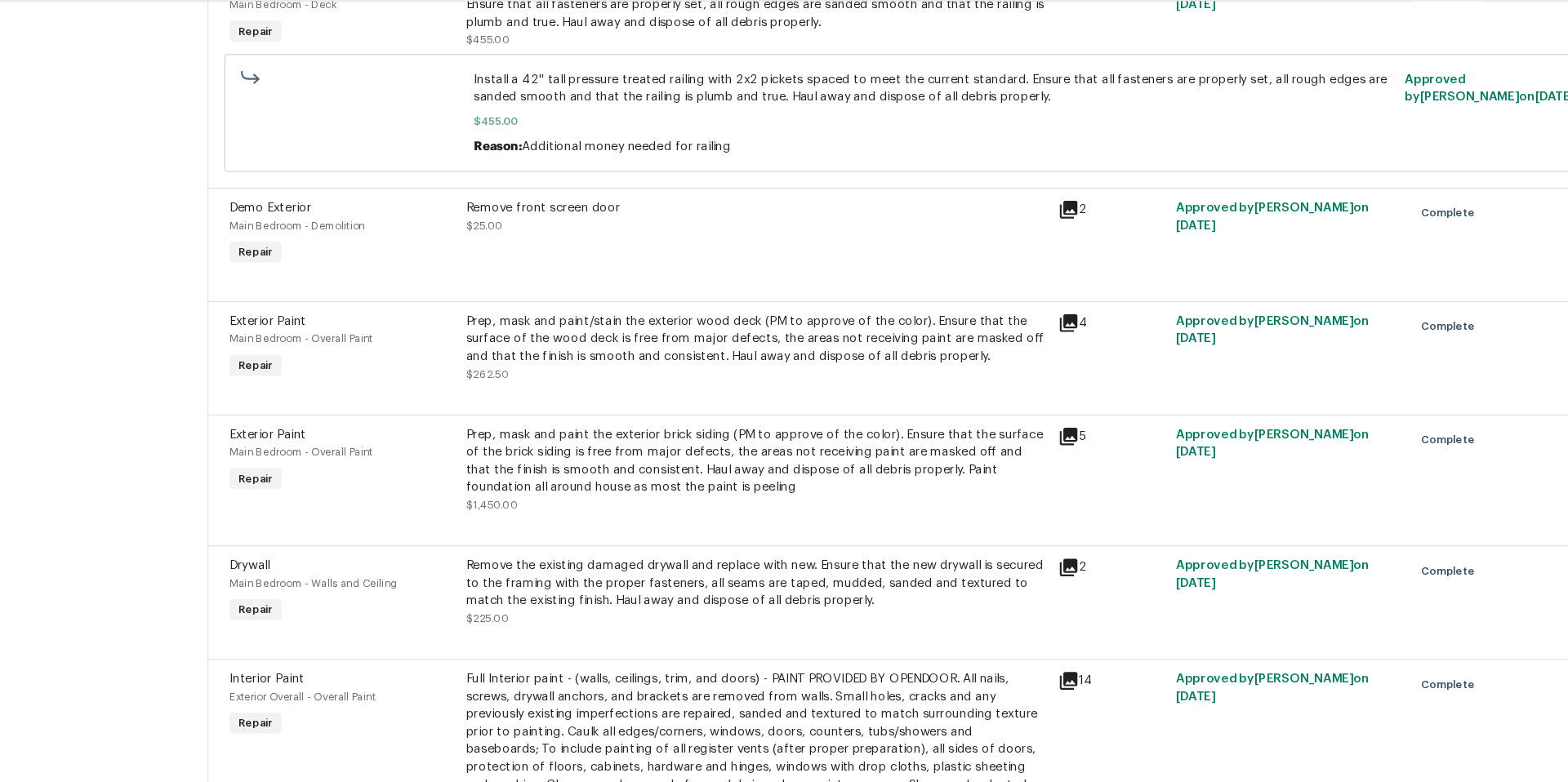
scroll to position [915, 0]
click at [999, 355] on icon at bounding box center [992, 348] width 16 height 16
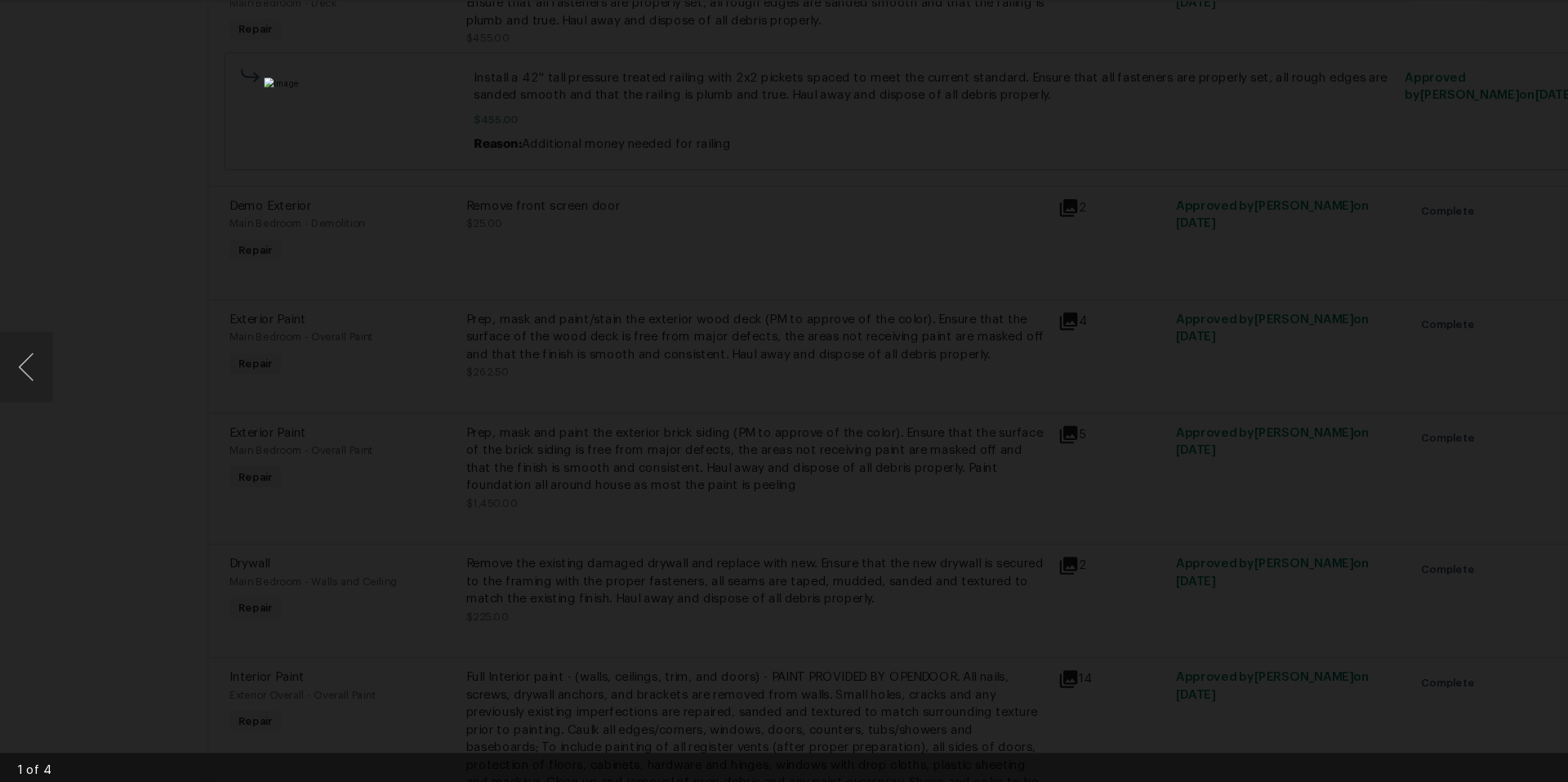
click at [1300, 428] on div "Lightbox" at bounding box center [784, 391] width 1568 height 782
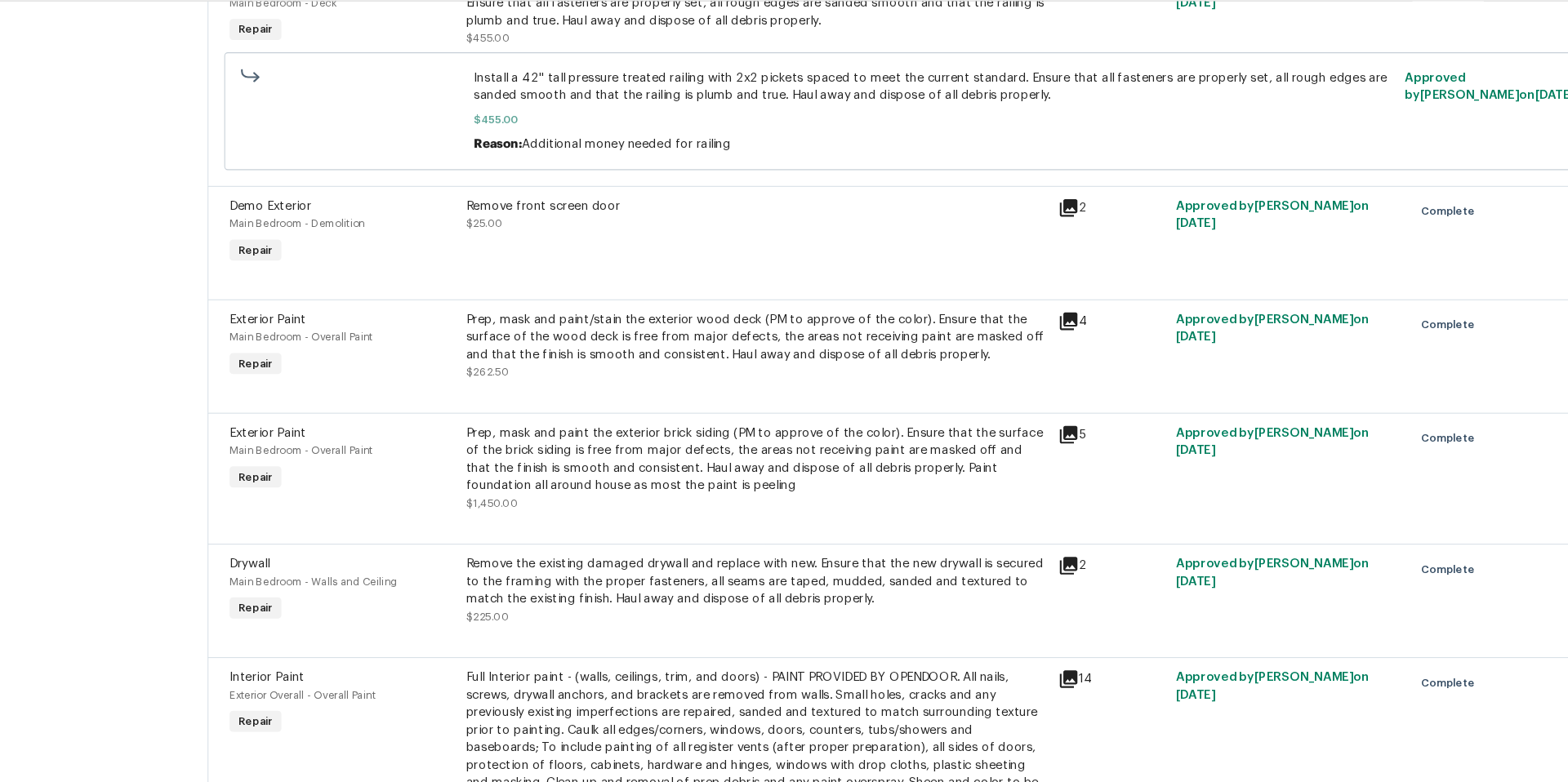
click at [890, 486] on div "Prep, mask and paint the exterior brick siding (PM to approve of the color). En…" at bounding box center [702, 476] width 540 height 65
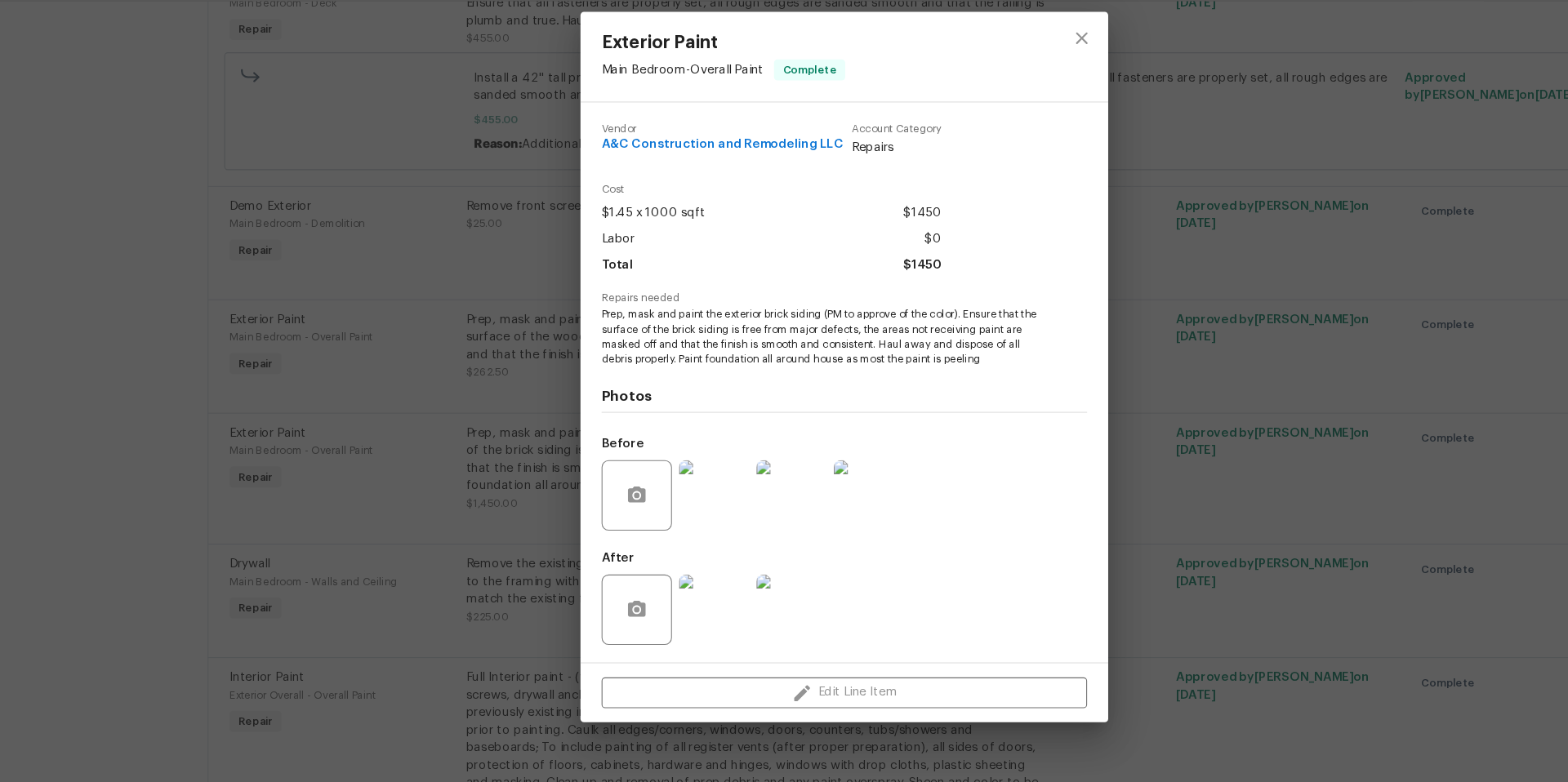
click at [660, 608] on img at bounding box center [663, 616] width 65 height 65
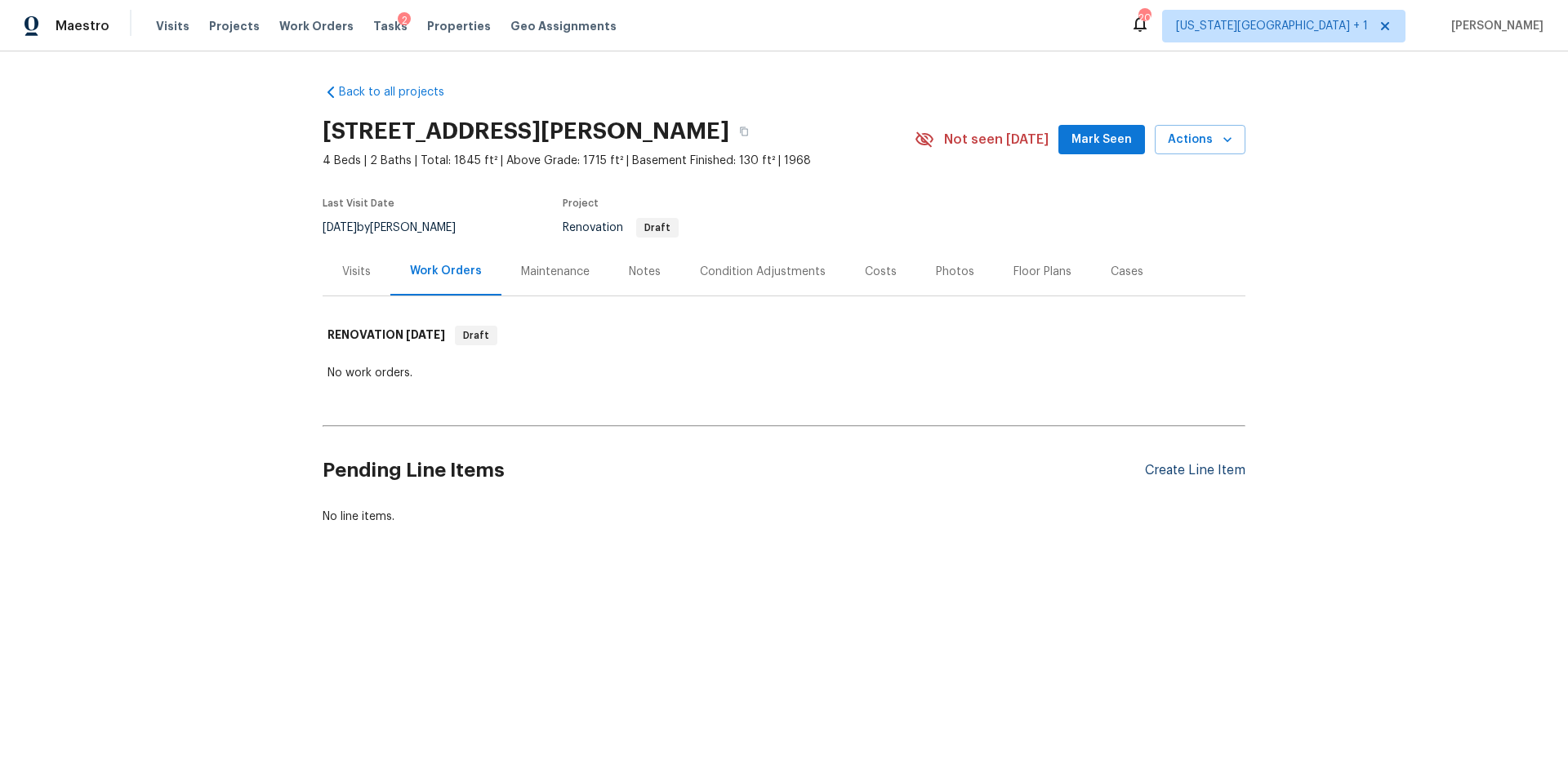
click at [1171, 466] on div "Create Line Item" at bounding box center [1196, 471] width 101 height 15
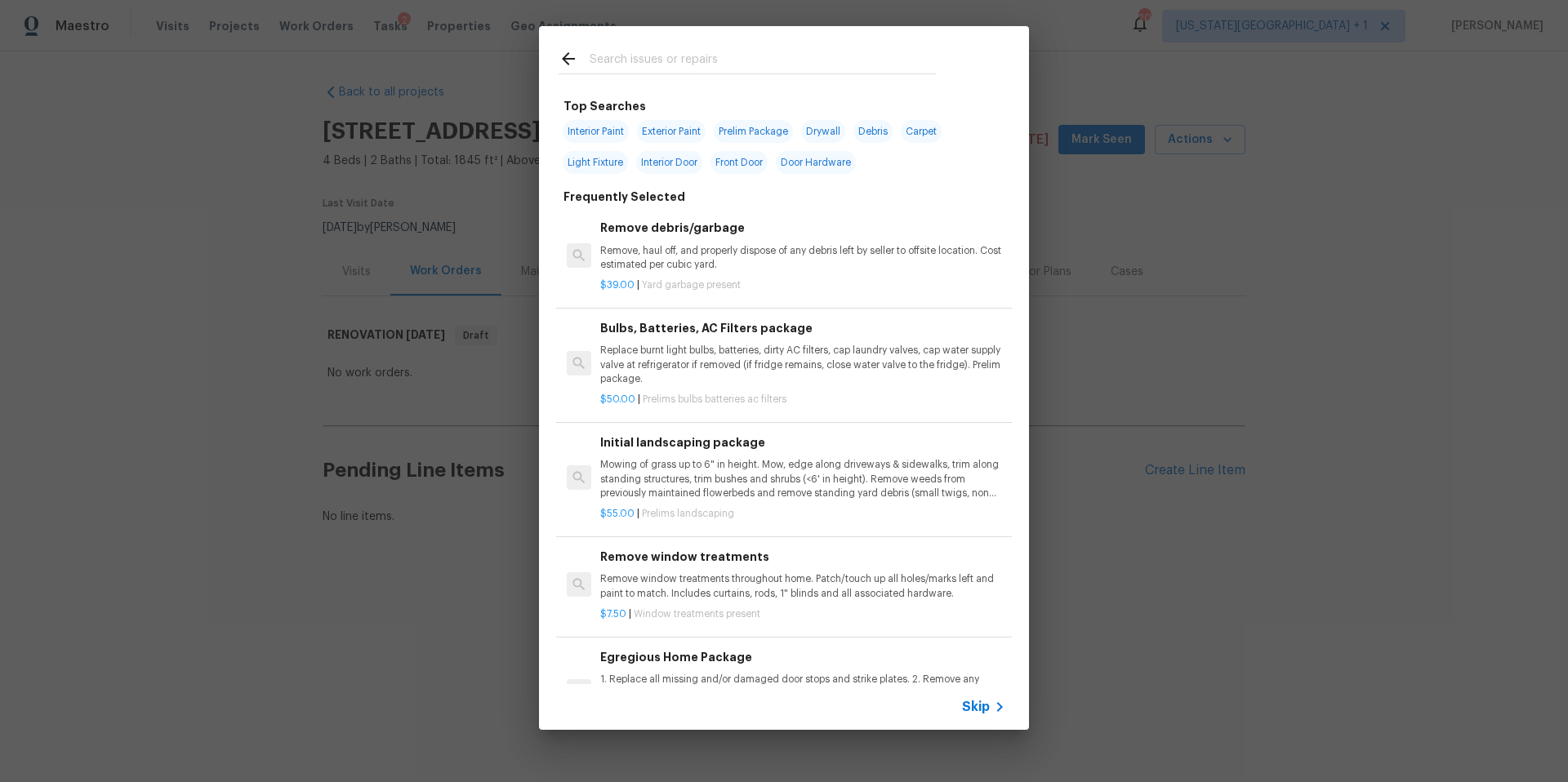
click at [668, 66] on input "text" at bounding box center [762, 62] width 346 height 25
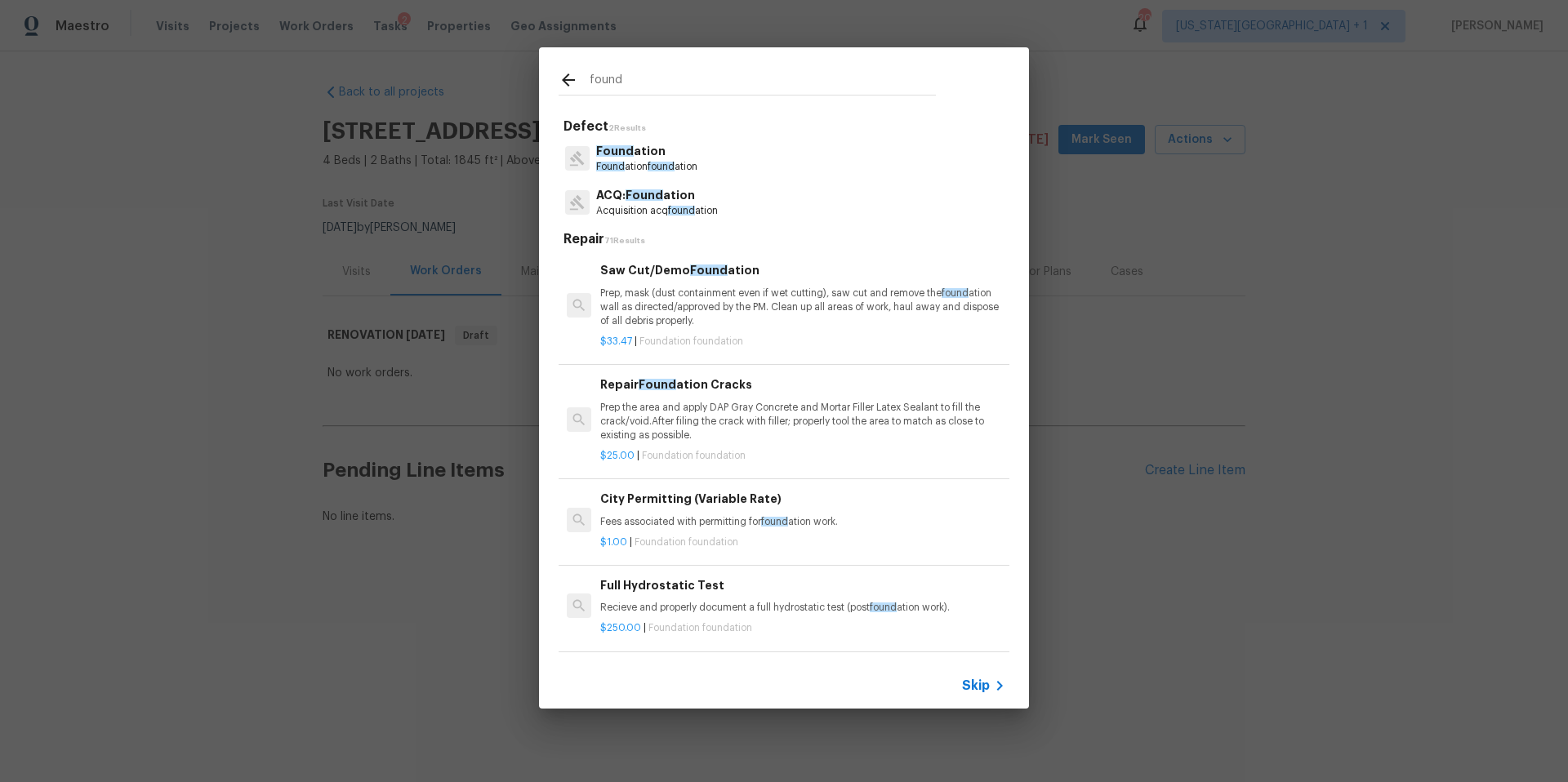
type input "found"
click at [642, 208] on p "Acquisition acq found ation" at bounding box center [657, 211] width 121 height 14
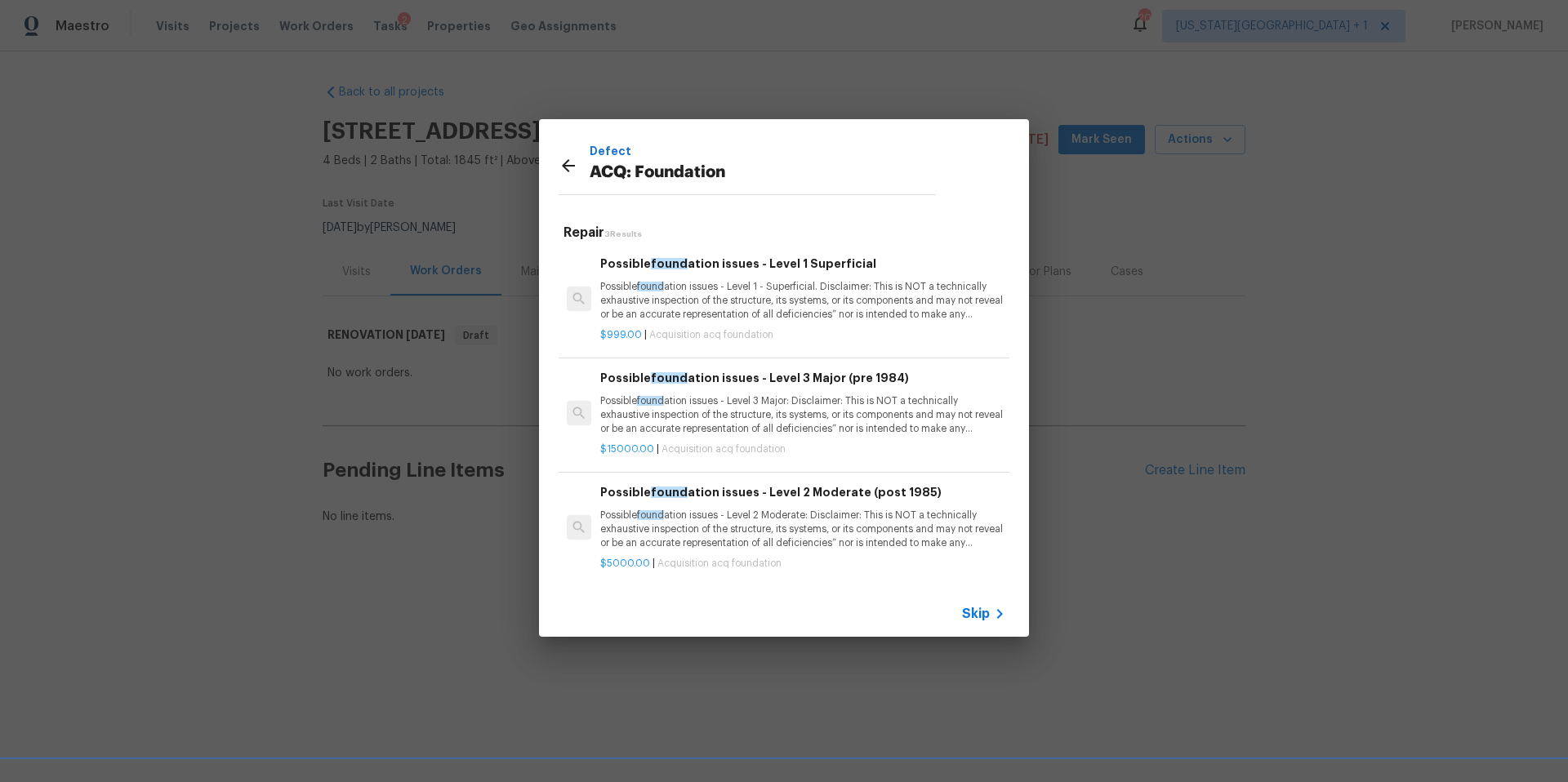
click at [737, 423] on p "Possible found ation issues - Level 3 Major: Disclaimer: This is NOT a technica…" at bounding box center [803, 416] width 405 height 42
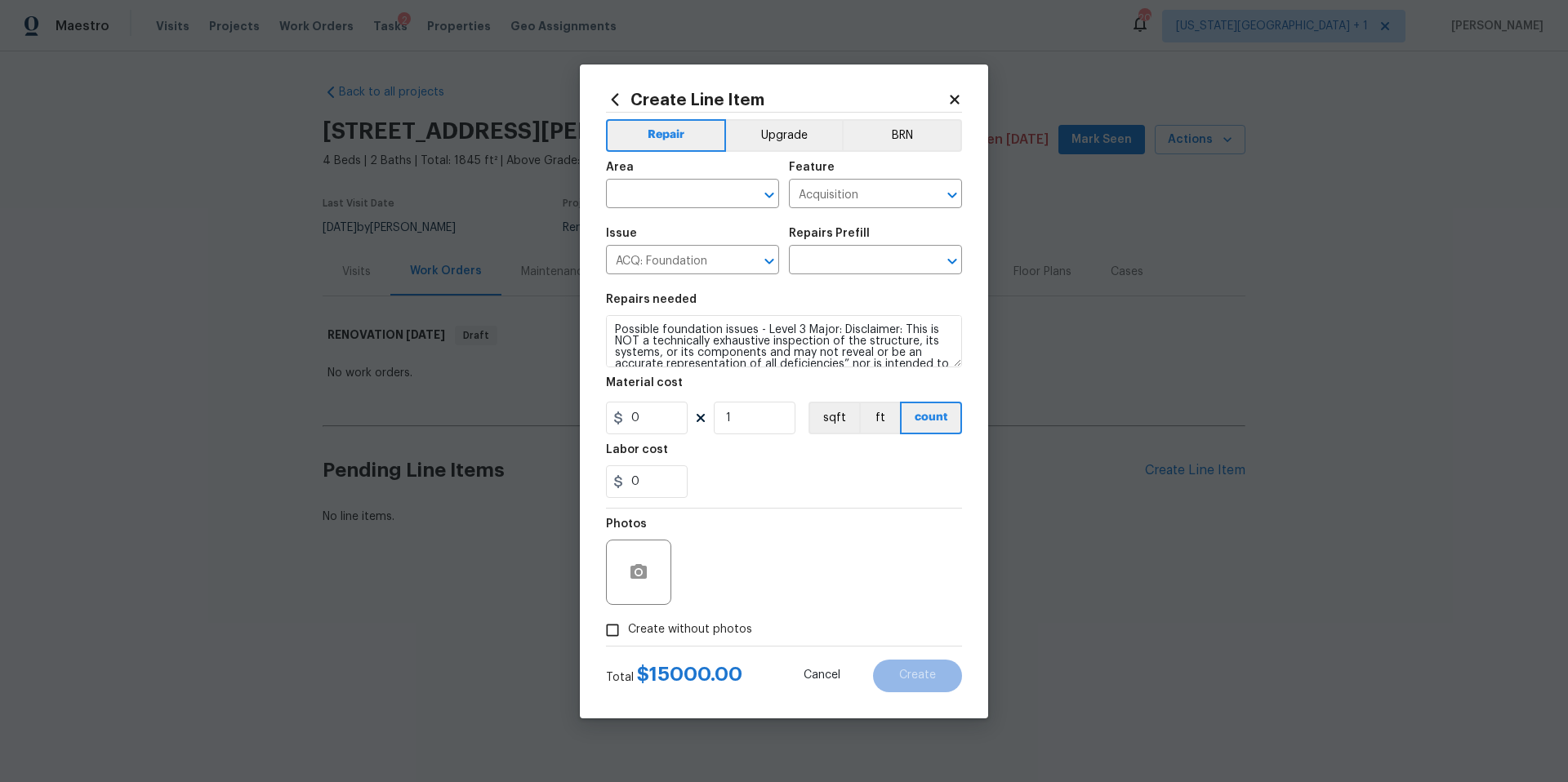
type input "Possible foundation issues - Level 3 Major (pre 1984) $15,000.00"
type input "15000"
click at [637, 324] on textarea "Possible foundation issues - Level 3 Major: Disclaimer: This is NOT a technical…" at bounding box center [784, 341] width 356 height 52
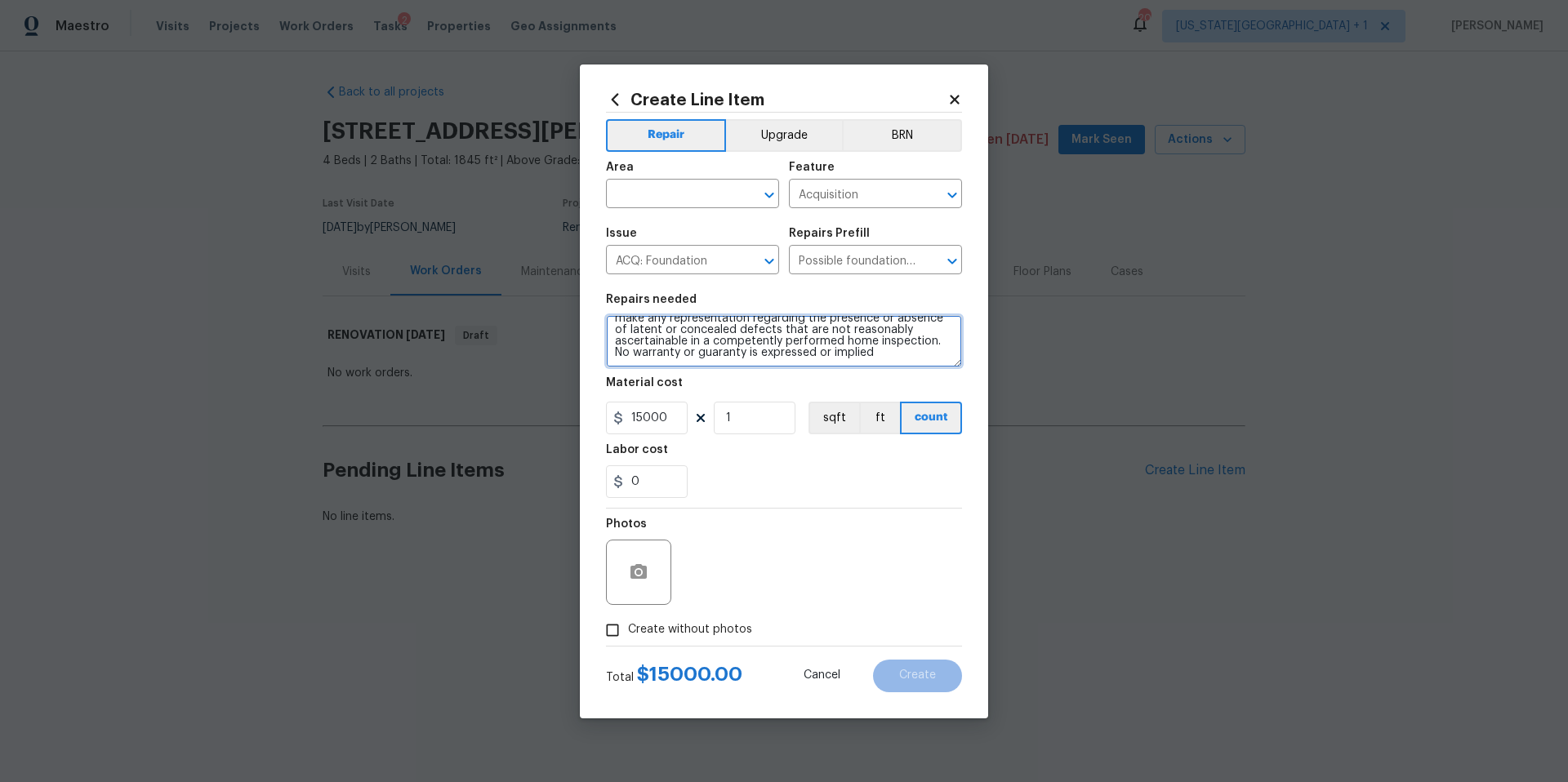
drag, startPoint x: 611, startPoint y: 330, endPoint x: 901, endPoint y: 396, distance: 297.4
click at [901, 396] on section "Repairs needed Possible foundation issues - Level 3 Major: Disclaimer: This is …" at bounding box center [784, 397] width 356 height 224
